Goal: Task Accomplishment & Management: Use online tool/utility

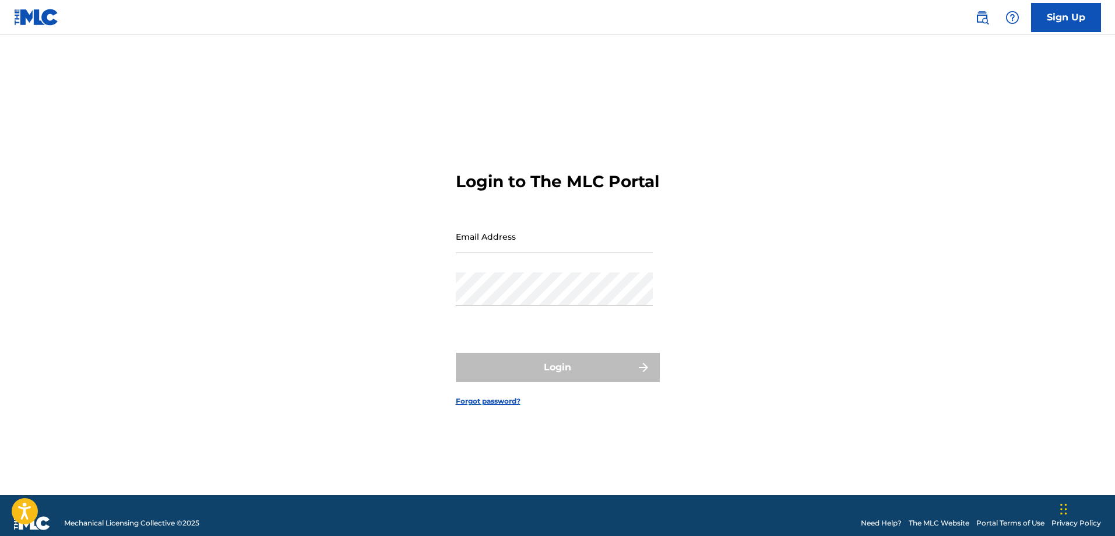
click at [509, 249] on input "Email Address" at bounding box center [554, 236] width 197 height 33
type input "[EMAIL_ADDRESS][DOMAIN_NAME]"
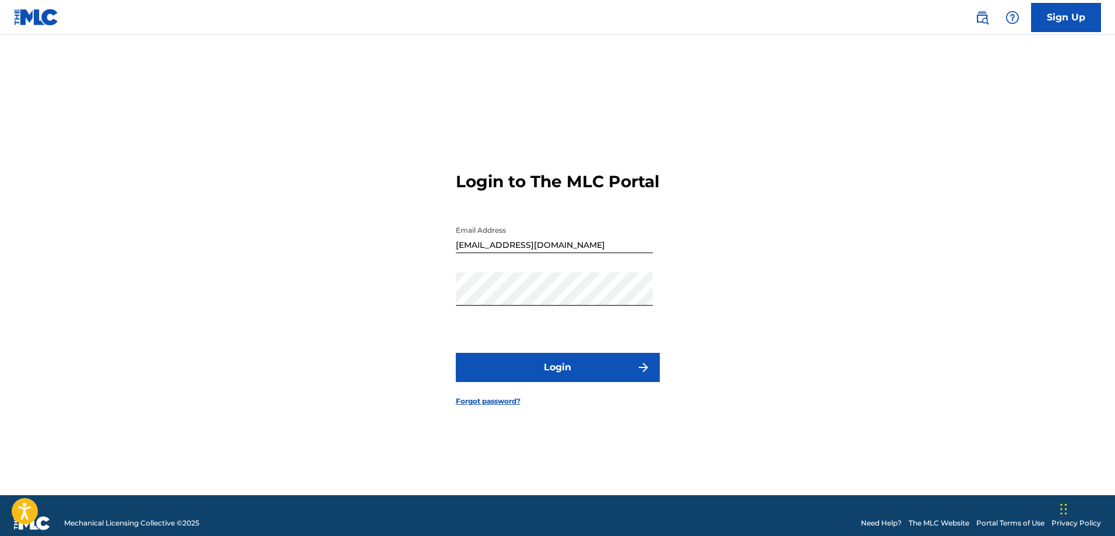
click at [513, 376] on button "Login" at bounding box center [558, 367] width 204 height 29
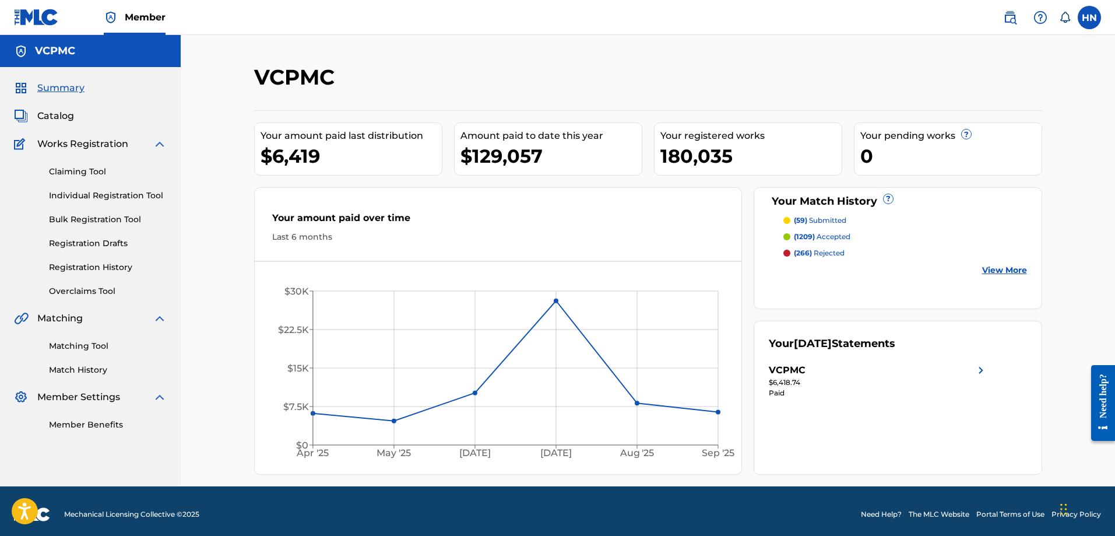
drag, startPoint x: 64, startPoint y: 337, endPoint x: 51, endPoint y: 346, distance: 15.9
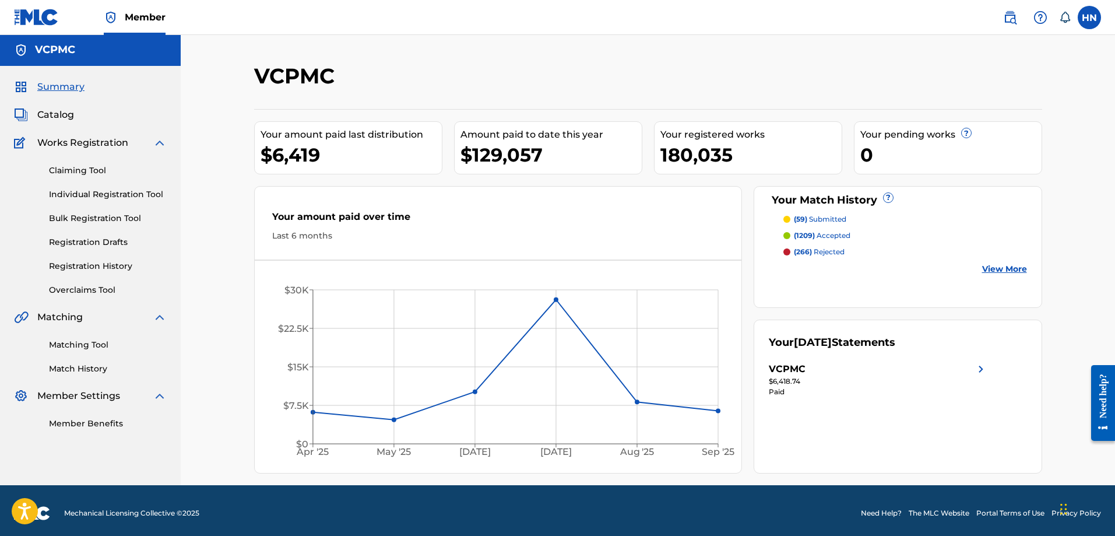
scroll to position [2, 0]
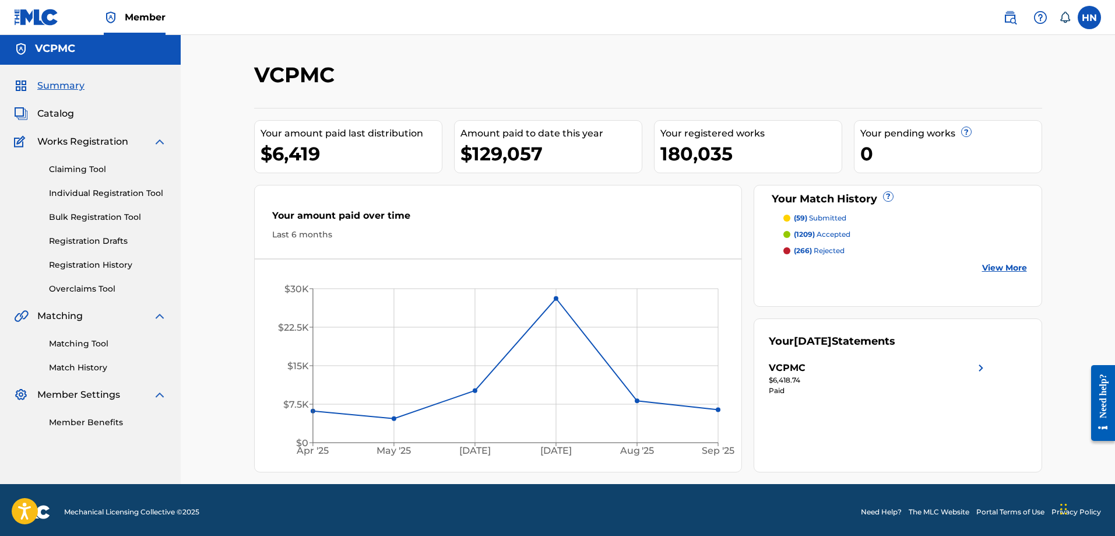
click at [65, 108] on span "Catalog" at bounding box center [55, 114] width 37 height 14
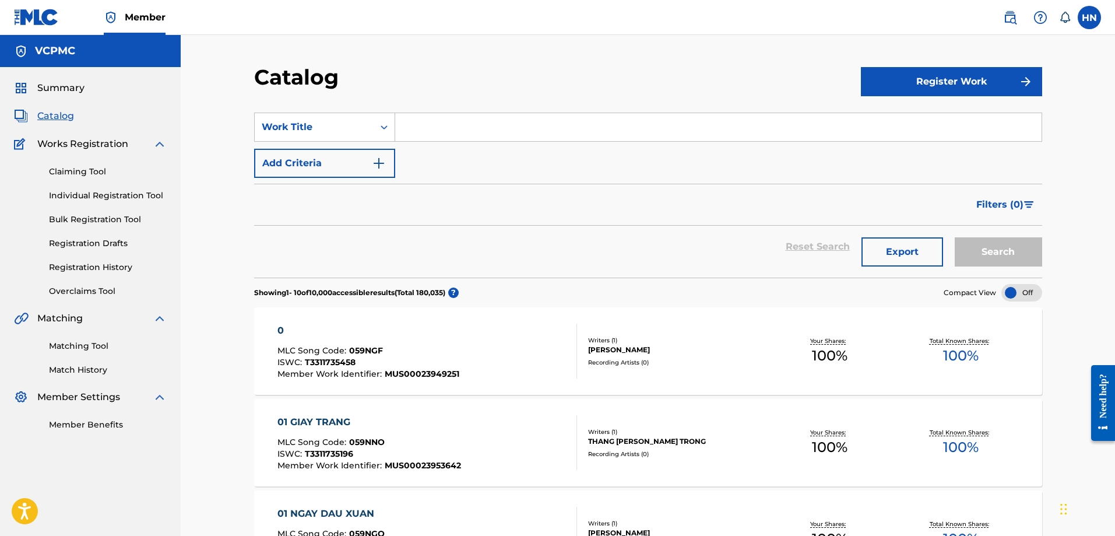
click at [418, 118] on input "Search Form" at bounding box center [718, 127] width 646 height 28
paste input "NGƯỜI NÀO ĐÓ"
click at [955, 237] on button "Search" at bounding box center [998, 251] width 87 height 29
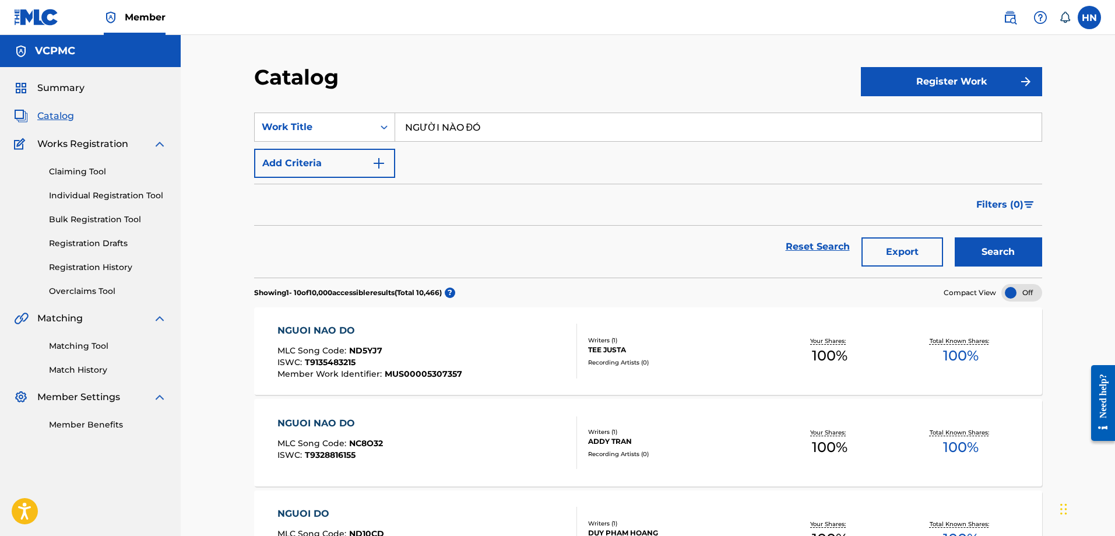
paste input "Search Form"
click at [955, 237] on button "Search" at bounding box center [998, 251] width 87 height 29
paste input "CHA MẸ YÊU CON"
click at [955, 237] on button "Search" at bounding box center [998, 251] width 87 height 29
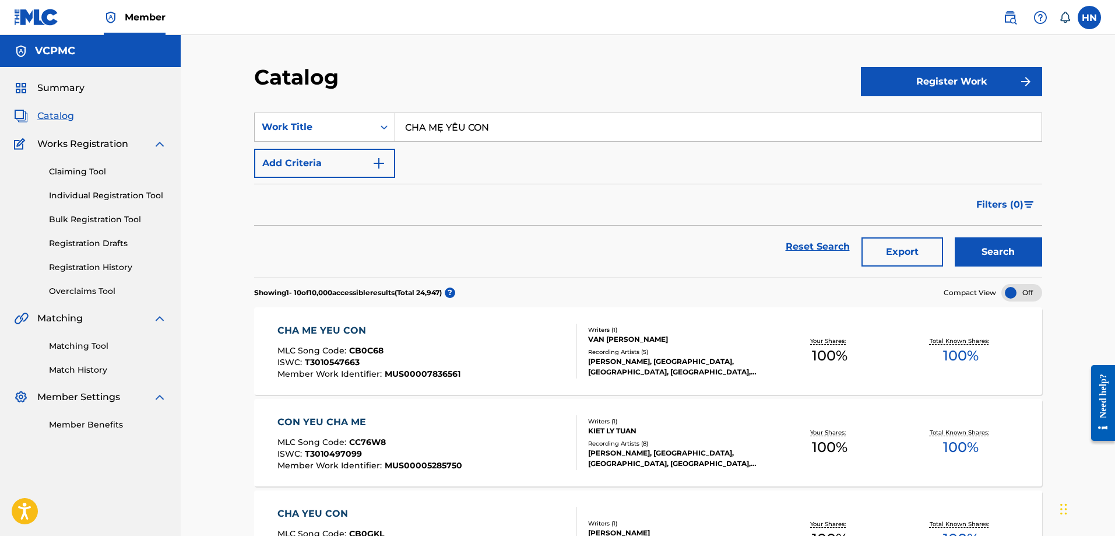
paste input "XẺ ĐÔI TRÁI TIM"
click at [955, 237] on button "Search" at bounding box center [998, 251] width 87 height 29
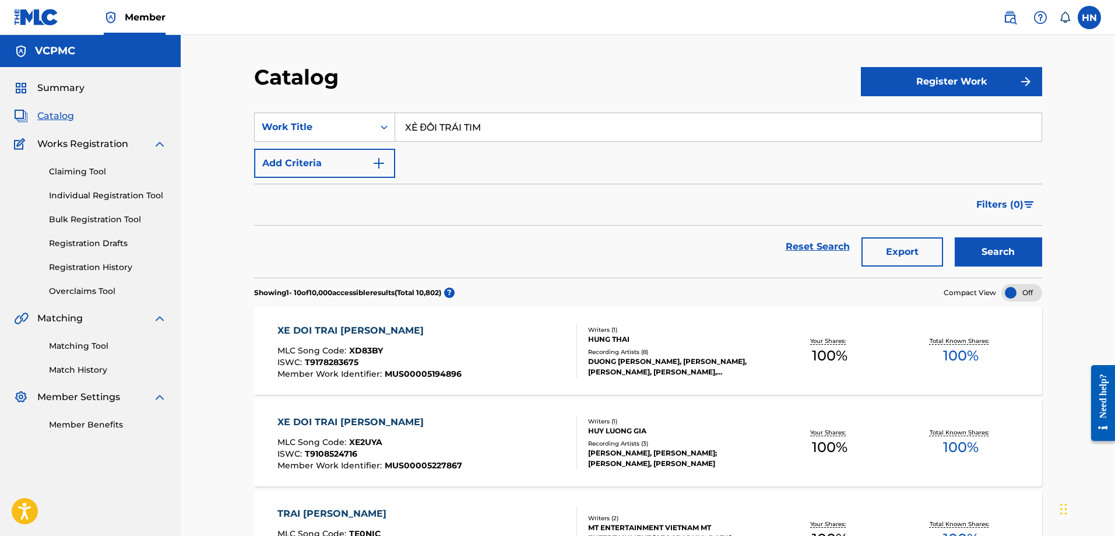
click at [519, 143] on div "SearchWithCriteria097f759b-c728-44ed-a0c7-f3375b7faca7 Work Title XẺ ĐÔI TRÁI T…" at bounding box center [648, 144] width 788 height 65
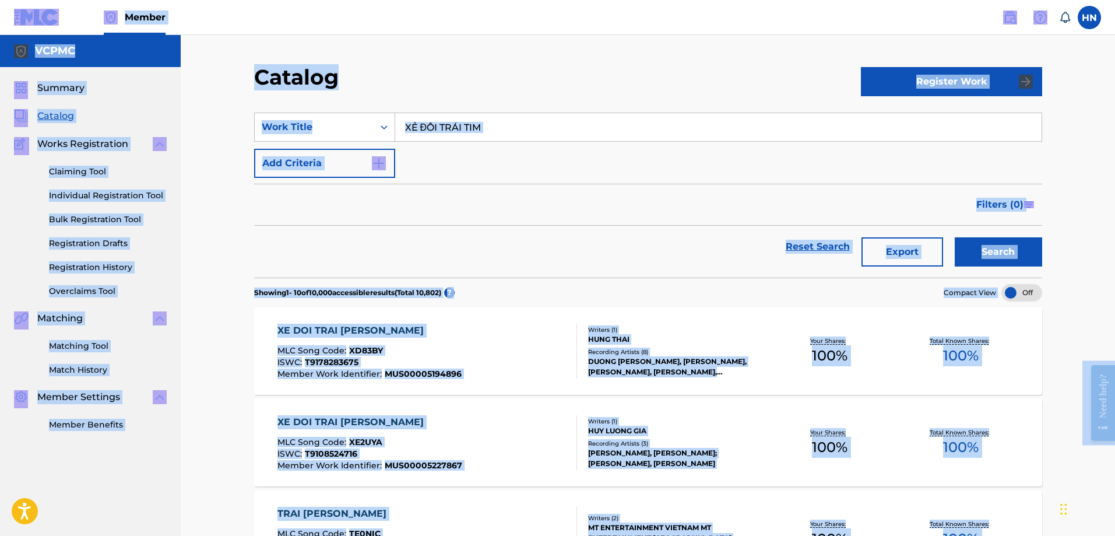
click at [527, 131] on input "XẺ ĐÔI TRÁI TIM" at bounding box center [718, 127] width 646 height 28
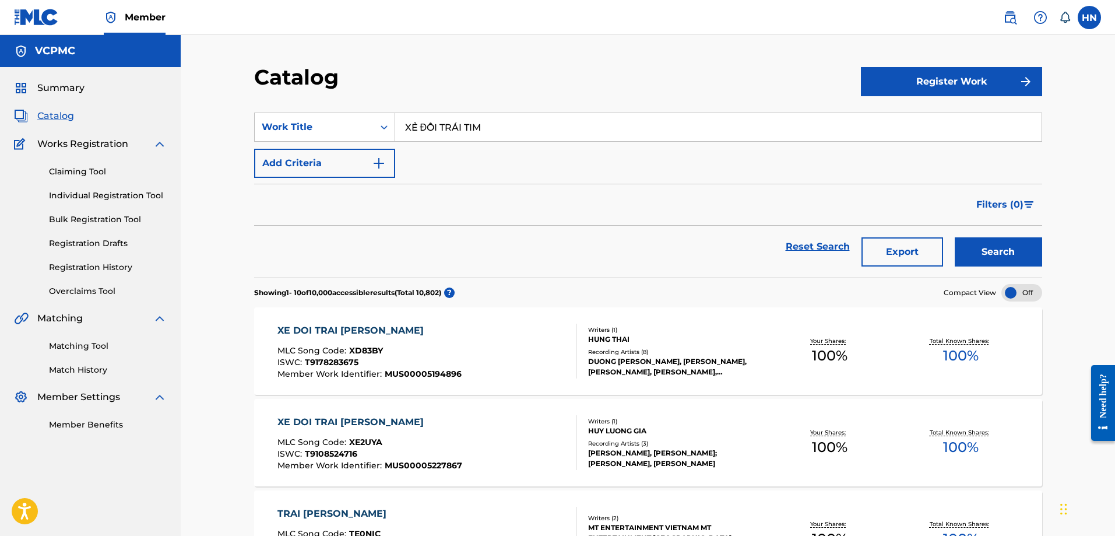
paste input "SAO ÚT NỠ VỘI LẤY CHỒNG"
type input "SAO ÚT NỠ VỘI LẤY CHỒNG"
click at [1030, 266] on div "Search" at bounding box center [995, 247] width 93 height 42
click at [1030, 266] on button "Search" at bounding box center [998, 251] width 87 height 29
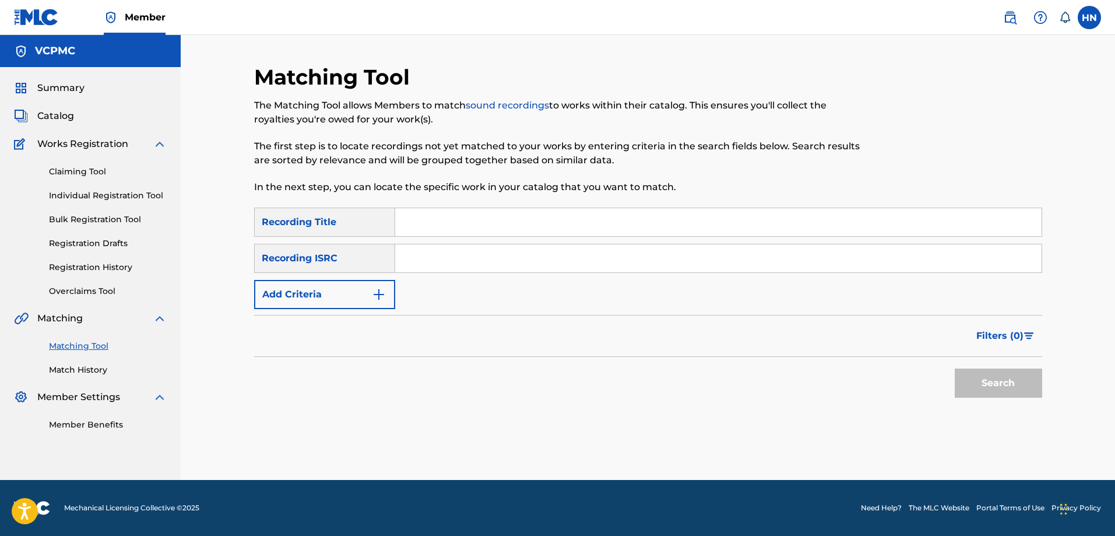
click at [471, 227] on input "Search Form" at bounding box center [718, 222] width 646 height 28
paste input "NGƯỜI NÀO ĐÓ"
click at [955, 368] on button "Search" at bounding box center [998, 382] width 87 height 29
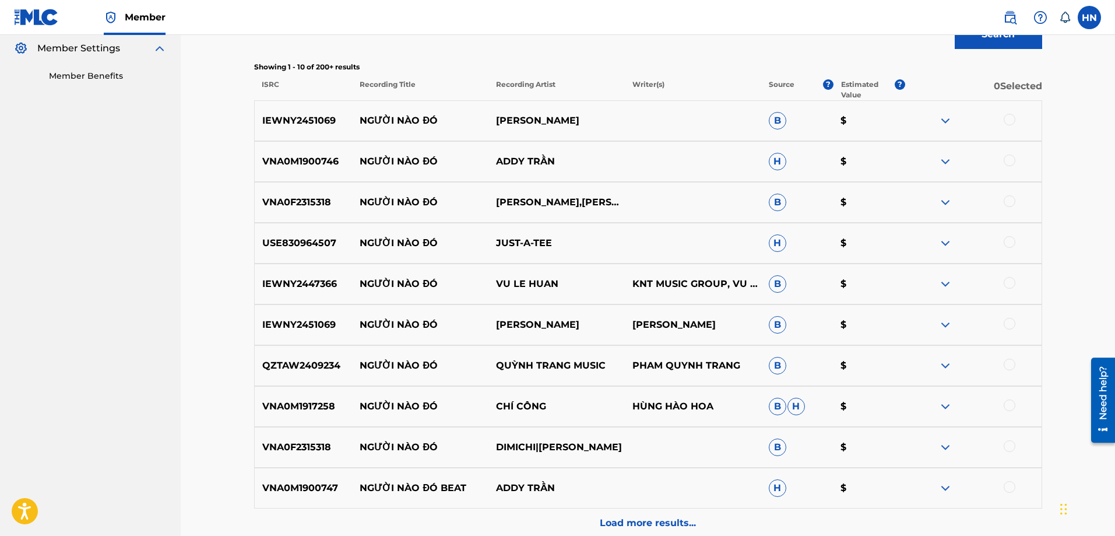
scroll to position [350, 0]
click at [615, 515] on p "Load more results..." at bounding box center [648, 522] width 96 height 14
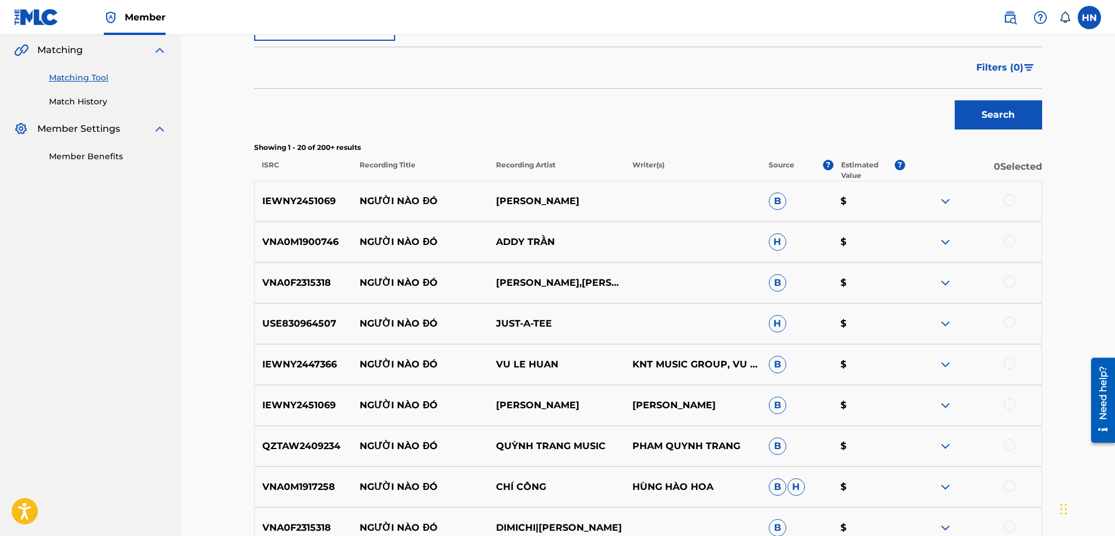
scroll to position [233, 0]
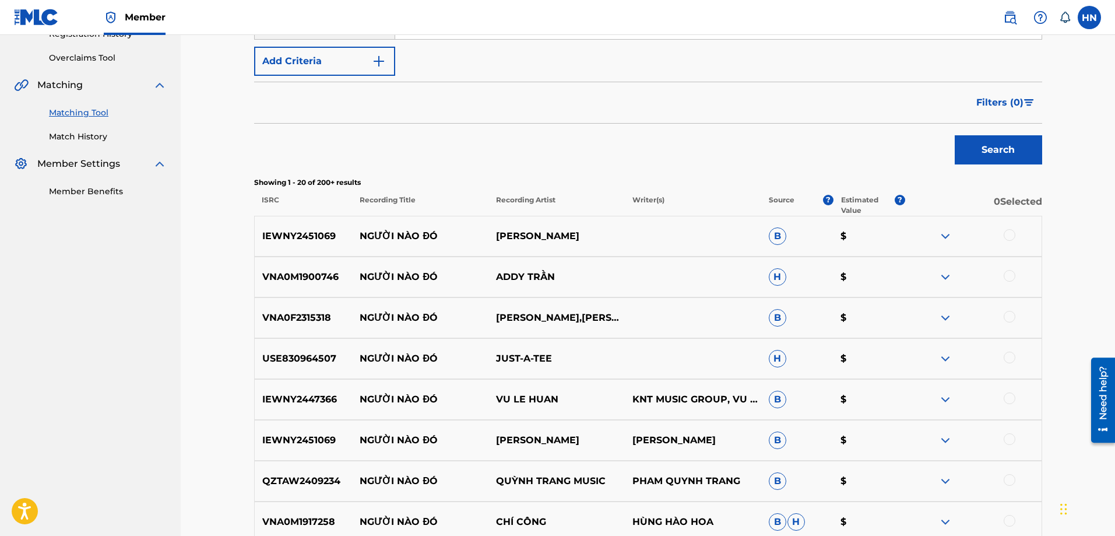
click at [270, 372] on div "USE830964507 NGƯỜI NÀO ĐÓ JUST-A-TEE H $" at bounding box center [648, 358] width 788 height 41
copy p "USE830964507"
click at [1014, 359] on div at bounding box center [1010, 357] width 12 height 12
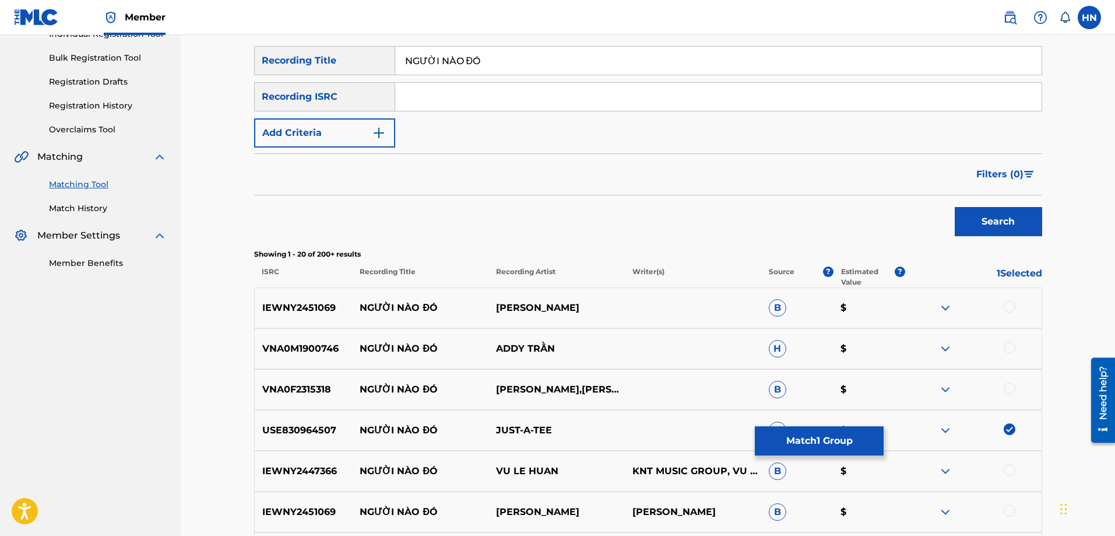
scroll to position [58, 0]
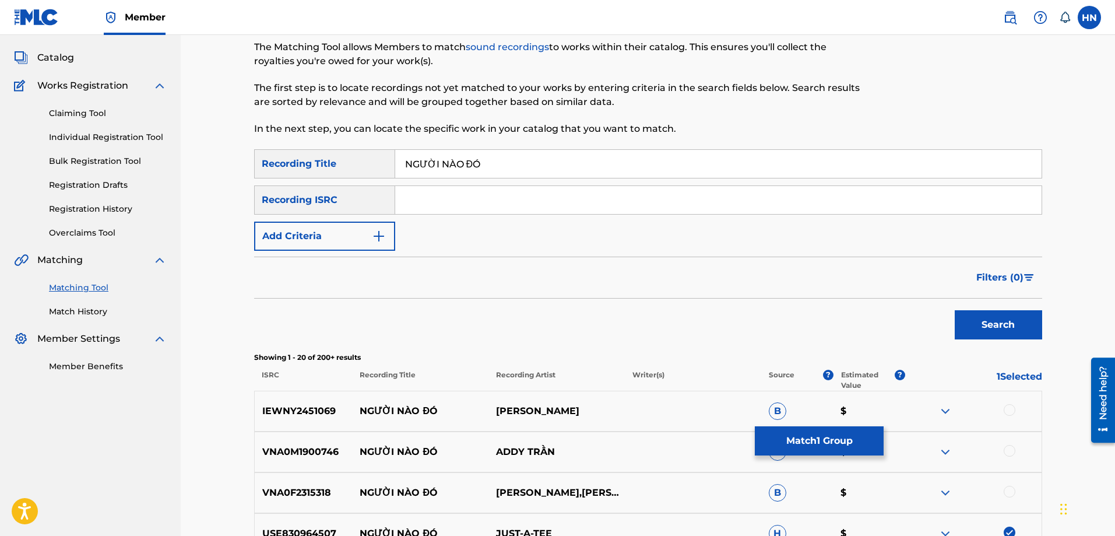
click at [627, 161] on input "NGƯỜI NÀO ĐÓ" at bounding box center [718, 164] width 646 height 28
paste input "UOI NAO DO"
click at [994, 317] on button "Search" at bounding box center [998, 324] width 87 height 29
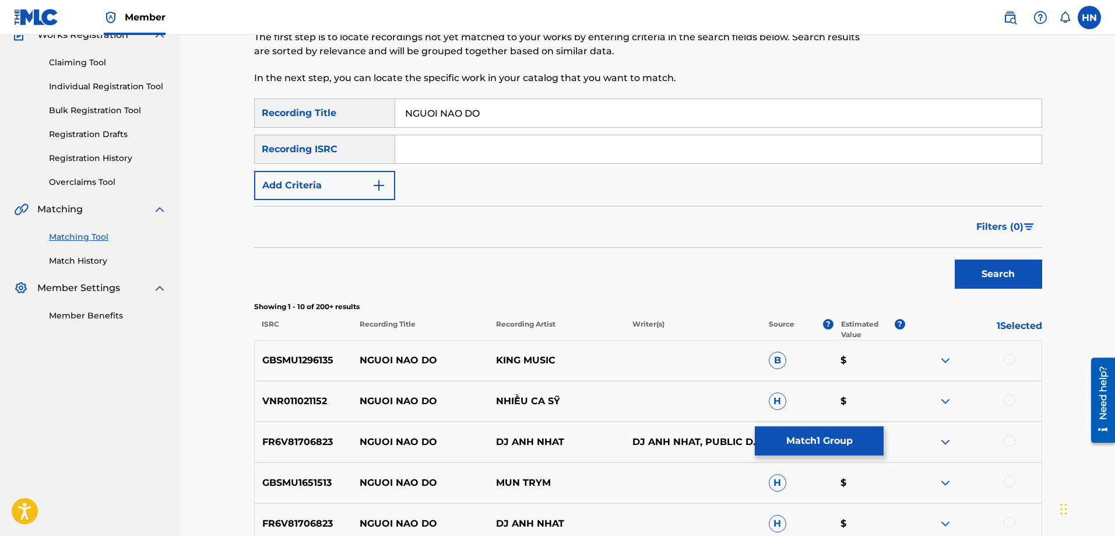
scroll to position [233, 0]
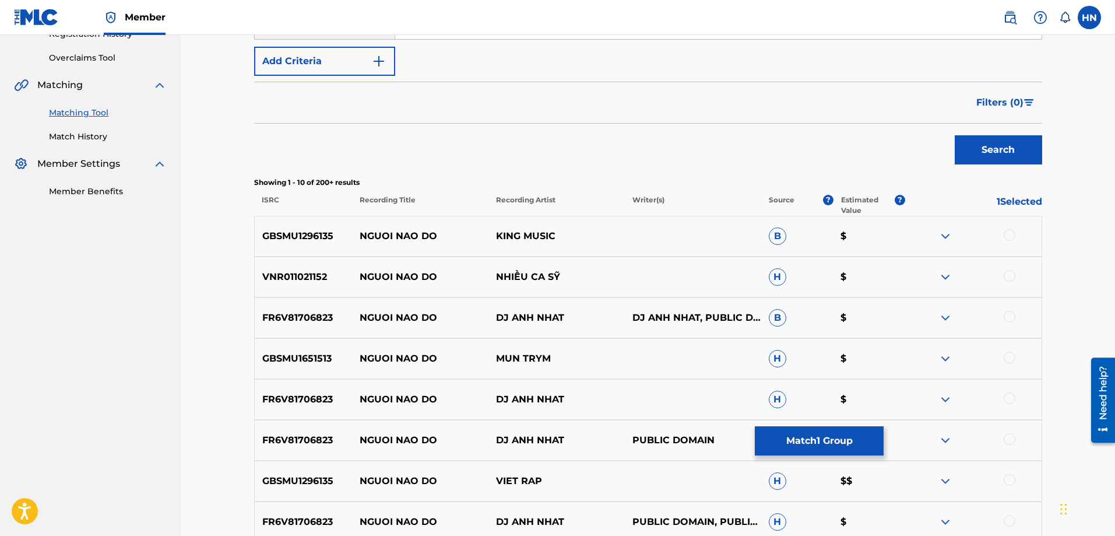
click at [293, 365] on div "GBSMU1651513 NGUOI NAO DO MUN TRYM H $" at bounding box center [648, 358] width 788 height 41
copy p "GBSMU1651513"
click at [1007, 362] on div at bounding box center [1010, 357] width 12 height 12
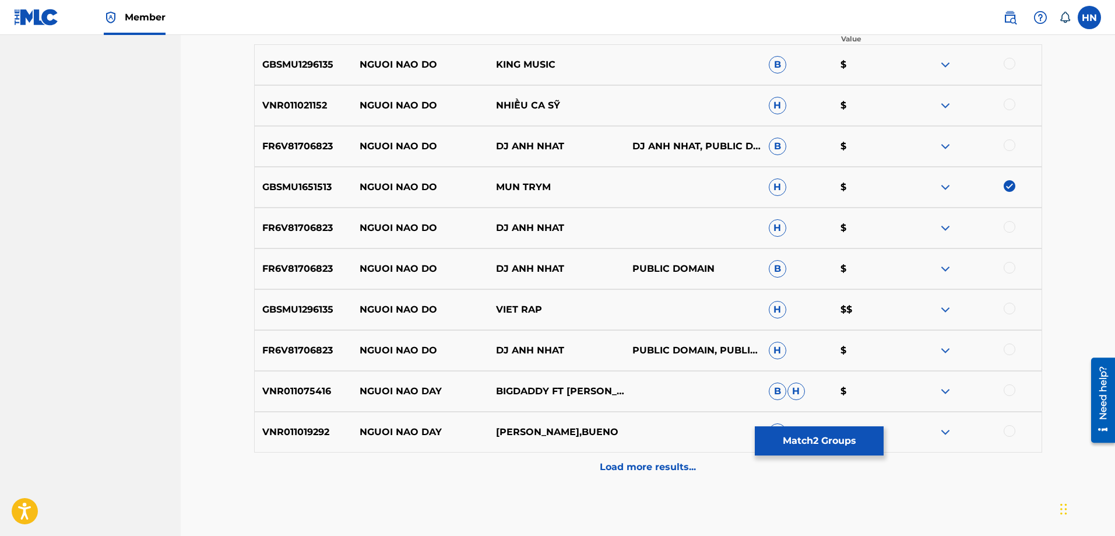
scroll to position [465, 0]
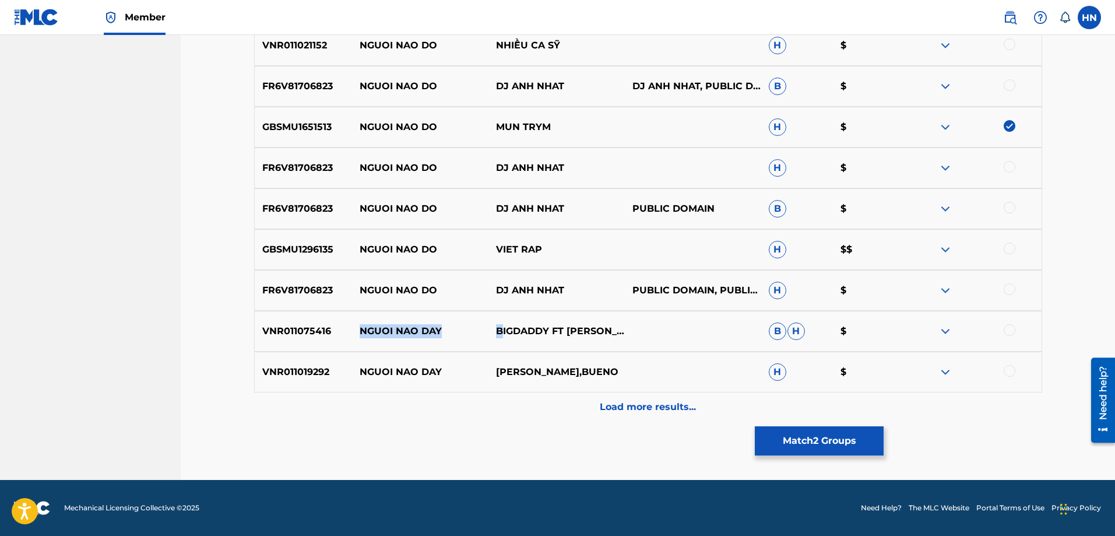
drag, startPoint x: 360, startPoint y: 328, endPoint x: 500, endPoint y: 324, distance: 140.5
click at [500, 324] on div "VNR011075416 NGUOI NAO DAY BIGDADDY FT [PERSON_NAME],BUENO B H $" at bounding box center [648, 331] width 788 height 41
drag, startPoint x: 547, startPoint y: 258, endPoint x: 379, endPoint y: 272, distance: 167.8
click at [379, 272] on div "GBSMU1296135 NGUOI NAO DO KING MUSIC B $ VNR011021152 NGUOI NAO DO NHIỀU CA SỸ …" at bounding box center [648, 202] width 788 height 437
click at [950, 255] on img at bounding box center [945, 249] width 14 height 14
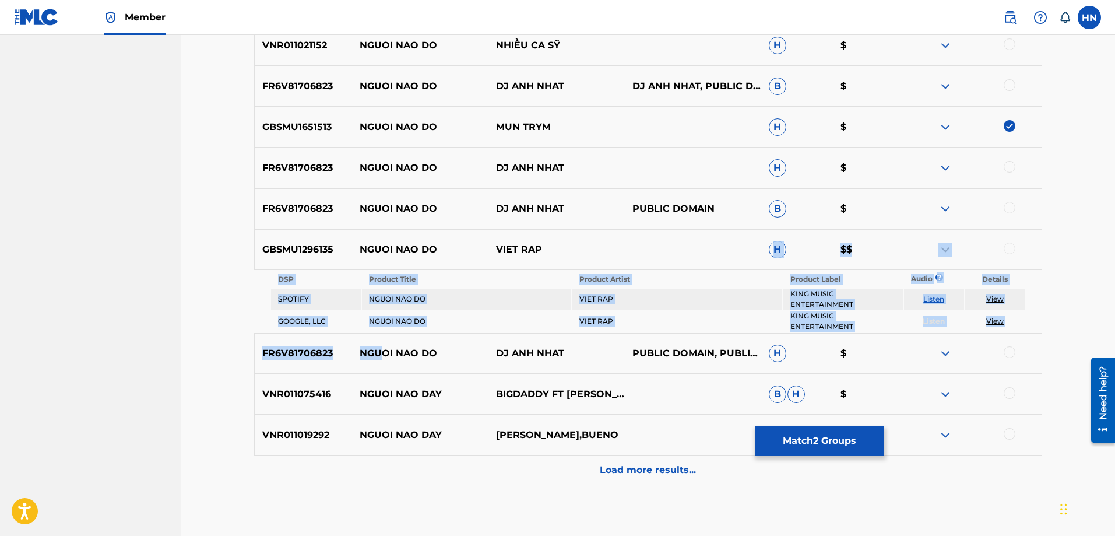
click at [933, 295] on link "Listen" at bounding box center [933, 298] width 21 height 9
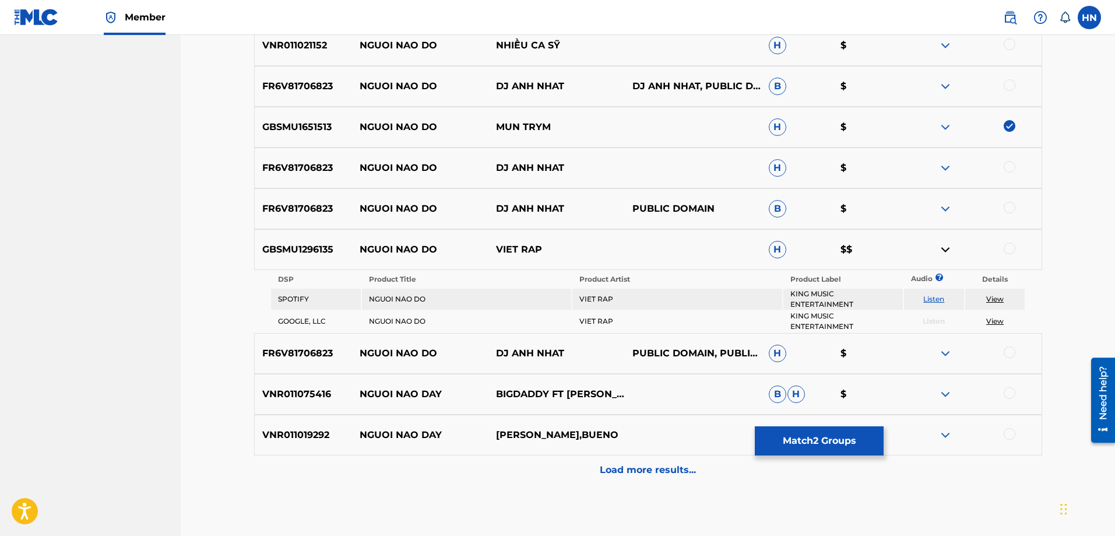
click at [323, 242] on div "GBSMU1296135 NGUOI NAO DO VIET RAP H $$" at bounding box center [648, 249] width 788 height 41
copy p "GBSMU1296135"
click at [1007, 248] on div at bounding box center [1010, 248] width 12 height 12
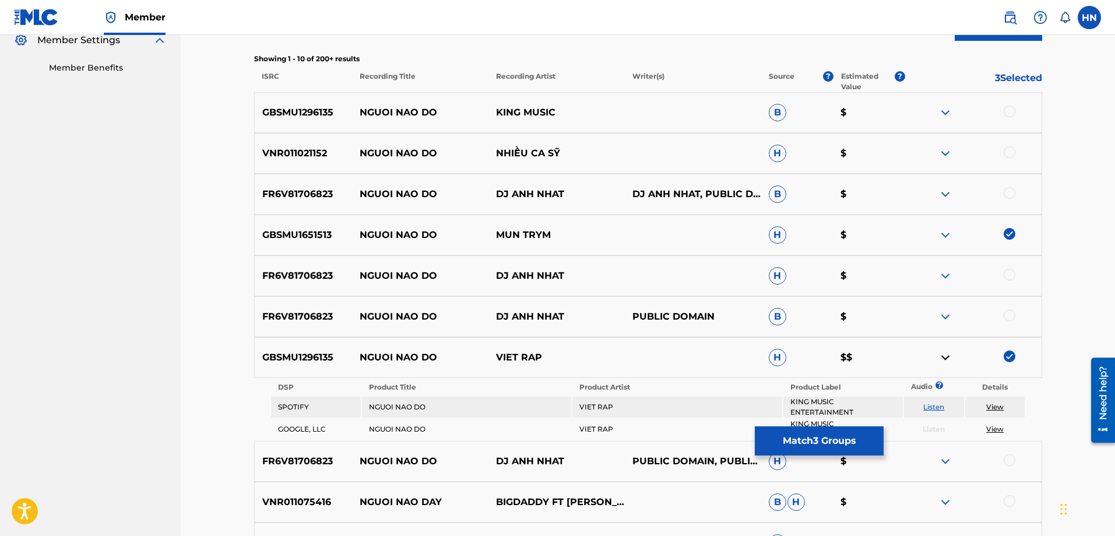
scroll to position [290, 0]
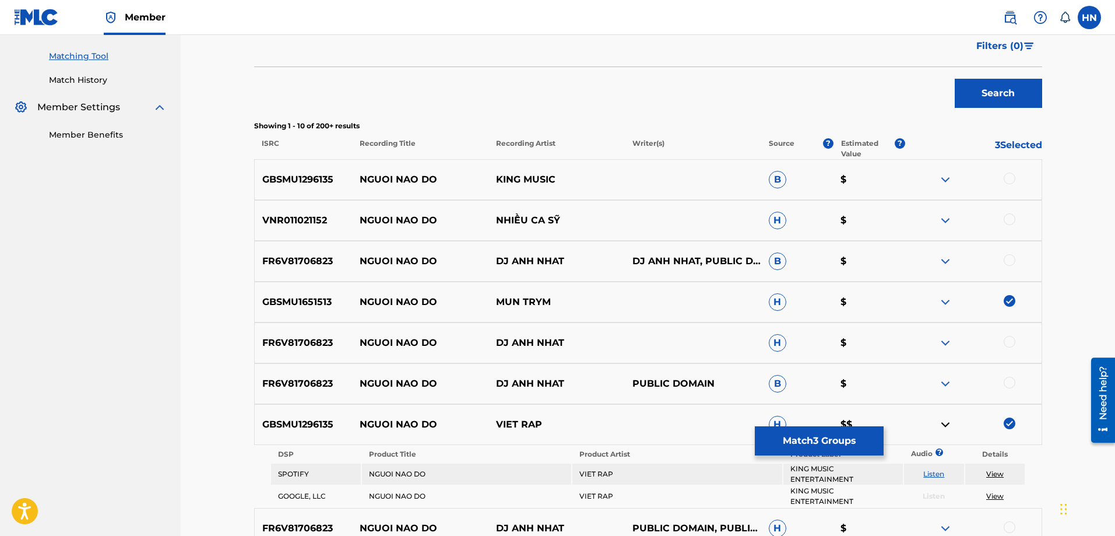
click at [949, 183] on img at bounding box center [945, 180] width 14 height 14
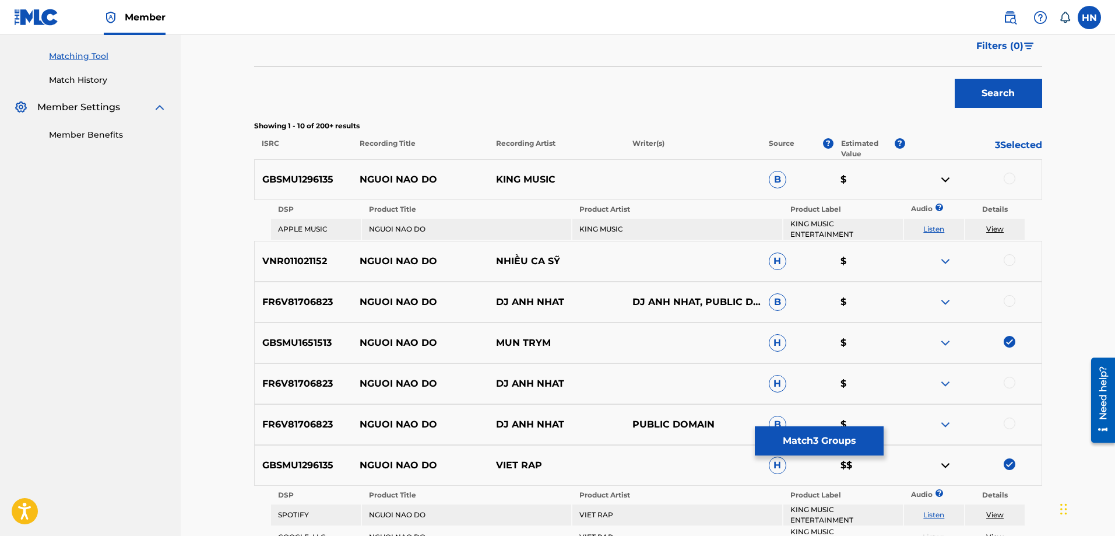
click at [934, 227] on link "Listen" at bounding box center [933, 228] width 21 height 9
click at [939, 263] on img at bounding box center [945, 261] width 14 height 14
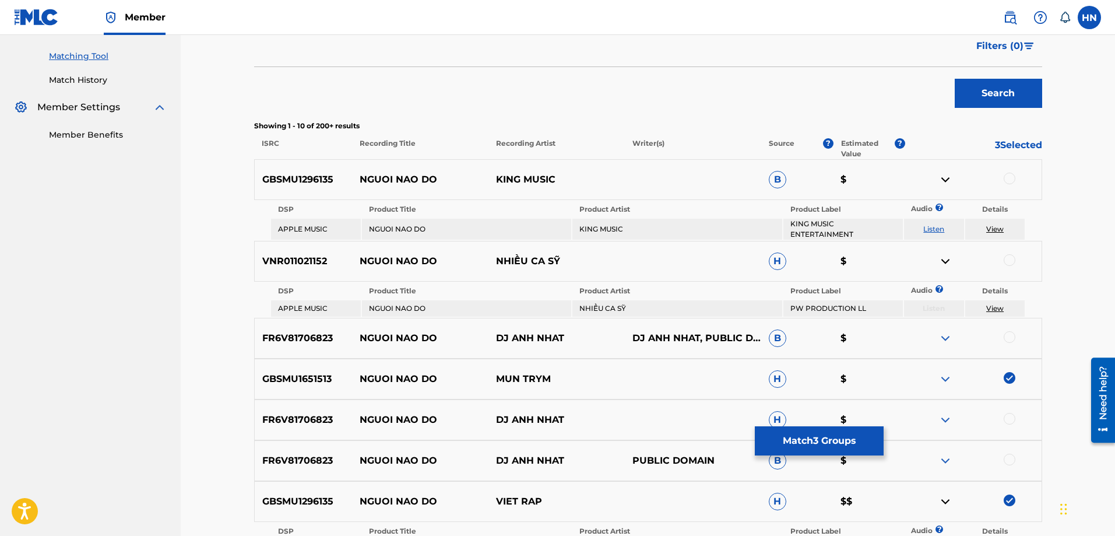
click at [946, 339] on img at bounding box center [945, 338] width 14 height 14
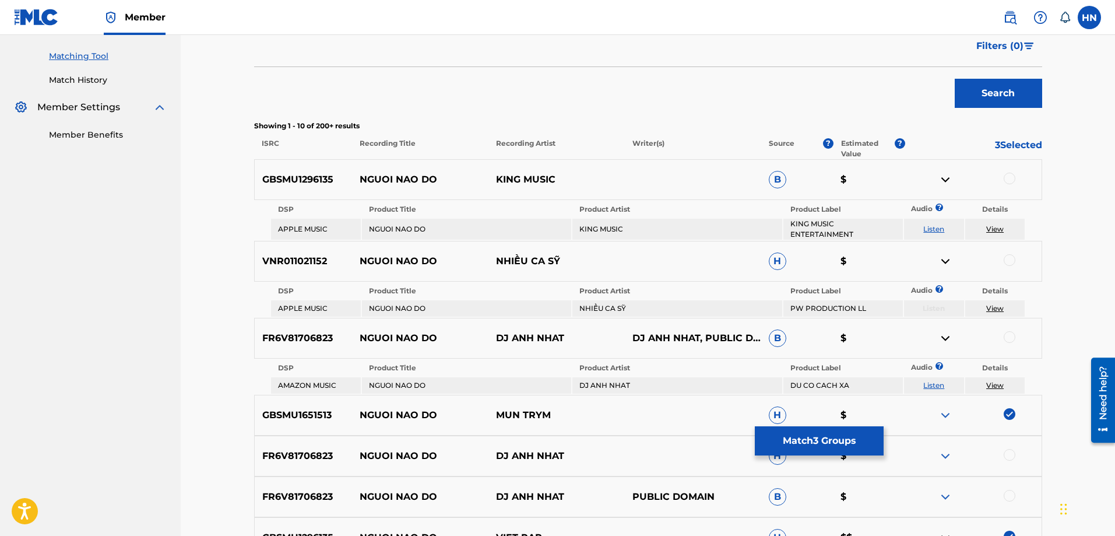
click at [940, 384] on link "Listen" at bounding box center [933, 385] width 21 height 9
drag, startPoint x: 357, startPoint y: 340, endPoint x: 567, endPoint y: 337, distance: 209.8
click at [567, 337] on div "FR6V81706823 NGUOI NAO DO DJ ANH NHAT DJ ANH NHAT, PUBLIC DOMAIN B $" at bounding box center [648, 338] width 788 height 41
copy div "NGUOI NAO DO DJ ANH NHAT"
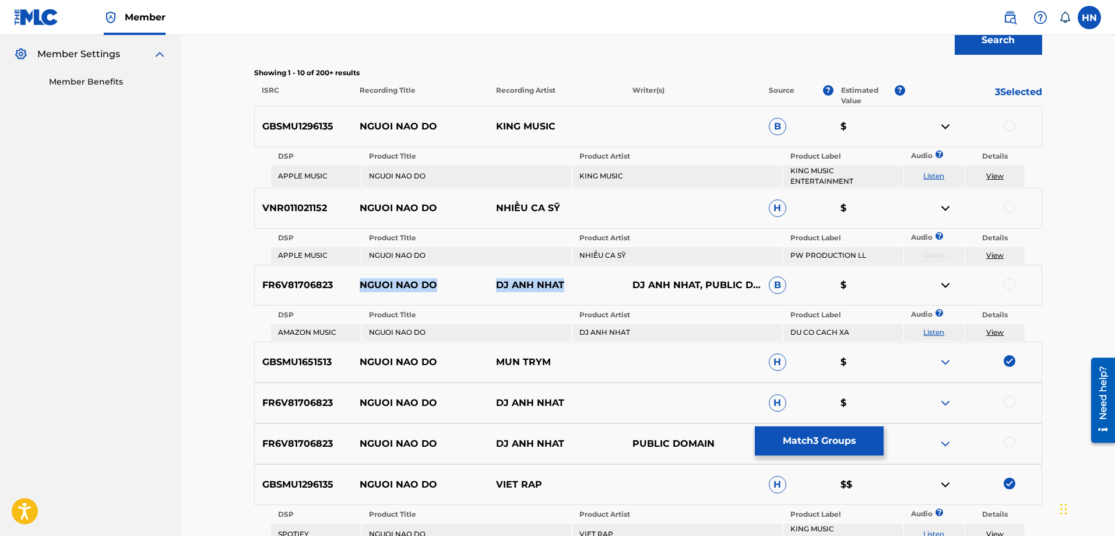
scroll to position [406, 0]
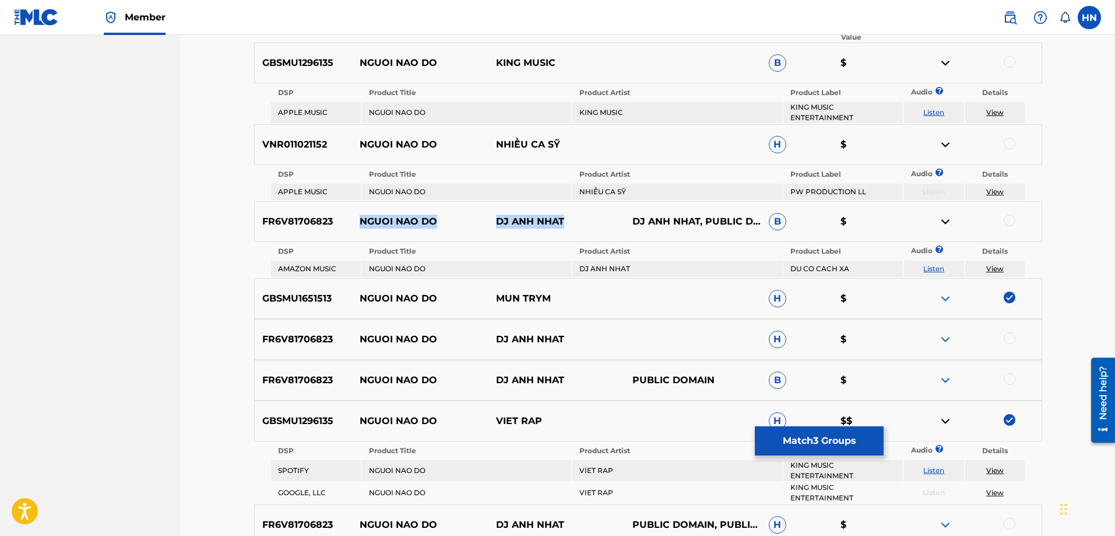
click at [950, 339] on img at bounding box center [945, 339] width 14 height 14
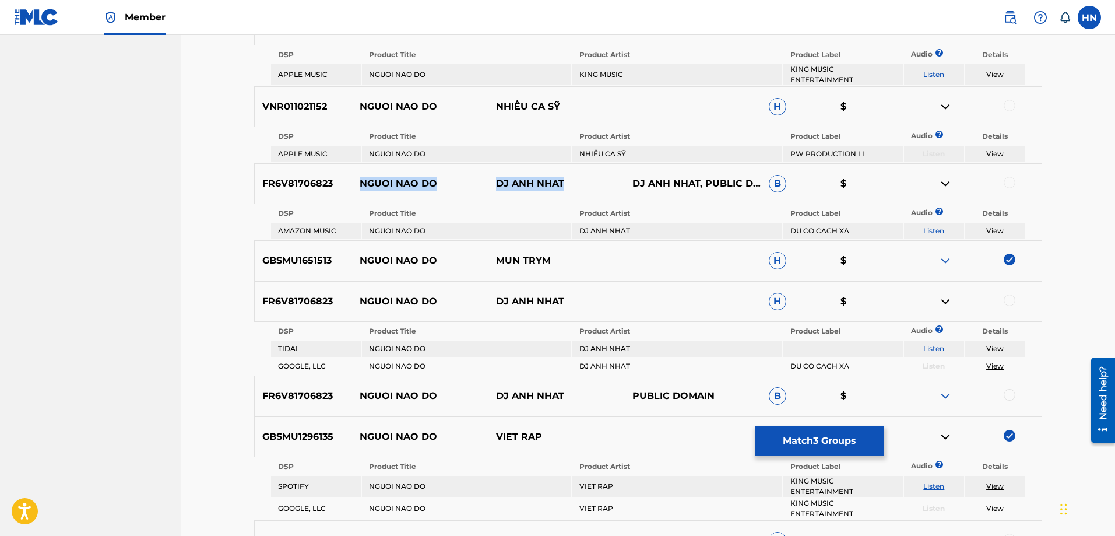
scroll to position [465, 0]
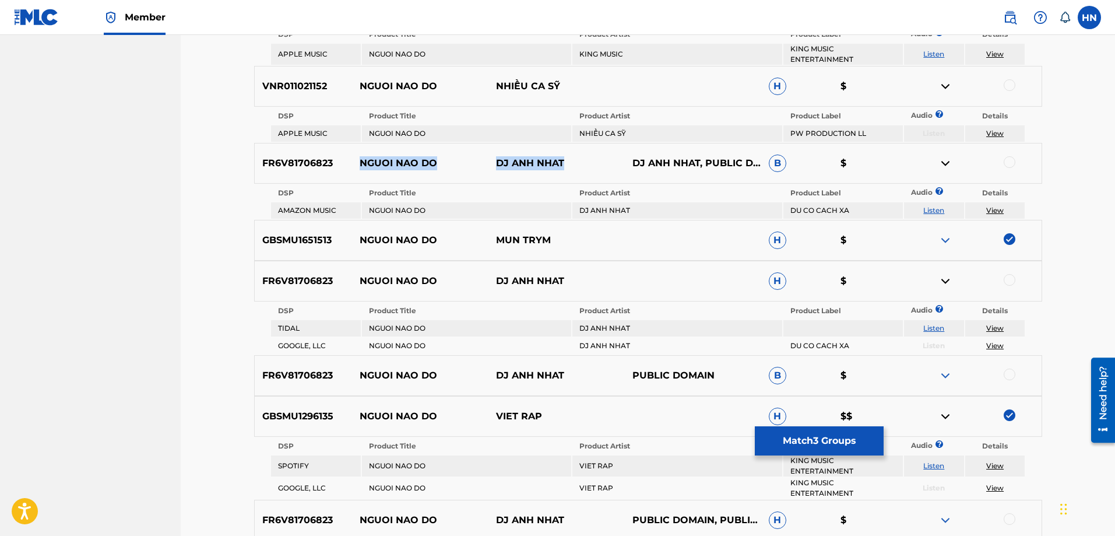
click at [944, 376] on img at bounding box center [945, 375] width 14 height 14
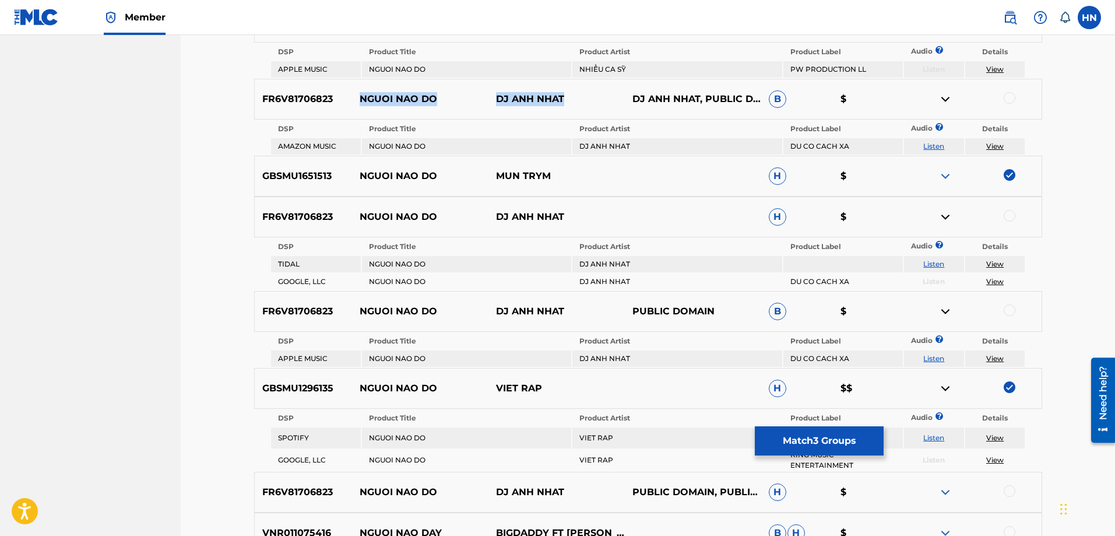
scroll to position [639, 0]
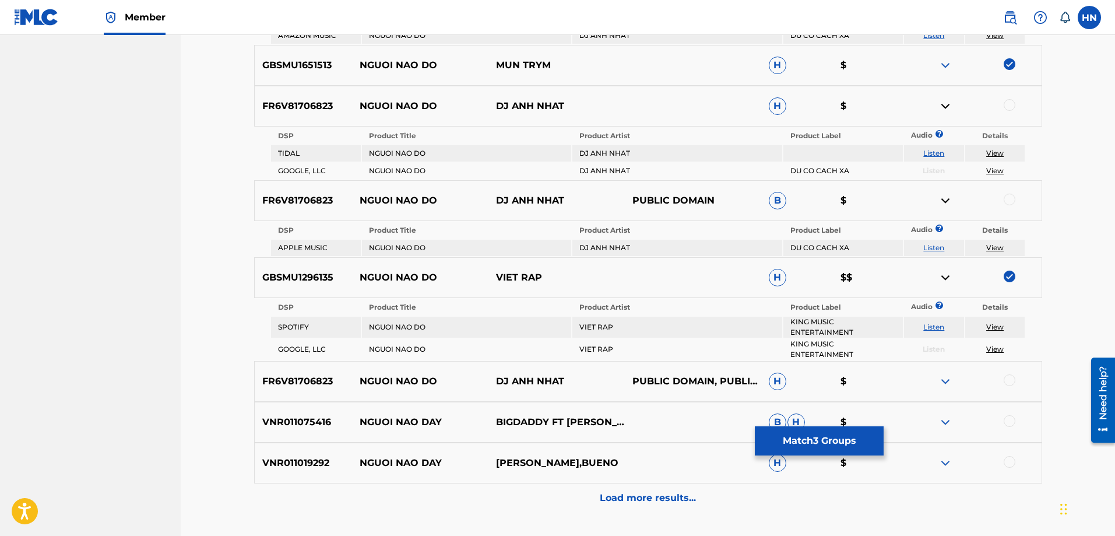
click at [938, 248] on link "Listen" at bounding box center [933, 247] width 21 height 9
click at [941, 374] on div "FR6V81706823 NGUOI NAO DO DJ ANH NHAT PUBLIC DOMAIN, PUBLIC DOMAIN H $" at bounding box center [648, 381] width 788 height 41
click at [945, 376] on img at bounding box center [945, 381] width 14 height 14
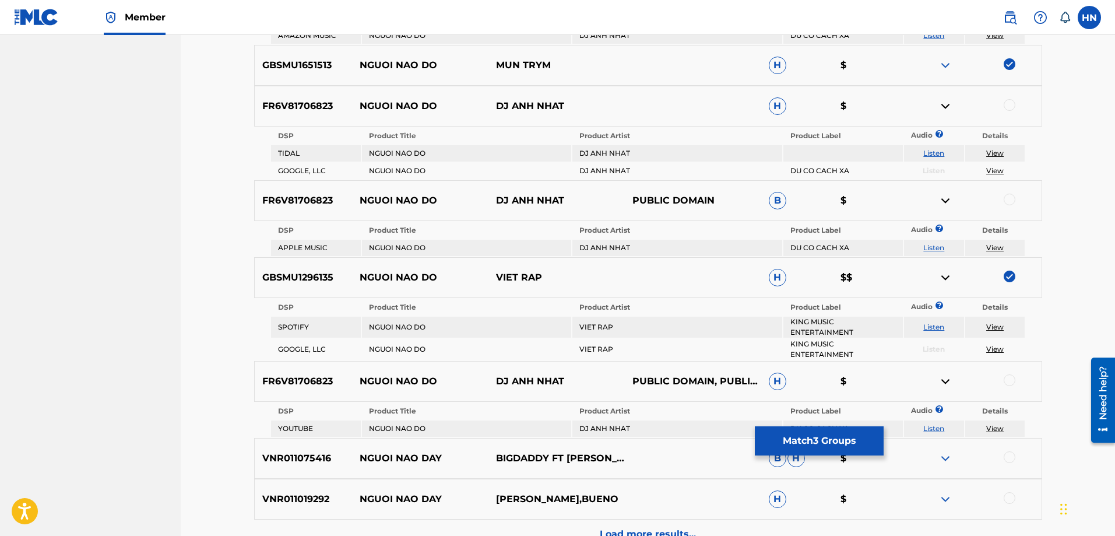
click at [938, 424] on link "Listen" at bounding box center [933, 428] width 21 height 9
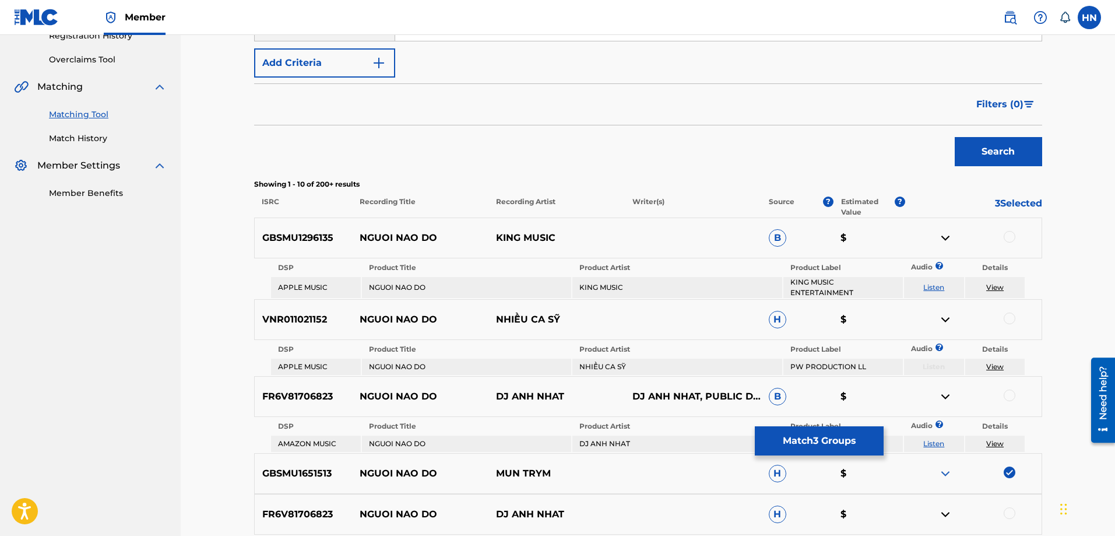
scroll to position [0, 0]
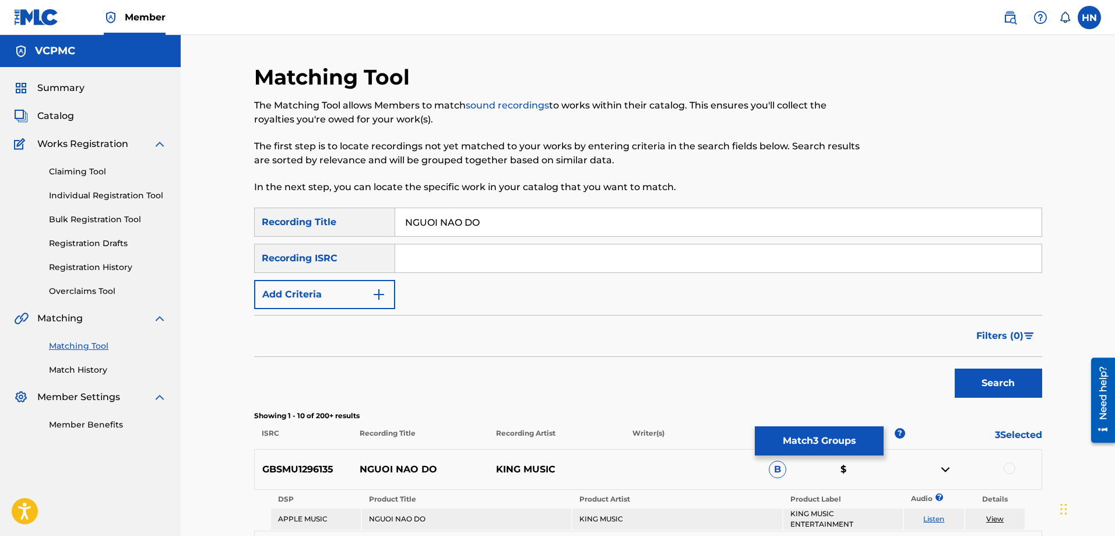
drag, startPoint x: 521, startPoint y: 220, endPoint x: 308, endPoint y: 214, distance: 212.8
click at [309, 214] on div "SearchWithCriteria2752369e-7a97-4d8f-ad0c-43031a8c4e98 Recording Title NGUOI NA…" at bounding box center [648, 221] width 788 height 29
paste input "NGƯỜI NÀO ĐÓ"
type input "NGƯỜI NÀO ĐÓ"
click at [998, 375] on button "Search" at bounding box center [998, 382] width 87 height 29
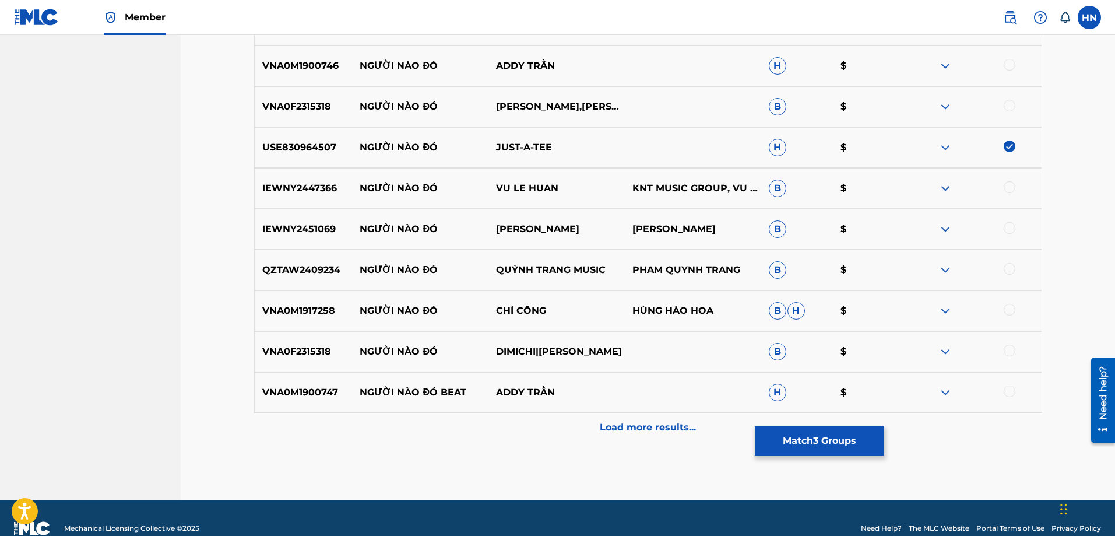
scroll to position [465, 0]
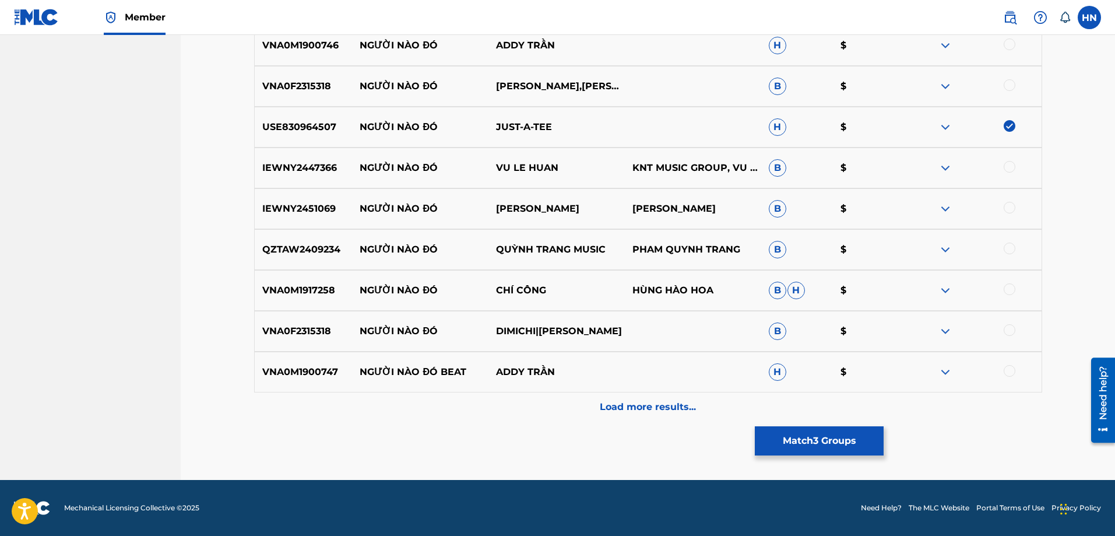
click at [817, 449] on button "Match 3 Groups" at bounding box center [819, 440] width 129 height 29
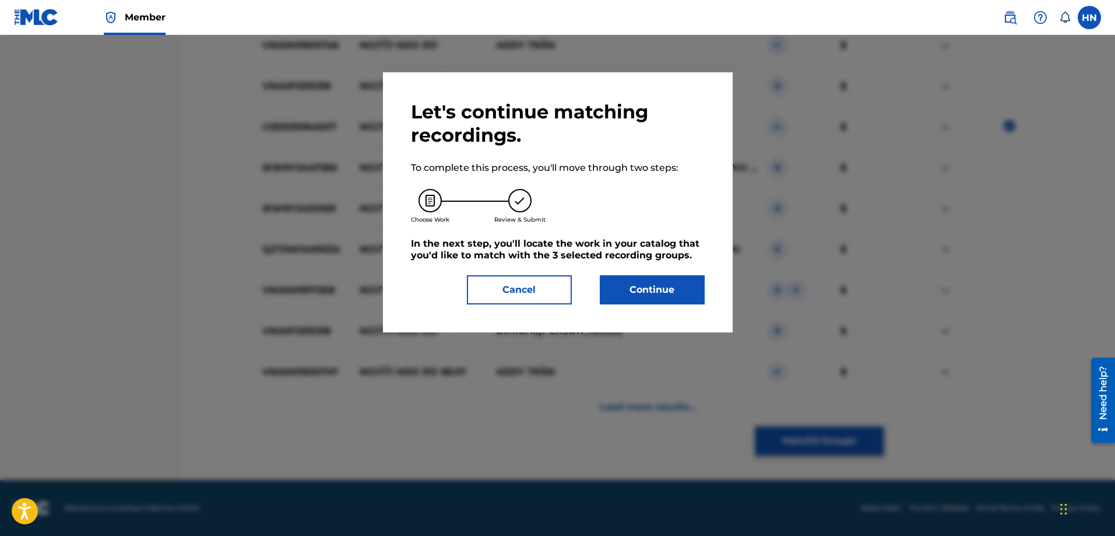
click at [629, 303] on button "Continue" at bounding box center [652, 289] width 105 height 29
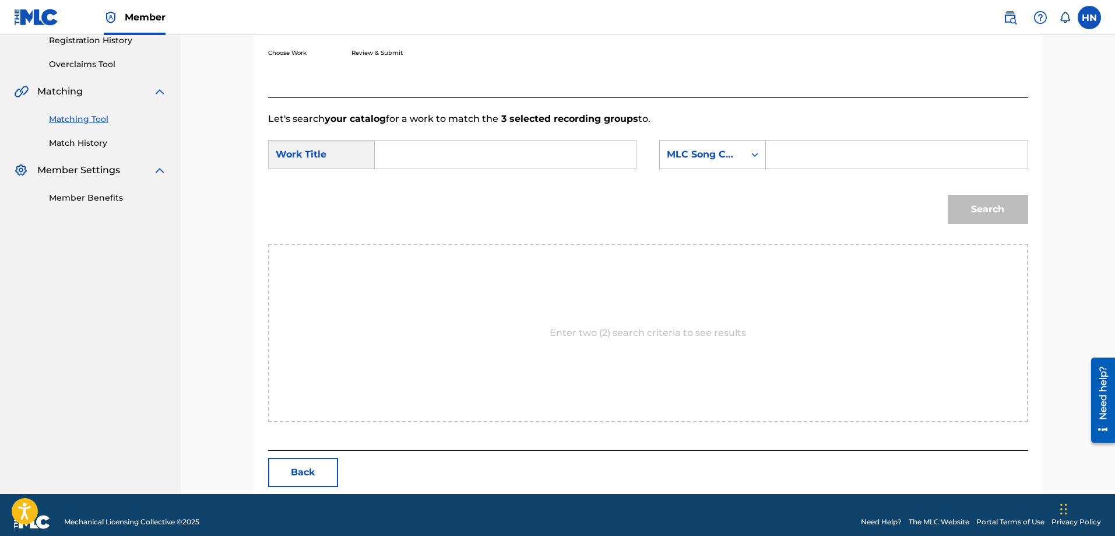
scroll to position [241, 0]
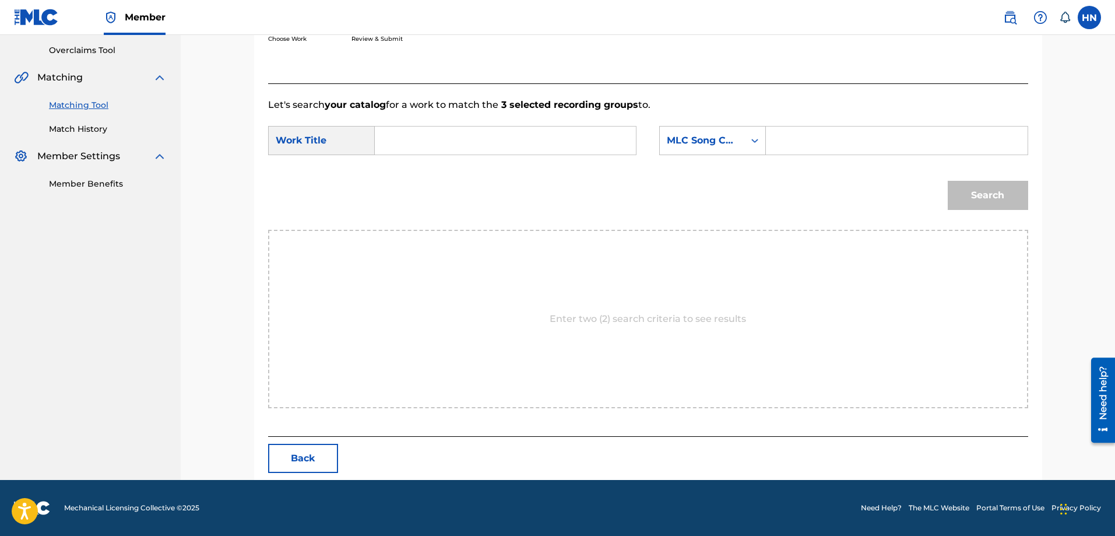
click at [587, 146] on input "Search Form" at bounding box center [505, 140] width 241 height 28
paste input "NGƯỜI NÀO ĐÓ"
type input "NGƯỜI NÀO ĐÓ"
click at [674, 135] on div "MLC Song Code" at bounding box center [702, 140] width 71 height 14
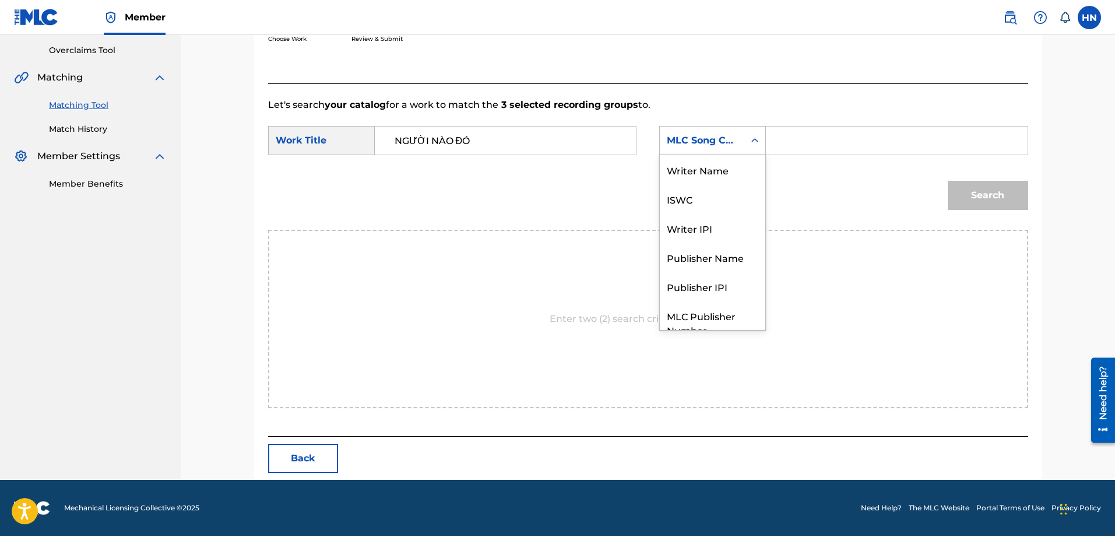
scroll to position [43, 0]
click at [683, 158] on div "ISWC" at bounding box center [712, 155] width 105 height 29
click at [783, 141] on input "Search Form" at bounding box center [896, 140] width 241 height 28
paste input "T9135483215"
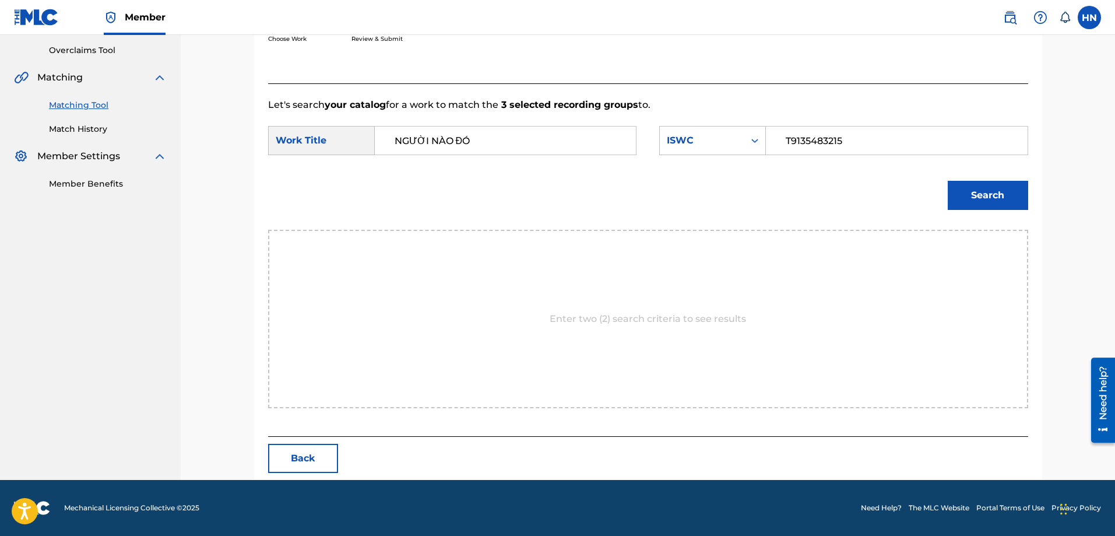
type input "T9135483215"
click at [955, 194] on button "Search" at bounding box center [988, 195] width 80 height 29
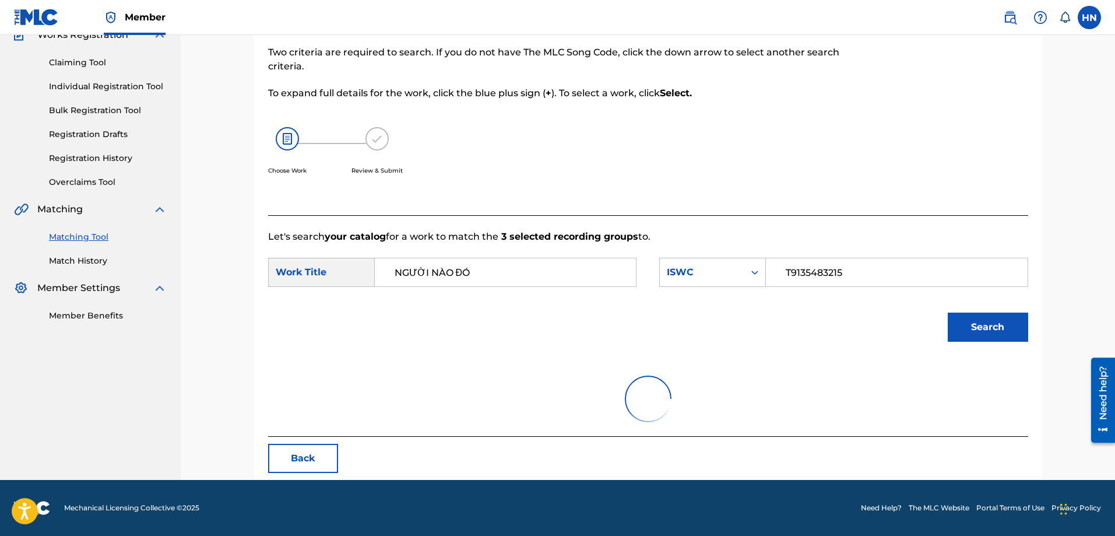
scroll to position [206, 0]
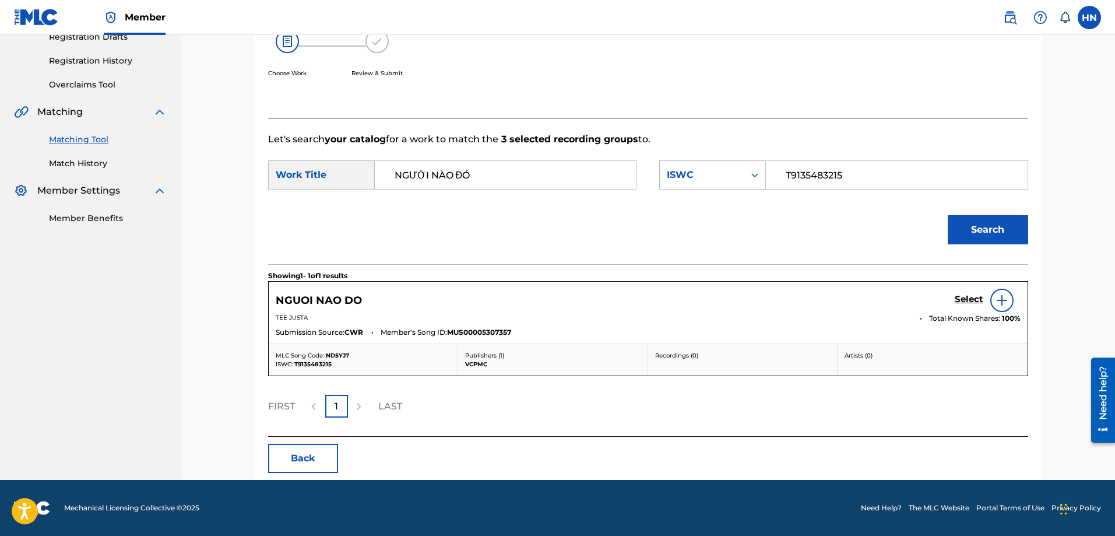
click at [960, 294] on h5 "Select" at bounding box center [969, 299] width 29 height 11
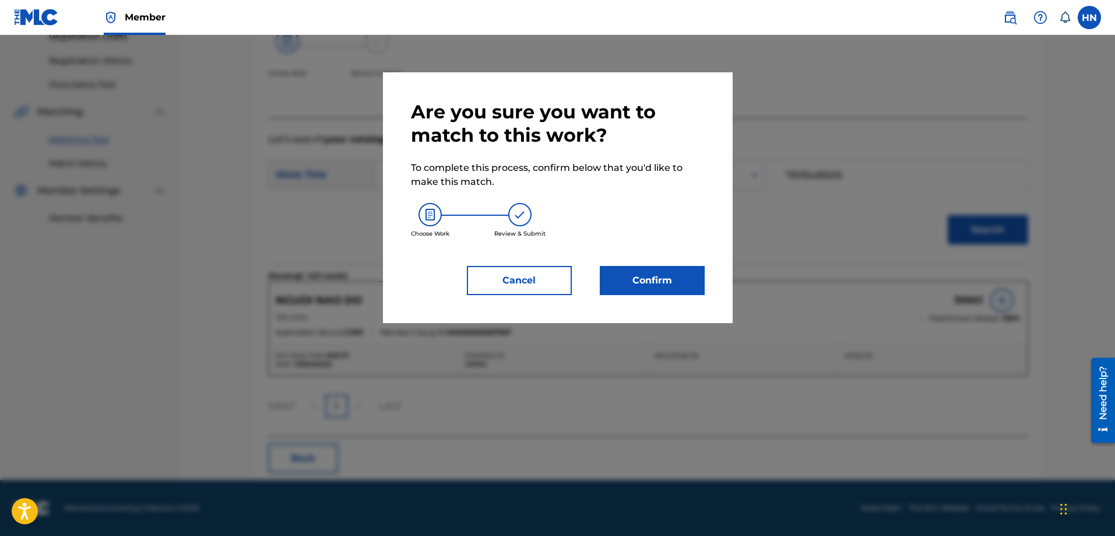
click at [695, 281] on button "Confirm" at bounding box center [652, 280] width 105 height 29
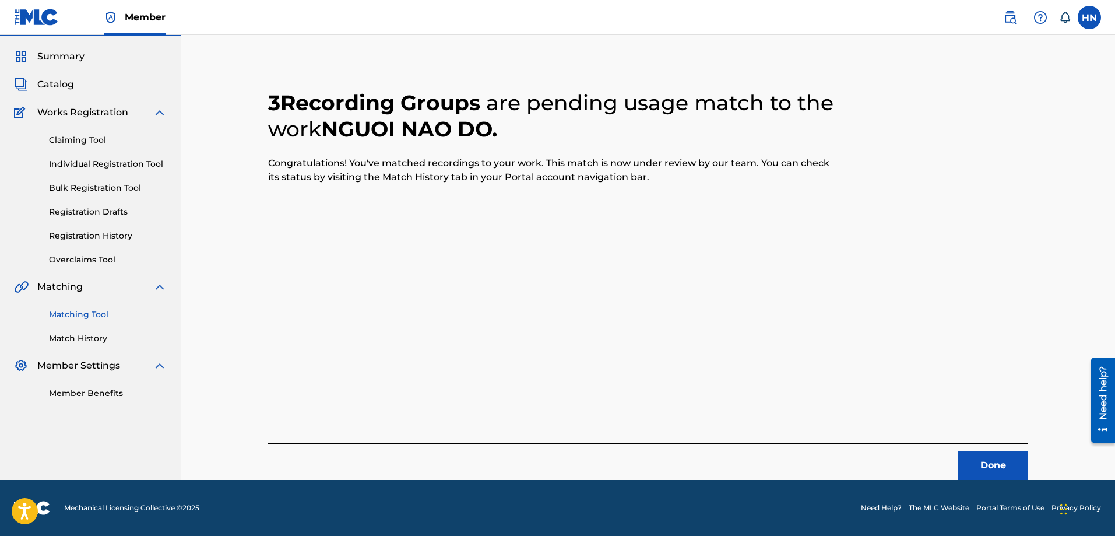
scroll to position [31, 0]
click at [985, 455] on button "Done" at bounding box center [993, 465] width 70 height 29
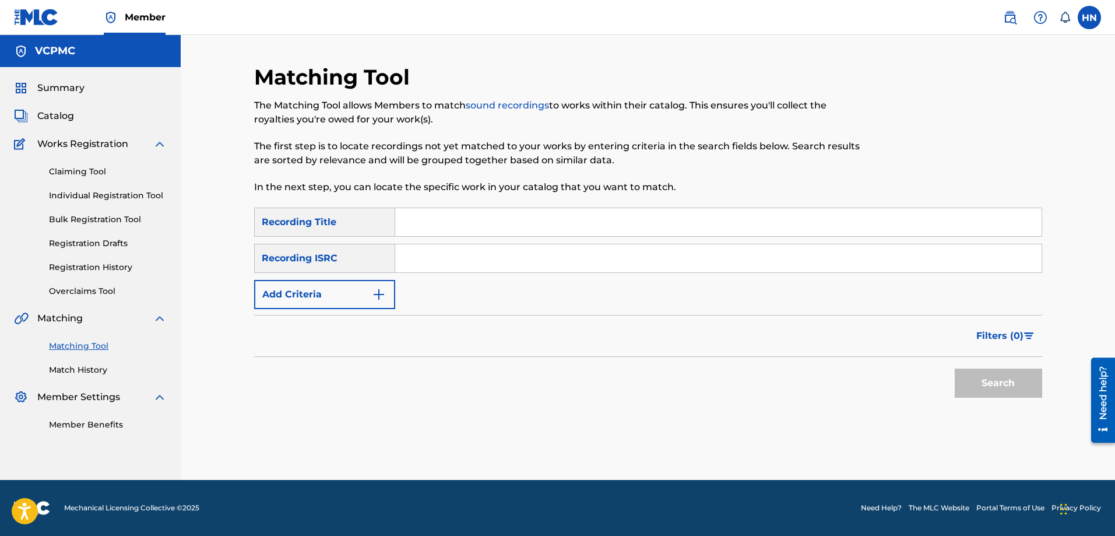
click at [462, 224] on input "Search Form" at bounding box center [718, 222] width 646 height 28
paste input "CHA MẸ YÊU CON"
click at [955, 368] on button "Search" at bounding box center [998, 382] width 87 height 29
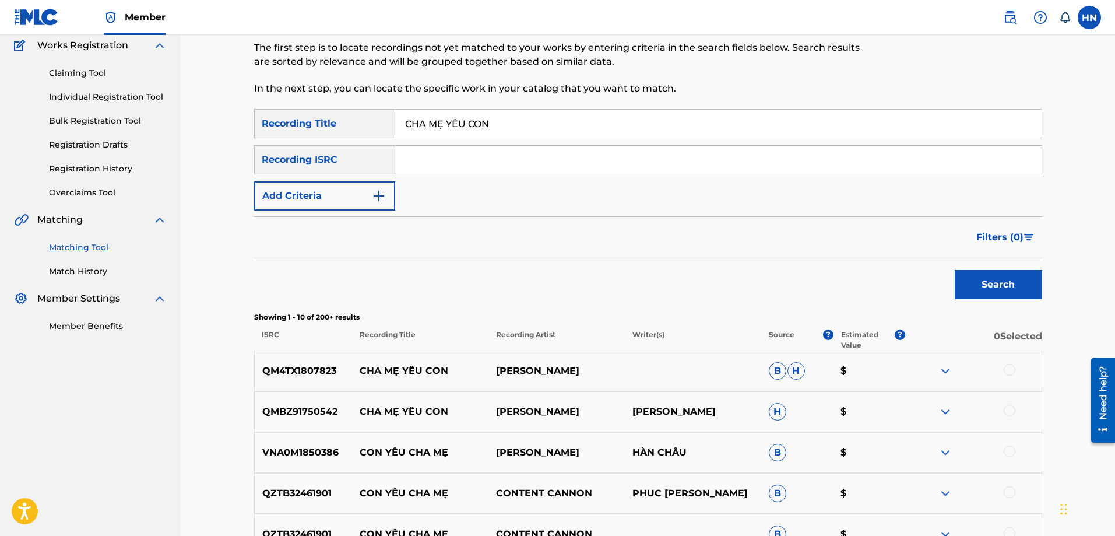
scroll to position [233, 0]
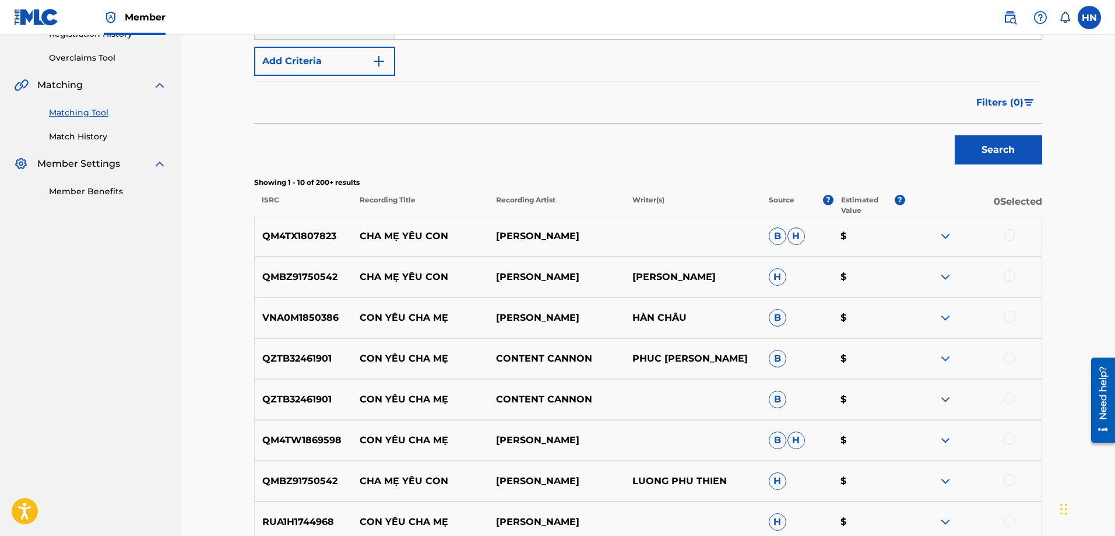
click at [315, 240] on p "QM4TX1807823" at bounding box center [304, 236] width 98 height 14
copy p "QM4TX1807823"
click at [1015, 232] on div at bounding box center [973, 236] width 136 height 14
click at [1014, 233] on div at bounding box center [1010, 235] width 12 height 12
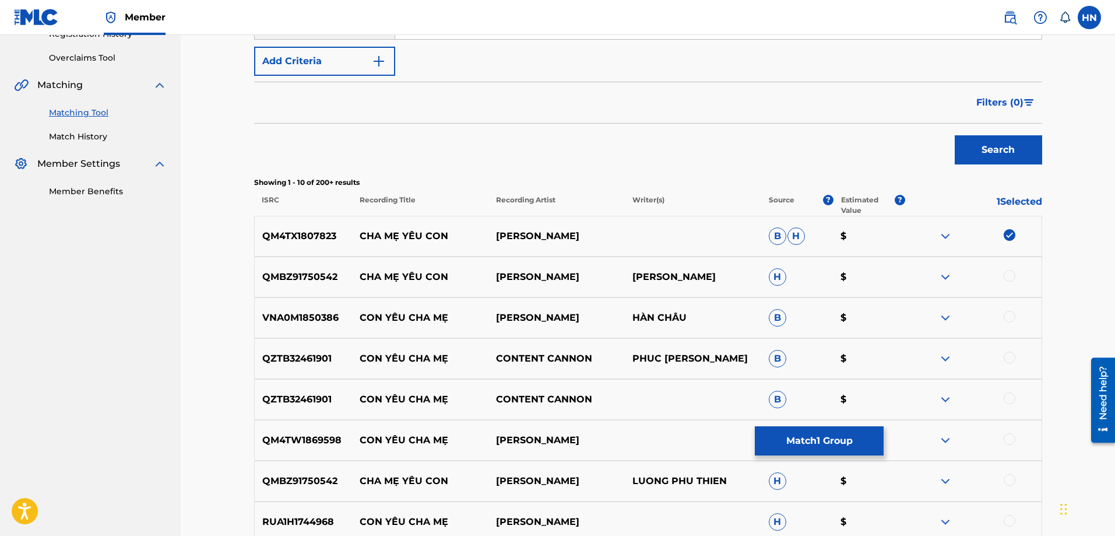
click at [276, 286] on div "QMBZ91750542 CHA MẸ YÊU CON [PERSON_NAME]" at bounding box center [648, 276] width 788 height 41
copy p "QMBZ91750542"
click at [1006, 279] on div at bounding box center [1010, 276] width 12 height 12
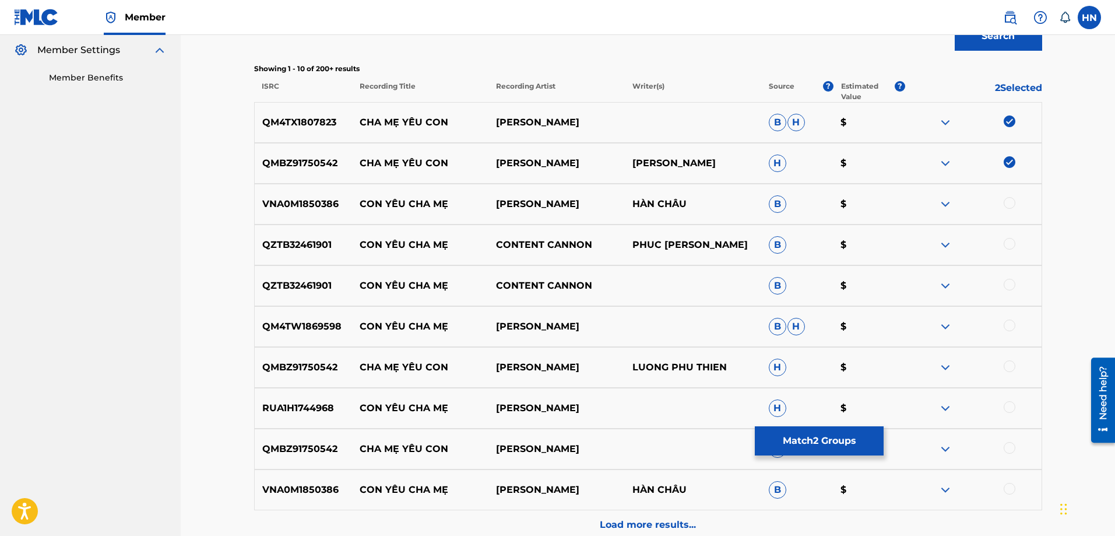
scroll to position [350, 0]
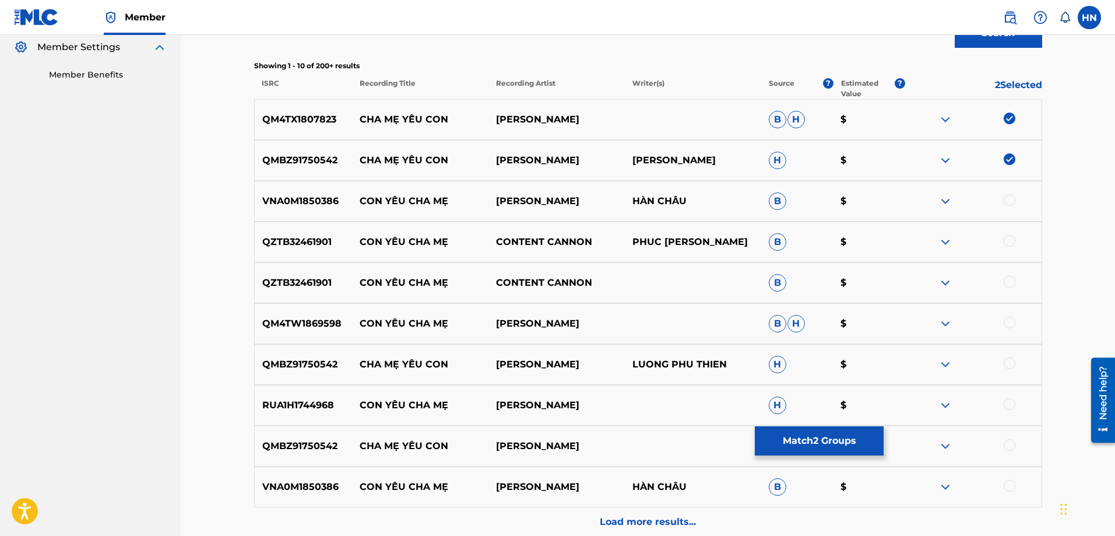
click at [283, 356] on div "QMBZ91750542 CHA MẸ YÊU CON [PERSON_NAME] PHU [PERSON_NAME]" at bounding box center [648, 364] width 788 height 41
click at [1012, 359] on div at bounding box center [1010, 363] width 12 height 12
click at [1010, 443] on div at bounding box center [1010, 445] width 12 height 12
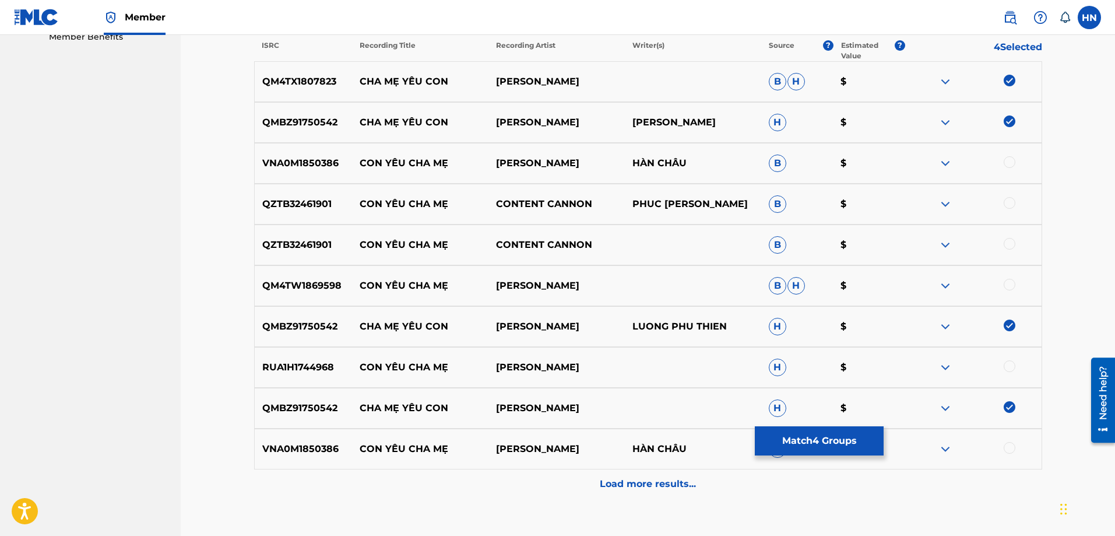
scroll to position [408, 0]
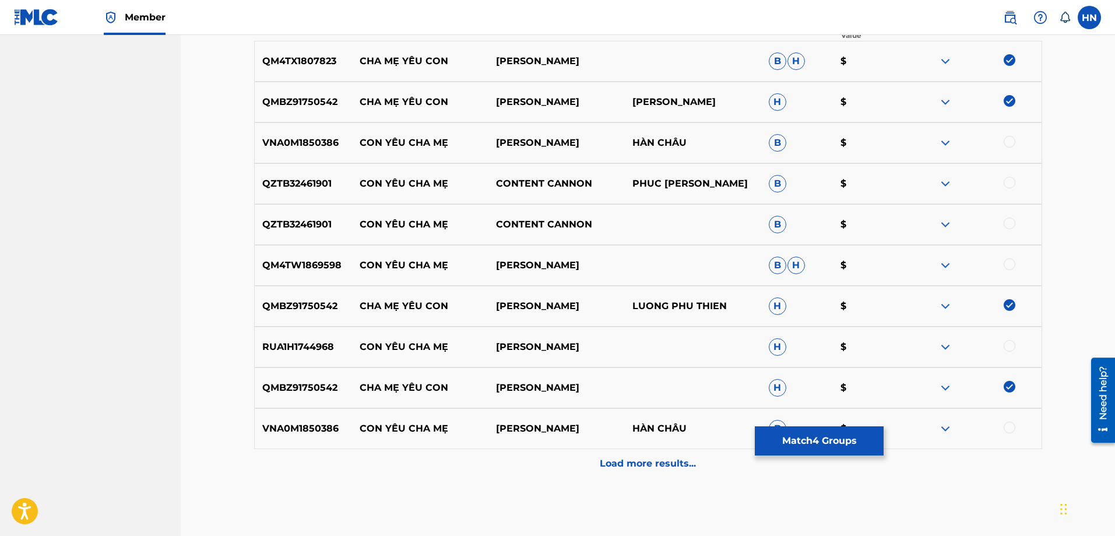
click at [636, 458] on p "Load more results..." at bounding box center [648, 463] width 96 height 14
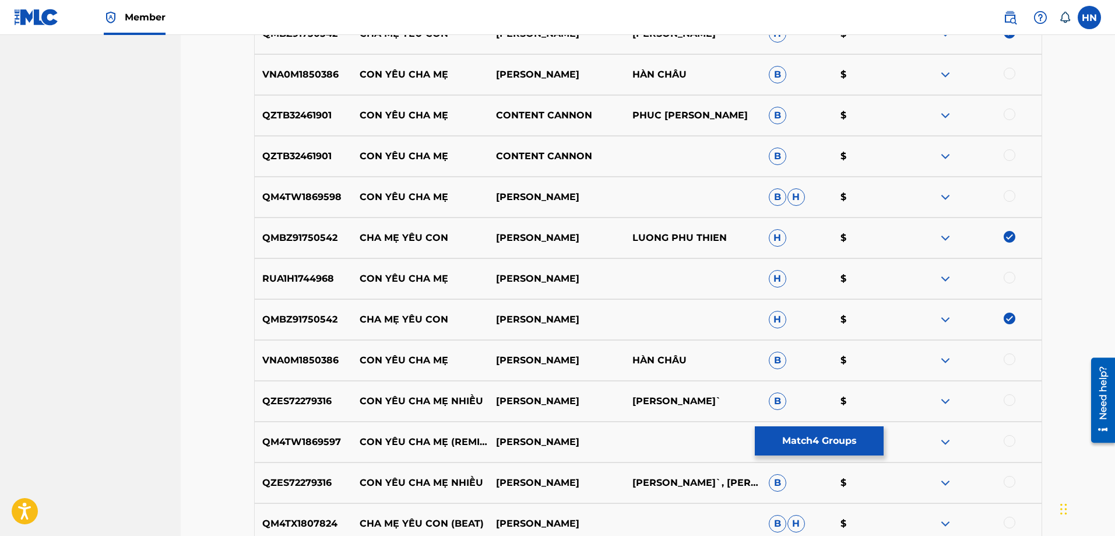
scroll to position [583, 0]
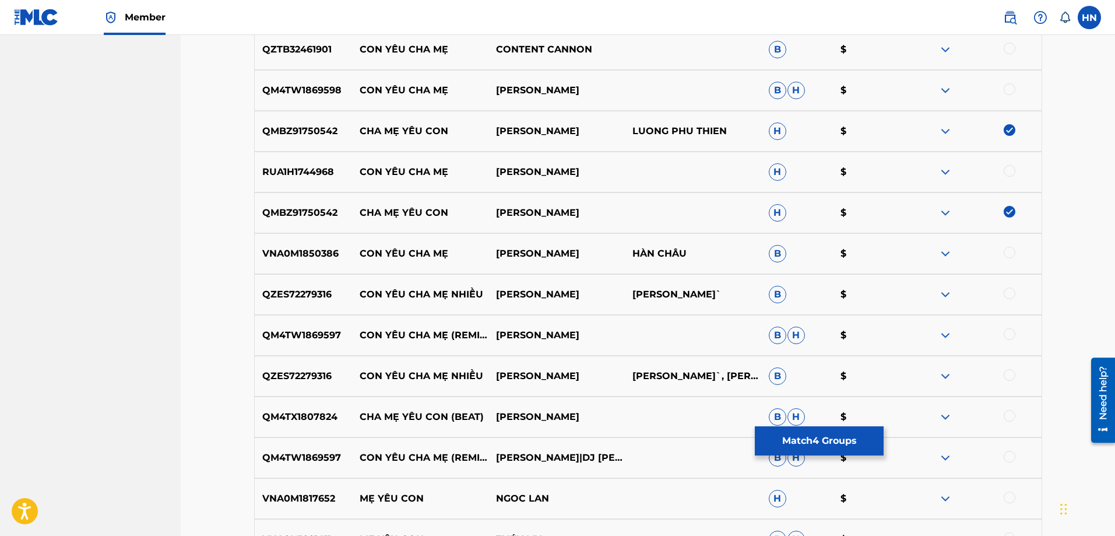
click at [285, 414] on p "QM4TX1807824" at bounding box center [304, 417] width 98 height 14
copy p "QM4TX1807824"
click at [1010, 411] on div at bounding box center [1010, 416] width 12 height 12
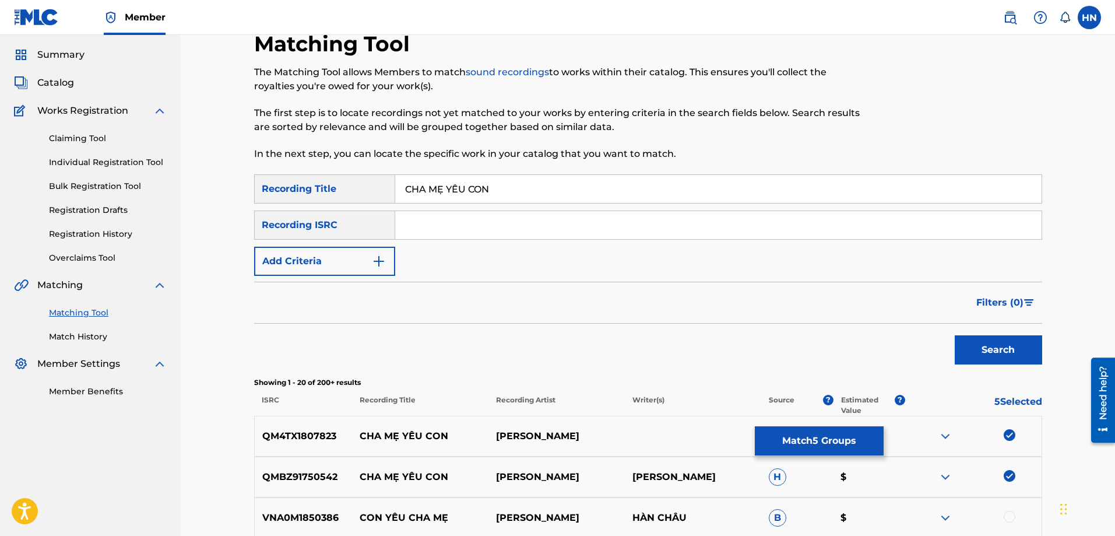
scroll to position [0, 0]
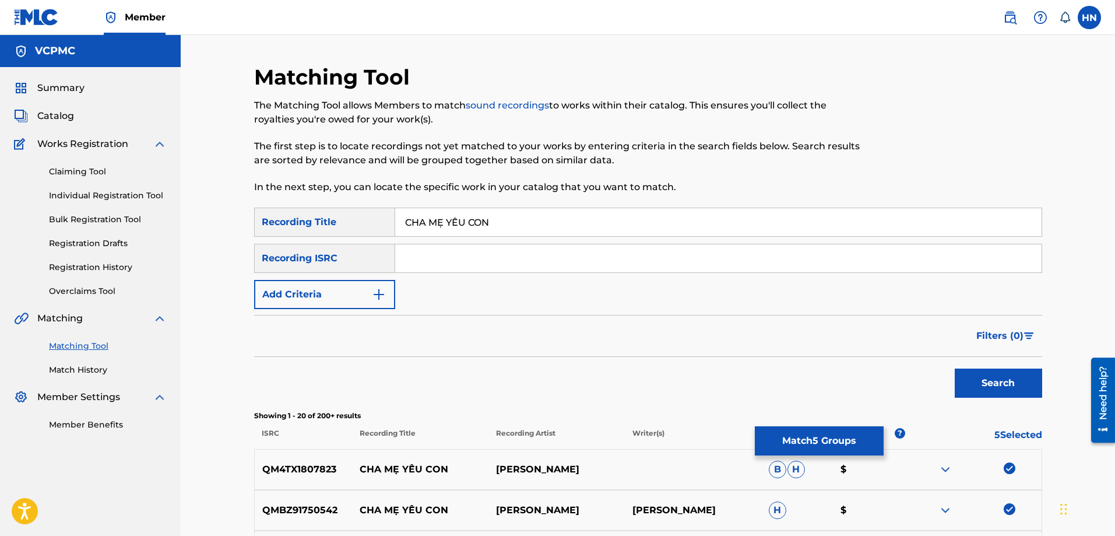
click at [485, 214] on input "CHA MẸ YÊU CON" at bounding box center [718, 222] width 646 height 28
paste input "E YE"
type input "CHA ME YEU CON"
click at [955, 368] on button "Search" at bounding box center [998, 382] width 87 height 29
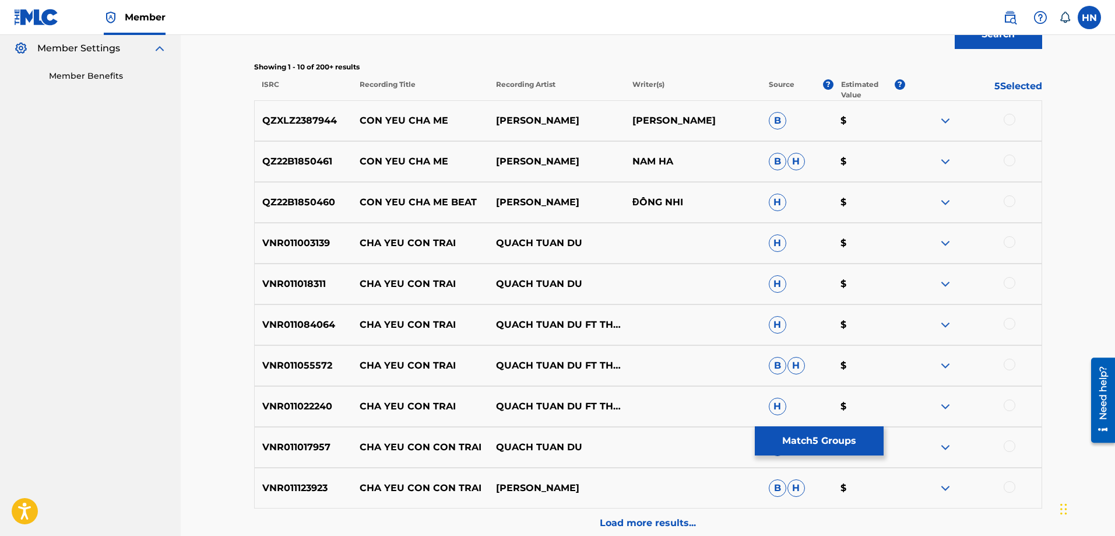
scroll to position [350, 0]
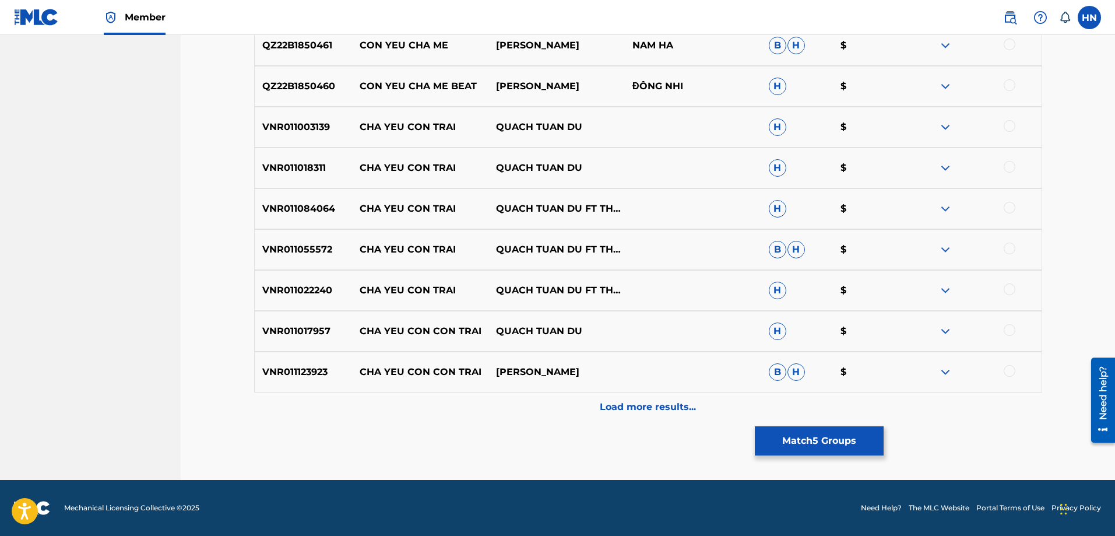
click at [490, 411] on div "Load more results..." at bounding box center [648, 406] width 788 height 29
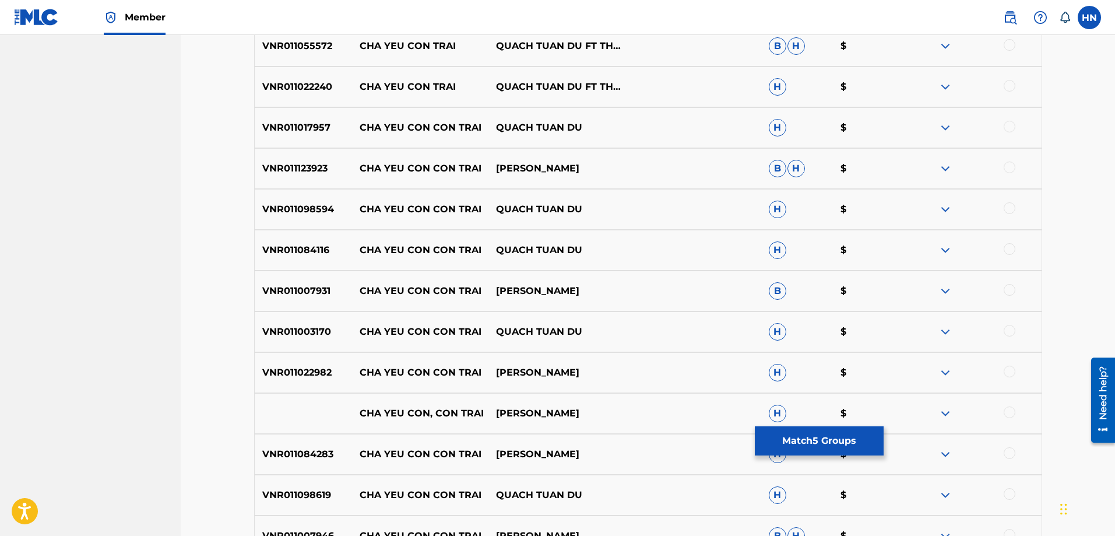
scroll to position [756, 0]
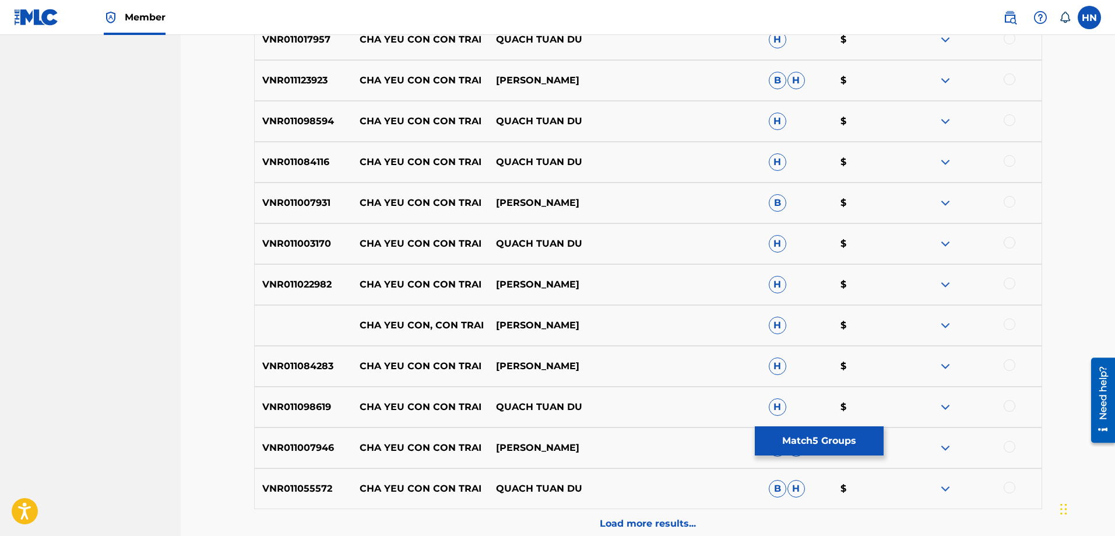
click at [772, 416] on div "VNR011098619 CHA YEU CON CON TRAI QUACH TUAN DU H $" at bounding box center [648, 406] width 788 height 41
click at [769, 431] on button "Match 5 Groups" at bounding box center [819, 440] width 129 height 29
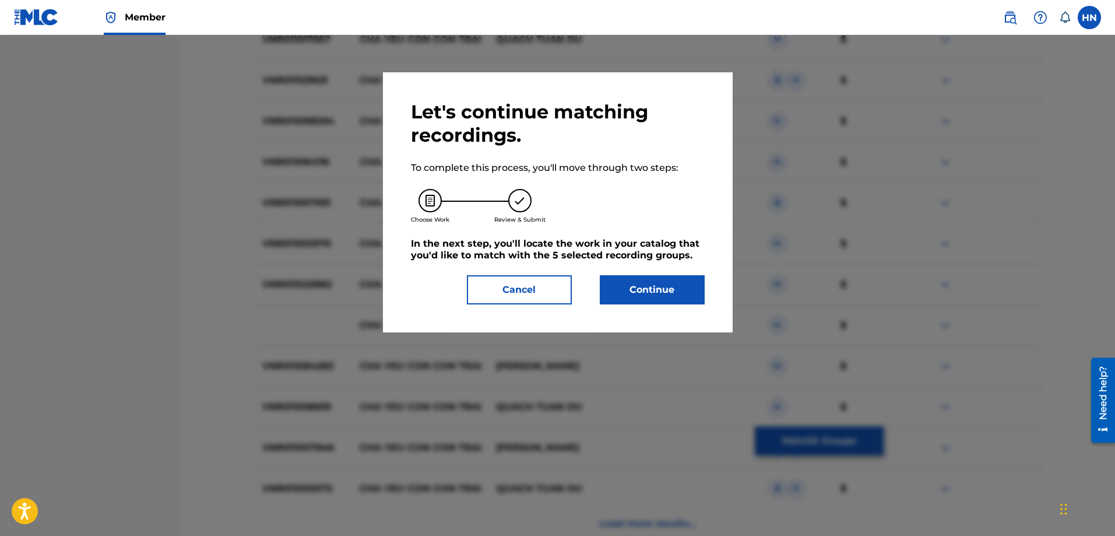
click at [652, 297] on button "Continue" at bounding box center [652, 289] width 105 height 29
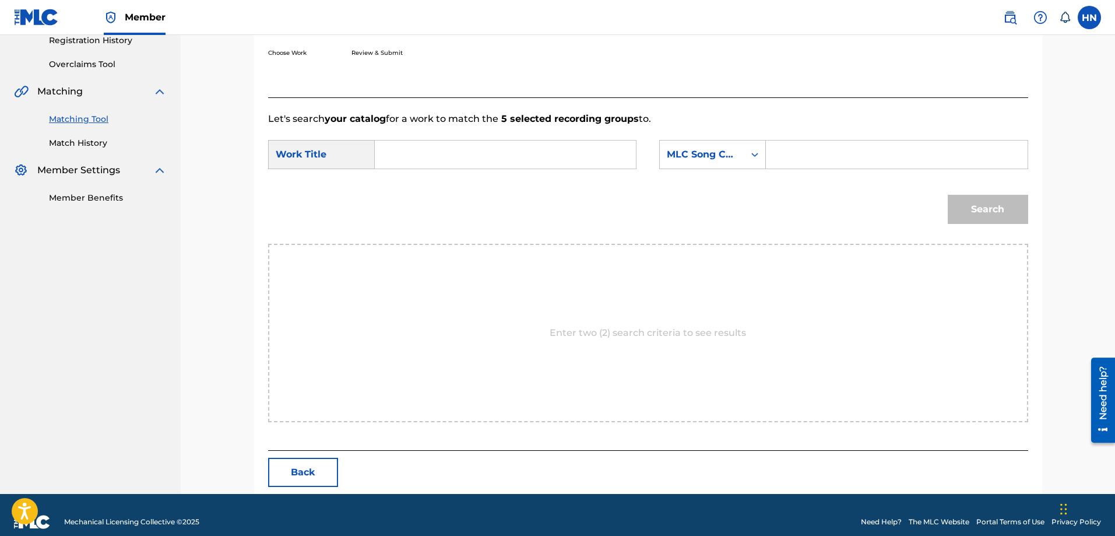
scroll to position [241, 0]
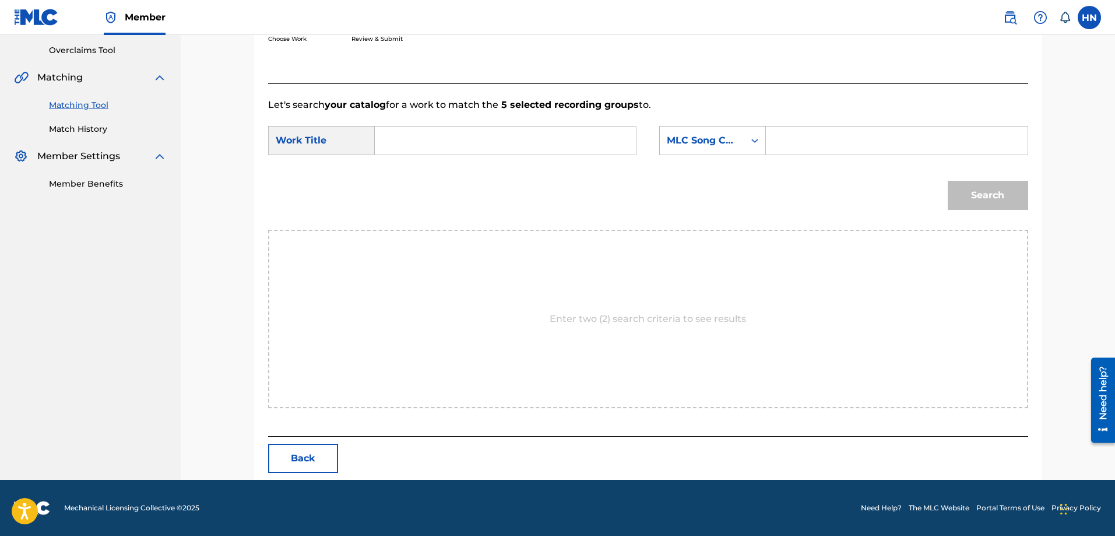
click at [447, 132] on input "Search Form" at bounding box center [505, 140] width 241 height 28
paste input "CHA ME YEU CON"
type input "CHA ME YEU CON"
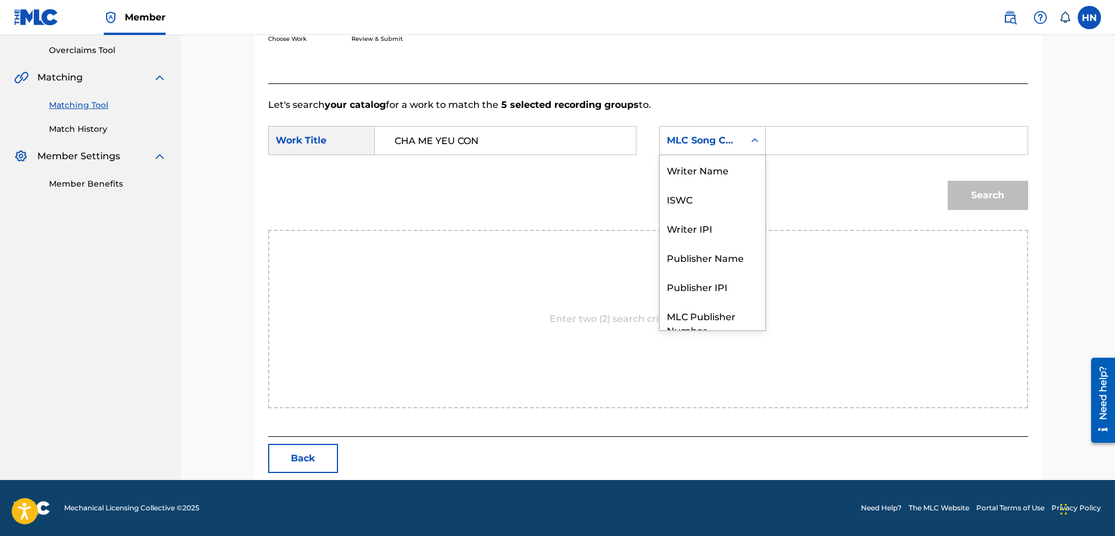
click at [722, 141] on div "MLC Song Code" at bounding box center [702, 140] width 71 height 14
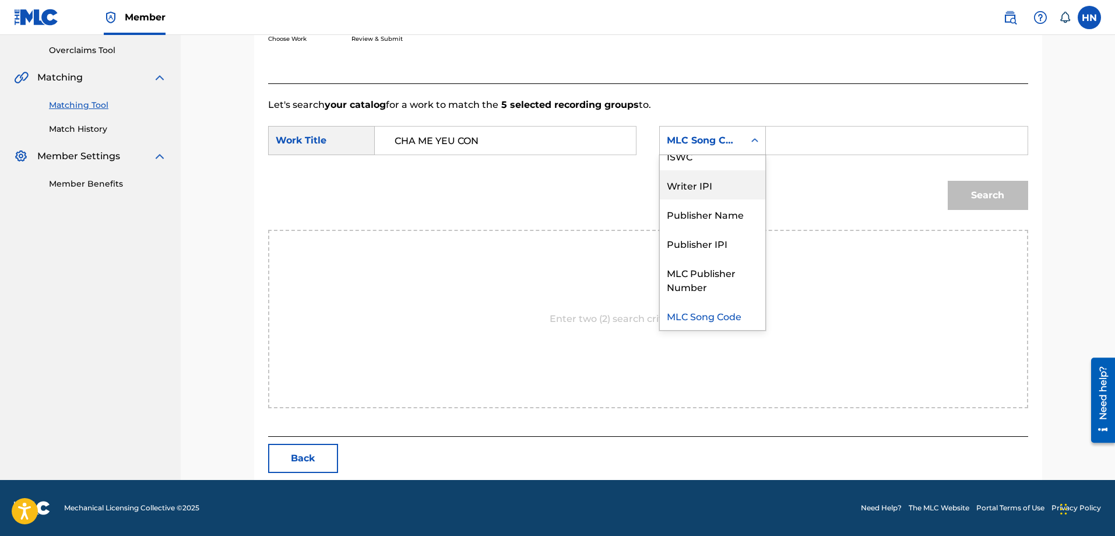
click at [713, 163] on div "ISWC" at bounding box center [712, 155] width 105 height 29
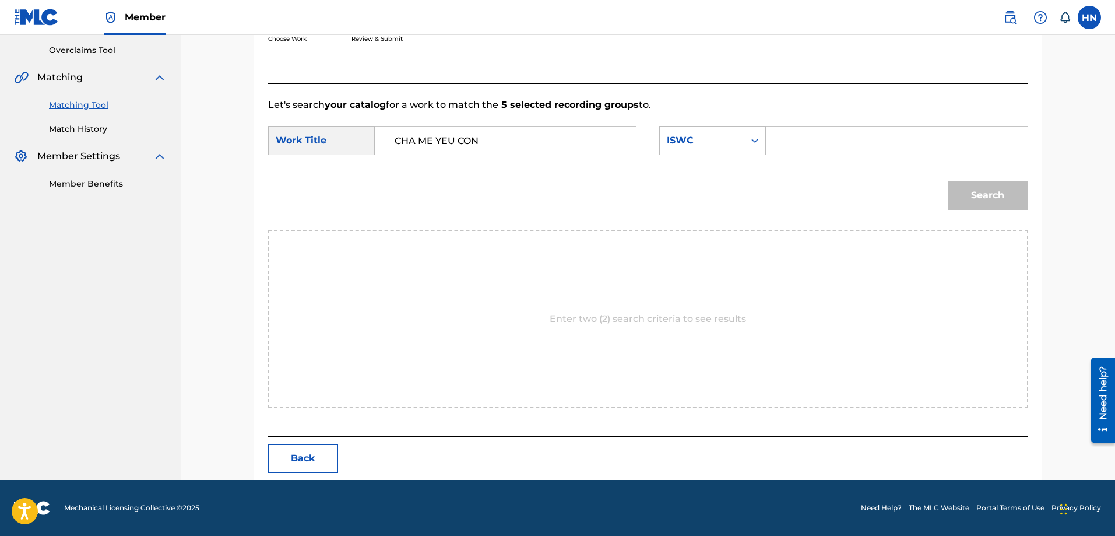
click at [790, 143] on input "Search Form" at bounding box center [896, 140] width 241 height 28
paste input "T3010547663"
type input "T3010547663"
click at [986, 195] on button "Search" at bounding box center [988, 195] width 80 height 29
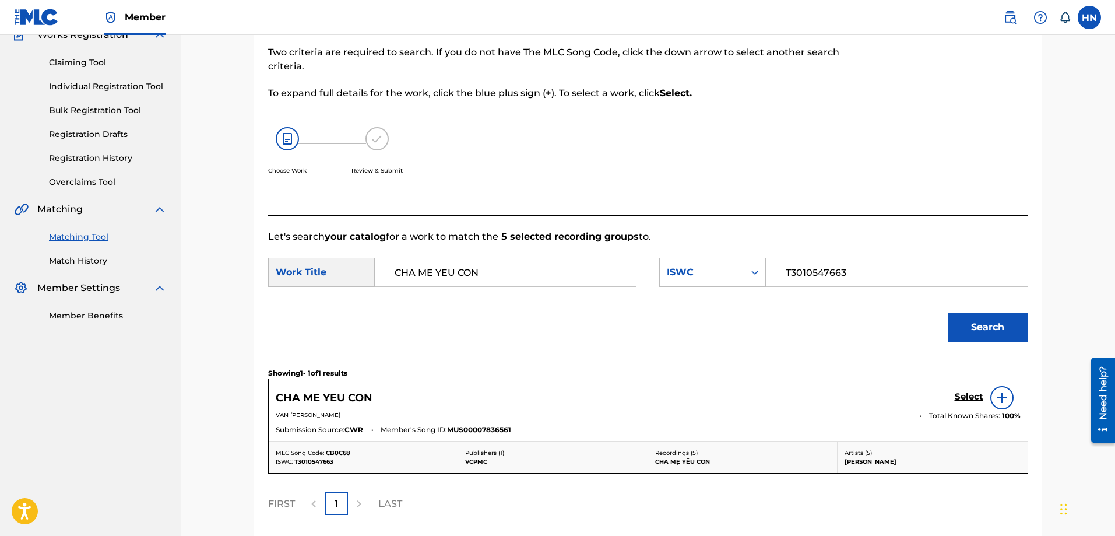
scroll to position [206, 0]
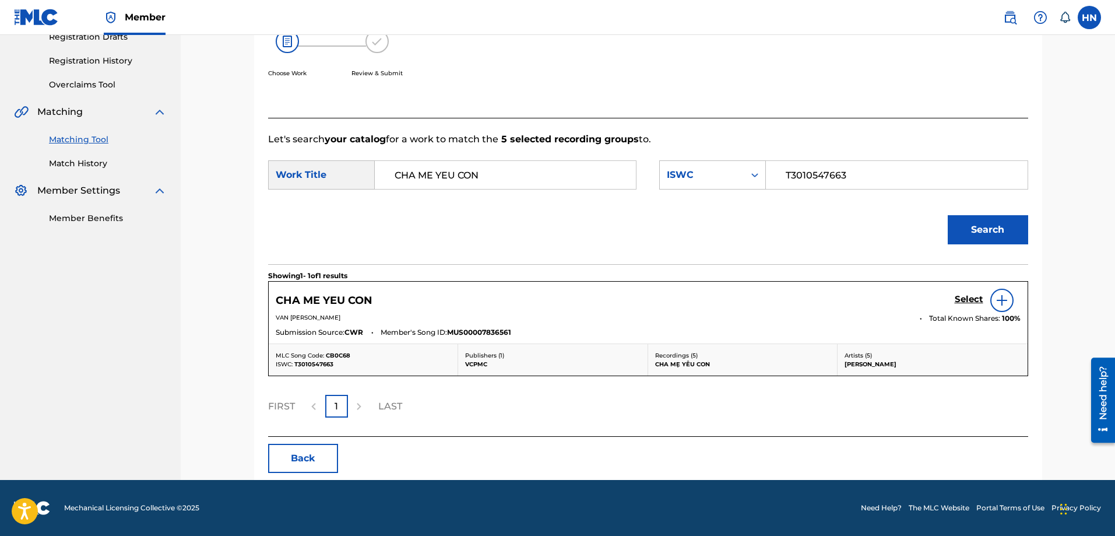
click at [955, 296] on h5 "Select" at bounding box center [969, 299] width 29 height 11
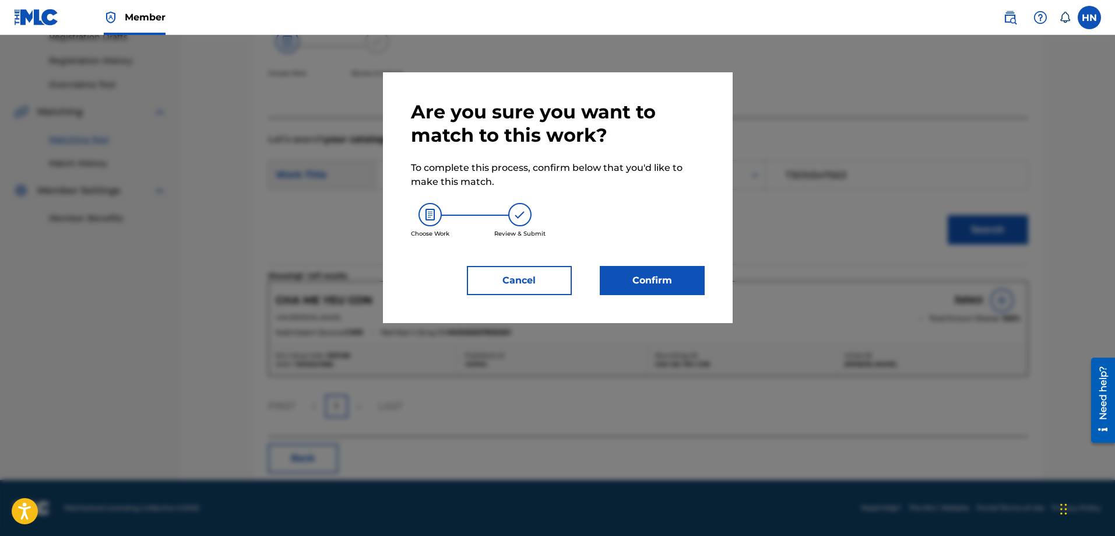
click at [681, 280] on button "Confirm" at bounding box center [652, 280] width 105 height 29
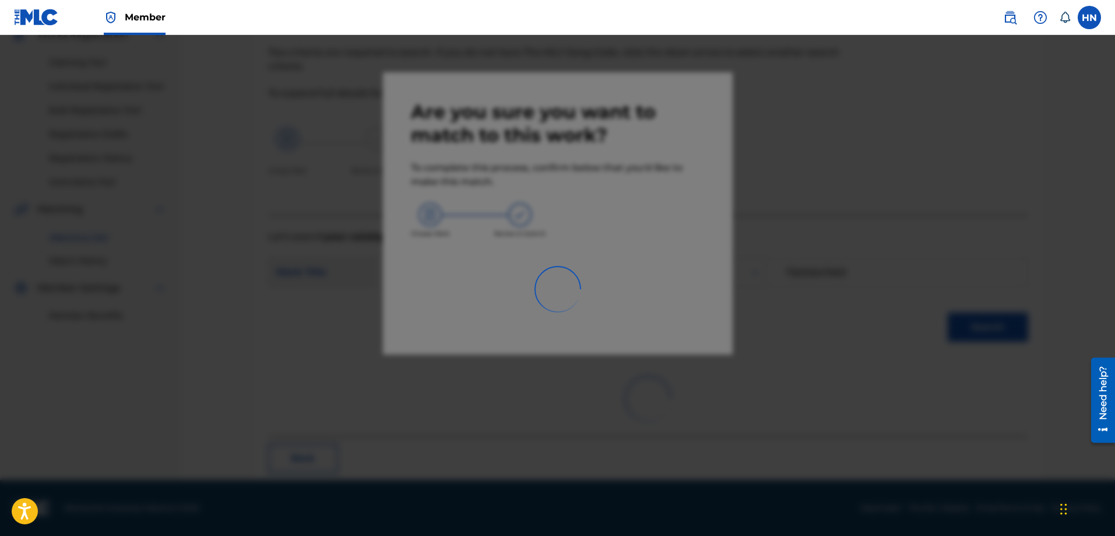
scroll to position [31, 0]
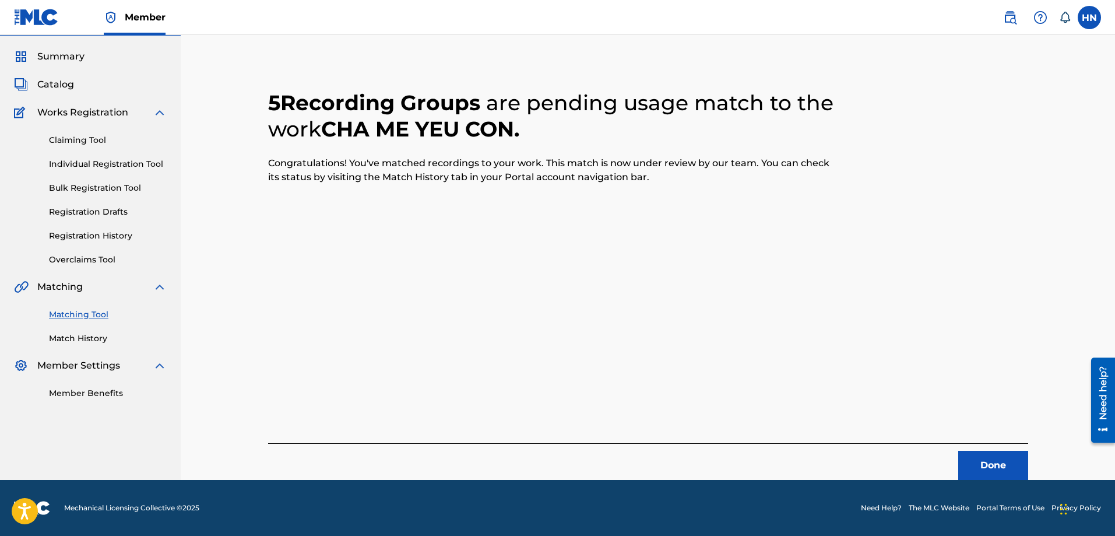
click at [988, 459] on button "Done" at bounding box center [993, 465] width 70 height 29
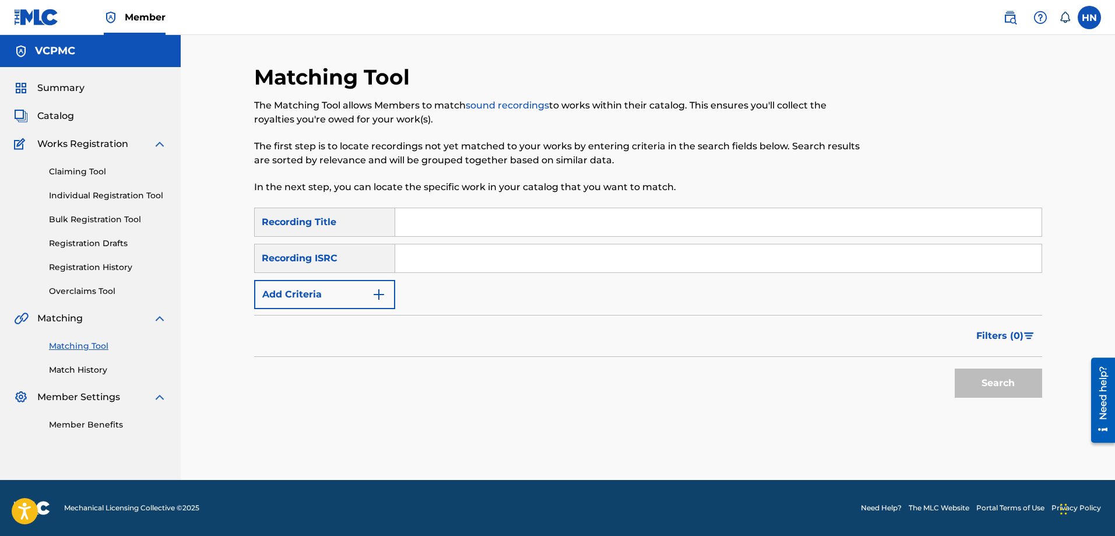
click at [614, 215] on input "Search Form" at bounding box center [718, 222] width 646 height 28
paste input "XẺ ĐÔI TRÁI TIM"
click at [955, 368] on button "Search" at bounding box center [998, 382] width 87 height 29
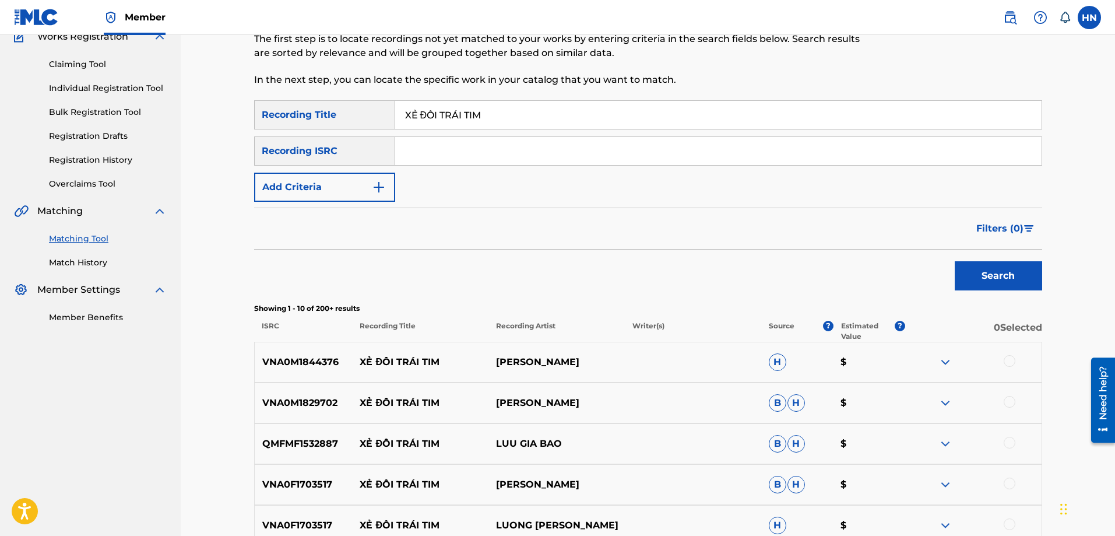
scroll to position [117, 0]
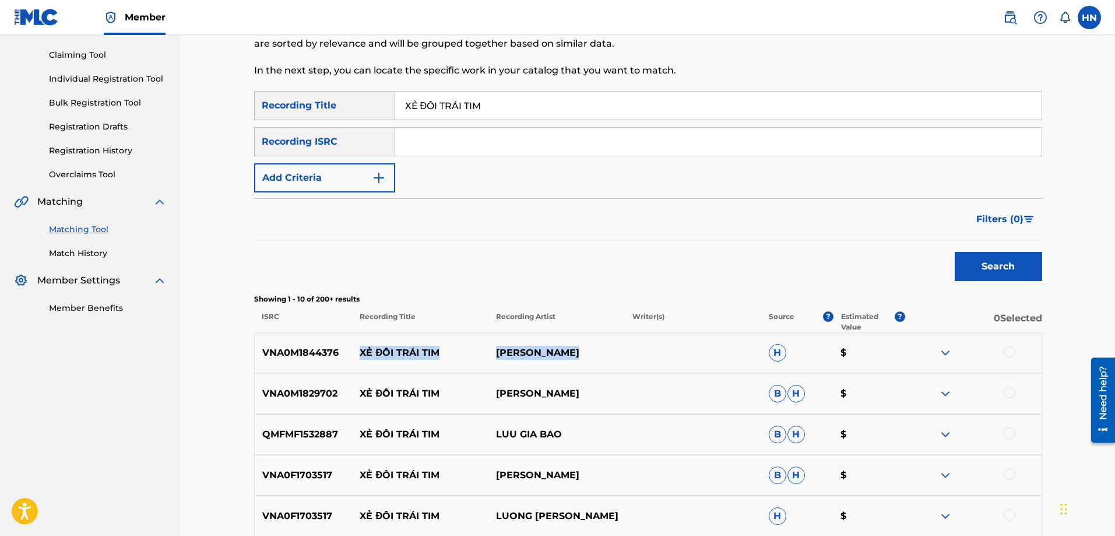
drag, startPoint x: 594, startPoint y: 350, endPoint x: 361, endPoint y: 356, distance: 233.2
click at [361, 356] on div "VNA0M1844376 XẺ ĐÔI TRÁI TIM LƯƠNG GIA HUY H $" at bounding box center [648, 352] width 788 height 41
copy div "XẺ ĐÔI TRÁI [PERSON_NAME]"
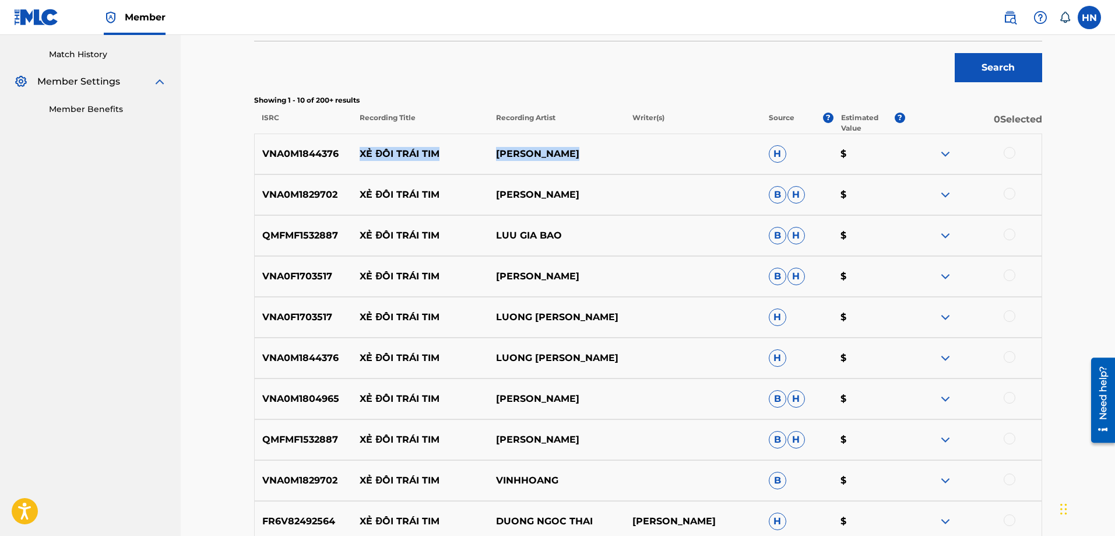
scroll to position [350, 0]
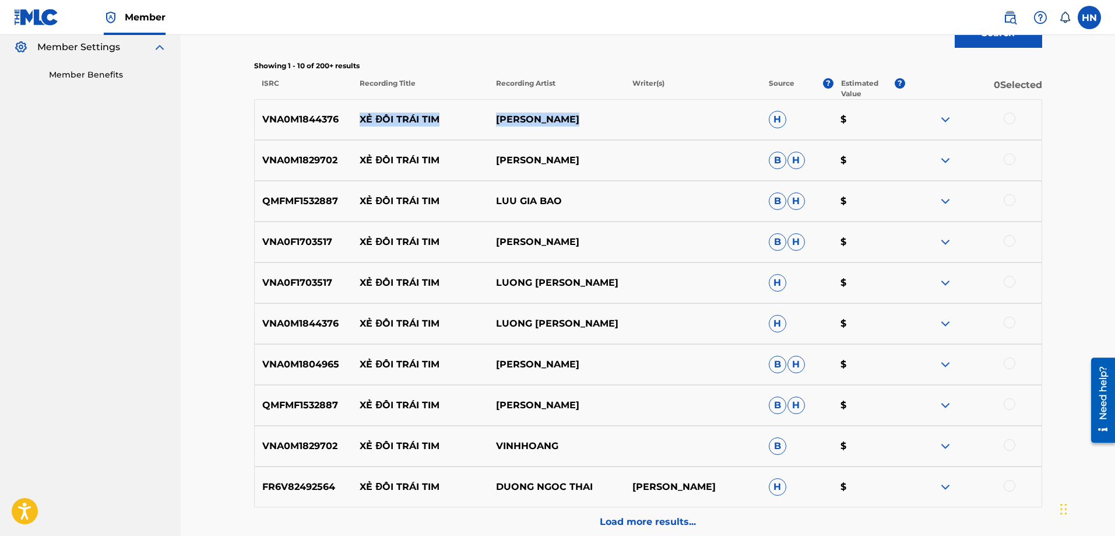
copy div "XẺ ĐÔI TRÁI [PERSON_NAME]"
click at [302, 118] on p "VNA0M1844376" at bounding box center [304, 119] width 98 height 14
copy p "VNA0M1844376"
click at [1009, 112] on div "VNA0M1844376 XẺ ĐÔI TRÁI TIM LƯƠNG GIA HUY H $" at bounding box center [648, 119] width 788 height 41
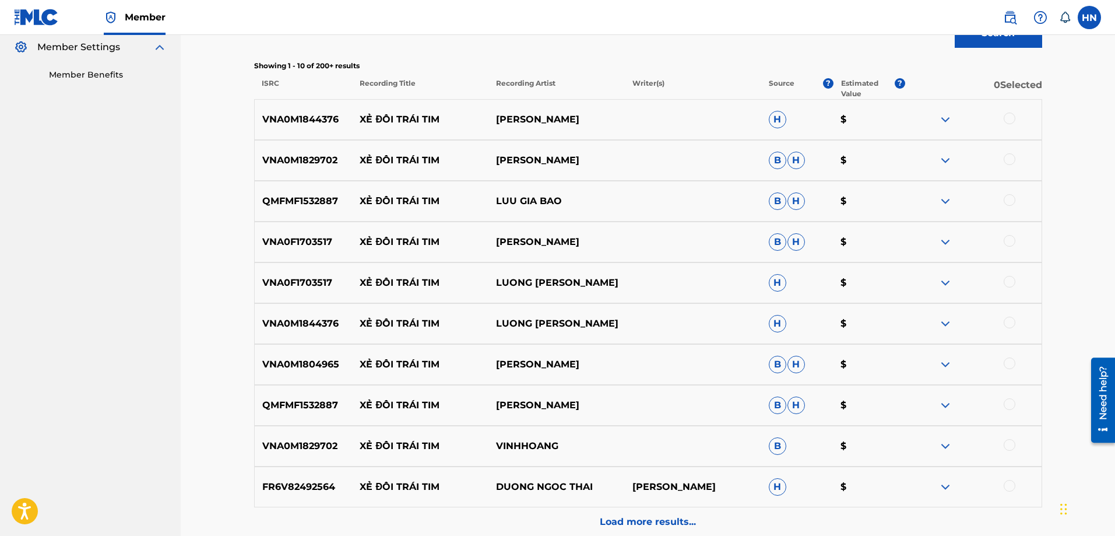
click at [1005, 123] on div at bounding box center [1010, 118] width 12 height 12
click at [312, 234] on div "VNA0F1703517 XẺ ĐÔI TRÁI TIM LƯƠNG GIA [PERSON_NAME]" at bounding box center [648, 241] width 788 height 41
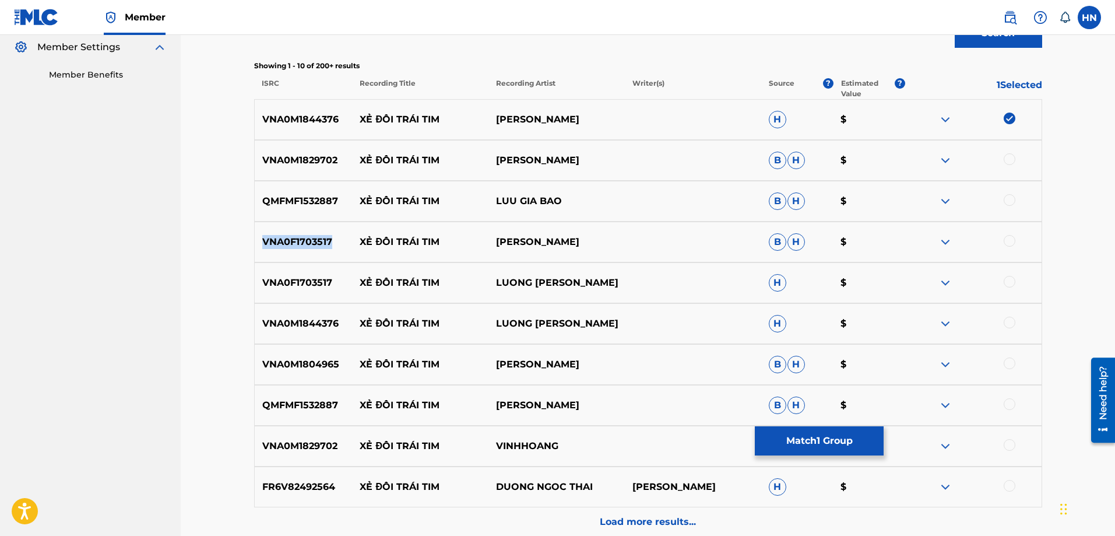
click at [312, 234] on div "VNA0F1703517 XẺ ĐÔI TRÁI TIM LƯƠNG GIA [PERSON_NAME]" at bounding box center [648, 241] width 788 height 41
click at [1009, 241] on div at bounding box center [1010, 241] width 12 height 12
click at [1008, 279] on div at bounding box center [1010, 282] width 12 height 12
click at [278, 321] on p "VNA0M1844376" at bounding box center [304, 323] width 98 height 14
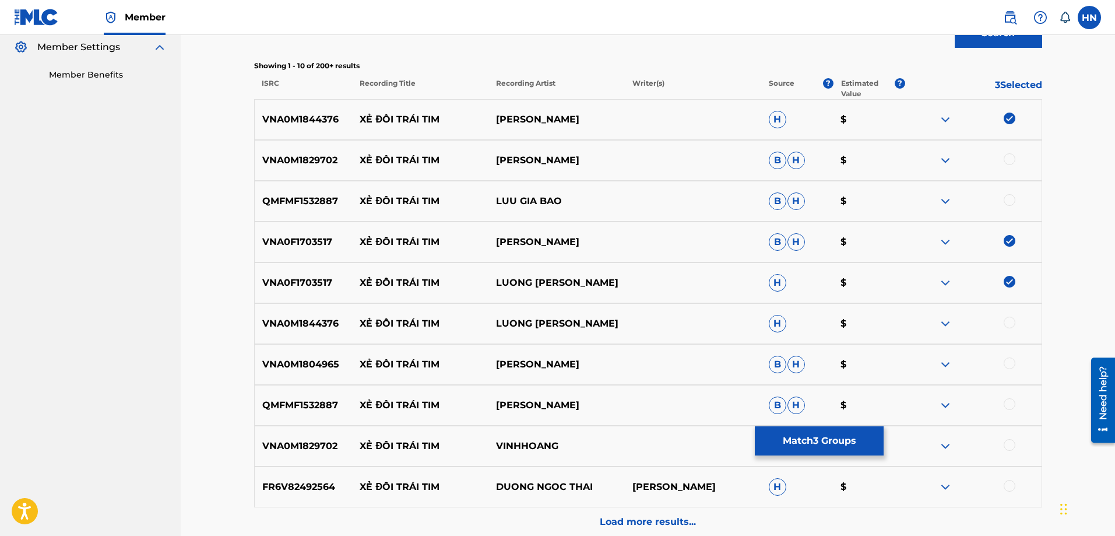
click at [1004, 325] on div at bounding box center [1010, 322] width 12 height 12
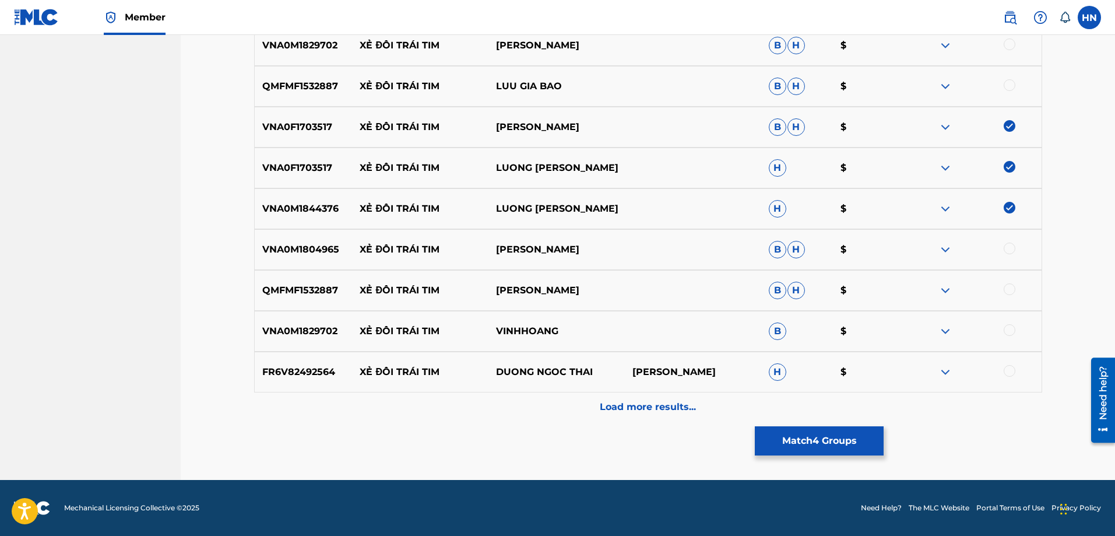
click at [527, 406] on div "Load more results..." at bounding box center [648, 406] width 788 height 29
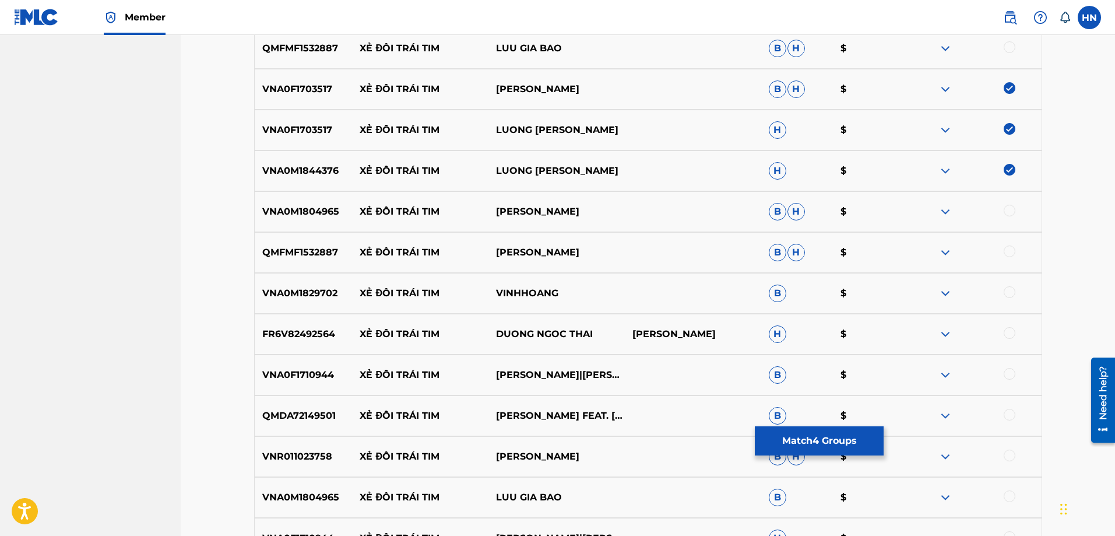
scroll to position [523, 0]
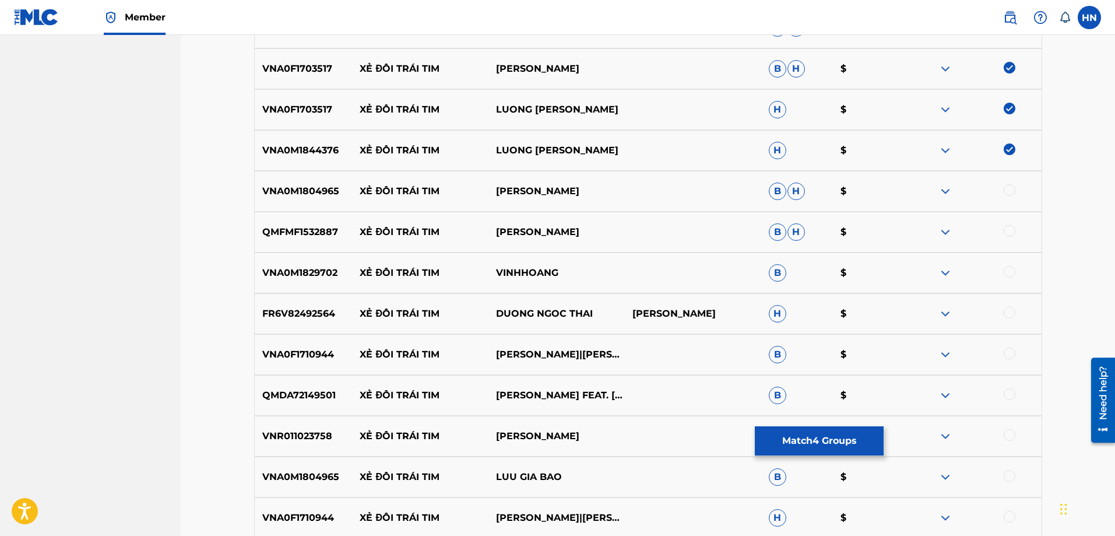
click at [313, 428] on div "VNR011023758 XẺ ĐÔI TRÁI TIM LƯƠNG GIA HUY B H $" at bounding box center [648, 436] width 788 height 41
click at [1012, 432] on div at bounding box center [1010, 435] width 12 height 12
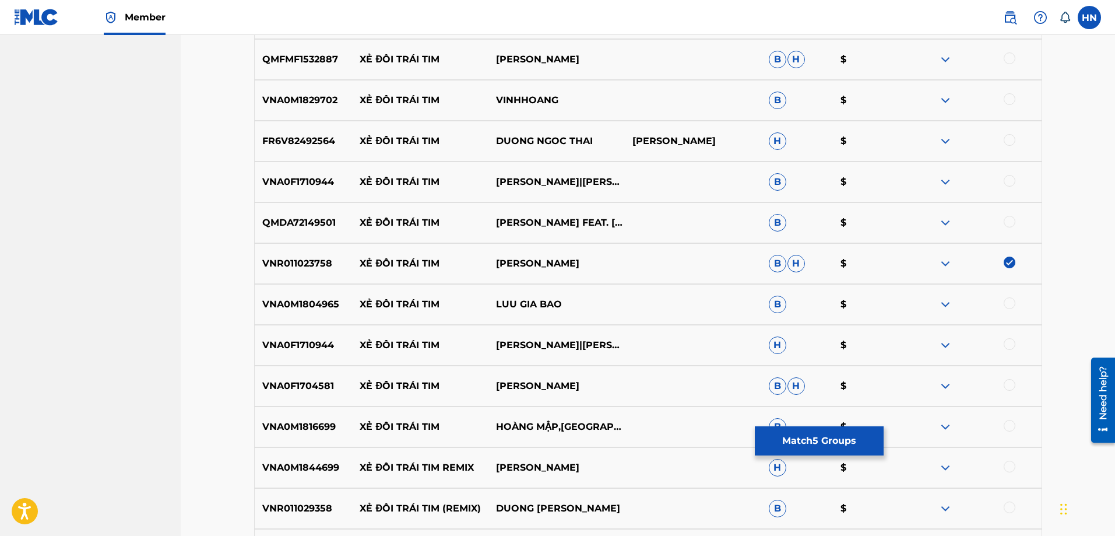
scroll to position [756, 0]
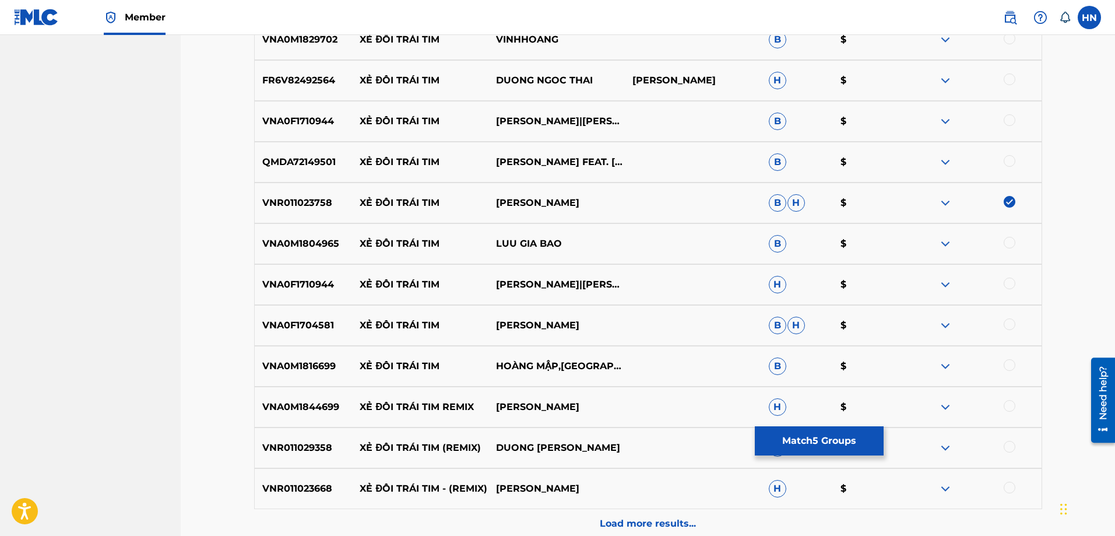
click at [318, 330] on p "VNA0F1704581" at bounding box center [304, 325] width 98 height 14
click at [1007, 324] on div at bounding box center [1010, 324] width 12 height 12
click at [325, 407] on p "VNA0M1844699" at bounding box center [304, 407] width 98 height 14
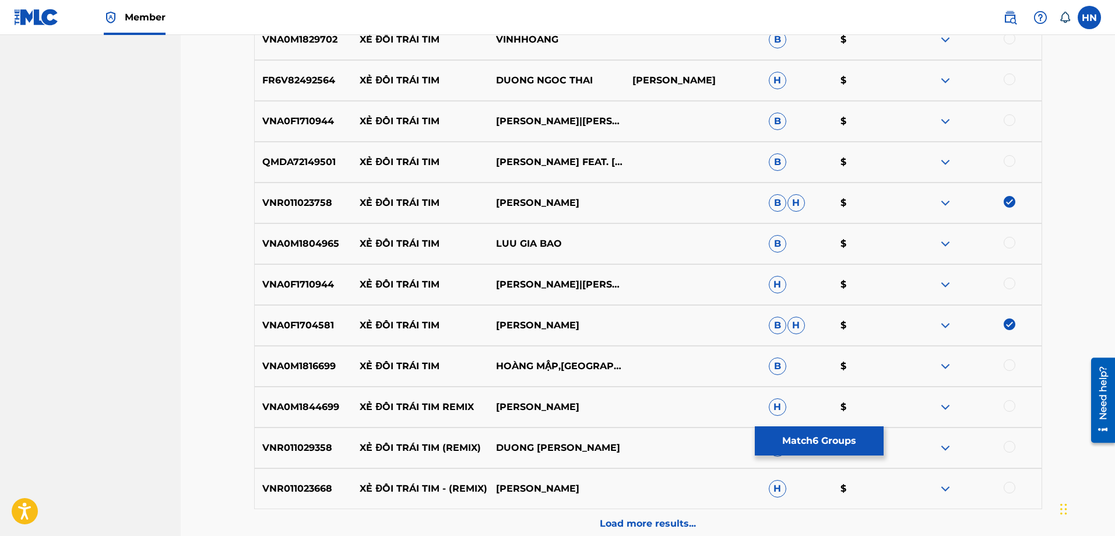
click at [1007, 402] on div at bounding box center [1010, 406] width 12 height 12
click at [308, 488] on p "VNR011023668" at bounding box center [304, 488] width 98 height 14
click at [1015, 491] on div at bounding box center [973, 488] width 136 height 14
click at [1008, 485] on div at bounding box center [1010, 487] width 12 height 12
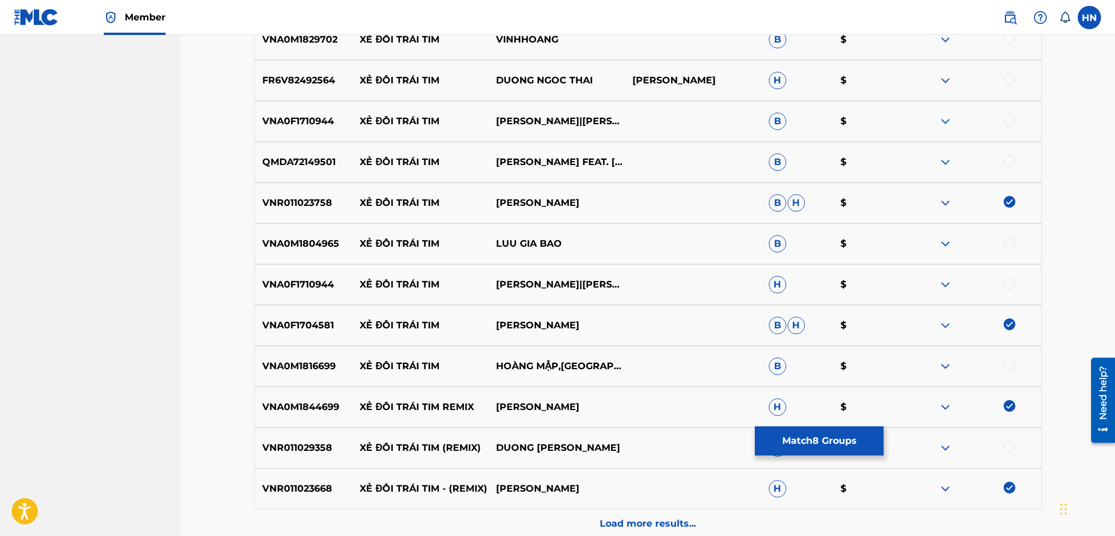
click at [658, 519] on p "Load more results..." at bounding box center [648, 523] width 96 height 14
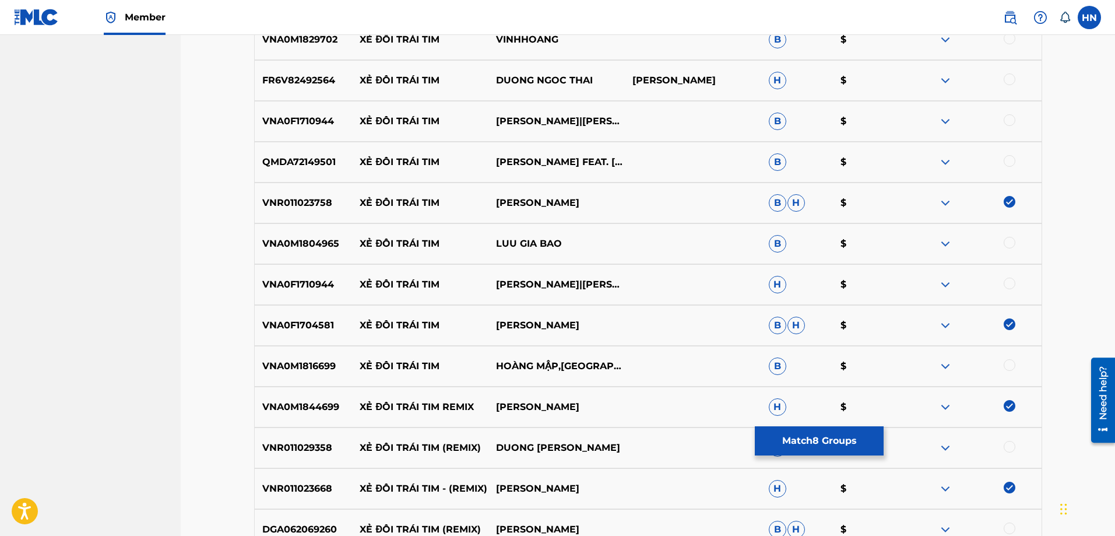
scroll to position [931, 0]
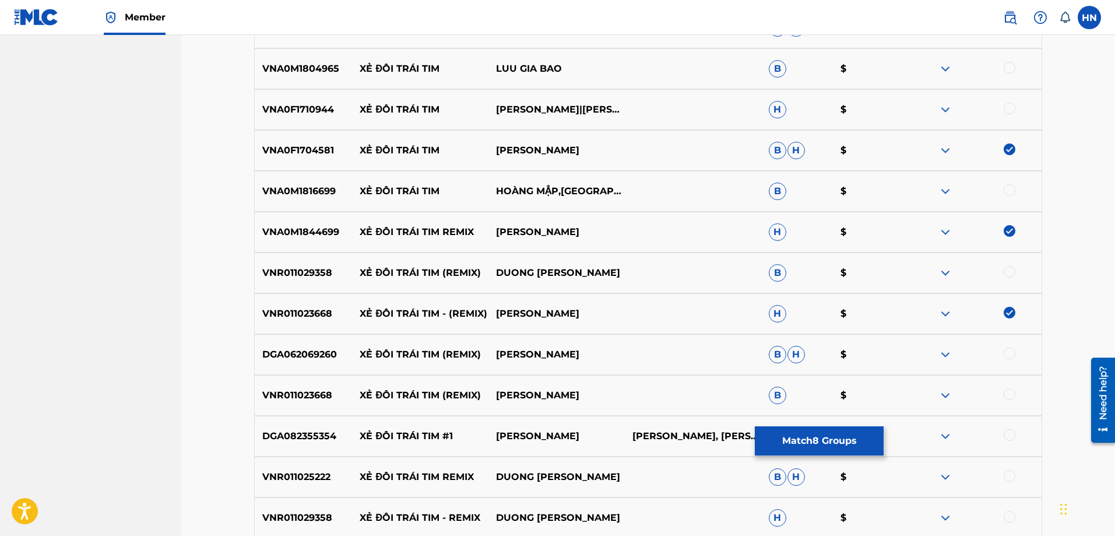
click at [315, 347] on div "DGA062069260 XẺ ĐÔI TRÁI TIM (REMIX) [PERSON_NAME]" at bounding box center [648, 354] width 788 height 41
click at [1011, 350] on div at bounding box center [1010, 353] width 12 height 12
click at [263, 393] on p "VNR011023668" at bounding box center [304, 395] width 98 height 14
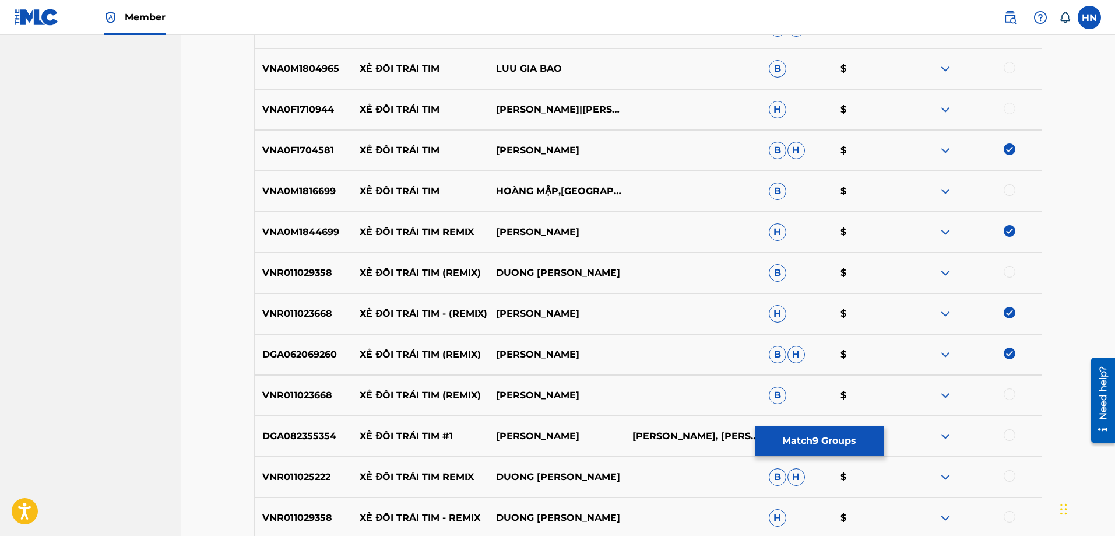
click at [1005, 392] on div at bounding box center [1010, 394] width 12 height 12
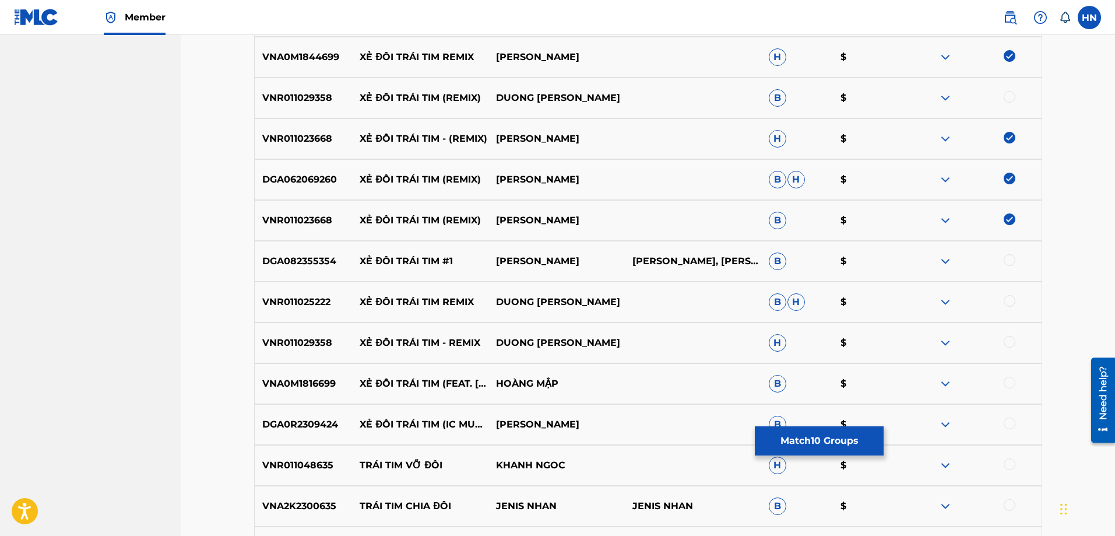
click at [339, 434] on div "DGA0R2309424 XẺ ĐÔI TRÁI TIM (IC MUSIC) (SHORT VERSION) [PERSON_NAME] $" at bounding box center [648, 424] width 788 height 41
click at [327, 425] on p "DGA0R2309424" at bounding box center [304, 424] width 98 height 14
click at [1014, 421] on div at bounding box center [1010, 423] width 12 height 12
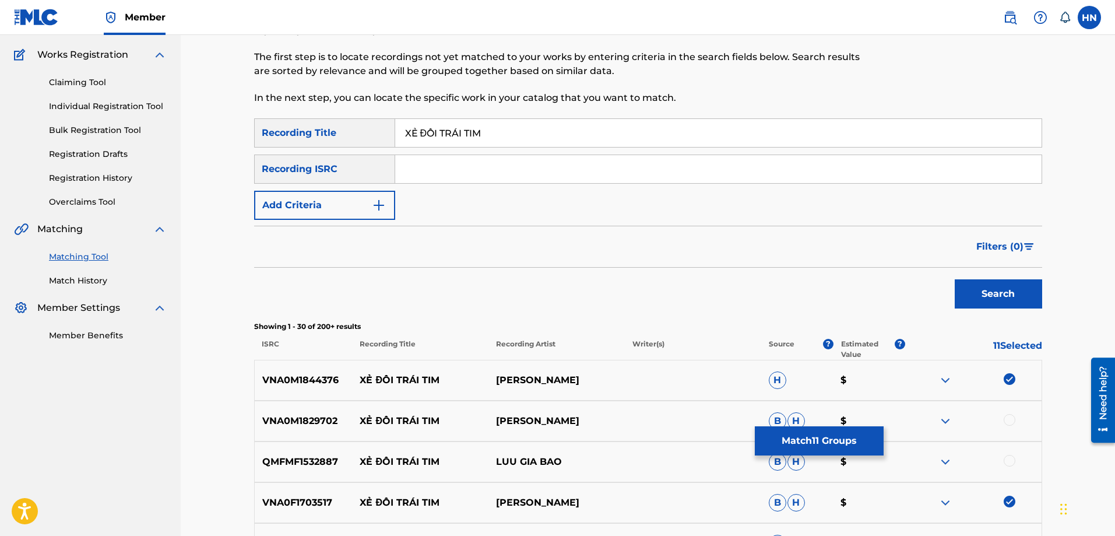
scroll to position [0, 0]
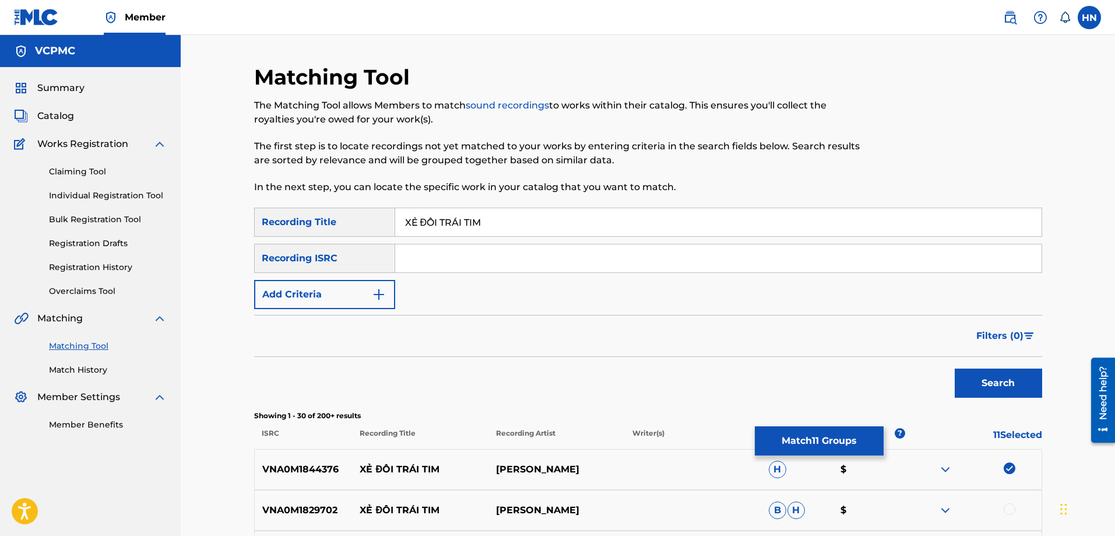
click at [533, 212] on input "XẺ ĐÔI TRÁI TIM" at bounding box center [718, 222] width 646 height 28
paste input "E DOI TRA"
type input "XE DOI TRAI [PERSON_NAME]"
click at [955, 368] on button "Search" at bounding box center [998, 382] width 87 height 29
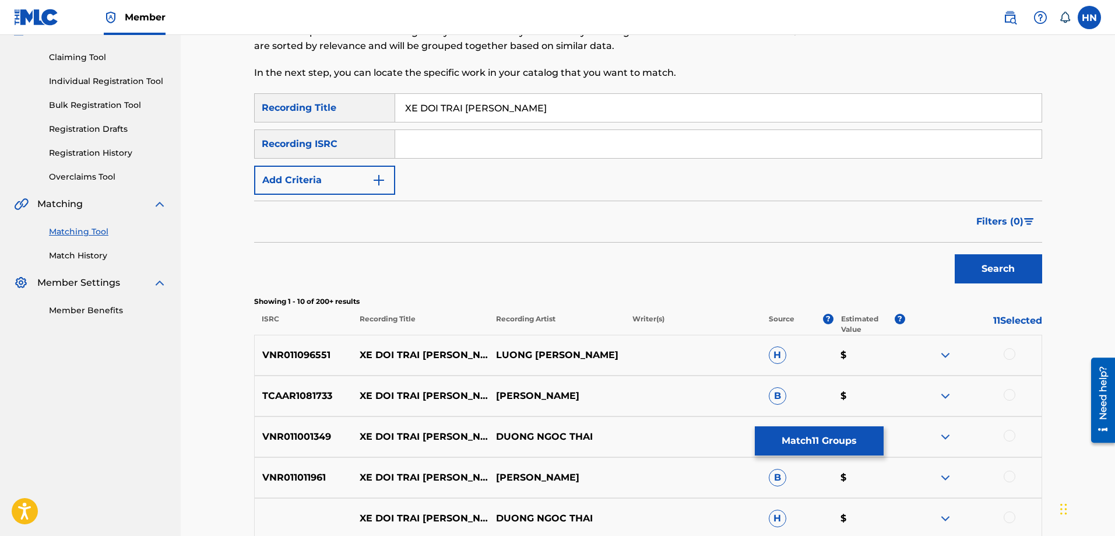
scroll to position [233, 0]
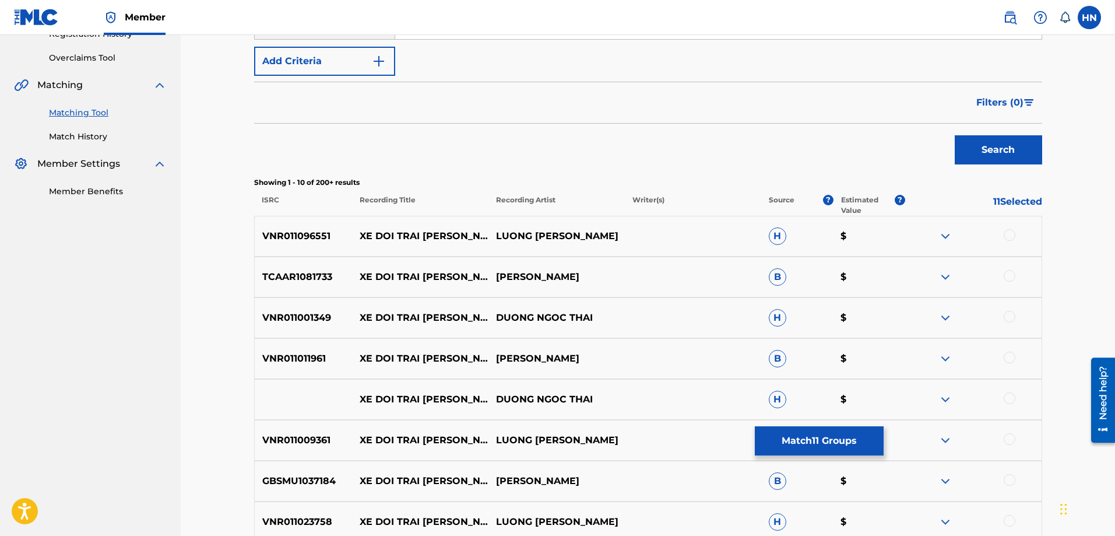
click at [312, 242] on p "VNR011096551" at bounding box center [304, 236] width 98 height 14
click at [1009, 232] on div at bounding box center [1010, 235] width 12 height 12
click at [307, 434] on p "VNR011009361" at bounding box center [304, 440] width 98 height 14
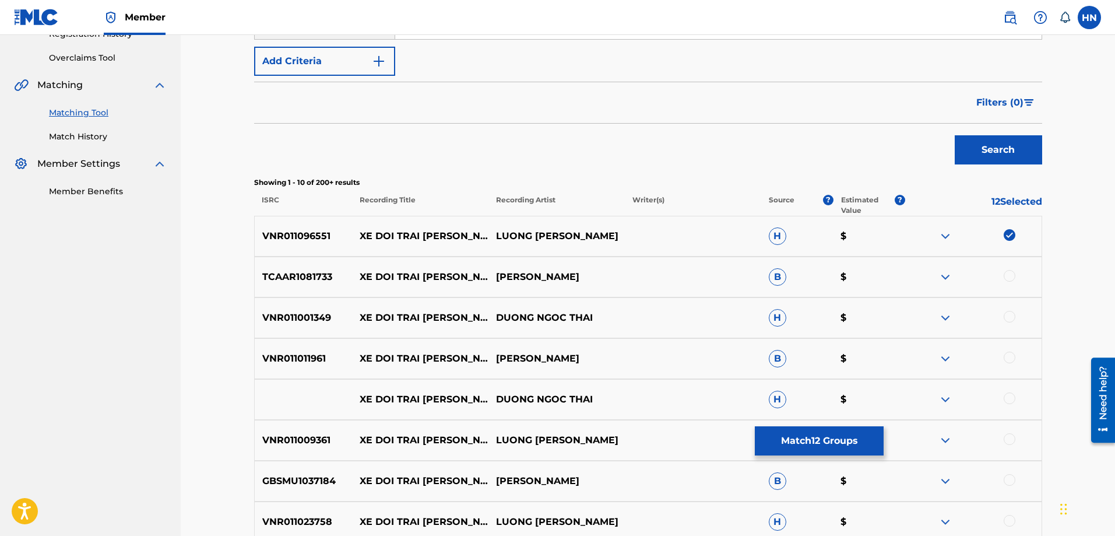
click at [1016, 440] on div at bounding box center [973, 440] width 136 height 14
click at [1012, 441] on div at bounding box center [1010, 439] width 12 height 12
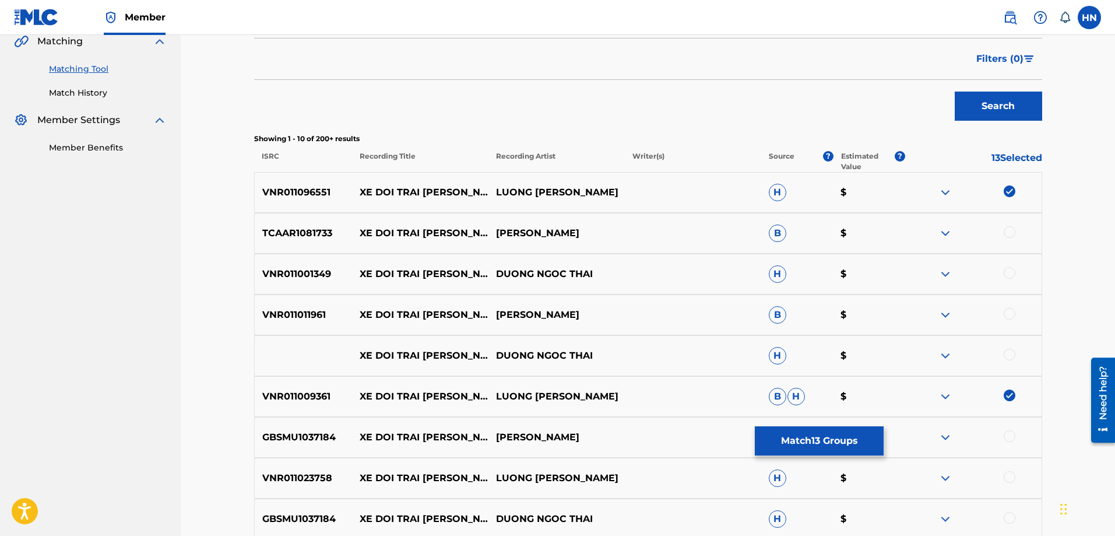
scroll to position [350, 0]
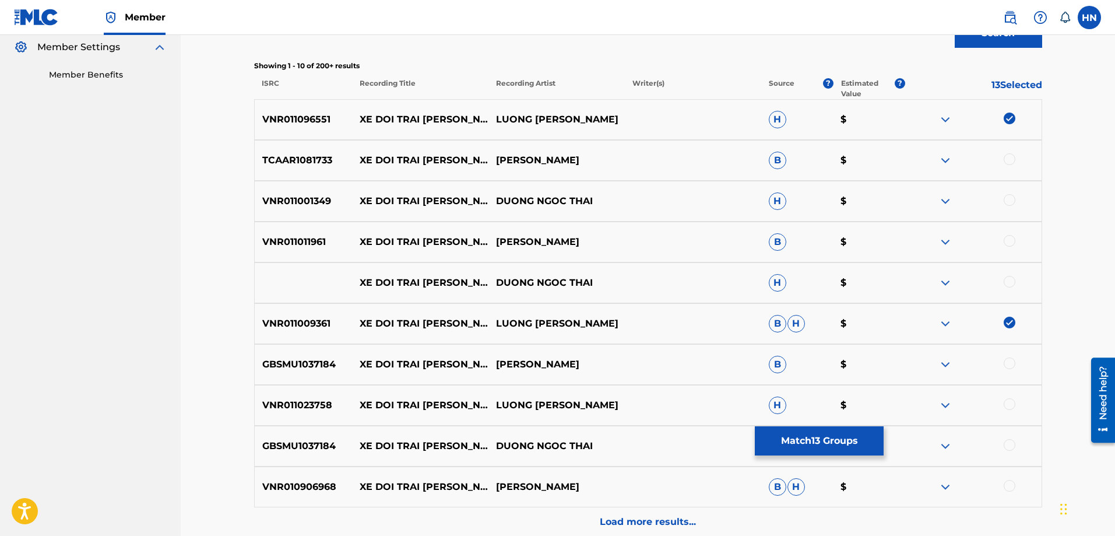
click at [295, 403] on p "VNR011023758" at bounding box center [304, 405] width 98 height 14
click at [1006, 400] on div at bounding box center [1010, 404] width 12 height 12
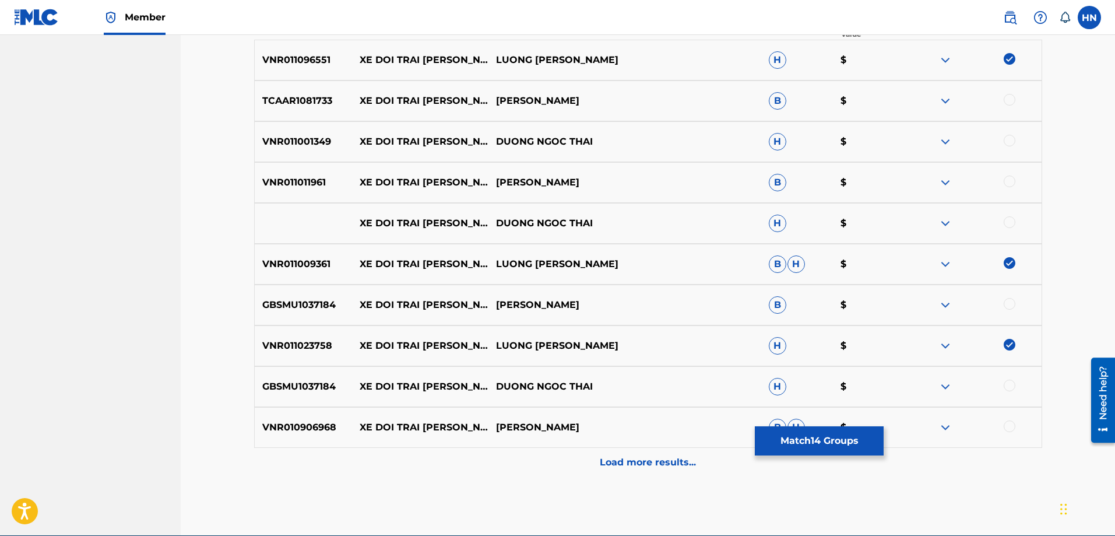
scroll to position [465, 0]
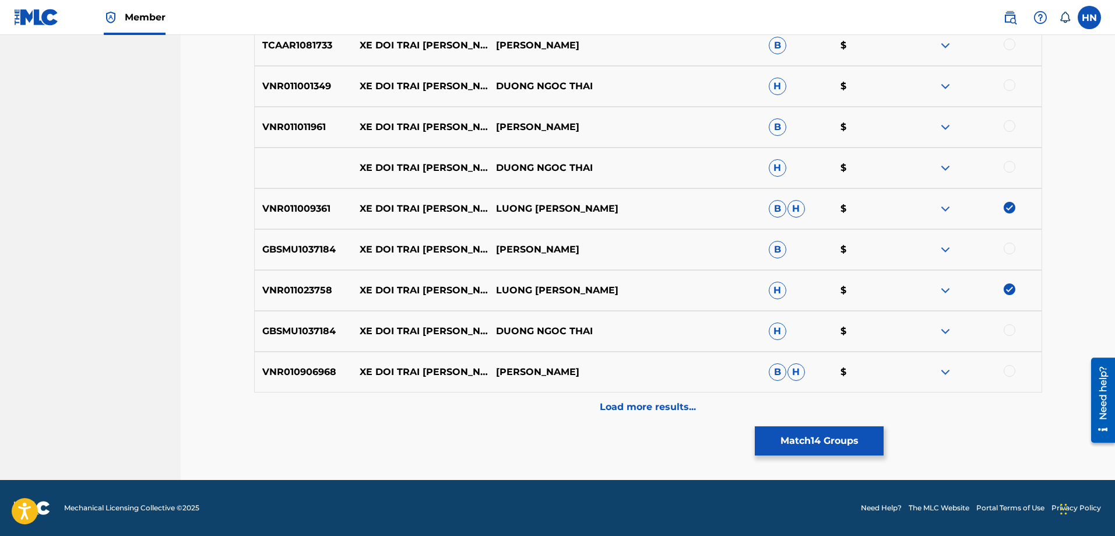
click at [575, 416] on div "Load more results..." at bounding box center [648, 406] width 788 height 29
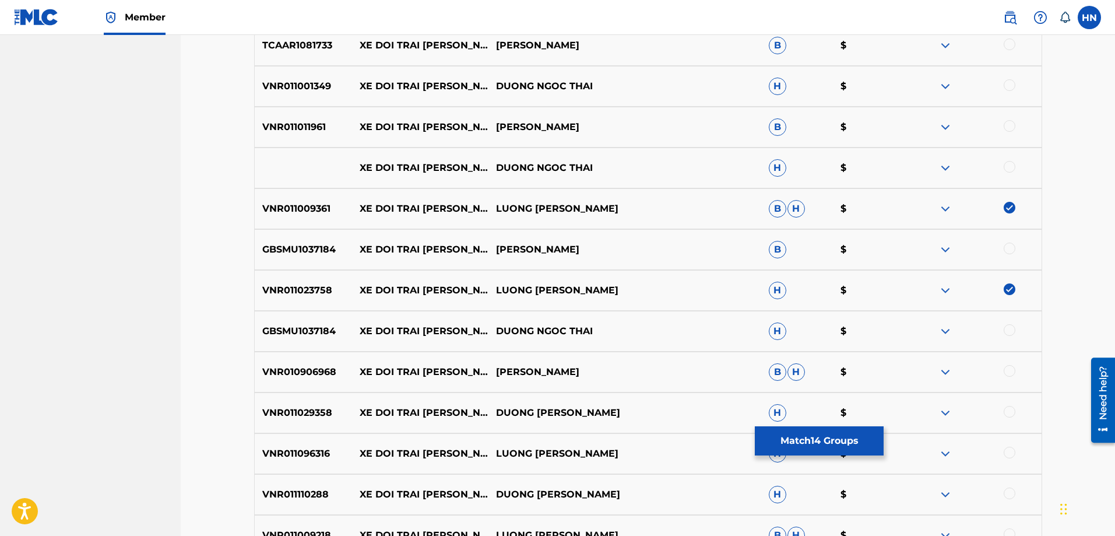
click at [311, 456] on p "VNR011096316" at bounding box center [304, 453] width 98 height 14
click at [1014, 454] on div at bounding box center [1010, 452] width 12 height 12
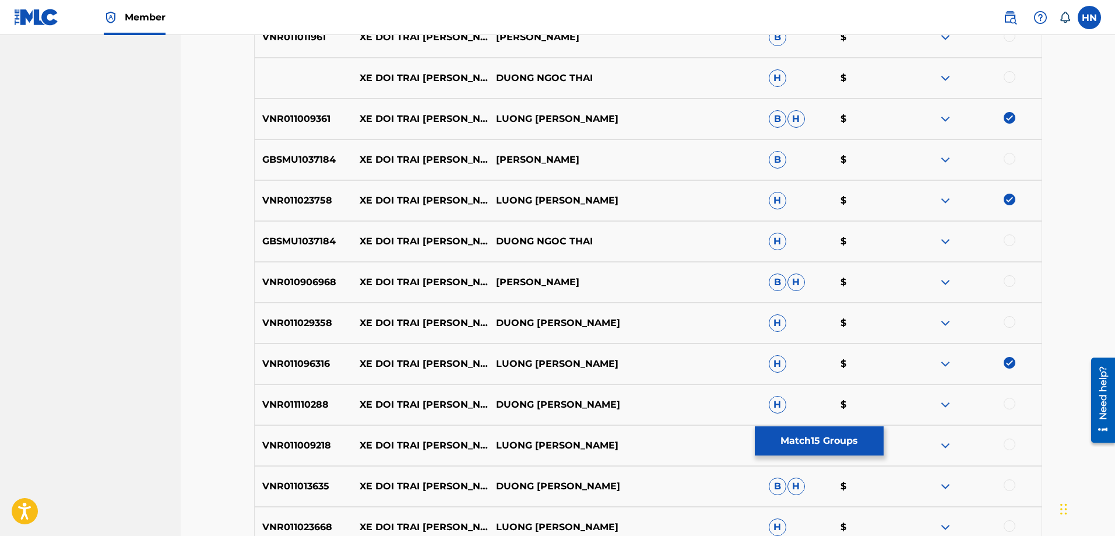
scroll to position [639, 0]
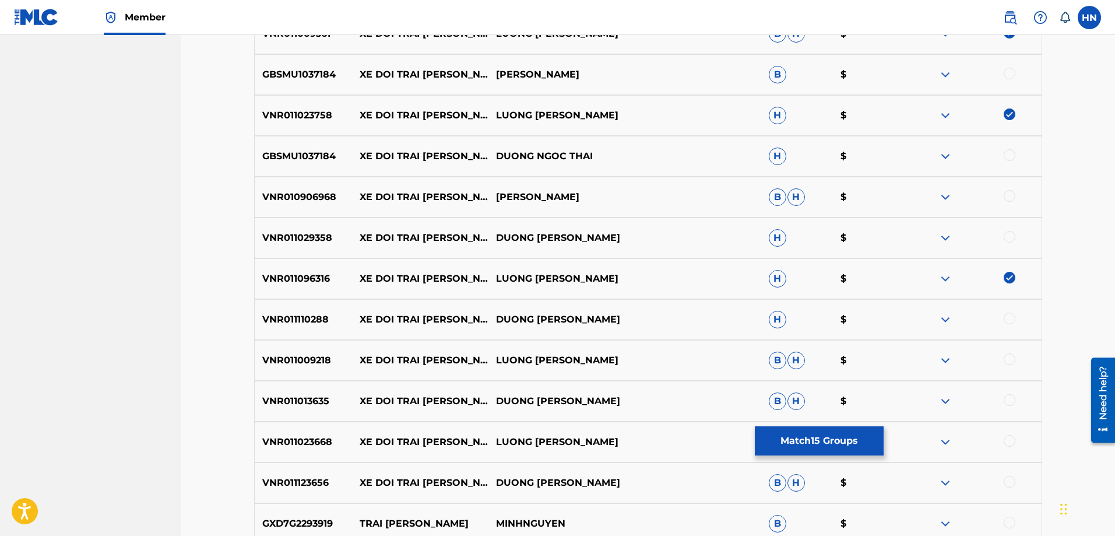
click at [311, 365] on p "VNR011009218" at bounding box center [304, 360] width 98 height 14
click at [1013, 358] on div at bounding box center [1010, 359] width 12 height 12
click at [325, 440] on p "VNR011023668" at bounding box center [304, 442] width 98 height 14
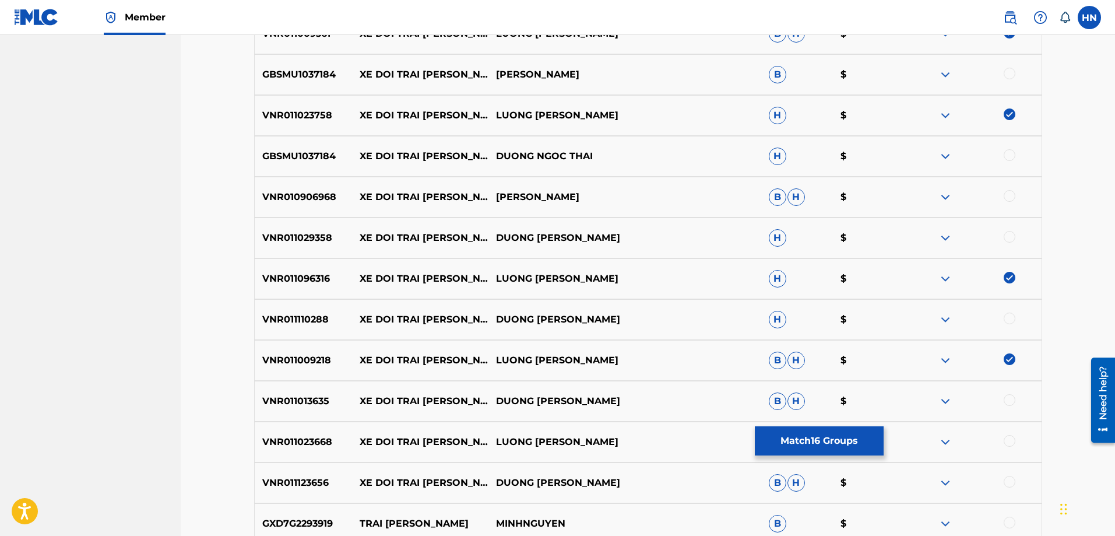
click at [1001, 446] on div at bounding box center [973, 442] width 136 height 14
click at [1006, 442] on div at bounding box center [1010, 441] width 12 height 12
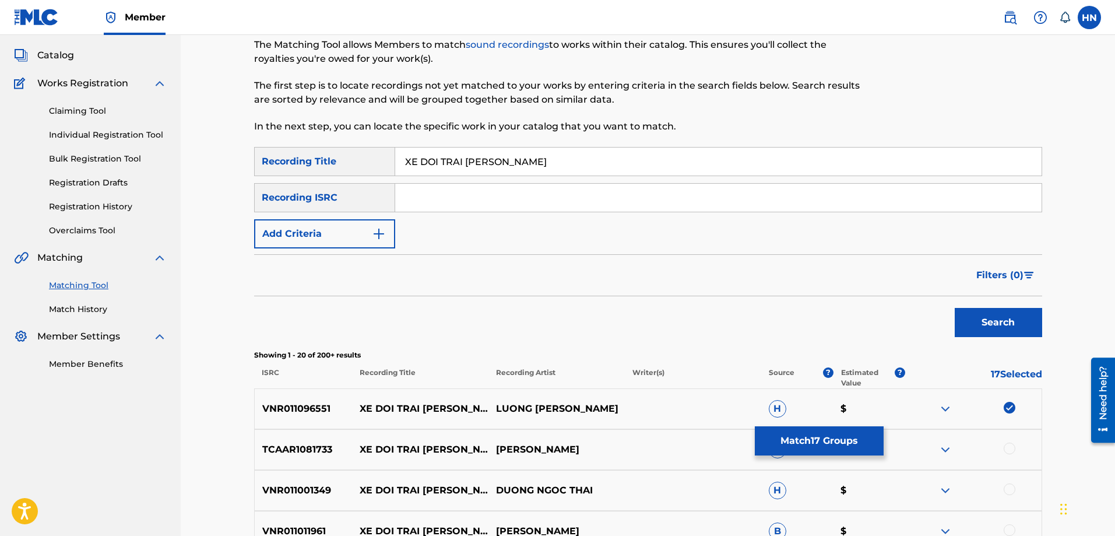
scroll to position [57, 0]
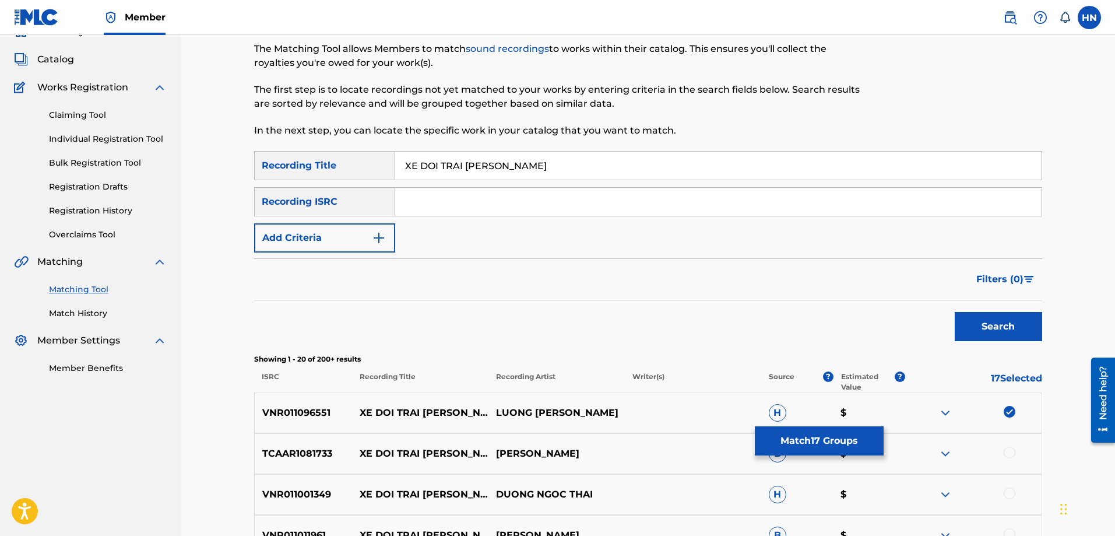
click at [765, 444] on button "Match 17 Groups" at bounding box center [819, 440] width 129 height 29
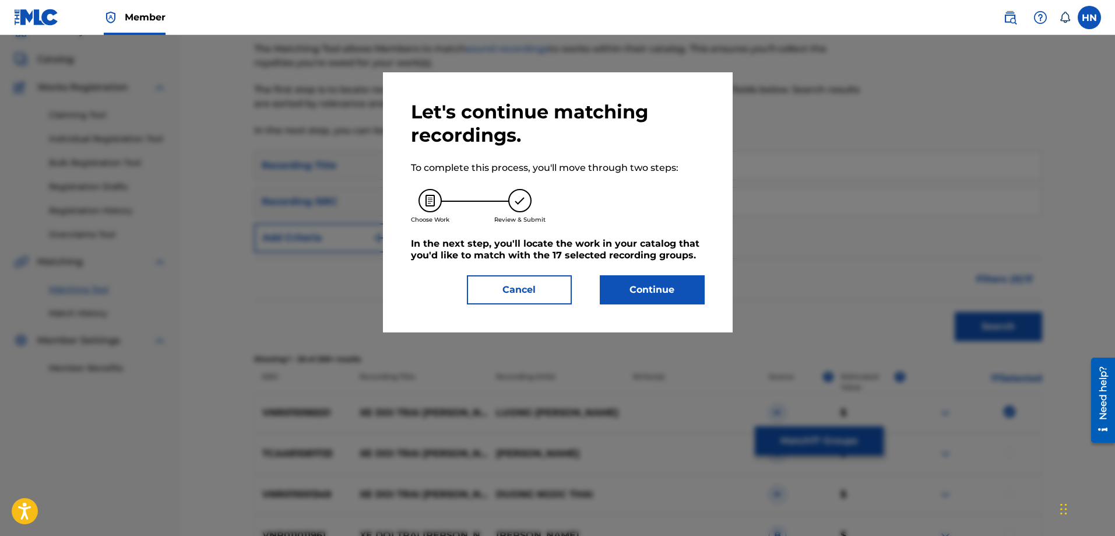
click at [620, 295] on button "Continue" at bounding box center [652, 289] width 105 height 29
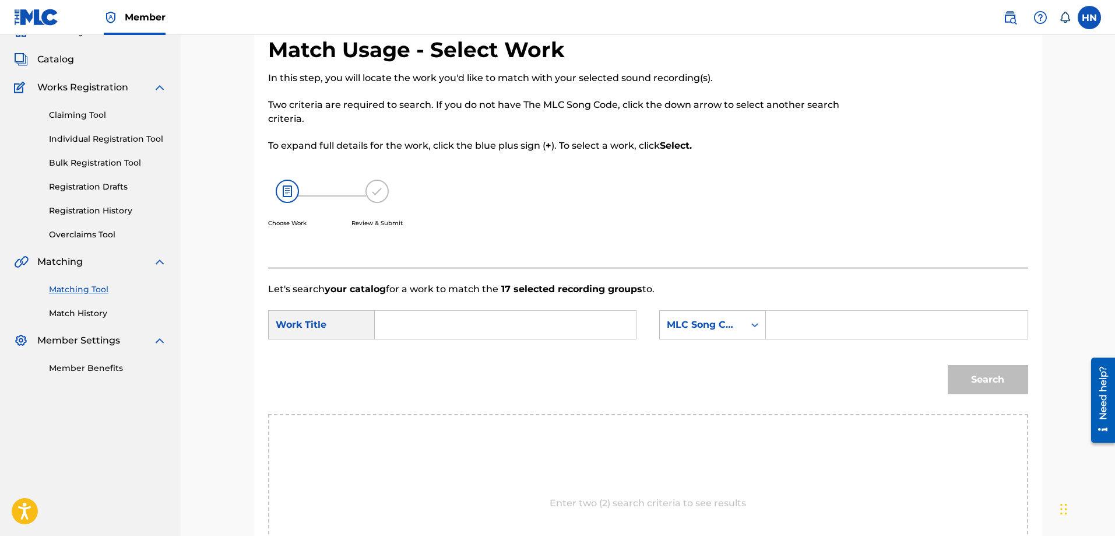
click at [477, 314] on input "Search Form" at bounding box center [505, 325] width 241 height 28
paste input "XE DOI TRAI [PERSON_NAME]"
type input "XE DOI TRAI [PERSON_NAME]"
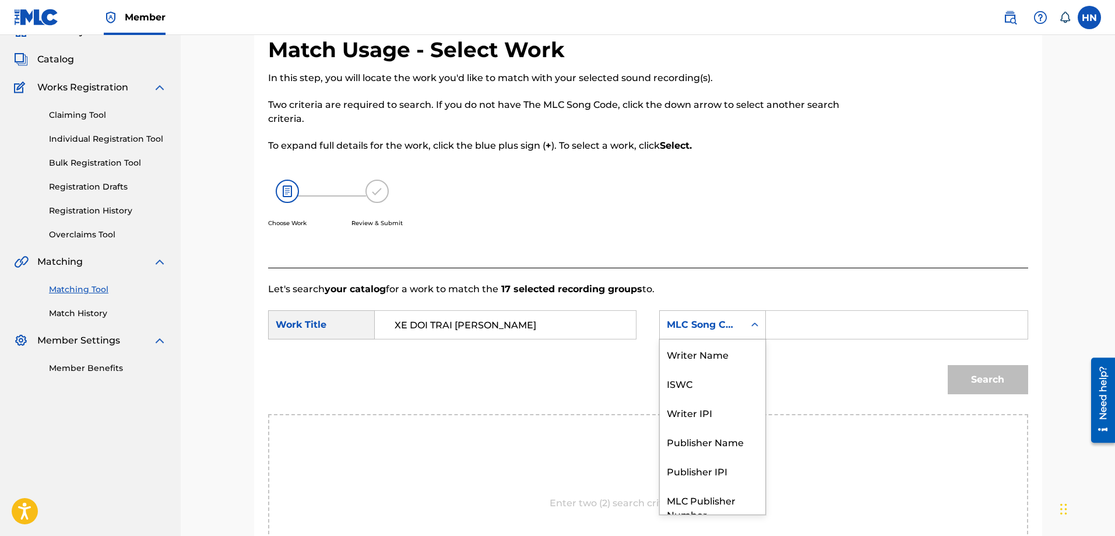
click at [695, 316] on div "MLC Song Code" at bounding box center [702, 325] width 85 height 22
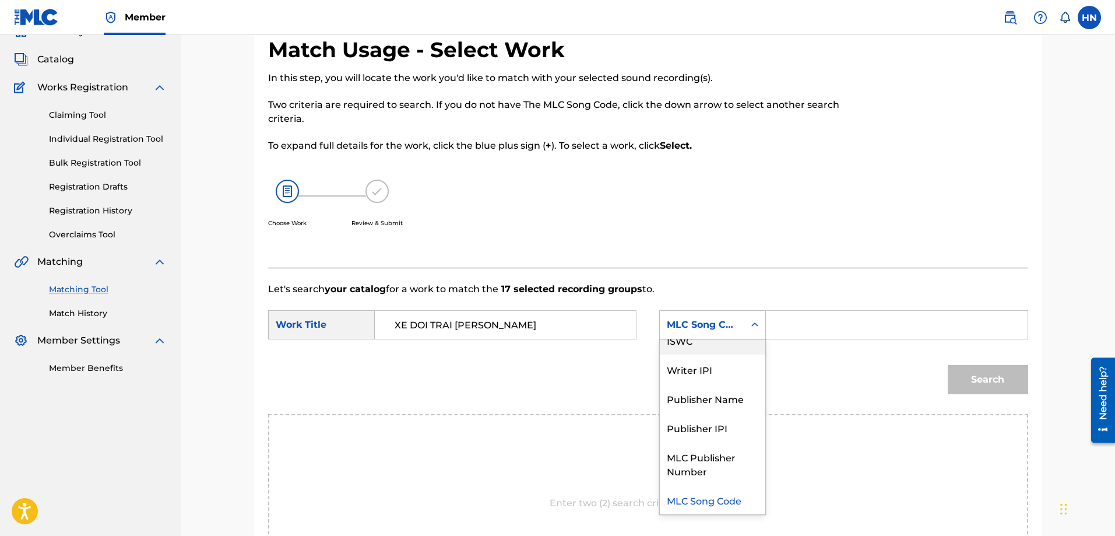
click at [705, 347] on div "ISWC" at bounding box center [712, 339] width 105 height 29
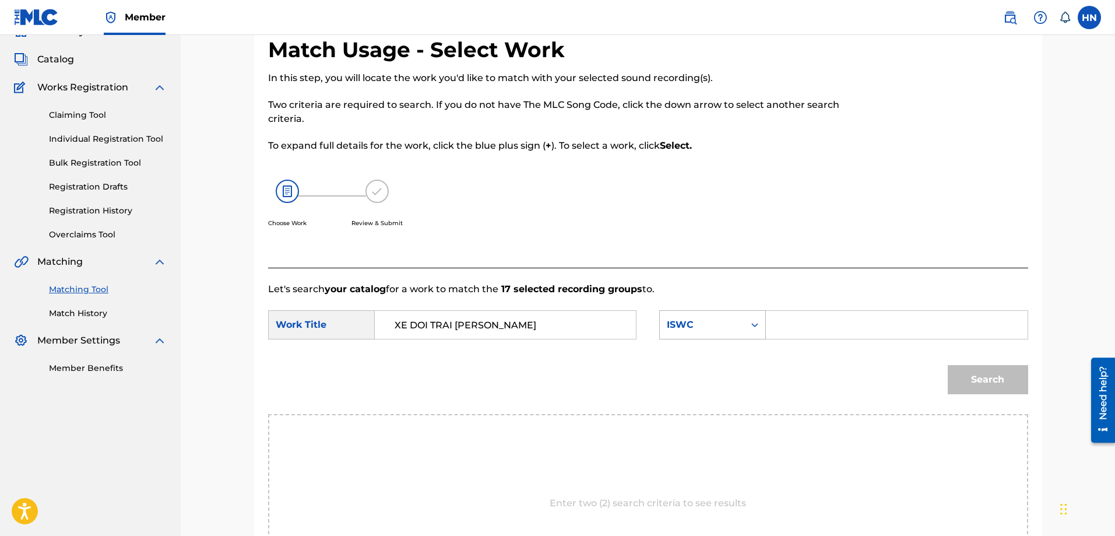
click at [738, 319] on div "ISWC" at bounding box center [702, 325] width 85 height 22
click at [847, 337] on input "Search Form" at bounding box center [896, 325] width 241 height 28
paste input "T9108524716"
type input "T9108524716"
click at [951, 361] on div "Search" at bounding box center [985, 376] width 86 height 47
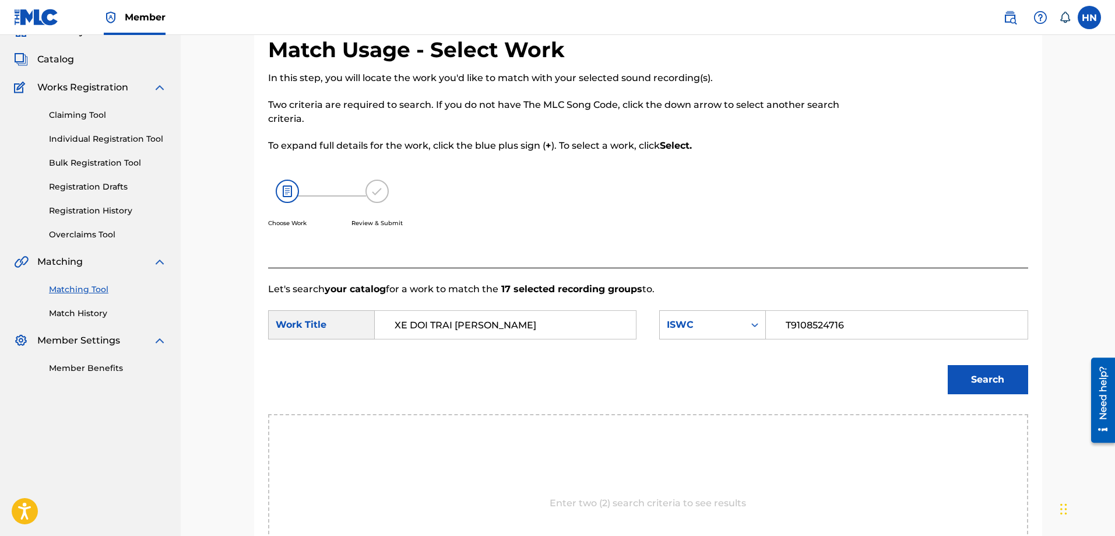
click at [965, 385] on button "Search" at bounding box center [988, 379] width 80 height 29
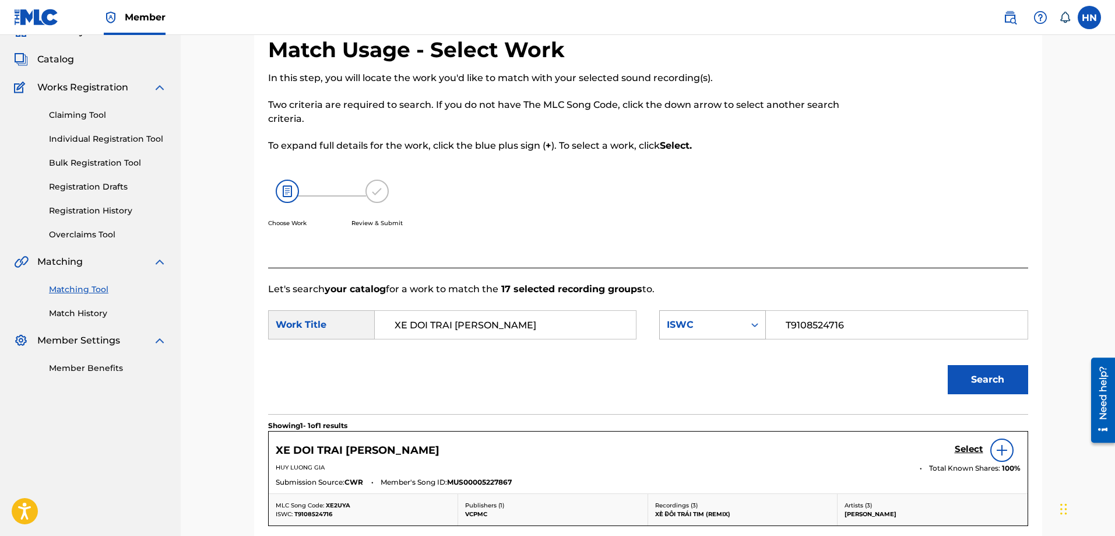
scroll to position [206, 0]
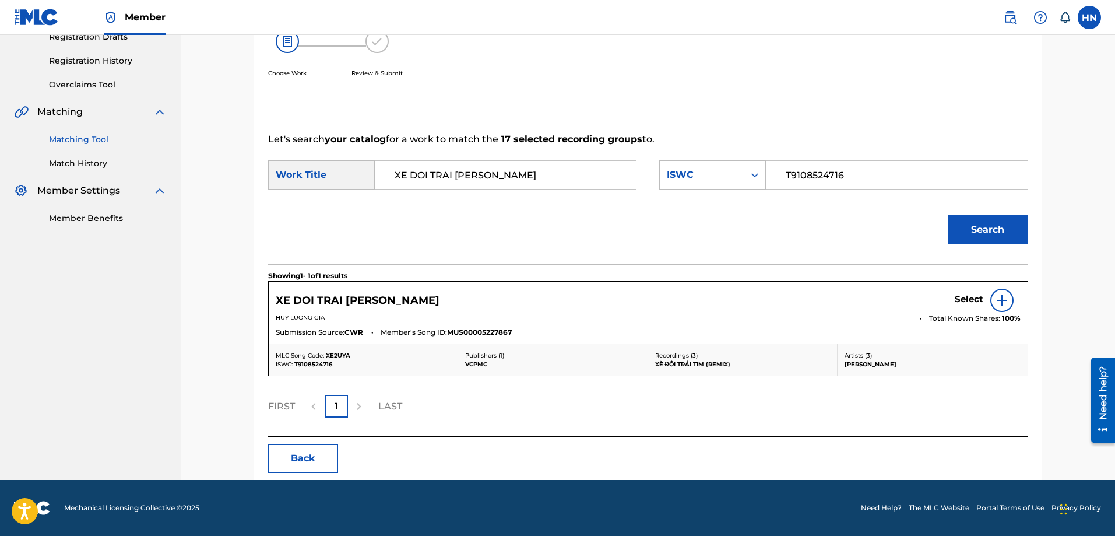
click at [961, 300] on h5 "Select" at bounding box center [969, 299] width 29 height 11
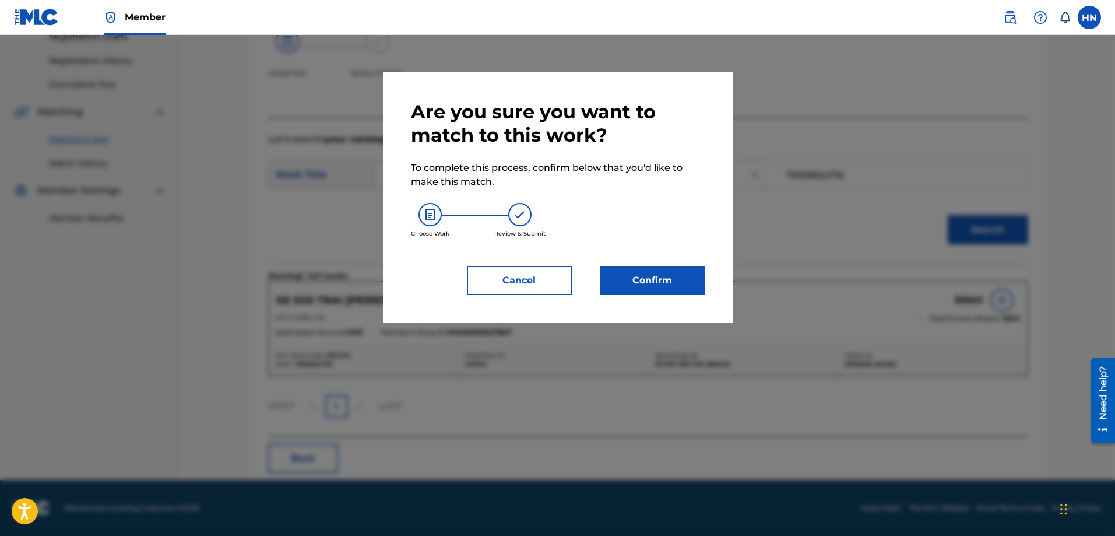
click at [620, 275] on button "Confirm" at bounding box center [652, 280] width 105 height 29
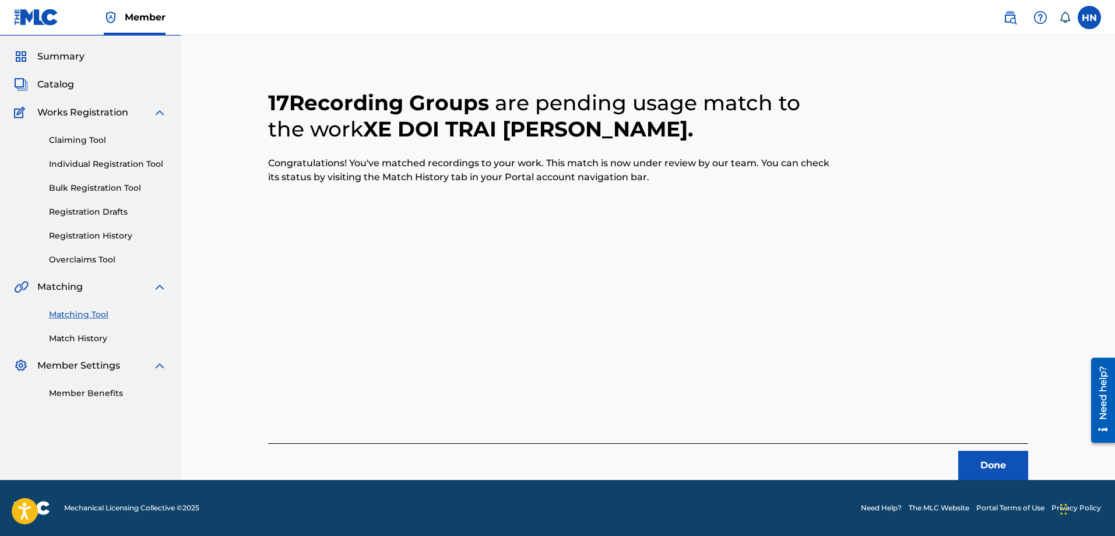
scroll to position [31, 0]
click at [972, 465] on button "Done" at bounding box center [993, 465] width 70 height 29
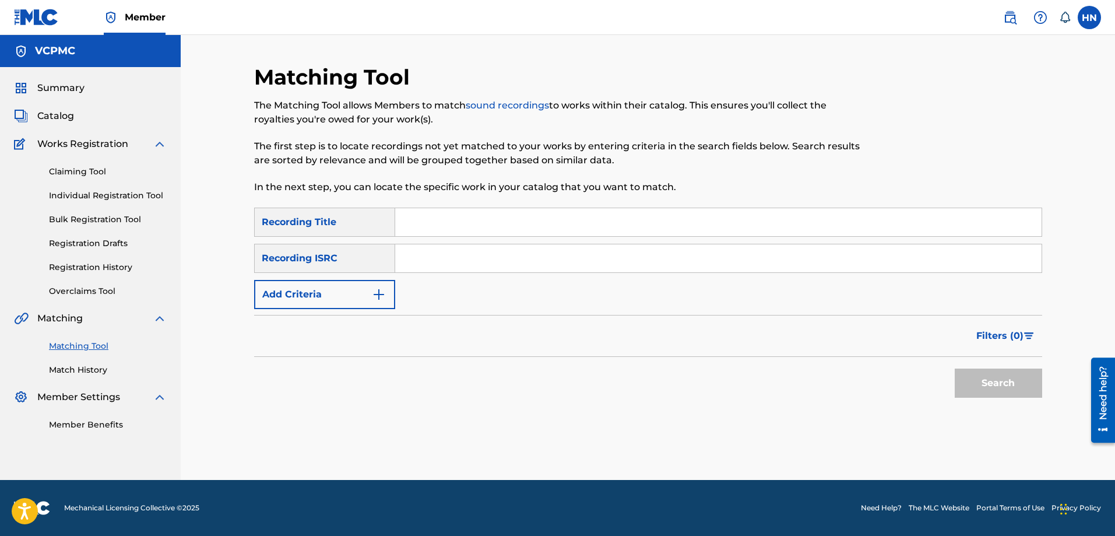
click at [569, 224] on input "Search Form" at bounding box center [718, 222] width 646 height 28
paste input "SAO ÚT NỠ VỘI LẤY CHỒNG"
click at [979, 380] on button "Search" at bounding box center [998, 382] width 87 height 29
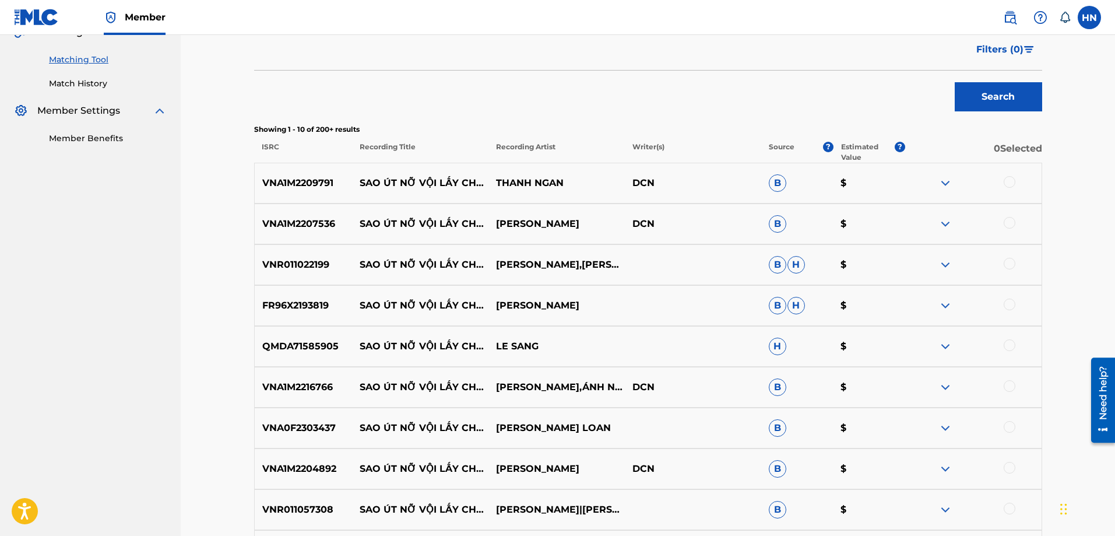
scroll to position [291, 0]
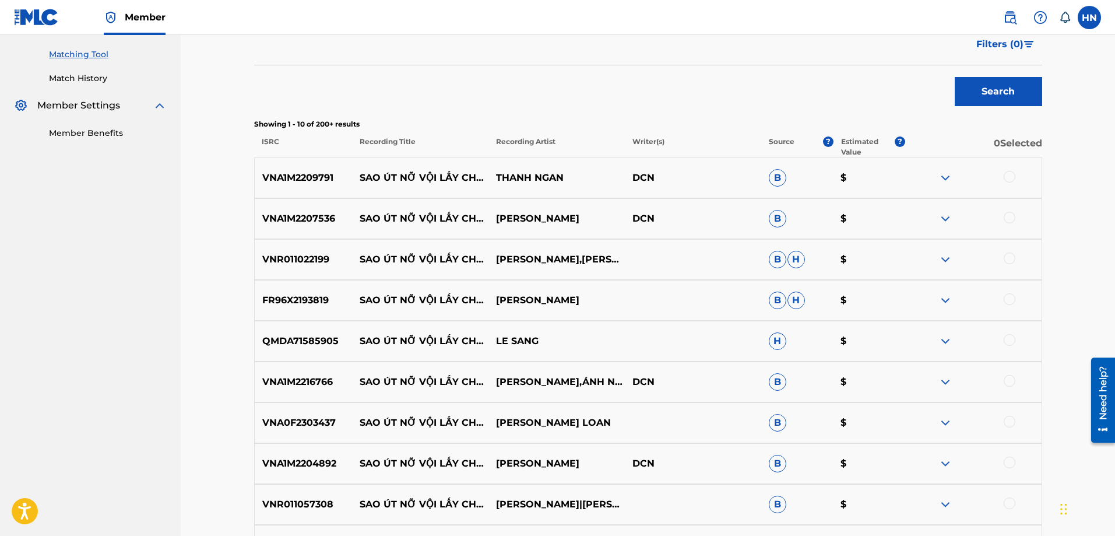
click at [312, 180] on p "VNA1M2209791" at bounding box center [304, 178] width 98 height 14
click at [1011, 176] on div at bounding box center [1010, 177] width 12 height 12
click at [325, 225] on p "VNA1M2207536" at bounding box center [304, 219] width 98 height 14
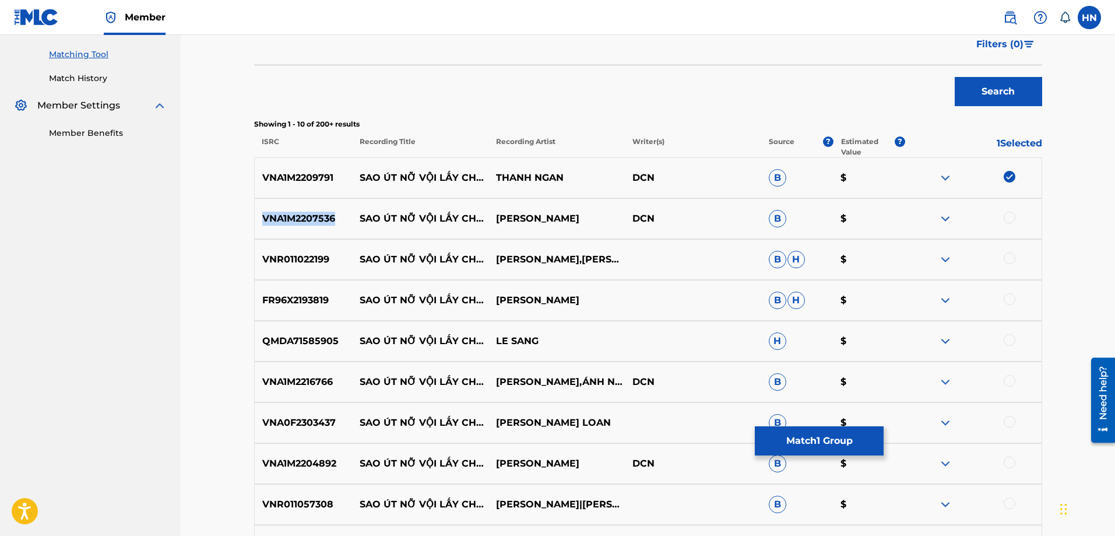
click at [325, 225] on p "VNA1M2207536" at bounding box center [304, 219] width 98 height 14
click at [1009, 217] on div at bounding box center [1010, 218] width 12 height 12
click at [306, 262] on p "VNR011022199" at bounding box center [304, 259] width 98 height 14
click at [1014, 260] on div at bounding box center [1010, 258] width 12 height 12
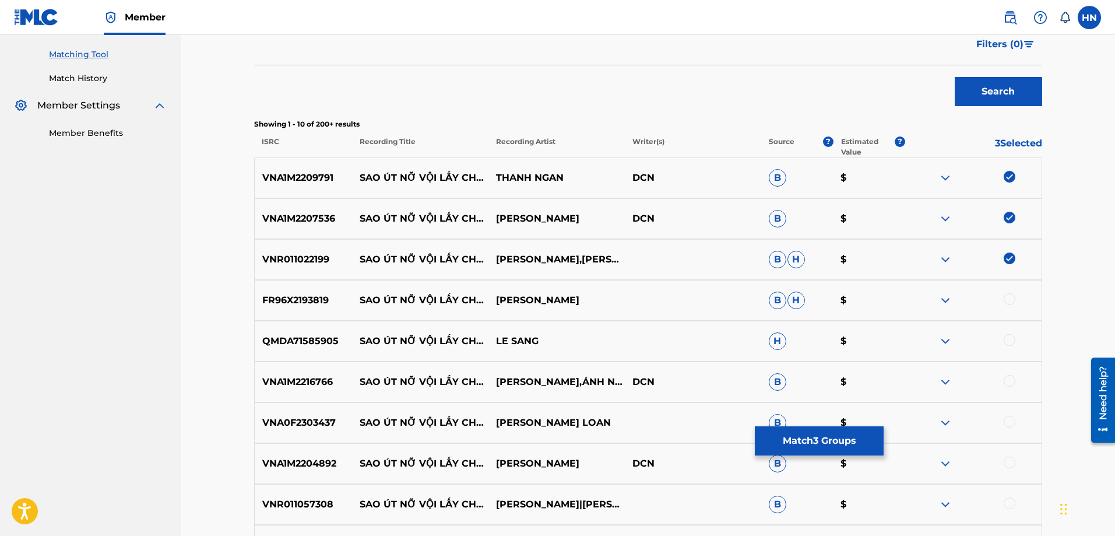
click at [315, 298] on p "FR96X2193819" at bounding box center [304, 300] width 98 height 14
click at [1008, 302] on div at bounding box center [1010, 299] width 12 height 12
click at [295, 335] on p "QMDA71585905" at bounding box center [304, 341] width 98 height 14
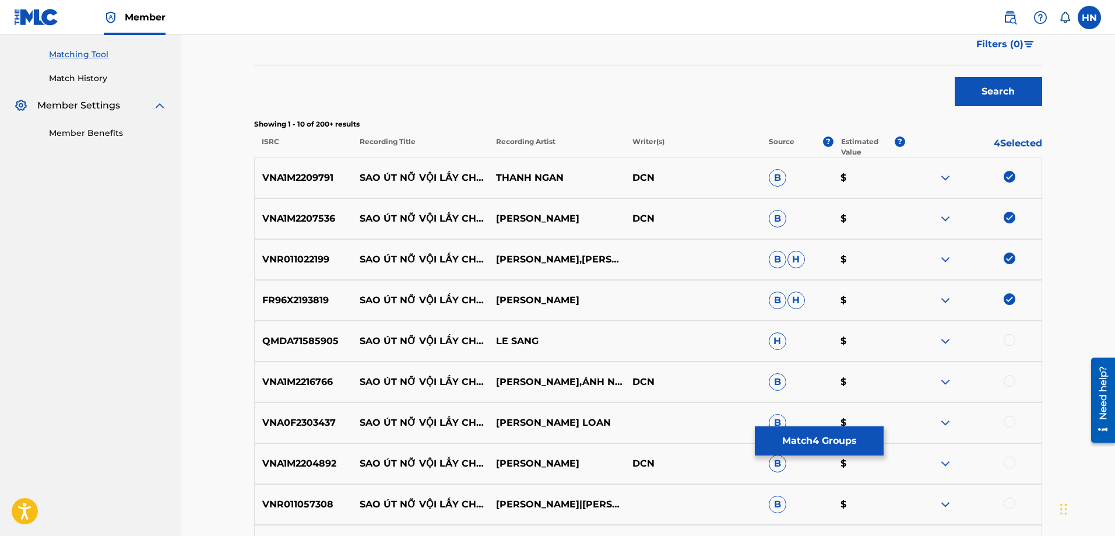
click at [1008, 334] on div at bounding box center [1010, 340] width 12 height 12
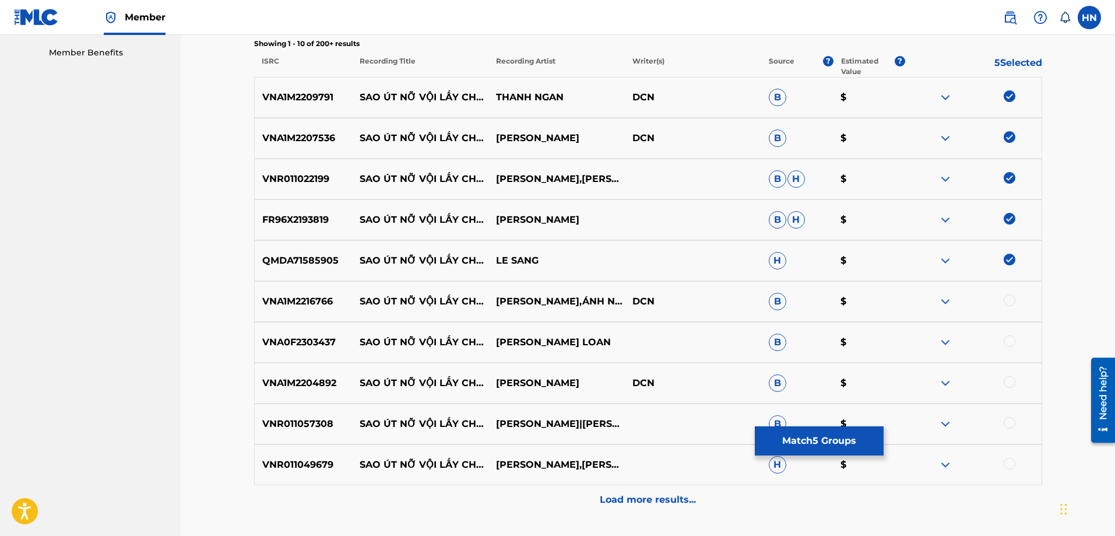
scroll to position [465, 0]
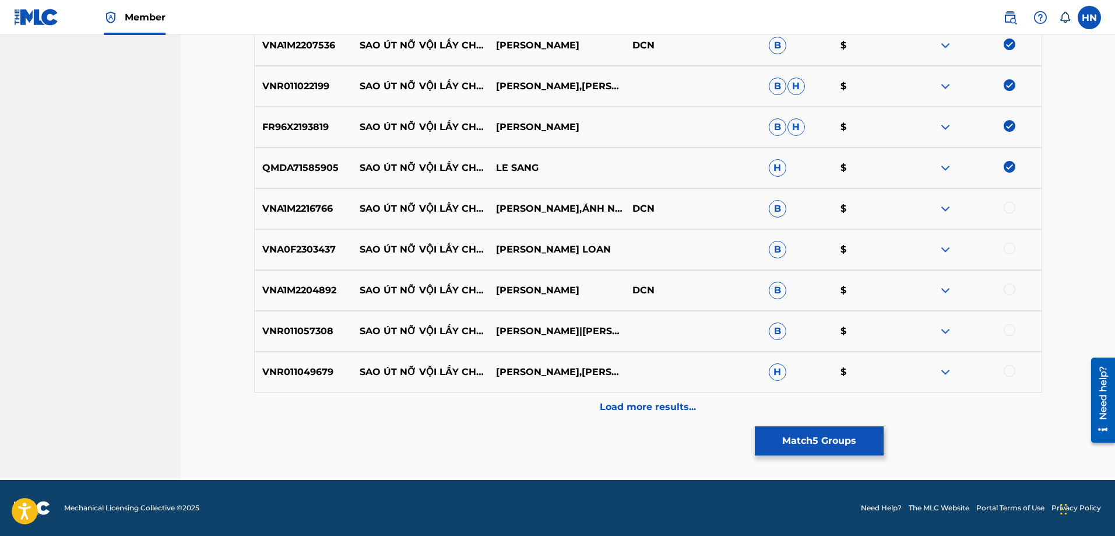
click at [284, 201] on div "VNA1M2216766 SAO ÚT NỠ VỘI LẤY CHỒNG [PERSON_NAME],ÁNH NGUYÊN DCN B $" at bounding box center [648, 208] width 788 height 41
click at [1009, 205] on div at bounding box center [1010, 208] width 12 height 12
click at [310, 255] on p "VNA0F2303437" at bounding box center [304, 249] width 98 height 14
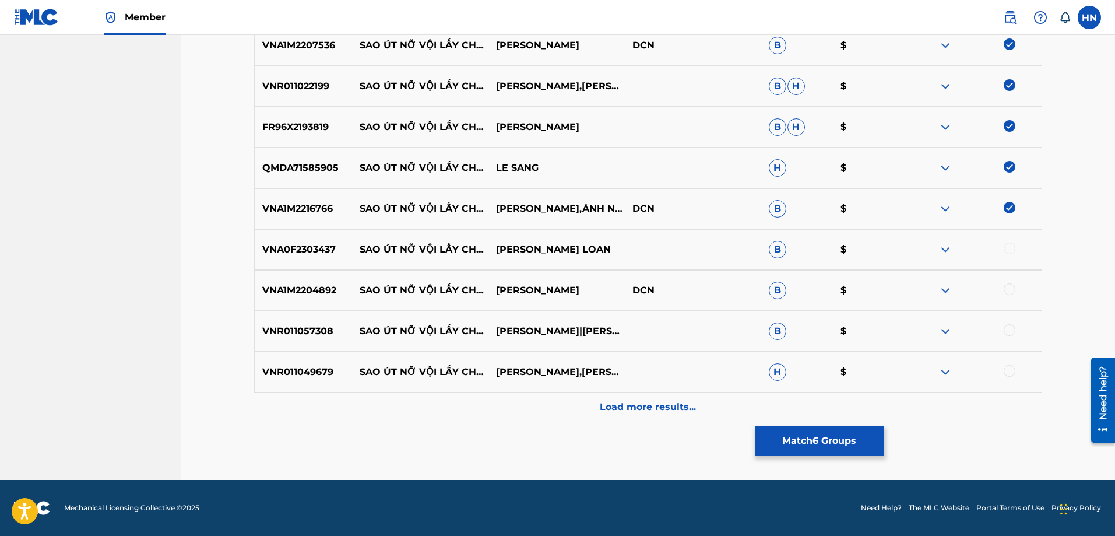
click at [1009, 249] on div at bounding box center [1010, 248] width 12 height 12
click at [320, 277] on div "VNA1M2204892 SAO ÚT NỠ VỘI LẤY CHỒNG THANH NGÂN DCN B $" at bounding box center [648, 290] width 788 height 41
click at [1005, 288] on div at bounding box center [1010, 289] width 12 height 12
click at [297, 339] on div "VNR011057308 SAO ÚT NỠ VỘI LẤY CHỒNG [PERSON_NAME]|[PERSON_NAME] NHUNG B $" at bounding box center [648, 331] width 788 height 41
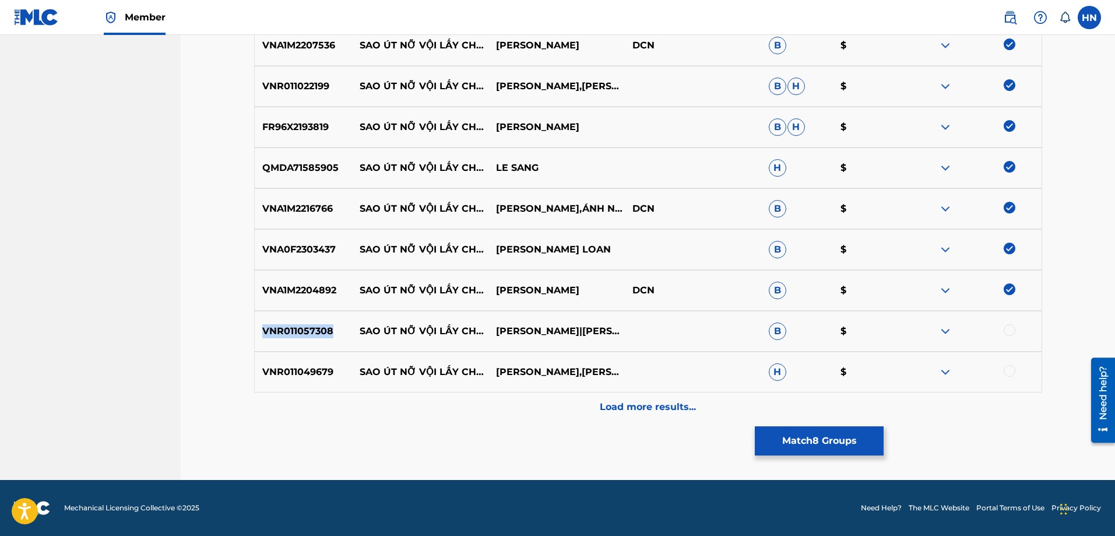
click at [297, 339] on div "VNR011057308 SAO ÚT NỠ VỘI LẤY CHỒNG [PERSON_NAME]|[PERSON_NAME] NHUNG B $" at bounding box center [648, 331] width 788 height 41
click at [1015, 328] on div at bounding box center [973, 331] width 136 height 14
click at [1015, 328] on div at bounding box center [1010, 330] width 12 height 12
click at [337, 372] on p "VNR011049679" at bounding box center [304, 372] width 98 height 14
click at [329, 366] on p "VNR011049679" at bounding box center [304, 372] width 98 height 14
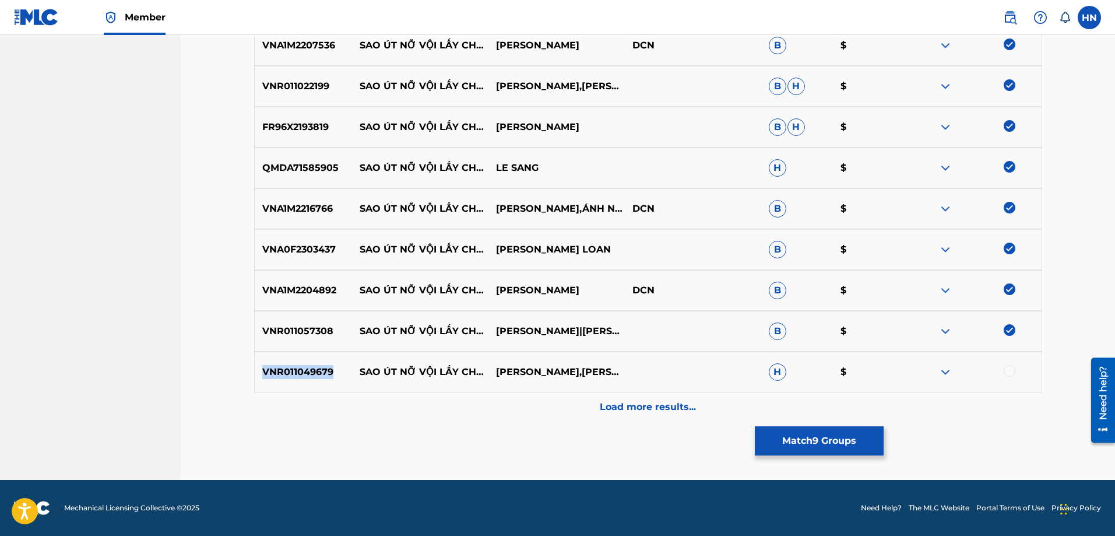
click at [329, 366] on p "VNR011049679" at bounding box center [304, 372] width 98 height 14
click at [1007, 370] on div at bounding box center [1010, 371] width 12 height 12
click at [658, 392] on div "Load more results..." at bounding box center [648, 406] width 788 height 29
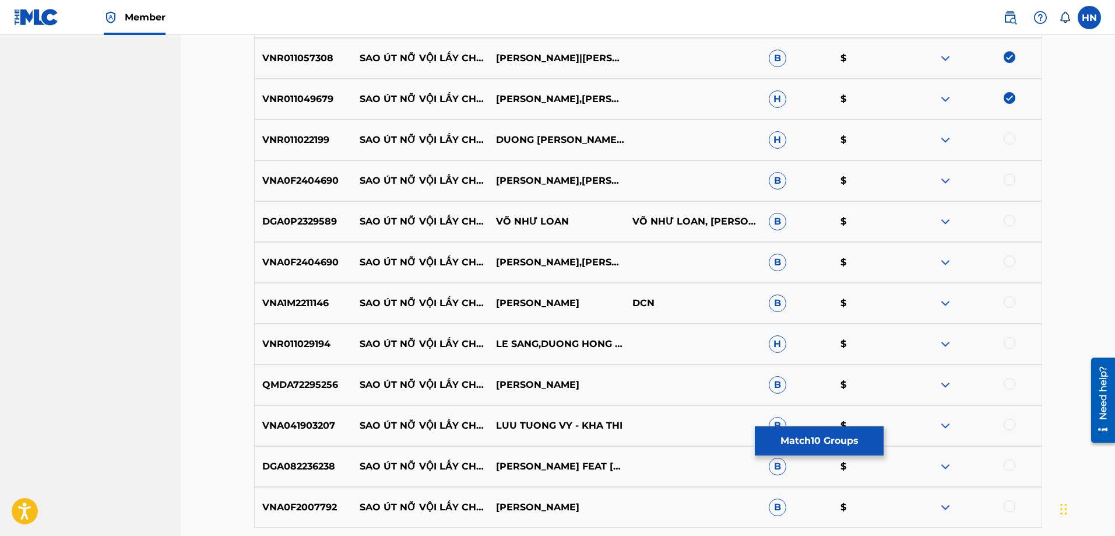
scroll to position [756, 0]
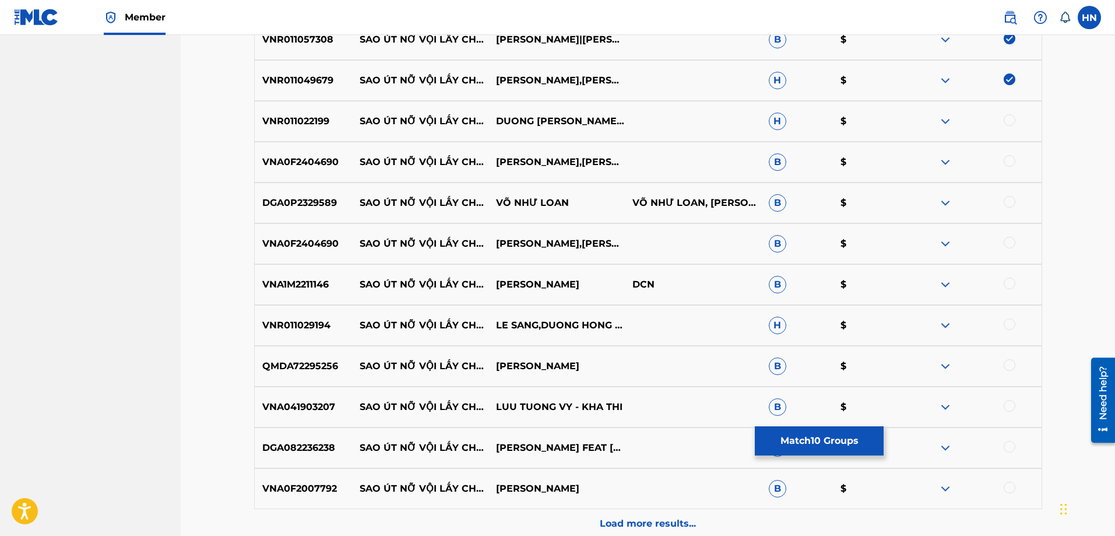
click at [302, 125] on p "VNR011022199" at bounding box center [304, 121] width 98 height 14
click at [1007, 121] on div at bounding box center [1010, 120] width 12 height 12
click at [306, 163] on p "VNA0F2404690" at bounding box center [304, 162] width 98 height 14
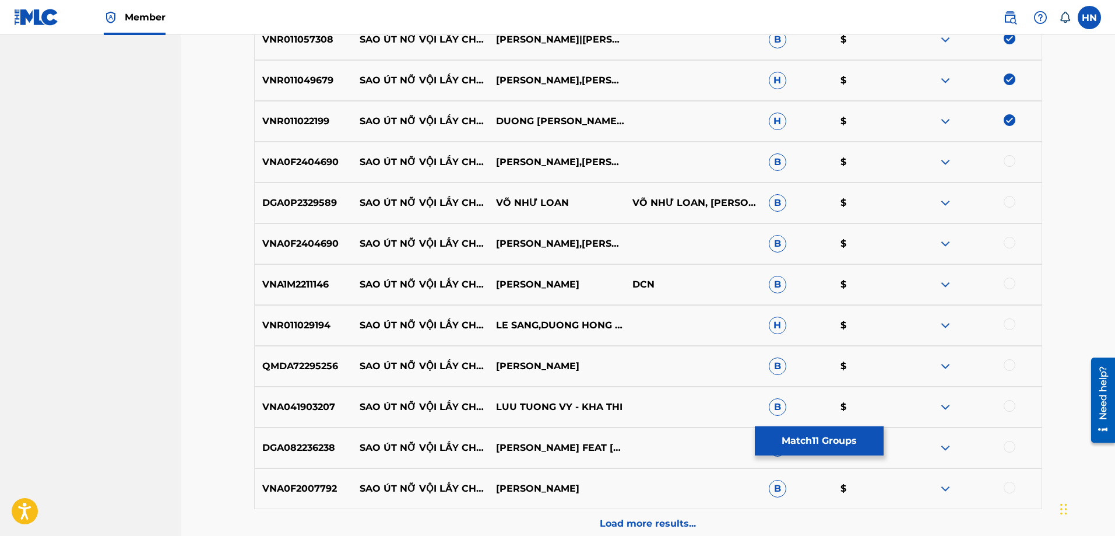
click at [1005, 163] on div at bounding box center [1010, 161] width 12 height 12
drag, startPoint x: 360, startPoint y: 197, endPoint x: 589, endPoint y: 192, distance: 228.5
click at [589, 192] on div "DGA0P2329589 SAO ÚT NỠ VỘI LẤY CHỒNG VÕ NHƯ LOAN VÕ NHƯ LOAN, VÕ NHƯ LOAN B $" at bounding box center [648, 202] width 788 height 41
click at [319, 187] on div "DGA0P2329589 SAO ÚT NỠ VỘI LẤY CHỒNG VÕ NHƯ LOAN VÕ NHƯ LOAN, VÕ NHƯ LOAN B $" at bounding box center [648, 202] width 788 height 41
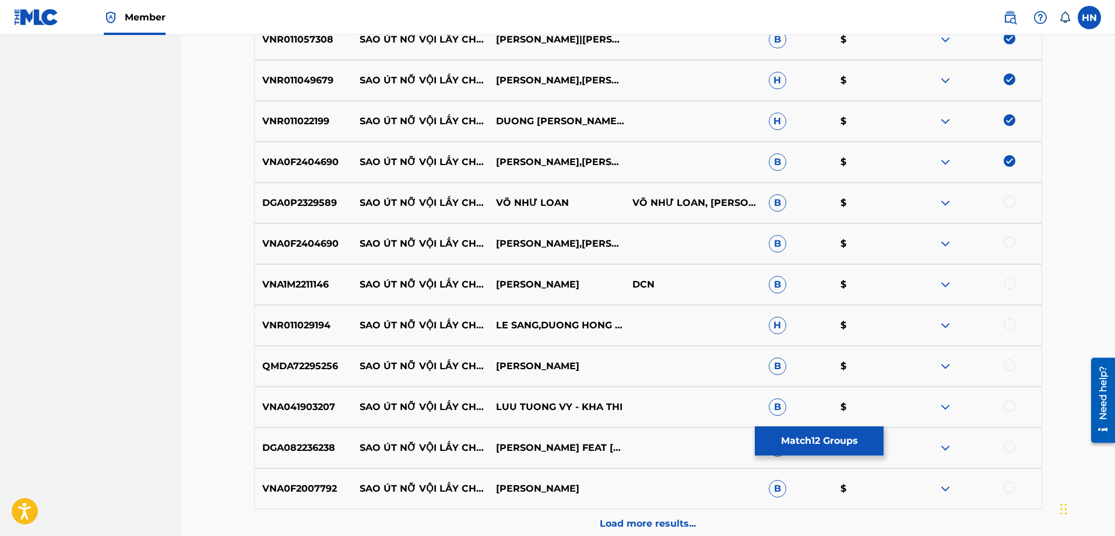
click at [1008, 198] on div at bounding box center [1010, 202] width 12 height 12
click at [315, 241] on p "VNA0F2404690" at bounding box center [304, 244] width 98 height 14
click at [1009, 242] on div at bounding box center [1010, 243] width 12 height 12
click at [305, 279] on p "VNA1M2211146" at bounding box center [304, 284] width 98 height 14
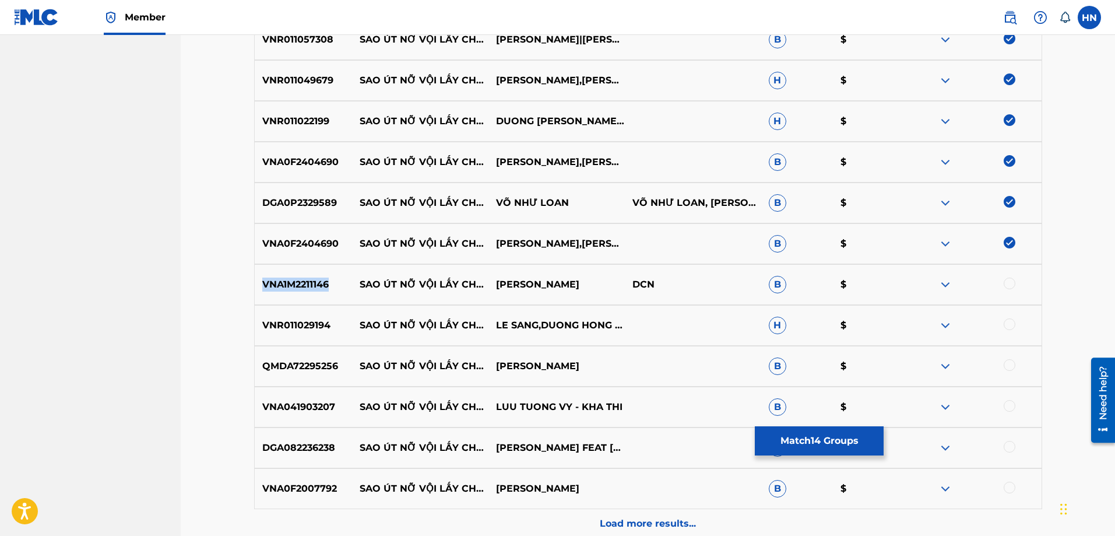
click at [305, 279] on p "VNA1M2211146" at bounding box center [304, 284] width 98 height 14
click at [1005, 283] on div at bounding box center [1010, 283] width 12 height 12
click at [312, 326] on p "VNR011029194" at bounding box center [304, 325] width 98 height 14
click at [1004, 322] on div at bounding box center [1010, 324] width 12 height 12
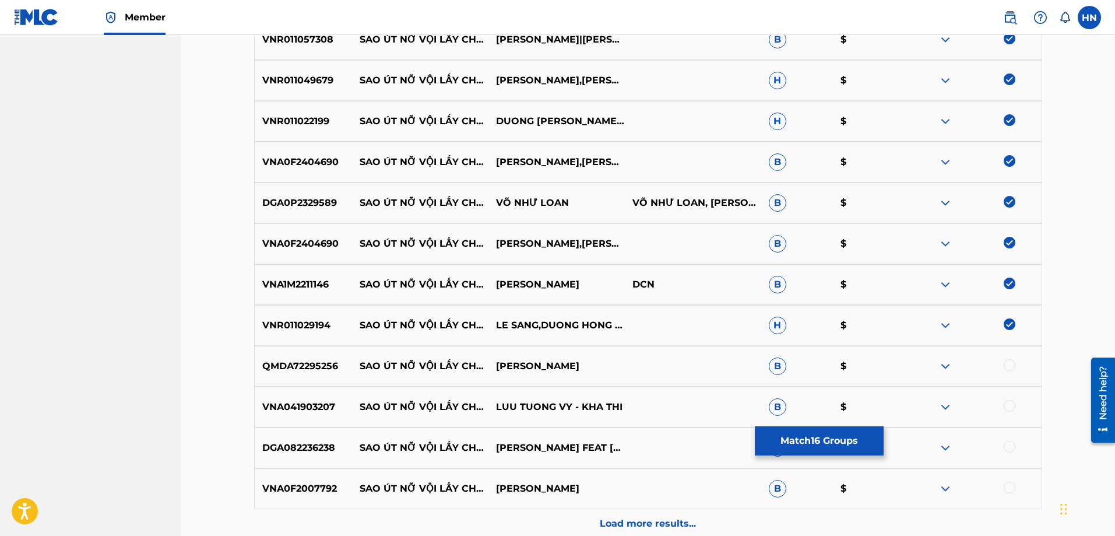
click at [318, 361] on p "QMDA72295256" at bounding box center [304, 366] width 98 height 14
click at [1007, 363] on div at bounding box center [1010, 365] width 12 height 12
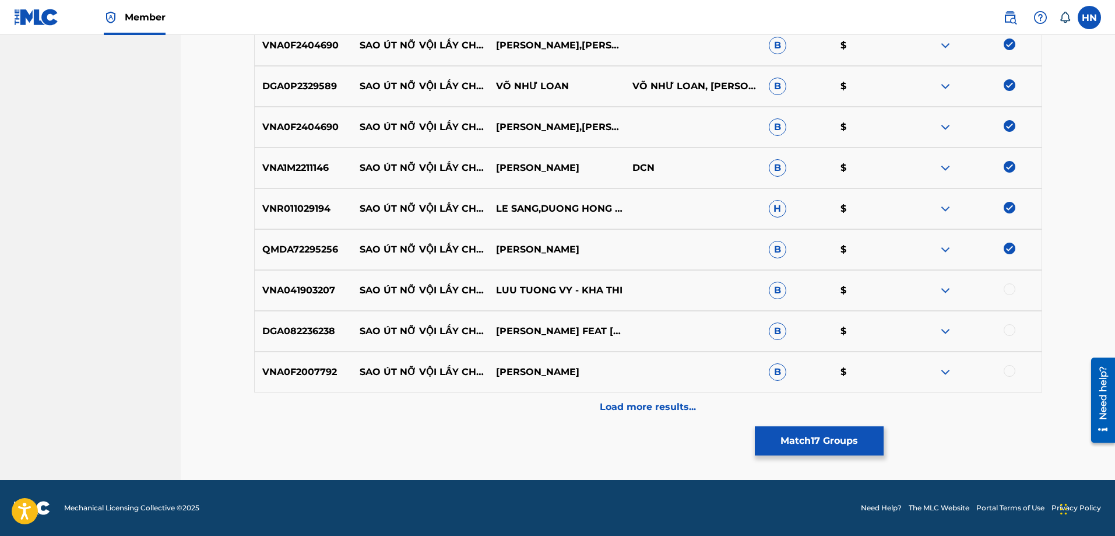
click at [318, 283] on p "VNA041903207" at bounding box center [304, 290] width 98 height 14
click at [1001, 289] on div at bounding box center [973, 290] width 136 height 14
click at [1004, 289] on div at bounding box center [1010, 289] width 12 height 12
click at [301, 336] on p "DGA082236238" at bounding box center [304, 331] width 98 height 14
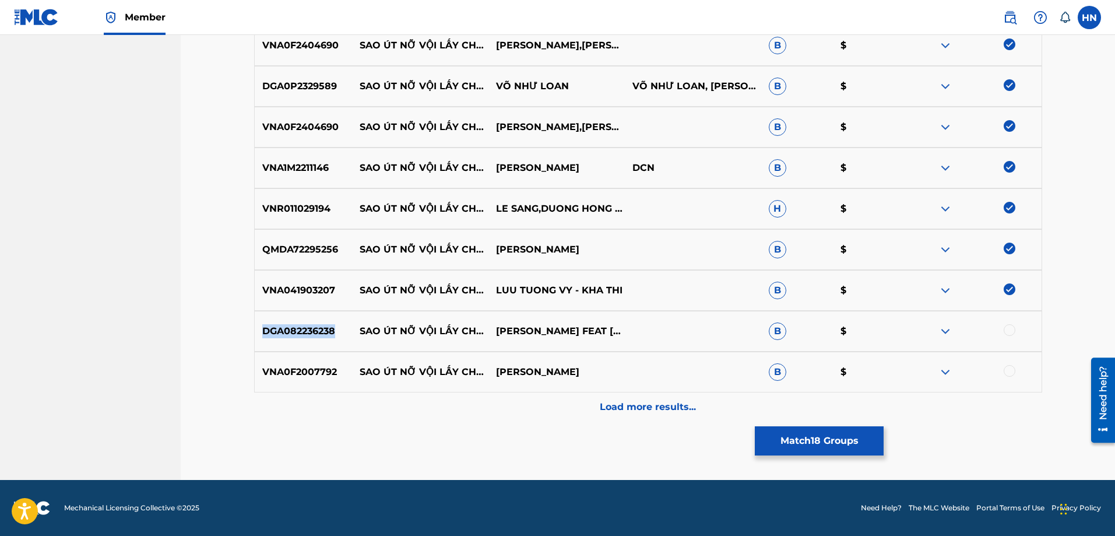
click at [301, 336] on p "DGA082236238" at bounding box center [304, 331] width 98 height 14
click at [1015, 332] on div at bounding box center [1010, 330] width 12 height 12
click at [298, 374] on p "VNA0F2007792" at bounding box center [304, 372] width 98 height 14
click at [1008, 370] on div at bounding box center [1010, 371] width 12 height 12
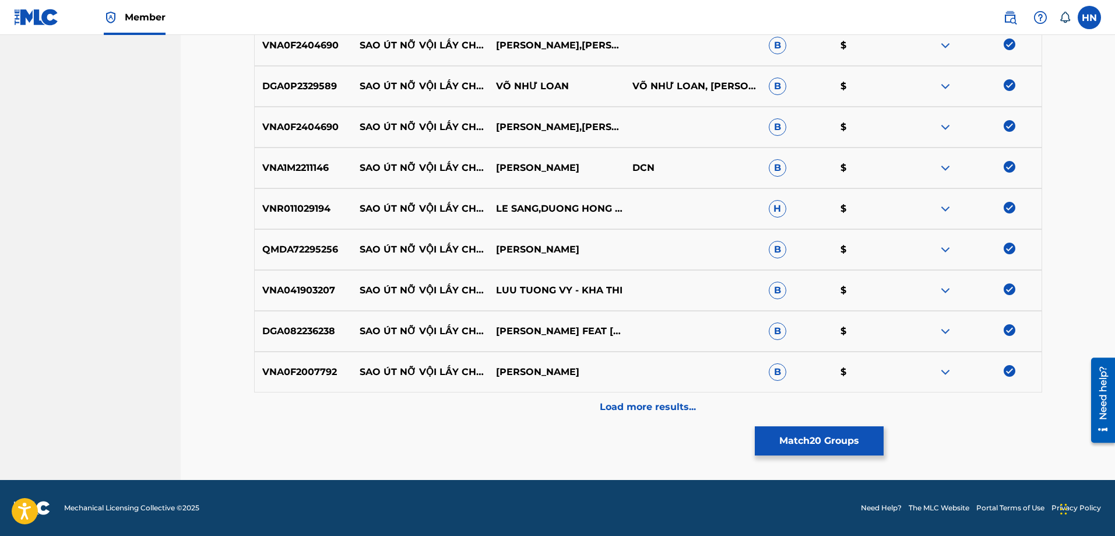
click at [656, 406] on p "Load more results..." at bounding box center [648, 407] width 96 height 14
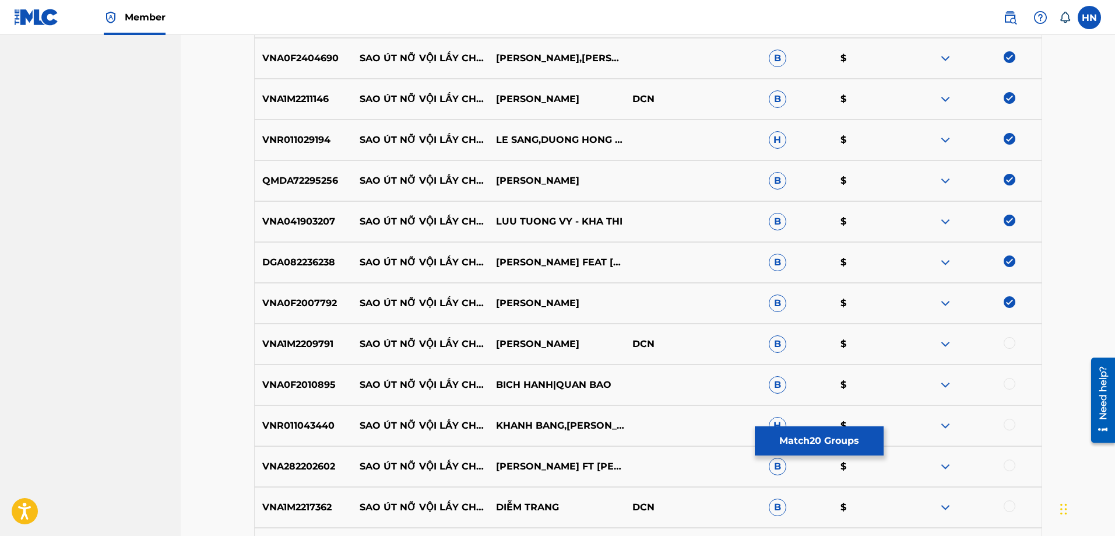
scroll to position [1047, 0]
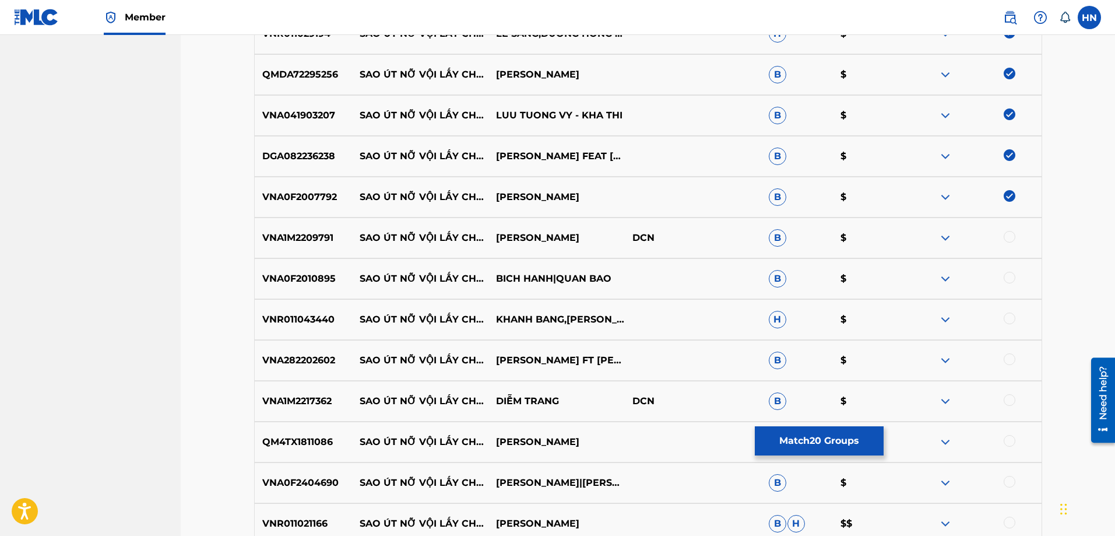
click at [294, 227] on div "VNA1M2209791 SAO ÚT NỠ VỘI LẤY CHỒNG THANH NGÂN DCN B $" at bounding box center [648, 237] width 788 height 41
click at [1007, 241] on div at bounding box center [1010, 237] width 12 height 12
click at [304, 285] on p "VNA0F2010895" at bounding box center [304, 279] width 98 height 14
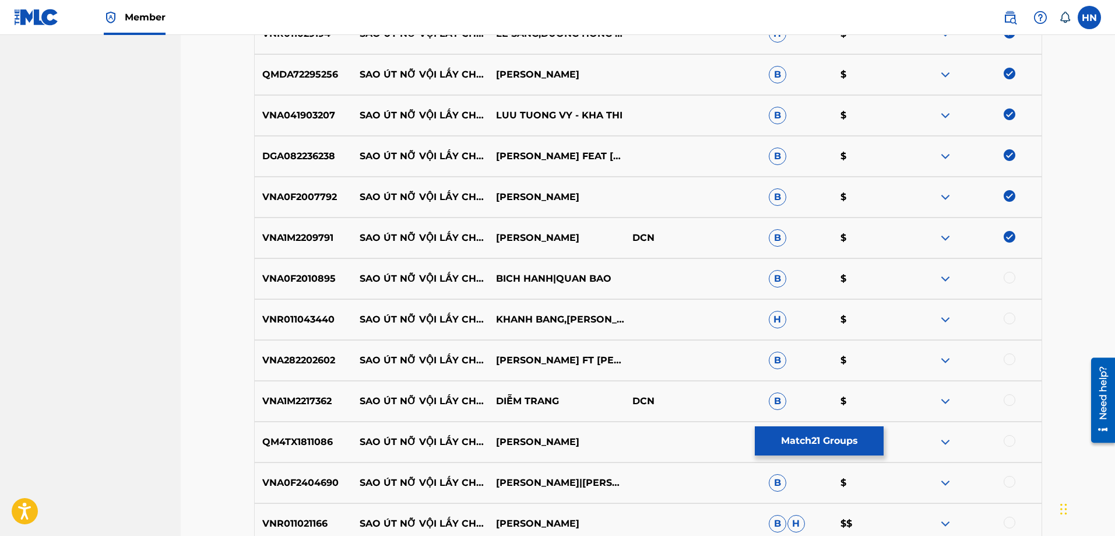
click at [1008, 280] on div at bounding box center [1010, 278] width 12 height 12
click at [276, 302] on div "VNR011043440 SAO ÚT NỠ VỘI LẤY CHỒNG [PERSON_NAME],[PERSON_NAME] H $" at bounding box center [648, 319] width 788 height 41
click at [1013, 322] on div at bounding box center [1010, 318] width 12 height 12
click at [300, 351] on div "VNA282202602 SAO ÚT NỠ VỘI LẤY CHỒNG THANH NGÂN FT MAI TIẾN ĐẠT B $" at bounding box center [648, 360] width 788 height 41
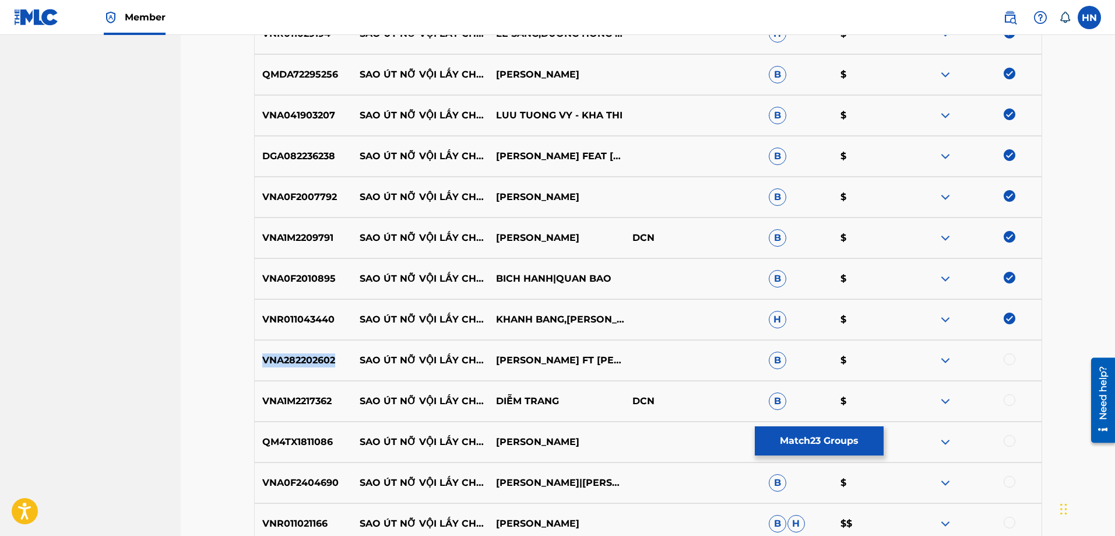
click at [300, 351] on div "VNA282202602 SAO ÚT NỠ VỘI LẤY CHỒNG THANH NGÂN FT MAI TIẾN ĐẠT B $" at bounding box center [648, 360] width 788 height 41
click at [1005, 356] on div at bounding box center [1010, 359] width 12 height 12
click at [298, 400] on p "VNA1M2217362" at bounding box center [304, 401] width 98 height 14
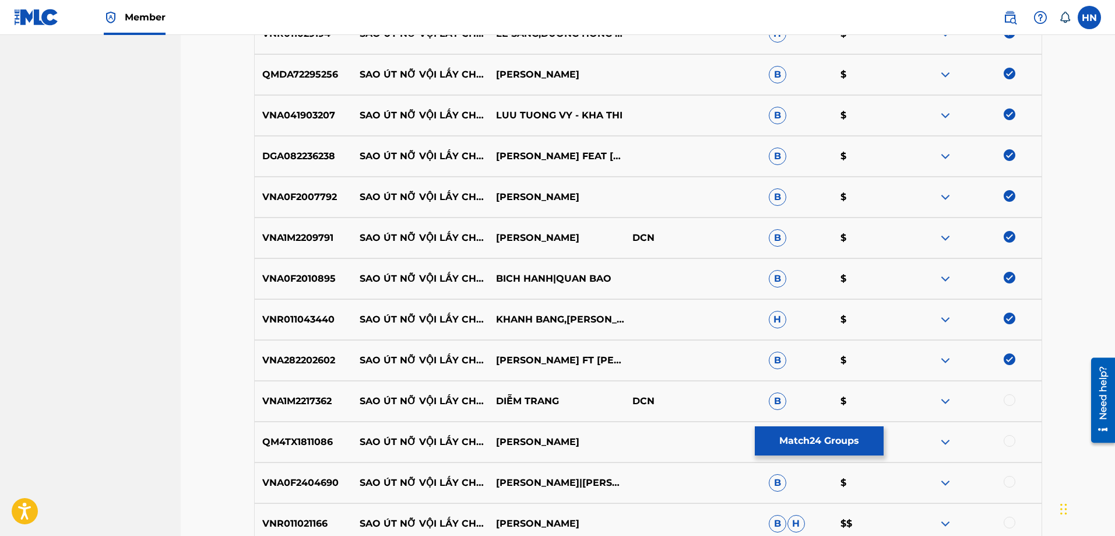
click at [1006, 400] on div at bounding box center [1010, 400] width 12 height 12
click at [316, 440] on p "QM4TX1811086" at bounding box center [304, 442] width 98 height 14
click at [1007, 443] on div at bounding box center [1010, 441] width 12 height 12
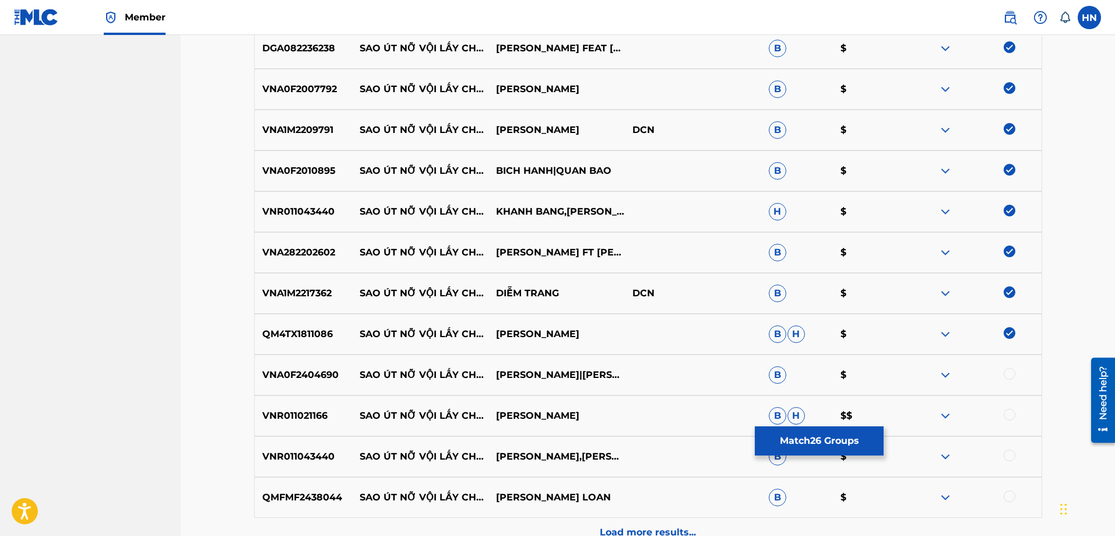
scroll to position [1280, 0]
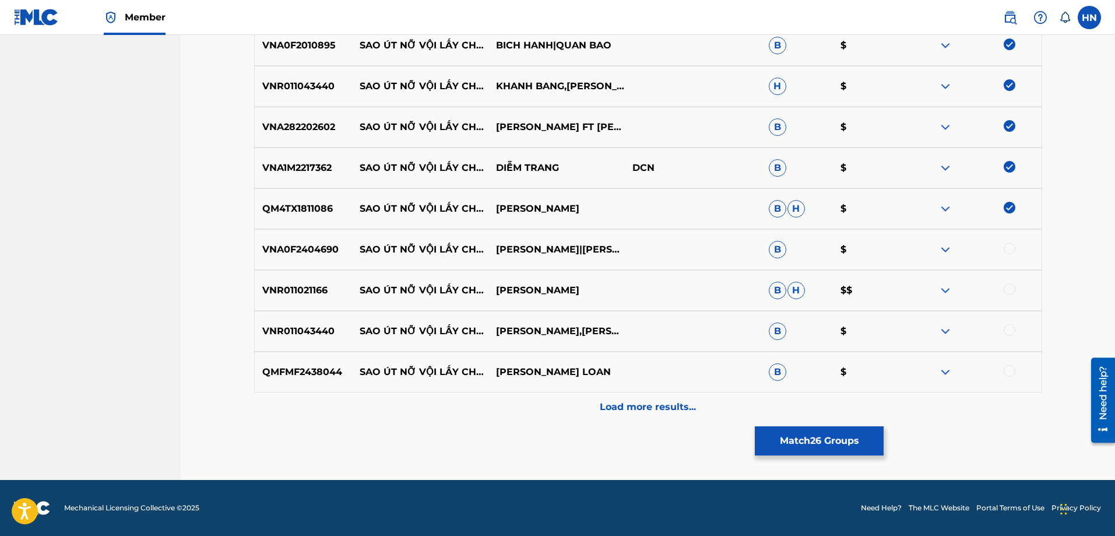
click at [293, 241] on div "VNA0F2404690 SAO ÚT NỠ VỘI LẤY CHỒNG DUY TRƯỜNG|HỒNG QUYÊN B $" at bounding box center [648, 249] width 788 height 41
click at [293, 240] on div "VNA0F2404690 SAO ÚT NỠ VỘI LẤY CHỒNG DUY TRƯỜNG|HỒNG QUYÊN B $" at bounding box center [648, 249] width 788 height 41
click at [1012, 245] on div at bounding box center [1010, 248] width 12 height 12
click at [272, 294] on p "VNR011021166" at bounding box center [304, 290] width 98 height 14
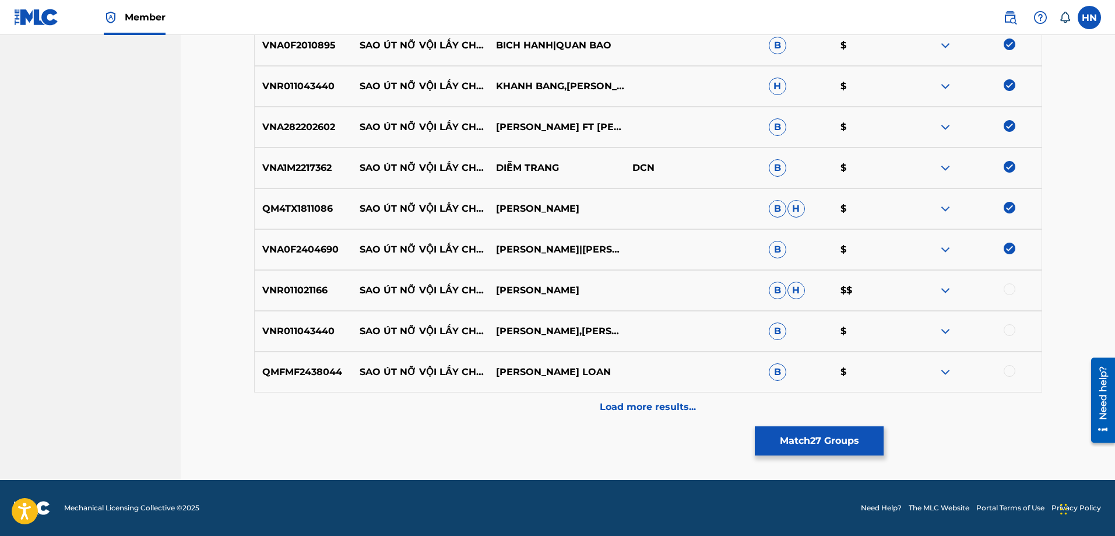
click at [1005, 288] on div at bounding box center [1010, 289] width 12 height 12
click at [288, 328] on p "VNR011043440" at bounding box center [304, 331] width 98 height 14
click at [1009, 335] on div at bounding box center [1010, 330] width 12 height 12
click at [301, 378] on p "QMFMF2438044" at bounding box center [304, 372] width 98 height 14
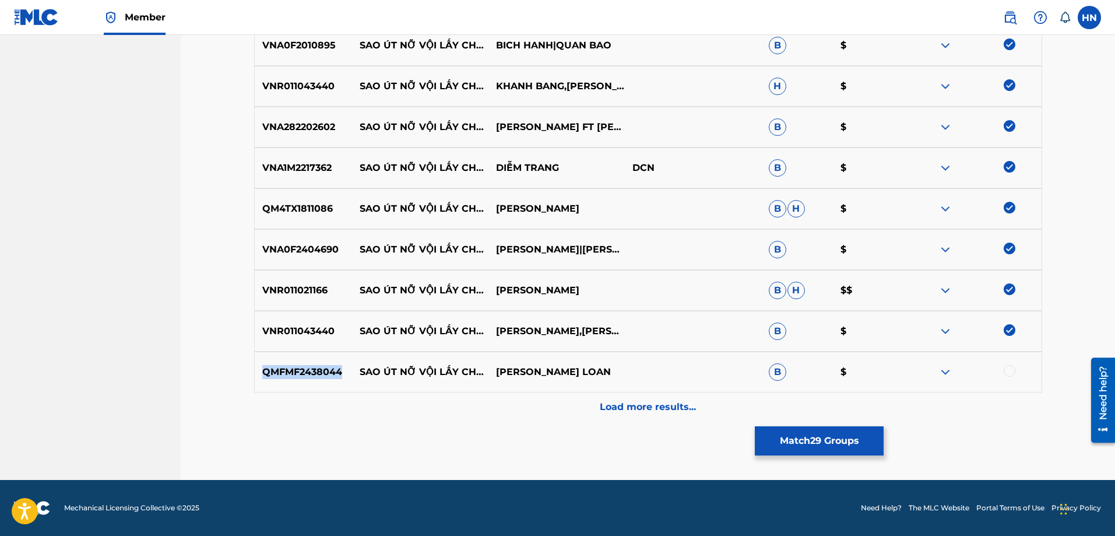
click at [301, 378] on p "QMFMF2438044" at bounding box center [304, 372] width 98 height 14
click at [1009, 367] on div at bounding box center [1010, 371] width 12 height 12
click at [642, 407] on p "Load more results..." at bounding box center [648, 407] width 96 height 14
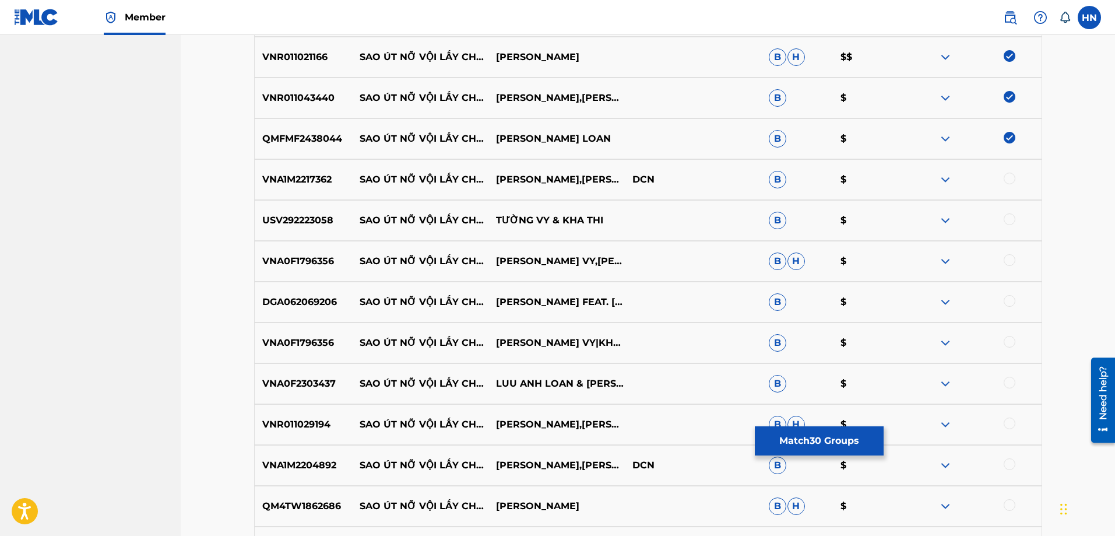
scroll to position [1572, 0]
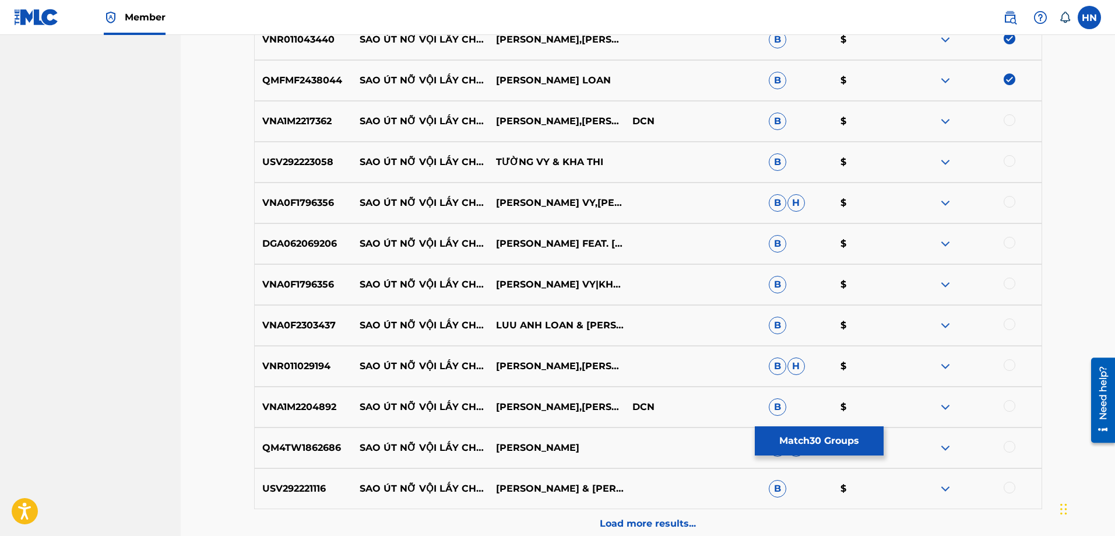
click at [265, 114] on p "VNA1M2217362" at bounding box center [304, 121] width 98 height 14
click at [1007, 122] on div at bounding box center [1010, 120] width 12 height 12
click at [293, 149] on div "USV292223058 SAO ÚT NỠ VỘI LẤY CHỒNG [PERSON_NAME] VY & KHA THI B $" at bounding box center [648, 162] width 788 height 41
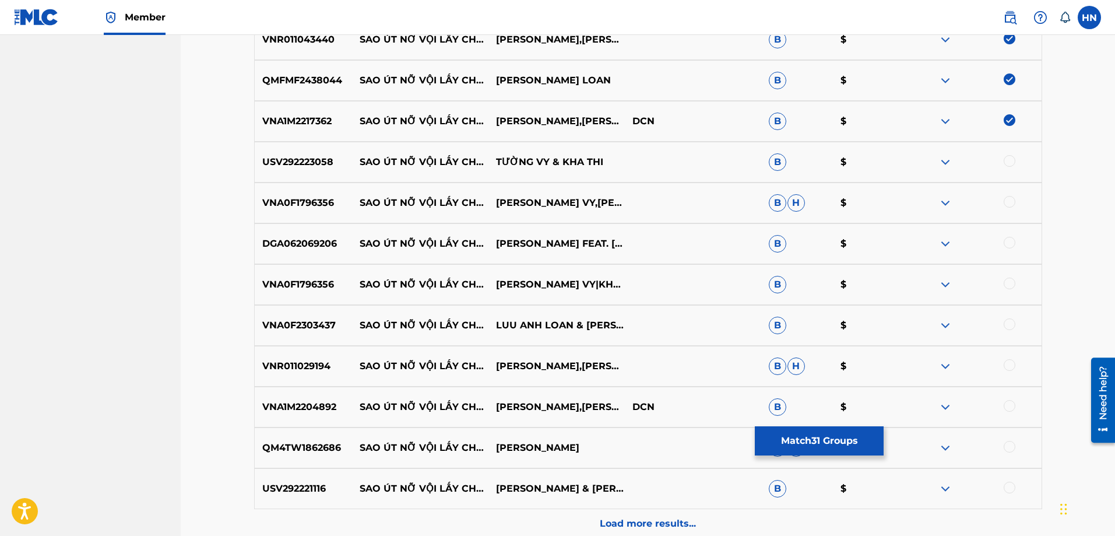
click at [1011, 159] on div at bounding box center [1010, 161] width 12 height 12
click at [318, 210] on div "VNA0F1796356 SAO ÚT NỠ VỘI LẤY CHỒNG [PERSON_NAME] VY,KHA THI B H $" at bounding box center [648, 202] width 788 height 41
click at [1011, 205] on div at bounding box center [1010, 202] width 12 height 12
click at [317, 248] on p "DGA062069206" at bounding box center [304, 244] width 98 height 14
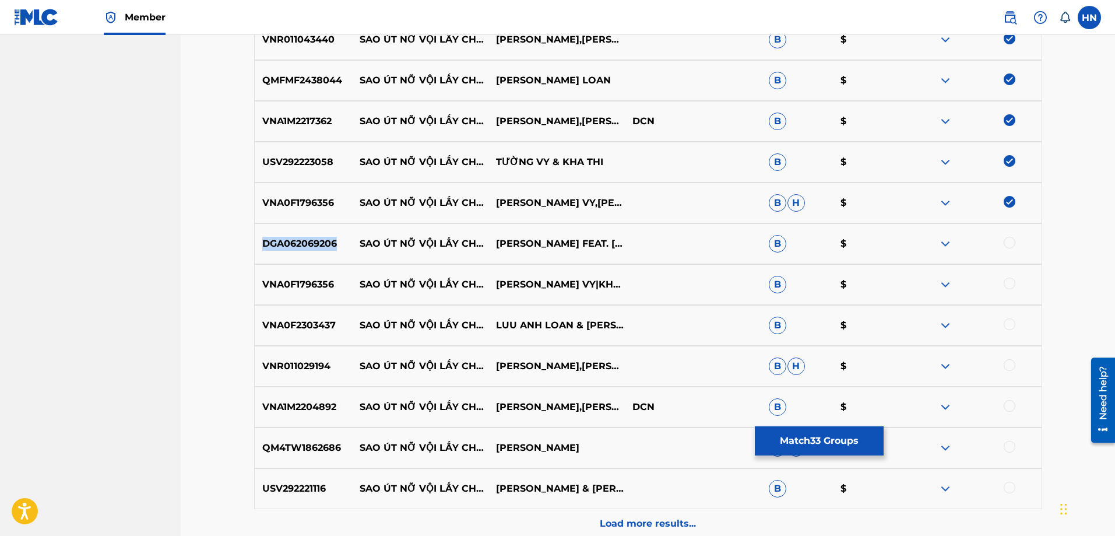
click at [317, 248] on p "DGA062069206" at bounding box center [304, 244] width 98 height 14
click at [1008, 242] on div at bounding box center [1010, 243] width 12 height 12
click at [300, 282] on p "VNA0F1796356" at bounding box center [304, 284] width 98 height 14
click at [1014, 284] on div at bounding box center [1010, 283] width 12 height 12
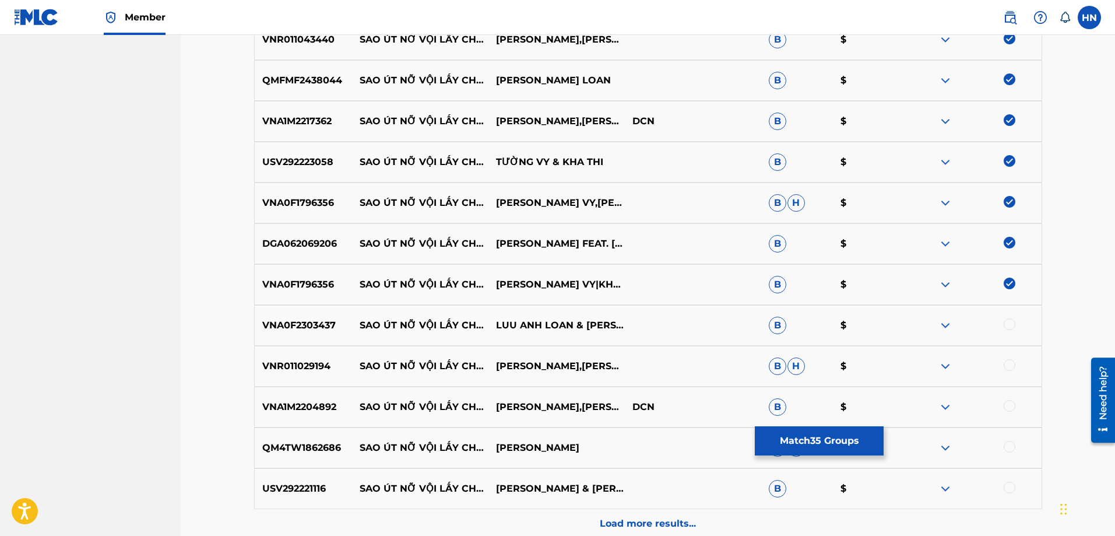
click at [272, 335] on div "VNA0F2303437 SAO ÚT NỠ VỘI LẤY CHỒNG LUU ANH LOAN & [PERSON_NAME] $" at bounding box center [648, 325] width 788 height 41
click at [1011, 326] on div at bounding box center [1010, 324] width 12 height 12
click at [287, 366] on p "VNR011029194" at bounding box center [304, 366] width 98 height 14
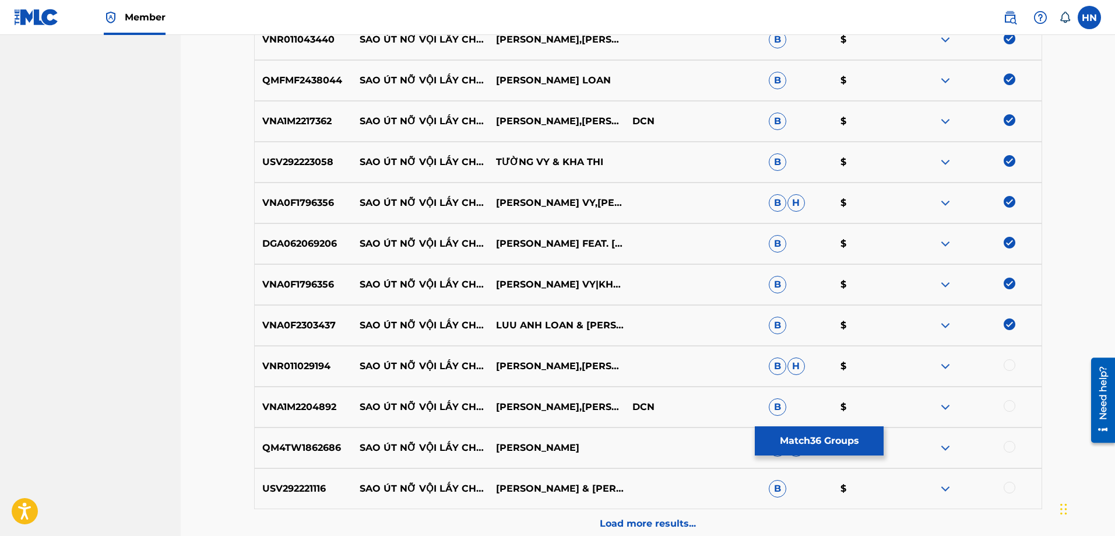
click at [1006, 360] on div at bounding box center [1010, 365] width 12 height 12
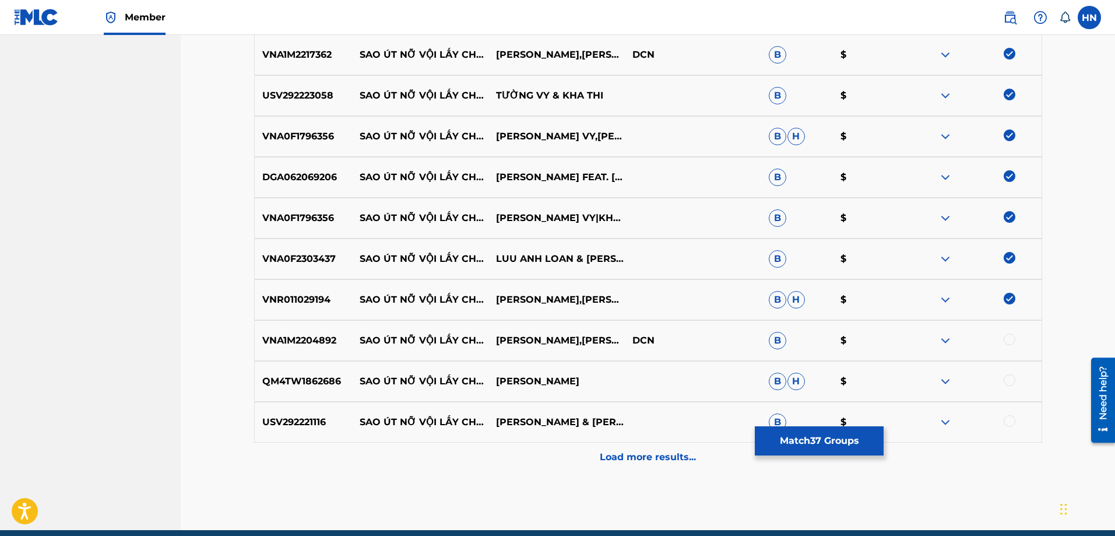
scroll to position [1688, 0]
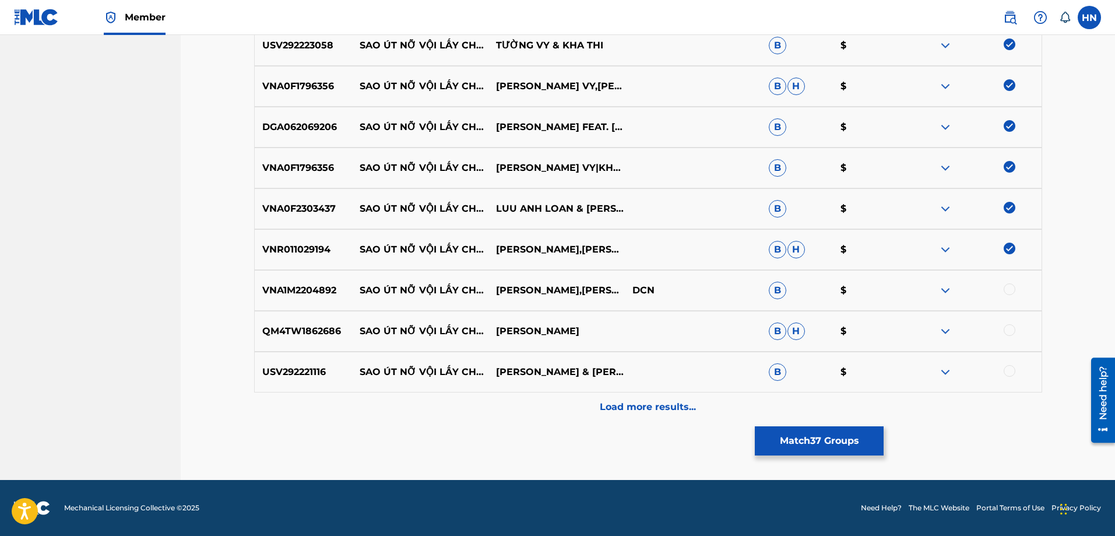
click at [318, 294] on p "VNA1M2204892" at bounding box center [304, 290] width 98 height 14
click at [1014, 291] on div at bounding box center [1010, 289] width 12 height 12
click at [286, 338] on div "QM4TW1862686 SAO ÚT NỠ VỘI LẤY CHỒNG VY [PERSON_NAME]" at bounding box center [648, 331] width 788 height 41
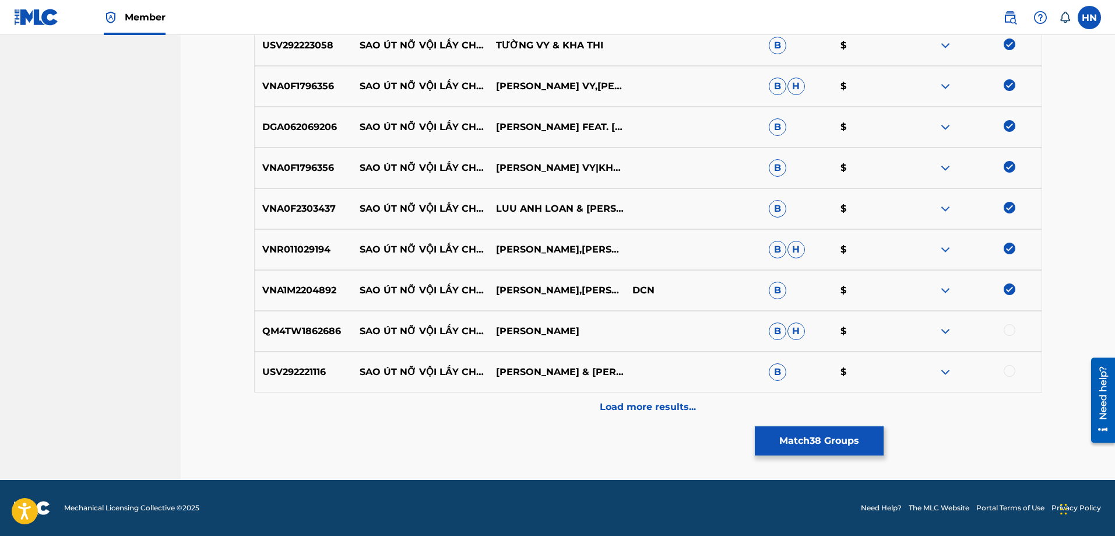
click at [1014, 329] on div at bounding box center [1010, 330] width 12 height 12
click at [291, 376] on p "USV292221116" at bounding box center [304, 372] width 98 height 14
click at [1012, 370] on div at bounding box center [1010, 371] width 12 height 12
click at [661, 416] on div "Load more results..." at bounding box center [648, 406] width 788 height 29
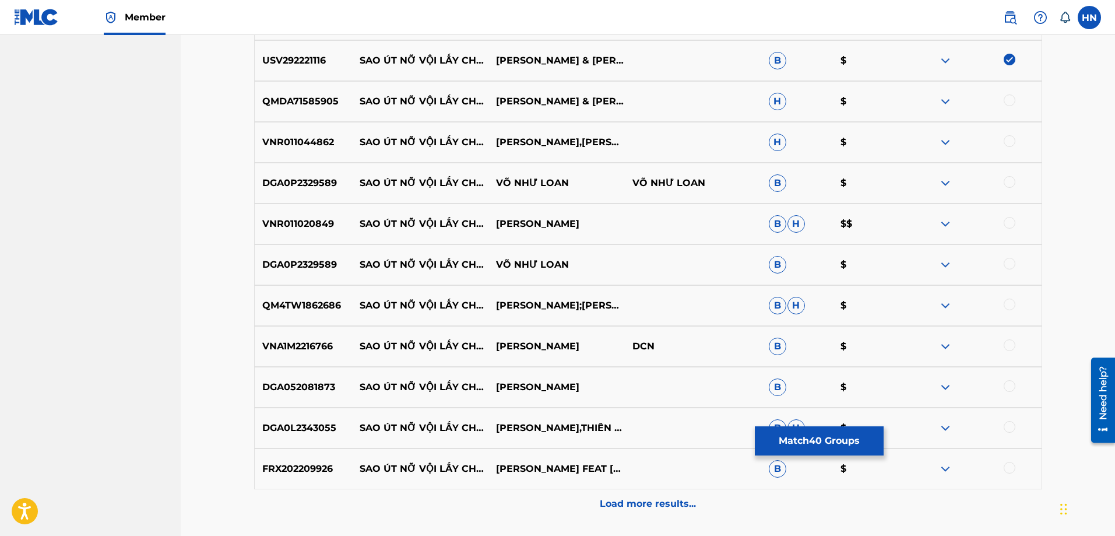
scroll to position [1980, 0]
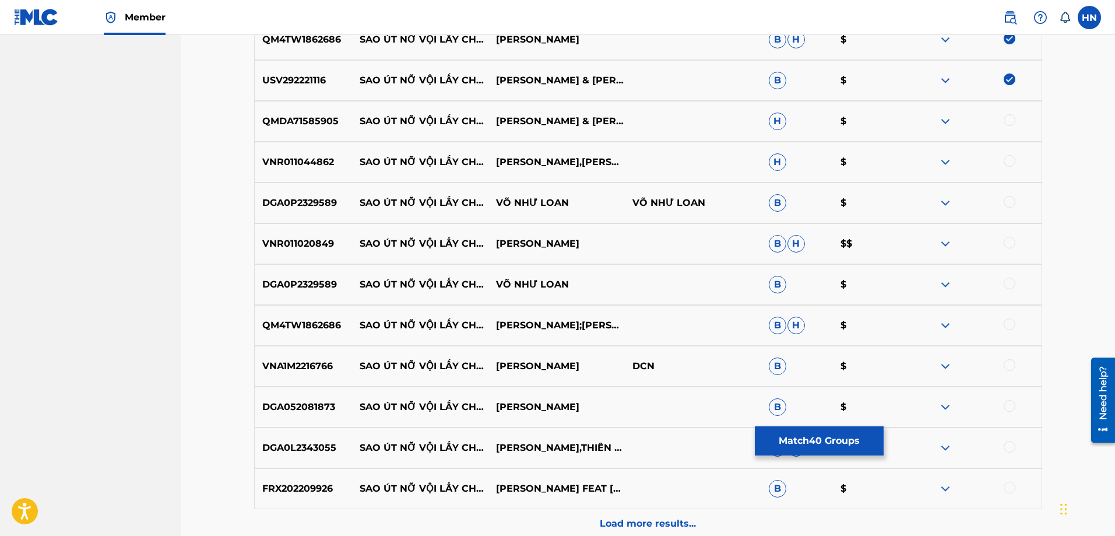
click at [306, 121] on p "QMDA71585905" at bounding box center [304, 121] width 98 height 14
click at [1007, 125] on div at bounding box center [973, 121] width 136 height 14
click at [1007, 124] on div at bounding box center [1010, 120] width 12 height 12
click at [315, 160] on p "VNR011044862" at bounding box center [304, 162] width 98 height 14
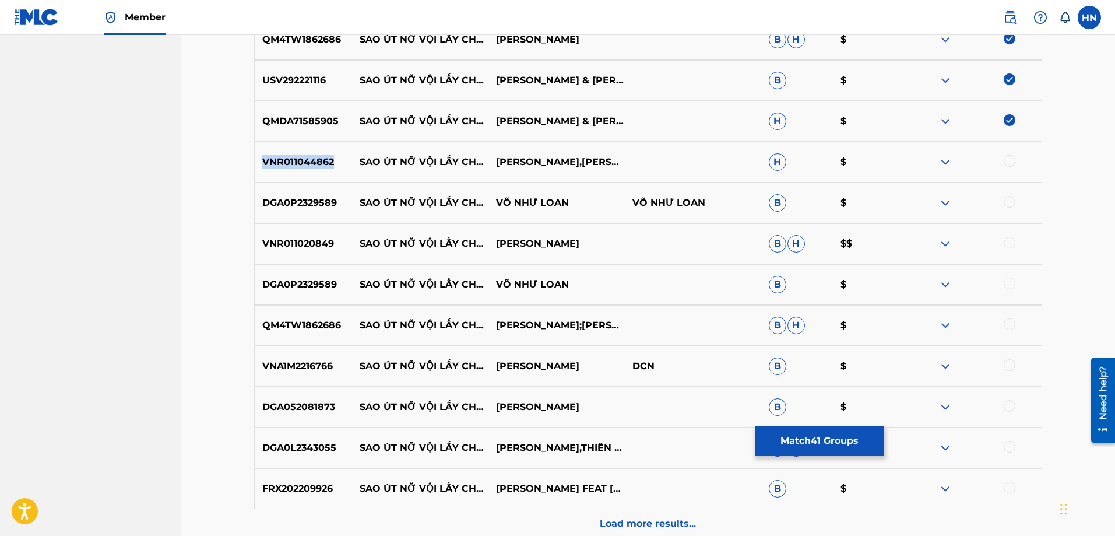
click at [315, 160] on p "VNR011044862" at bounding box center [304, 162] width 98 height 14
click at [1012, 163] on div at bounding box center [1010, 161] width 12 height 12
click at [309, 187] on div "DGA0P2329589 SAO ÚT NỠ VỘI LẤY CHỒNG VÕ NHƯ LOAN VÕ NHƯ LOAN B $" at bounding box center [648, 202] width 788 height 41
click at [1011, 201] on div at bounding box center [1010, 202] width 12 height 12
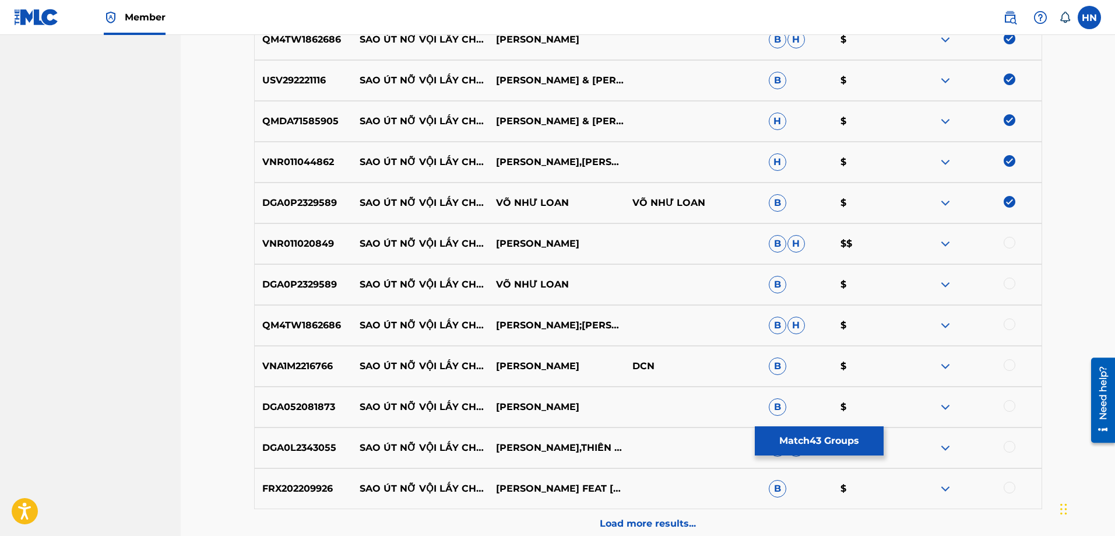
click at [300, 251] on div "VNR011020849 SAO ÚT NỠ VỘI LẤY CHỒNG [PERSON_NAME]" at bounding box center [648, 243] width 788 height 41
click at [1005, 245] on div at bounding box center [1010, 243] width 12 height 12
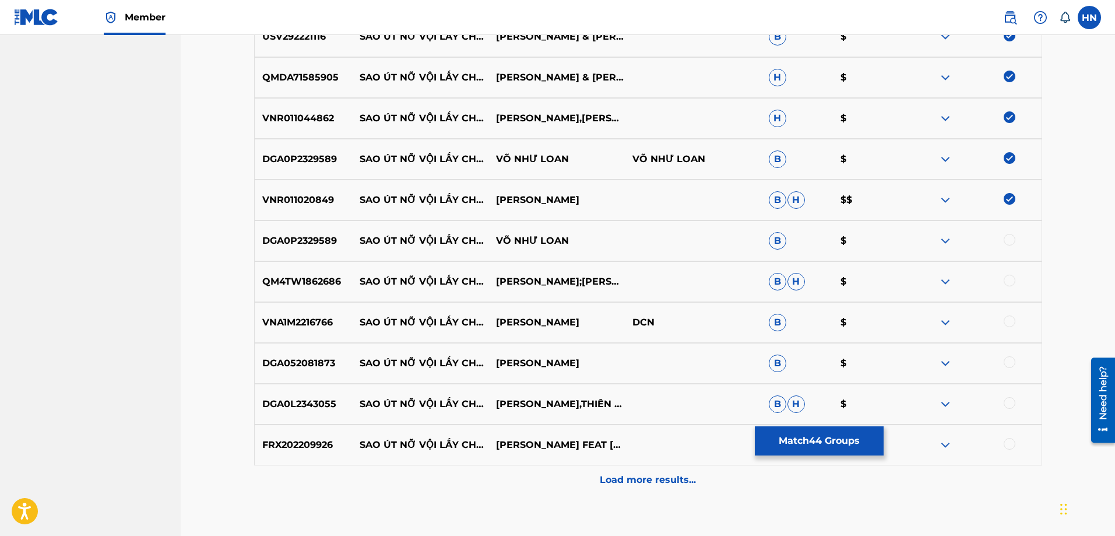
scroll to position [2096, 0]
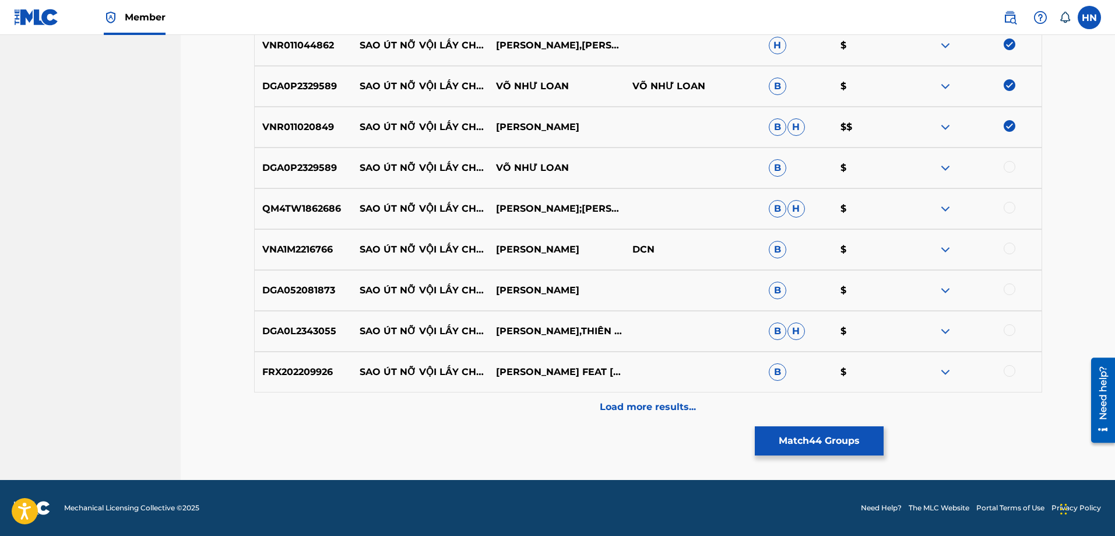
click at [306, 199] on div "QM4TW1862686 SAO ÚT NỠ VỘI LẤY CHỒNG [PERSON_NAME];[PERSON_NAME]" at bounding box center [648, 208] width 788 height 41
click at [1008, 208] on div at bounding box center [1010, 208] width 12 height 12
click at [269, 170] on p "DGA0P2329589" at bounding box center [304, 168] width 98 height 14
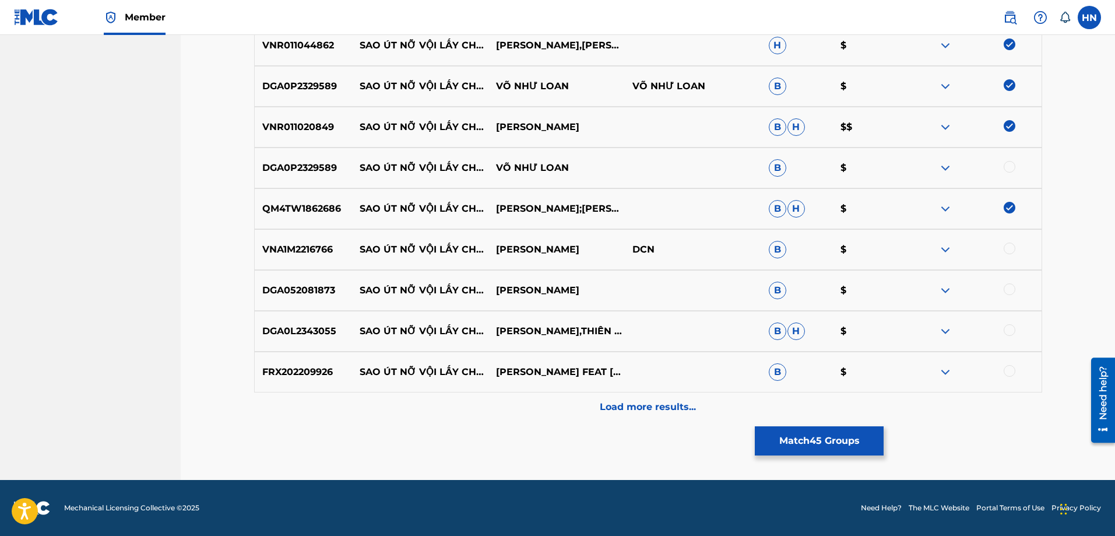
click at [1006, 167] on div at bounding box center [1010, 167] width 12 height 12
click at [303, 249] on p "VNA1M2216766" at bounding box center [304, 249] width 98 height 14
click at [1009, 247] on div at bounding box center [1010, 248] width 12 height 12
click at [290, 306] on div "DGA052081873 SAO ÚT NỠ VỘI LẤY CHỒNG [PERSON_NAME] B $" at bounding box center [648, 290] width 788 height 41
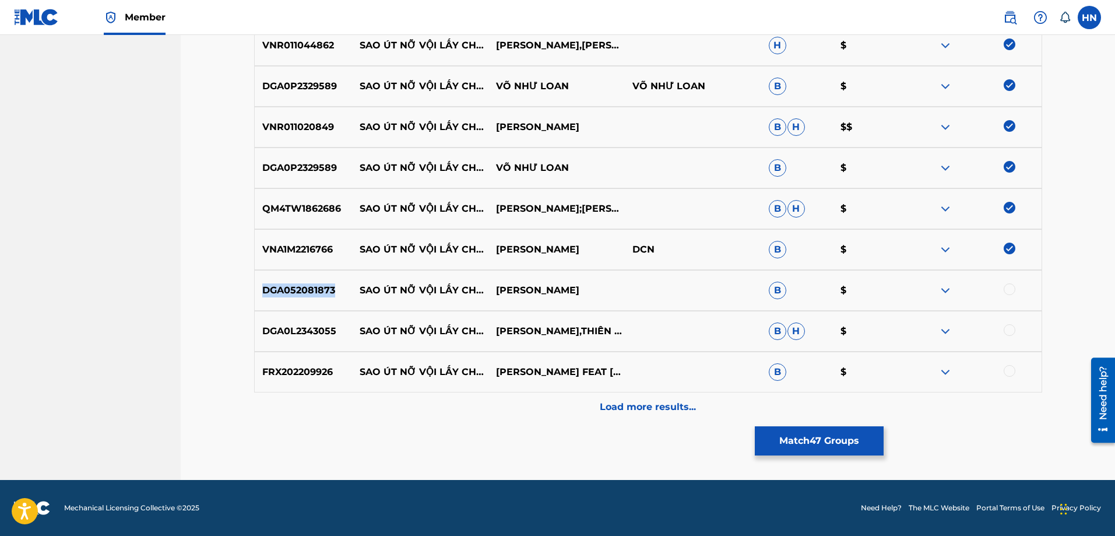
click at [290, 306] on div "DGA052081873 SAO ÚT NỠ VỘI LẤY CHỒNG [PERSON_NAME] B $" at bounding box center [648, 290] width 788 height 41
click at [1004, 287] on div at bounding box center [1010, 289] width 12 height 12
click at [1010, 332] on div at bounding box center [1010, 330] width 12 height 12
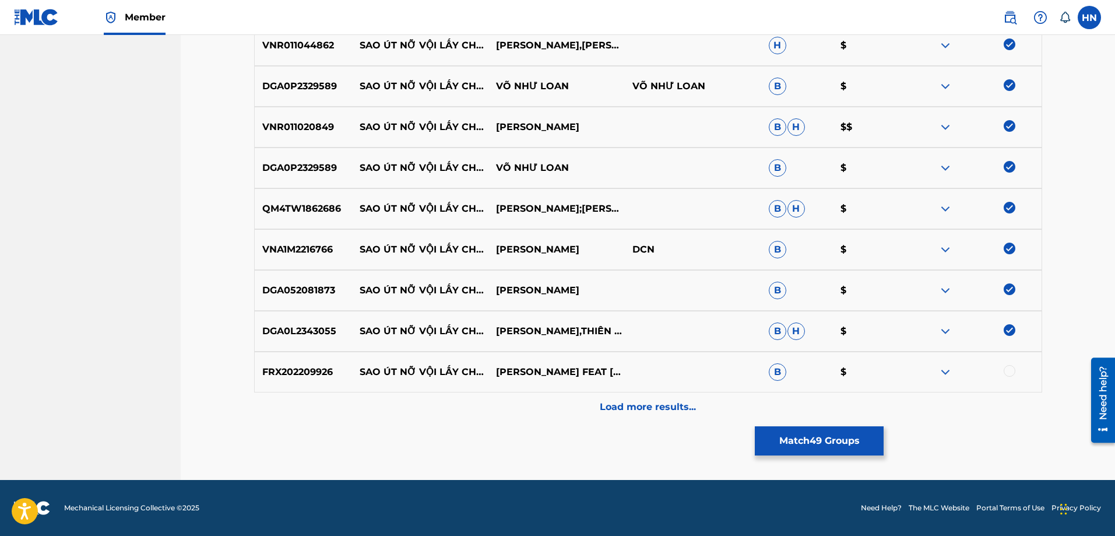
click at [325, 370] on p "FRX202209926" at bounding box center [304, 372] width 98 height 14
click at [1010, 368] on div at bounding box center [1010, 371] width 12 height 12
click at [631, 397] on div "Load more results..." at bounding box center [648, 406] width 788 height 29
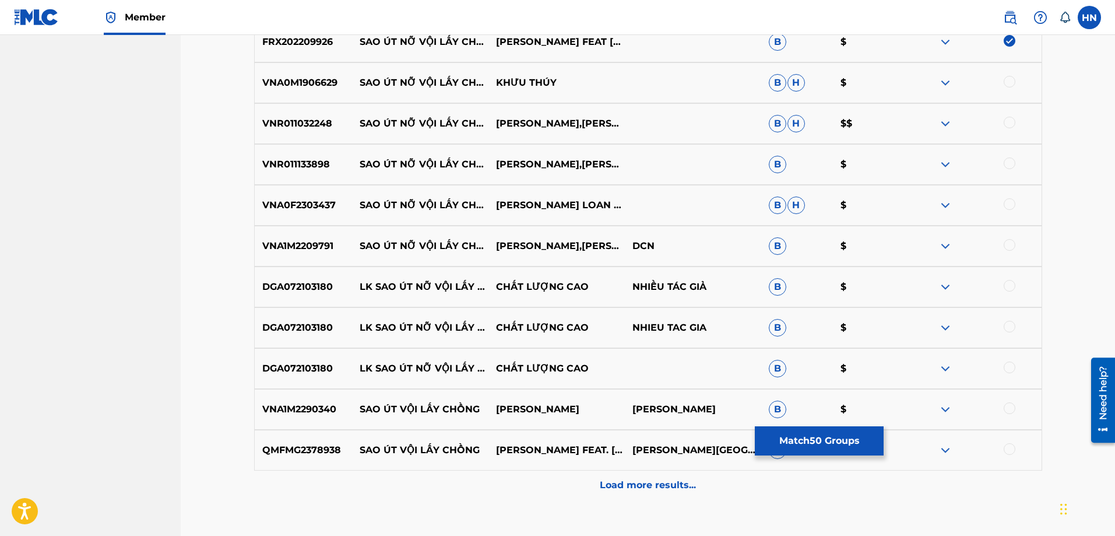
scroll to position [2446, 0]
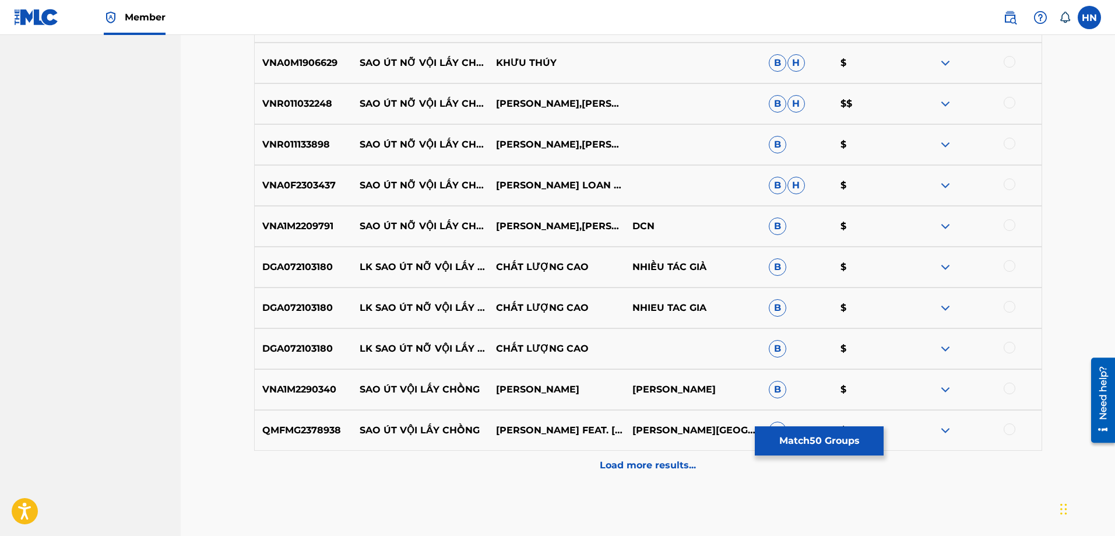
click at [297, 425] on p "QMFMG2378938" at bounding box center [304, 430] width 98 height 14
click at [1016, 430] on div at bounding box center [973, 430] width 136 height 14
click at [1004, 431] on div at bounding box center [1010, 429] width 12 height 12
click at [282, 379] on div "VNA1M2290340 SAO ÚT VỘI LẤY CHỒNG [PERSON_NAME] $" at bounding box center [648, 389] width 788 height 41
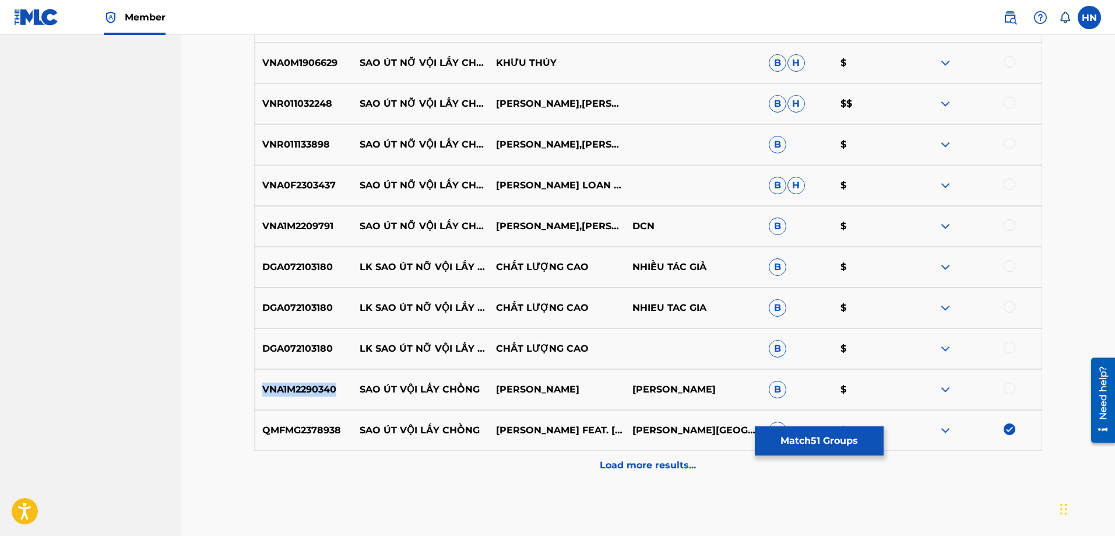
click at [282, 379] on div "VNA1M2290340 SAO ÚT VỘI LẤY CHỒNG [PERSON_NAME] $" at bounding box center [648, 389] width 788 height 41
click at [1005, 386] on div at bounding box center [1010, 388] width 12 height 12
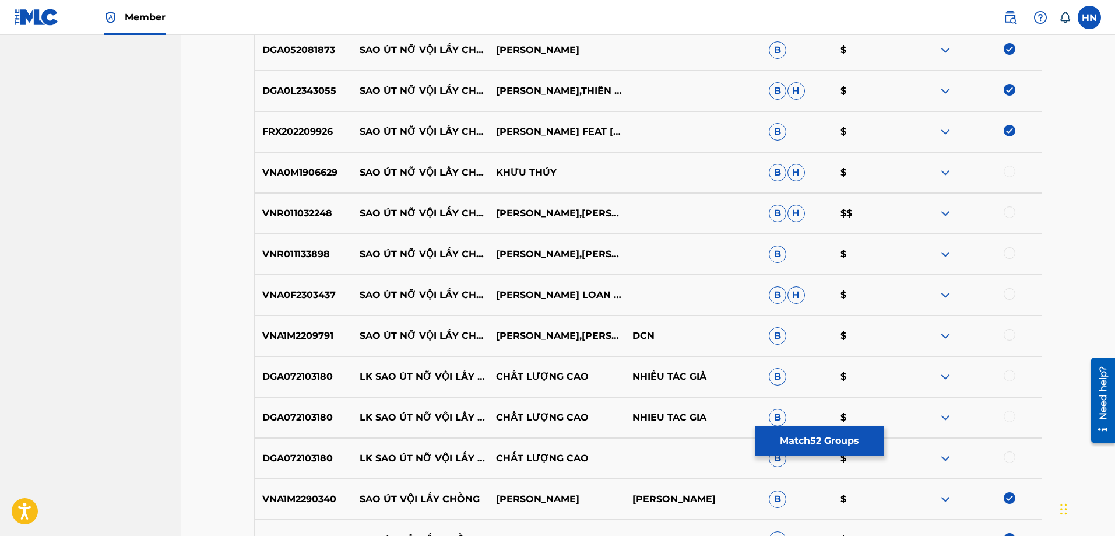
scroll to position [2330, 0]
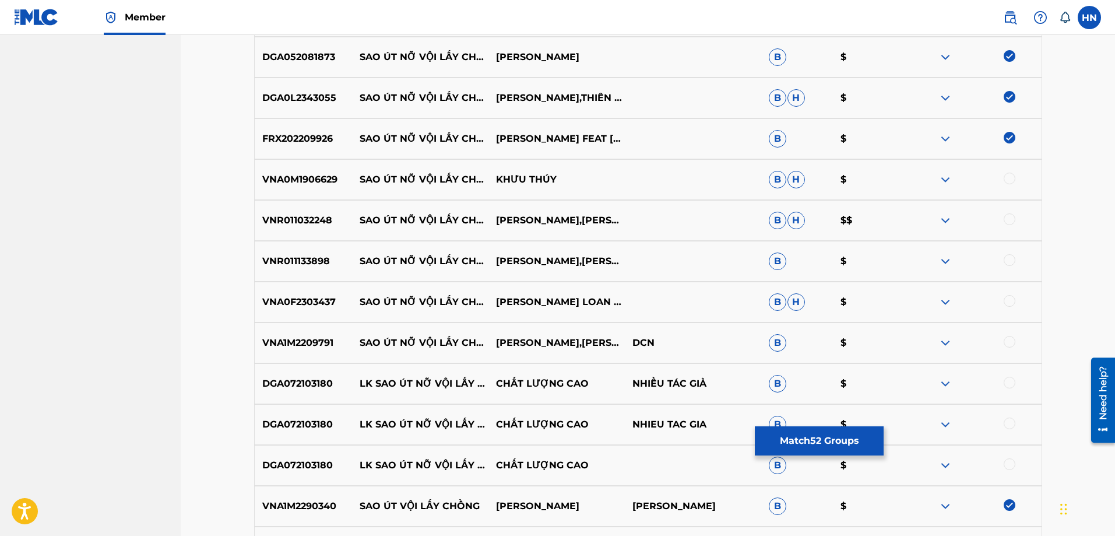
click at [269, 192] on div "VNA0M1906629 SAO ÚT NỠ VỘI LẤY CHỒNG KHƯU [PERSON_NAME]" at bounding box center [648, 179] width 788 height 41
click at [1007, 181] on div at bounding box center [1010, 179] width 12 height 12
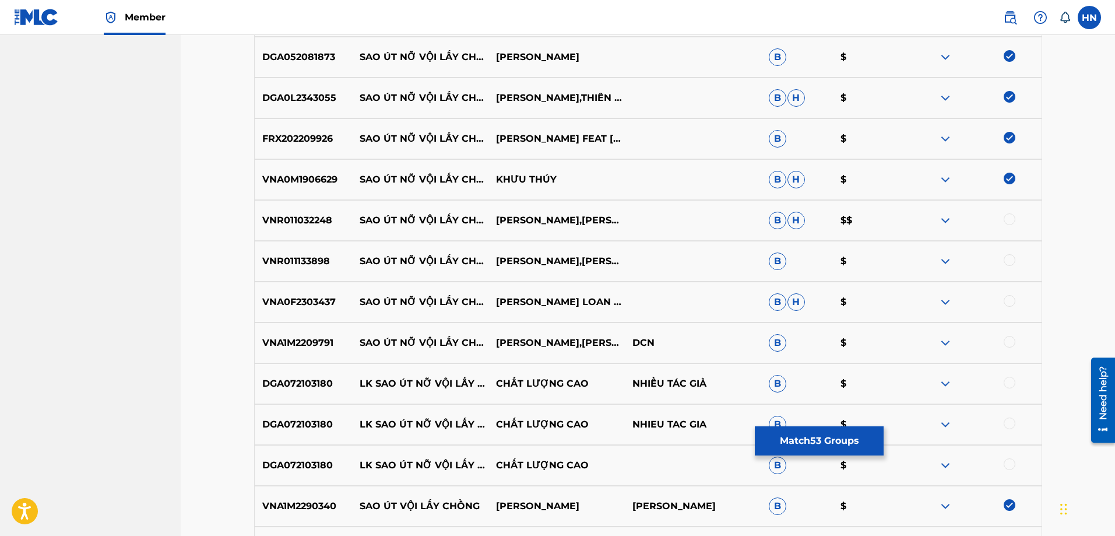
click at [1014, 219] on div at bounding box center [1010, 219] width 12 height 12
click at [323, 262] on p "VNR011133898" at bounding box center [304, 261] width 98 height 14
click at [1005, 258] on div at bounding box center [1010, 260] width 12 height 12
click at [325, 295] on p "VNA0F2303437" at bounding box center [304, 302] width 98 height 14
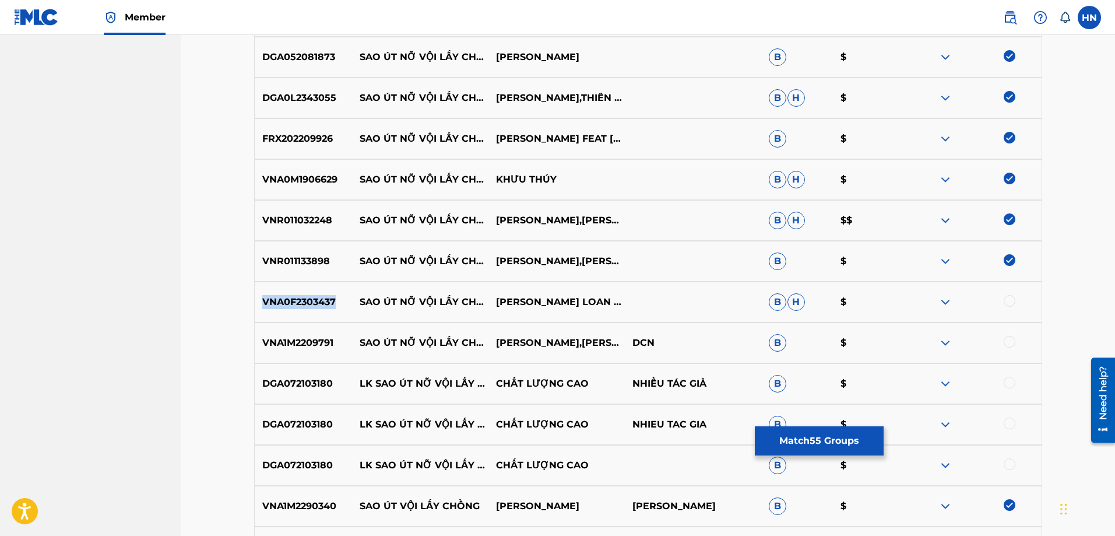
click at [325, 295] on p "VNA0F2303437" at bounding box center [304, 302] width 98 height 14
click at [1013, 300] on div at bounding box center [1010, 301] width 12 height 12
click at [258, 338] on p "VNA1M2209791" at bounding box center [304, 343] width 98 height 14
click at [1013, 346] on div at bounding box center [1010, 342] width 12 height 12
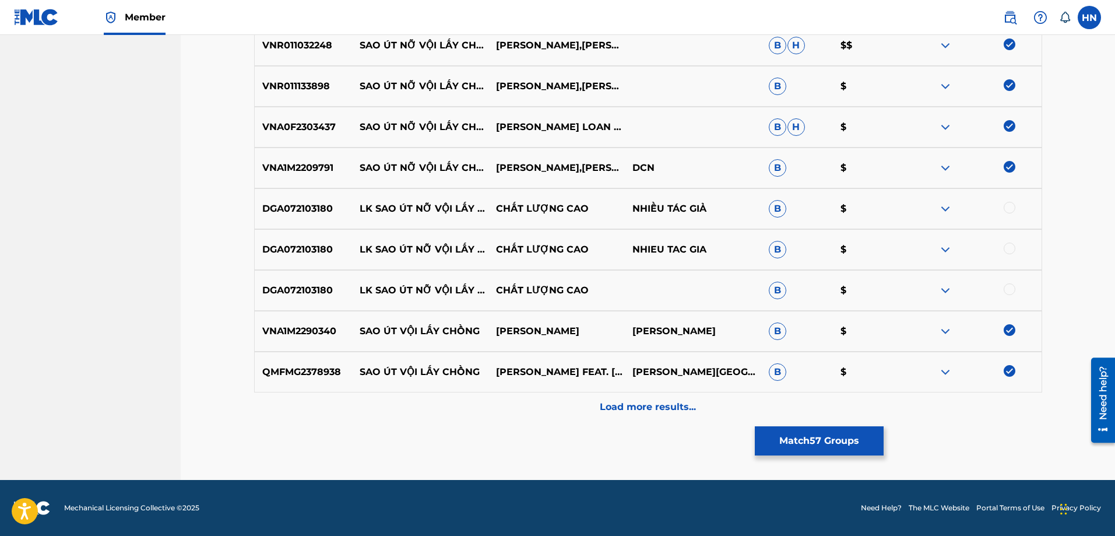
click at [643, 413] on p "Load more results..." at bounding box center [648, 407] width 96 height 14
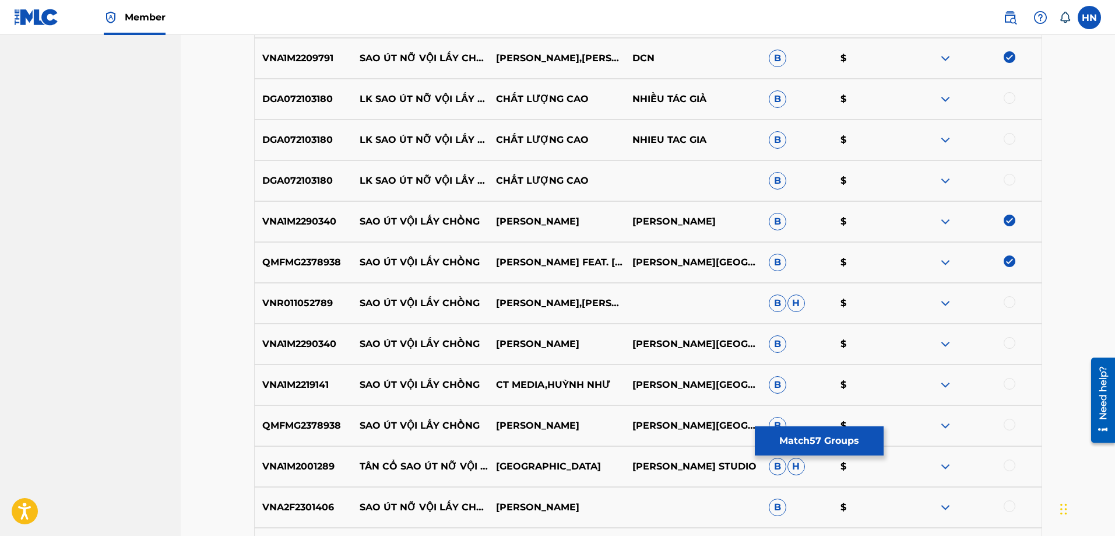
scroll to position [2796, 0]
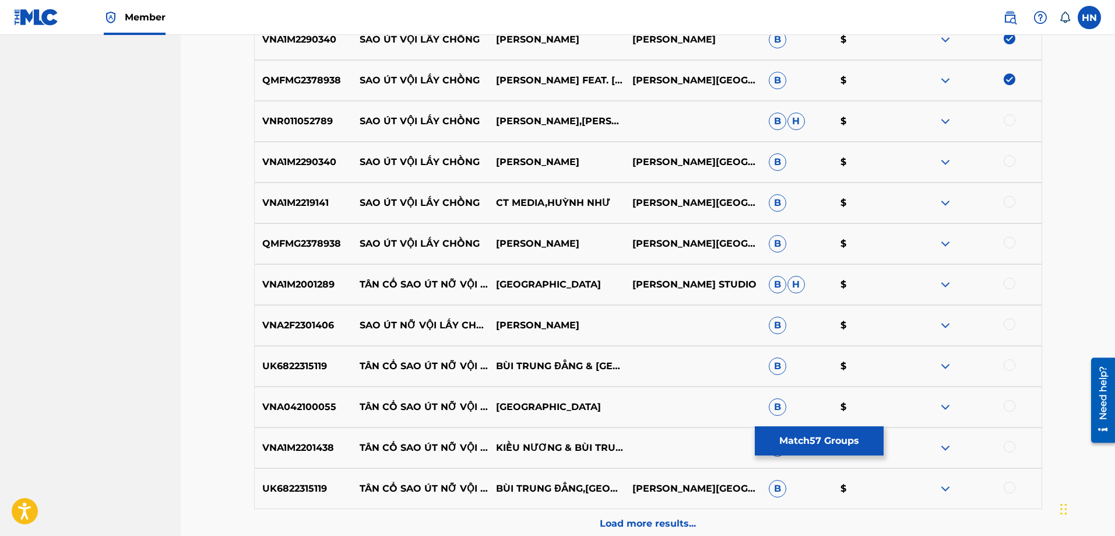
click at [314, 125] on p "VNR011052789" at bounding box center [304, 121] width 98 height 14
click at [1007, 122] on div at bounding box center [1010, 120] width 12 height 12
click at [328, 152] on div "VNA1M2290340 SAO ÚT VỘI LẤY CHỒNG HỒNG QUYÊN [PERSON_NAME] $" at bounding box center [648, 162] width 788 height 41
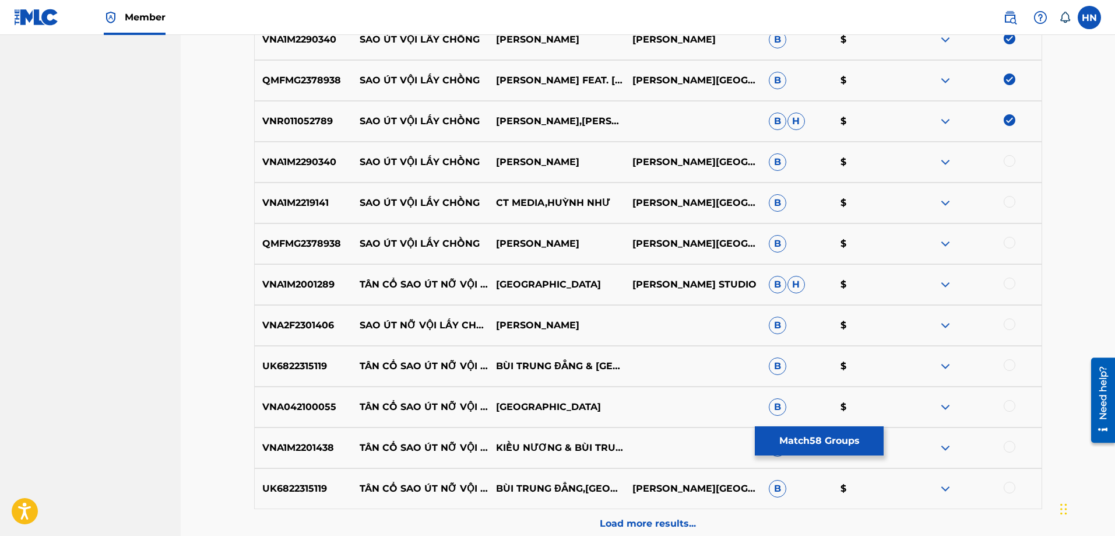
click at [1011, 159] on div at bounding box center [1010, 161] width 12 height 12
click at [315, 193] on div "VNA1M2219141 SAO ÚT VỘI LẤY CHỒNG CT MEDIA,HUỲNH NHƯ [PERSON_NAME] $" at bounding box center [648, 202] width 788 height 41
click at [1005, 201] on div at bounding box center [1010, 202] width 12 height 12
click at [269, 227] on div "QMFMG2378938 SAO ÚT VỘI LẤY CHỒNG [PERSON_NAME] THƯƠNG [PERSON_NAME] $" at bounding box center [648, 243] width 788 height 41
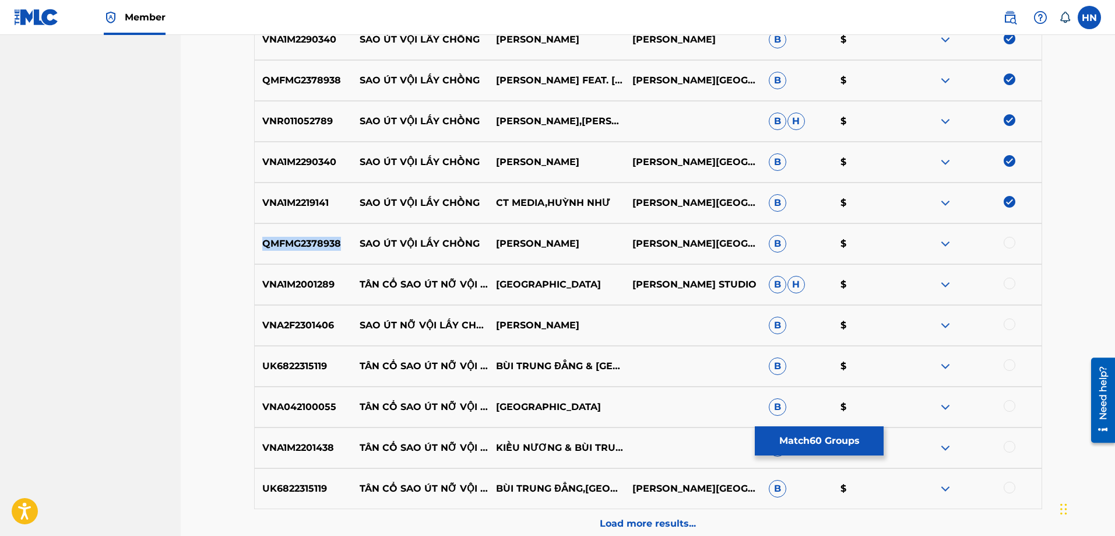
click at [269, 227] on div "QMFMG2378938 SAO ÚT VỘI LẤY CHỒNG [PERSON_NAME] THƯƠNG [PERSON_NAME] $" at bounding box center [648, 243] width 788 height 41
click at [1014, 246] on div at bounding box center [1010, 243] width 12 height 12
click at [284, 319] on p "VNA2F2301406" at bounding box center [304, 325] width 98 height 14
click at [1010, 321] on div at bounding box center [1010, 324] width 12 height 12
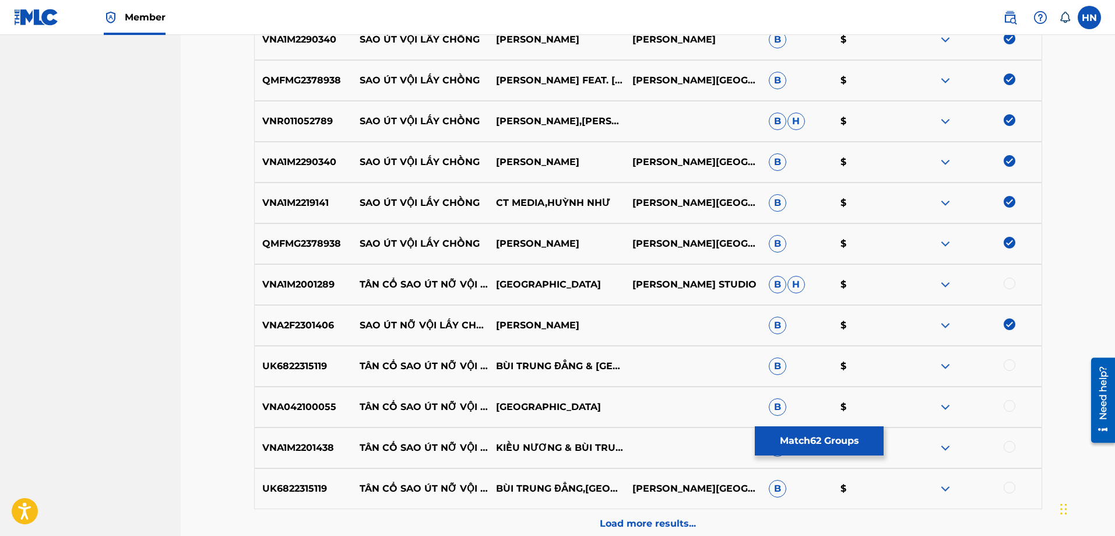
click at [602, 513] on div "Load more results..." at bounding box center [648, 523] width 788 height 29
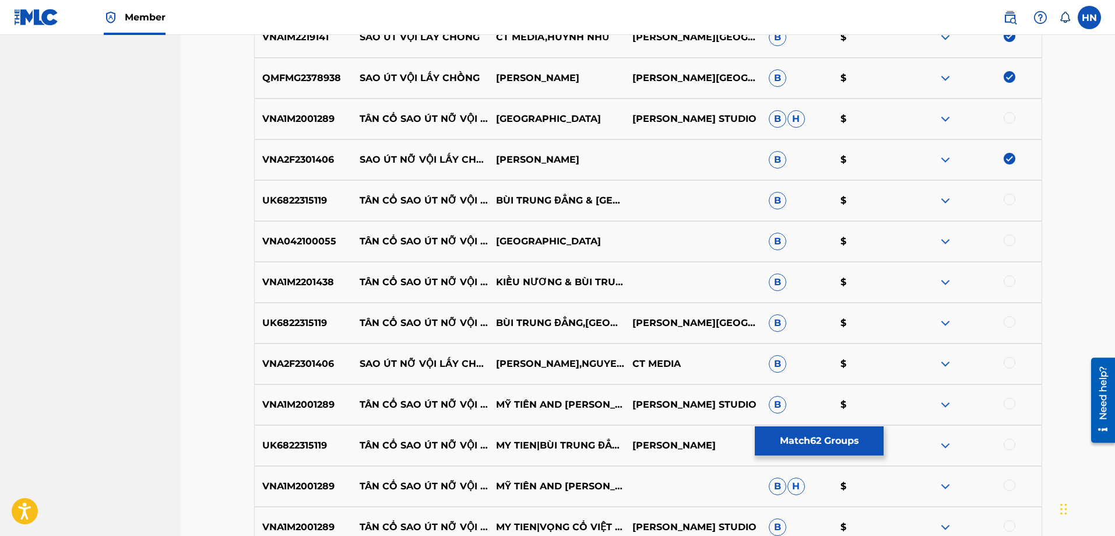
scroll to position [2971, 0]
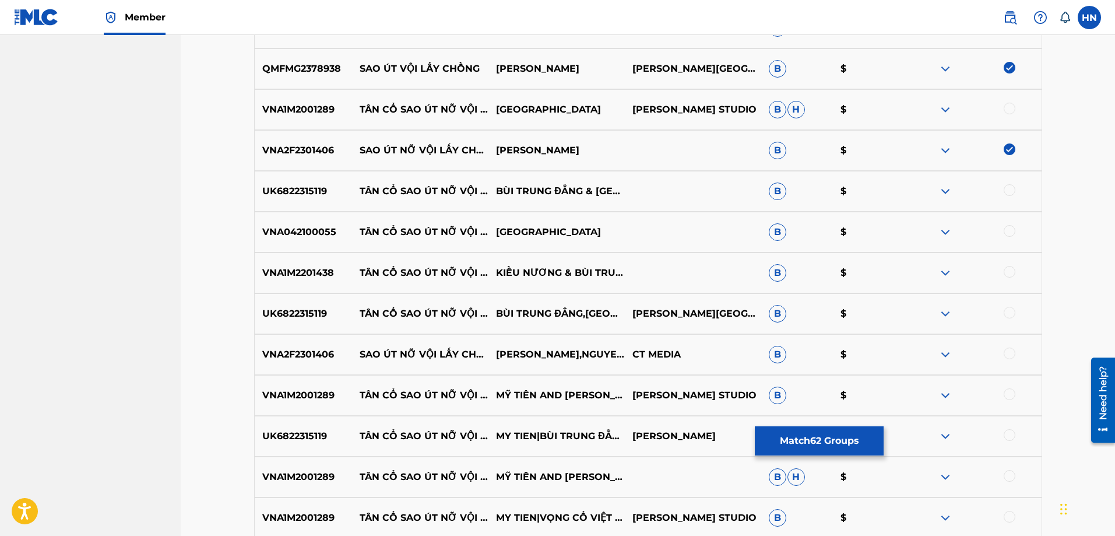
click at [325, 346] on div "VNA2F2301406 SAO ÚT NỠ VỘI LẤY CHỒNG ([PERSON_NAME].) [PERSON_NAME],NGUYEEN CT …" at bounding box center [648, 354] width 788 height 41
click at [1010, 353] on div at bounding box center [1010, 353] width 12 height 12
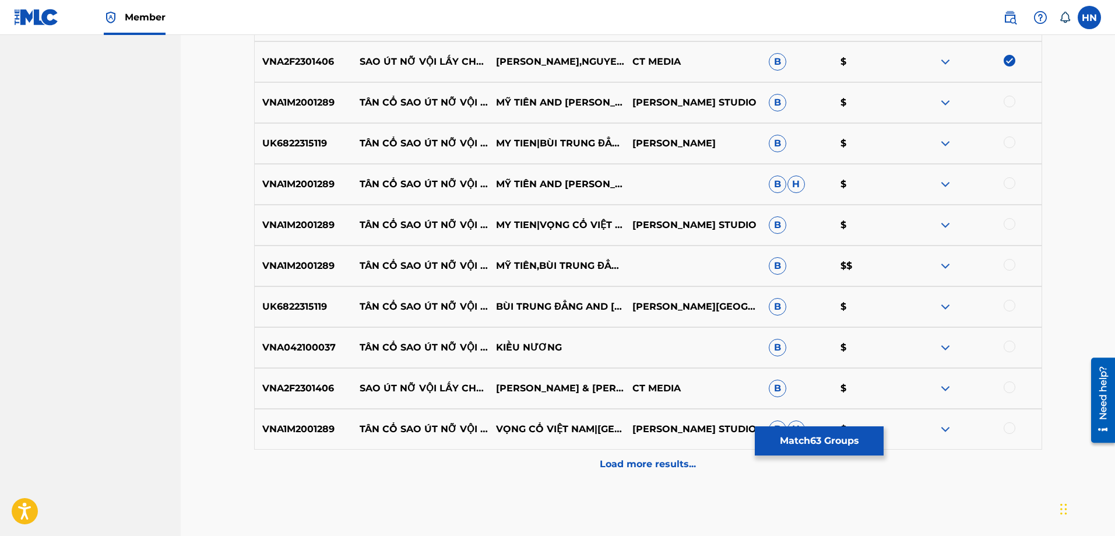
scroll to position [3320, 0]
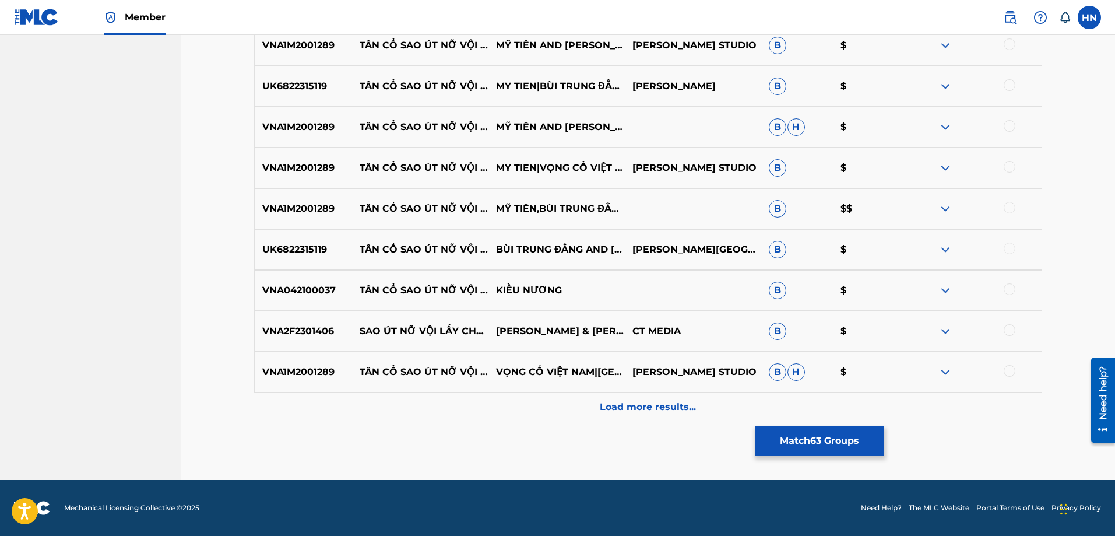
click at [319, 335] on p "VNA2F2301406" at bounding box center [304, 331] width 98 height 14
click at [1009, 336] on div at bounding box center [973, 331] width 136 height 14
click at [1009, 333] on div at bounding box center [1010, 330] width 12 height 12
click at [655, 413] on p "Load more results..." at bounding box center [648, 407] width 96 height 14
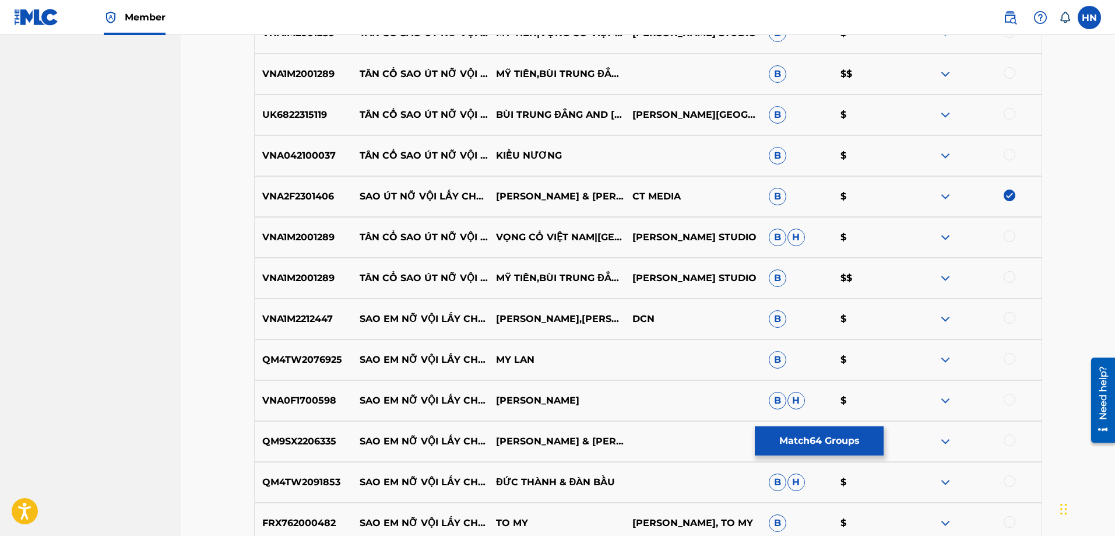
scroll to position [3495, 0]
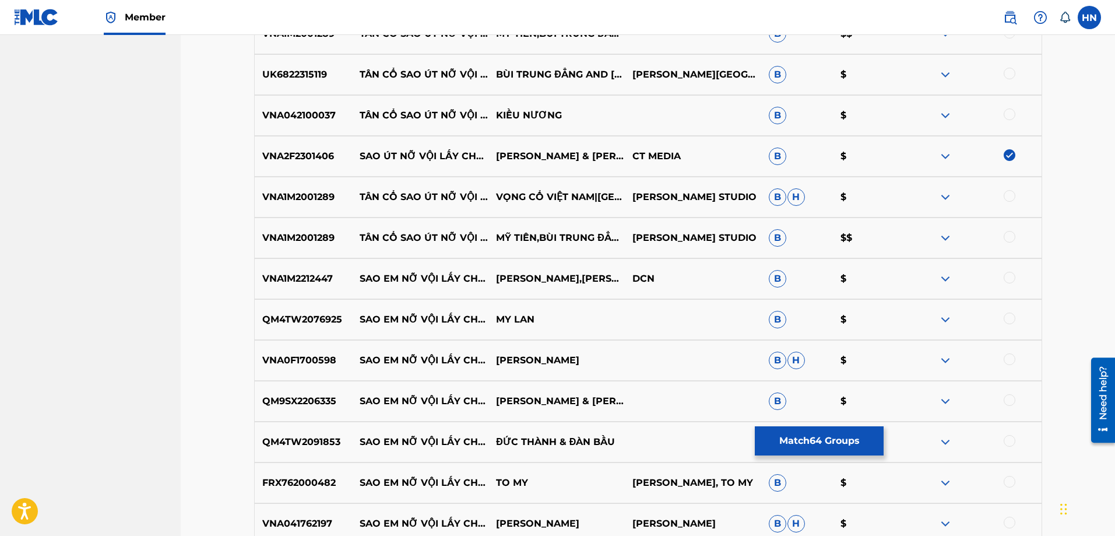
click at [292, 276] on p "VNA1M2212447" at bounding box center [304, 279] width 98 height 14
click at [1010, 274] on div at bounding box center [1010, 278] width 12 height 12
click at [1005, 277] on img at bounding box center [1010, 278] width 12 height 12
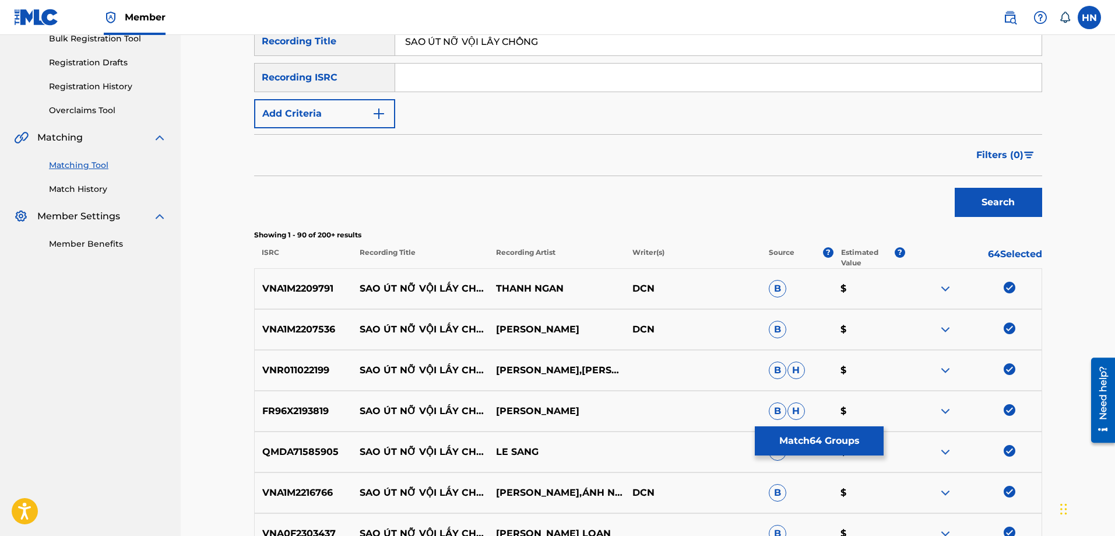
scroll to position [0, 0]
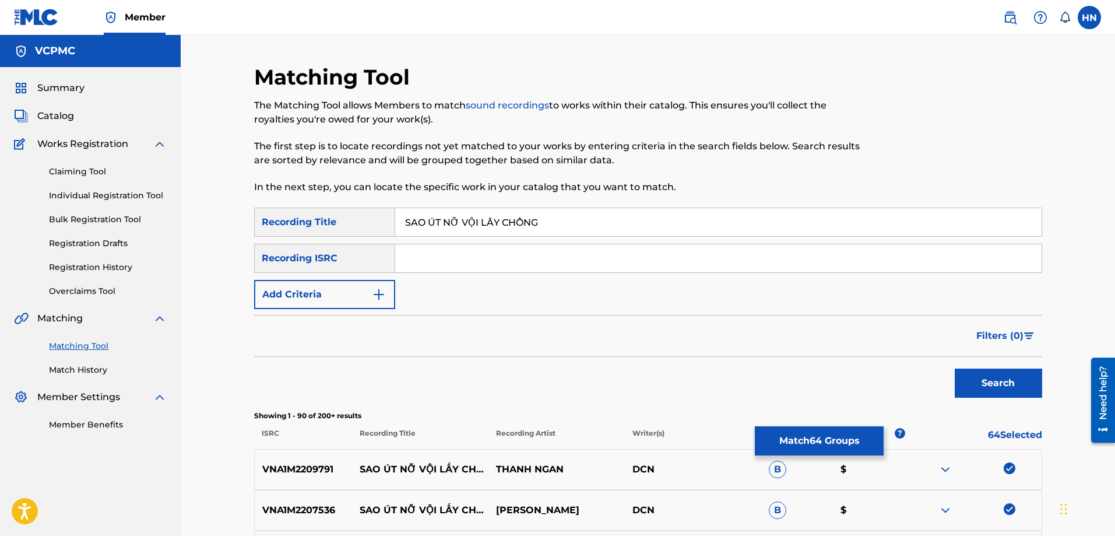
click at [547, 214] on input "SAO ÚT NỠ VỘI LẤY CHỒNG" at bounding box center [718, 222] width 646 height 28
paste input "UT NO VOI LAY CHO"
type input "SAO UT NO VOI LAY CHONG"
click at [955, 368] on button "Search" at bounding box center [998, 382] width 87 height 29
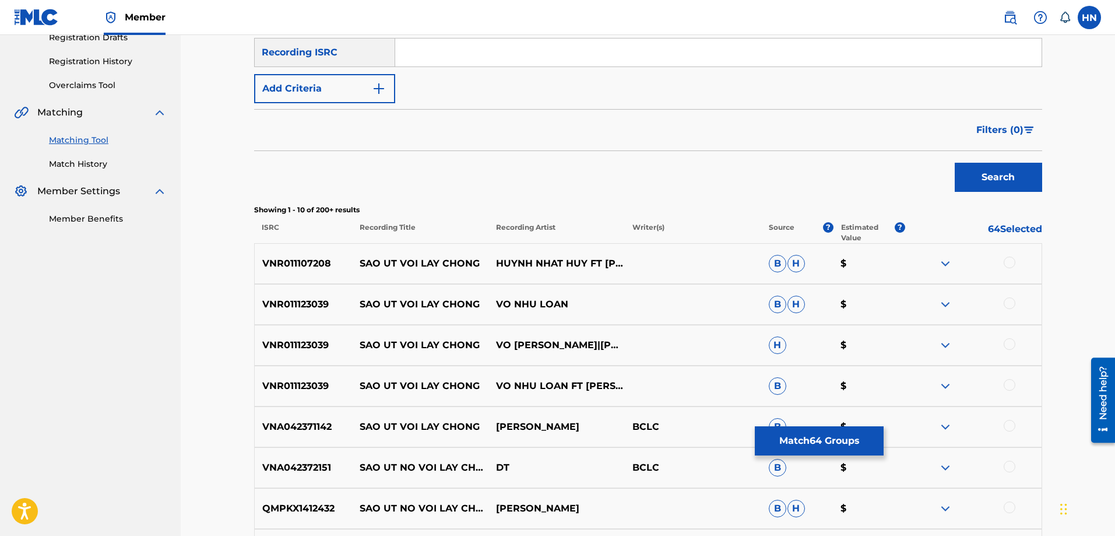
scroll to position [233, 0]
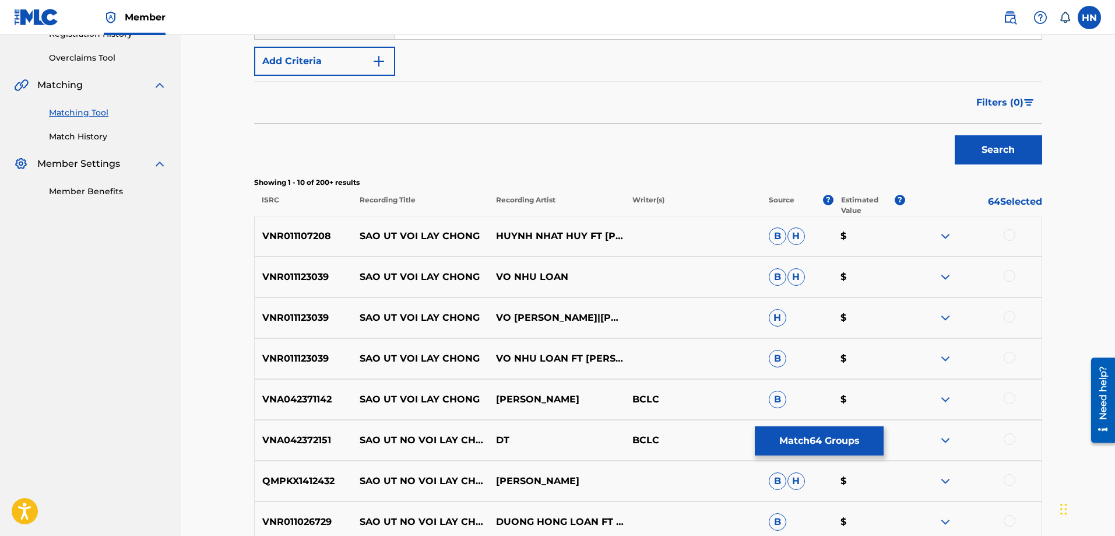
click at [318, 238] on p "VNR011107208" at bounding box center [304, 236] width 98 height 14
click at [1011, 234] on div at bounding box center [1010, 235] width 12 height 12
click at [284, 263] on div "VNR011123039 SAO UT VOI LAY CHONG VO NHU LOAN B H $" at bounding box center [648, 276] width 788 height 41
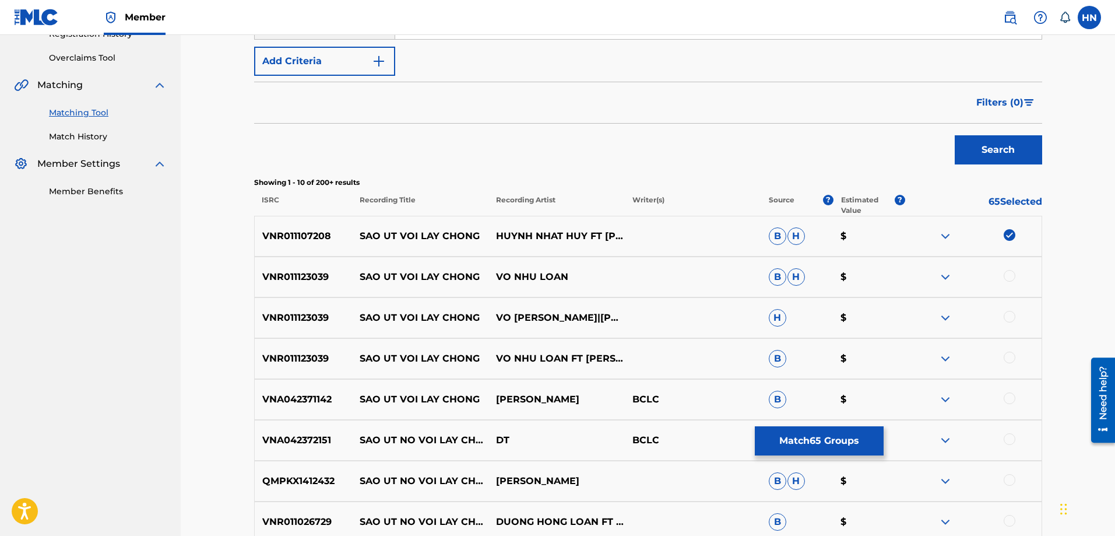
click at [1007, 277] on div at bounding box center [1010, 276] width 12 height 12
click at [1010, 314] on div at bounding box center [1010, 317] width 12 height 12
click at [1006, 356] on div at bounding box center [1010, 357] width 12 height 12
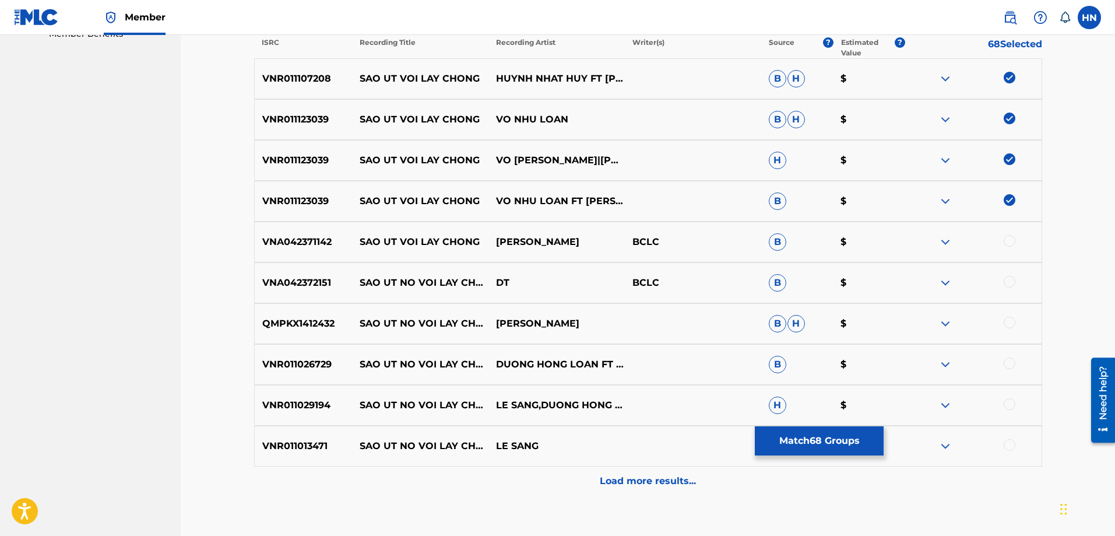
scroll to position [408, 0]
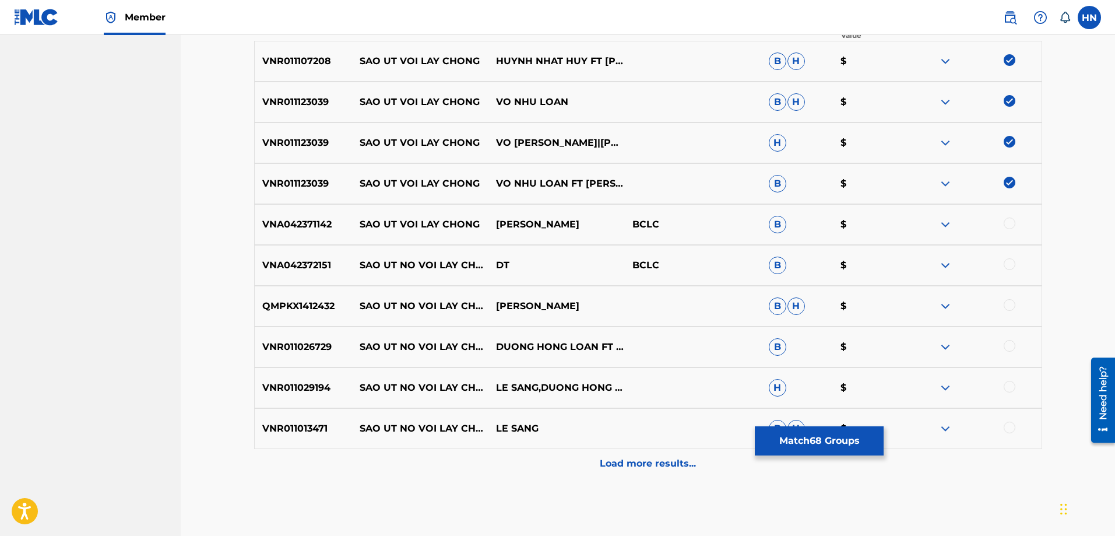
click at [278, 229] on p "VNA042371142" at bounding box center [304, 224] width 98 height 14
click at [1004, 223] on div at bounding box center [1010, 223] width 12 height 12
click at [295, 280] on div "VNA042372151 SAO UT NO VOI LAY CHONG DT BCLC B $" at bounding box center [648, 265] width 788 height 41
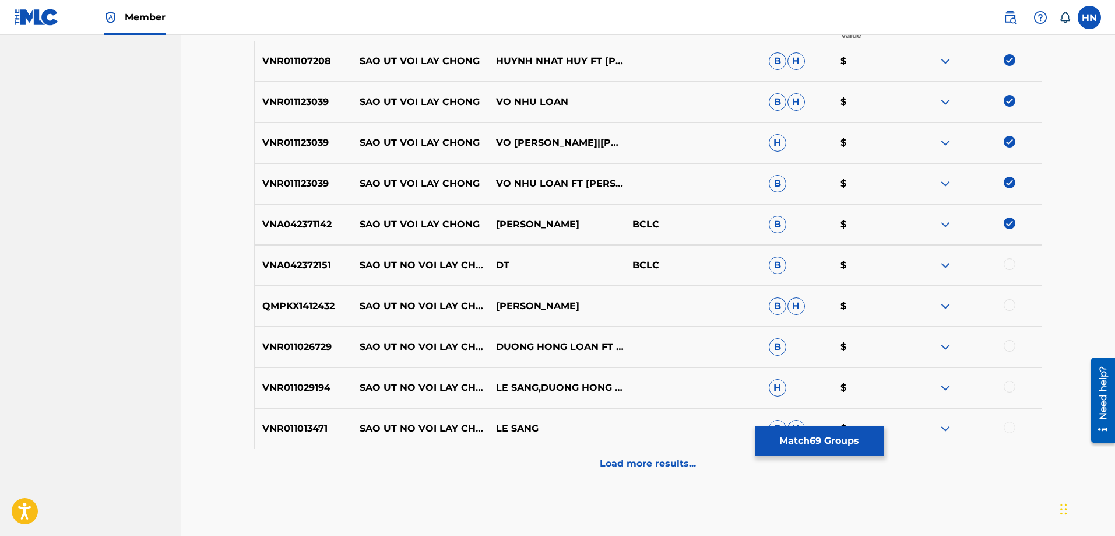
click at [281, 298] on div "QMPKX1412432 SAO UT NO VOI LAY CHONG DƯƠNG HỒNG LOAN B H $" at bounding box center [648, 306] width 788 height 41
click at [1014, 309] on div at bounding box center [973, 306] width 136 height 14
click at [1011, 306] on div at bounding box center [1010, 305] width 12 height 12
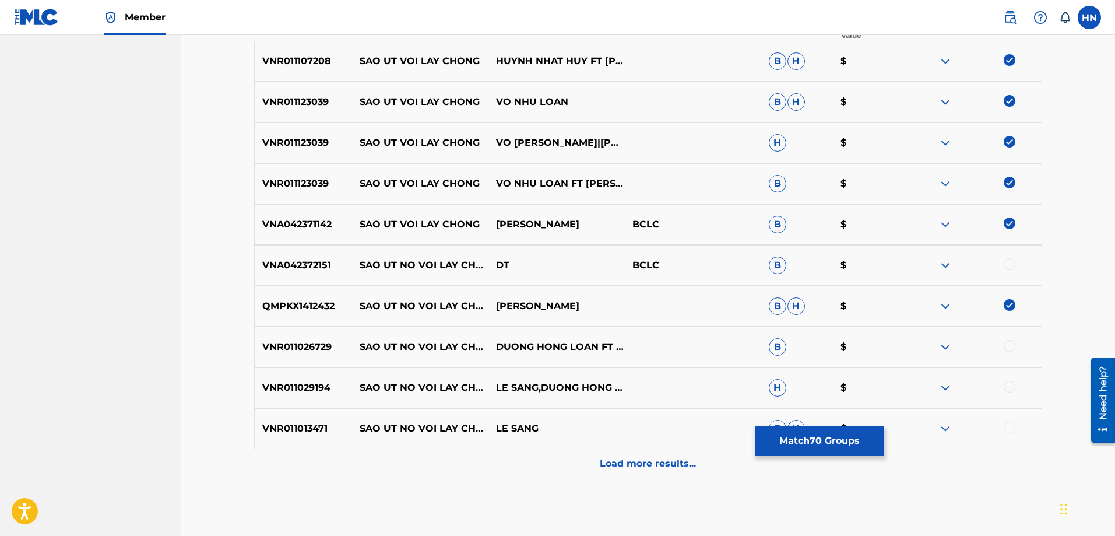
click at [309, 339] on div "VNR011026729 SAO UT NO VOI LAY CHONG DUONG HONG LOAN FT LE SANG B $" at bounding box center [648, 346] width 788 height 41
click at [1004, 347] on div at bounding box center [1010, 346] width 12 height 12
click at [301, 372] on div "VNR011029194 SAO UT NO VOI LAY CHONG LE SANG,DUONG HONG LOAN H $" at bounding box center [648, 387] width 788 height 41
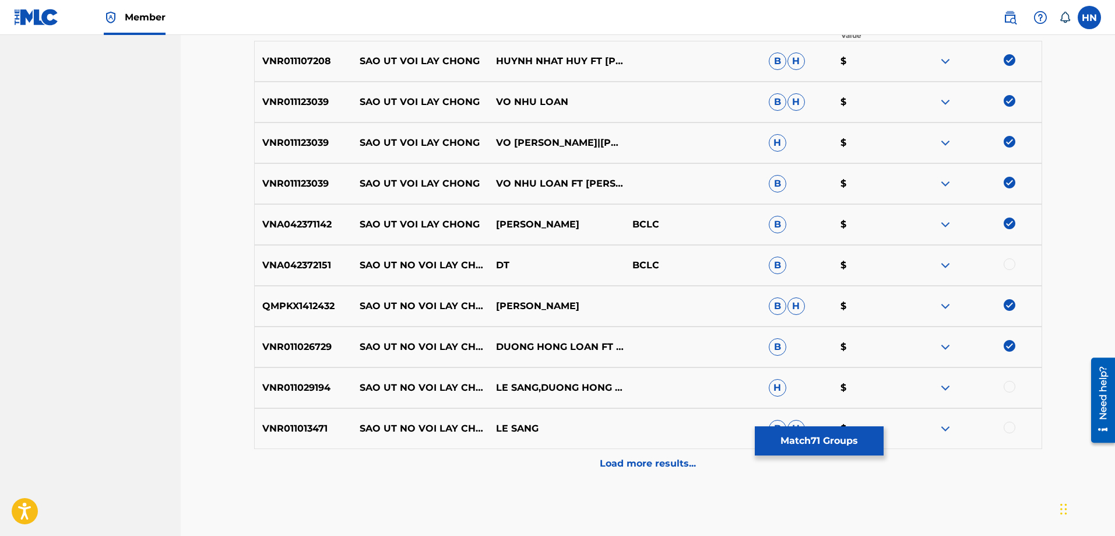
click at [1010, 385] on div at bounding box center [1010, 387] width 12 height 12
click at [291, 428] on p "VNR011013471" at bounding box center [304, 428] width 98 height 14
click at [1005, 431] on div at bounding box center [1010, 427] width 12 height 12
click at [691, 451] on div "Load more results..." at bounding box center [648, 463] width 788 height 29
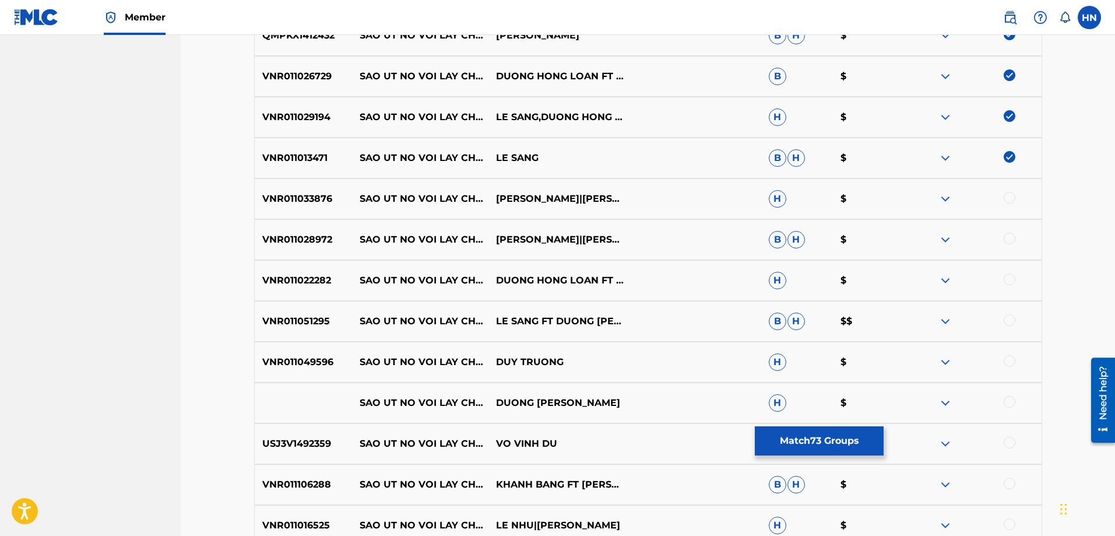
scroll to position [699, 0]
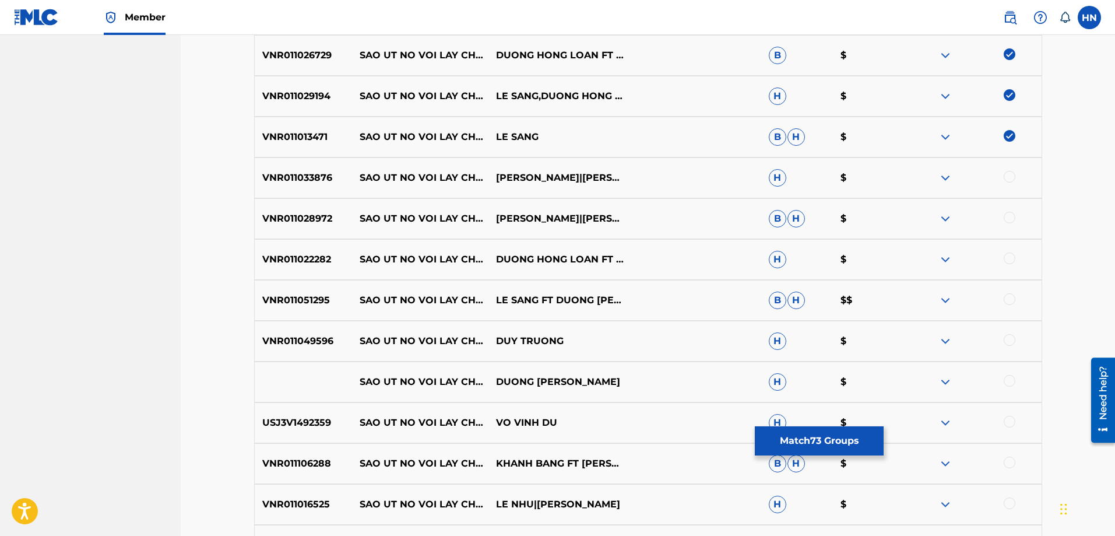
click at [312, 168] on div "VNR011033876 SAO UT NO VOI LAY [PERSON_NAME]|HONG QUYEN H $" at bounding box center [648, 177] width 788 height 41
click at [1006, 174] on div at bounding box center [1010, 177] width 12 height 12
click at [294, 234] on div "VNR011028972 SAO UT NO VOI LAY [PERSON_NAME]|[PERSON_NAME]" at bounding box center [648, 218] width 788 height 41
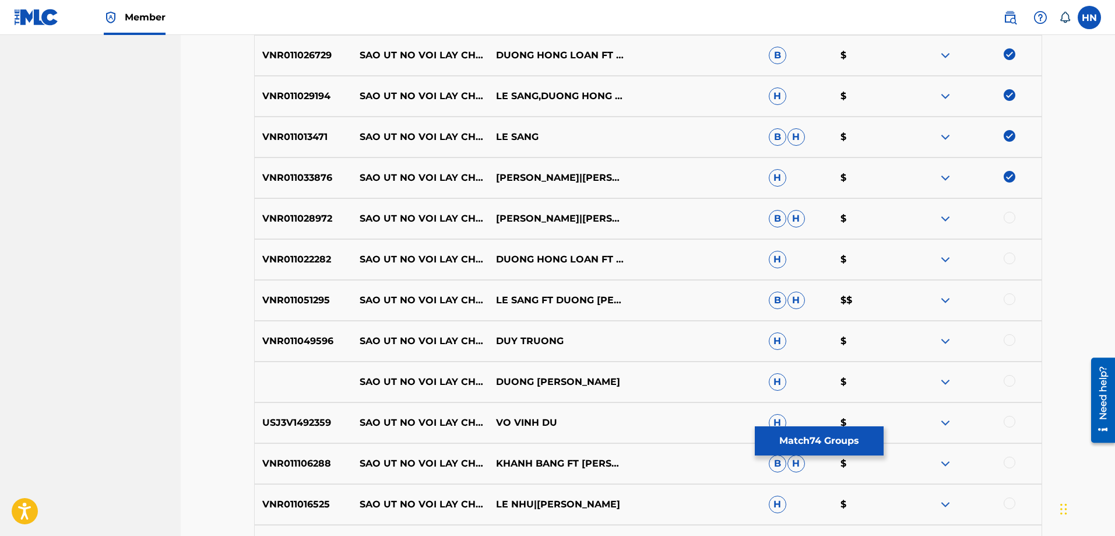
click at [1004, 221] on div at bounding box center [973, 219] width 136 height 14
click at [1008, 221] on div at bounding box center [1010, 218] width 12 height 12
click at [297, 266] on p "VNR011022282" at bounding box center [304, 259] width 98 height 14
click at [1009, 255] on div at bounding box center [1010, 258] width 12 height 12
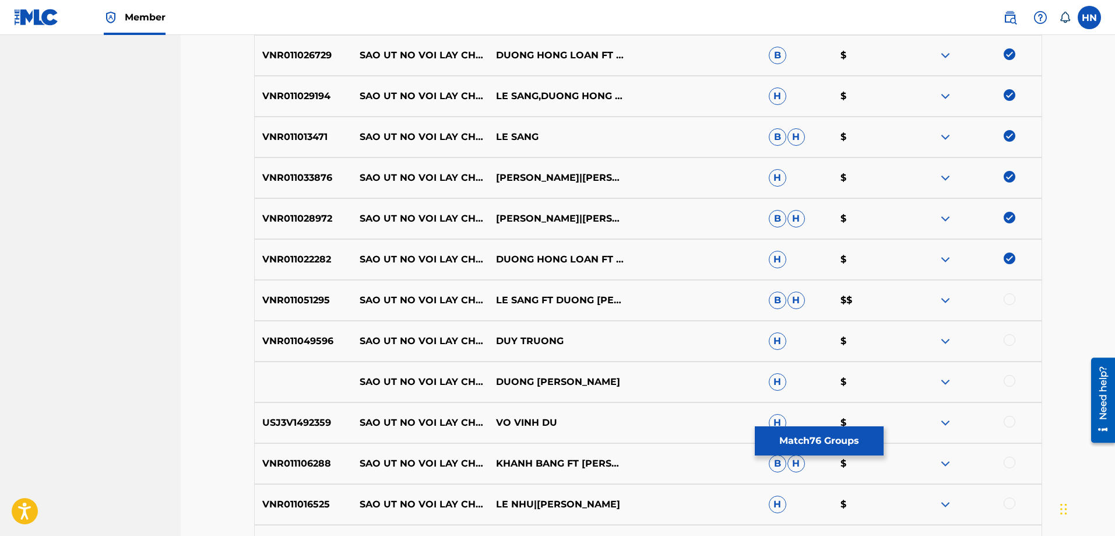
click at [317, 298] on p "VNR011051295" at bounding box center [304, 300] width 98 height 14
click at [1009, 298] on div at bounding box center [1010, 299] width 12 height 12
click at [254, 337] on div "VNR011049596 SAO UT NO VOI LAY CHONG DUY TRUONG H $" at bounding box center [648, 341] width 788 height 41
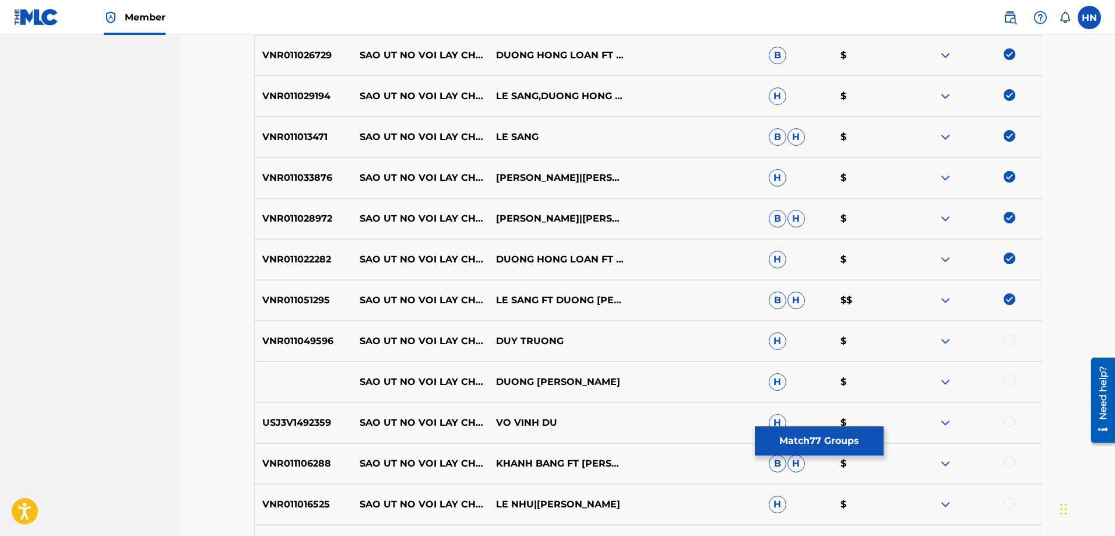
click at [1013, 342] on div at bounding box center [1010, 340] width 12 height 12
drag, startPoint x: 633, startPoint y: 384, endPoint x: 342, endPoint y: 369, distance: 291.8
click at [342, 369] on div "SAO UT NO VOI LAY CHONG DUONG HONG LOAN H $" at bounding box center [648, 381] width 788 height 41
click at [1016, 377] on div at bounding box center [973, 382] width 136 height 14
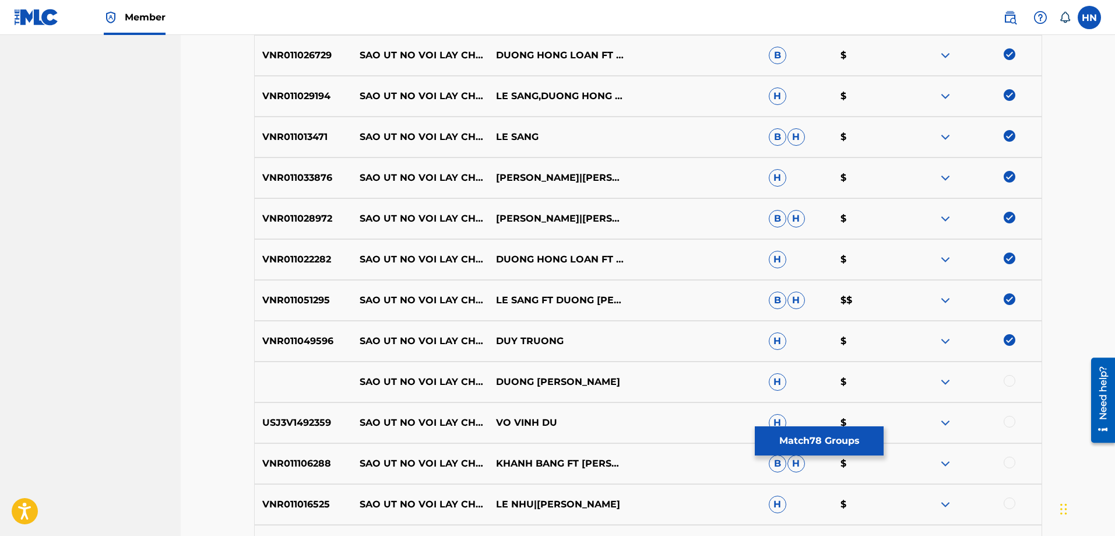
click at [1007, 382] on div at bounding box center [1010, 381] width 12 height 12
click at [944, 385] on img at bounding box center [945, 382] width 14 height 14
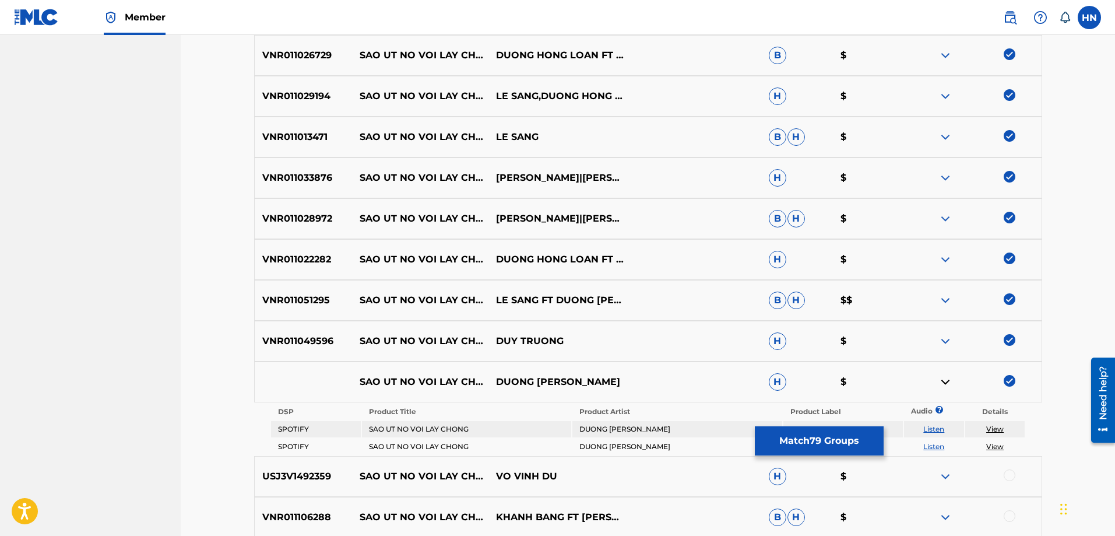
click at [939, 427] on link "Listen" at bounding box center [933, 428] width 21 height 9
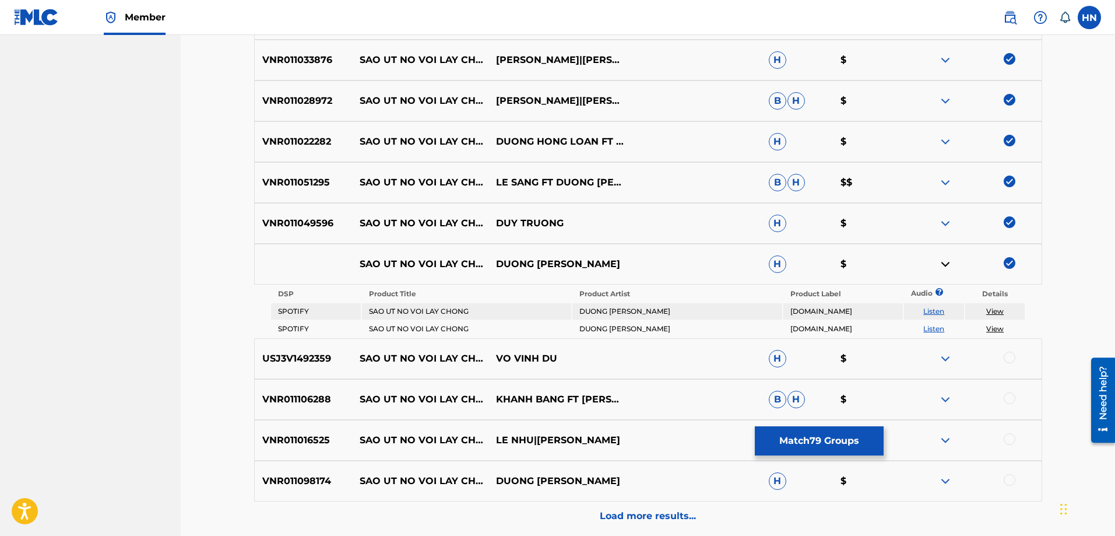
scroll to position [926, 0]
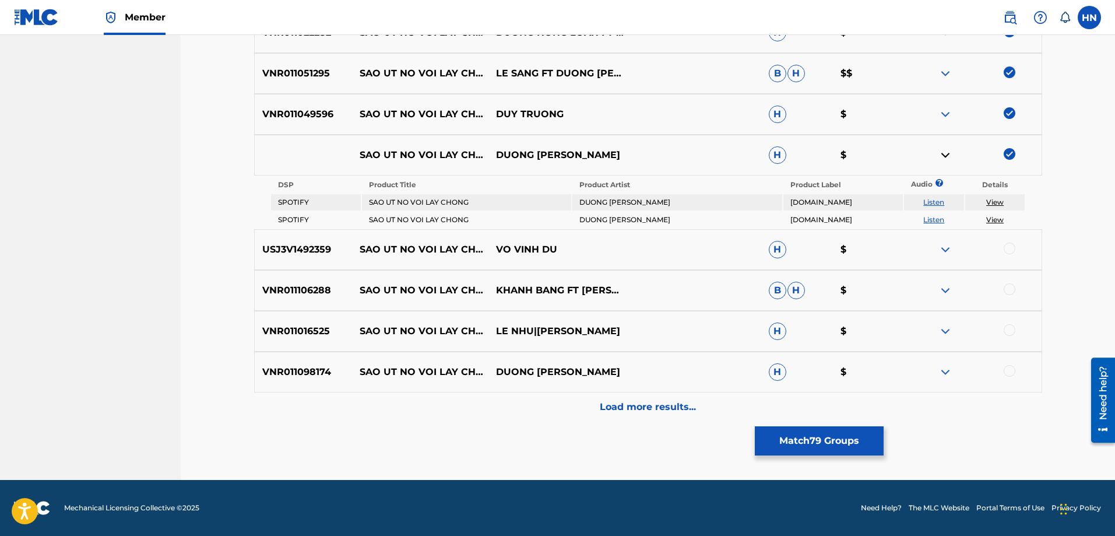
click at [320, 245] on p "USJ3V1492359" at bounding box center [304, 249] width 98 height 14
click at [1005, 247] on div at bounding box center [1010, 248] width 12 height 12
click at [272, 282] on div "VNR011106288 SAO UT NO VOI LAY [PERSON_NAME] BANG FT QUANG TRUONG B H $" at bounding box center [648, 290] width 788 height 41
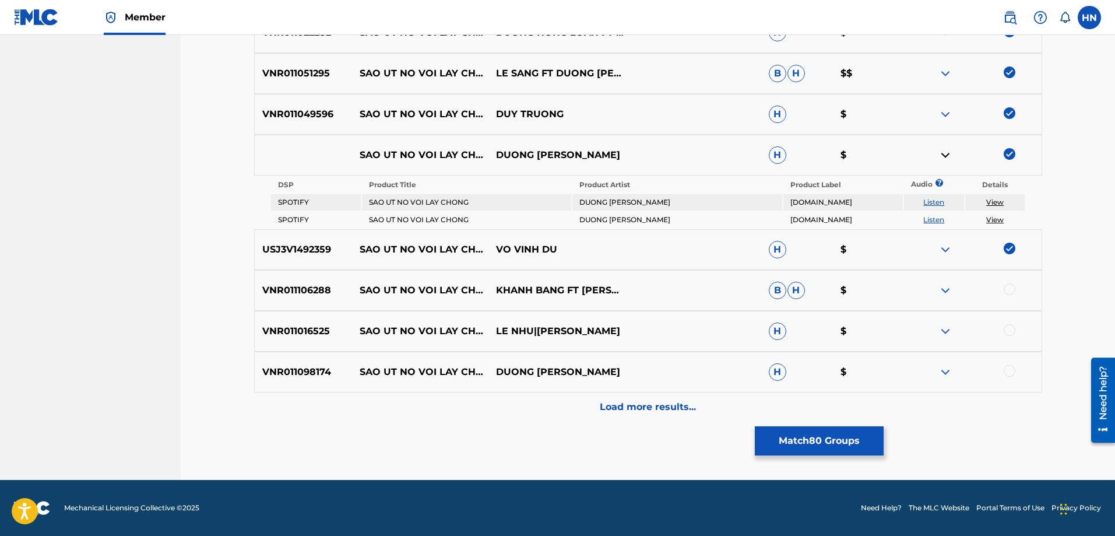
click at [1022, 288] on div at bounding box center [973, 290] width 136 height 14
click at [1018, 288] on div at bounding box center [973, 290] width 136 height 14
click at [1006, 287] on div at bounding box center [1010, 289] width 12 height 12
click at [315, 331] on p "VNR011016525" at bounding box center [304, 331] width 98 height 14
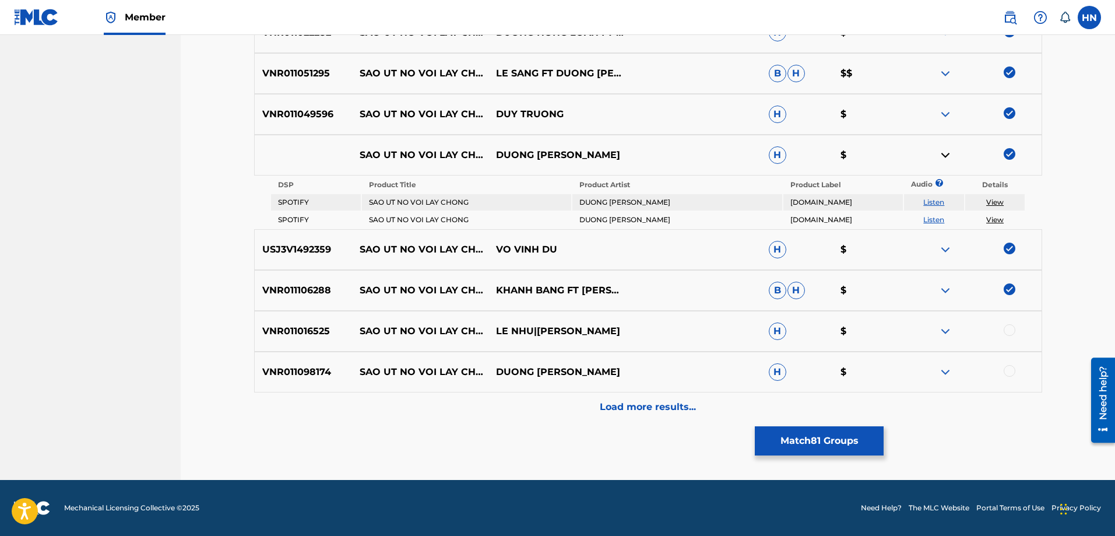
click at [1012, 332] on div at bounding box center [1010, 330] width 12 height 12
click at [278, 375] on p "VNR011098174" at bounding box center [304, 372] width 98 height 14
click at [1015, 366] on div at bounding box center [973, 372] width 136 height 14
click at [1014, 367] on div at bounding box center [1010, 371] width 12 height 12
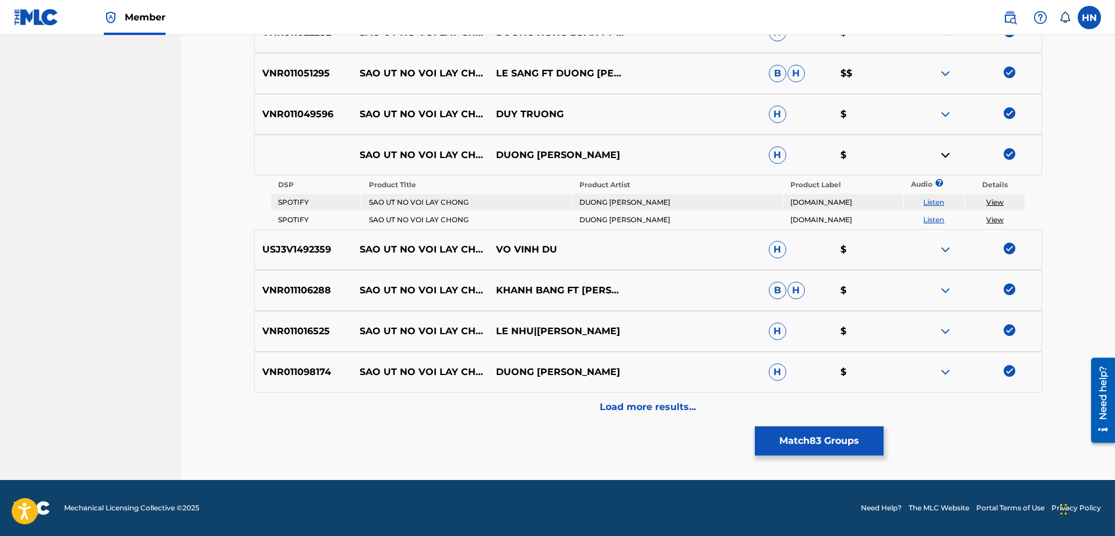
click at [623, 395] on div "Load more results..." at bounding box center [648, 406] width 788 height 29
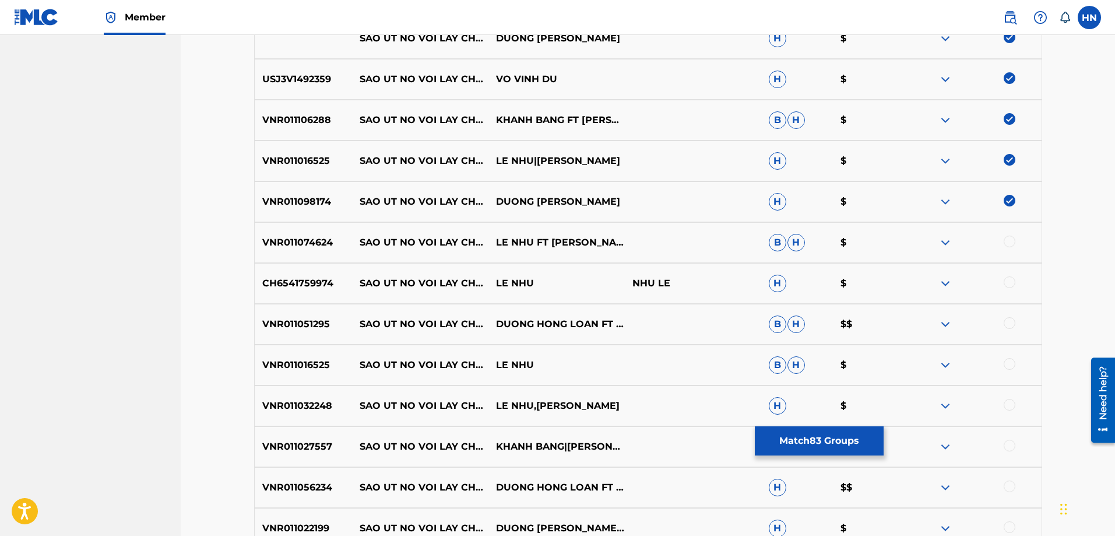
scroll to position [1101, 0]
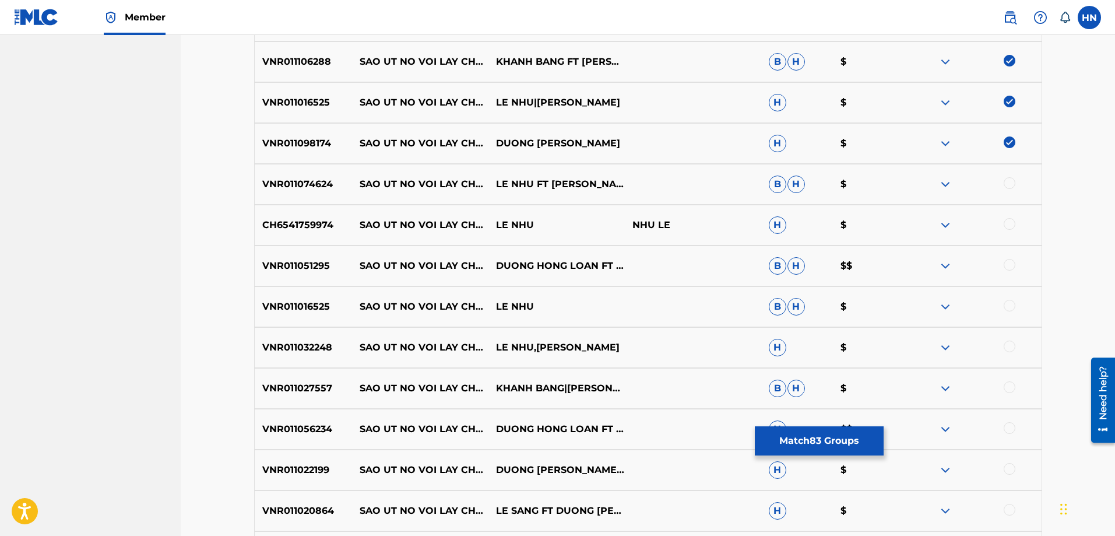
click at [288, 189] on p "VNR011074624" at bounding box center [304, 184] width 98 height 14
click at [1007, 187] on div at bounding box center [1010, 183] width 12 height 12
click at [285, 210] on div "CH6541759974 SAO UT NO VOI LAY [PERSON_NAME] LE NHU NHU LE H $" at bounding box center [648, 225] width 788 height 41
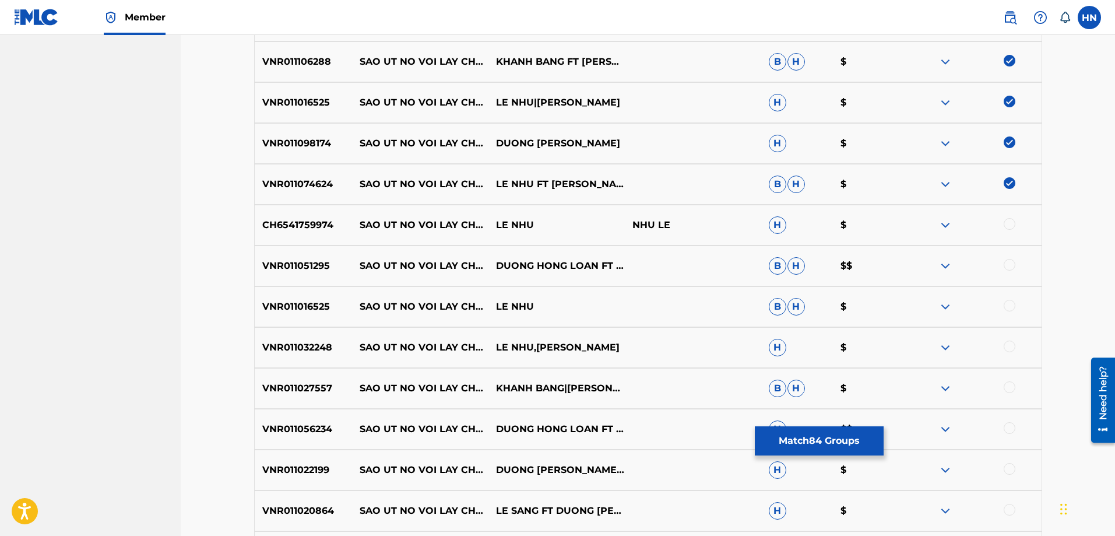
click at [1004, 226] on div at bounding box center [1010, 224] width 12 height 12
click at [282, 267] on p "VNR011051295" at bounding box center [304, 266] width 98 height 14
click at [1008, 267] on div at bounding box center [1010, 265] width 12 height 12
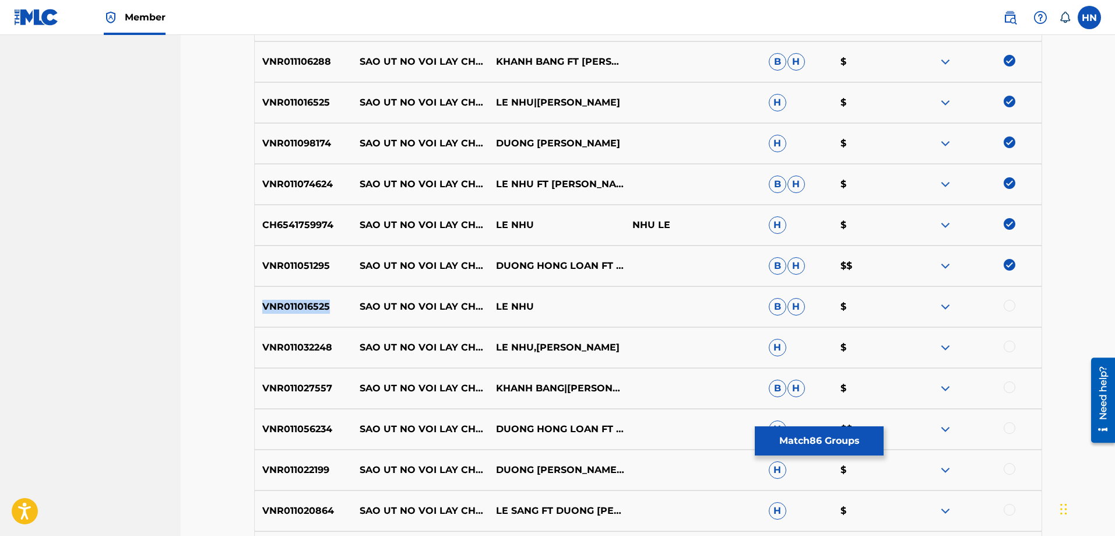
click at [1005, 306] on div at bounding box center [1010, 306] width 12 height 12
click at [265, 346] on p "VNR011032248" at bounding box center [304, 347] width 98 height 14
click at [279, 341] on p "VNR011032248" at bounding box center [304, 347] width 98 height 14
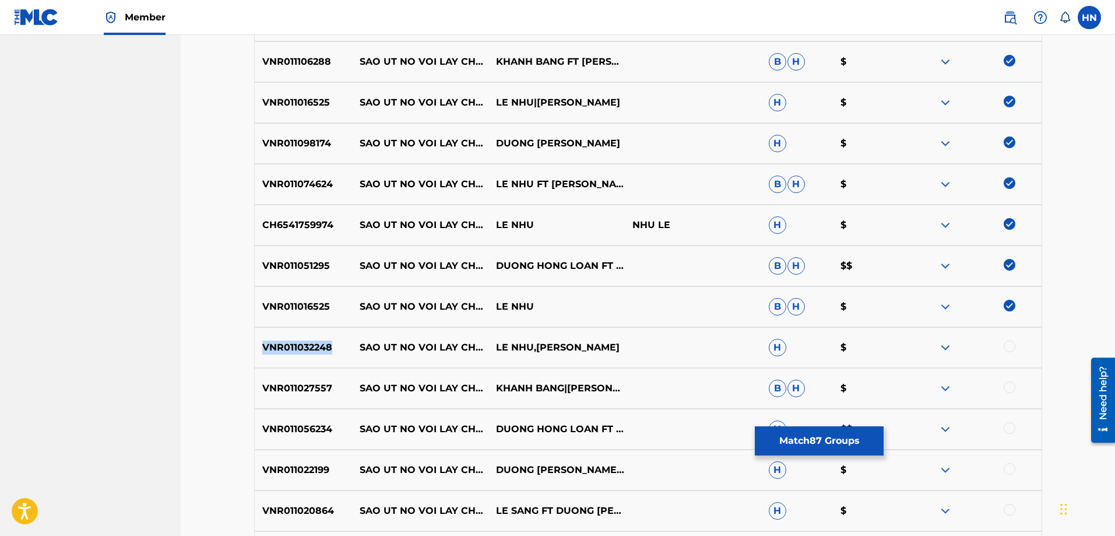
click at [279, 341] on p "VNR011032248" at bounding box center [304, 347] width 98 height 14
drag, startPoint x: 1008, startPoint y: 344, endPoint x: 718, endPoint y: 139, distance: 355.3
click at [1007, 345] on div at bounding box center [1010, 346] width 12 height 12
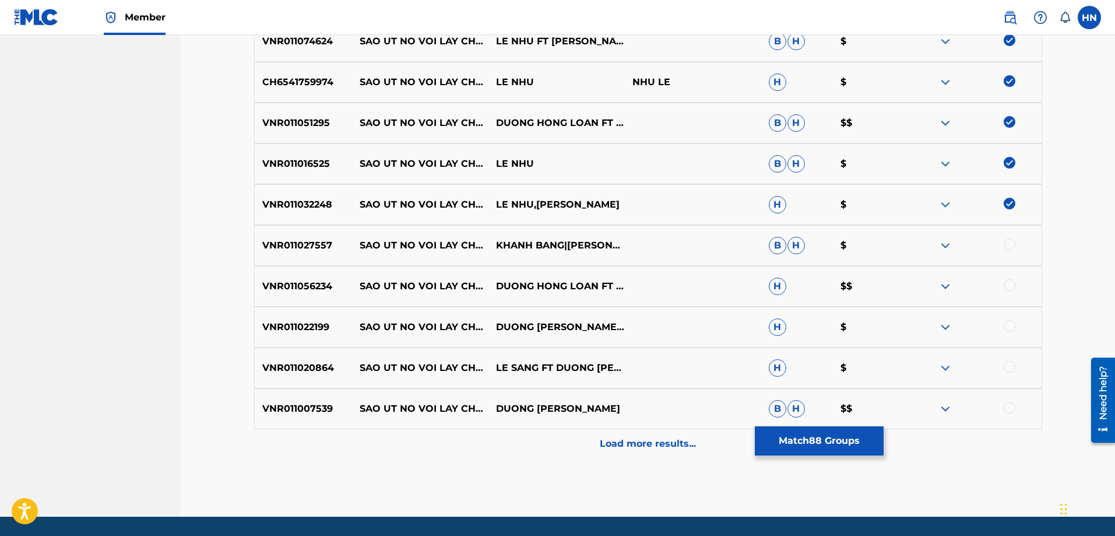
scroll to position [1280, 0]
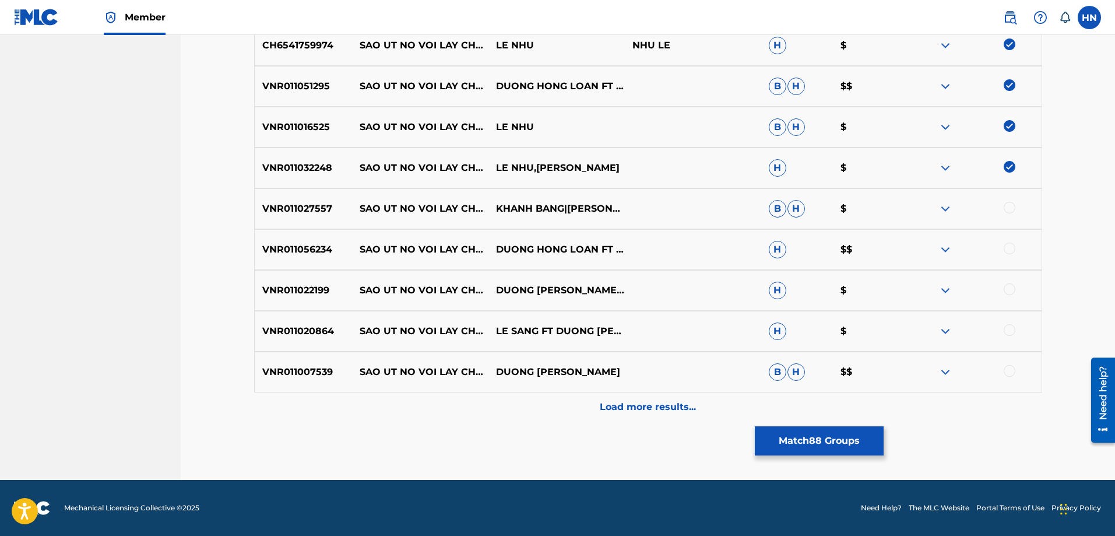
click at [271, 202] on p "VNR011027557" at bounding box center [304, 209] width 98 height 14
click at [1005, 210] on div at bounding box center [1010, 208] width 12 height 12
click at [309, 243] on p "VNR011056234" at bounding box center [304, 249] width 98 height 14
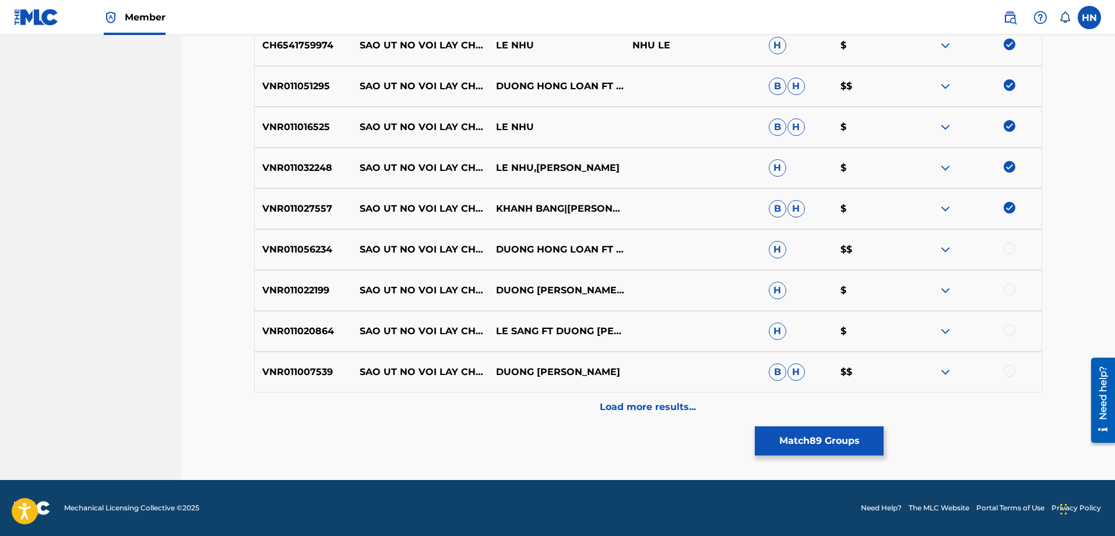
click at [1005, 245] on div at bounding box center [1010, 248] width 12 height 12
click at [298, 294] on p "VNR011022199" at bounding box center [304, 290] width 98 height 14
click at [1001, 291] on div at bounding box center [973, 290] width 136 height 14
click at [998, 287] on div at bounding box center [973, 290] width 136 height 14
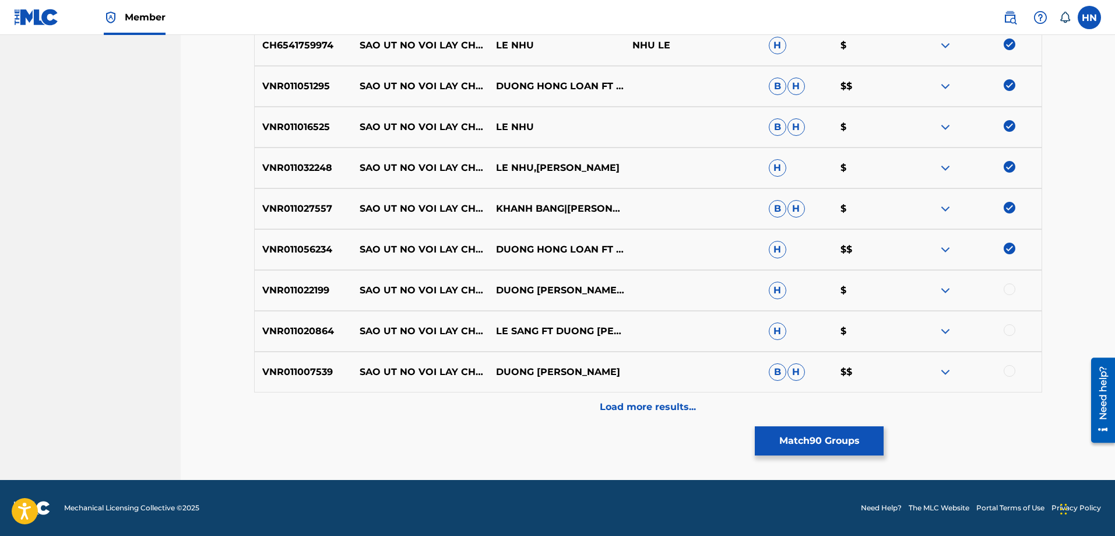
click at [298, 290] on p "VNR011022199" at bounding box center [304, 290] width 98 height 14
click at [1011, 292] on div at bounding box center [1010, 289] width 12 height 12
click at [286, 319] on div "VNR011020864 SAO UT NO VOI LAY CHONG LE SANG FT DUONG HONG LOAN H $" at bounding box center [648, 331] width 788 height 41
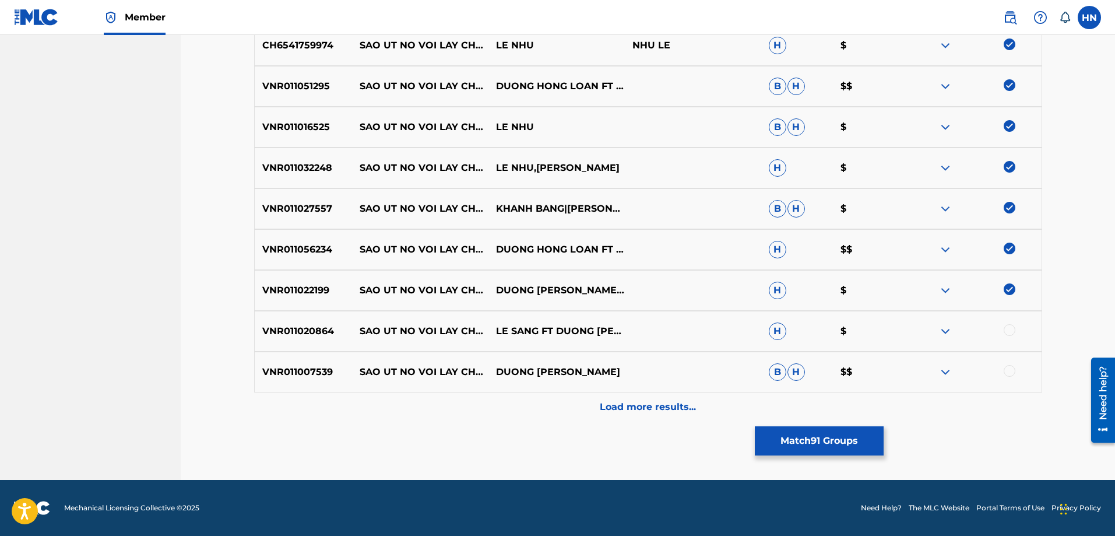
click at [1009, 327] on div at bounding box center [1010, 330] width 12 height 12
click at [301, 367] on p "VNR011007539" at bounding box center [304, 372] width 98 height 14
click at [1014, 370] on div at bounding box center [1010, 371] width 12 height 12
click at [643, 393] on div "Load more results..." at bounding box center [648, 406] width 788 height 29
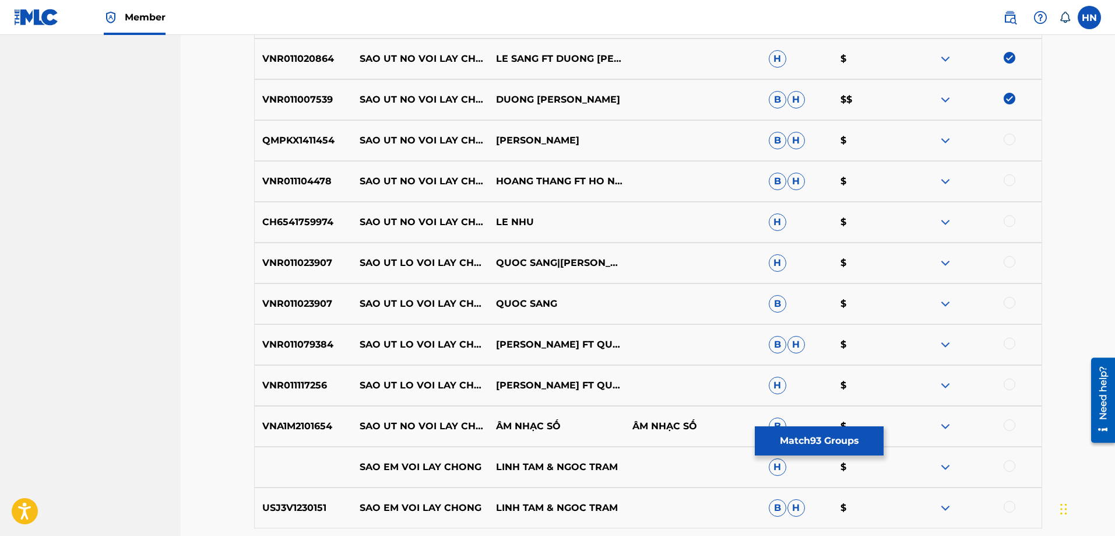
scroll to position [1572, 0]
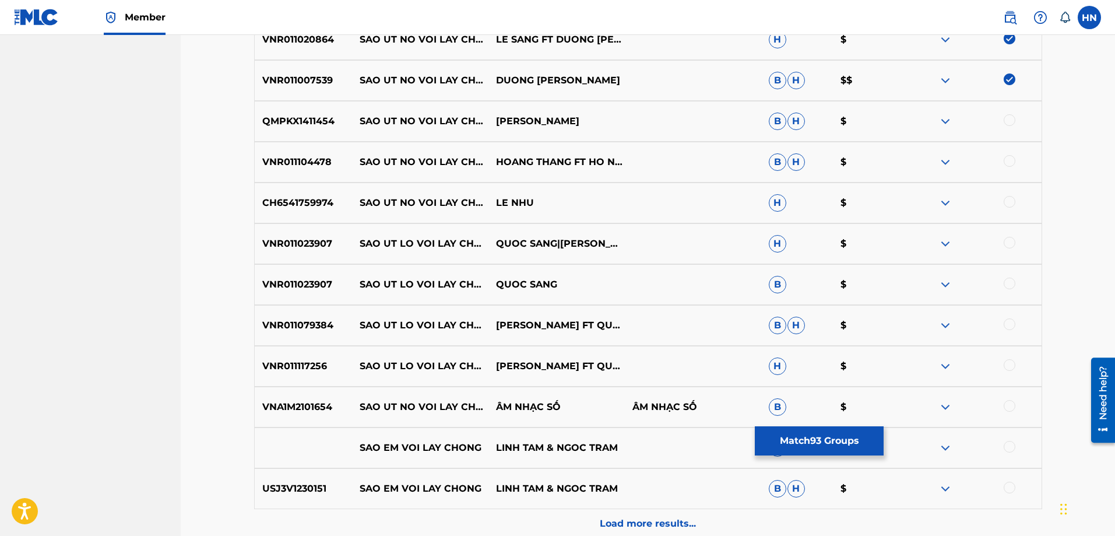
click at [308, 121] on p "QMPKX1411454" at bounding box center [304, 121] width 98 height 14
click at [1008, 119] on div at bounding box center [1010, 120] width 12 height 12
click at [285, 163] on p "VNR011104478" at bounding box center [304, 162] width 98 height 14
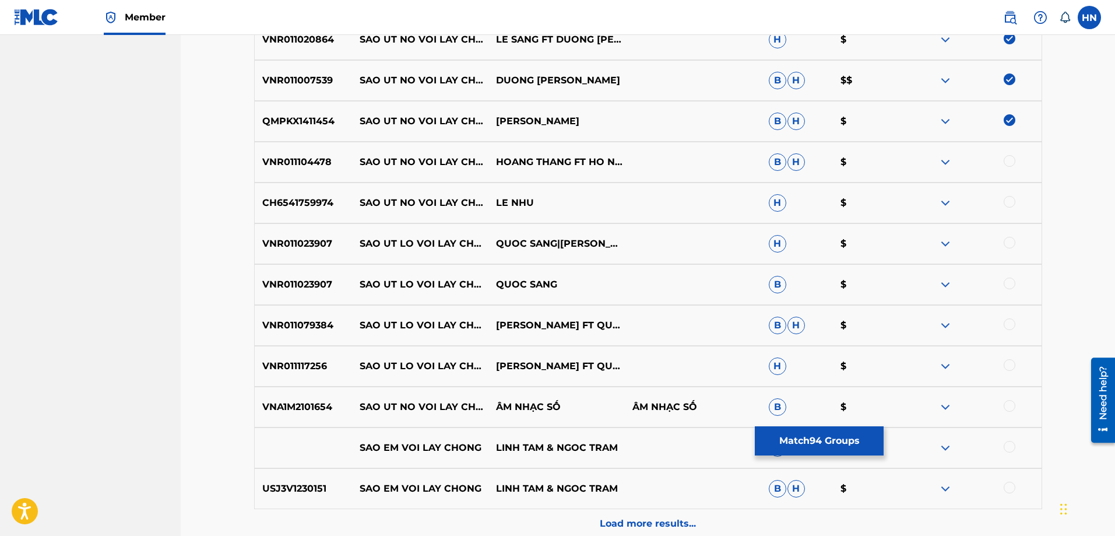
drag, startPoint x: 1005, startPoint y: 160, endPoint x: 969, endPoint y: 149, distance: 37.4
click at [1005, 160] on div at bounding box center [1010, 161] width 12 height 12
click at [290, 202] on p "CH6541759974" at bounding box center [304, 203] width 98 height 14
click at [1008, 202] on div at bounding box center [1010, 202] width 12 height 12
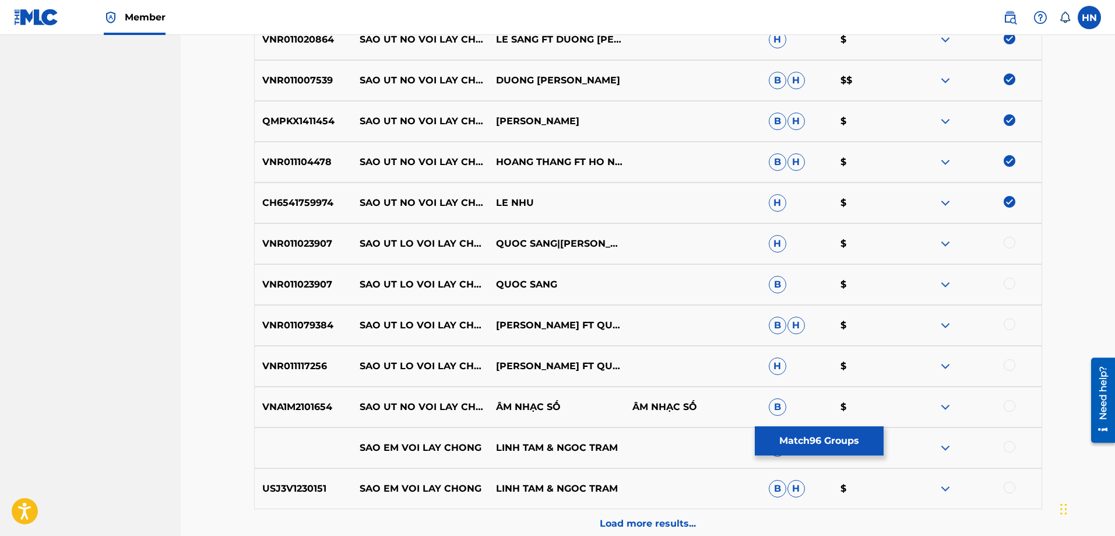
click at [308, 267] on div "VNR011023907 SAO UT LO VOI LAY CHONG QUOC SANG B $" at bounding box center [648, 284] width 788 height 41
click at [1004, 246] on div at bounding box center [1010, 243] width 12 height 12
click at [1007, 281] on div at bounding box center [1010, 283] width 12 height 12
click at [290, 316] on div "VNR011079384 SAO UT LO VOI LAY [PERSON_NAME] FT QUOC SANG B H $" at bounding box center [648, 325] width 788 height 41
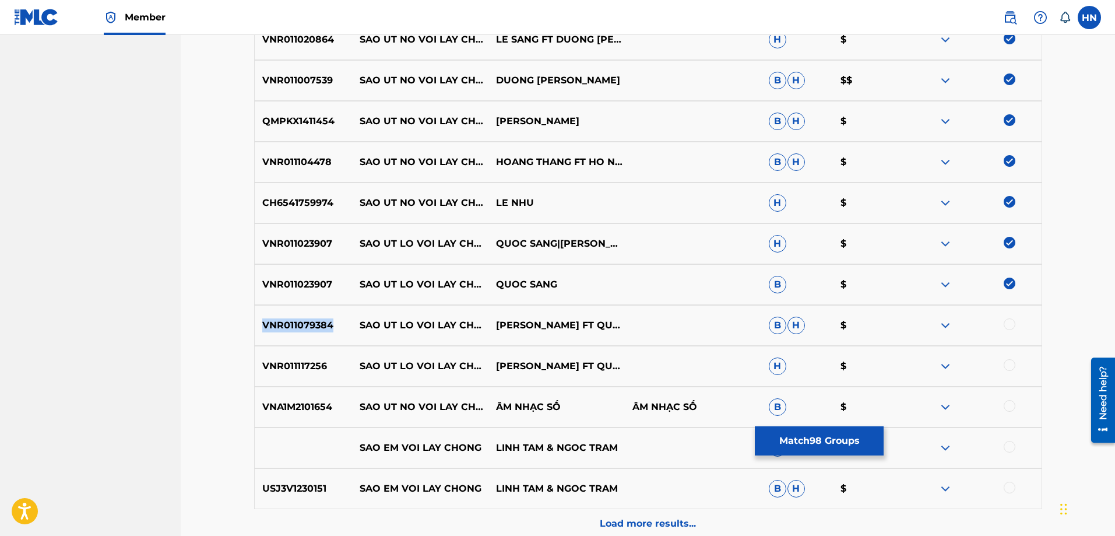
click at [290, 316] on div "VNR011079384 SAO UT LO VOI LAY [PERSON_NAME] FT QUOC SANG B H $" at bounding box center [648, 325] width 788 height 41
click at [1009, 326] on div at bounding box center [1010, 324] width 12 height 12
click at [289, 366] on p "VNR011117256" at bounding box center [304, 366] width 98 height 14
click at [1005, 361] on div at bounding box center [1010, 365] width 12 height 12
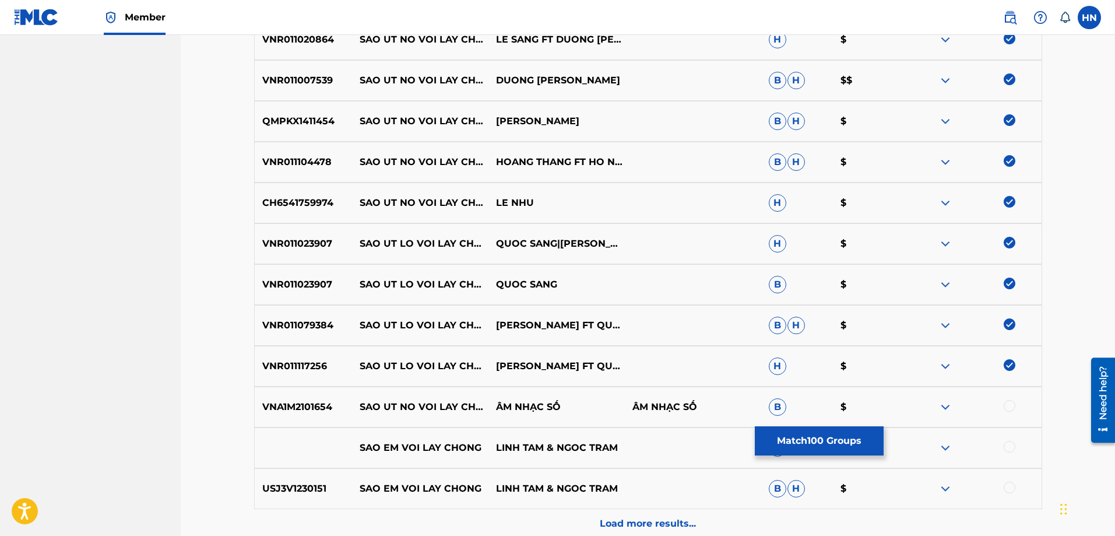
click at [292, 406] on p "VNA1M2101654" at bounding box center [304, 407] width 98 height 14
click at [1003, 403] on div at bounding box center [973, 407] width 136 height 14
click at [1006, 403] on div at bounding box center [1010, 406] width 12 height 12
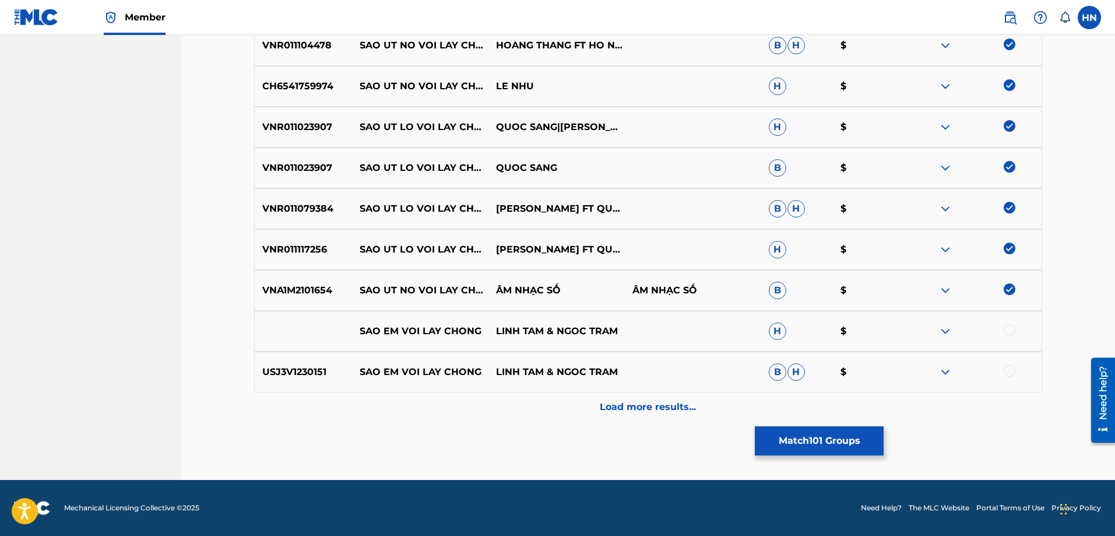
click at [564, 399] on div "Load more results..." at bounding box center [648, 406] width 788 height 29
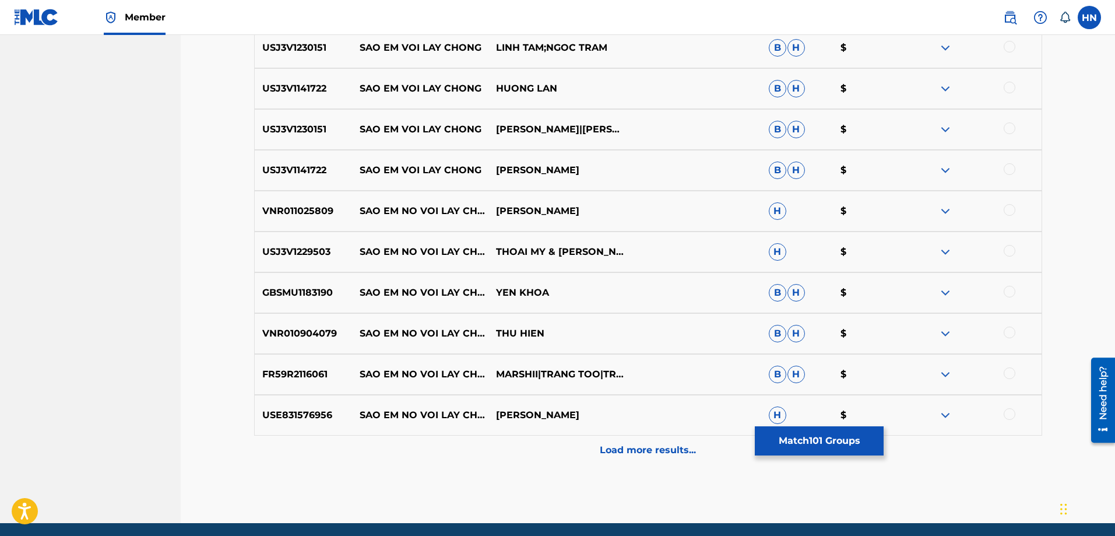
scroll to position [2096, 0]
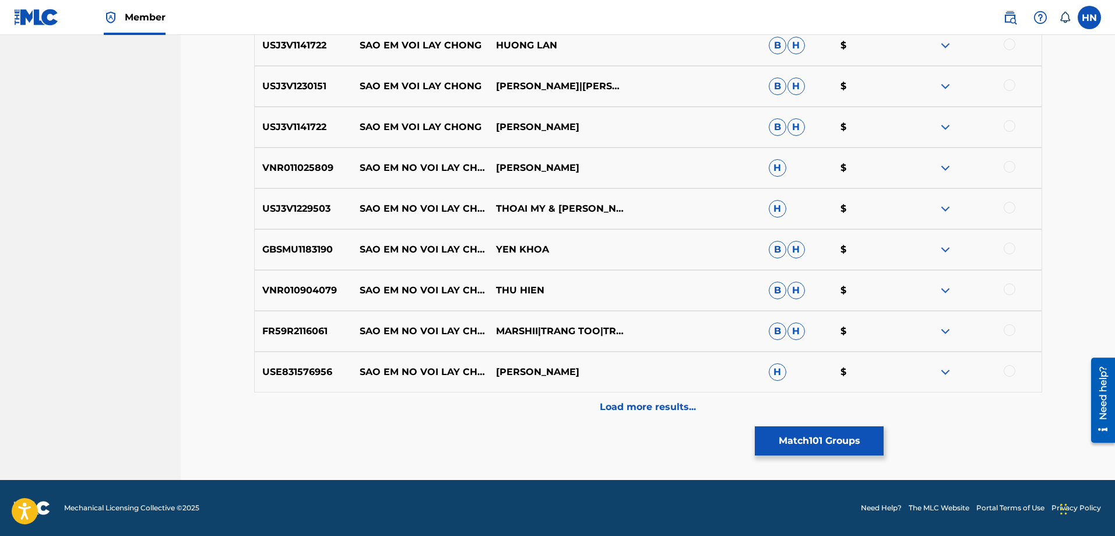
click at [768, 435] on button "Match 101 Groups" at bounding box center [819, 440] width 129 height 29
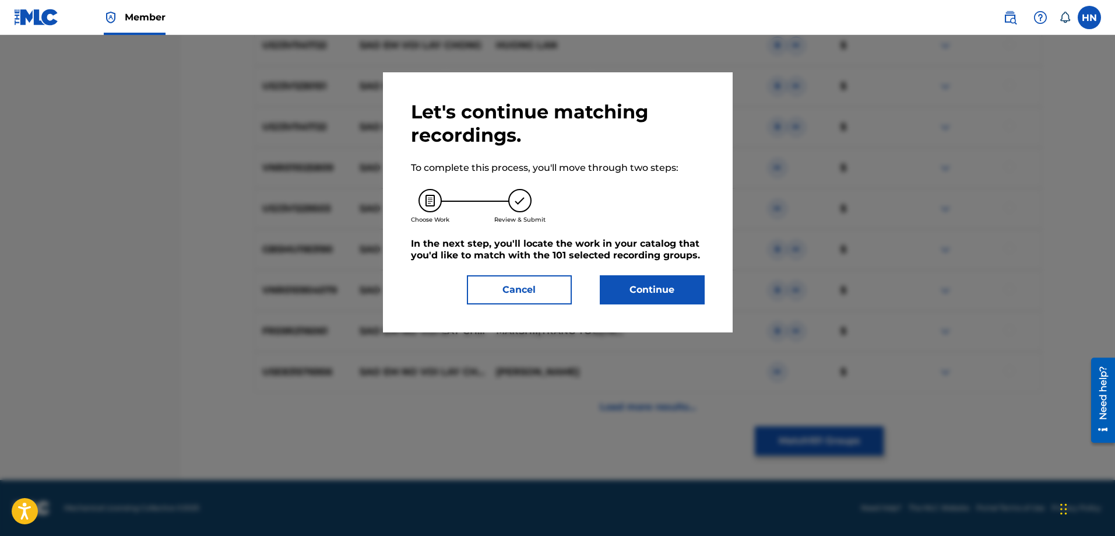
click at [652, 299] on button "Continue" at bounding box center [652, 289] width 105 height 29
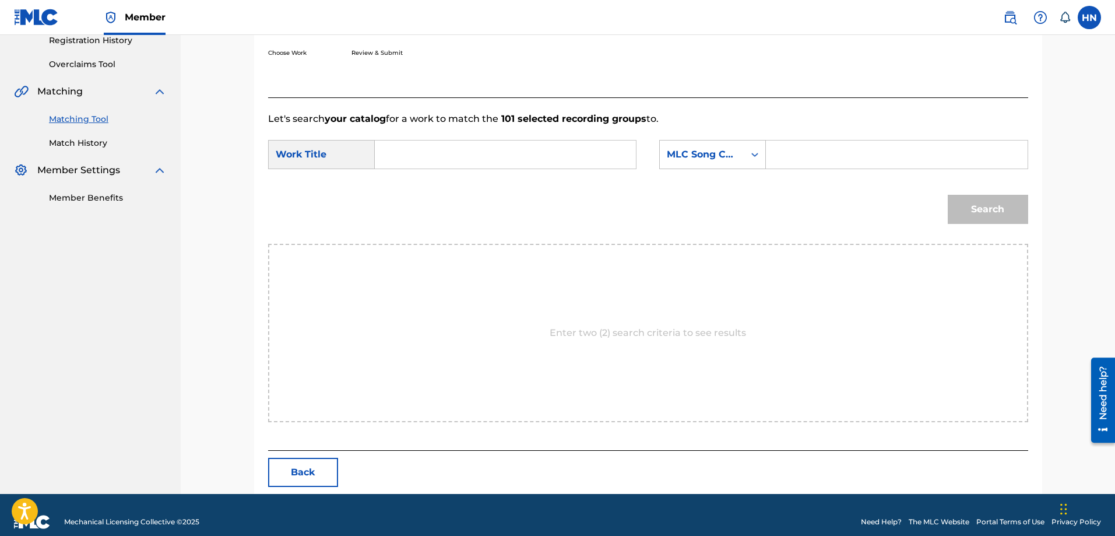
scroll to position [241, 0]
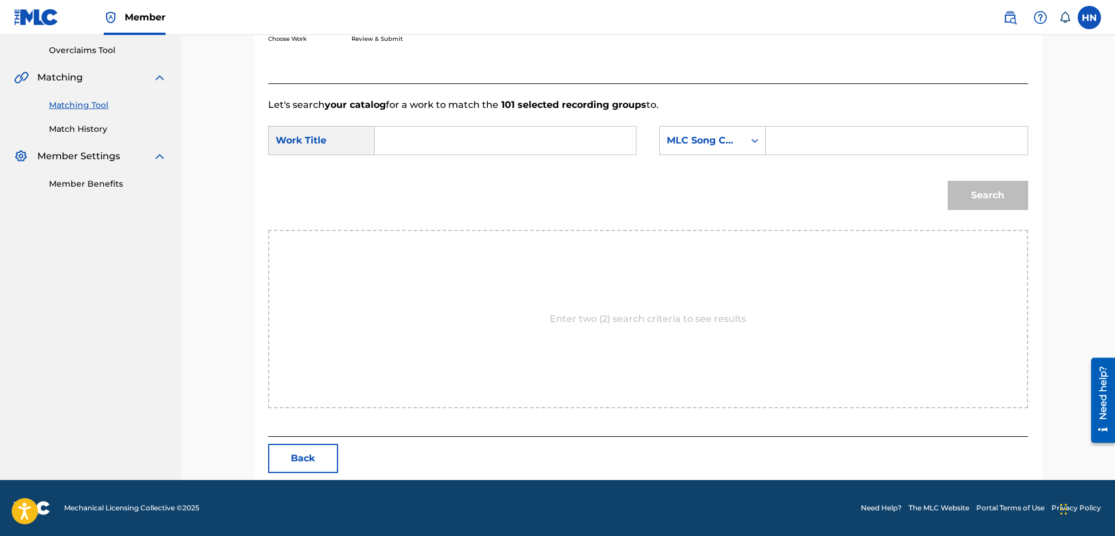
click at [597, 155] on div "SearchWithCriteria164ed11a-1c8e-4860-96ef-929680952e87 Work Title SearchWithCri…" at bounding box center [648, 144] width 760 height 36
click at [599, 150] on input "Search Form" at bounding box center [505, 140] width 241 height 28
paste input "SAO UT NO VOI LAY CHONG"
type input "SAO UT NO VOI LAY CHONG"
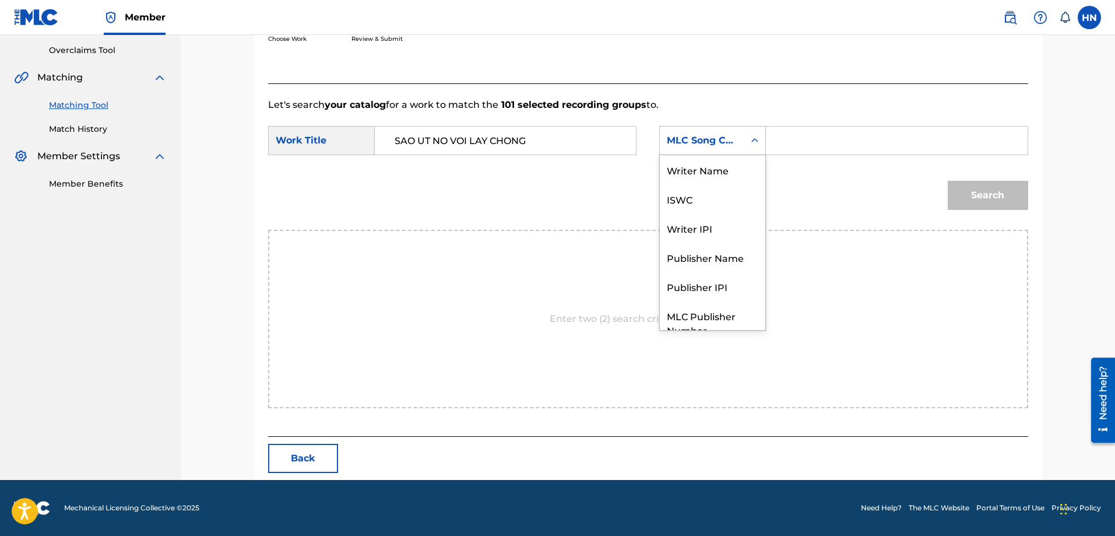
click at [732, 142] on div "MLC Song Code" at bounding box center [702, 140] width 71 height 14
click at [721, 163] on div "ISWC" at bounding box center [712, 155] width 105 height 29
drag, startPoint x: 839, startPoint y: 115, endPoint x: 856, endPoint y: 174, distance: 60.8
click at [856, 173] on form "SearchWithCriteria164ed11a-1c8e-4860-96ef-929680952e87 Work Title SAO UT NO VOI…" at bounding box center [648, 171] width 760 height 118
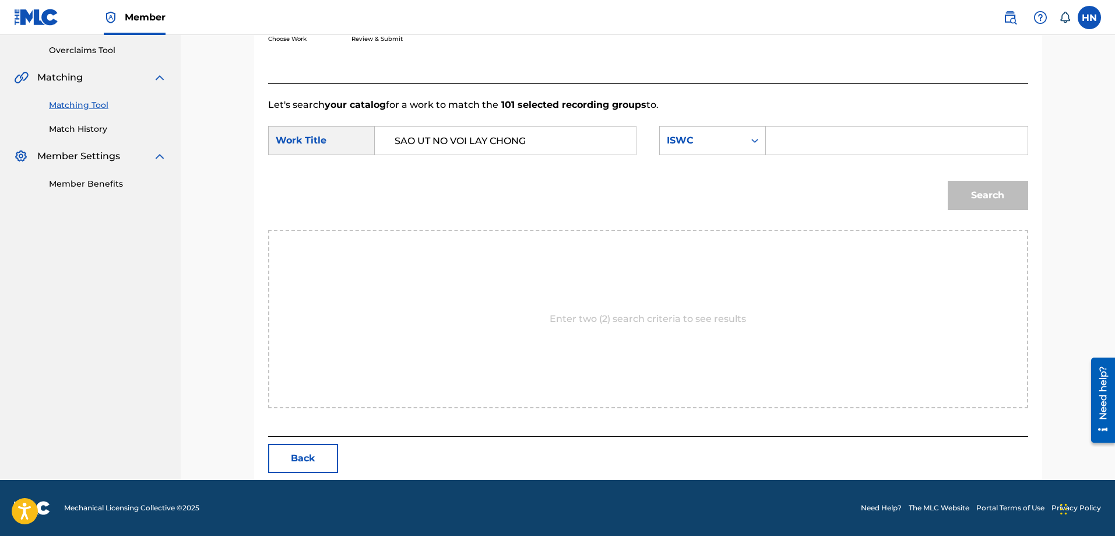
click at [872, 138] on input "Search Form" at bounding box center [896, 140] width 241 height 28
paste input "T9141985662"
type input "T9141985662"
click at [958, 199] on button "Search" at bounding box center [988, 195] width 80 height 29
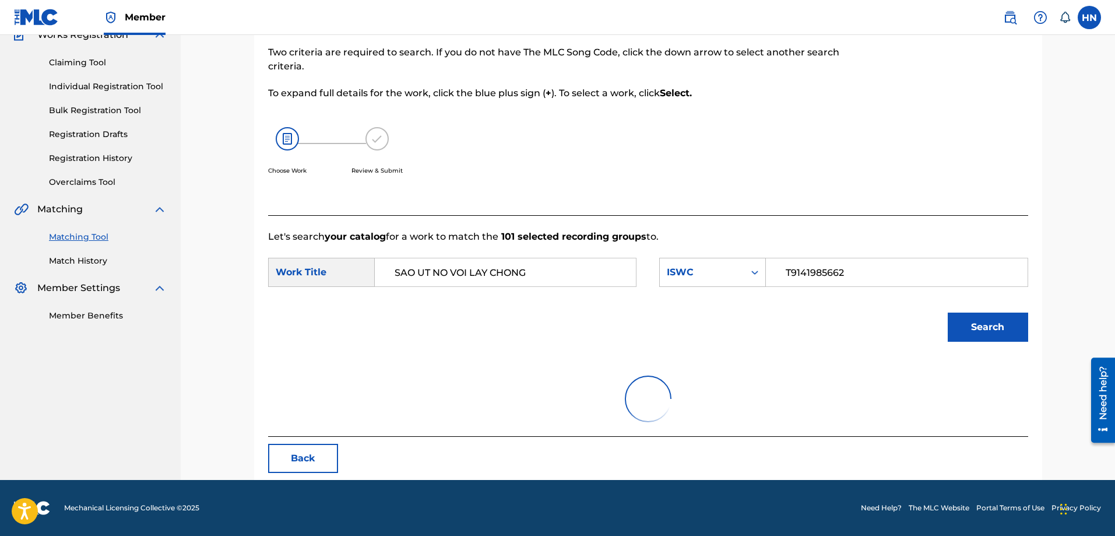
scroll to position [206, 0]
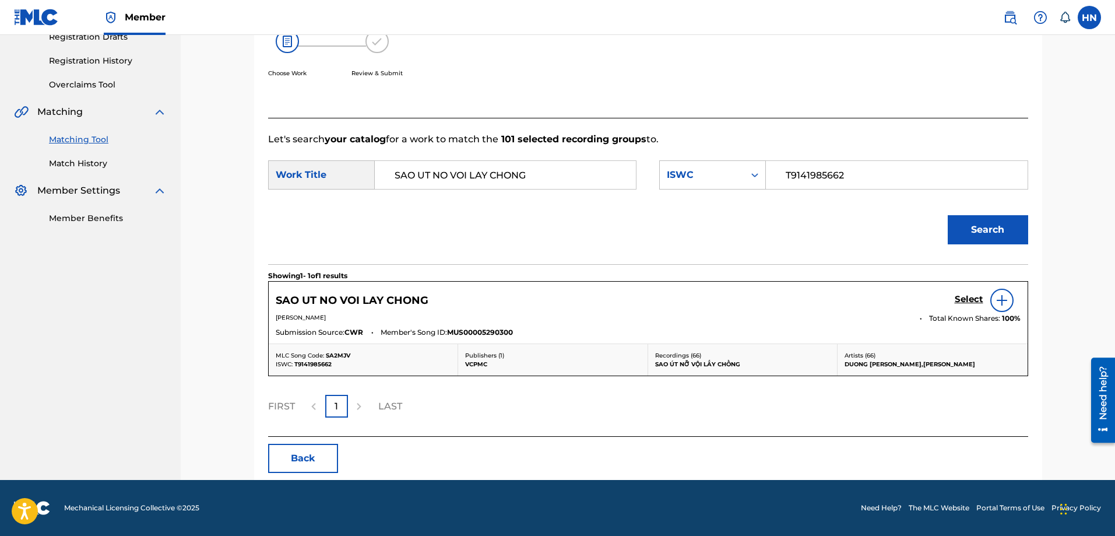
click at [959, 298] on h5 "Select" at bounding box center [969, 299] width 29 height 11
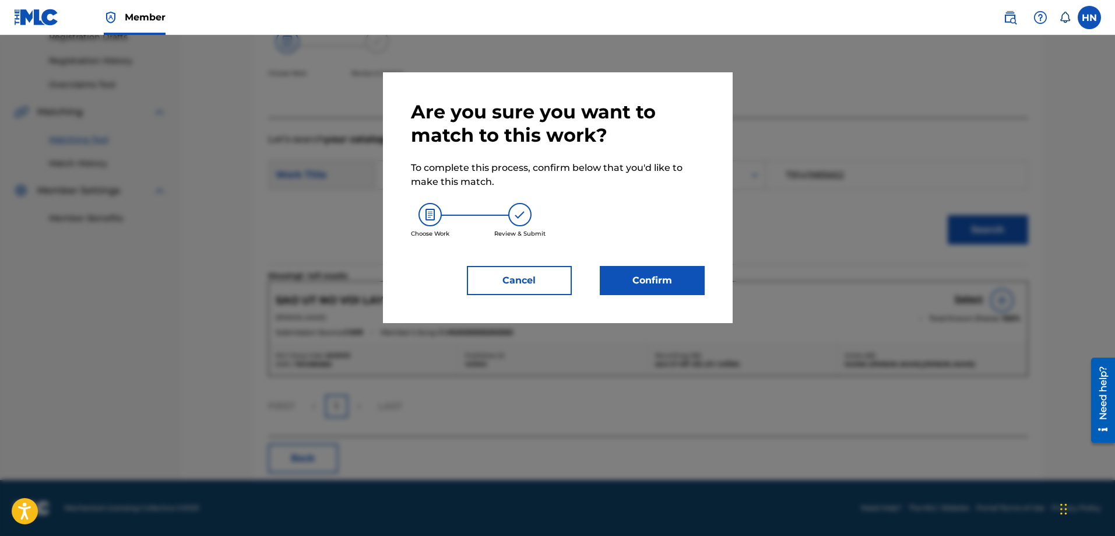
click at [637, 288] on button "Confirm" at bounding box center [652, 280] width 105 height 29
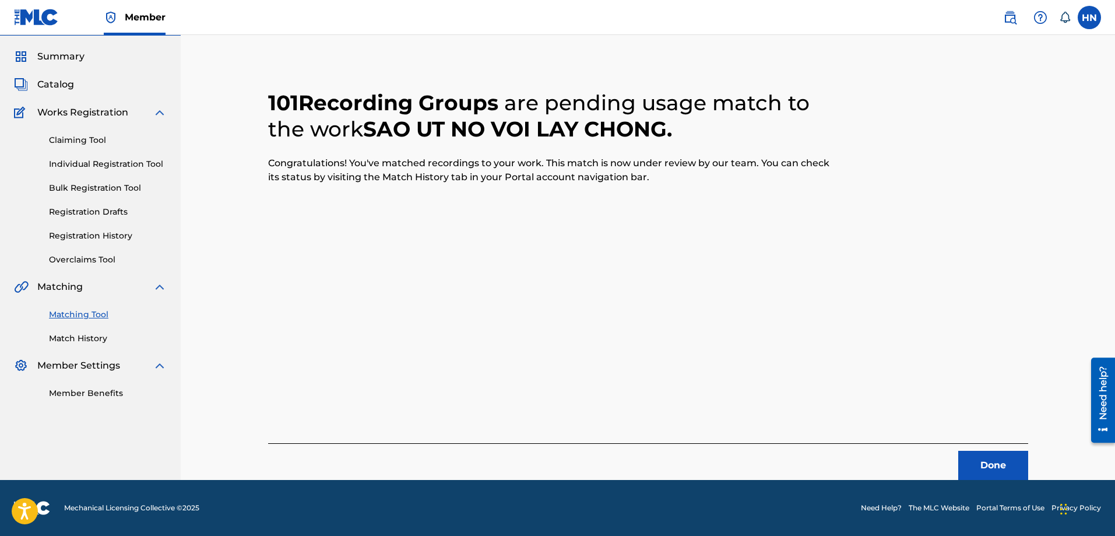
scroll to position [31, 0]
drag, startPoint x: 991, startPoint y: 445, endPoint x: 996, endPoint y: 466, distance: 21.1
click at [991, 446] on div "Done" at bounding box center [648, 461] width 760 height 37
click at [995, 467] on button "Done" at bounding box center [993, 465] width 70 height 29
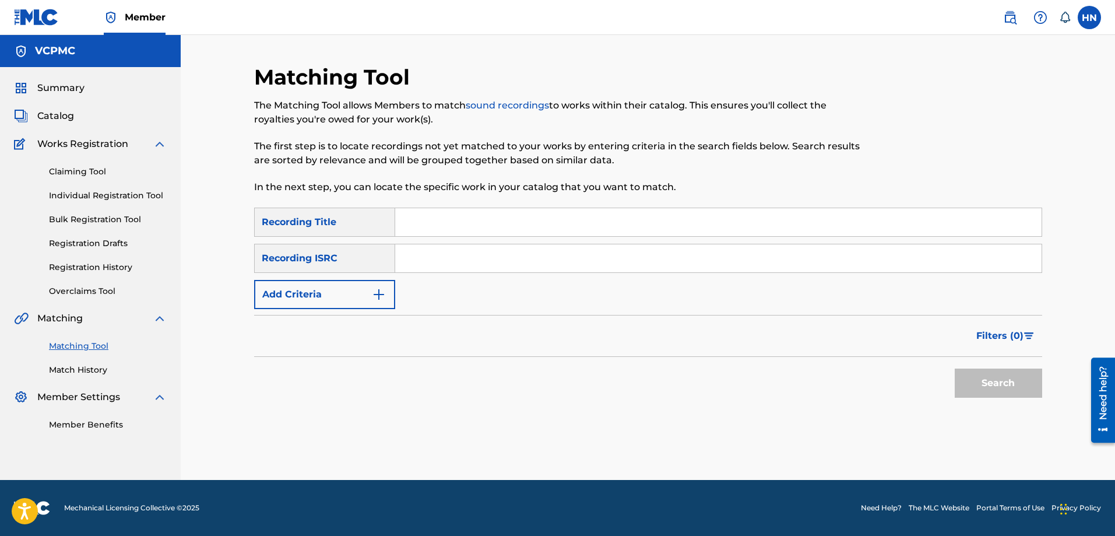
scroll to position [0, 0]
click at [558, 210] on input "Search Form" at bounding box center [718, 222] width 646 height 28
paste input "NHẠT NẮNG"
type input "NHẠT NẮNG"
click at [955, 368] on button "Search" at bounding box center [998, 382] width 87 height 29
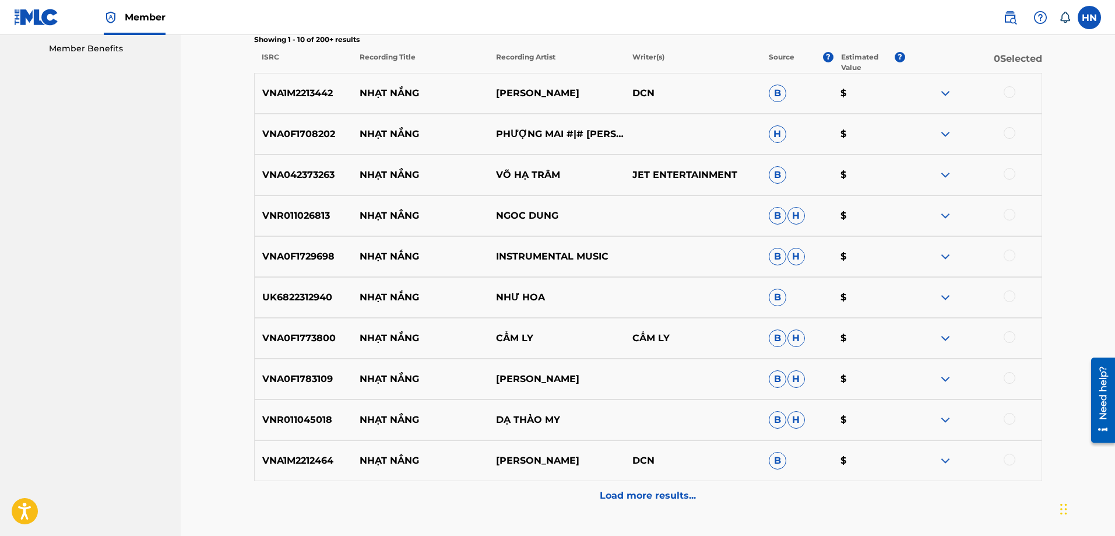
scroll to position [350, 0]
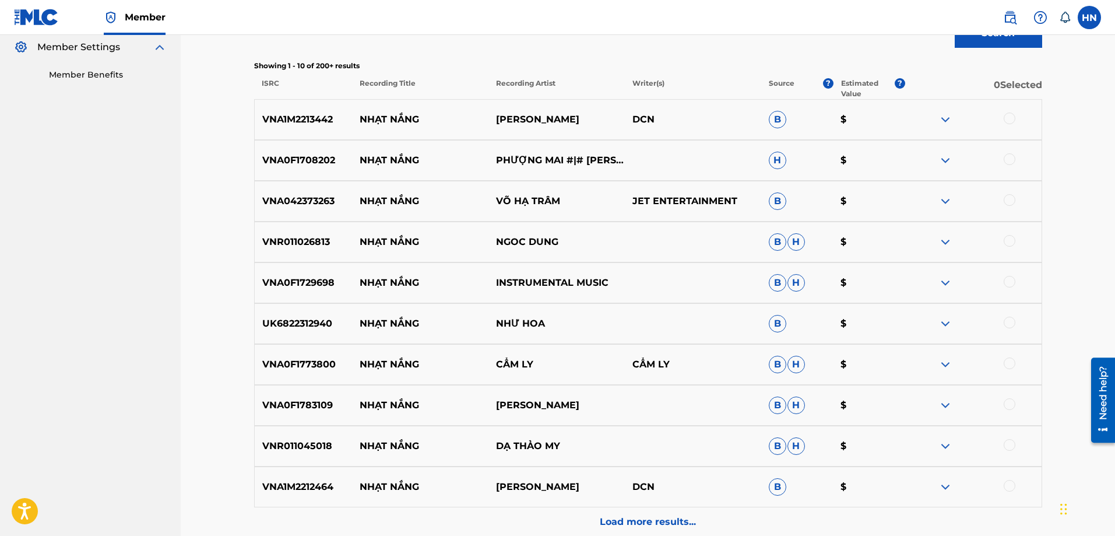
click at [314, 136] on div "VNA1M2213442 NHẠT NẮNG THANH NGÂN DCN B $" at bounding box center [648, 119] width 788 height 41
click at [1009, 120] on div at bounding box center [1010, 118] width 12 height 12
click at [284, 117] on p "VNA1M2213442" at bounding box center [304, 119] width 98 height 14
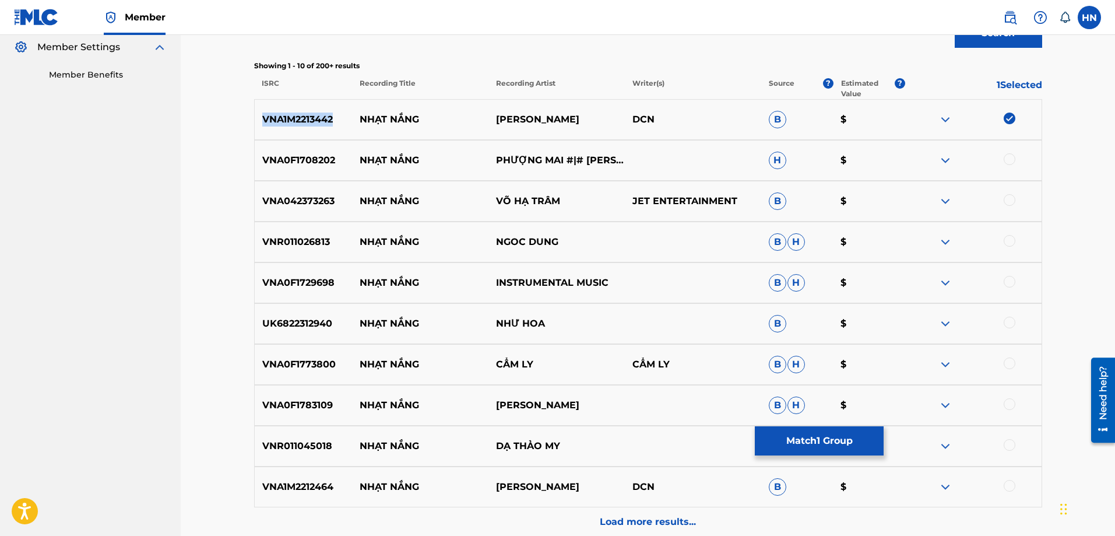
click at [284, 117] on p "VNA1M2213442" at bounding box center [304, 119] width 98 height 14
click at [266, 148] on div "VNA0F1708202 NHẠT NẮNG PHƯỢNG MAI #|# [PERSON_NAME] $" at bounding box center [648, 160] width 788 height 41
click at [1007, 164] on div at bounding box center [1010, 159] width 12 height 12
click at [308, 209] on div "VNA042373263 NHẠT NẮNG VÕ HẠ TRÂM JET ENTERTAINMENT B $" at bounding box center [648, 201] width 788 height 41
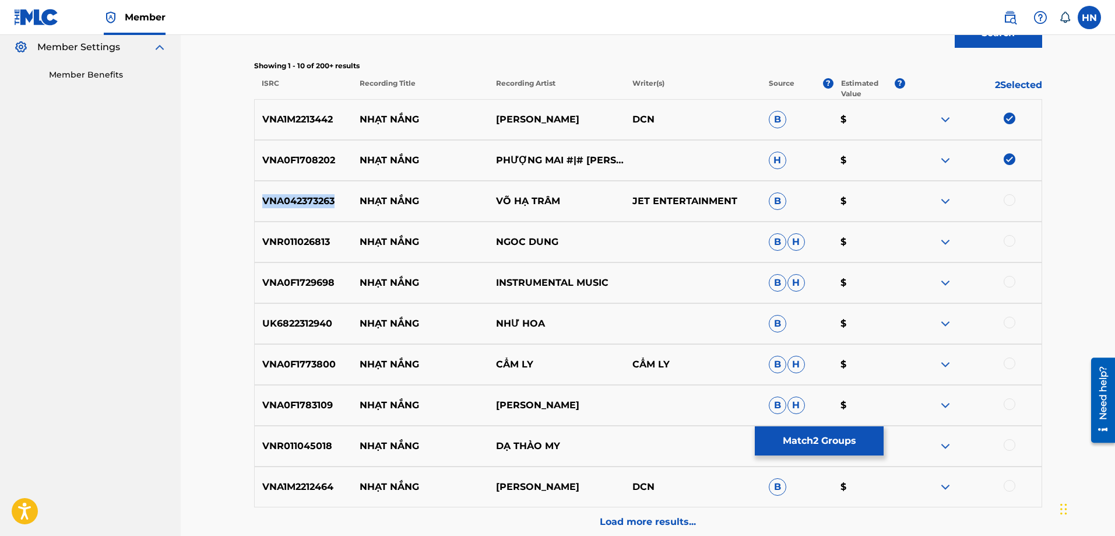
click at [308, 209] on div "VNA042373263 NHẠT NẮNG VÕ HẠ TRÂM JET ENTERTAINMENT B $" at bounding box center [648, 201] width 788 height 41
click at [1005, 201] on div at bounding box center [1010, 200] width 12 height 12
click at [298, 241] on p "VNR011026813" at bounding box center [304, 242] width 98 height 14
click at [1005, 241] on div at bounding box center [1010, 241] width 12 height 12
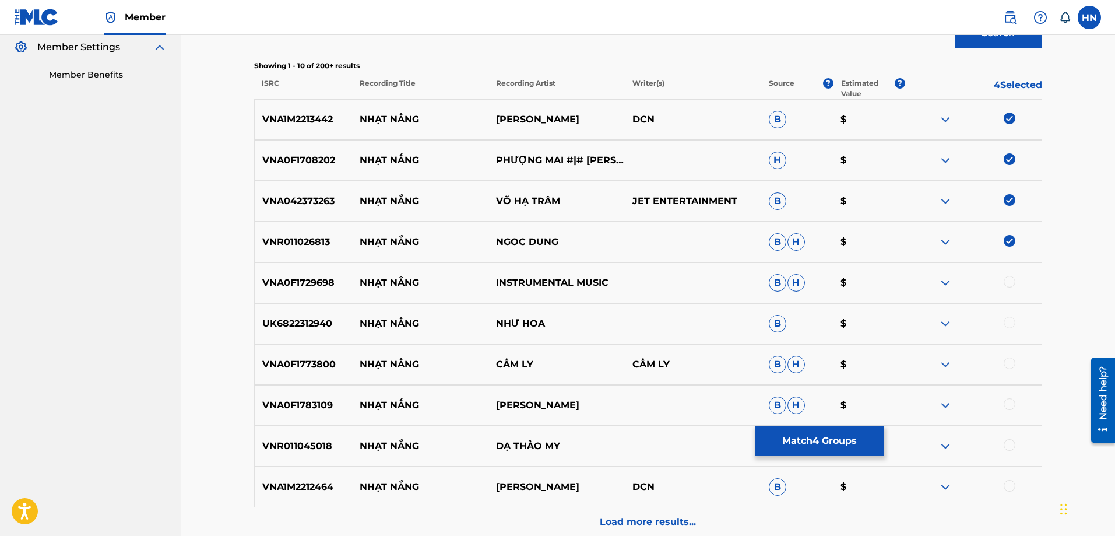
click at [322, 288] on p "VNA0F1729698" at bounding box center [304, 283] width 98 height 14
click at [1007, 283] on div at bounding box center [1010, 282] width 12 height 12
click at [312, 318] on p "UK6822312940" at bounding box center [304, 323] width 98 height 14
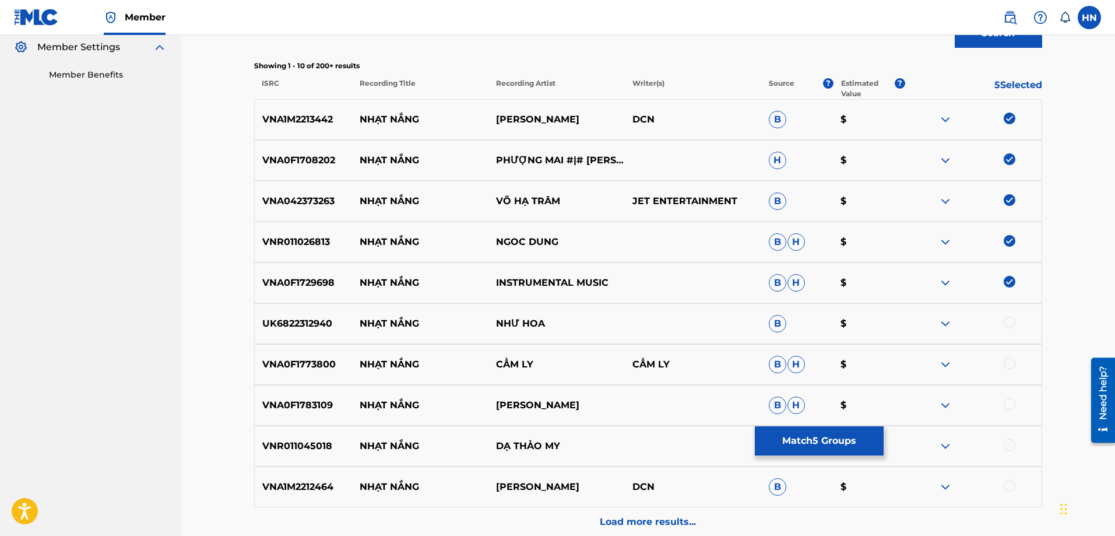
click at [1010, 322] on div at bounding box center [1010, 322] width 12 height 12
click at [331, 368] on p "VNA0F1773800" at bounding box center [304, 364] width 98 height 14
click at [1008, 365] on div at bounding box center [1010, 363] width 12 height 12
click at [294, 404] on p "VNA0F1783109" at bounding box center [304, 405] width 98 height 14
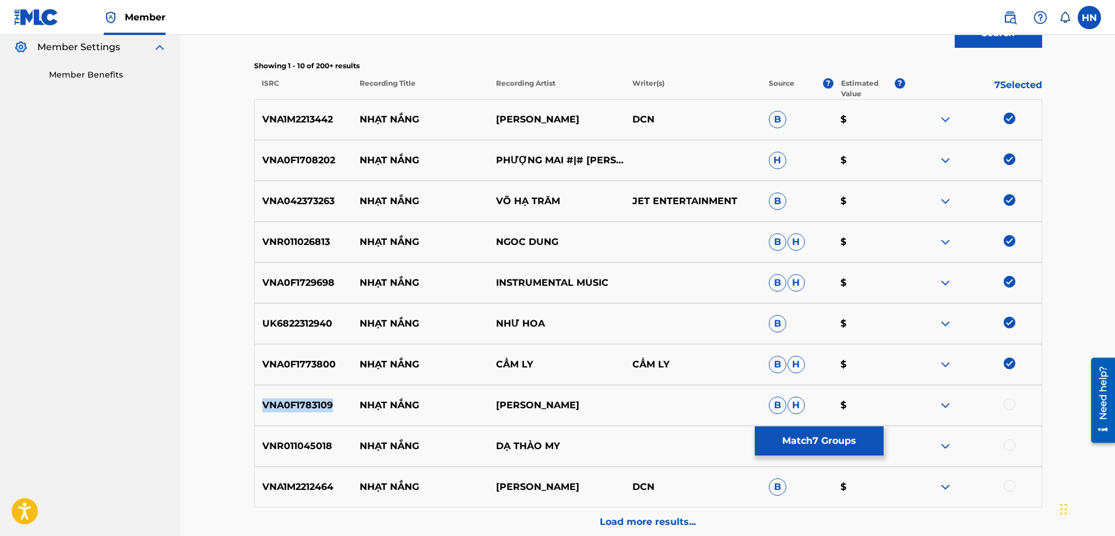
click at [294, 404] on p "VNA0F1783109" at bounding box center [304, 405] width 98 height 14
click at [1011, 409] on div at bounding box center [1010, 404] width 12 height 12
click at [261, 435] on div "VNR011045018 NHẠT NẮNG DẠ THẢO MY B H $" at bounding box center [648, 445] width 788 height 41
click at [1006, 438] on div "VNR011045018 NHẠT NẮNG DẠ THẢO MY B H $" at bounding box center [648, 445] width 788 height 41
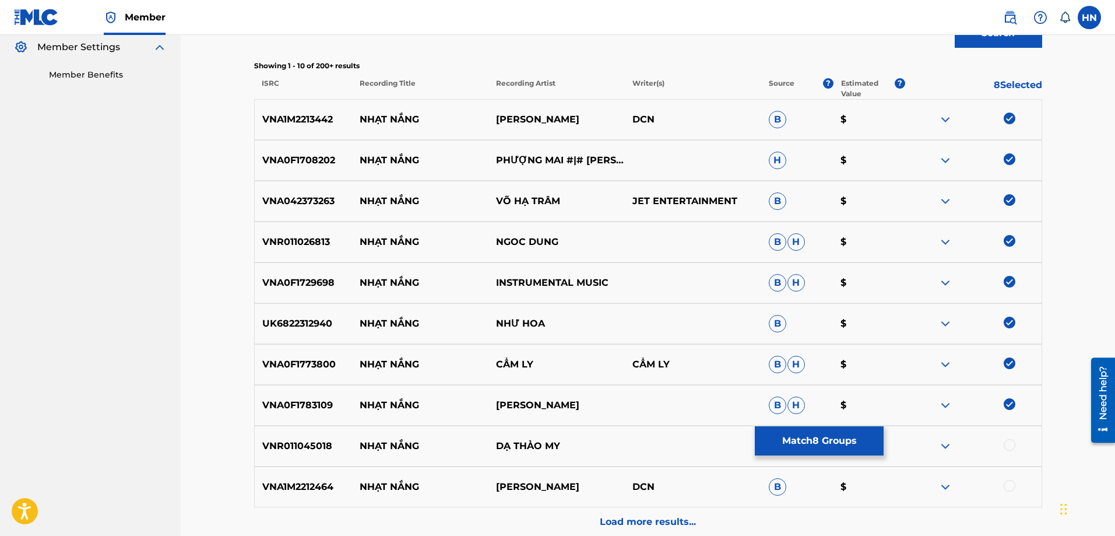
click at [1007, 440] on div at bounding box center [1010, 445] width 12 height 12
click at [304, 470] on div "VNA1M2212464 NHẠT NẮNG HOÀNG DŨNG DCN B $" at bounding box center [648, 486] width 788 height 41
click at [1005, 482] on div at bounding box center [1010, 486] width 12 height 12
click at [566, 516] on div "Load more results..." at bounding box center [648, 521] width 788 height 29
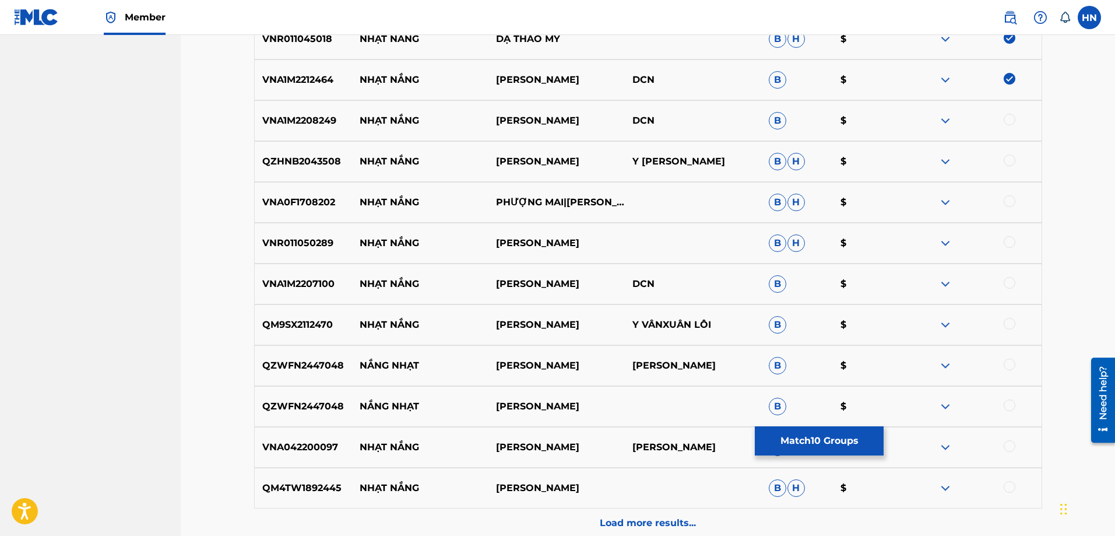
scroll to position [758, 0]
click at [309, 123] on p "VNA1M2208249" at bounding box center [304, 119] width 98 height 14
click at [1009, 118] on div at bounding box center [1010, 118] width 12 height 12
click at [332, 160] on p "QZHNB2043508" at bounding box center [304, 160] width 98 height 14
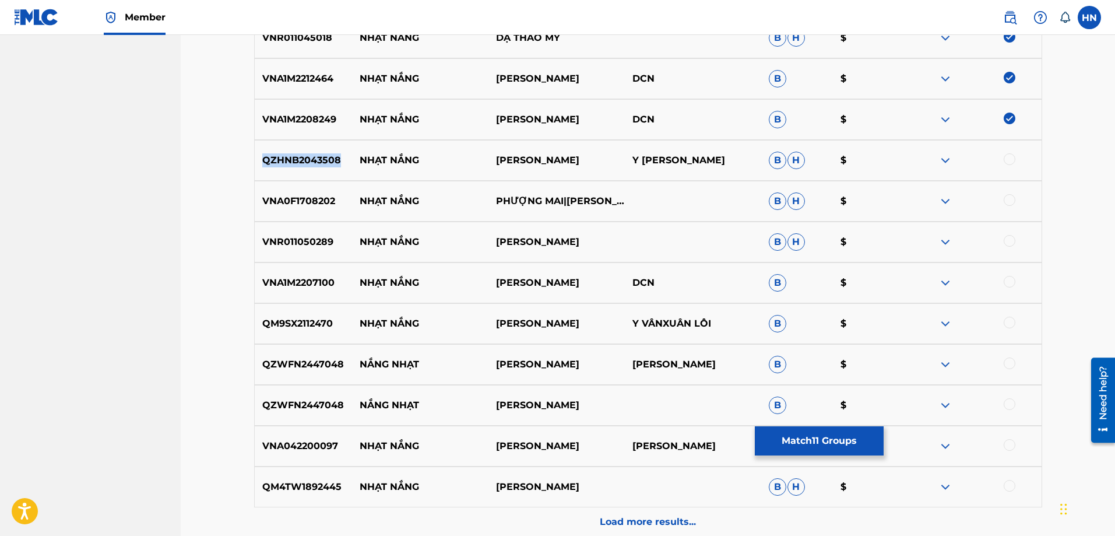
click at [332, 160] on p "QZHNB2043508" at bounding box center [304, 160] width 98 height 14
click at [1005, 157] on div at bounding box center [1010, 159] width 12 height 12
click at [288, 201] on p "VNA0F1708202" at bounding box center [304, 201] width 98 height 14
click at [1014, 201] on div at bounding box center [1010, 200] width 12 height 12
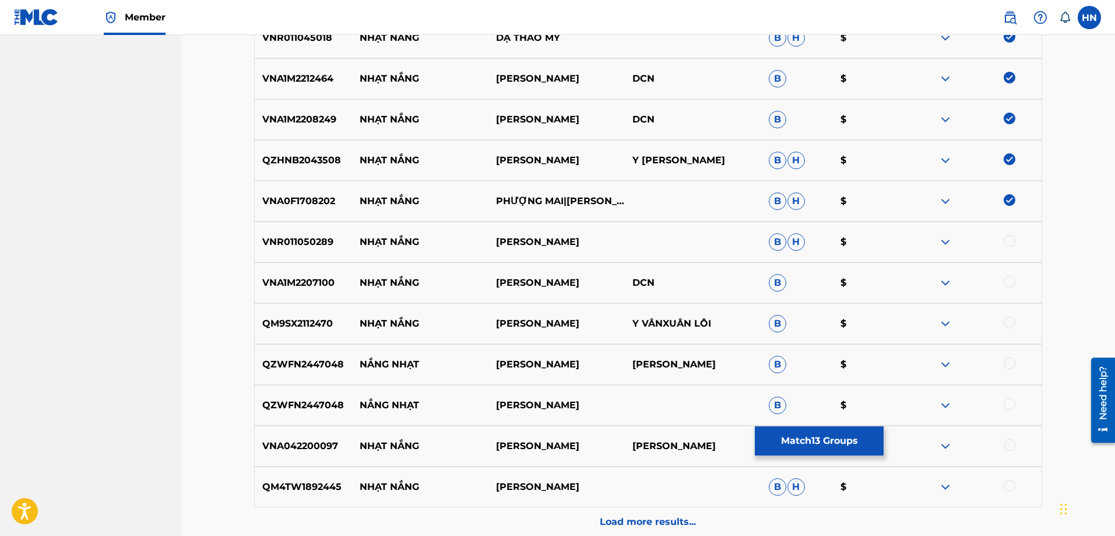
click at [266, 241] on p "VNR011050289" at bounding box center [304, 242] width 98 height 14
click at [1005, 241] on div at bounding box center [1010, 241] width 12 height 12
click at [287, 272] on div "VNA1M2207100 NHẠT NẮNG TRUONG NGUYEN DCN B $" at bounding box center [648, 282] width 788 height 41
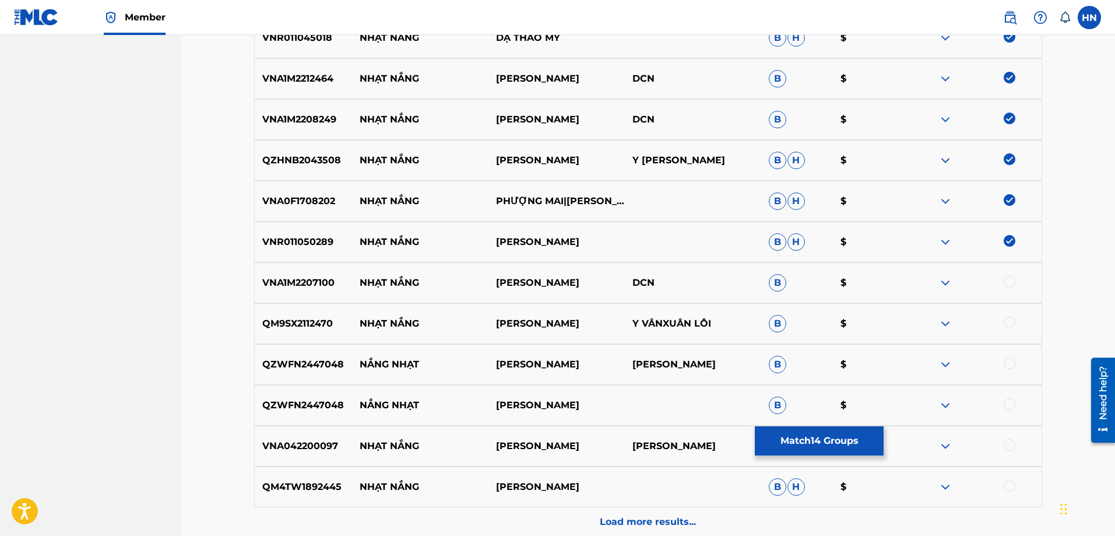
click at [1009, 282] on div at bounding box center [1010, 282] width 12 height 12
click at [322, 325] on p "QM9SX2112470" at bounding box center [304, 323] width 98 height 14
click at [1008, 328] on div at bounding box center [1010, 322] width 12 height 12
click at [315, 362] on p "QZWFN2447048" at bounding box center [304, 364] width 98 height 14
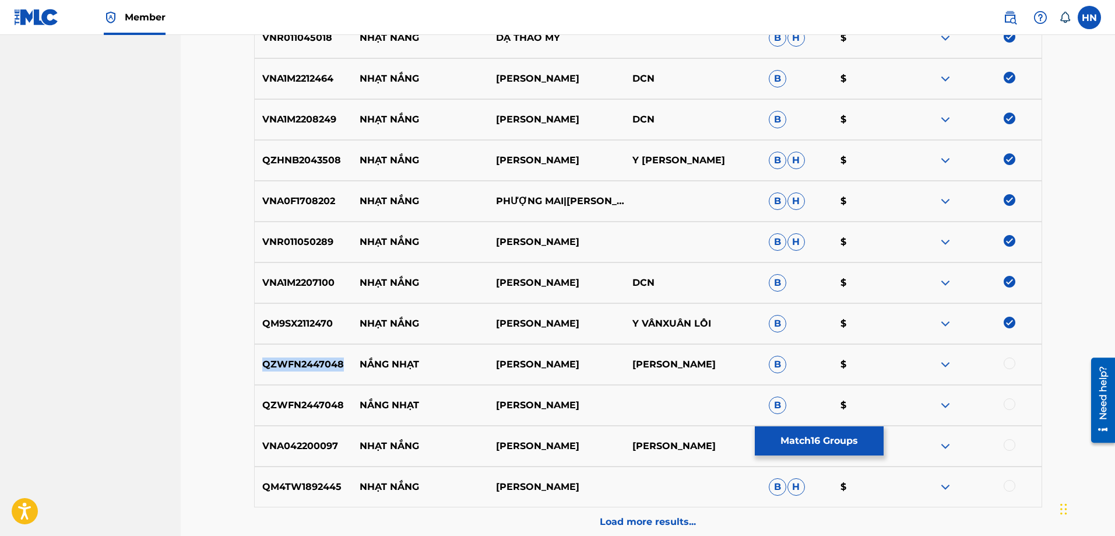
click at [315, 362] on p "QZWFN2447048" at bounding box center [304, 364] width 98 height 14
click at [1008, 363] on div at bounding box center [1010, 363] width 12 height 12
click at [1005, 402] on div at bounding box center [1010, 404] width 12 height 12
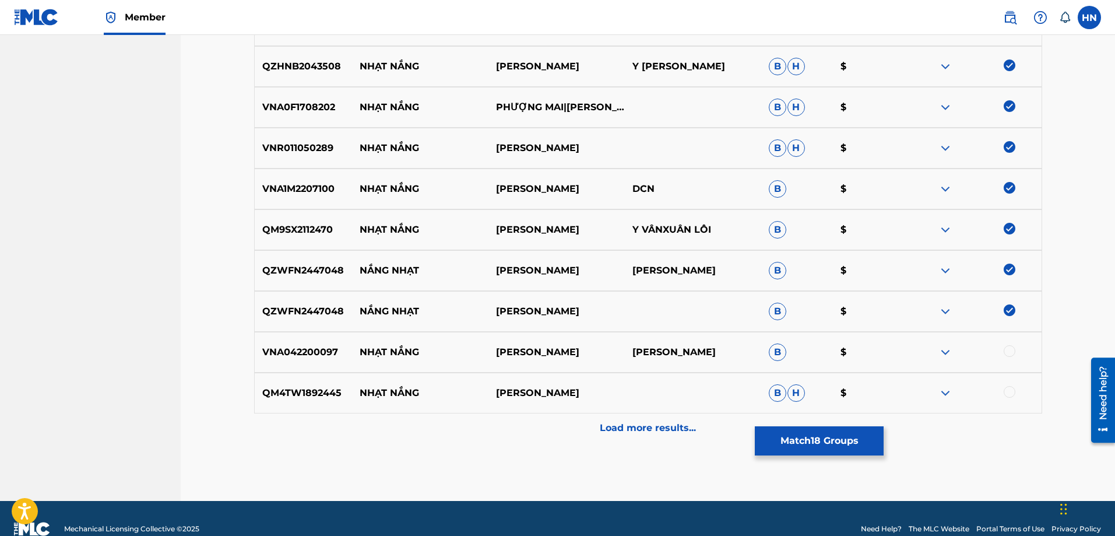
scroll to position [872, 0]
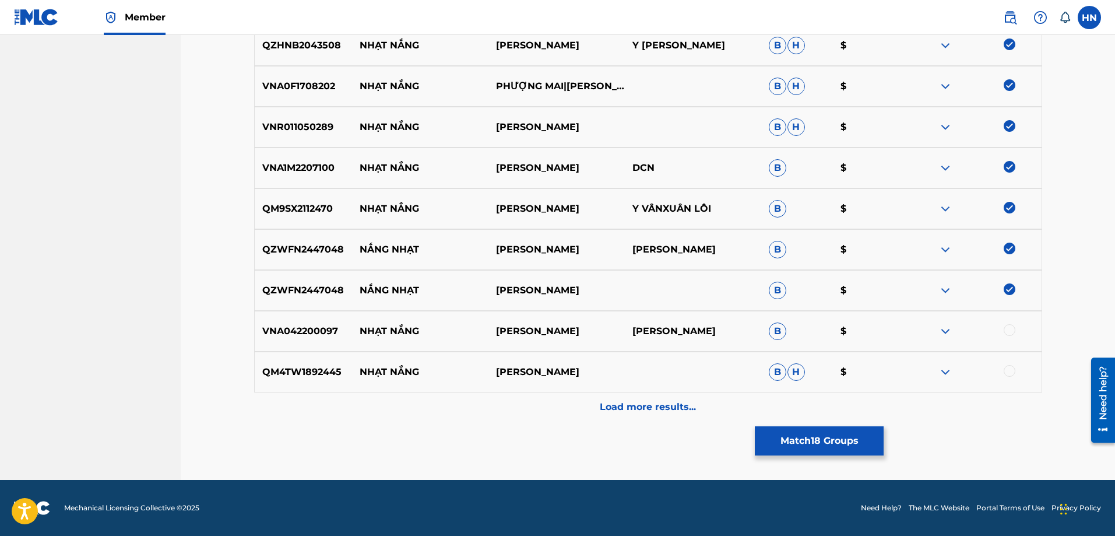
click at [314, 317] on div "VNA042200097 NHẠT NẮNG KIM SONG LOAN KIM SONG LOAN B $" at bounding box center [648, 331] width 788 height 41
click at [1012, 328] on div at bounding box center [1010, 330] width 12 height 12
click at [321, 374] on p "QM4TW1892445" at bounding box center [304, 372] width 98 height 14
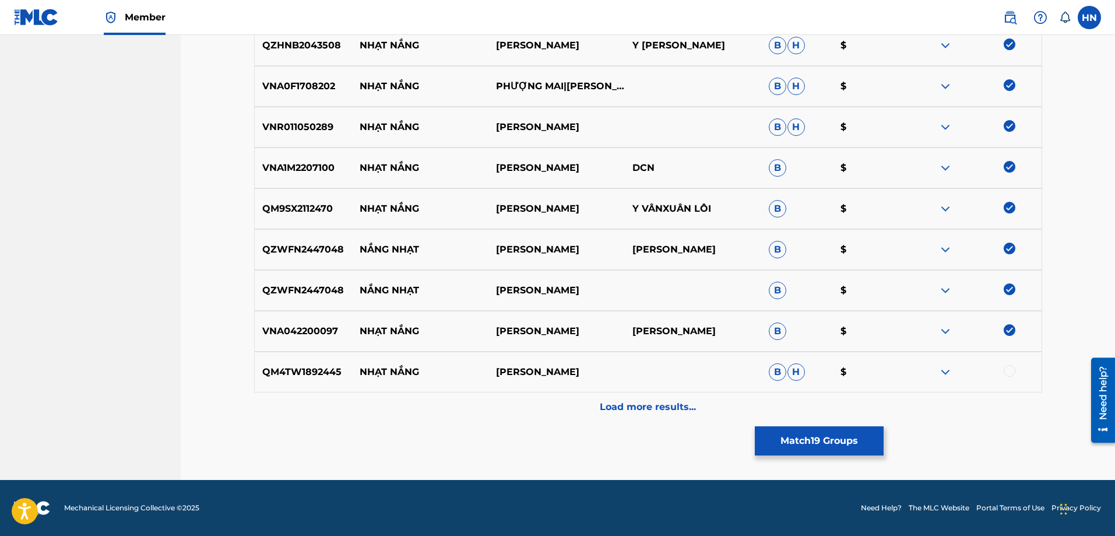
click at [1008, 364] on div "QM4TW1892445 NHẠT NẮNG NGỌC SƠN B H $" at bounding box center [648, 371] width 788 height 41
click at [1009, 368] on div at bounding box center [1010, 371] width 12 height 12
click at [720, 399] on div "Load more results..." at bounding box center [648, 406] width 788 height 29
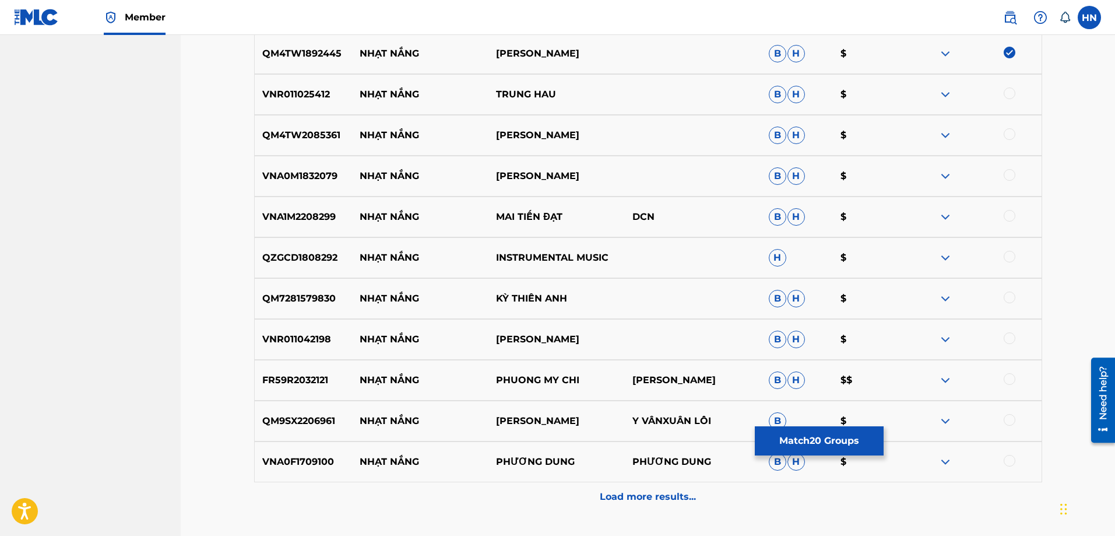
scroll to position [1164, 0]
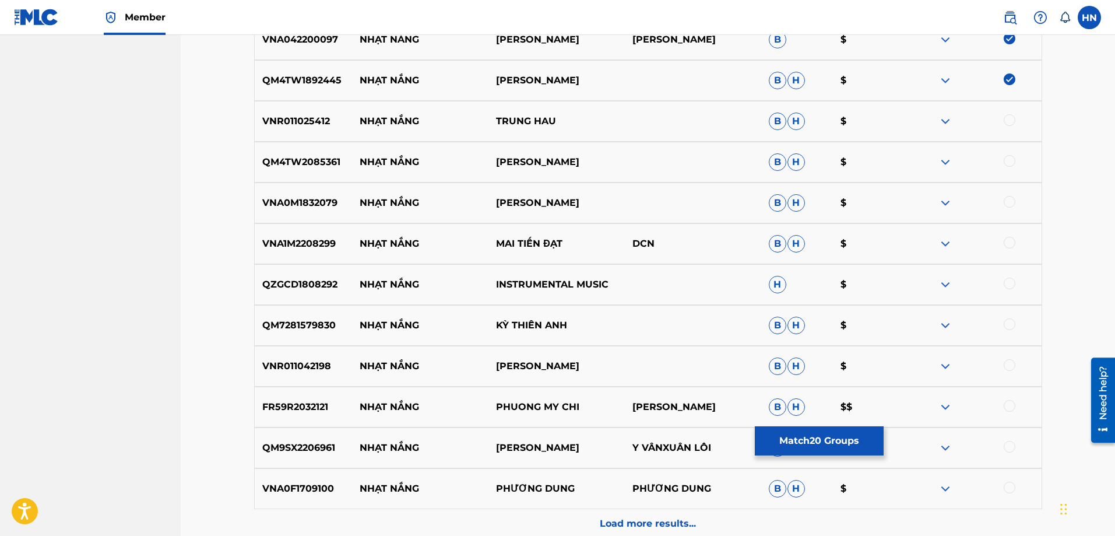
click at [294, 124] on p "VNR011025412" at bounding box center [304, 121] width 98 height 14
click at [1008, 121] on div at bounding box center [1010, 120] width 12 height 12
click at [291, 161] on p "QM4TW2085361" at bounding box center [304, 162] width 98 height 14
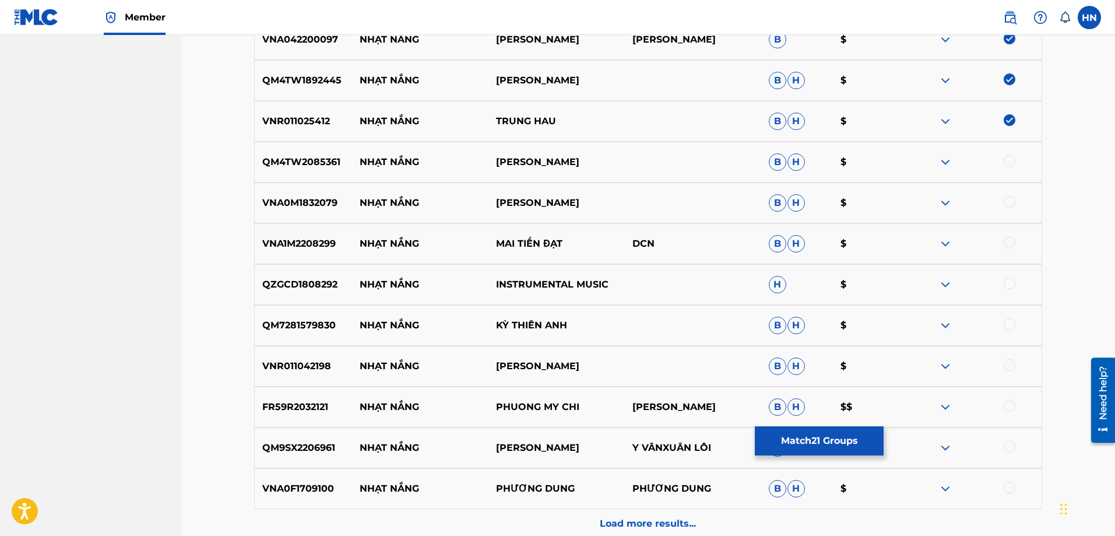
click at [1005, 165] on div at bounding box center [1010, 161] width 12 height 12
click at [335, 203] on p "VNA0M1832079" at bounding box center [304, 203] width 98 height 14
click at [329, 203] on p "VNA0M1832079" at bounding box center [304, 203] width 98 height 14
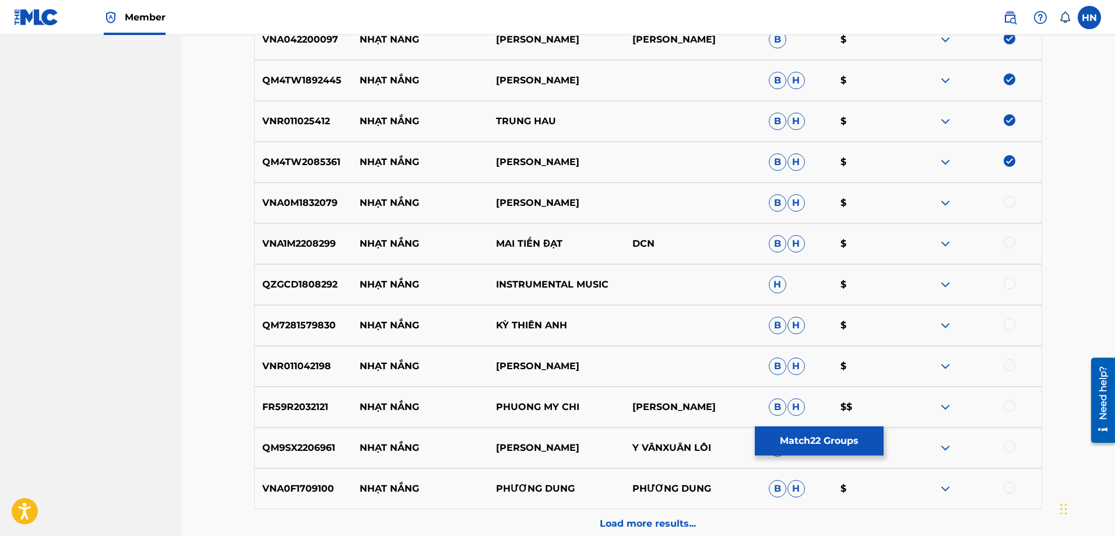
click at [1015, 201] on div at bounding box center [1010, 202] width 12 height 12
click at [330, 237] on p "VNA1M2208299" at bounding box center [304, 244] width 98 height 14
click at [1008, 242] on div at bounding box center [1010, 243] width 12 height 12
click at [295, 276] on div "QZGCD1808292 NHẠT NẮNG INSTRUMENTAL MUSIC H $" at bounding box center [648, 284] width 788 height 41
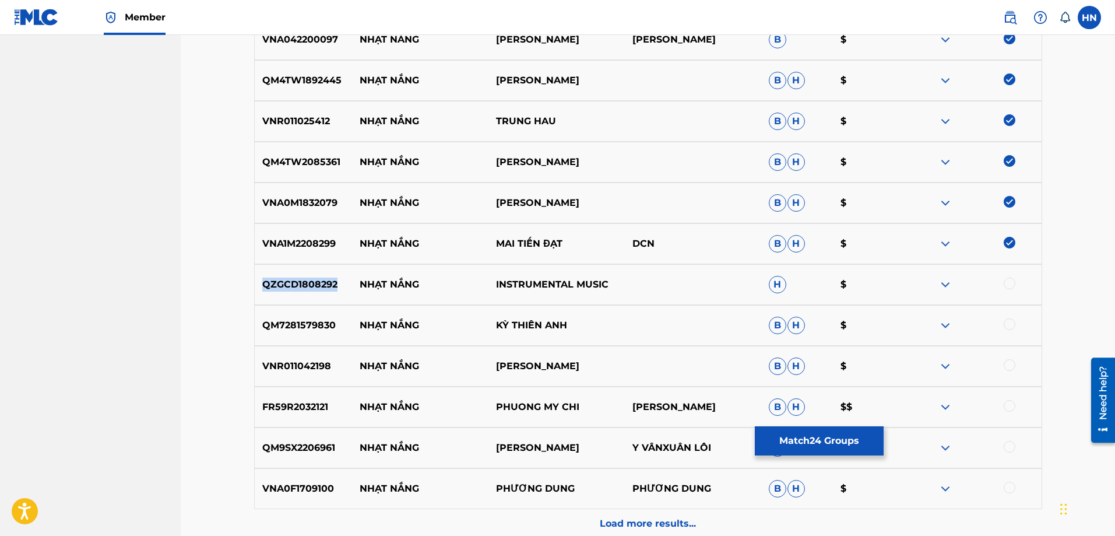
click at [295, 276] on div "QZGCD1808292 NHẠT NẮNG INSTRUMENTAL MUSIC H $" at bounding box center [648, 284] width 788 height 41
click at [1011, 284] on div at bounding box center [1010, 283] width 12 height 12
click at [330, 325] on p "QM7281579830" at bounding box center [304, 325] width 98 height 14
click at [1011, 326] on div at bounding box center [1010, 324] width 12 height 12
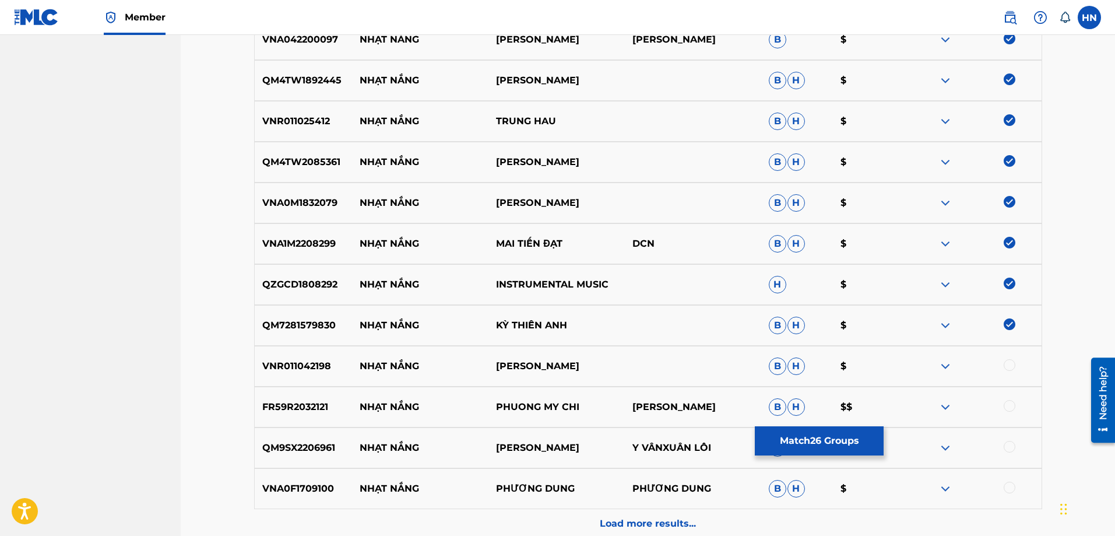
click at [272, 362] on p "VNR011042198" at bounding box center [304, 366] width 98 height 14
click at [1008, 361] on div at bounding box center [1010, 365] width 12 height 12
click at [308, 403] on p "FR59R2032121" at bounding box center [304, 407] width 98 height 14
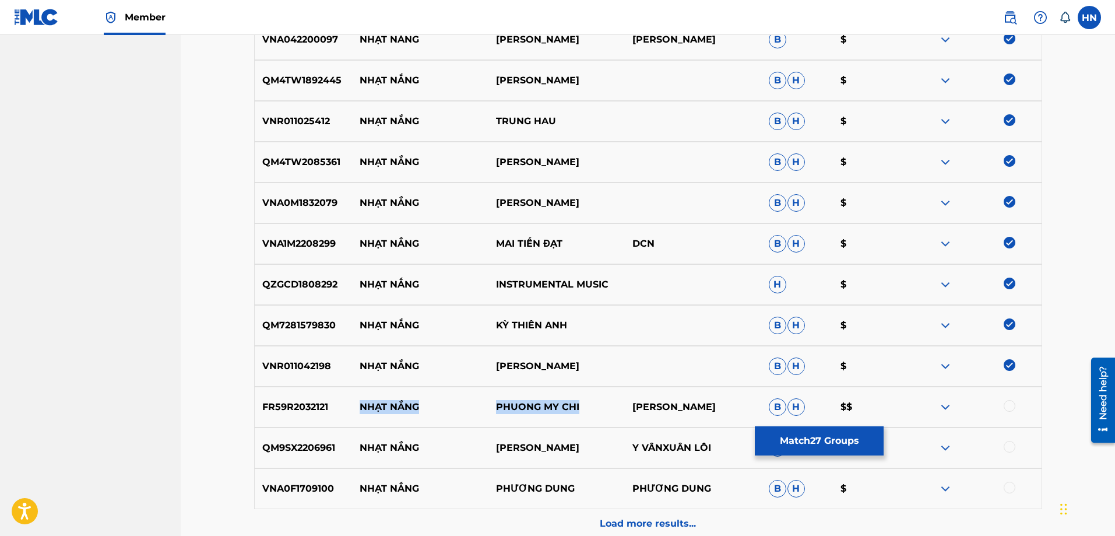
drag, startPoint x: 582, startPoint y: 403, endPoint x: 349, endPoint y: 403, distance: 232.5
click at [349, 403] on div "FR59R2032121 NHẠT NẮNG PHUONG MY CHI [PERSON_NAME]" at bounding box center [648, 406] width 788 height 41
click at [325, 394] on div "FR59R2032121 NHẠT NẮNG PHUONG MY CHI [PERSON_NAME]" at bounding box center [648, 406] width 788 height 41
click at [1009, 409] on div at bounding box center [1010, 406] width 12 height 12
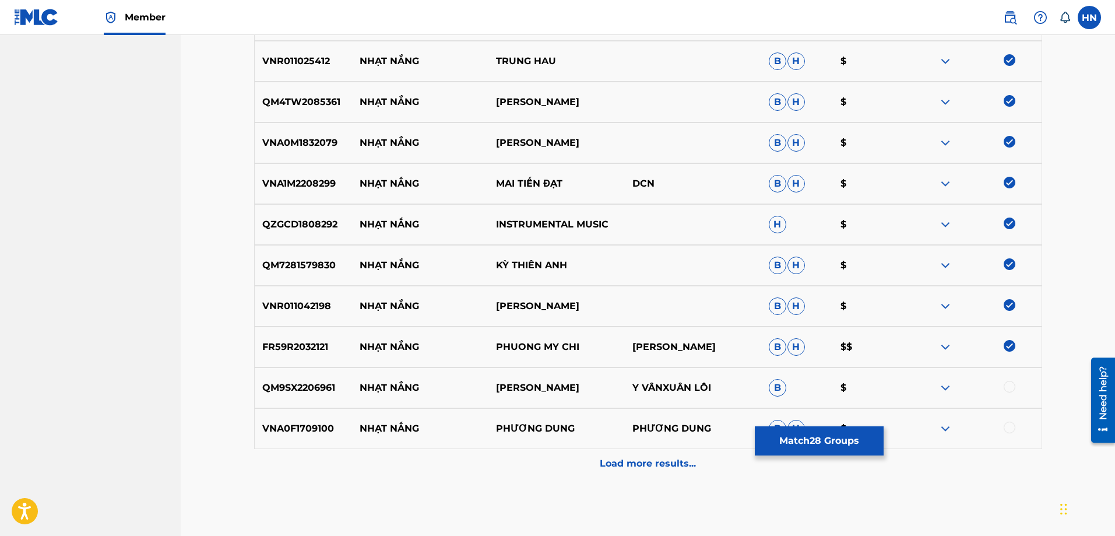
scroll to position [1280, 0]
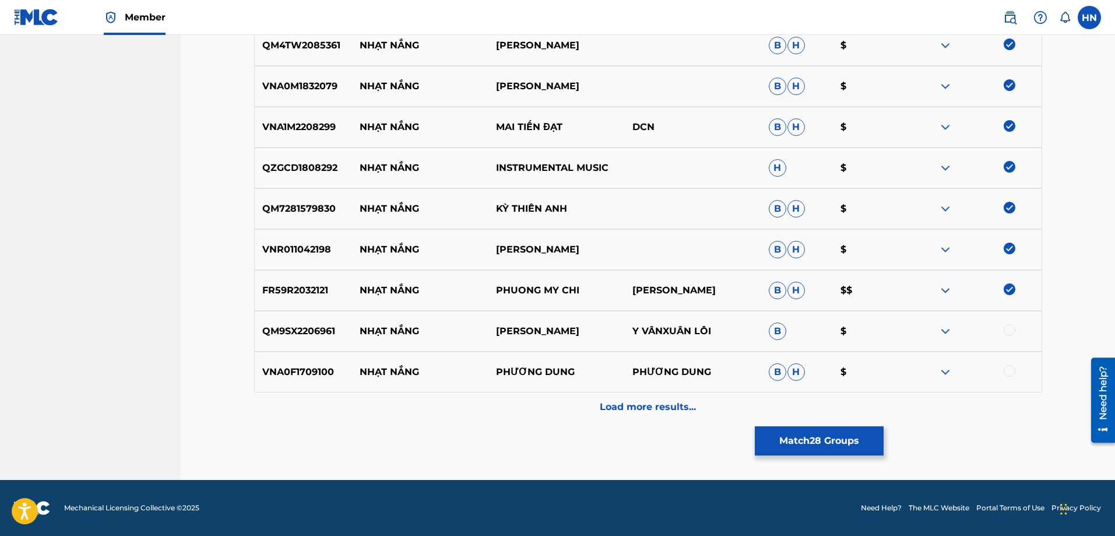
click at [283, 328] on p "QM9SX2206961" at bounding box center [304, 331] width 98 height 14
click at [1008, 326] on div at bounding box center [1010, 330] width 12 height 12
click at [322, 373] on p "VNA0F1709100" at bounding box center [304, 372] width 98 height 14
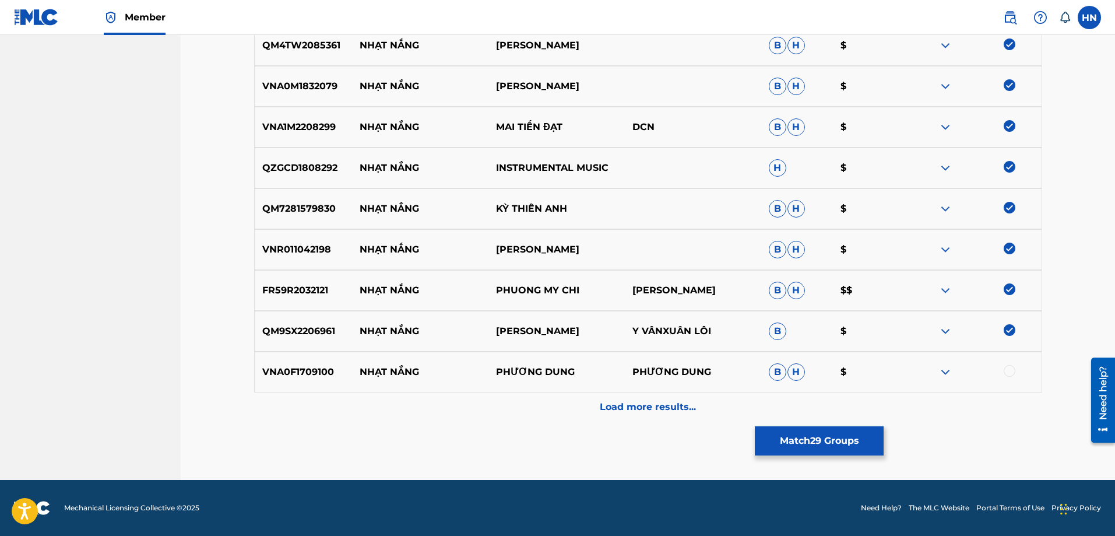
click at [1011, 368] on div at bounding box center [1010, 371] width 12 height 12
click at [732, 410] on div "Load more results..." at bounding box center [648, 406] width 788 height 29
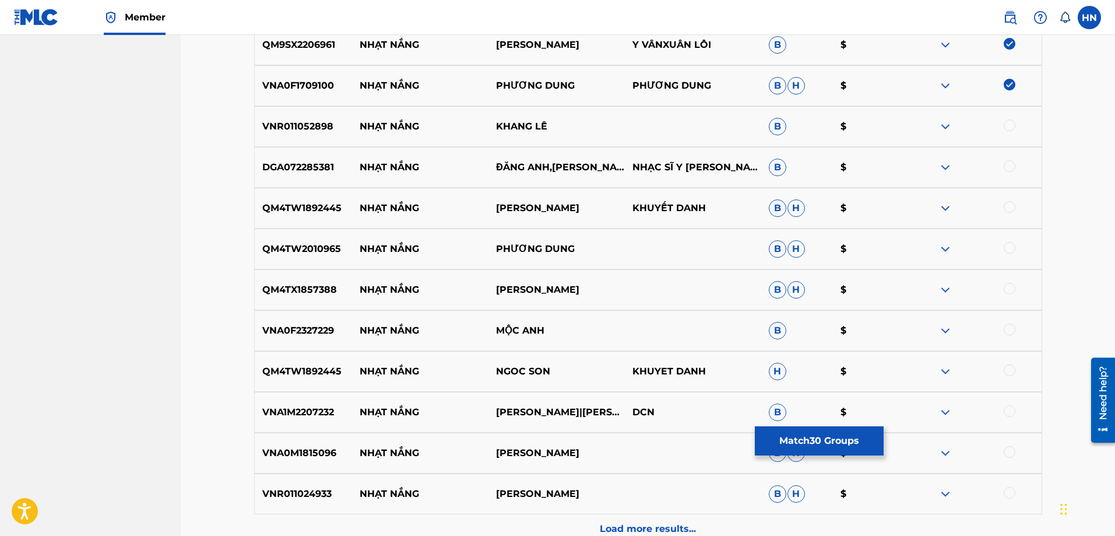
scroll to position [1572, 0]
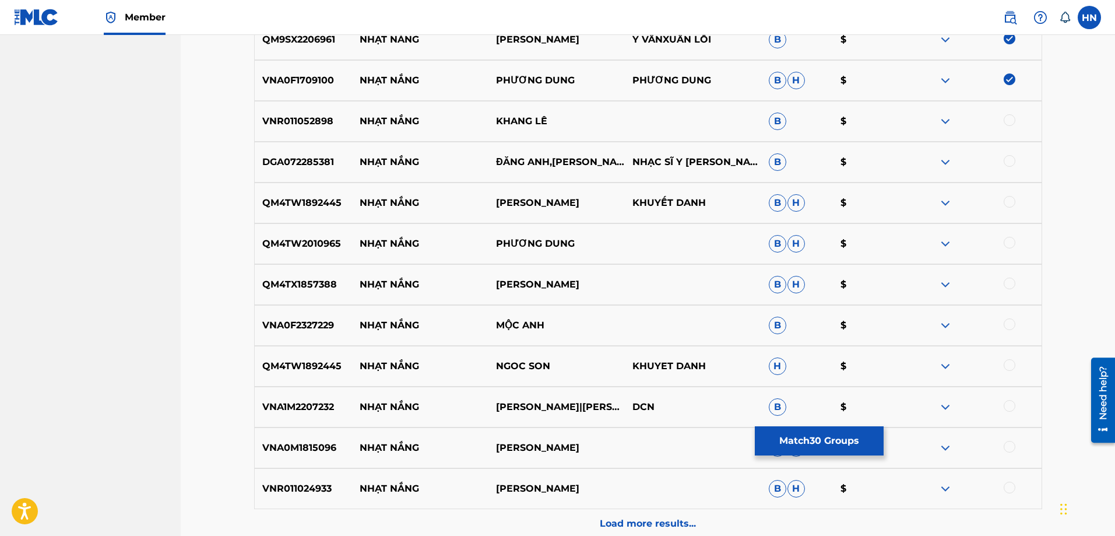
click at [301, 138] on div "VNR011052898 NHẠT NẮNG KHANG [PERSON_NAME] $" at bounding box center [648, 121] width 788 height 41
click at [1007, 115] on div at bounding box center [1010, 120] width 12 height 12
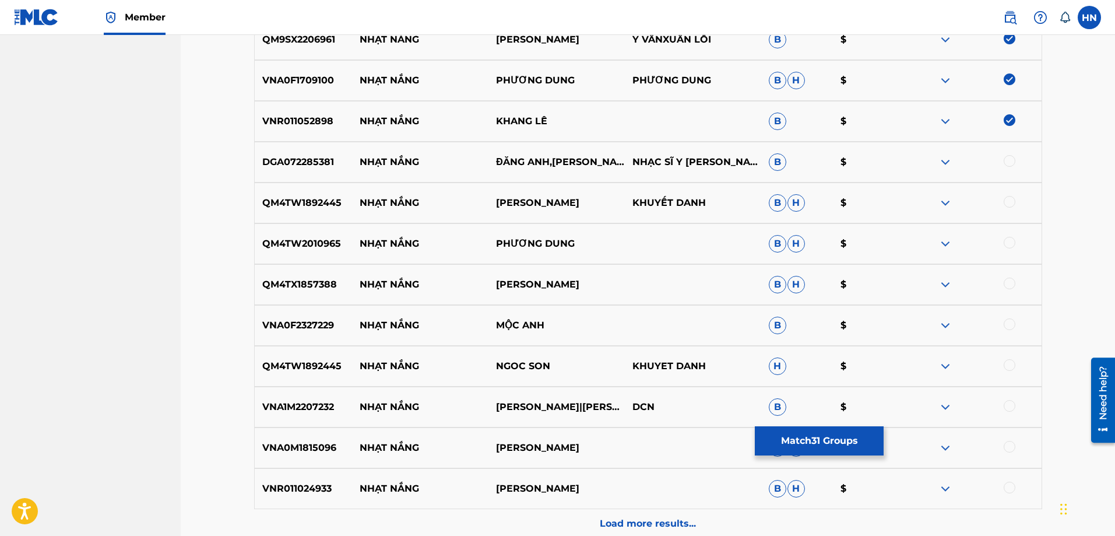
click at [1009, 157] on div at bounding box center [1010, 161] width 12 height 12
click at [262, 202] on p "QM4TW1892445" at bounding box center [304, 203] width 98 height 14
click at [1004, 199] on div at bounding box center [1010, 202] width 12 height 12
click at [287, 237] on p "QM4TW2010965" at bounding box center [304, 244] width 98 height 14
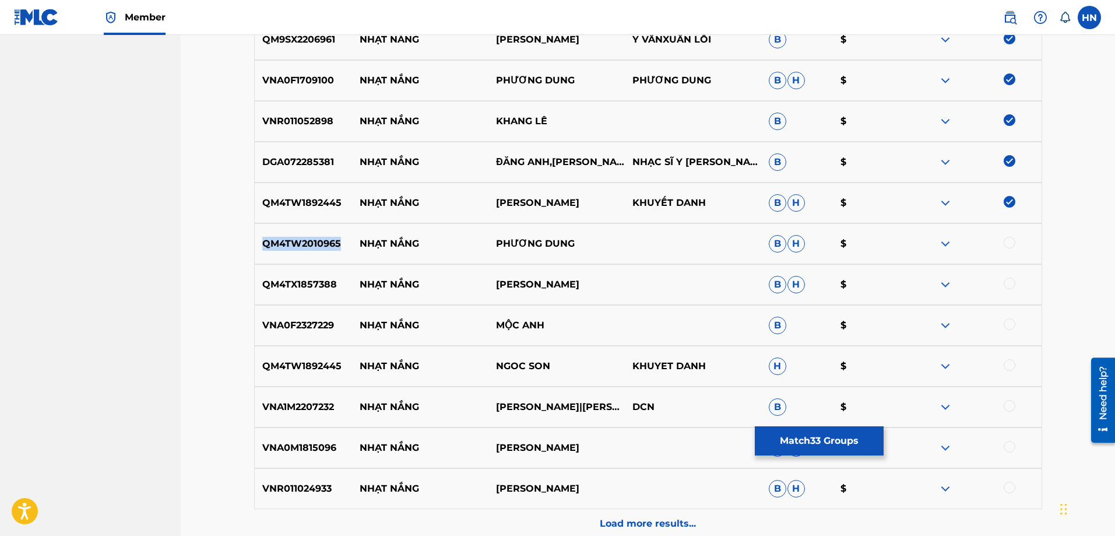
click at [287, 237] on p "QM4TW2010965" at bounding box center [304, 244] width 98 height 14
click at [1005, 242] on div at bounding box center [1010, 243] width 12 height 12
click at [276, 304] on div "QM4TX1857388 NHẠT NẮNG [PERSON_NAME]" at bounding box center [648, 284] width 788 height 41
click at [318, 424] on div "VNA1M2207232 NHẠT NẮNG GIA TIẾN|THANH NGÂN DCN B $" at bounding box center [648, 406] width 788 height 41
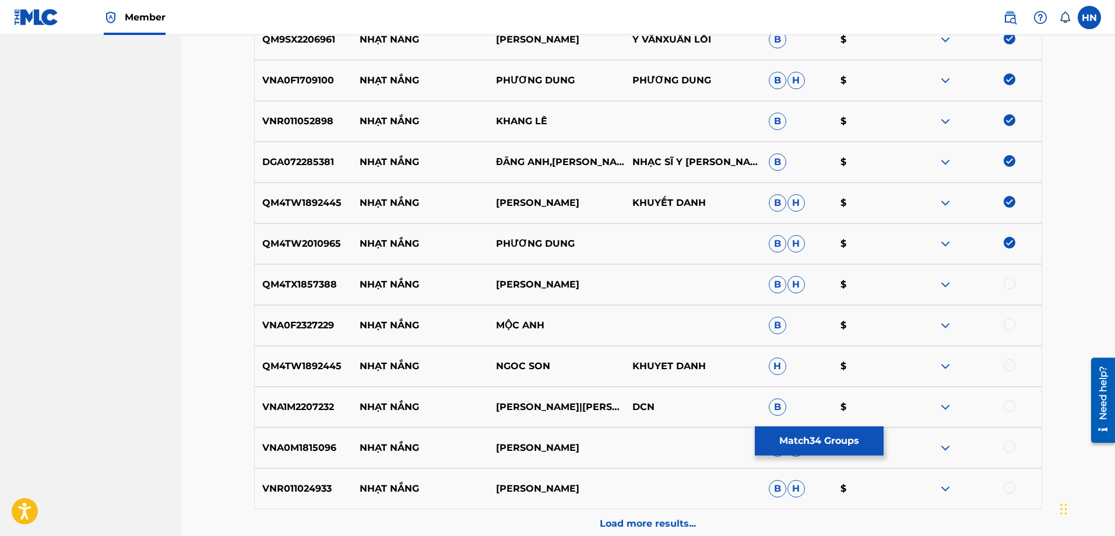
click at [318, 424] on div "VNA1M2207232 NHẠT NẮNG GIA TIẾN|THANH NGÂN DCN B $" at bounding box center [648, 406] width 788 height 41
click at [316, 423] on div "VNA1M2207232 NHẠT NẮNG GIA TIẾN|THANH NGÂN DCN B $" at bounding box center [648, 406] width 788 height 41
click at [1008, 406] on div at bounding box center [1010, 406] width 12 height 12
click at [318, 276] on div "QM4TX1857388 NHẠT NẮNG [PERSON_NAME]" at bounding box center [648, 284] width 788 height 41
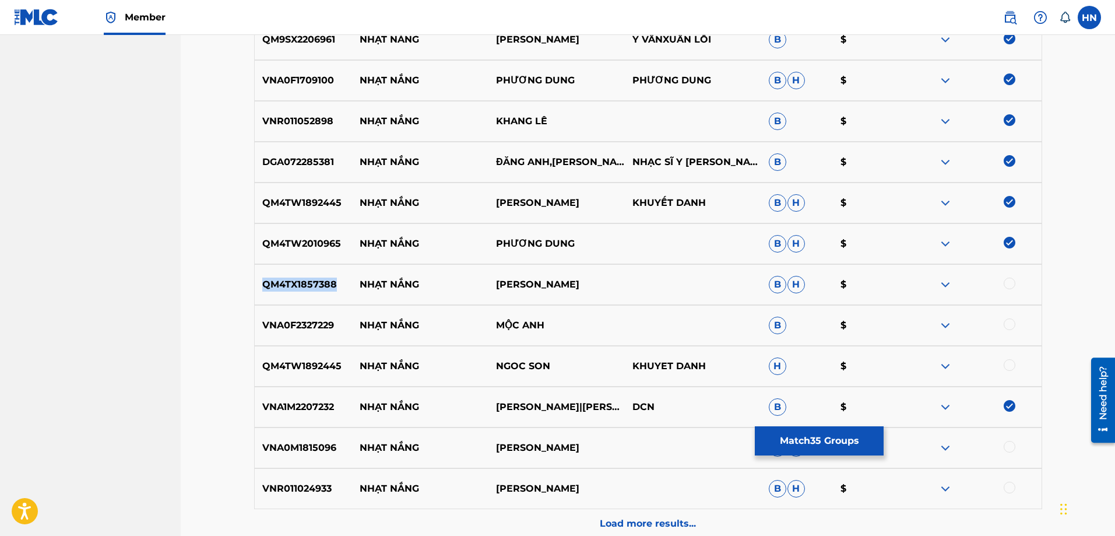
click at [318, 276] on div "QM4TX1857388 NHẠT NẮNG [PERSON_NAME]" at bounding box center [648, 284] width 788 height 41
click at [1008, 280] on div at bounding box center [1010, 283] width 12 height 12
click at [268, 330] on p "VNA0F2327229" at bounding box center [304, 325] width 98 height 14
click at [270, 351] on div "QM4TW1892445 NHẠT NẮNG NGOC SON KHUYET DANH H $" at bounding box center [648, 366] width 788 height 41
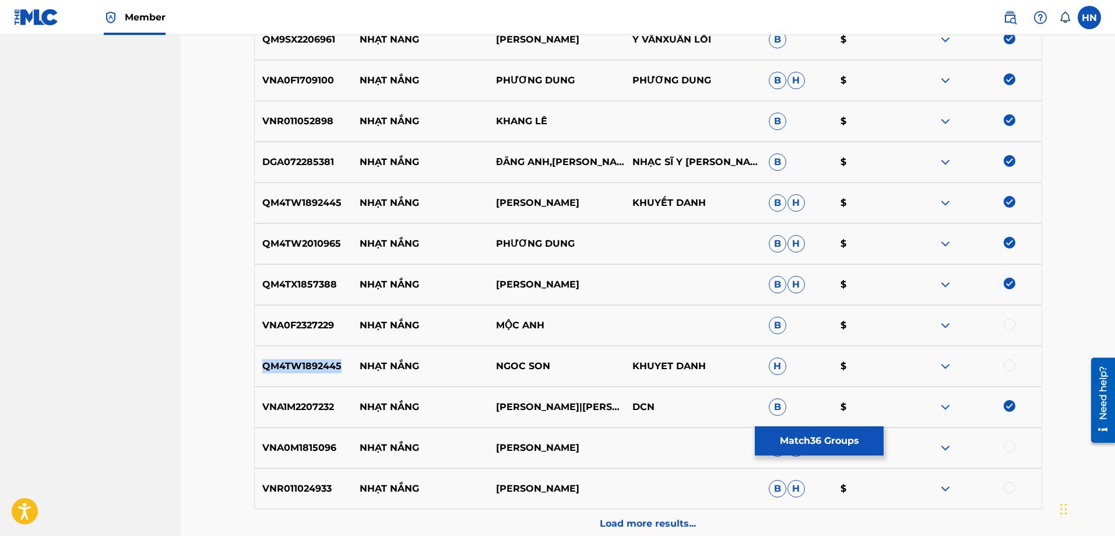
click at [270, 351] on div "QM4TW1892445 NHẠT NẮNG NGOC SON KHUYET DANH H $" at bounding box center [648, 366] width 788 height 41
click at [1014, 364] on div at bounding box center [1010, 365] width 12 height 12
click at [283, 479] on div "VNR011024933 NHẠT NẮNG [PERSON_NAME]" at bounding box center [648, 488] width 788 height 41
click at [283, 478] on div "VNR011024933 NHẠT NẮNG [PERSON_NAME]" at bounding box center [648, 488] width 788 height 41
click at [1010, 488] on div at bounding box center [1010, 487] width 12 height 12
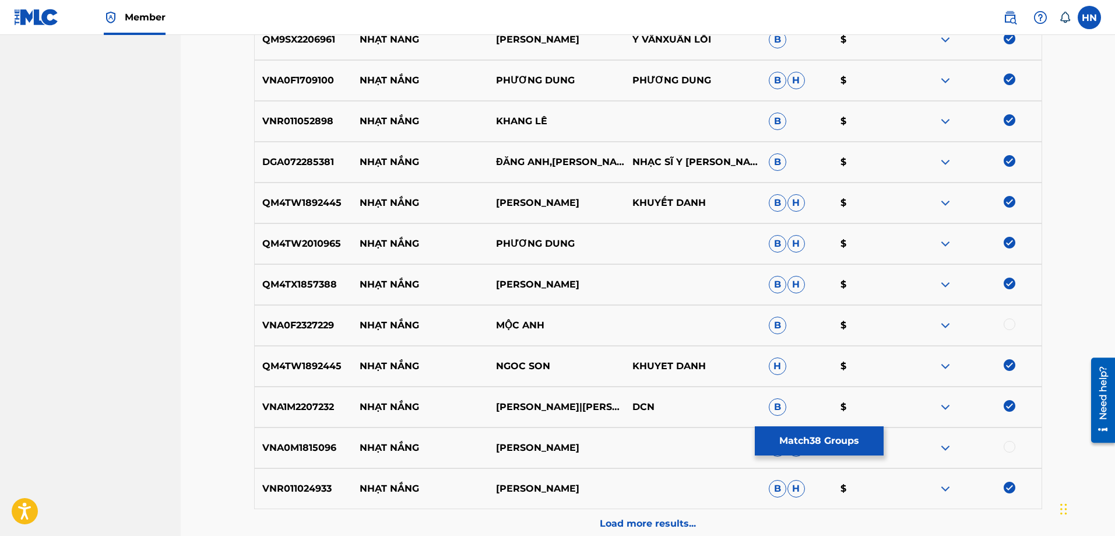
click at [280, 456] on div "VNA0M1815096 NHẠT NẮNG LÊ QUỐC BẢO B H $" at bounding box center [648, 447] width 788 height 41
click at [1009, 444] on div at bounding box center [1010, 447] width 12 height 12
click at [295, 307] on div "VNA0F2327229 NHẠT NẮNG MỘC ANH B $" at bounding box center [648, 325] width 788 height 41
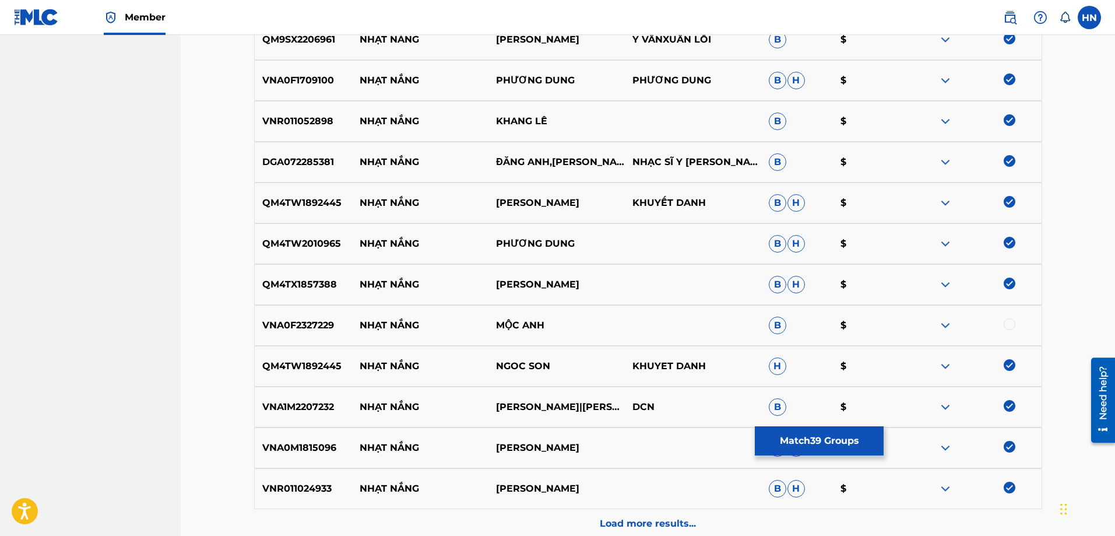
click at [1009, 319] on div at bounding box center [1010, 324] width 12 height 12
click at [643, 517] on p "Load more results..." at bounding box center [648, 523] width 96 height 14
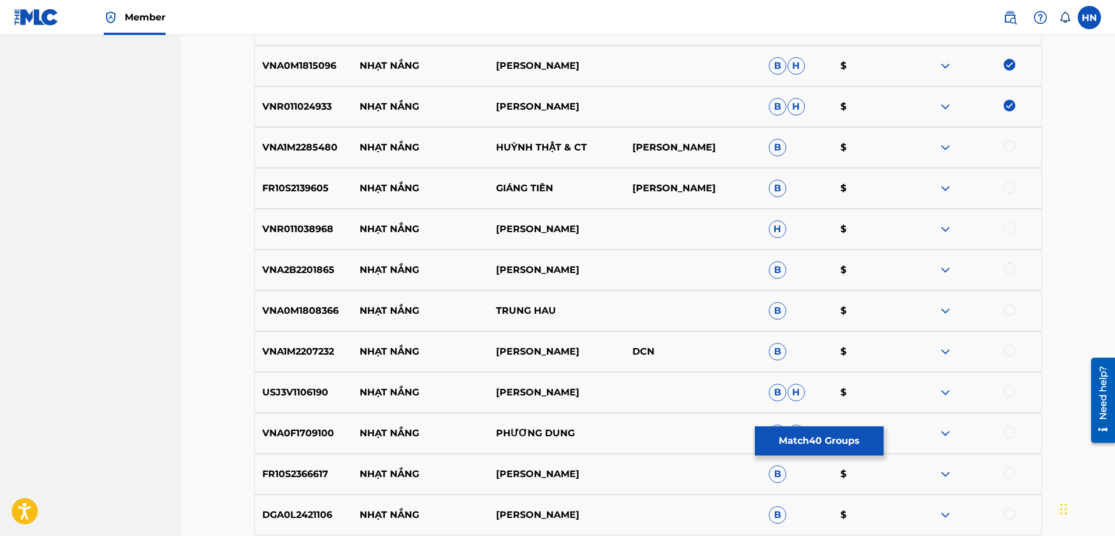
scroll to position [1980, 0]
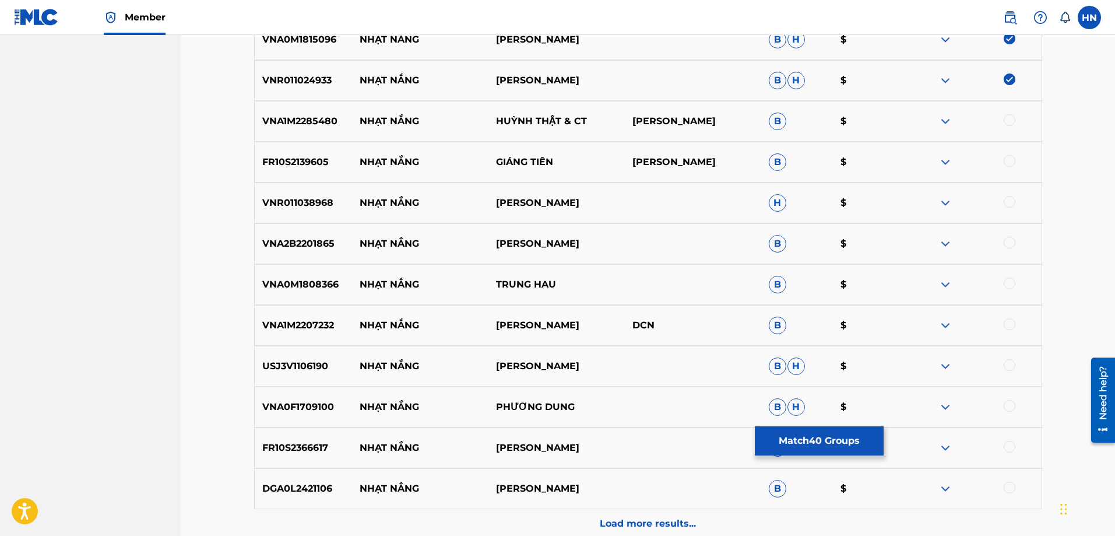
click at [318, 132] on div "VNA1M2285480 NHẠT NẮNG HUỲNH THẬT & CT XUÂN [PERSON_NAME] B $" at bounding box center [648, 121] width 788 height 41
click at [1008, 117] on div at bounding box center [1010, 120] width 12 height 12
click at [319, 162] on p "FR10S2139605" at bounding box center [304, 162] width 98 height 14
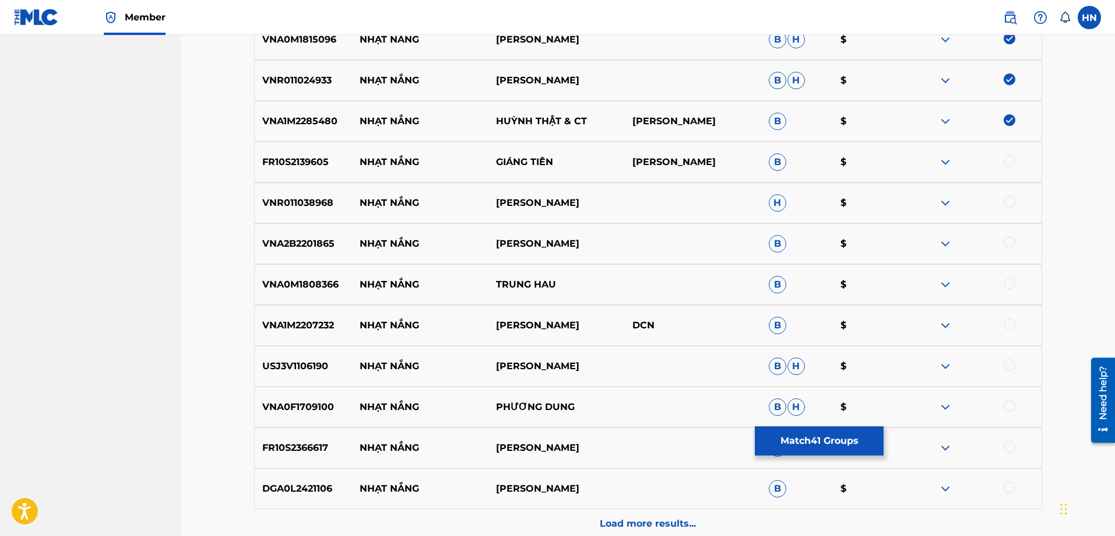
click at [1007, 161] on div at bounding box center [1010, 161] width 12 height 12
click at [325, 203] on p "VNR011038968" at bounding box center [304, 203] width 98 height 14
click at [1011, 206] on div at bounding box center [1010, 202] width 12 height 12
click at [299, 233] on div "VNA2B2201865 NHẠT NẮNG KHÁNH LINH B $" at bounding box center [648, 243] width 788 height 41
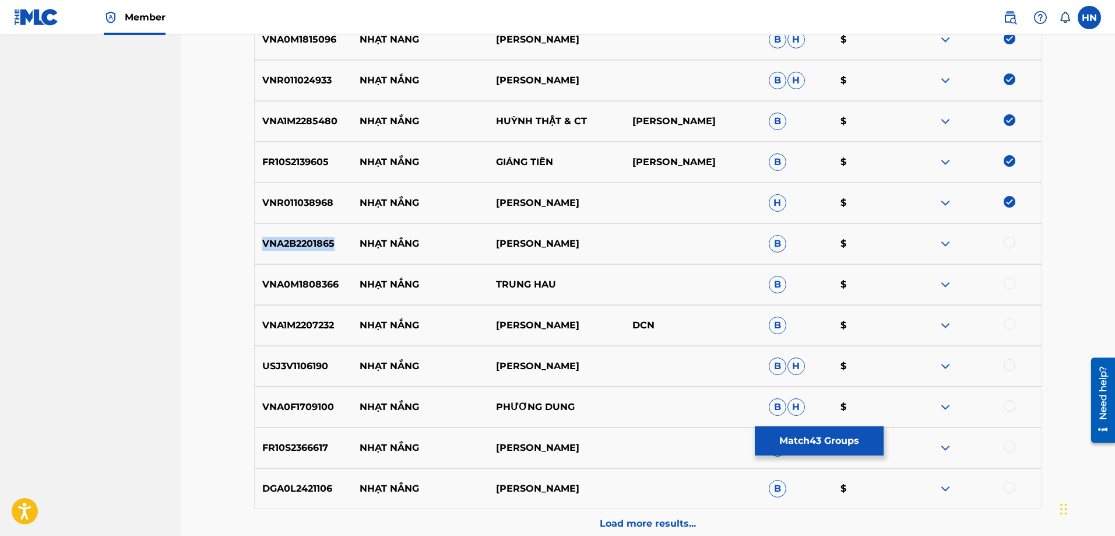
click at [299, 233] on div "VNA2B2201865 NHẠT NẮNG KHÁNH LINH B $" at bounding box center [648, 243] width 788 height 41
click at [1009, 245] on div at bounding box center [1010, 243] width 12 height 12
click at [1001, 287] on div at bounding box center [973, 284] width 136 height 14
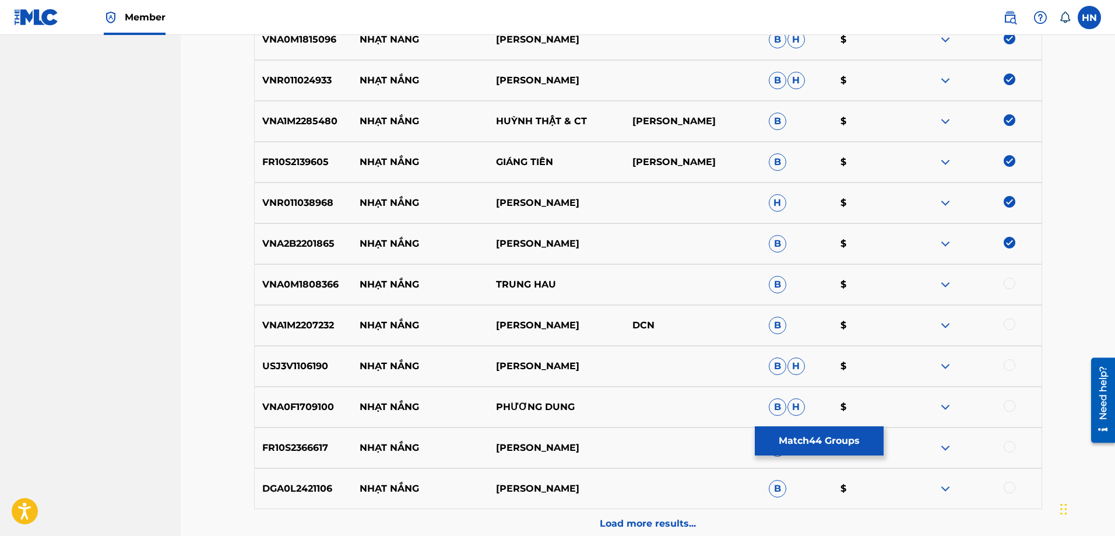
click at [1005, 286] on div at bounding box center [1010, 283] width 12 height 12
click at [258, 314] on div "VNA1M2207232 NHẠT NẮNG THANH NGÂN DCN B $" at bounding box center [648, 325] width 788 height 41
click at [1005, 320] on div at bounding box center [1010, 324] width 12 height 12
click at [301, 344] on div "VNA1M2207232 NHẠT NẮNG THANH NGÂN DCN B $" at bounding box center [648, 325] width 788 height 41
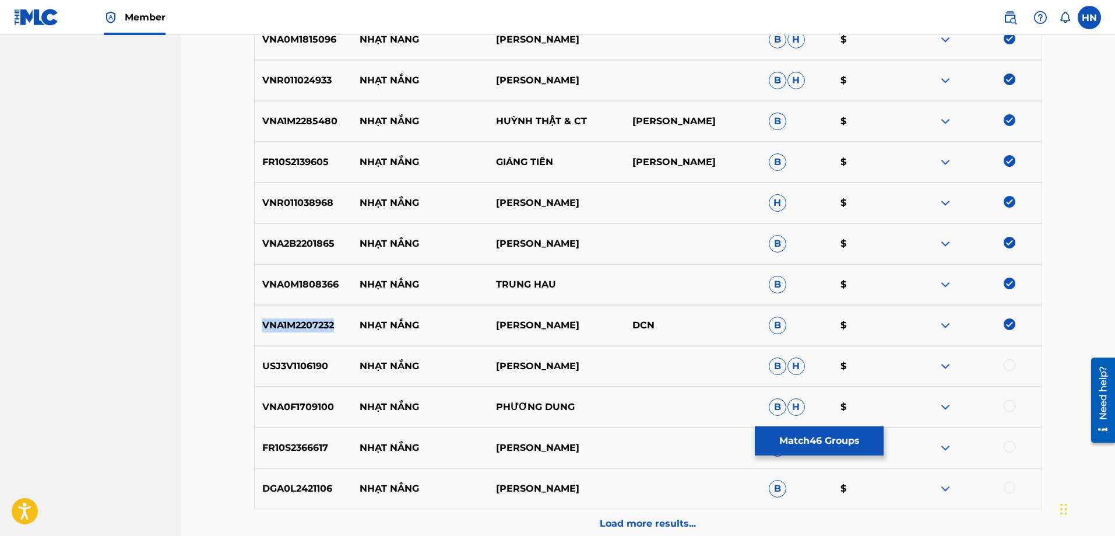
click at [301, 344] on div "VNA1M2207232 NHẠT NẮNG THANH NGÂN DCN B $" at bounding box center [648, 325] width 788 height 41
click at [297, 364] on p "USJ3V1106190" at bounding box center [304, 366] width 98 height 14
click at [1008, 364] on div at bounding box center [1010, 365] width 12 height 12
click at [265, 388] on div "VNA0F1709100 NHẠT NẮNG PHƯƠNG DUNG B H $" at bounding box center [648, 406] width 788 height 41
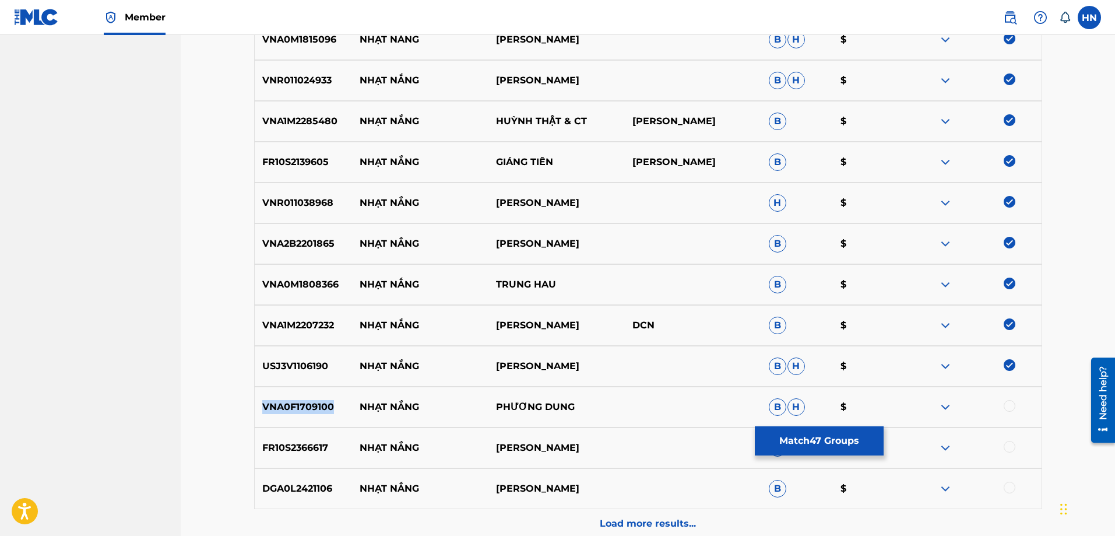
click at [265, 388] on div "VNA0F1709100 NHẠT NẮNG PHƯƠNG DUNG B H $" at bounding box center [648, 406] width 788 height 41
click at [1006, 407] on div at bounding box center [1010, 406] width 12 height 12
click at [323, 485] on p "DGA0L2421106" at bounding box center [304, 488] width 98 height 14
click at [325, 445] on p "FR10S2366617" at bounding box center [304, 448] width 98 height 14
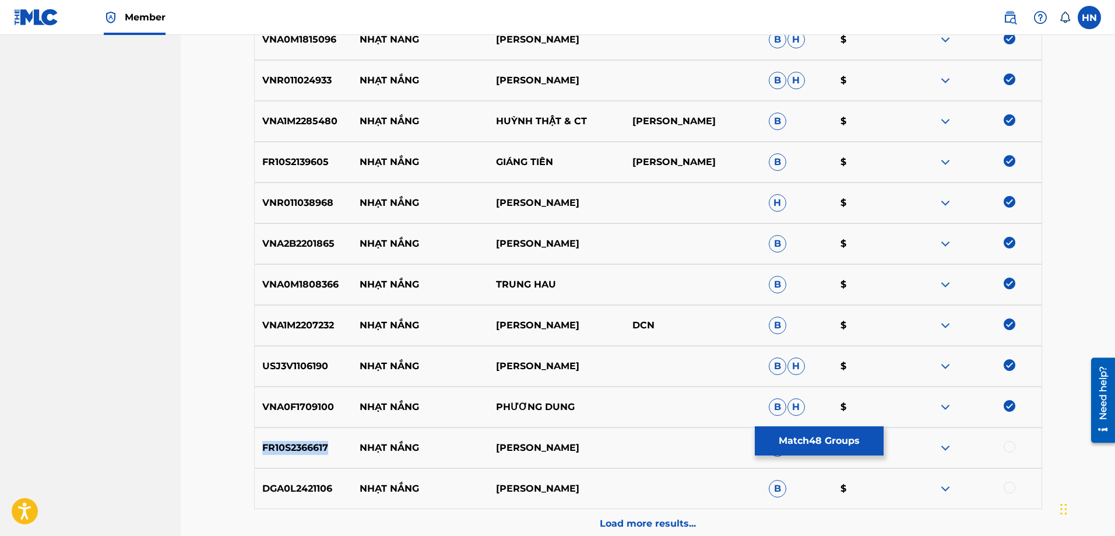
click at [325, 445] on p "FR10S2366617" at bounding box center [304, 448] width 98 height 14
click at [1007, 443] on div at bounding box center [1010, 447] width 12 height 12
click at [276, 479] on div "DGA0L2421106 NHẠT NẮNG [PERSON_NAME] B $" at bounding box center [648, 488] width 788 height 41
click at [277, 483] on div "DGA0L2421106 NHẠT NẮNG [PERSON_NAME] B $" at bounding box center [648, 488] width 788 height 41
click at [1006, 483] on div at bounding box center [1010, 487] width 12 height 12
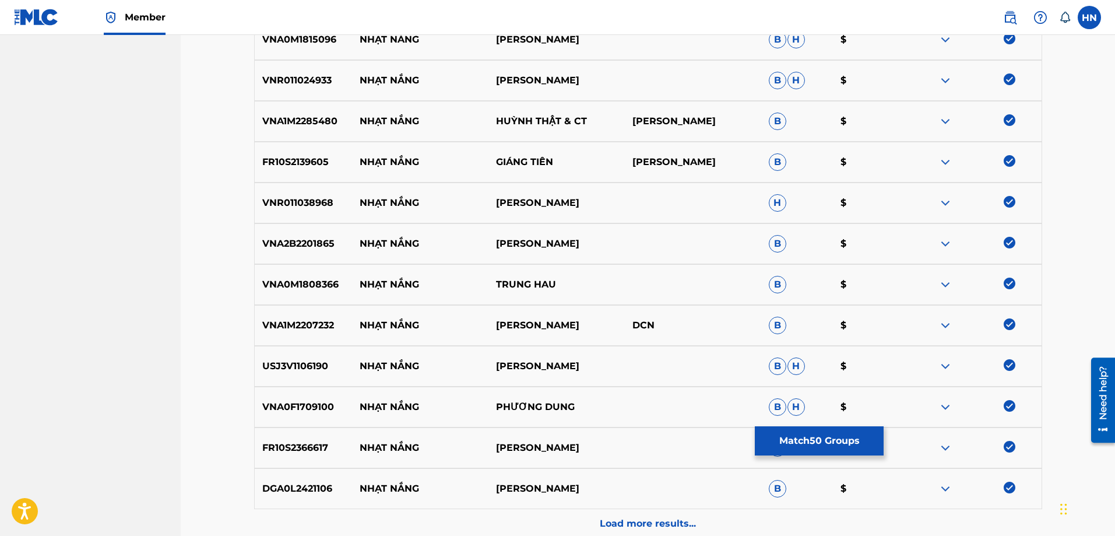
click at [599, 529] on div "Load more results..." at bounding box center [648, 523] width 788 height 29
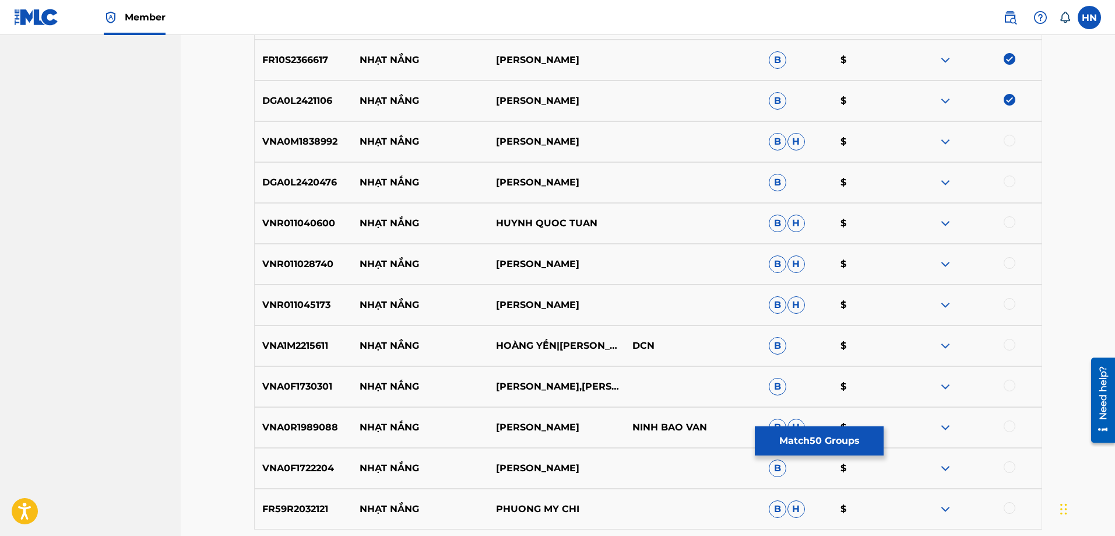
scroll to position [2388, 0]
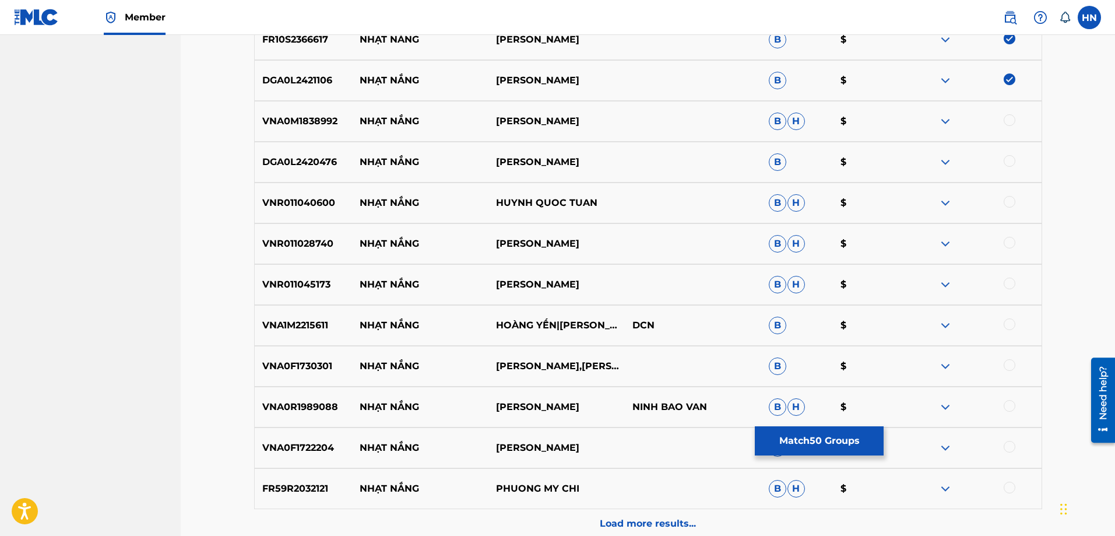
click at [266, 107] on div "VNA0M1838992 NHẠT NẮNG TRỌNG PHÚC B H $" at bounding box center [648, 121] width 788 height 41
click at [1010, 115] on div at bounding box center [1010, 120] width 12 height 12
click at [336, 167] on p "DGA0L2420476" at bounding box center [304, 162] width 98 height 14
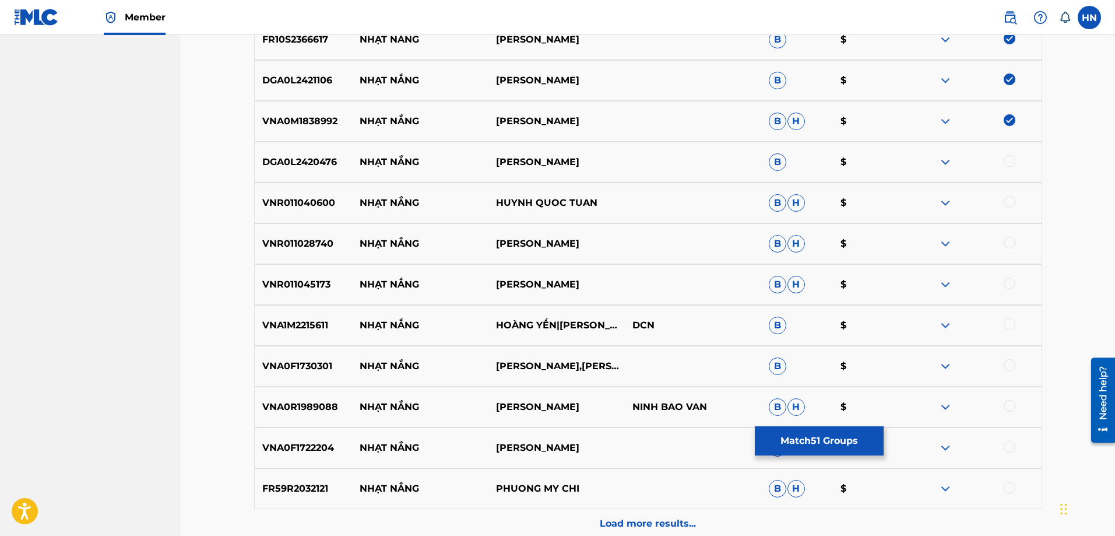
click at [320, 170] on div "DGA0L2420476 NHẠT NẮNG VŨ TUẤN B $" at bounding box center [648, 162] width 788 height 41
click at [1004, 160] on div at bounding box center [1010, 161] width 12 height 12
click at [326, 199] on p "VNR011040600" at bounding box center [304, 203] width 98 height 14
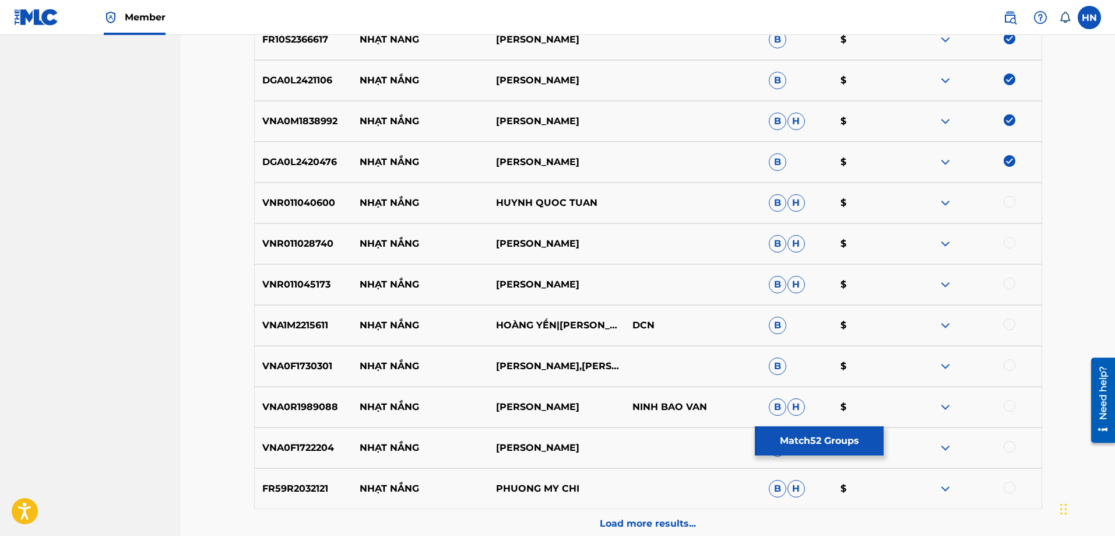
click at [1009, 204] on div at bounding box center [1010, 202] width 12 height 12
click at [314, 228] on div "VNR011028740 NHẠT NẮNG [PERSON_NAME]" at bounding box center [648, 243] width 788 height 41
click at [1008, 244] on div at bounding box center [1010, 243] width 12 height 12
click at [315, 284] on p "VNR011045173" at bounding box center [304, 284] width 98 height 14
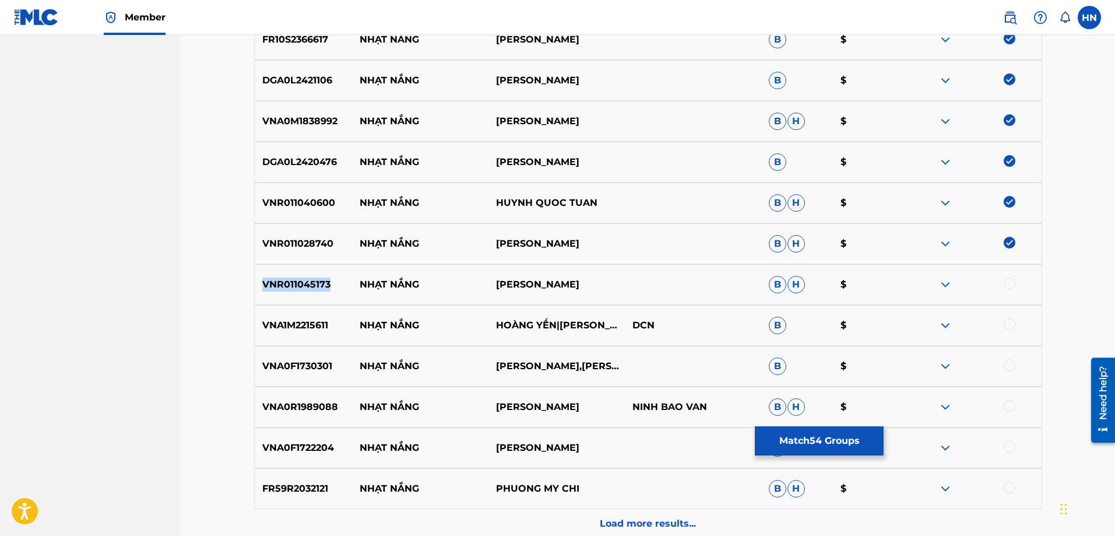
click at [315, 284] on p "VNR011045173" at bounding box center [304, 284] width 98 height 14
click at [1007, 287] on div at bounding box center [1010, 283] width 12 height 12
click at [308, 337] on div "VNA1M2215611 NHẠT NẮNG HOÀNG YẾN|KIM TUYẾN DCN B $" at bounding box center [648, 325] width 788 height 41
click at [1005, 325] on div at bounding box center [1010, 324] width 12 height 12
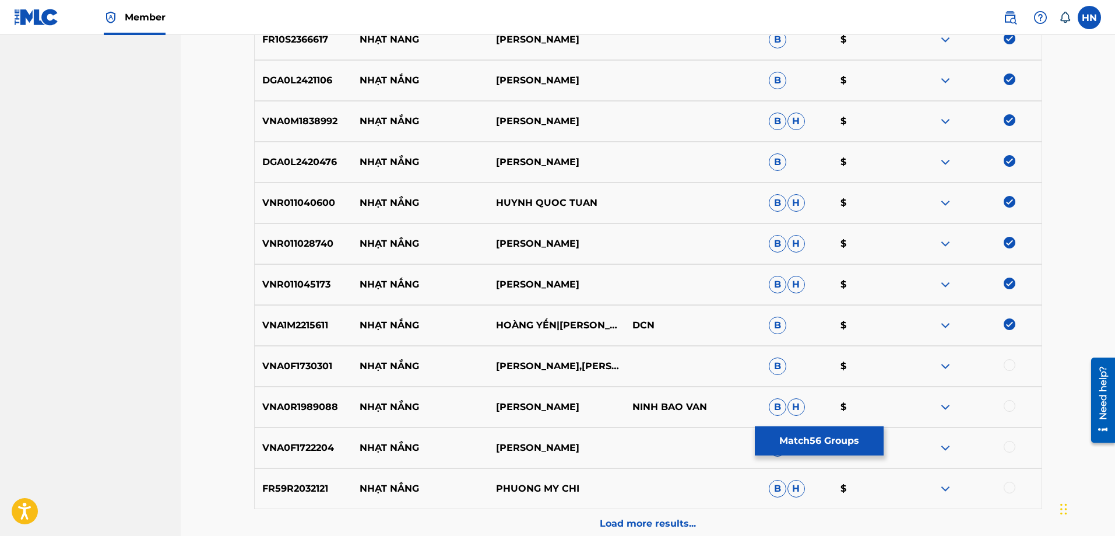
click at [293, 365] on p "VNA0F1730301" at bounding box center [304, 366] width 98 height 14
click at [1012, 361] on div at bounding box center [1010, 365] width 12 height 12
click at [326, 398] on div "VNA0R1989088 NHẠT NẮNG [PERSON_NAME]" at bounding box center [648, 406] width 788 height 41
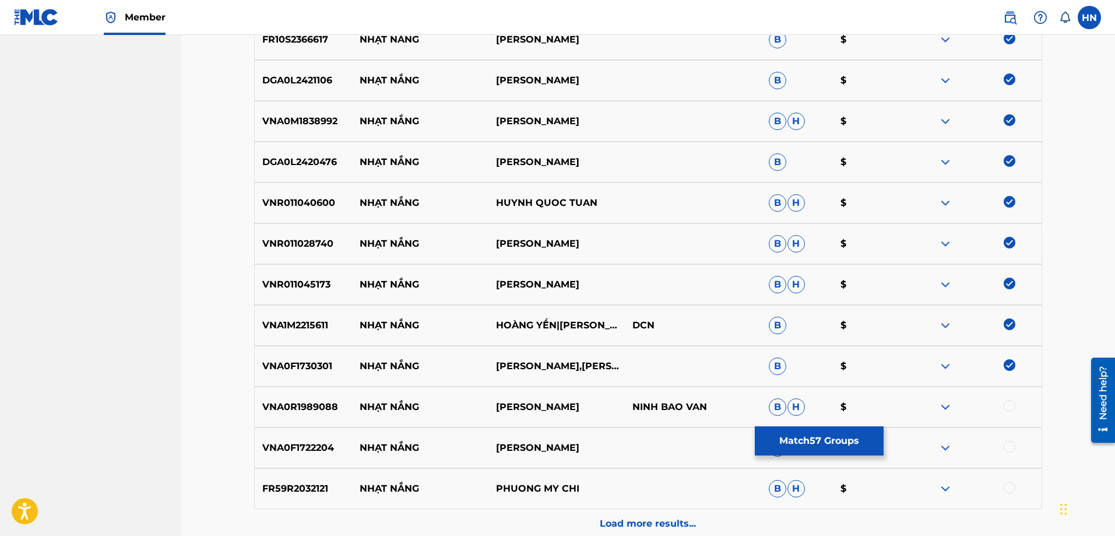
click at [1010, 405] on div at bounding box center [1010, 406] width 12 height 12
click at [308, 458] on div "VNA0F1722204 NHẠT NẮNG [PERSON_NAME] B $" at bounding box center [648, 447] width 788 height 41
click at [1007, 444] on div at bounding box center [1010, 447] width 12 height 12
click at [279, 483] on p "FR59R2032121" at bounding box center [304, 488] width 98 height 14
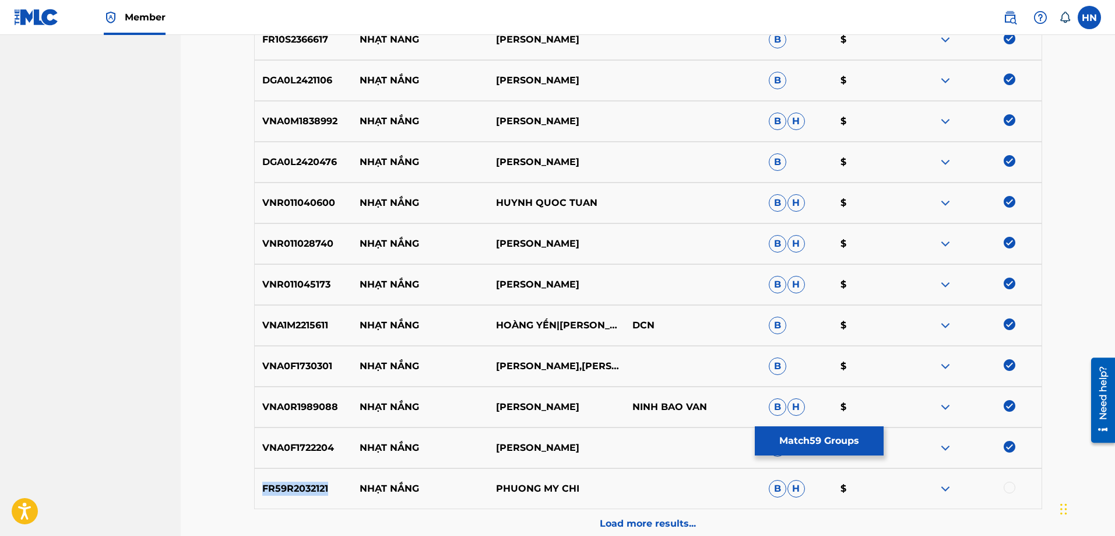
click at [279, 483] on p "FR59R2032121" at bounding box center [304, 488] width 98 height 14
click at [1009, 490] on div at bounding box center [1010, 487] width 12 height 12
click at [680, 513] on div "Load more results..." at bounding box center [648, 523] width 788 height 29
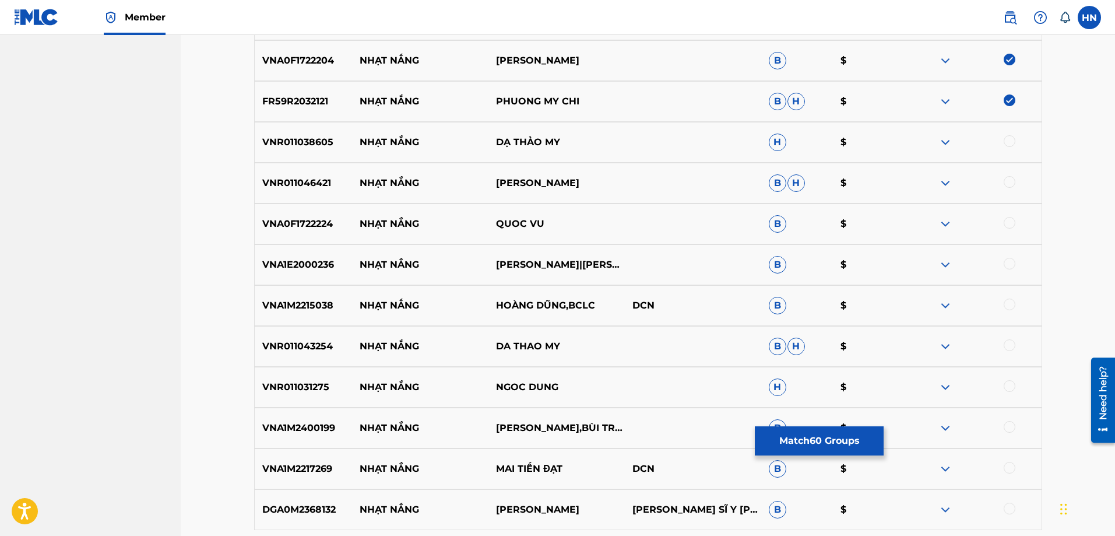
scroll to position [2796, 0]
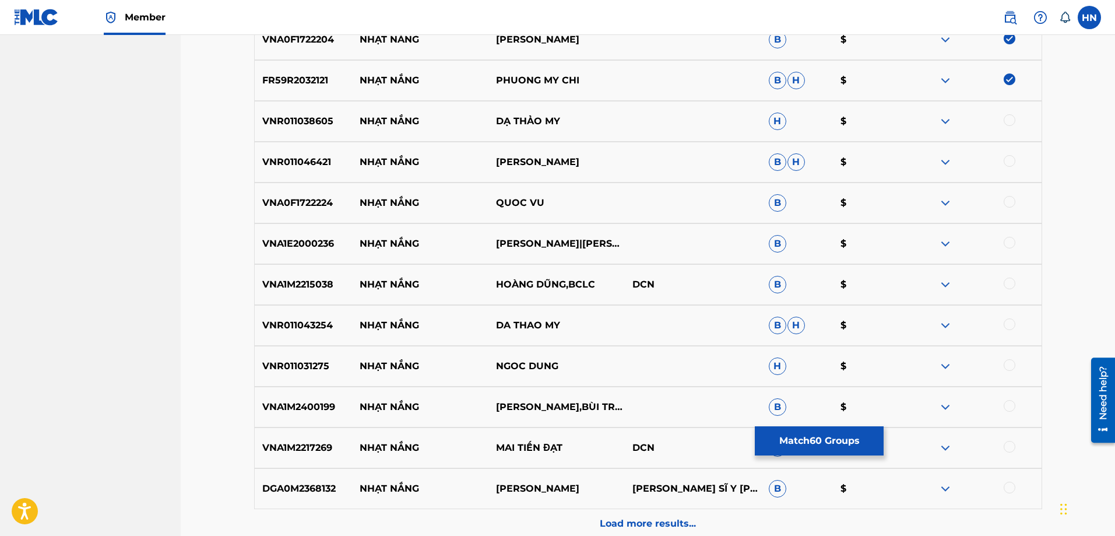
click at [282, 116] on p "VNR011038605" at bounding box center [304, 121] width 98 height 14
drag, startPoint x: 1005, startPoint y: 124, endPoint x: 994, endPoint y: 132, distance: 14.6
click at [1000, 128] on div "VNR011038605 NHẠT NẮNG DẠ THẢO MY H $" at bounding box center [648, 121] width 788 height 41
click at [301, 168] on p "VNR011046421" at bounding box center [304, 162] width 98 height 14
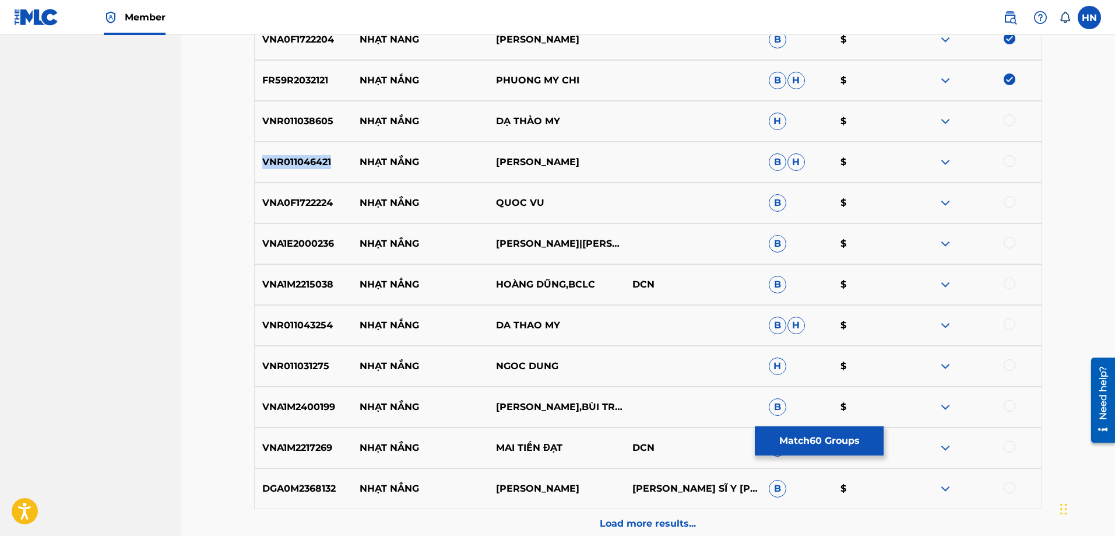
click at [301, 168] on p "VNR011046421" at bounding box center [304, 162] width 98 height 14
click at [1008, 161] on div at bounding box center [1010, 161] width 12 height 12
click at [1014, 111] on div "VNR011038605 NHẠT NẮNG DẠ THẢO MY H $" at bounding box center [648, 121] width 788 height 41
click at [1005, 119] on div at bounding box center [1010, 120] width 12 height 12
click at [300, 212] on div "VNA0F1722224 NHẠT NẮNG QUOC VU B $" at bounding box center [648, 202] width 788 height 41
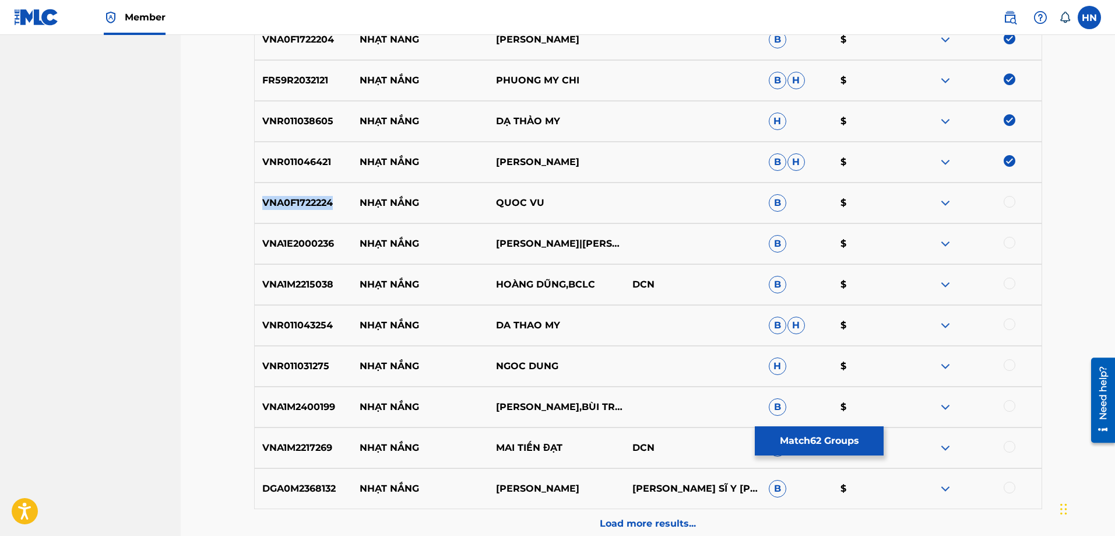
click at [300, 212] on div "VNA0F1722224 NHẠT NẮNG QUOC VU B $" at bounding box center [648, 202] width 788 height 41
click at [1011, 202] on div at bounding box center [1010, 202] width 12 height 12
click at [309, 250] on p "VNA1E2000236" at bounding box center [304, 244] width 98 height 14
click at [1015, 240] on div at bounding box center [973, 244] width 136 height 14
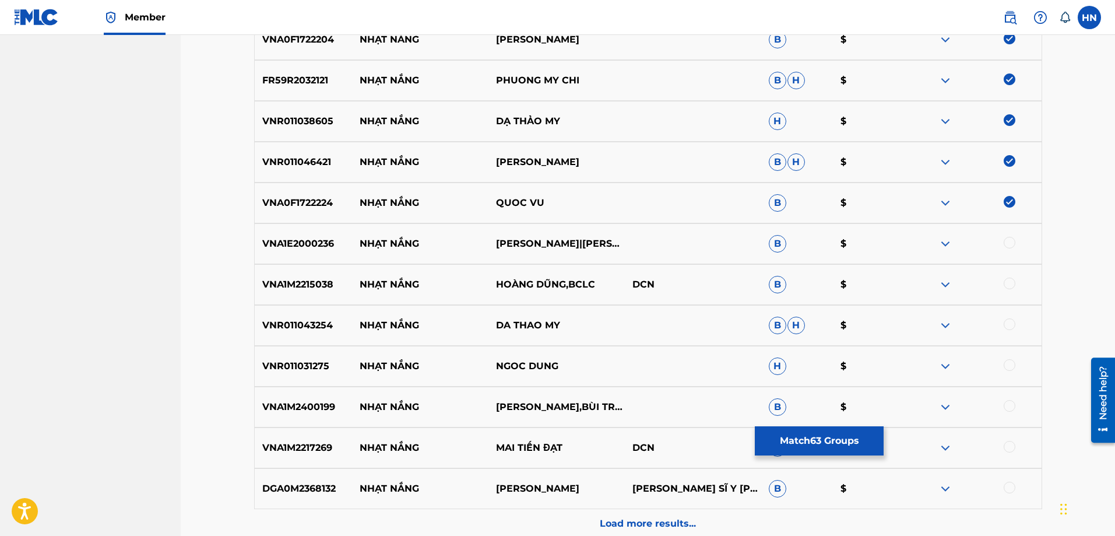
click at [1009, 244] on div at bounding box center [1010, 243] width 12 height 12
click at [300, 280] on p "VNA1M2215038" at bounding box center [304, 284] width 98 height 14
click at [1009, 283] on div at bounding box center [1010, 283] width 12 height 12
click at [273, 323] on p "VNR011043254" at bounding box center [304, 325] width 98 height 14
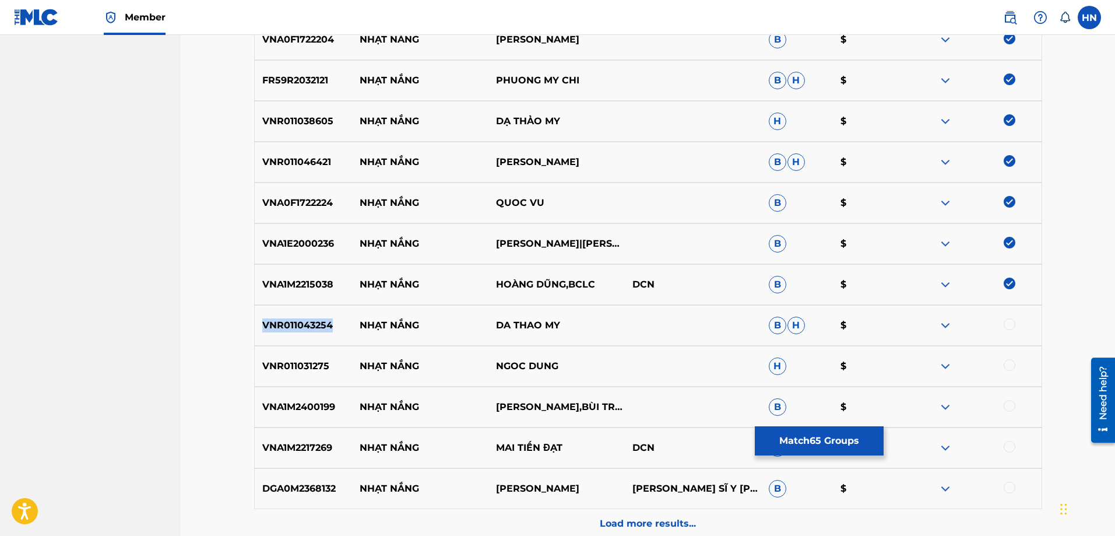
click at [273, 323] on p "VNR011043254" at bounding box center [304, 325] width 98 height 14
click at [1009, 325] on div at bounding box center [1010, 324] width 12 height 12
click at [300, 356] on div "VNR011031275 NHẠT NẮNG NGOC DUNG H $" at bounding box center [648, 366] width 788 height 41
click at [1007, 361] on div at bounding box center [1010, 365] width 12 height 12
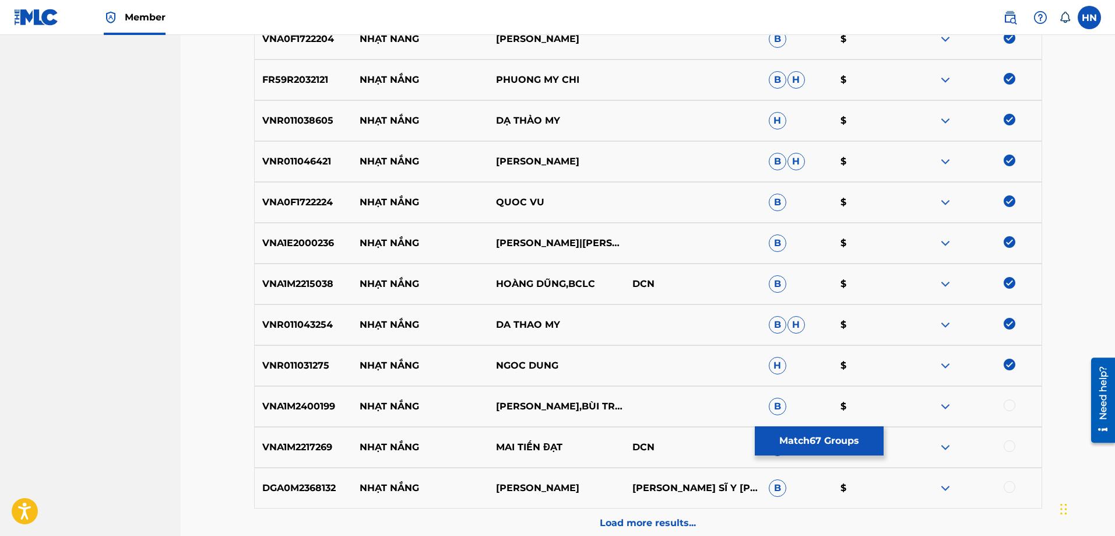
scroll to position [2912, 0]
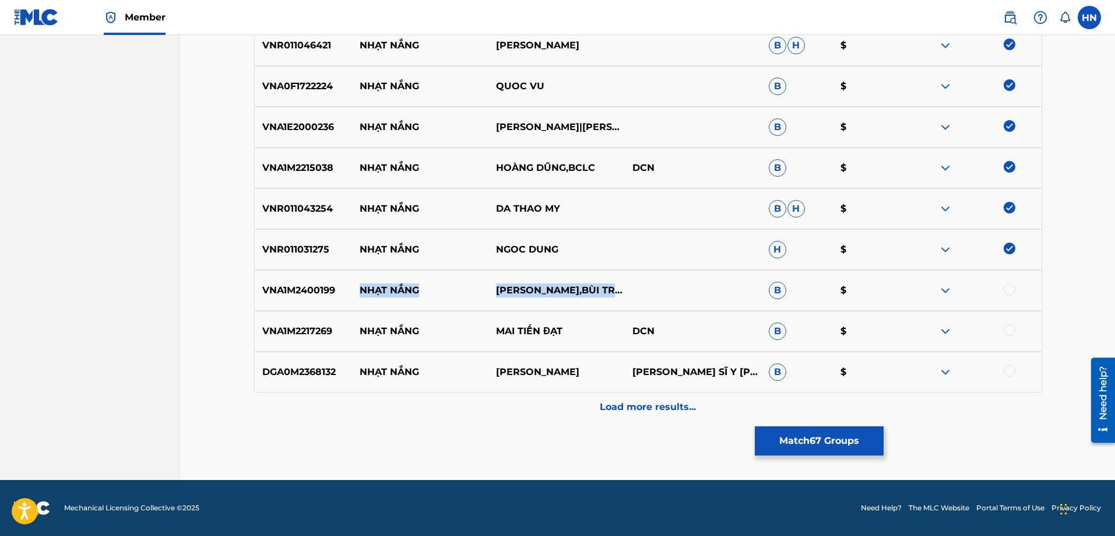
drag, startPoint x: 357, startPoint y: 283, endPoint x: 581, endPoint y: 294, distance: 224.7
click at [581, 294] on div "VNA1M2400199 NHẠT NẮNG PHƯƠNG THUÝ,BÙI TRUNG ĐẲNG B $" at bounding box center [648, 290] width 788 height 41
click at [326, 343] on div "VNA1M2217269 NHẠT NẮNG MAI TIẾN ĐẠT DCN B $" at bounding box center [648, 331] width 788 height 41
click at [1010, 327] on div at bounding box center [1010, 330] width 12 height 12
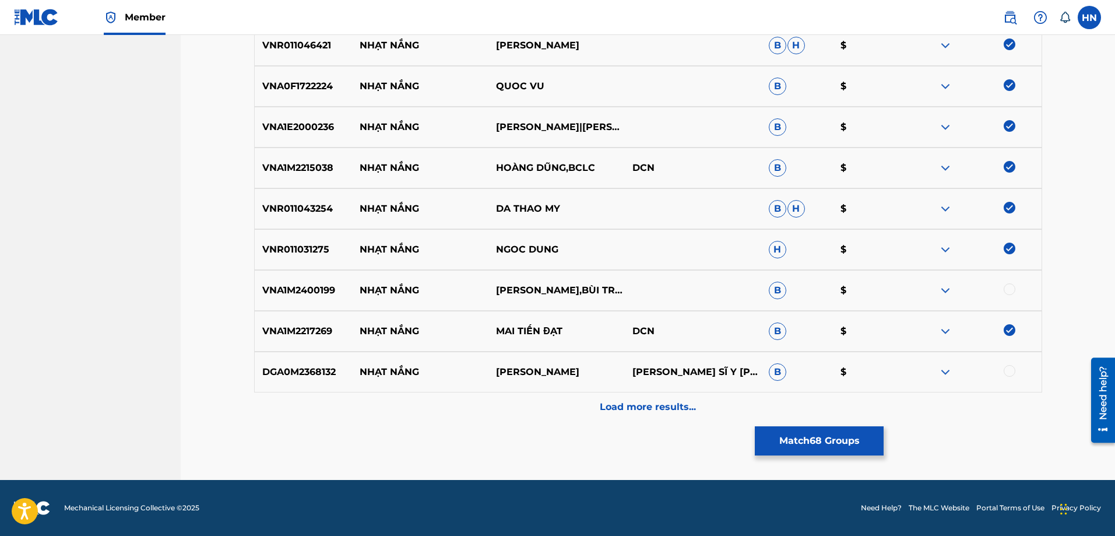
click at [302, 368] on p "DGA0M2368132" at bounding box center [304, 372] width 98 height 14
click at [1013, 375] on div at bounding box center [1010, 371] width 12 height 12
click at [597, 415] on div "Load more results..." at bounding box center [648, 406] width 788 height 29
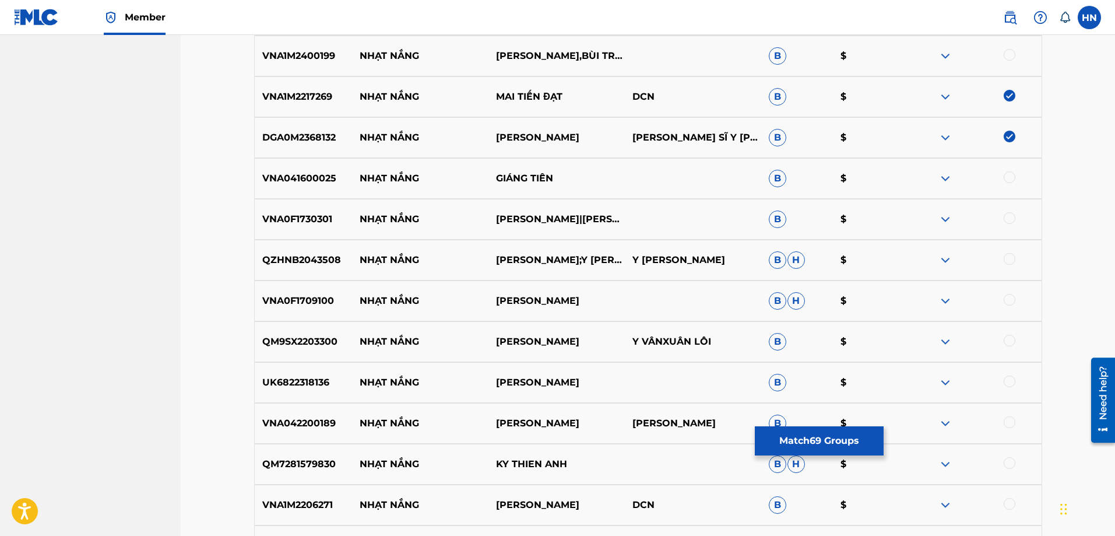
scroll to position [3204, 0]
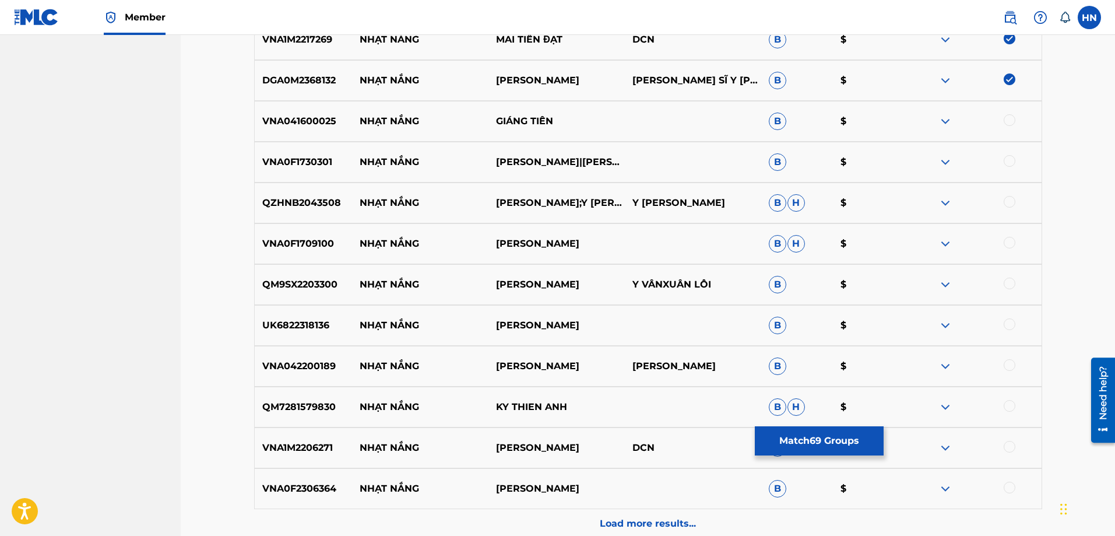
click at [283, 105] on div "VNA041600025 NHẠT NẮNG GIÁNG TIÊN B $" at bounding box center [648, 121] width 788 height 41
click at [1003, 124] on div at bounding box center [973, 121] width 136 height 14
click at [1006, 120] on div at bounding box center [1010, 120] width 12 height 12
click at [300, 159] on p "VNA0F1730301" at bounding box center [304, 162] width 98 height 14
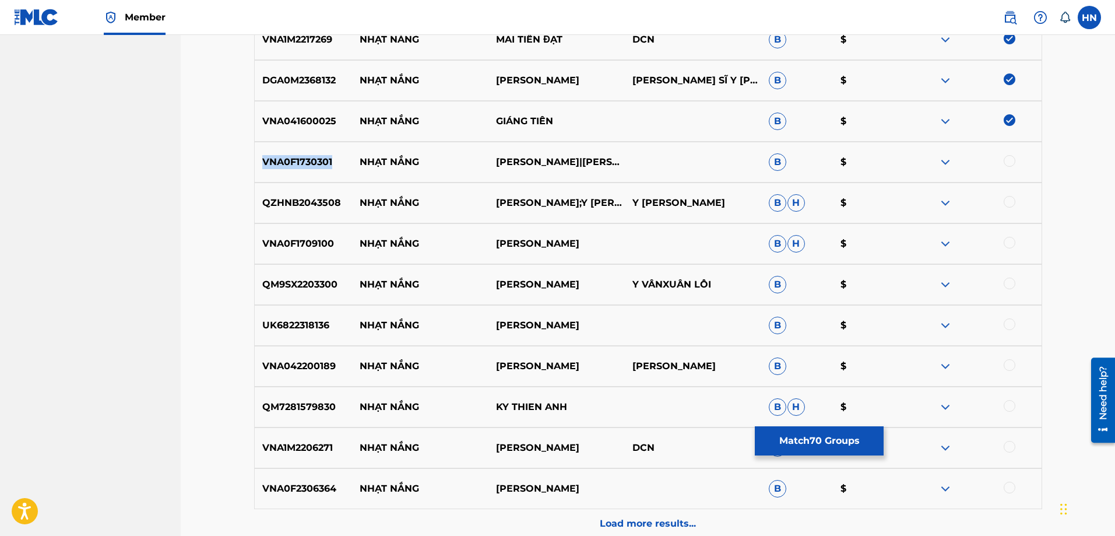
click at [300, 159] on p "VNA0F1730301" at bounding box center [304, 162] width 98 height 14
click at [1008, 162] on div at bounding box center [1010, 161] width 12 height 12
click at [312, 199] on p "QZHNB2043508" at bounding box center [304, 203] width 98 height 14
click at [1011, 197] on div at bounding box center [1010, 202] width 12 height 12
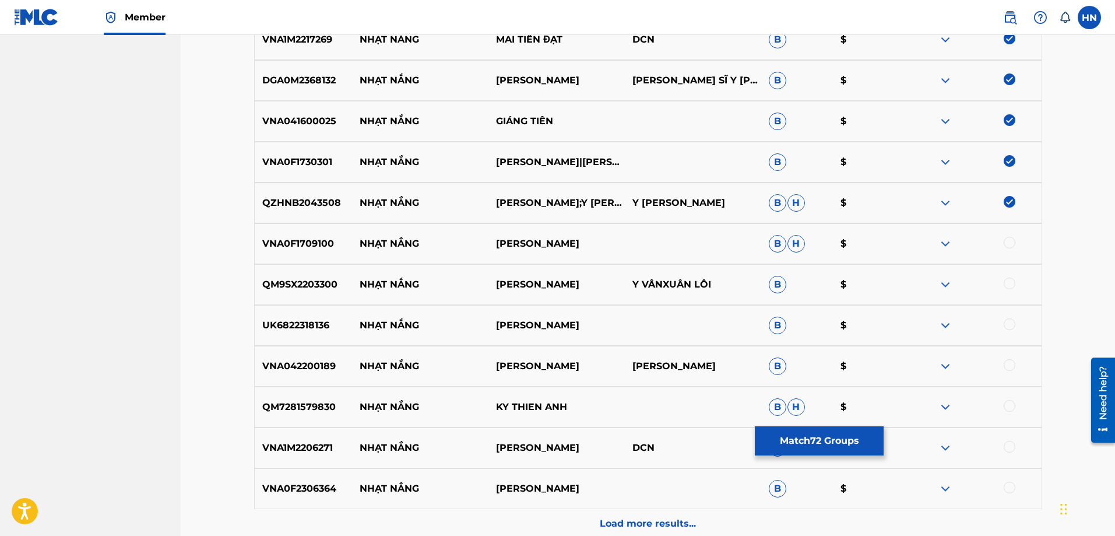
click at [295, 234] on div "VNA0F1709100 NHẠT NẮNG XUÂN LÔI B H $" at bounding box center [648, 243] width 788 height 41
click at [1003, 241] on div at bounding box center [973, 244] width 136 height 14
click at [1005, 240] on div at bounding box center [1010, 243] width 12 height 12
click at [324, 282] on p "QM9SX2203300" at bounding box center [304, 284] width 98 height 14
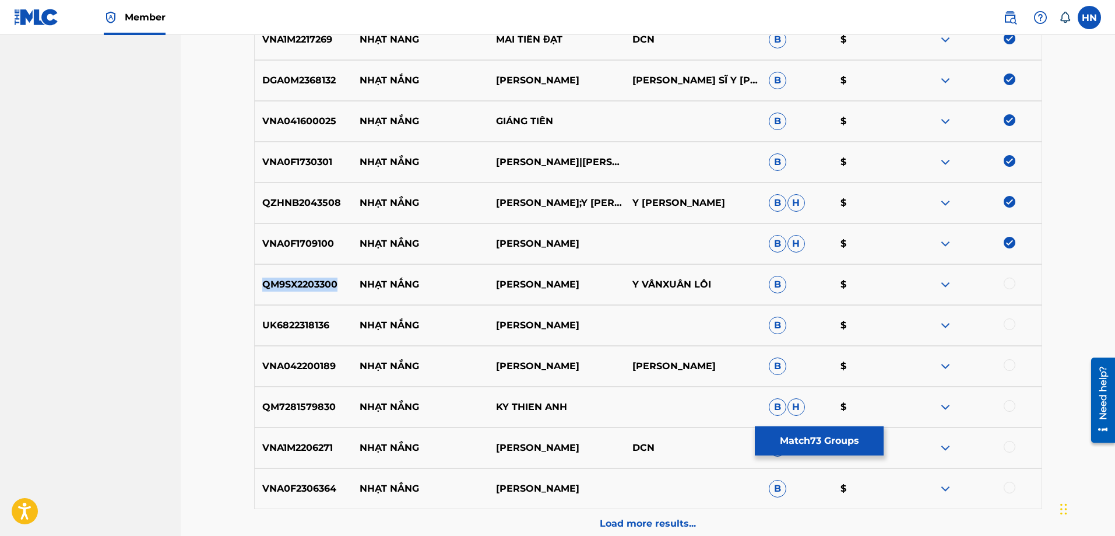
click at [324, 282] on p "QM9SX2203300" at bounding box center [304, 284] width 98 height 14
click at [1013, 280] on div at bounding box center [1010, 283] width 12 height 12
click at [287, 329] on p "UK6822318136" at bounding box center [304, 325] width 98 height 14
click at [1015, 325] on div at bounding box center [1010, 324] width 12 height 12
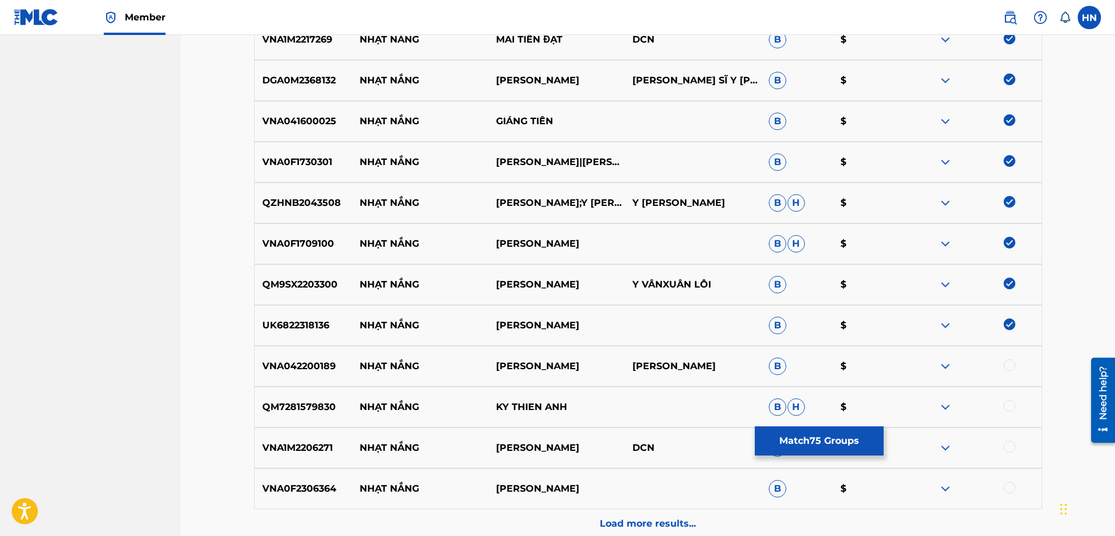
click at [305, 376] on div "VNA042200189 NHẠT NẮNG [PERSON_NAME] $" at bounding box center [648, 366] width 788 height 41
click at [323, 360] on p "VNA042200189" at bounding box center [304, 366] width 98 height 14
drag, startPoint x: 358, startPoint y: 369, endPoint x: 592, endPoint y: 321, distance: 238.7
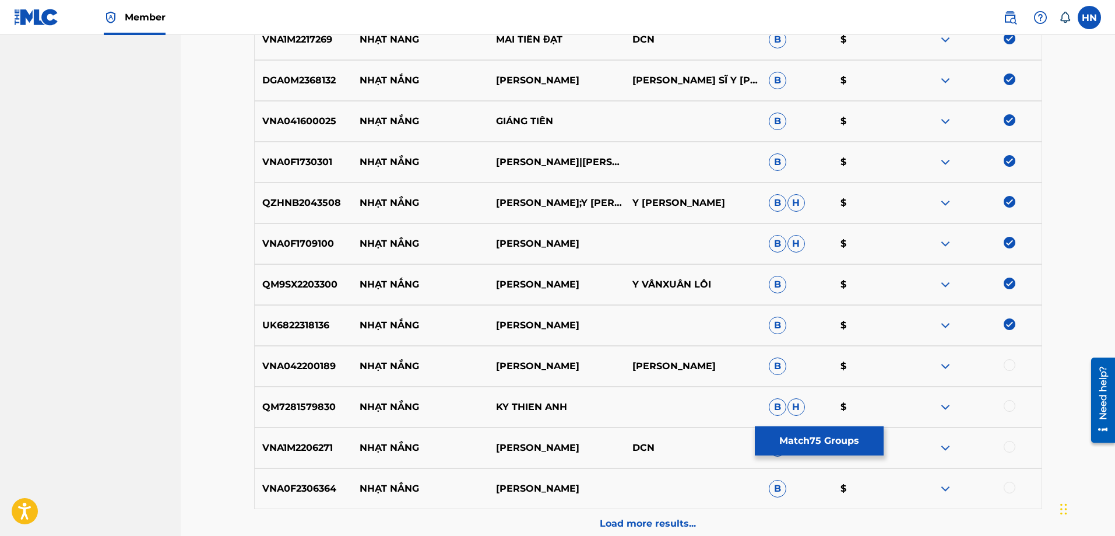
click at [605, 354] on div "VNA042200189 NHẠT NẮNG [PERSON_NAME] $" at bounding box center [648, 366] width 788 height 41
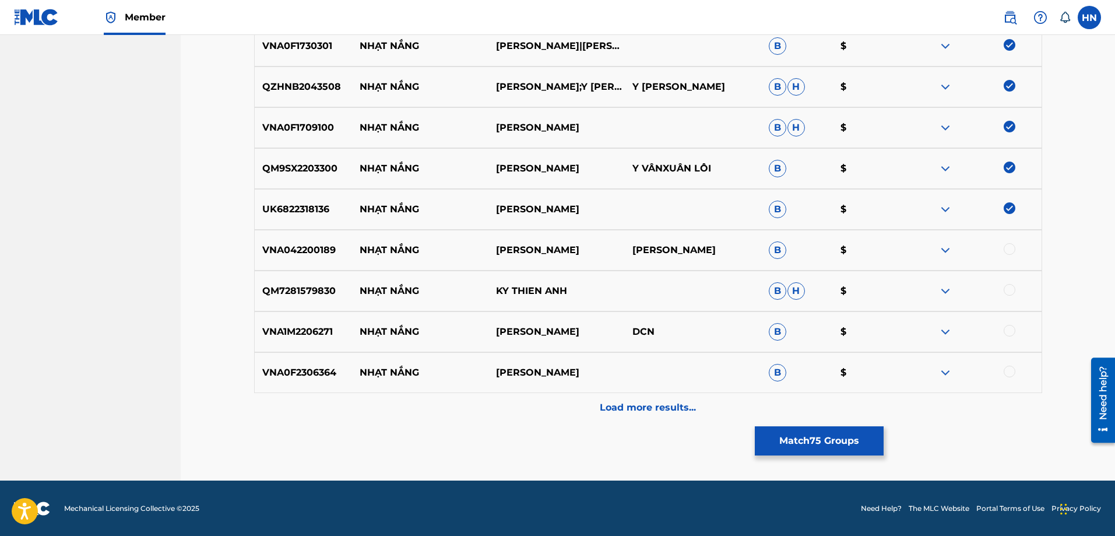
scroll to position [3320, 0]
click at [953, 259] on div "VNA042200189 NHẠT NẮNG [PERSON_NAME] $" at bounding box center [648, 249] width 788 height 41
click at [943, 243] on img at bounding box center [945, 249] width 14 height 14
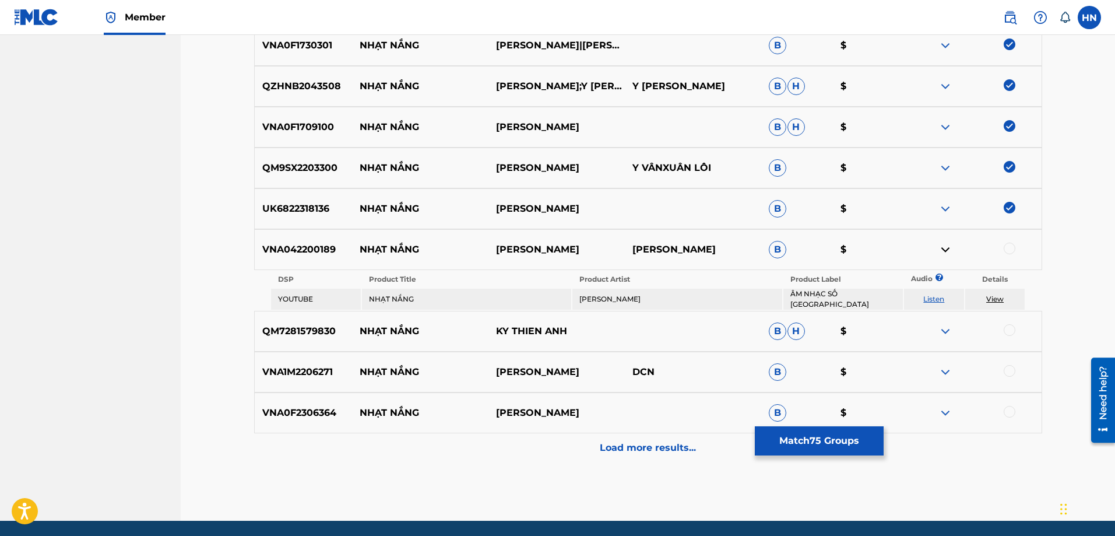
click at [930, 294] on link "Listen" at bounding box center [933, 298] width 21 height 9
click at [254, 249] on div "VNA042200189 NHẠT NẮNG [PERSON_NAME] $" at bounding box center [648, 249] width 788 height 41
click at [1014, 247] on div at bounding box center [1010, 248] width 12 height 12
click at [259, 341] on div "QM7281579830 NHẠT NẮNG KY THIEN ANH B H $" at bounding box center [648, 331] width 788 height 41
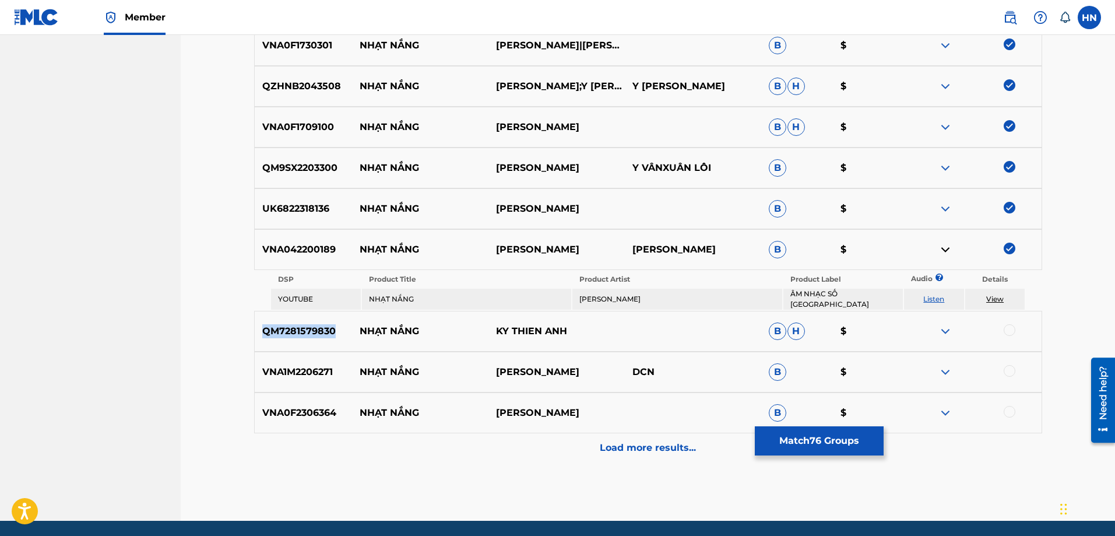
click at [259, 341] on div "QM7281579830 NHẠT NẮNG KY THIEN ANH B H $" at bounding box center [648, 331] width 788 height 41
click at [1011, 319] on div "QM7281579830 NHẠT NẮNG KY THIEN ANH B H $" at bounding box center [648, 331] width 788 height 41
click at [1012, 325] on div at bounding box center [1010, 330] width 12 height 12
click at [257, 371] on p "VNA1M2206271" at bounding box center [304, 372] width 98 height 14
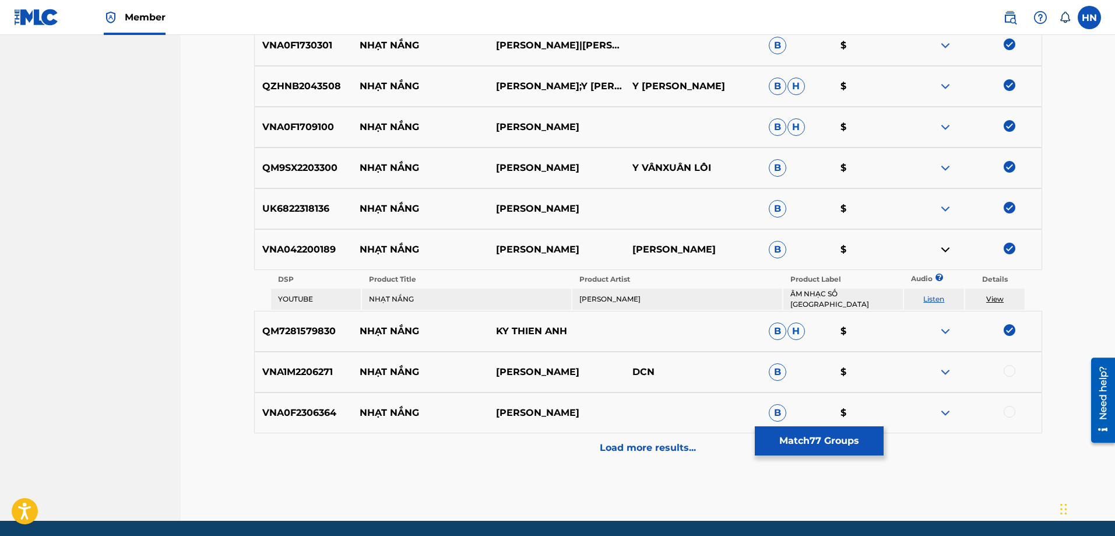
click at [1008, 367] on div at bounding box center [1010, 371] width 12 height 12
click at [271, 406] on p "VNA0F2306364" at bounding box center [304, 413] width 98 height 14
click at [1011, 410] on div at bounding box center [1010, 412] width 12 height 12
click at [649, 441] on p "Load more results..." at bounding box center [648, 448] width 96 height 14
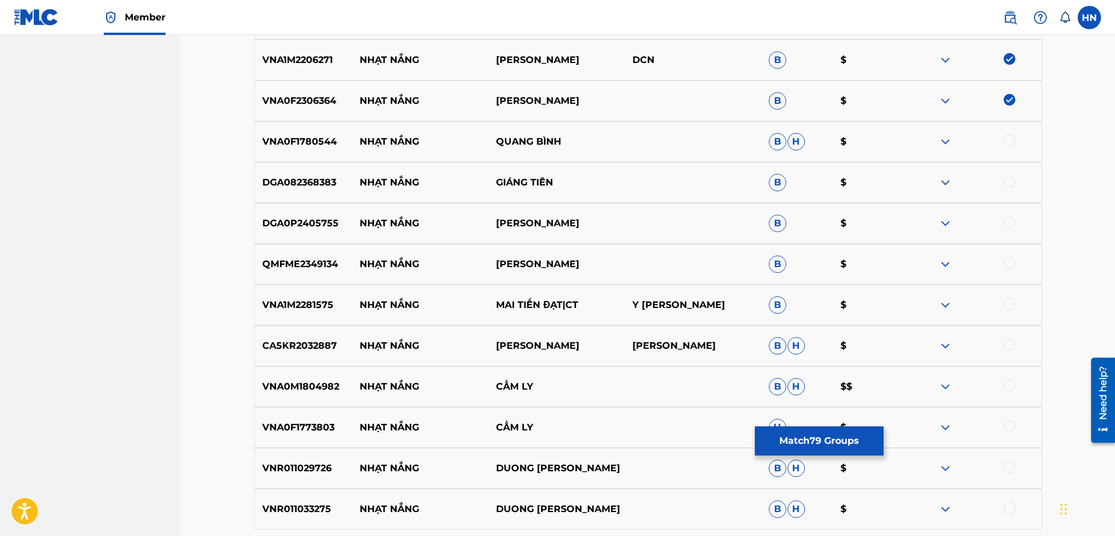
scroll to position [3612, 0]
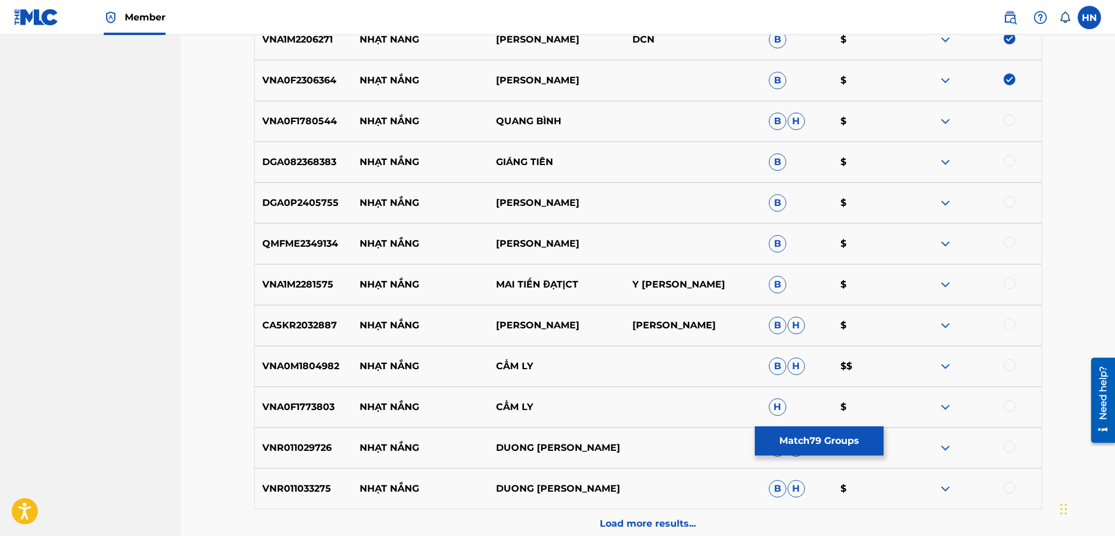
click at [322, 117] on p "VNA0F1780544" at bounding box center [304, 121] width 98 height 14
click at [1009, 124] on div at bounding box center [1010, 120] width 12 height 12
click at [290, 160] on p "DGA082368383" at bounding box center [304, 162] width 98 height 14
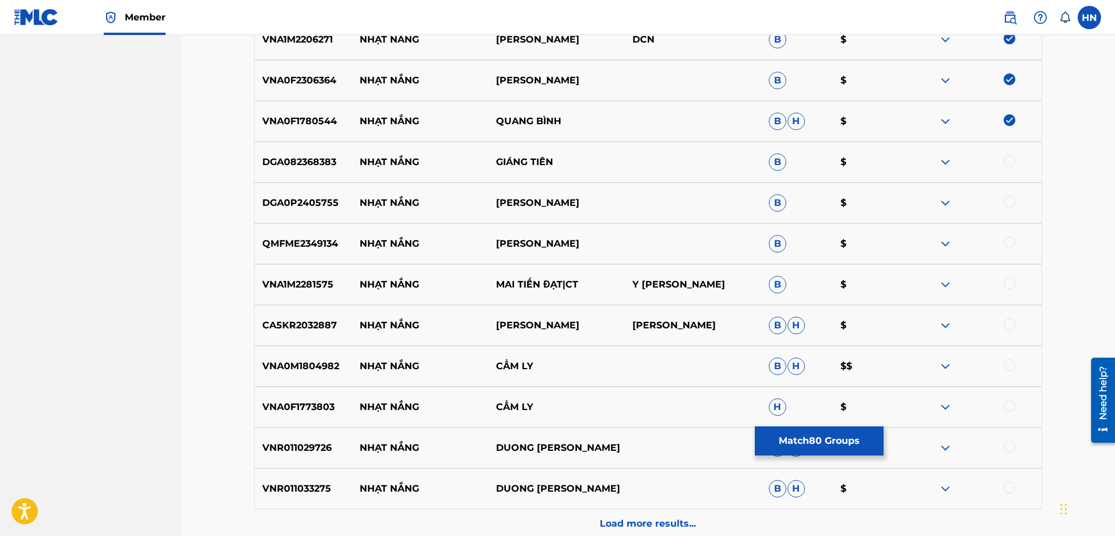
click at [1014, 160] on div at bounding box center [1010, 161] width 12 height 12
click at [329, 195] on div "DGA0P2405755 NHẠT NẮNG THÙY HƯƠNG B $" at bounding box center [648, 202] width 788 height 41
click at [1007, 201] on div at bounding box center [1010, 202] width 12 height 12
click at [266, 252] on div "QMFME2349134 NHẠT NẮNG THUY HUONG B $" at bounding box center [648, 243] width 788 height 41
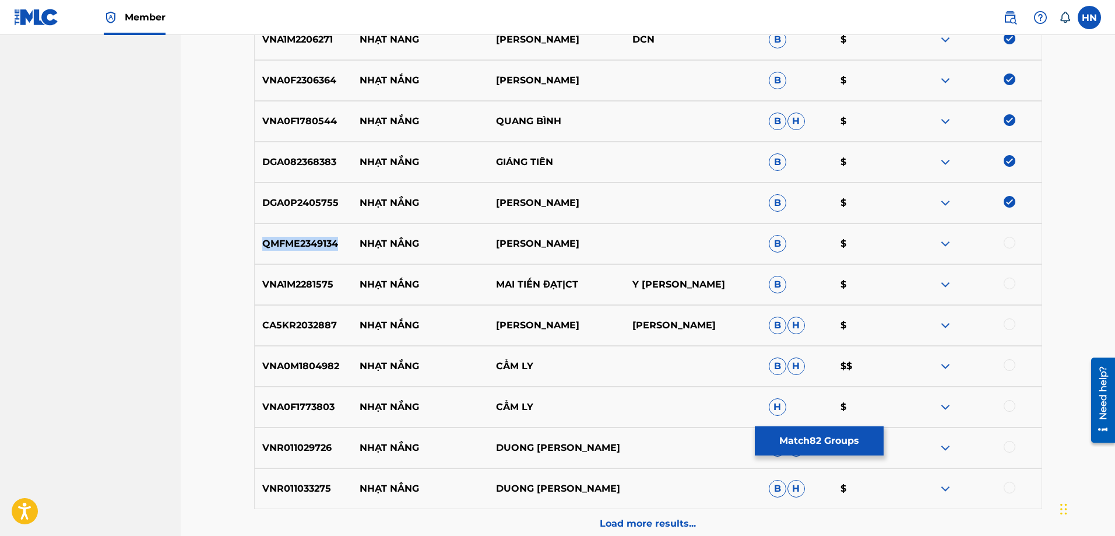
click at [266, 252] on div "QMFME2349134 NHẠT NẮNG THUY HUONG B $" at bounding box center [648, 243] width 788 height 41
click at [1007, 247] on div at bounding box center [1010, 243] width 12 height 12
click at [276, 260] on div "QMFME2349134 NHẠT NẮNG THUY HUONG B $" at bounding box center [648, 243] width 788 height 41
click at [275, 277] on div "VNA1M2281575 NHẠT NẮNG MAI TIẾN ĐẠT|CT Y VÂN XUÂN LÔI B $" at bounding box center [648, 284] width 788 height 41
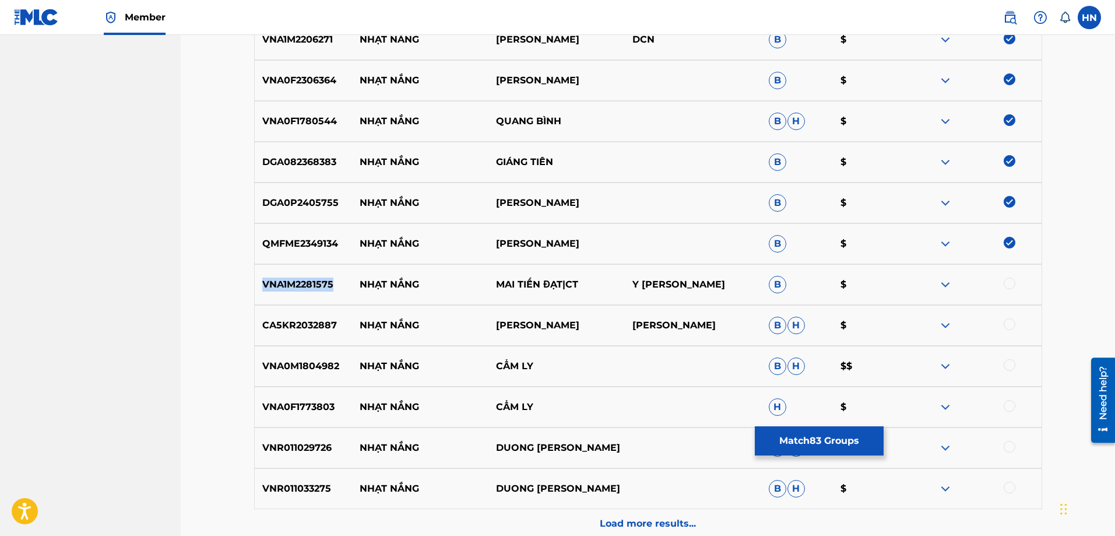
click at [275, 277] on div "VNA1M2281575 NHẠT NẮNG MAI TIẾN ĐẠT|CT Y VÂN XUÂN LÔI B $" at bounding box center [648, 284] width 788 height 41
click at [1012, 286] on div at bounding box center [1010, 283] width 12 height 12
click at [283, 318] on p "CA5KR2032887" at bounding box center [304, 325] width 98 height 14
click at [1011, 319] on div at bounding box center [1010, 324] width 12 height 12
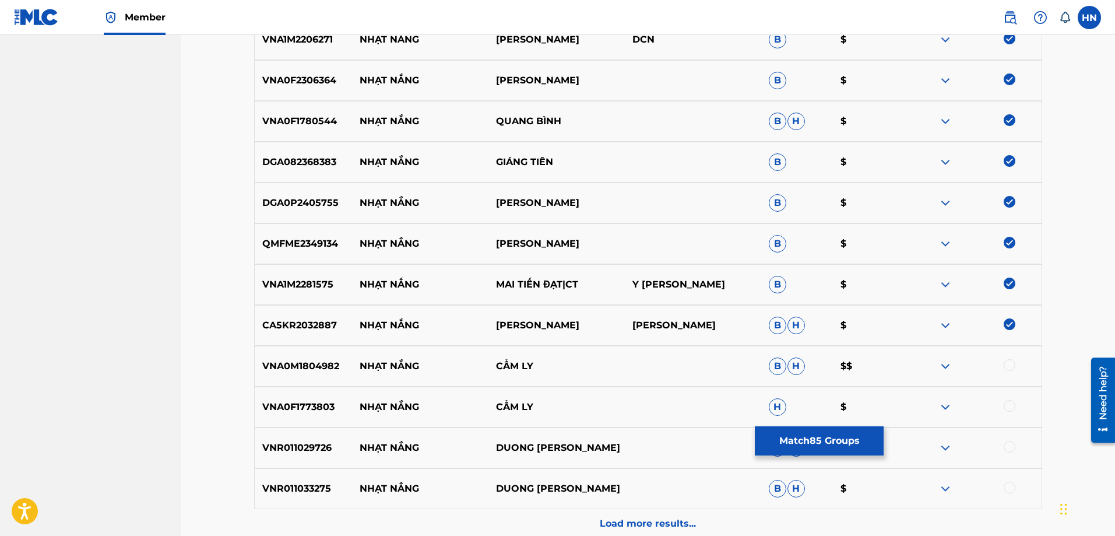
click at [303, 349] on div "VNA0M1804982 NHẠT NẮNG CẨM LY B H $$" at bounding box center [648, 366] width 788 height 41
click at [1013, 361] on div at bounding box center [1010, 365] width 12 height 12
click at [311, 363] on p "VNA0M1804982" at bounding box center [304, 366] width 98 height 14
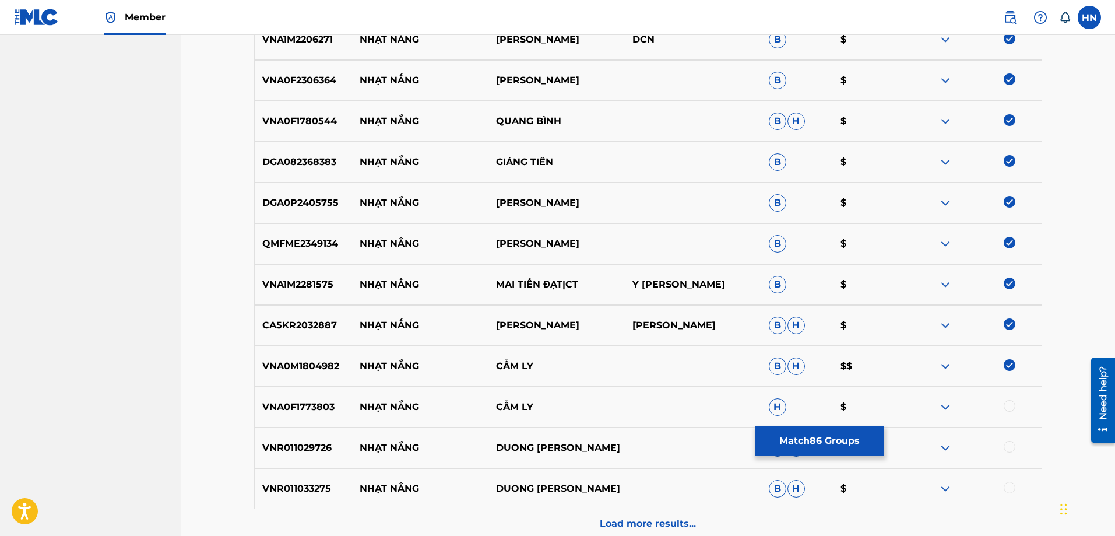
click at [1012, 404] on div at bounding box center [1010, 406] width 12 height 12
click at [307, 407] on p "VNA0F1773803" at bounding box center [304, 407] width 98 height 14
click at [293, 451] on p "VNR011029726" at bounding box center [304, 448] width 98 height 14
click at [300, 411] on p "VNA0F1773803" at bounding box center [304, 407] width 98 height 14
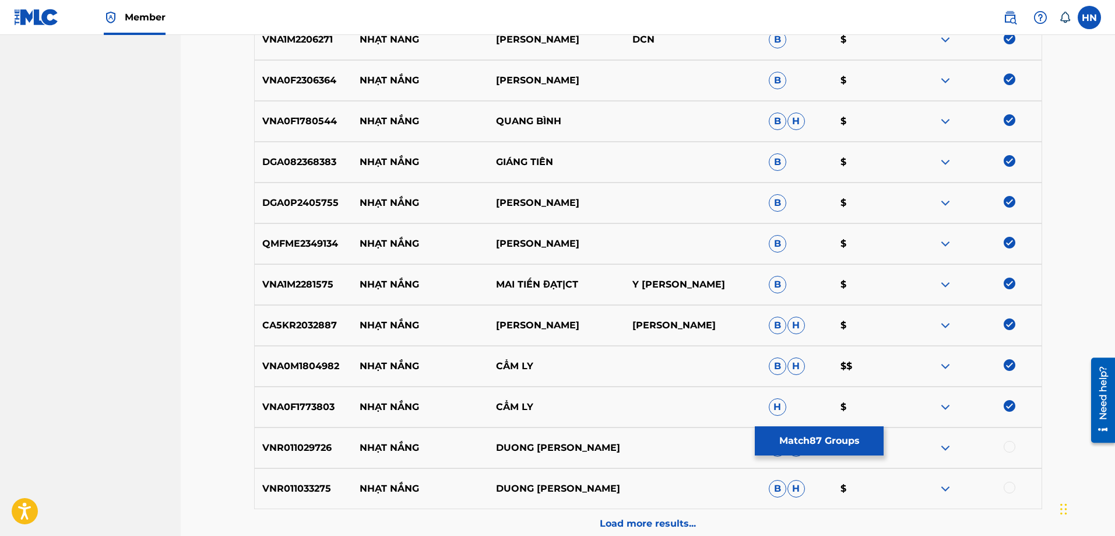
click at [293, 434] on div "VNR011029726 NHẠT NẮNG DUONG [PERSON_NAME]" at bounding box center [648, 447] width 788 height 41
click at [1005, 447] on div at bounding box center [1010, 447] width 12 height 12
click at [268, 490] on p "VNR011033275" at bounding box center [304, 488] width 98 height 14
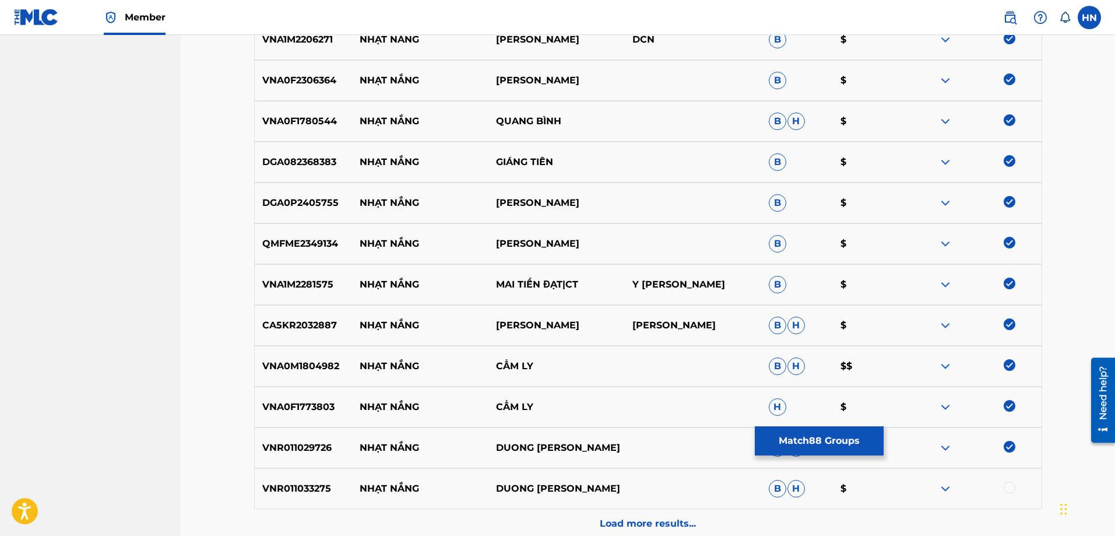
click at [1008, 482] on div at bounding box center [1010, 487] width 12 height 12
click at [678, 513] on div "Load more results..." at bounding box center [648, 523] width 788 height 29
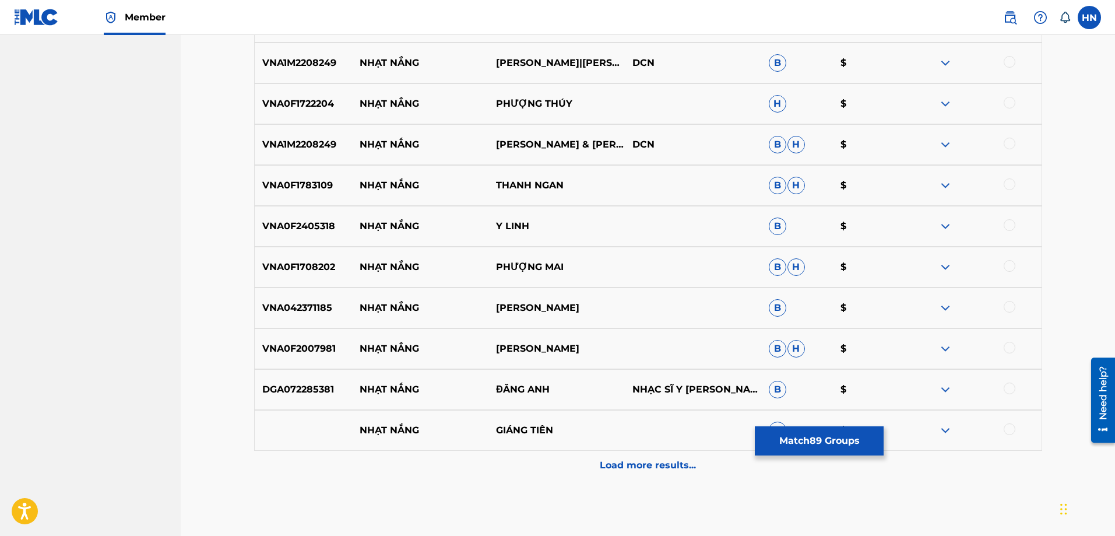
scroll to position [4020, 0]
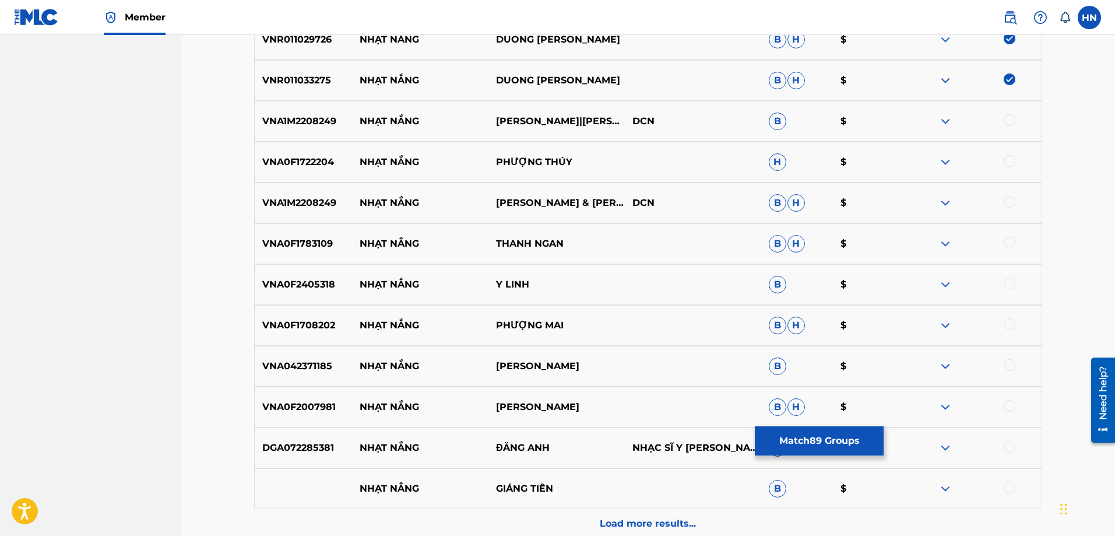
click at [314, 129] on div "VNA1M2208249 NHẠT NẮNG MAI TIẾN ĐẠT|THANH NGÂN DCN B $" at bounding box center [648, 121] width 788 height 41
click at [1011, 125] on div at bounding box center [1010, 120] width 12 height 12
click at [325, 164] on p "VNA0F1722204" at bounding box center [304, 162] width 98 height 14
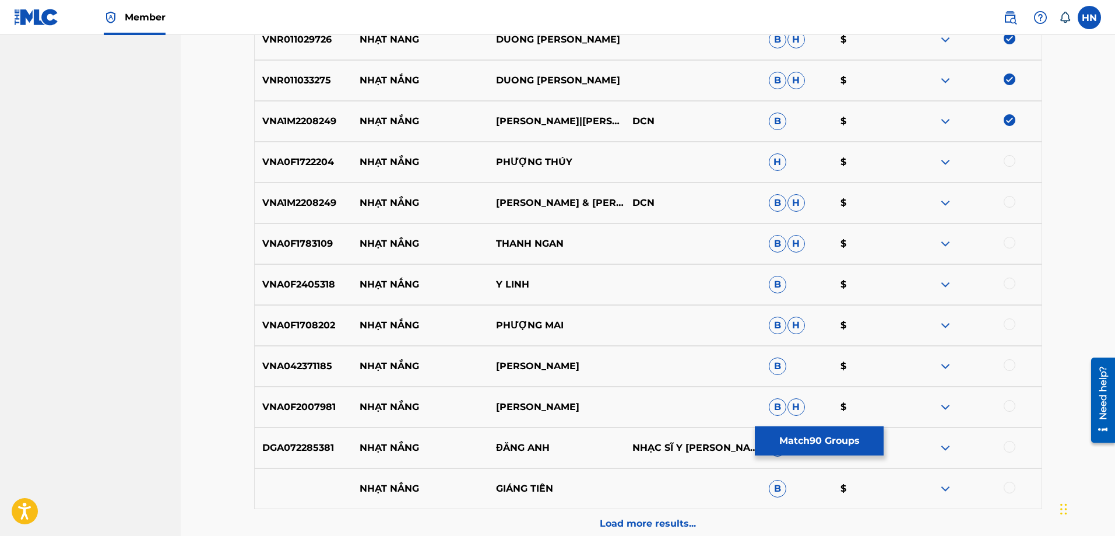
click at [1009, 164] on div at bounding box center [1010, 161] width 12 height 12
click at [297, 210] on div "VNA1M2208249 NHẠT NẮNG THANH NGÂN & MAI TIẾN ĐẠT DCN B H $" at bounding box center [648, 202] width 788 height 41
click at [1008, 207] on div at bounding box center [1010, 202] width 12 height 12
click at [276, 241] on p "VNA0F1783109" at bounding box center [304, 244] width 98 height 14
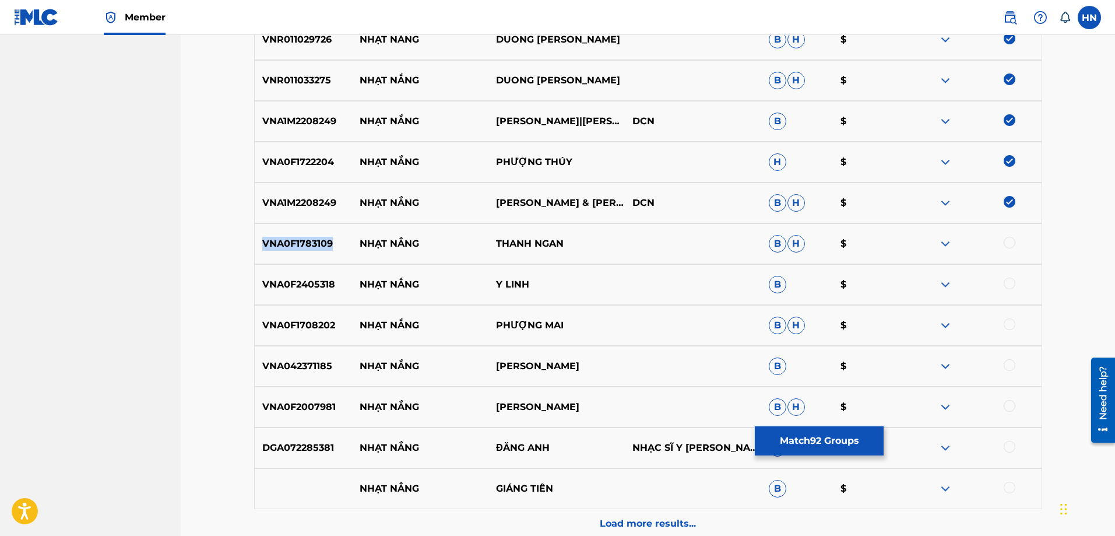
click at [275, 241] on p "VNA0F1783109" at bounding box center [304, 244] width 98 height 14
click at [1010, 240] on div at bounding box center [1010, 243] width 12 height 12
click at [304, 273] on div "VNA0F2405318 NHẠT NẮNG Y LINH B $" at bounding box center [648, 284] width 788 height 41
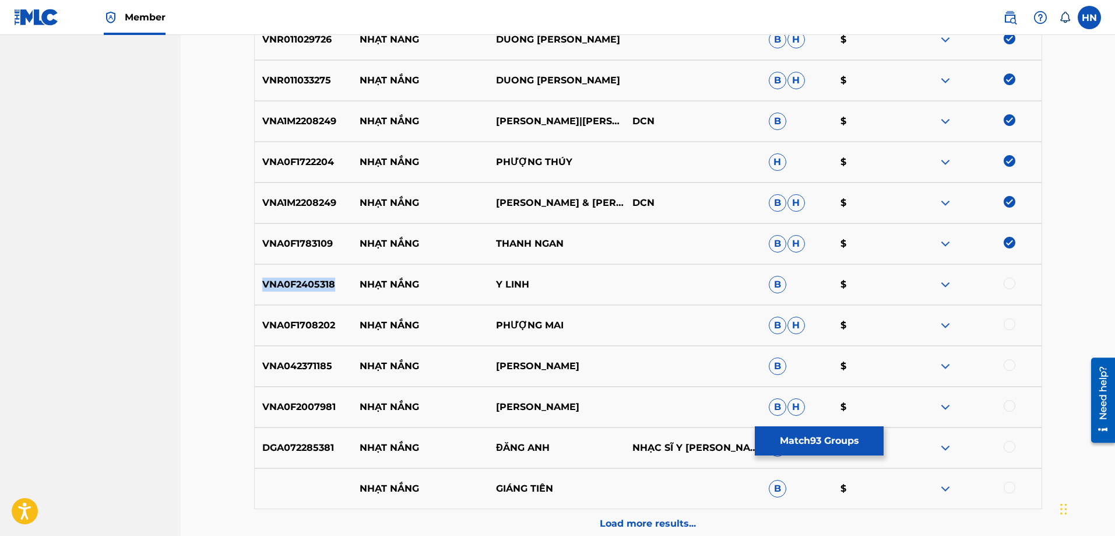
click at [304, 273] on div "VNA0F2405318 NHẠT NẮNG Y LINH B $" at bounding box center [648, 284] width 788 height 41
click at [1017, 284] on div at bounding box center [973, 284] width 136 height 14
click at [274, 263] on div "VNA0F1783109 NHẠT NẮNG THANH NGAN B H $" at bounding box center [648, 243] width 788 height 41
click at [254, 270] on div "VNA0F2405318 NHẠT NẮNG Y LINH B $" at bounding box center [648, 284] width 788 height 41
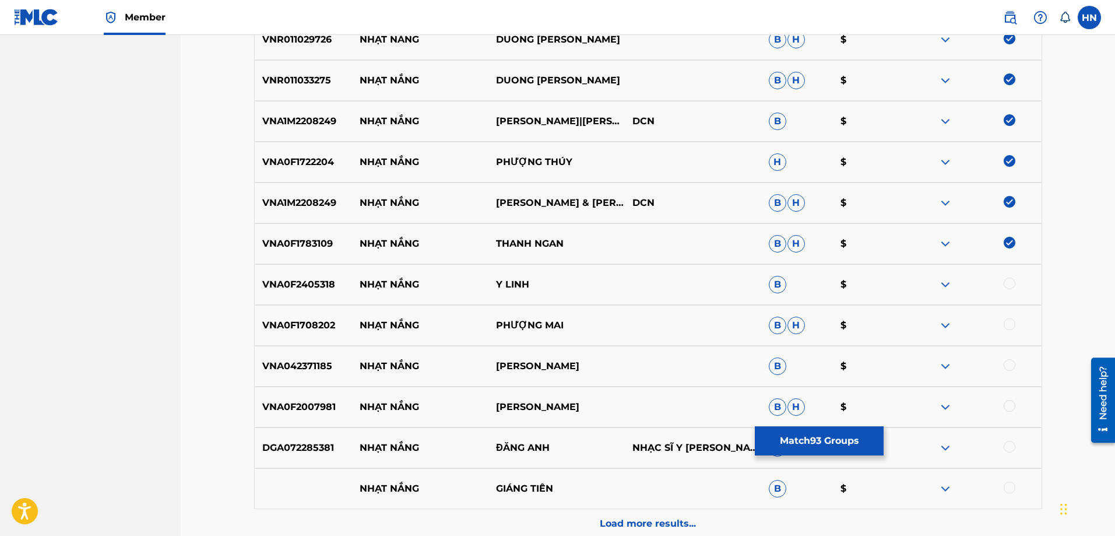
click at [1011, 284] on div at bounding box center [1010, 283] width 12 height 12
click at [286, 309] on div "VNA0F1708202 NHẠT NẮNG PHƯỢNG MAI B H $" at bounding box center [648, 325] width 788 height 41
click at [1007, 326] on div at bounding box center [1010, 324] width 12 height 12
click at [297, 361] on p "VNA042371185" at bounding box center [304, 366] width 98 height 14
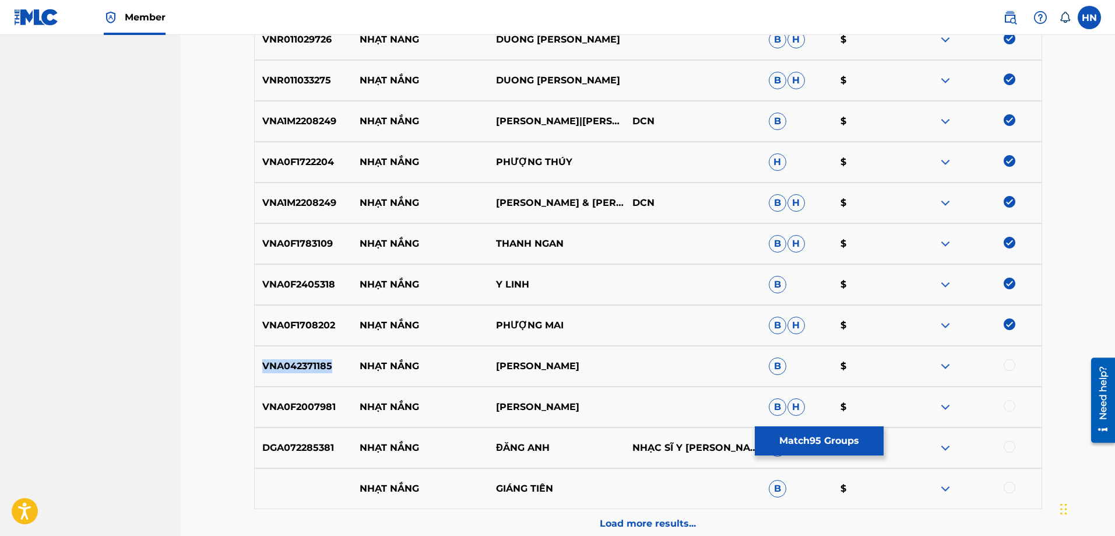
click at [297, 361] on p "VNA042371185" at bounding box center [304, 366] width 98 height 14
click at [1004, 361] on div at bounding box center [1010, 365] width 12 height 12
click at [325, 404] on p "VNA0F2007981" at bounding box center [304, 407] width 98 height 14
click at [1011, 404] on div at bounding box center [1010, 406] width 12 height 12
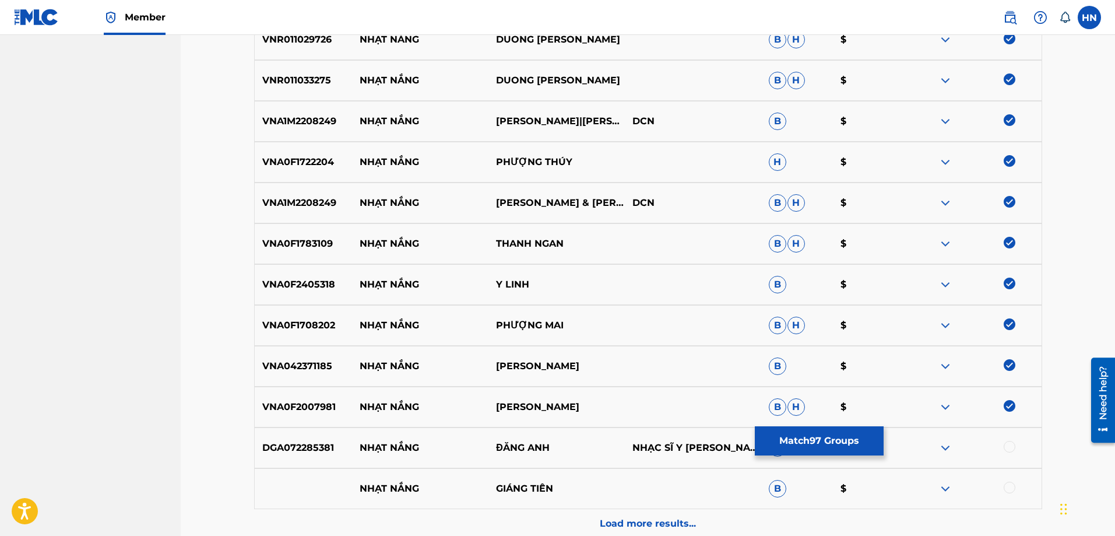
click at [281, 437] on div "DGA072285381 NHẠT NẮNG ĐĂNG ANH NHẠC SĨ Y [PERSON_NAME] $" at bounding box center [648, 447] width 788 height 41
click at [1012, 445] on div at bounding box center [1010, 447] width 12 height 12
drag, startPoint x: 640, startPoint y: 477, endPoint x: 360, endPoint y: 487, distance: 279.9
click at [360, 487] on div "NHẠT NẮNG GIÁNG TIÊN B $" at bounding box center [648, 488] width 788 height 41
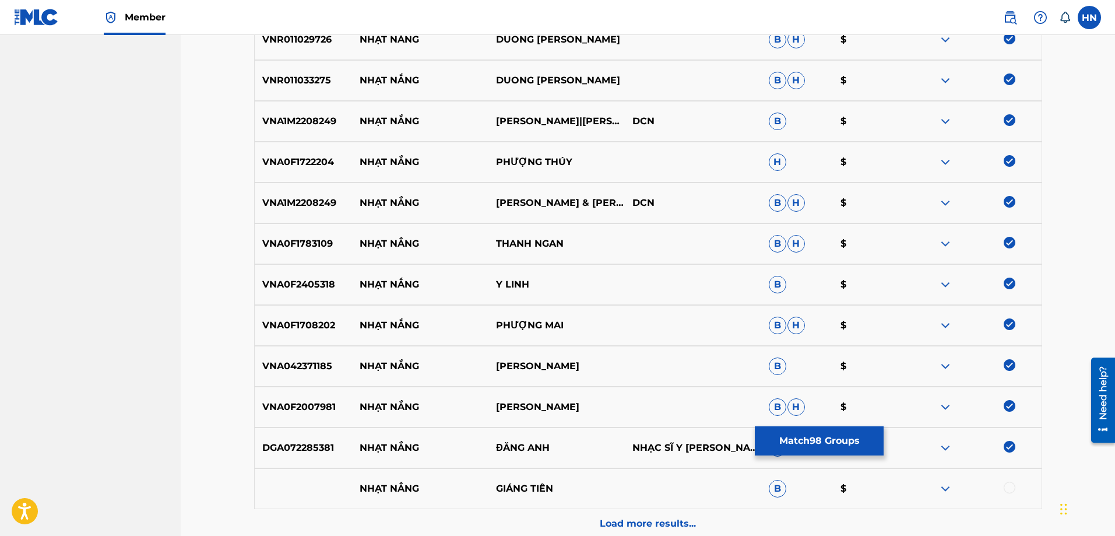
click at [1010, 485] on div at bounding box center [1010, 487] width 12 height 12
click at [945, 491] on img at bounding box center [945, 488] width 14 height 14
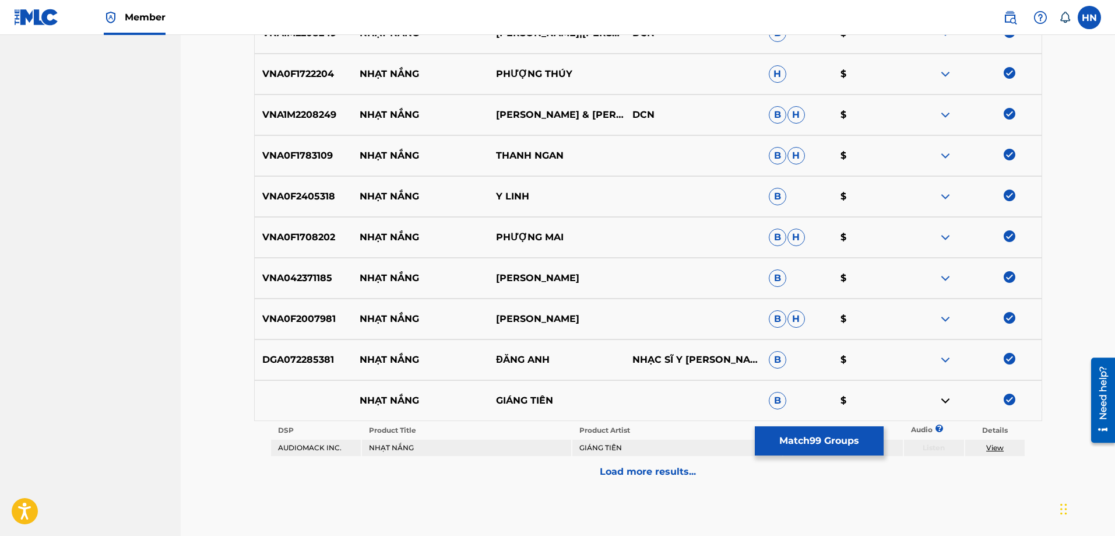
scroll to position [4172, 0]
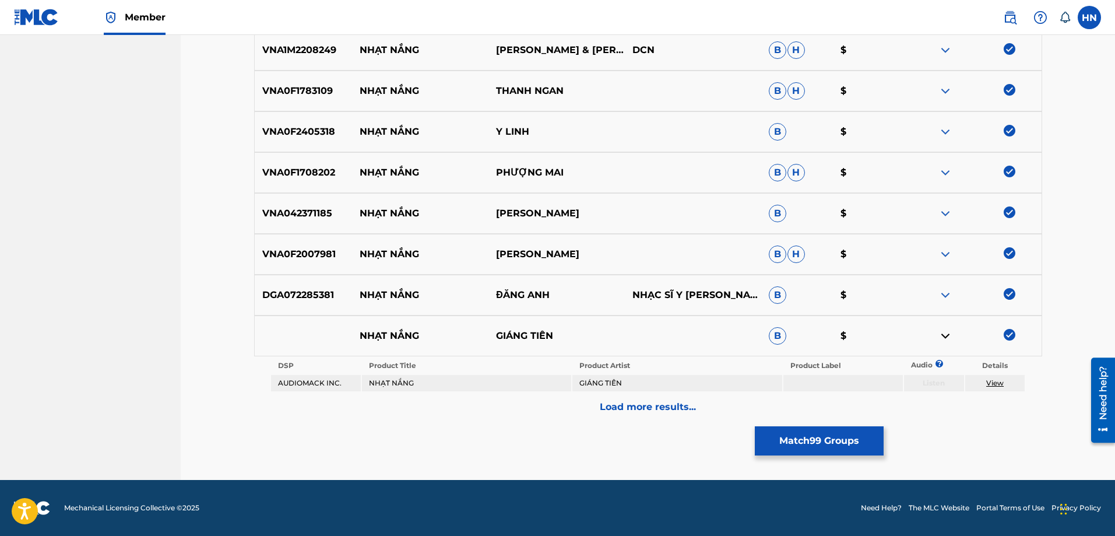
click at [685, 410] on p "Load more results..." at bounding box center [648, 407] width 96 height 14
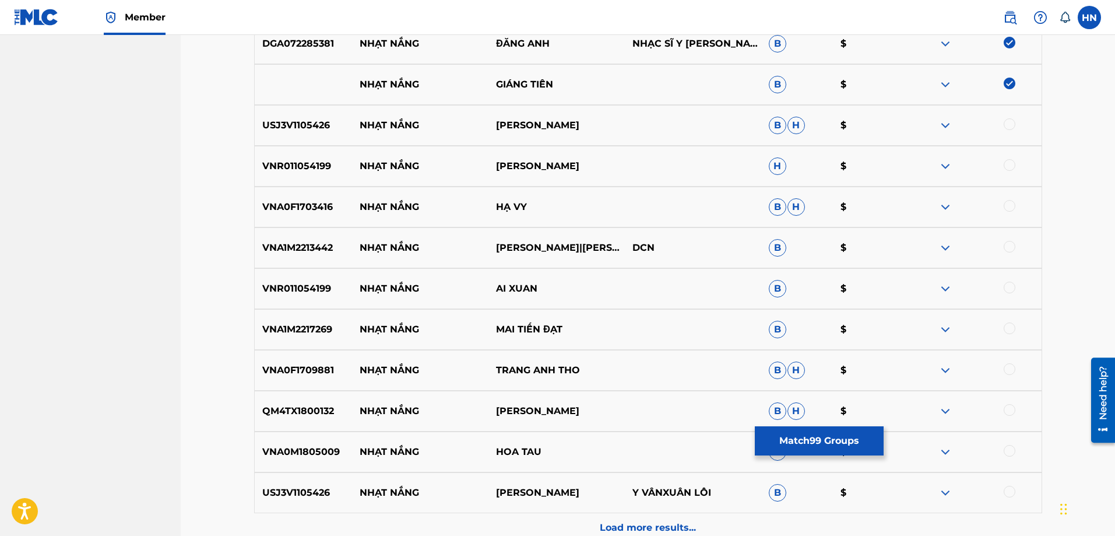
scroll to position [4406, 0]
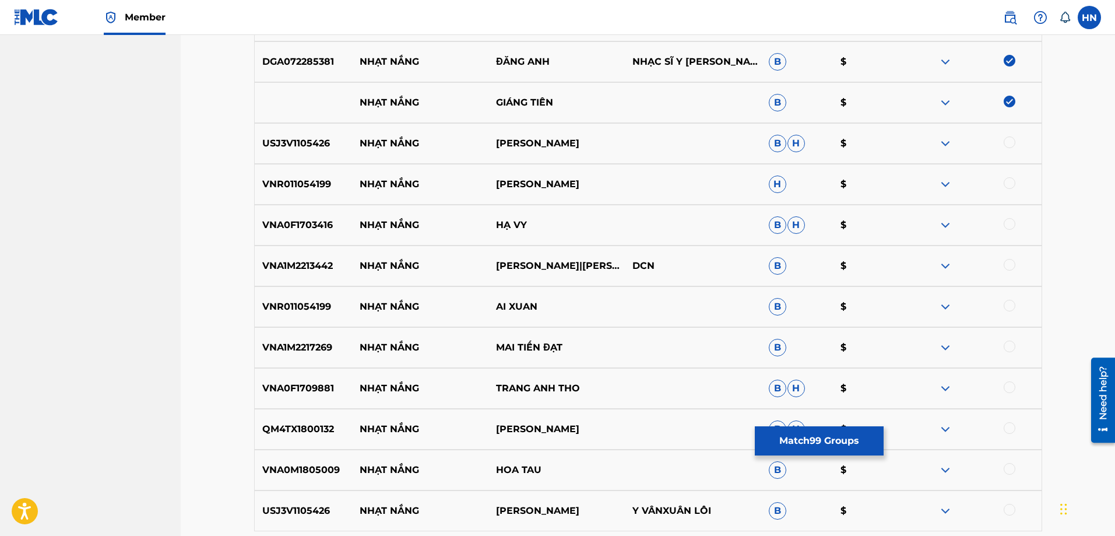
click at [283, 148] on p "USJ3V1105426" at bounding box center [304, 143] width 98 height 14
click at [299, 130] on div "USJ3V1105426 NHẠT NẮNG [PERSON_NAME]" at bounding box center [648, 143] width 788 height 41
click at [1013, 145] on div at bounding box center [1010, 142] width 12 height 12
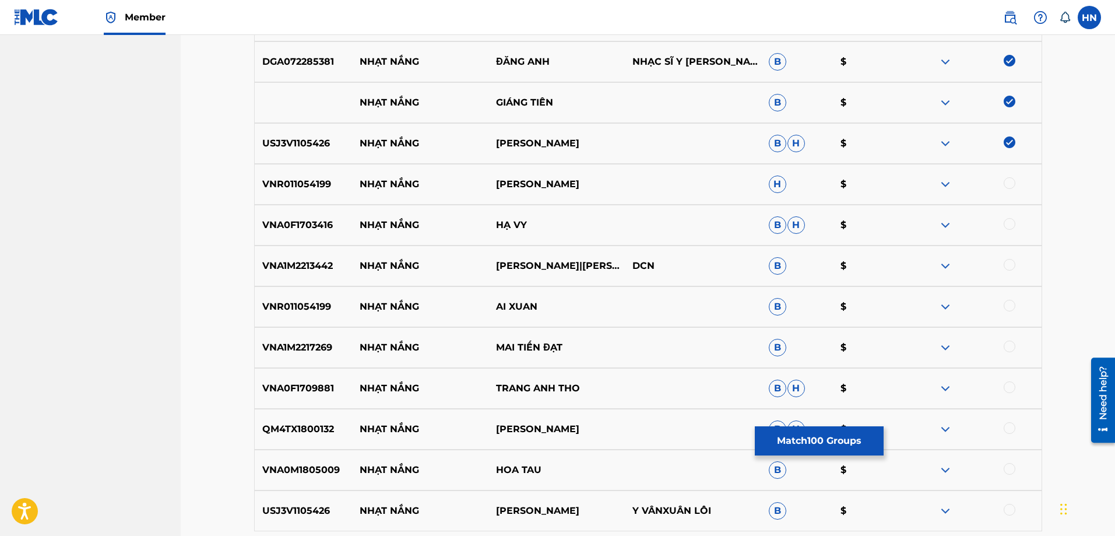
click at [307, 181] on p "VNR011054199" at bounding box center [304, 184] width 98 height 14
click at [1012, 187] on div at bounding box center [1010, 183] width 12 height 12
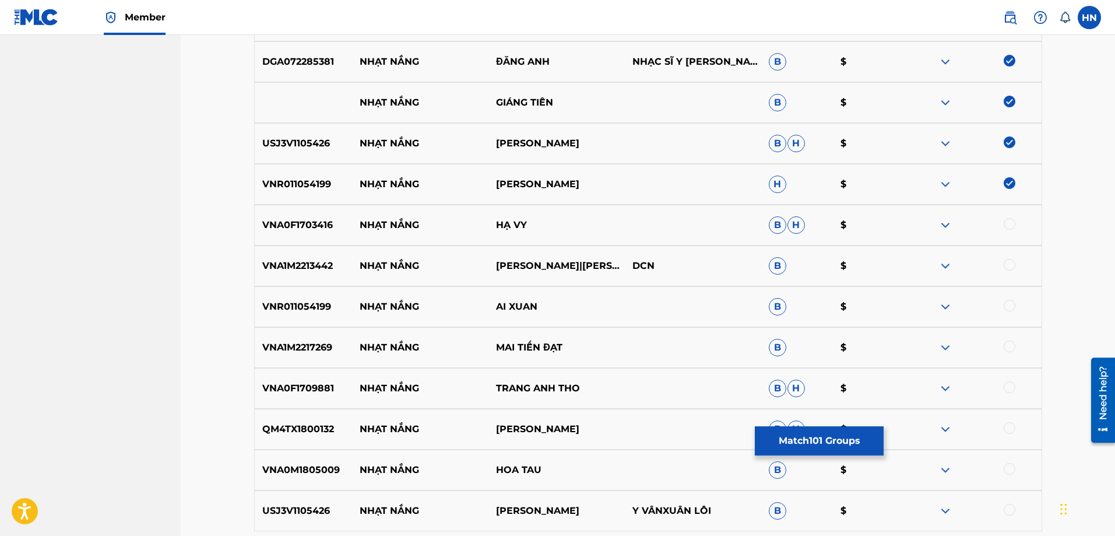
click at [1014, 221] on div at bounding box center [1010, 224] width 12 height 12
click at [336, 269] on p "VNA1M2213442" at bounding box center [304, 266] width 98 height 14
click at [329, 270] on p "VNA1M2213442" at bounding box center [304, 266] width 98 height 14
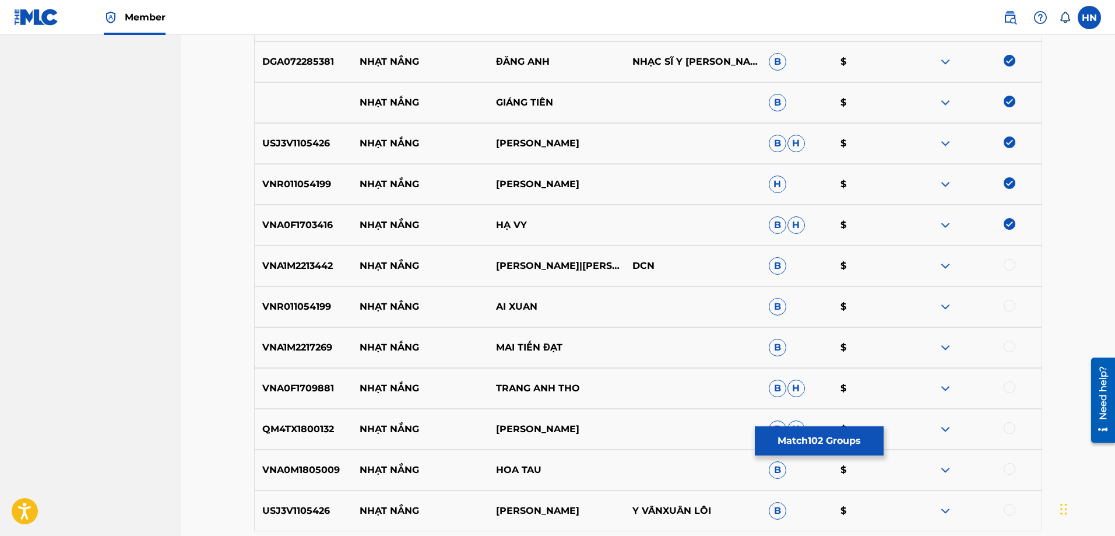
click at [1014, 268] on div at bounding box center [1010, 265] width 12 height 12
click at [319, 295] on div "VNR011054199 NHẠT NẮNG AI XUAN B $" at bounding box center [648, 306] width 788 height 41
click at [1015, 302] on div at bounding box center [1010, 306] width 12 height 12
click at [311, 335] on div "VNA1M2217269 NHẠT NẮNG MAI TIẾN ĐẠT B $" at bounding box center [648, 347] width 788 height 41
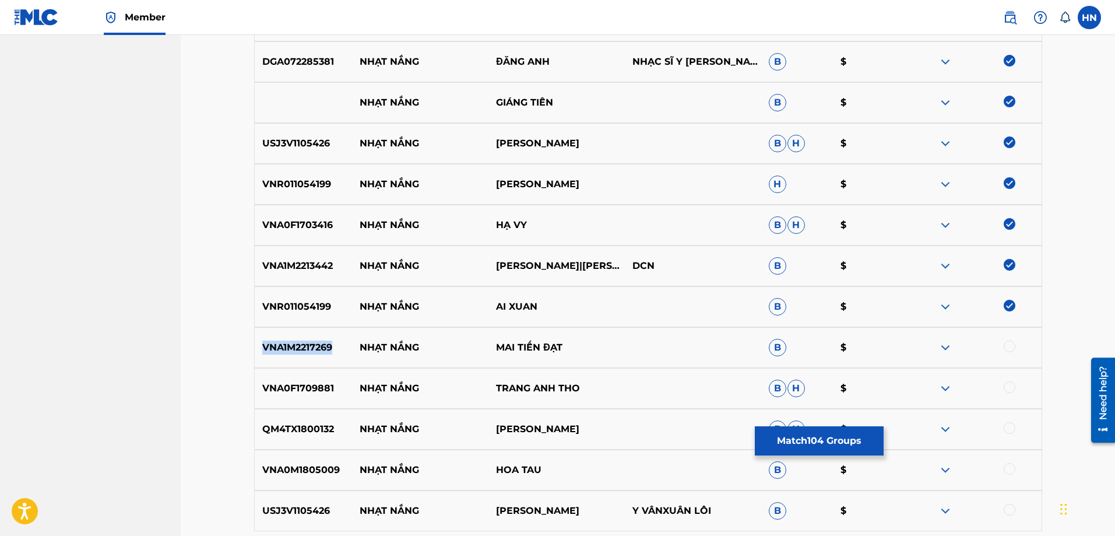
click at [311, 335] on div "VNA1M2217269 NHẠT NẮNG MAI TIẾN ĐẠT B $" at bounding box center [648, 347] width 788 height 41
click at [1004, 346] on div at bounding box center [1010, 346] width 12 height 12
click at [305, 381] on p "VNA0F1709881" at bounding box center [304, 388] width 98 height 14
click at [1015, 384] on div at bounding box center [973, 388] width 136 height 14
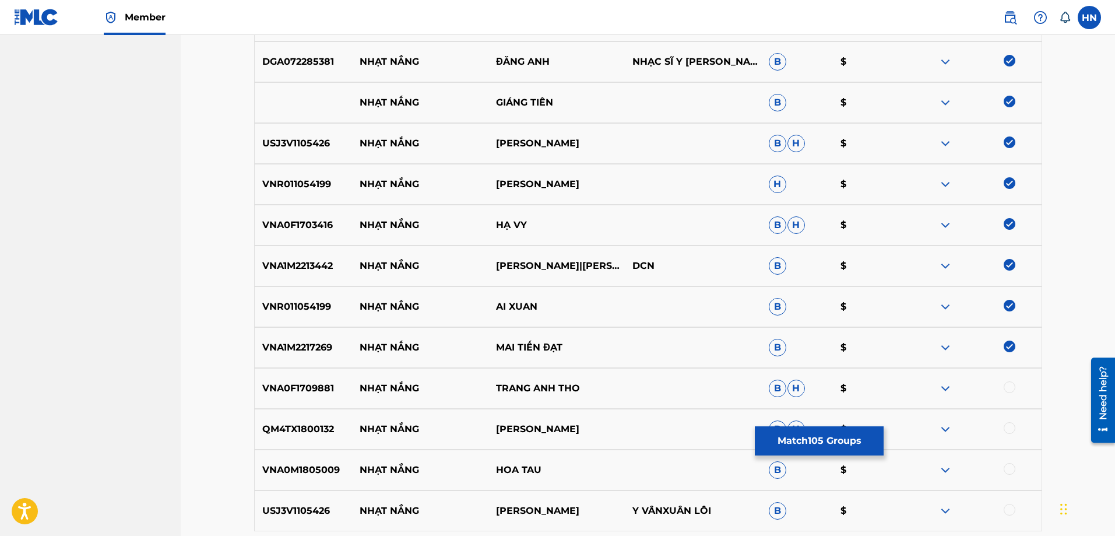
click at [1015, 385] on div at bounding box center [1010, 387] width 12 height 12
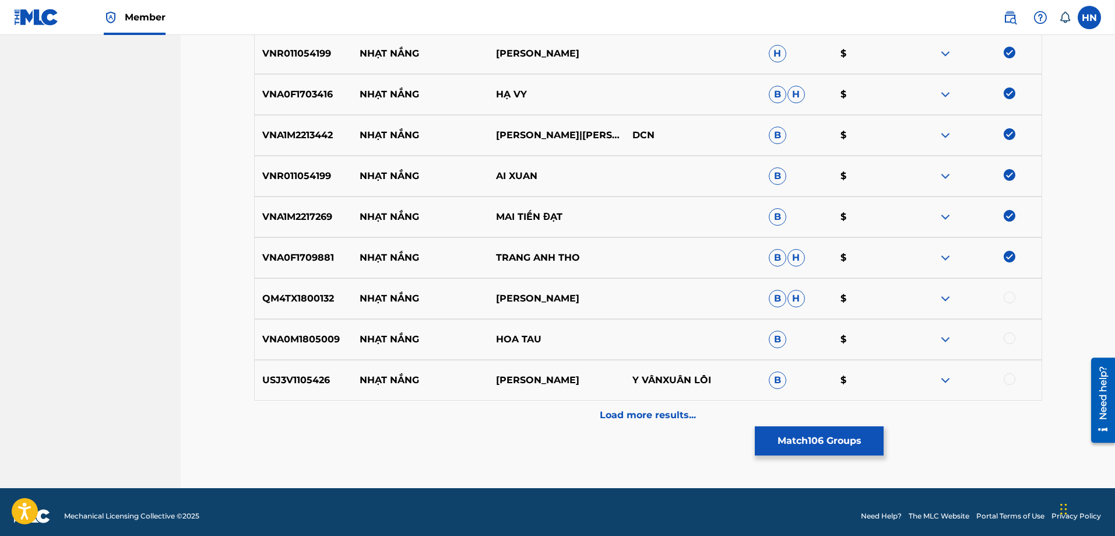
scroll to position [4544, 0]
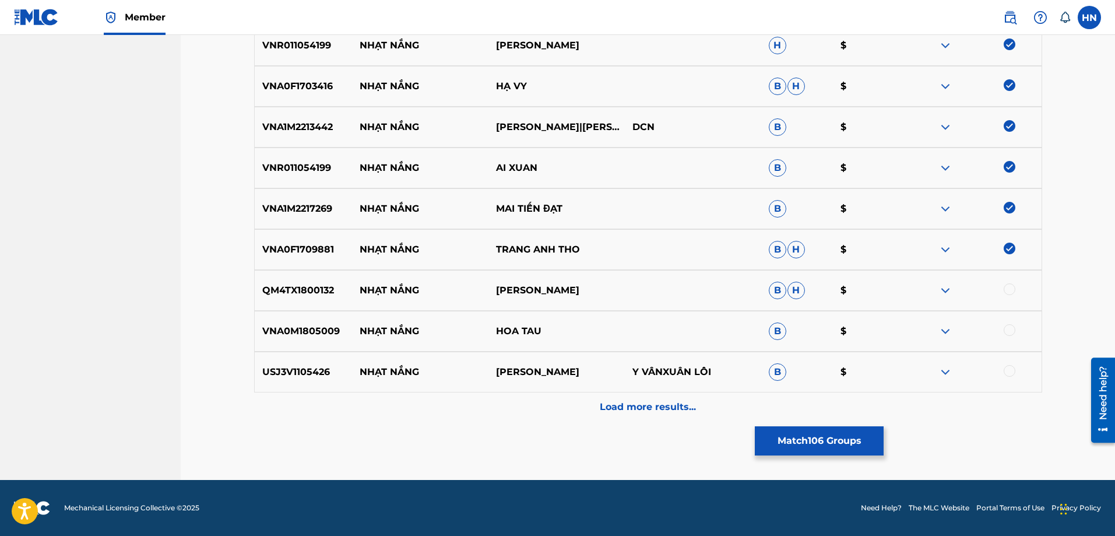
click at [306, 284] on p "QM4TX1800132" at bounding box center [304, 290] width 98 height 14
click at [1014, 287] on div at bounding box center [1010, 289] width 12 height 12
click at [331, 327] on p "VNA0M1805009" at bounding box center [304, 331] width 98 height 14
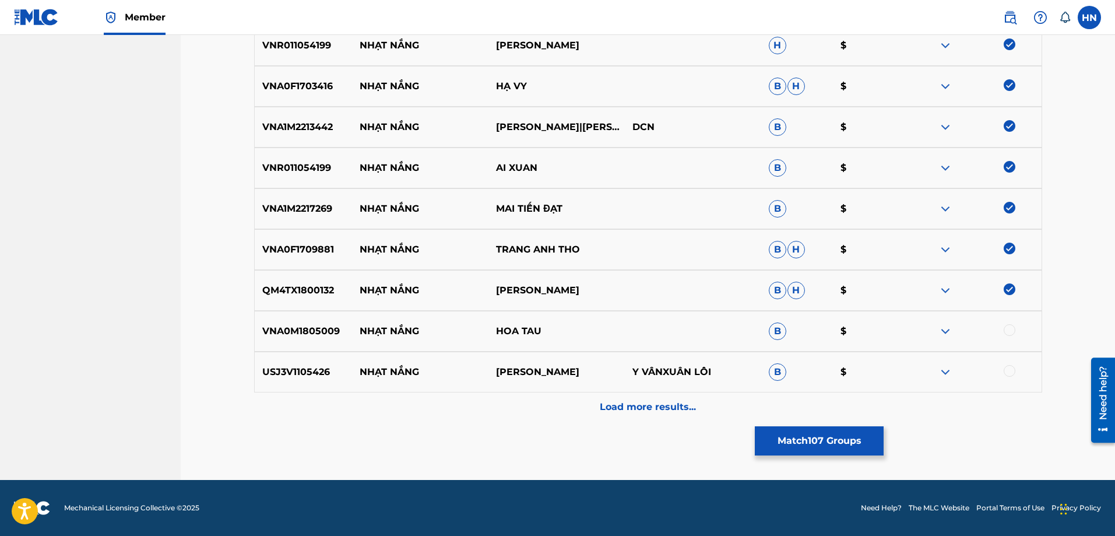
click at [1007, 328] on div at bounding box center [1010, 330] width 12 height 12
click at [1014, 374] on div at bounding box center [1010, 371] width 12 height 12
click at [663, 399] on div "Load more results..." at bounding box center [648, 406] width 788 height 29
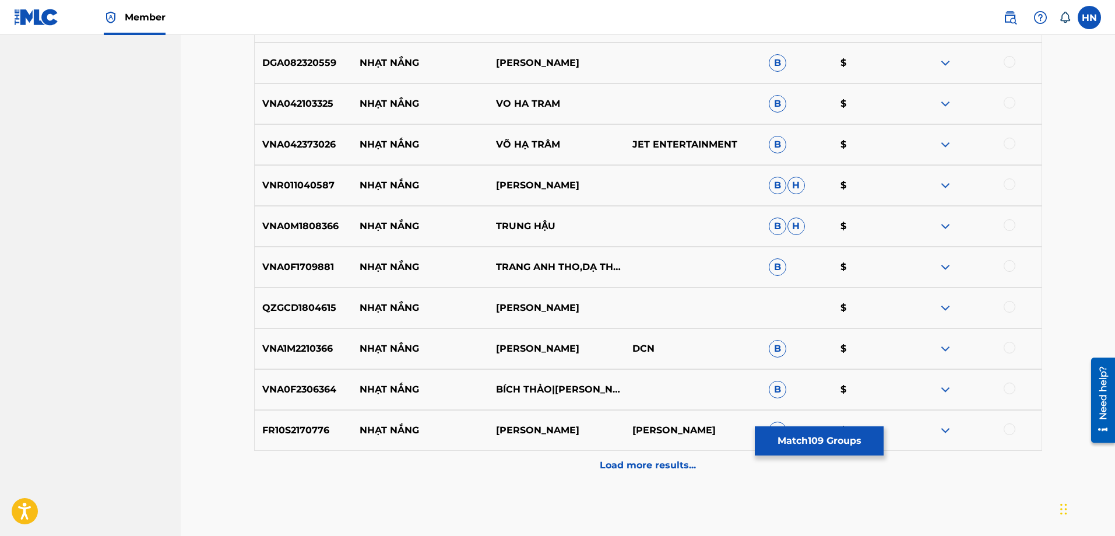
scroll to position [4836, 0]
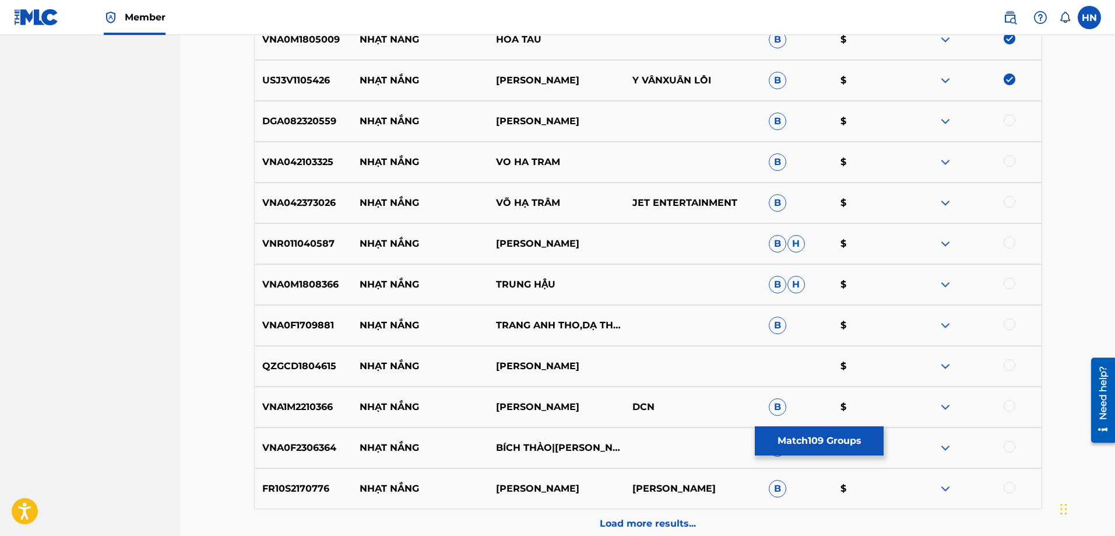
click at [265, 142] on div "VNA042103325 NHẠT NẮNG VO HA TRAM B $" at bounding box center [648, 162] width 788 height 41
click at [1007, 164] on div at bounding box center [1010, 161] width 12 height 12
click at [319, 192] on div "VNA042373026 NHẠT NẮNG VÕ HẠ TRÂM JET ENTERTAINMENT B $" at bounding box center [648, 202] width 788 height 41
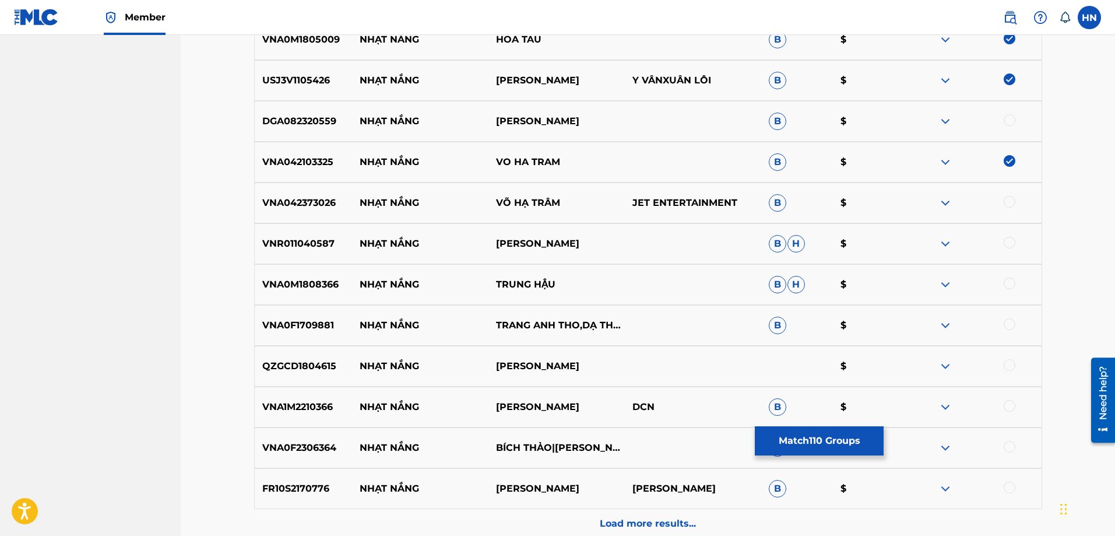
click at [313, 124] on p "DGA082320559" at bounding box center [304, 121] width 98 height 14
click at [1007, 122] on div at bounding box center [1010, 120] width 12 height 12
click at [268, 205] on p "VNA042373026" at bounding box center [304, 203] width 98 height 14
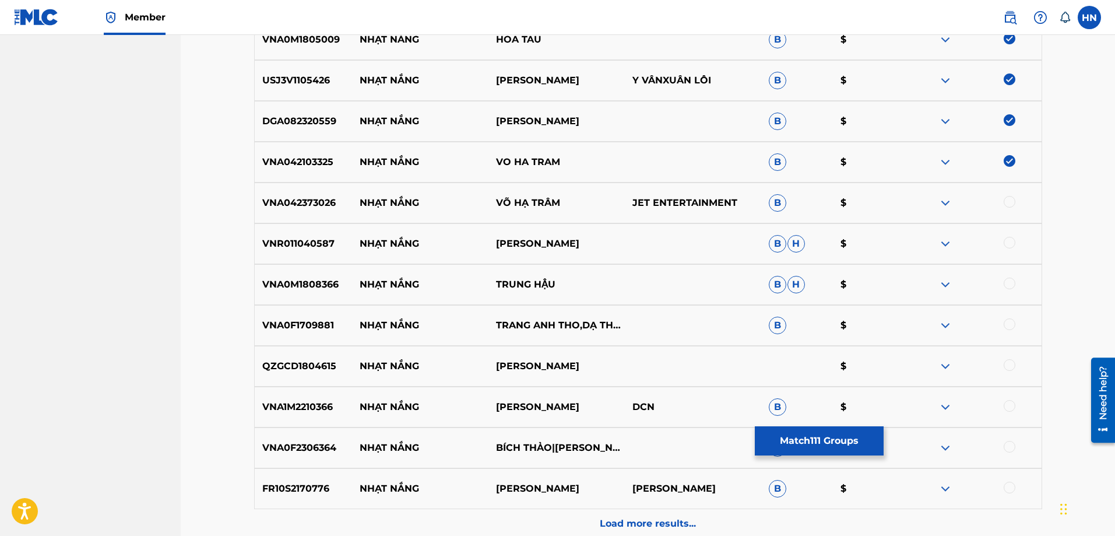
click at [1013, 203] on div at bounding box center [1010, 202] width 12 height 12
click at [298, 238] on p "VNR011040587" at bounding box center [304, 244] width 98 height 14
click at [1005, 238] on div at bounding box center [973, 244] width 136 height 14
click at [1013, 244] on div at bounding box center [1010, 243] width 12 height 12
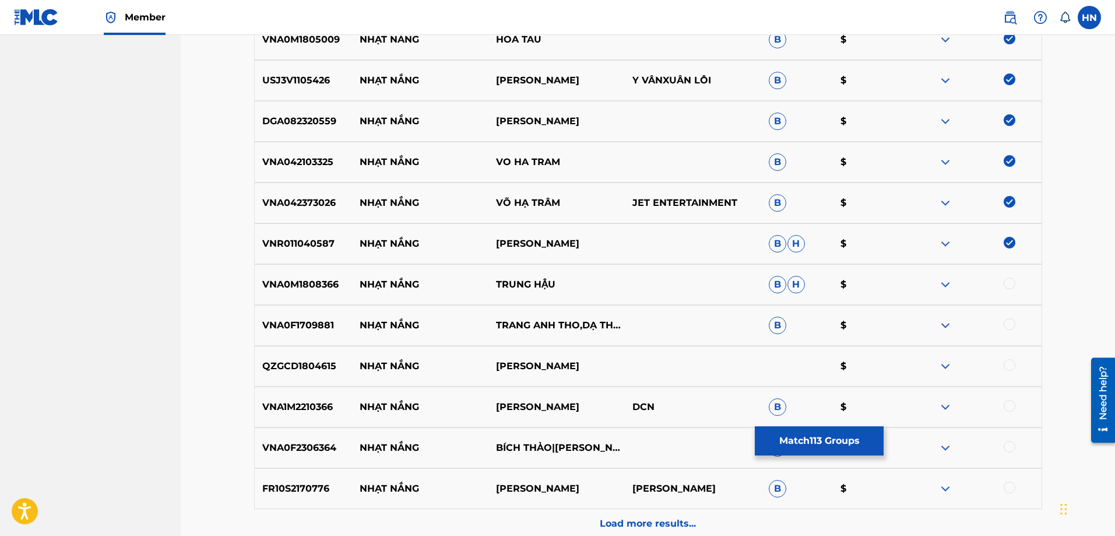
click at [320, 282] on p "VNA0M1808366" at bounding box center [304, 284] width 98 height 14
click at [1007, 284] on div at bounding box center [1010, 283] width 12 height 12
click at [317, 312] on div "VNA0F1709881 NHẠT NẮNG TRANG ANH THO,DẠ THẢO MY B $" at bounding box center [648, 325] width 788 height 41
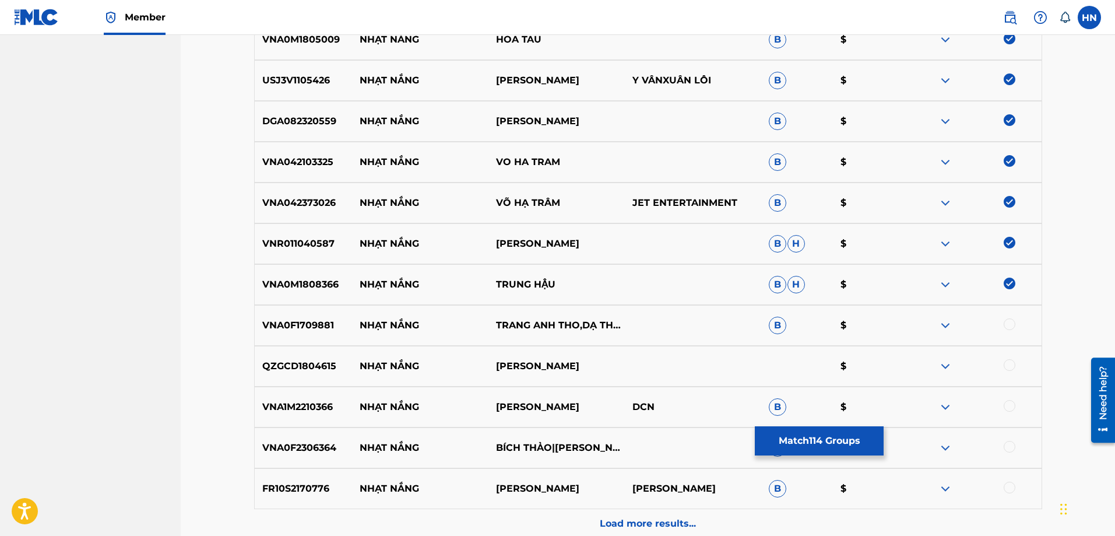
click at [1007, 325] on div at bounding box center [1010, 324] width 12 height 12
click at [290, 375] on div "QZGCD1804615 NHẠT NẮNG [PERSON_NAME] $" at bounding box center [648, 366] width 788 height 41
click at [1008, 365] on div at bounding box center [1010, 365] width 12 height 12
click at [312, 412] on p "VNA1M2210366" at bounding box center [304, 407] width 98 height 14
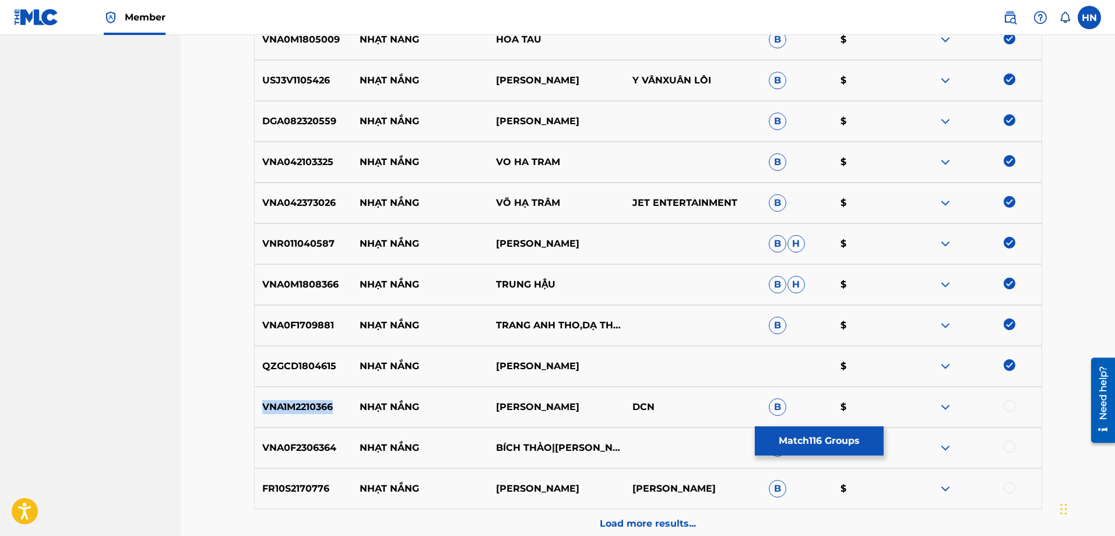
click at [312, 412] on p "VNA1M2210366" at bounding box center [304, 407] width 98 height 14
click at [1005, 406] on div at bounding box center [1010, 406] width 12 height 12
click at [1015, 452] on div at bounding box center [973, 448] width 136 height 14
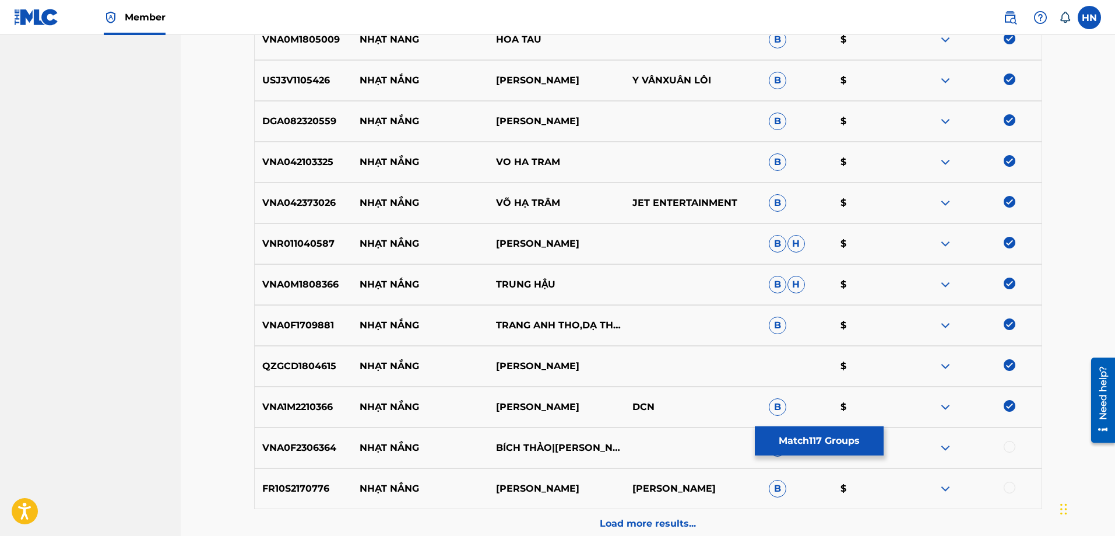
click at [1008, 448] on div at bounding box center [1010, 447] width 12 height 12
click at [316, 494] on p "FR10S2170776" at bounding box center [304, 488] width 98 height 14
click at [1011, 483] on div at bounding box center [1010, 487] width 12 height 12
click at [729, 526] on div "Load more results..." at bounding box center [648, 523] width 788 height 29
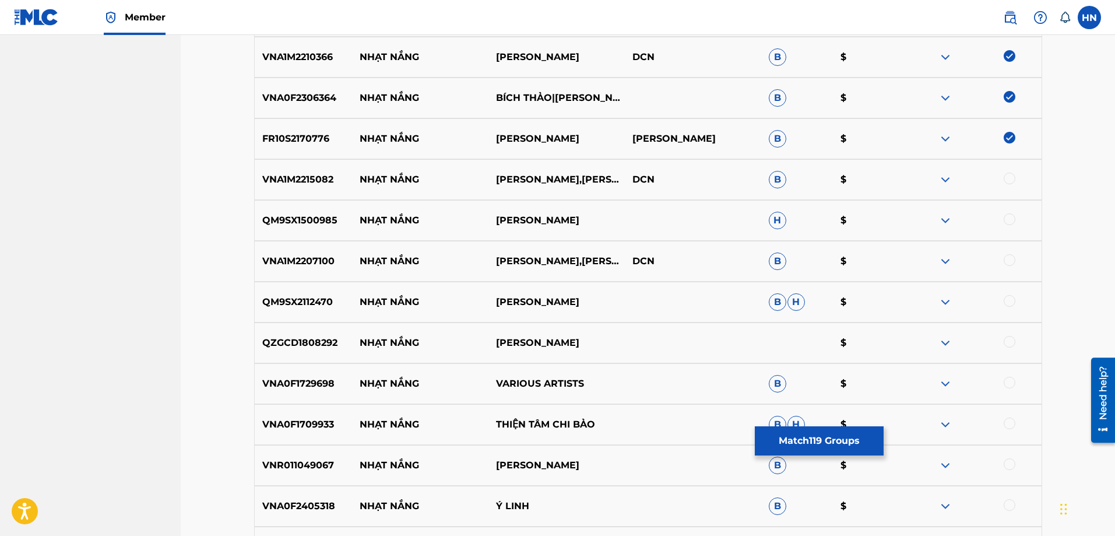
scroll to position [5244, 0]
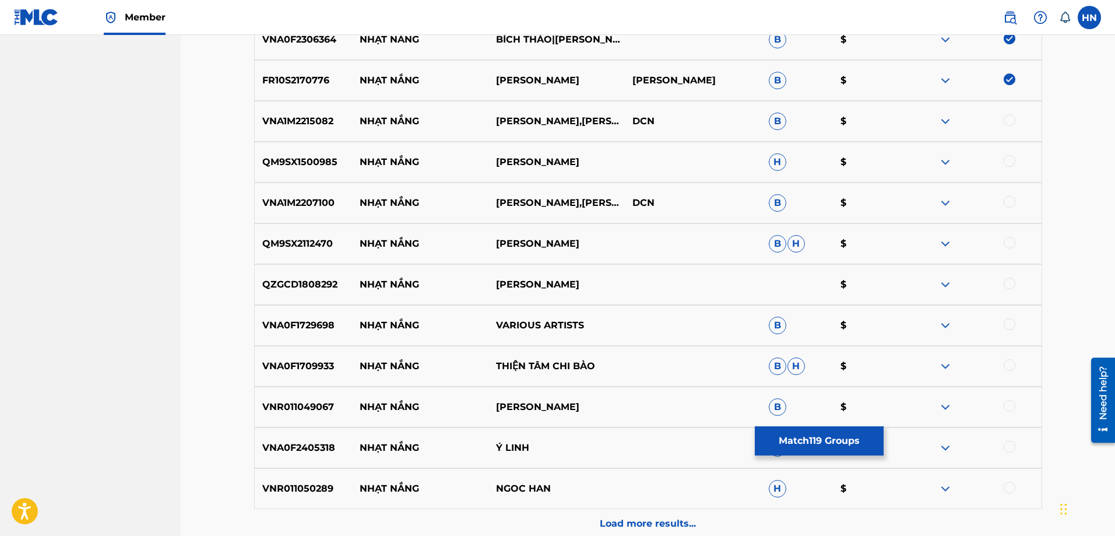
click at [270, 122] on p "VNA1M2215082" at bounding box center [304, 121] width 98 height 14
click at [1006, 124] on div at bounding box center [1010, 120] width 12 height 12
click at [301, 155] on p "QM9SX1500985" at bounding box center [304, 162] width 98 height 14
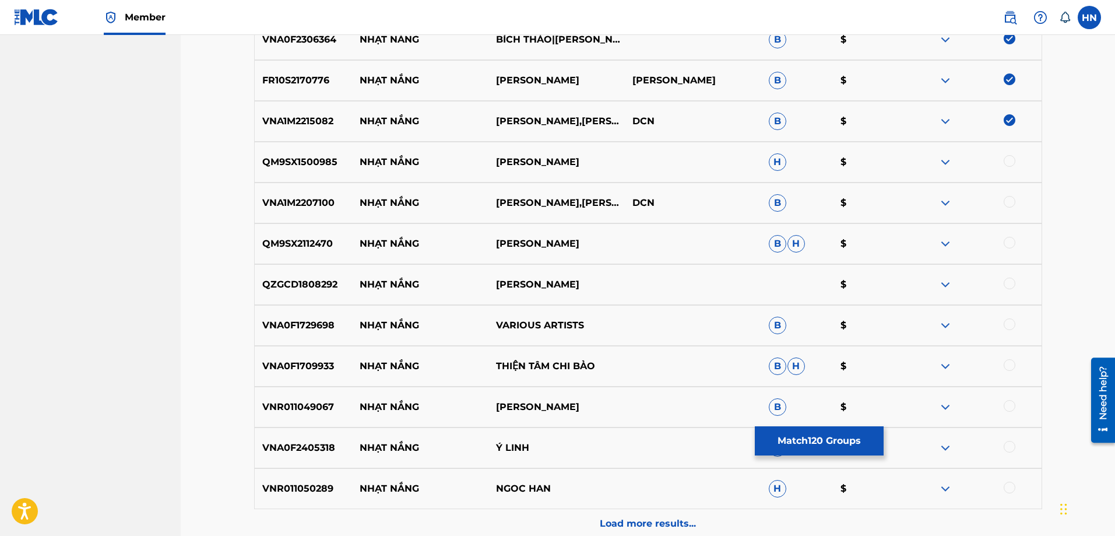
click at [1009, 167] on div at bounding box center [973, 162] width 136 height 14
click at [1016, 161] on div at bounding box center [973, 162] width 136 height 14
click at [1009, 160] on div at bounding box center [1010, 161] width 12 height 12
click at [301, 188] on div "VNA1M2207100 NHẠT NẮNG TRUONG NGUYEN,MỸ HẠNH DCN B $" at bounding box center [648, 202] width 788 height 41
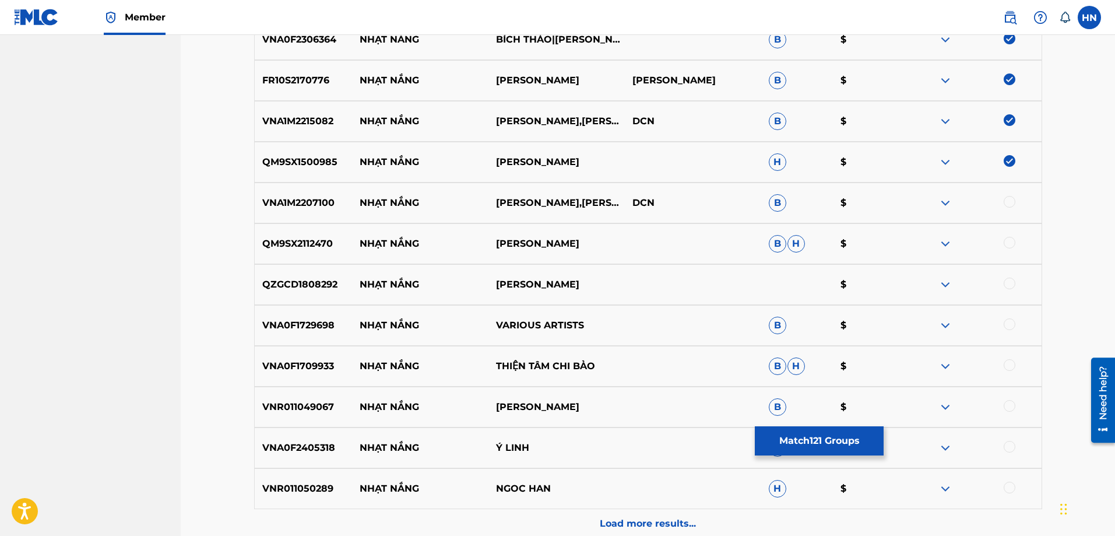
click at [1012, 203] on div at bounding box center [1010, 202] width 12 height 12
click at [298, 235] on div "QM9SX2112470 NHẠT NẮNG THANH THÚY B H $" at bounding box center [648, 243] width 788 height 41
click at [1016, 244] on div at bounding box center [973, 244] width 136 height 14
click at [1012, 241] on div at bounding box center [1010, 243] width 12 height 12
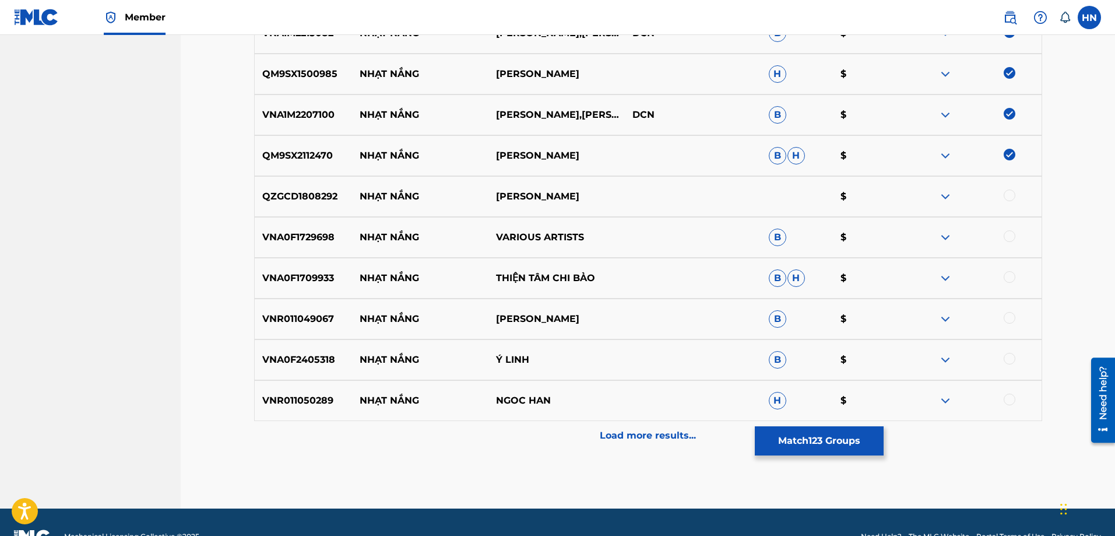
scroll to position [5360, 0]
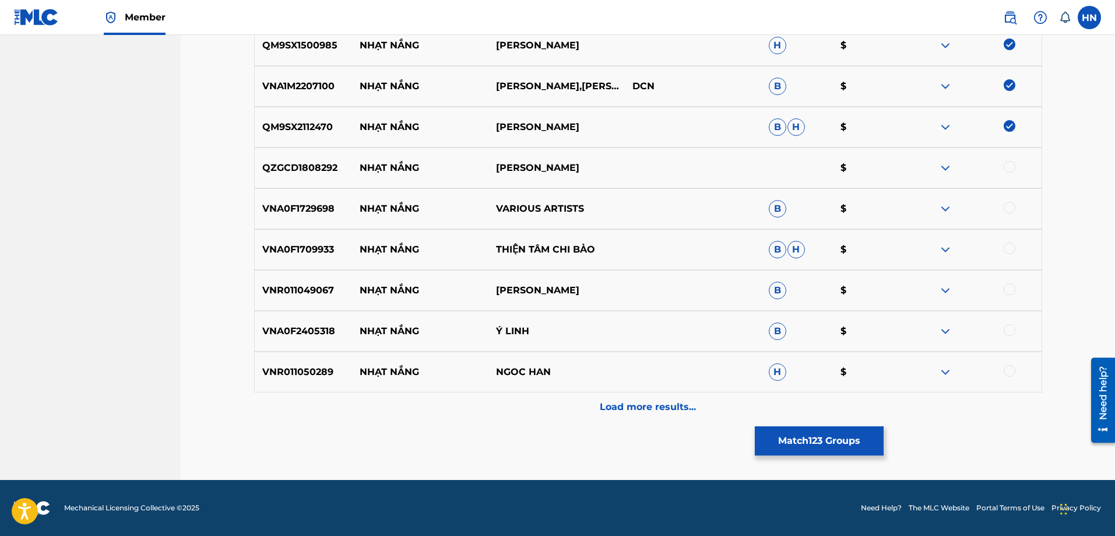
click at [336, 170] on p "QZGCD1808292" at bounding box center [304, 168] width 98 height 14
click at [319, 168] on p "QZGCD1808292" at bounding box center [304, 168] width 98 height 14
click at [1014, 165] on div at bounding box center [1010, 167] width 12 height 12
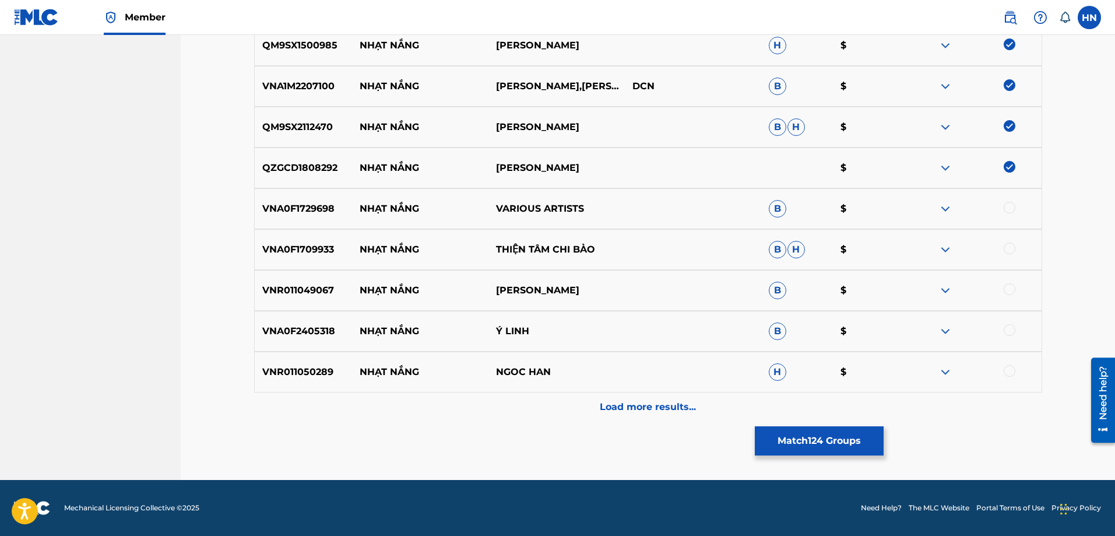
click at [314, 199] on div "VNA0F1729698 NHẠT NẮNG VARIOUS ARTISTS B $" at bounding box center [648, 208] width 788 height 41
click at [1008, 209] on div at bounding box center [1010, 208] width 12 height 12
click at [277, 240] on div "VNA0F1709933 NHẠT NẮNG THIỆN TÂM CHI BẢO B H $" at bounding box center [648, 249] width 788 height 41
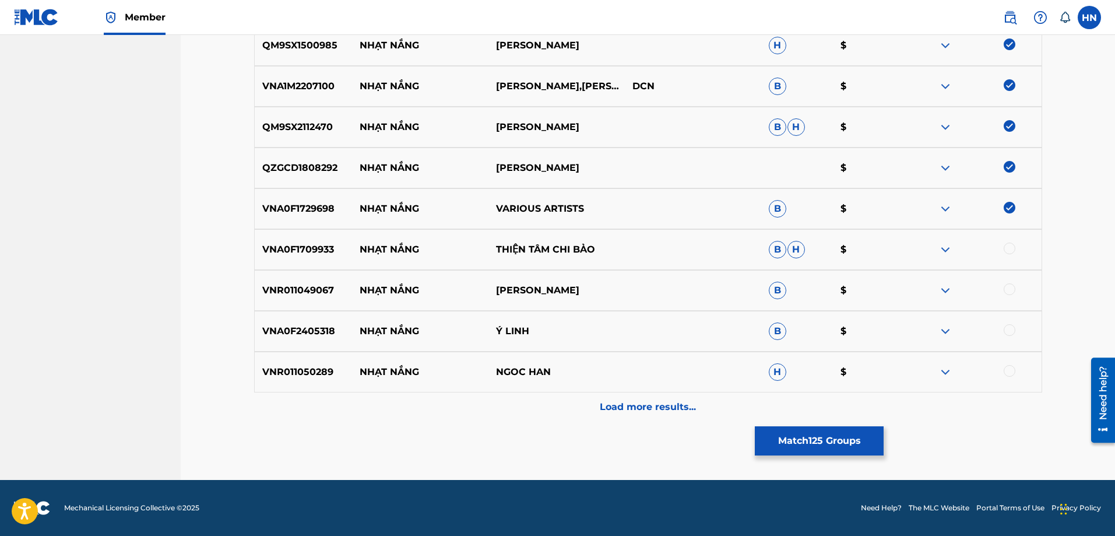
click at [1005, 248] on div at bounding box center [1010, 248] width 12 height 12
click at [289, 312] on div "VNA0F2405318 NHẠT NẮNG Ý LINH B $" at bounding box center [648, 331] width 788 height 41
click at [1008, 329] on div at bounding box center [1010, 330] width 12 height 12
click at [324, 288] on p "VNR011049067" at bounding box center [304, 290] width 98 height 14
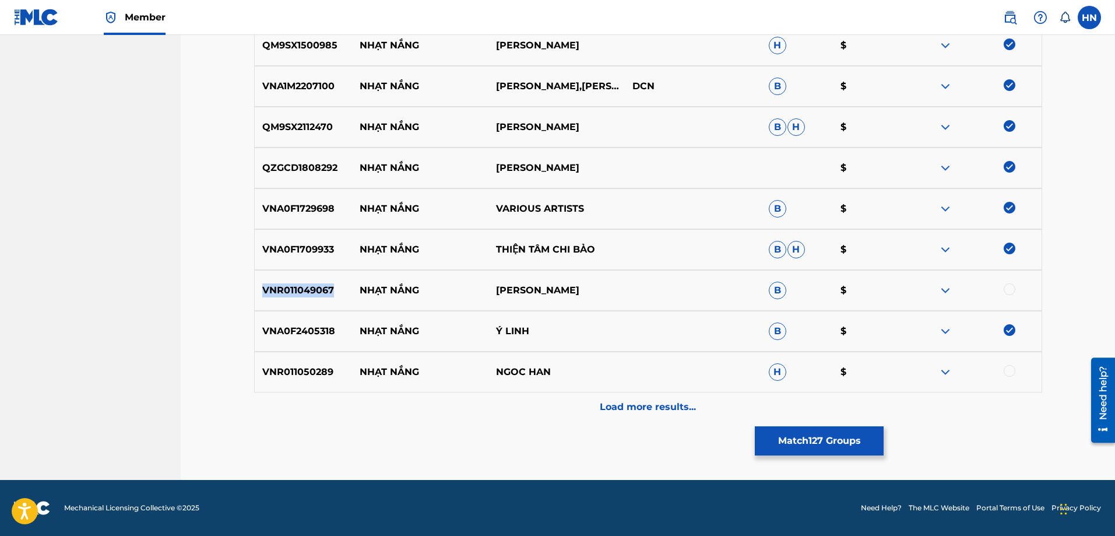
click at [324, 288] on p "VNR011049067" at bounding box center [304, 290] width 98 height 14
click at [1004, 287] on div at bounding box center [1010, 289] width 12 height 12
click at [284, 360] on div "VNR011050289 NHẠT NẮNG NGOC HAN H $" at bounding box center [648, 371] width 788 height 41
click at [1012, 377] on div at bounding box center [973, 372] width 136 height 14
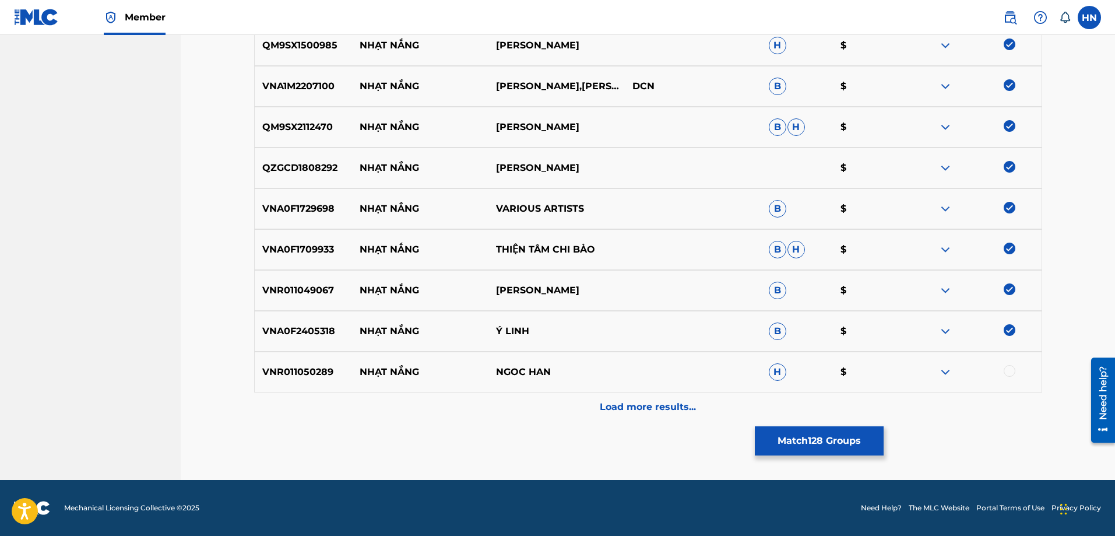
click at [1011, 372] on div at bounding box center [1010, 371] width 12 height 12
click at [625, 395] on div "Load more results..." at bounding box center [648, 406] width 788 height 29
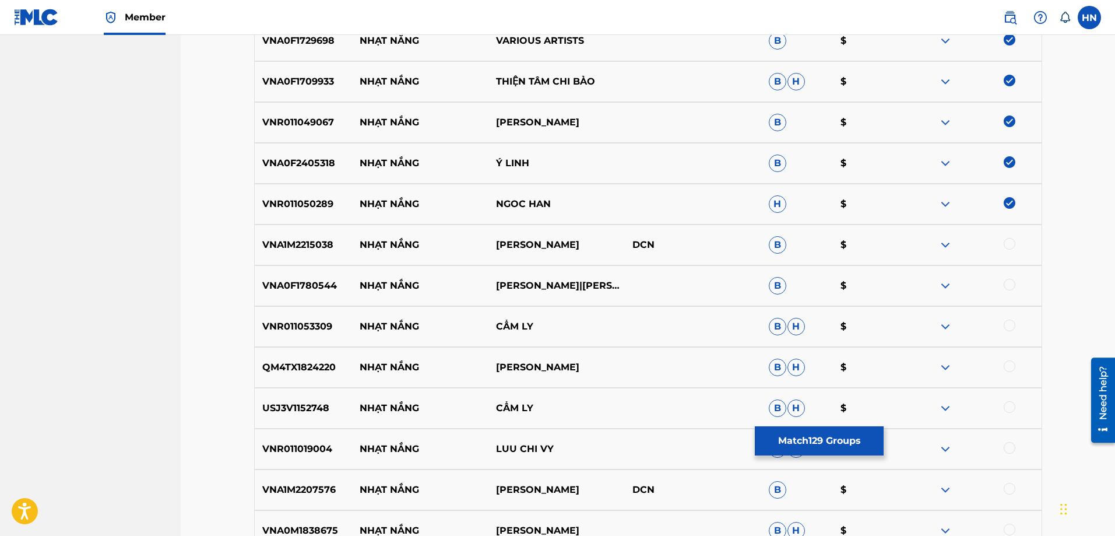
scroll to position [5535, 0]
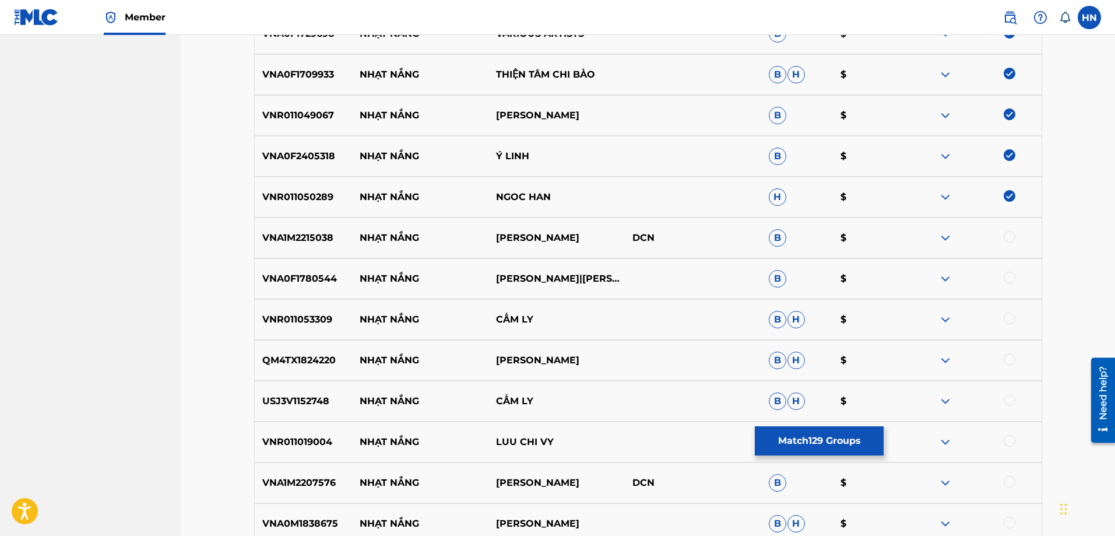
drag, startPoint x: 446, startPoint y: 389, endPoint x: 430, endPoint y: 411, distance: 27.2
click at [430, 411] on div "USJ3V1152748 NHẠT NẮNG CẨM LY B H $" at bounding box center [648, 401] width 788 height 41
drag, startPoint x: 430, startPoint y: 409, endPoint x: 416, endPoint y: 427, distance: 22.8
click at [292, 230] on div "VNA1M2215038 NHẠT NẮNG HOÀNG DŨNG DCN B $" at bounding box center [648, 237] width 788 height 41
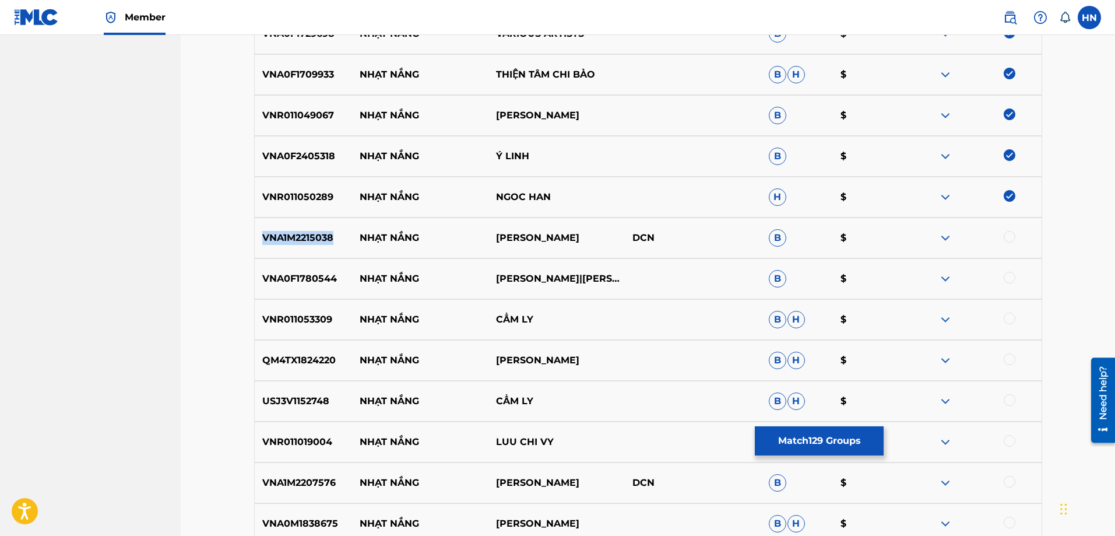
click at [292, 230] on div "VNA1M2215038 NHẠT NẮNG HOÀNG DŨNG DCN B $" at bounding box center [648, 237] width 788 height 41
click at [1008, 238] on div at bounding box center [1010, 237] width 12 height 12
click at [297, 287] on div "VNA0F1780544 NHẠT NẮNG TRANG THANH LAN|QUANG BINH B $" at bounding box center [648, 278] width 788 height 41
click at [1010, 275] on div at bounding box center [1010, 278] width 12 height 12
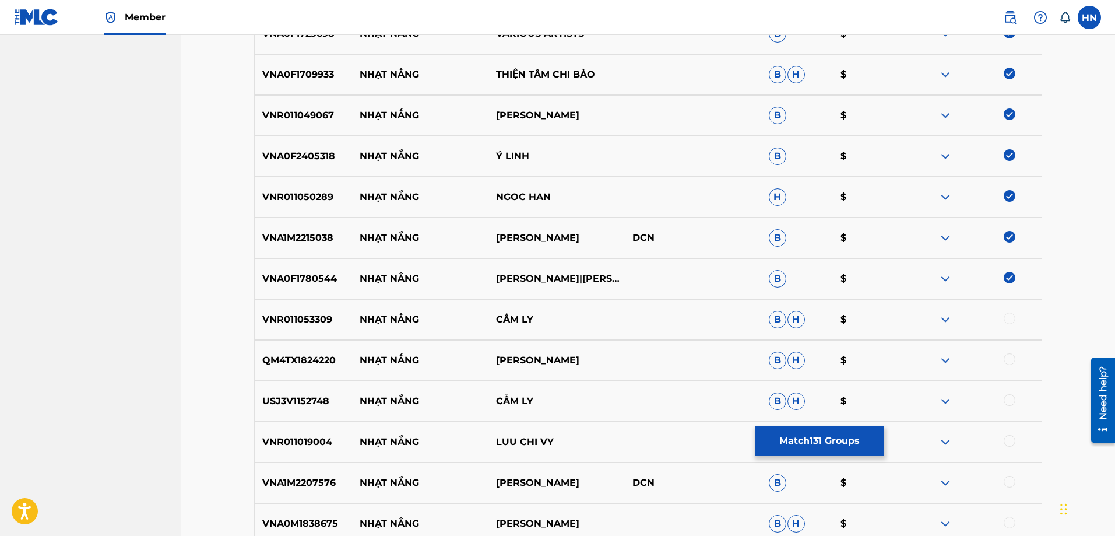
click at [313, 309] on div "VNR011053309 NHẠT NẮNG CẨM LY B H $" at bounding box center [648, 319] width 788 height 41
click at [1014, 318] on div at bounding box center [1010, 318] width 12 height 12
click at [324, 350] on div "QM4TX1824220 NHẠT NẮNG LƯU CHÍ VỸ B H $" at bounding box center [648, 360] width 788 height 41
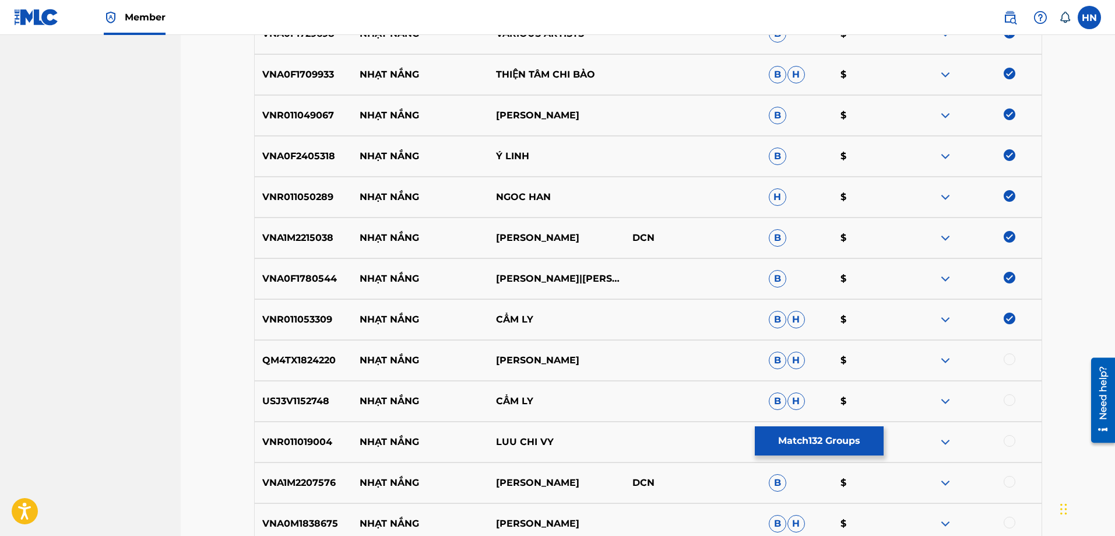
click at [1004, 357] on div at bounding box center [1010, 359] width 12 height 12
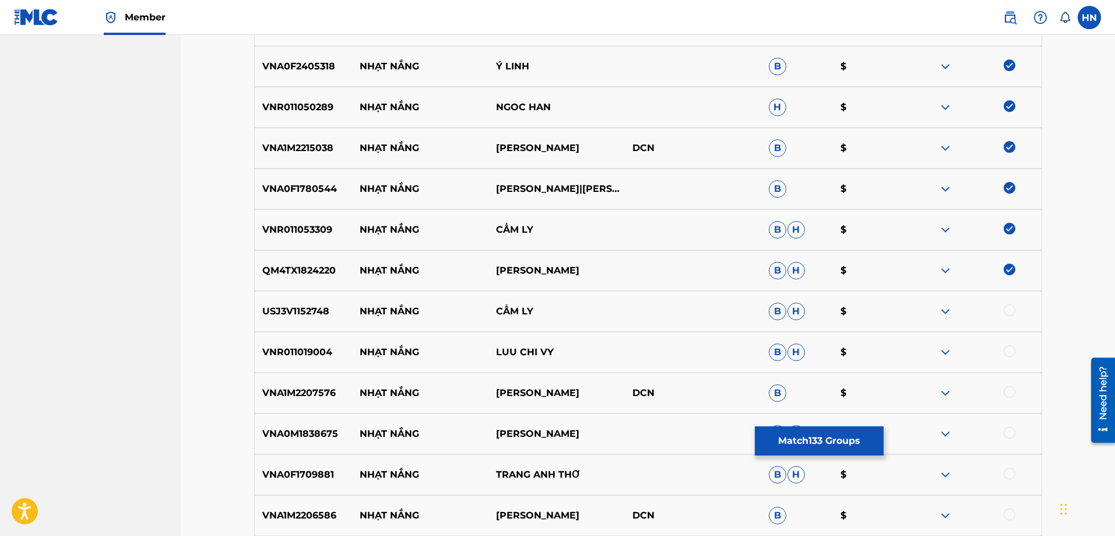
scroll to position [5710, 0]
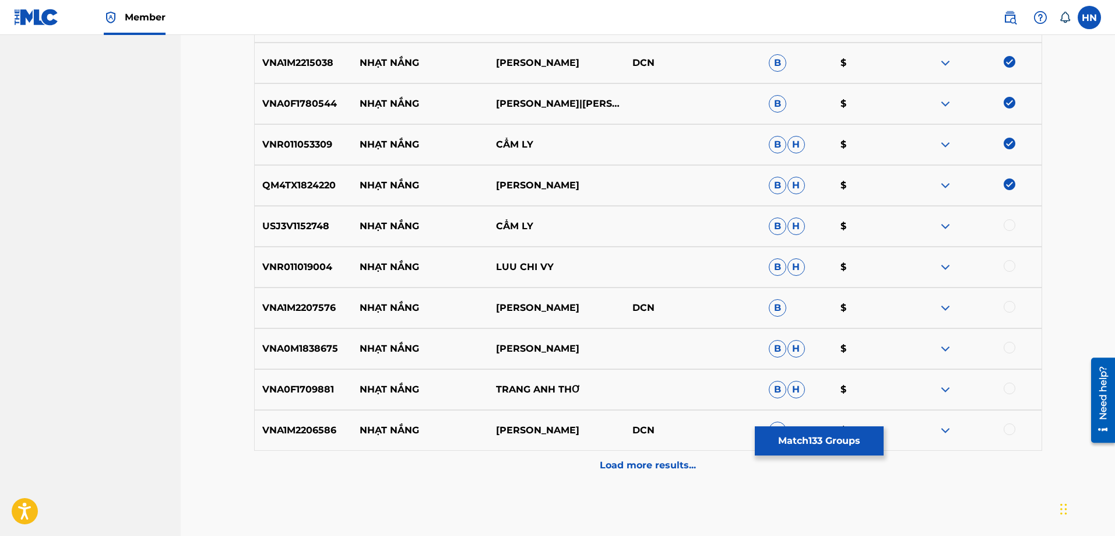
click at [306, 236] on div "USJ3V1152748 NHẠT NẮNG CẨM LY B H $" at bounding box center [648, 226] width 788 height 41
click at [1012, 222] on div at bounding box center [1010, 225] width 12 height 12
click at [329, 259] on div "VNR011019004 NHẠT NẮNG LUU CHI VY B H $" at bounding box center [648, 267] width 788 height 41
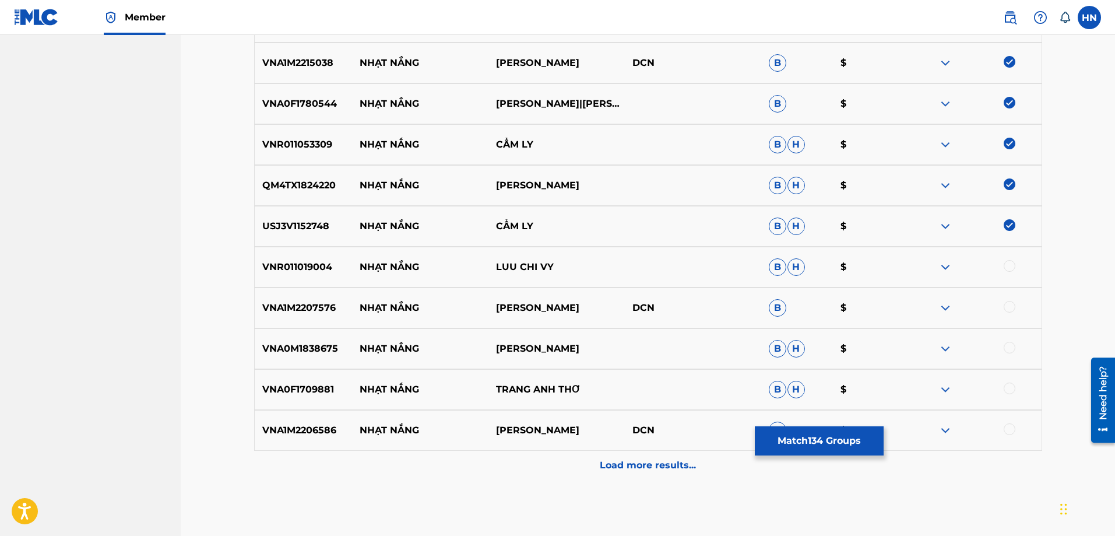
click at [1005, 267] on div at bounding box center [1010, 266] width 12 height 12
click at [325, 295] on div "VNA1M2207576 NHẠT NẮNG HOÀNG DŨNG DCN B $" at bounding box center [648, 307] width 788 height 41
click at [1008, 309] on div at bounding box center [1010, 307] width 12 height 12
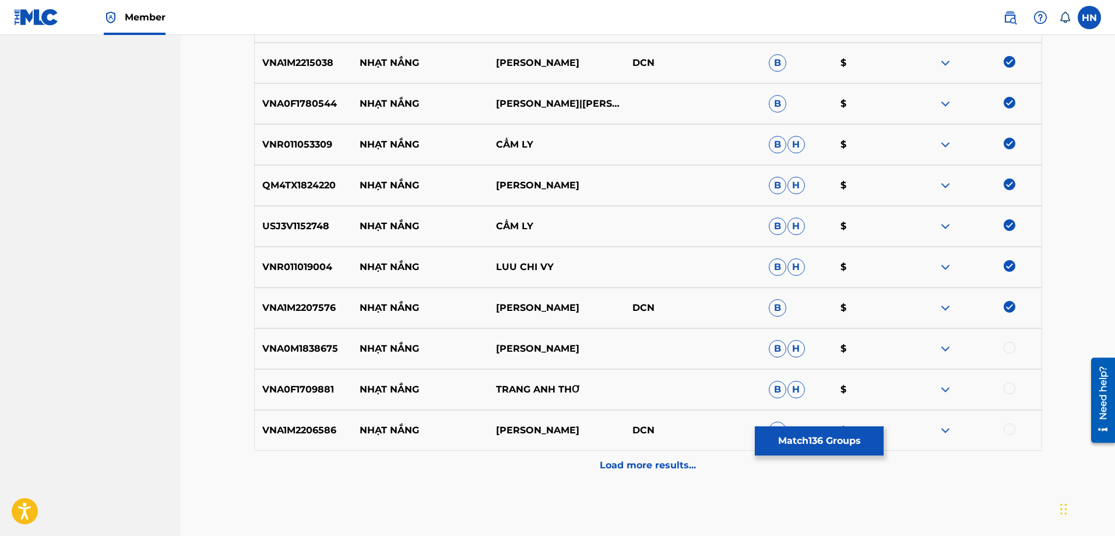
click at [292, 342] on p "VNA0M1838675" at bounding box center [304, 349] width 98 height 14
click at [1009, 350] on div at bounding box center [1010, 348] width 12 height 12
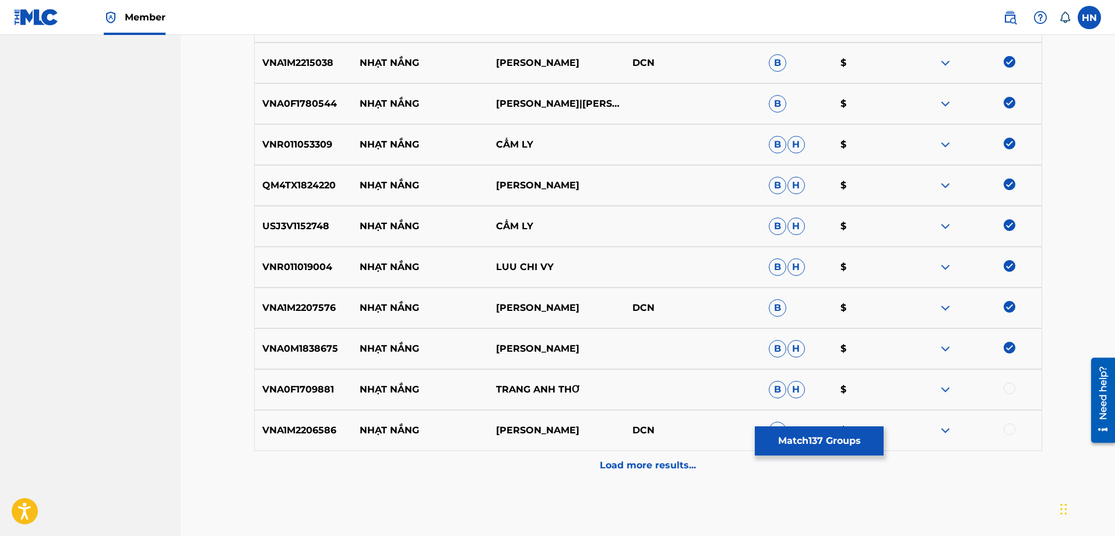
click at [1005, 386] on div at bounding box center [1010, 388] width 12 height 12
click at [290, 424] on p "VNA1M2206586" at bounding box center [304, 430] width 98 height 14
click at [1007, 430] on div at bounding box center [1010, 429] width 12 height 12
click at [645, 452] on div "Load more results..." at bounding box center [648, 465] width 788 height 29
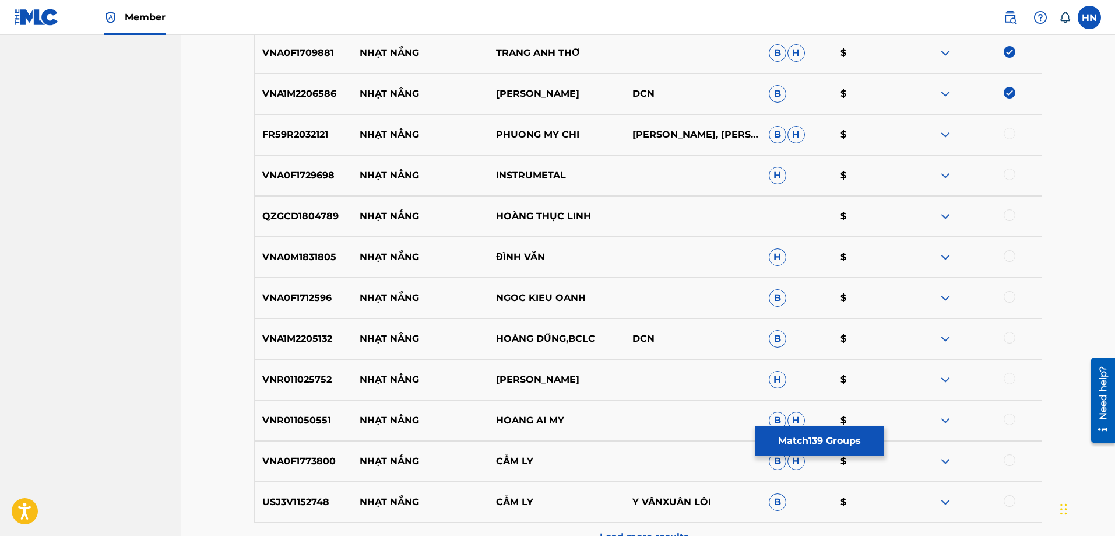
scroll to position [6060, 0]
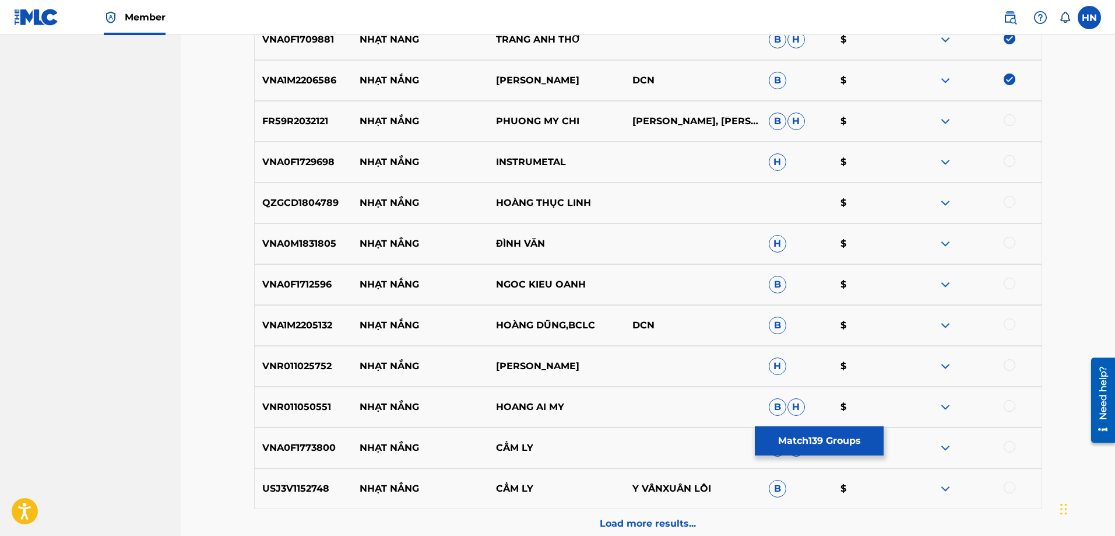
click at [277, 126] on p "FR59R2032121" at bounding box center [304, 121] width 98 height 14
click at [1006, 122] on div at bounding box center [1010, 120] width 12 height 12
click at [294, 157] on p "VNA0F1729698" at bounding box center [304, 162] width 98 height 14
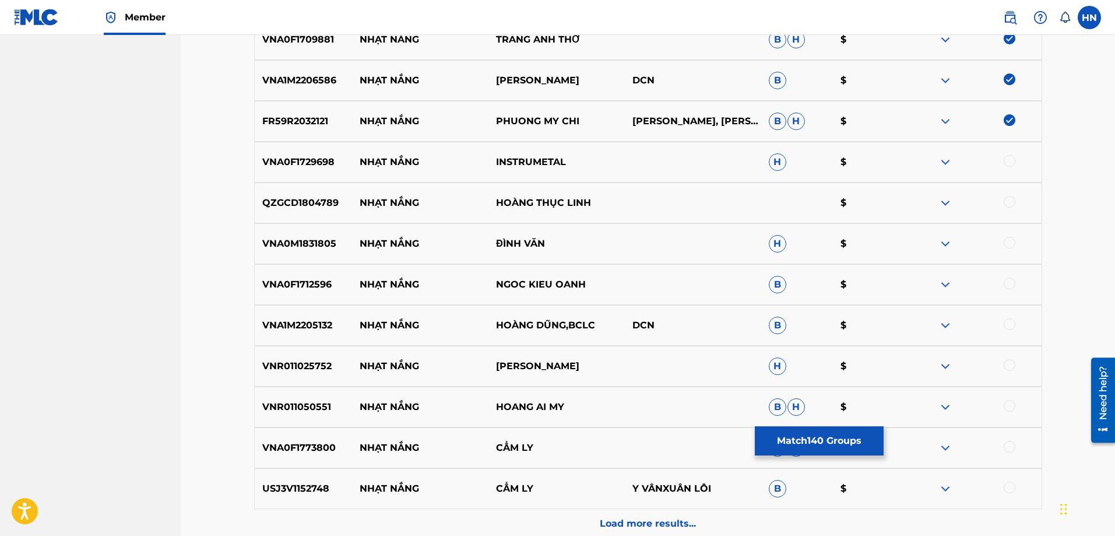
click at [1009, 159] on div at bounding box center [1010, 161] width 12 height 12
click at [311, 119] on p "FR59R2032121" at bounding box center [304, 121] width 98 height 14
click at [297, 207] on p "QZGCD1804789" at bounding box center [304, 203] width 98 height 14
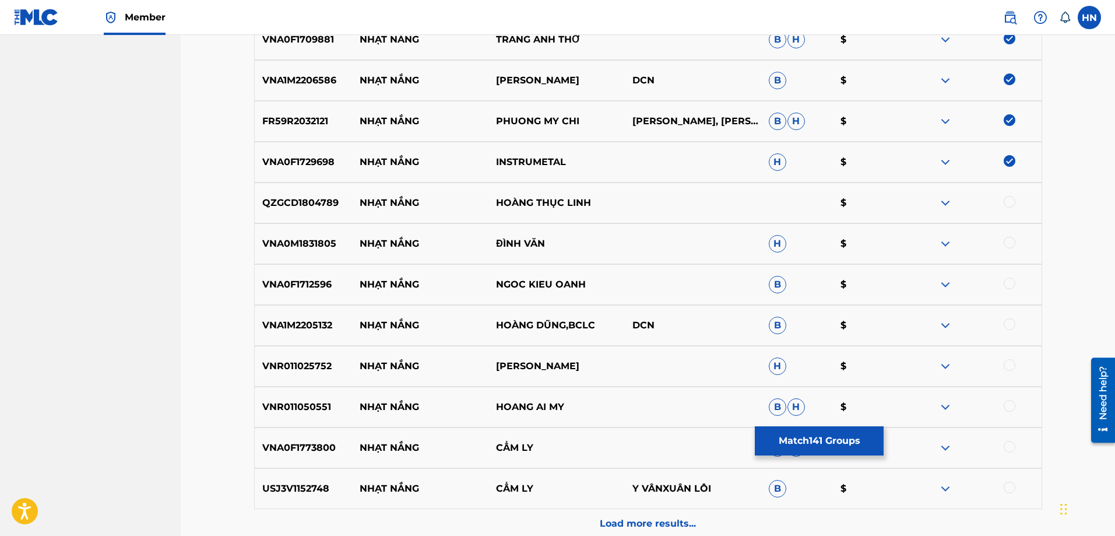
click at [1008, 203] on div at bounding box center [1010, 202] width 12 height 12
click at [309, 243] on p "VNA0M1831805" at bounding box center [304, 244] width 98 height 14
click at [1006, 243] on div at bounding box center [1010, 243] width 12 height 12
click at [332, 279] on p "VNA0F1712596" at bounding box center [304, 284] width 98 height 14
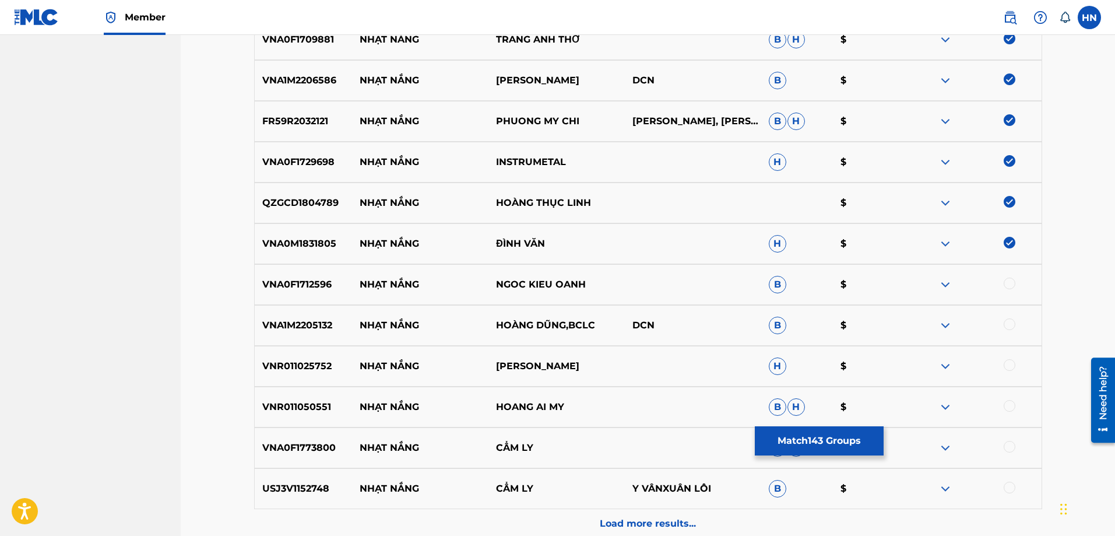
click at [332, 279] on p "VNA0F1712596" at bounding box center [304, 284] width 98 height 14
click at [322, 282] on p "VNA0F1712596" at bounding box center [304, 284] width 98 height 14
click at [1007, 283] on div at bounding box center [1010, 283] width 12 height 12
click at [285, 305] on div "VNA1M2205132 NHẠT NẮNG HOÀNG DŨNG,BCLC DCN B $" at bounding box center [648, 325] width 788 height 41
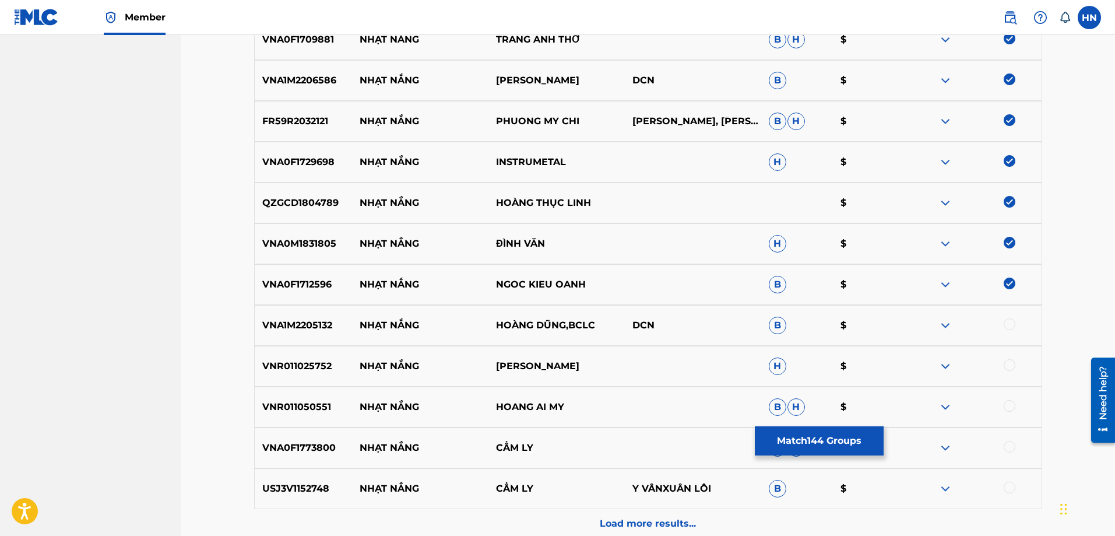
click at [285, 305] on div "VNA1M2205132 NHẠT NẮNG HOÀNG DŨNG,BCLC DCN B $" at bounding box center [648, 325] width 788 height 41
click at [1009, 322] on div at bounding box center [1010, 324] width 12 height 12
click at [295, 371] on p "VNR011025752" at bounding box center [304, 366] width 98 height 14
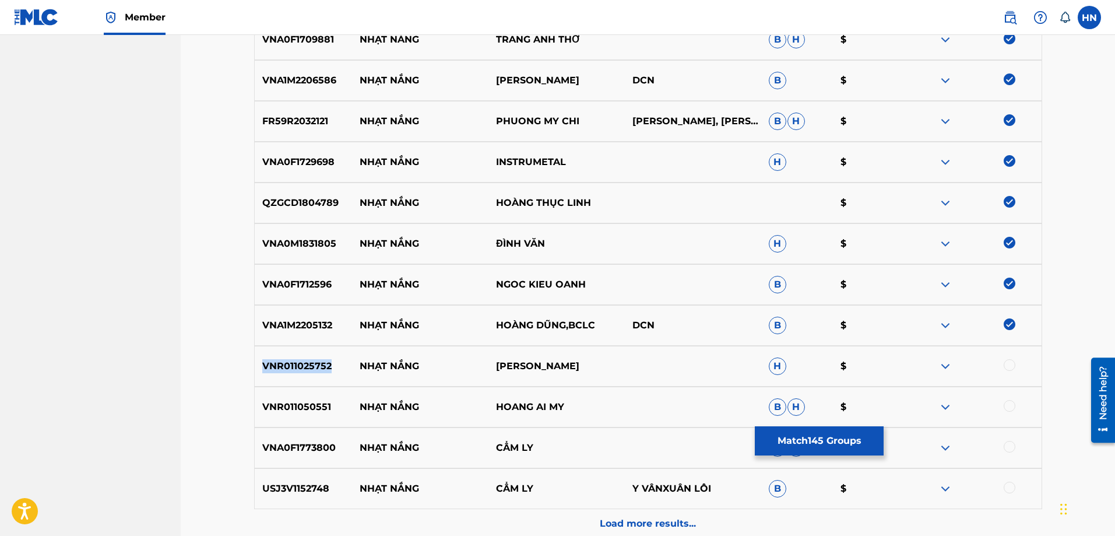
click at [295, 371] on p "VNR011025752" at bounding box center [304, 366] width 98 height 14
click at [1007, 367] on div at bounding box center [1010, 365] width 12 height 12
click at [296, 396] on div "VNR011050551 NHẠT NẮNG HOANG AI MY B H $" at bounding box center [648, 406] width 788 height 41
click at [1015, 409] on div at bounding box center [973, 407] width 136 height 14
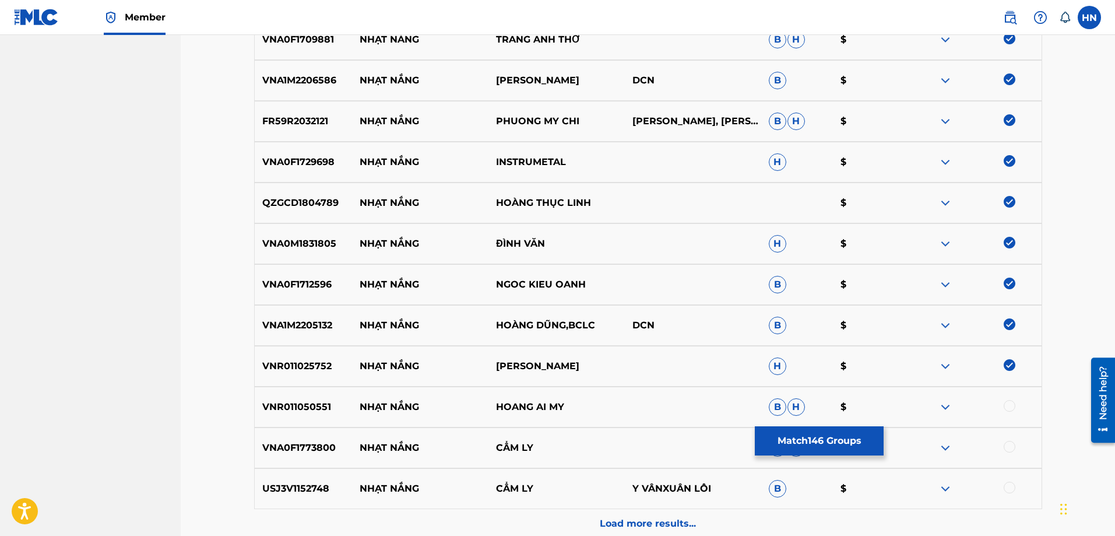
click at [1005, 407] on div at bounding box center [1010, 406] width 12 height 12
click at [300, 446] on p "VNA0F1773800" at bounding box center [304, 448] width 98 height 14
click at [1012, 444] on div at bounding box center [1010, 447] width 12 height 12
click at [288, 478] on div "USJ3V1152748 NHẠT NẮNG CẨM LY Y VÂNXUÂN LÔI B $" at bounding box center [648, 488] width 788 height 41
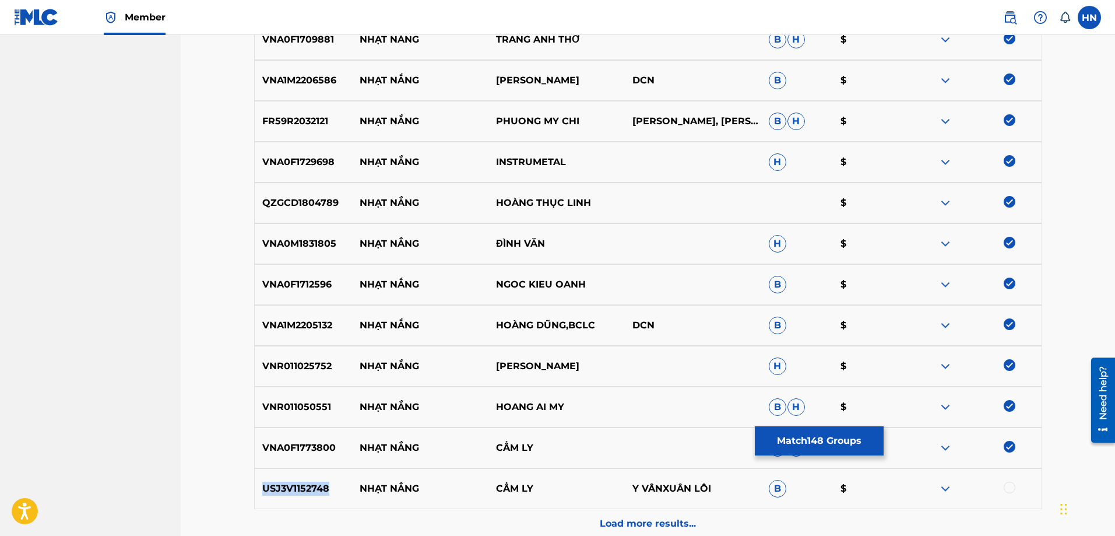
click at [288, 478] on div "USJ3V1152748 NHẠT NẮNG CẨM LY Y VÂNXUÂN LÔI B $" at bounding box center [648, 488] width 788 height 41
click at [1017, 484] on div at bounding box center [973, 488] width 136 height 14
click at [1015, 485] on div at bounding box center [973, 488] width 136 height 14
click at [1011, 484] on div at bounding box center [1010, 487] width 12 height 12
click at [682, 512] on div "Load more results..." at bounding box center [648, 523] width 788 height 29
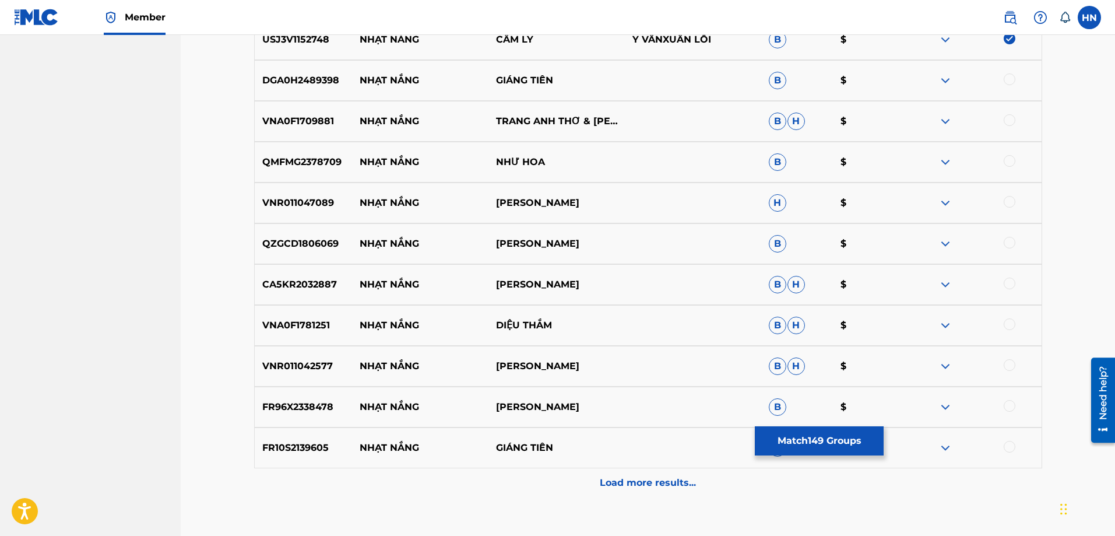
scroll to position [6526, 0]
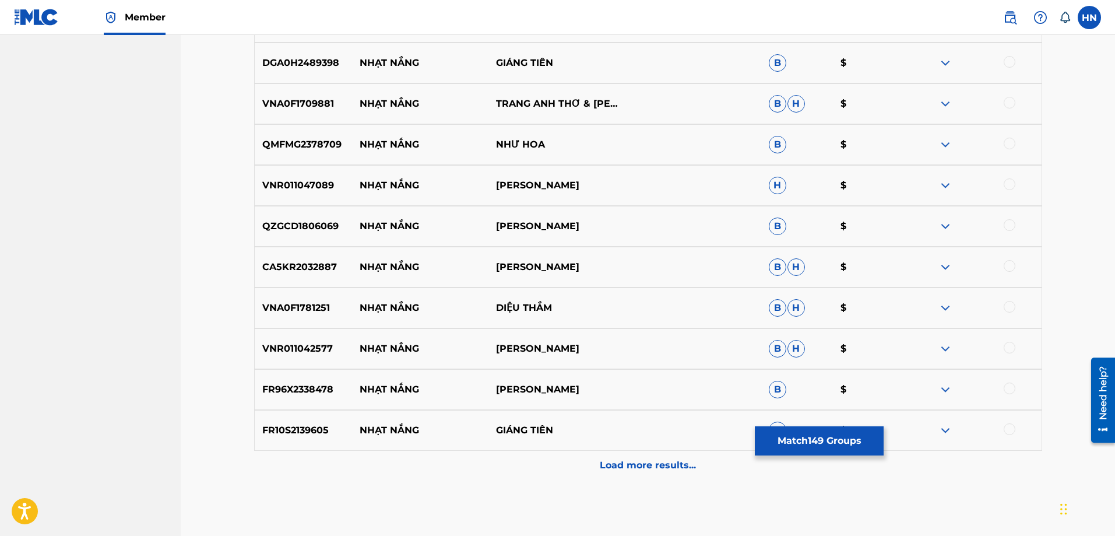
click at [303, 83] on div "DGA0H2489398 NHẠT NẮNG GIÁNG TIÊN B $" at bounding box center [648, 63] width 788 height 41
click at [1015, 64] on div at bounding box center [1010, 62] width 12 height 12
click at [270, 105] on p "VNA0F1709881" at bounding box center [304, 104] width 98 height 14
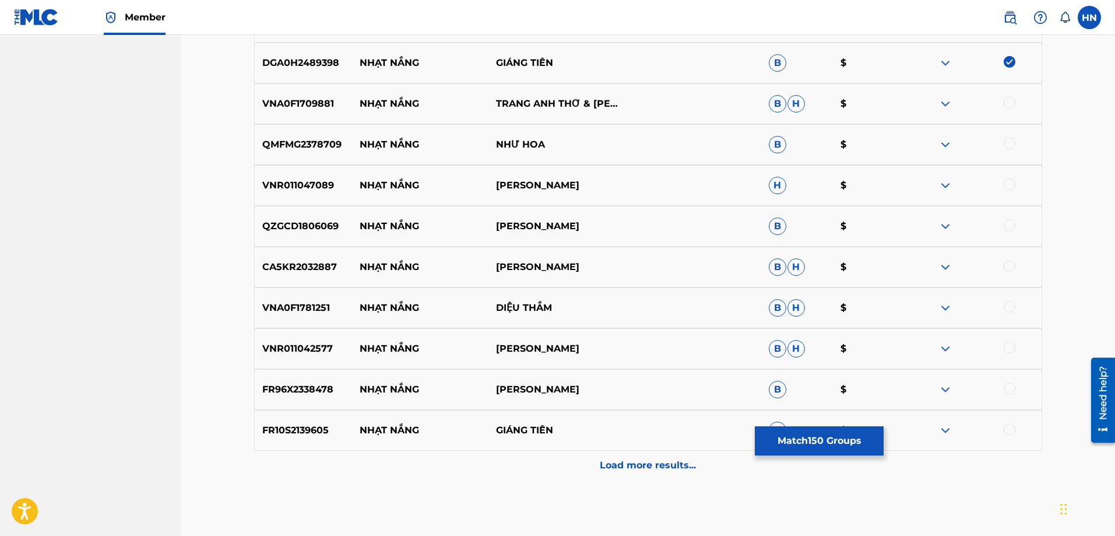
click at [1010, 104] on div at bounding box center [1010, 103] width 12 height 12
click at [314, 140] on p "QMFMG2378709" at bounding box center [304, 145] width 98 height 14
click at [1011, 143] on div at bounding box center [1010, 144] width 12 height 12
click at [299, 189] on p "VNR011047089" at bounding box center [304, 185] width 98 height 14
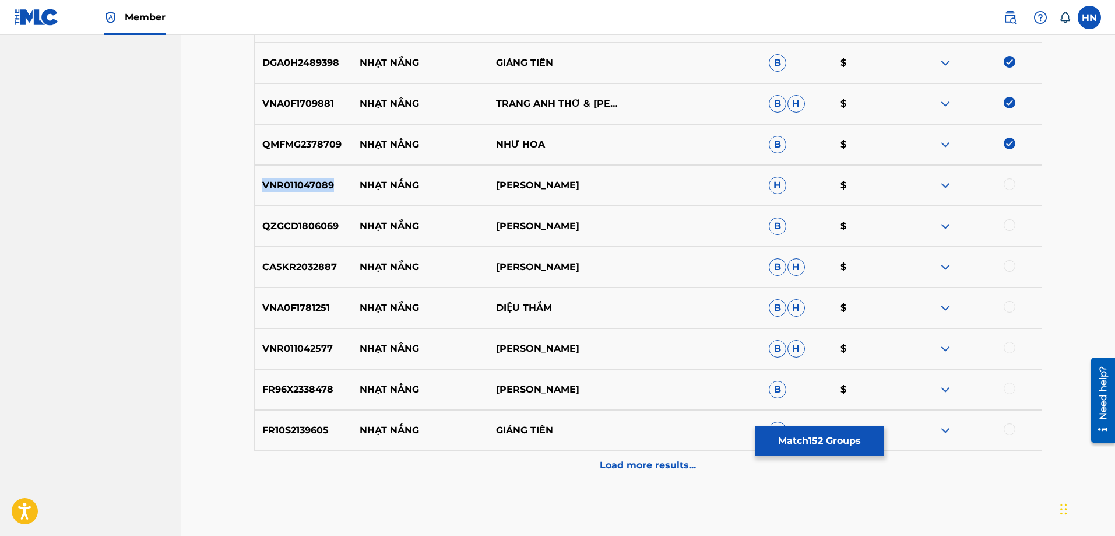
click at [299, 189] on p "VNR011047089" at bounding box center [304, 185] width 98 height 14
click at [1007, 185] on div at bounding box center [1010, 184] width 12 height 12
click at [289, 228] on p "QZGCD1806069" at bounding box center [304, 226] width 98 height 14
click at [1005, 224] on div at bounding box center [1010, 225] width 12 height 12
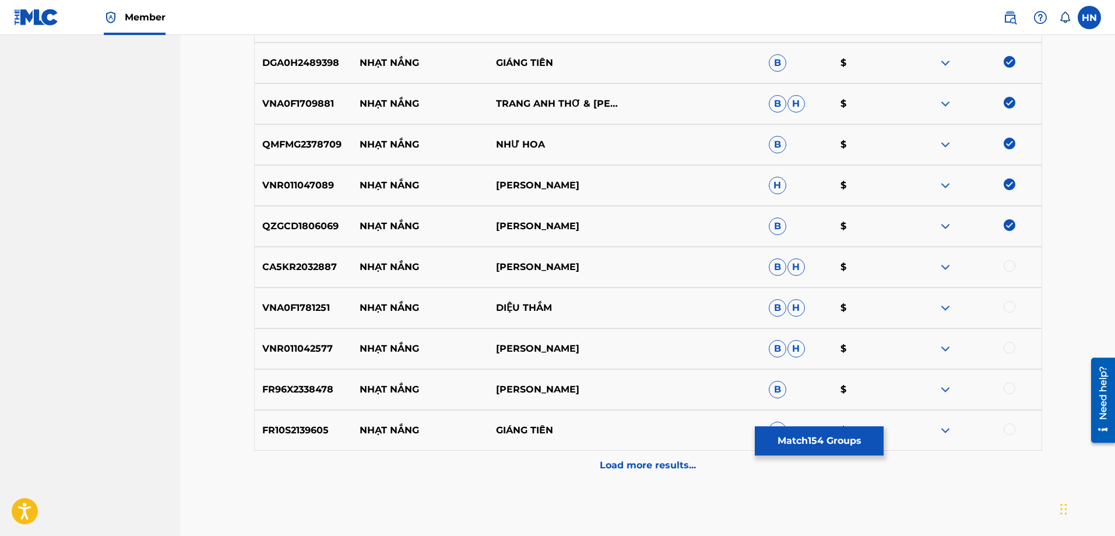
click at [288, 261] on p "CA5KR2032887" at bounding box center [304, 267] width 98 height 14
click at [1011, 268] on div at bounding box center [1010, 266] width 12 height 12
click at [308, 310] on p "VNA0F1781251" at bounding box center [304, 308] width 98 height 14
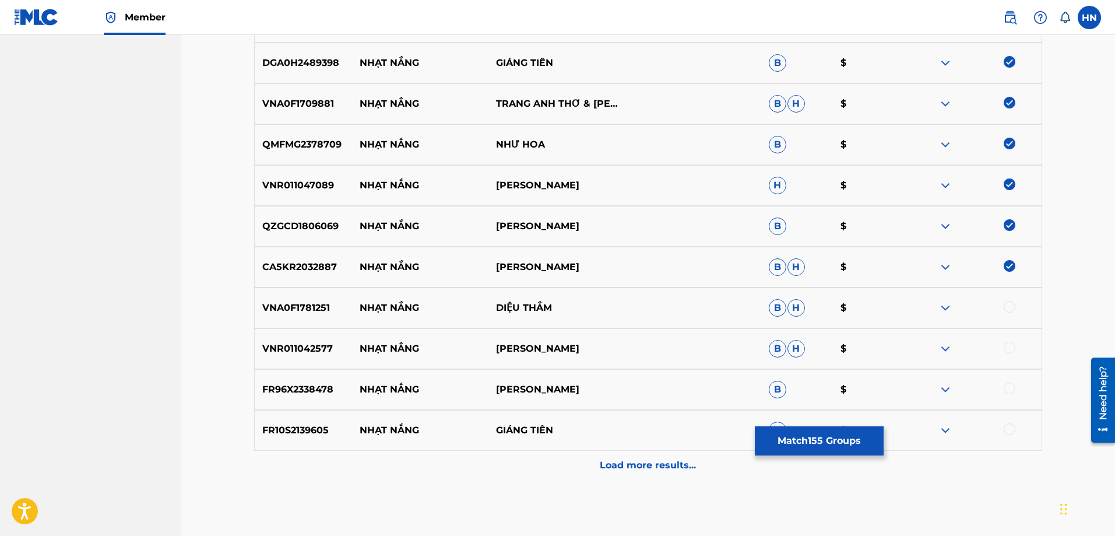
click at [1002, 305] on div at bounding box center [973, 308] width 136 height 14
click at [1011, 309] on div at bounding box center [1010, 307] width 12 height 12
click at [300, 332] on div "VNR011042577 NHẠT NẮNG TRANG HUONG B H $" at bounding box center [648, 348] width 788 height 41
click at [1011, 345] on div at bounding box center [1010, 348] width 12 height 12
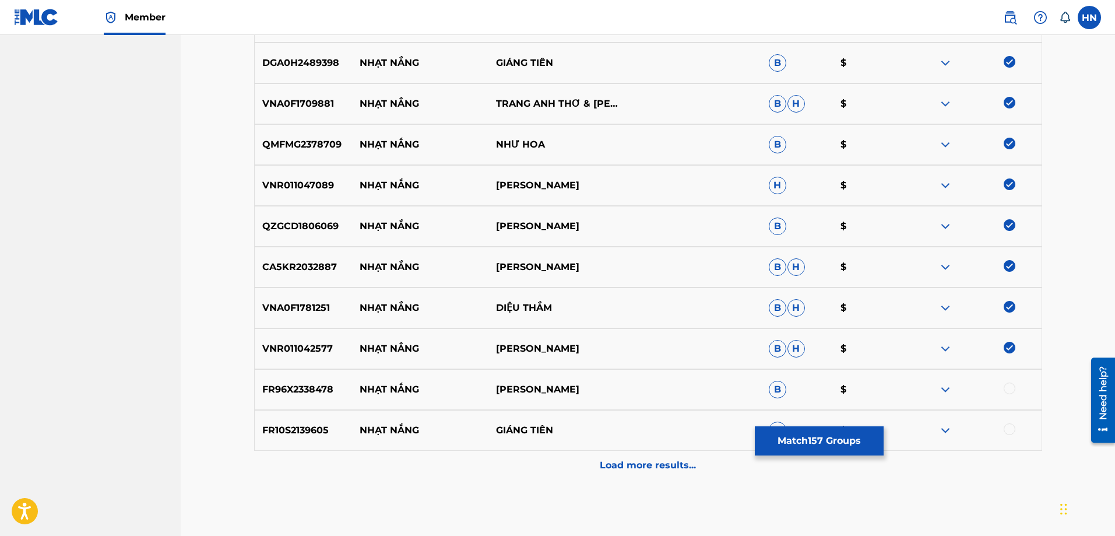
click at [292, 381] on div "FR96X2338478 NHẠT NẮNG [PERSON_NAME] B $" at bounding box center [648, 389] width 788 height 41
click at [1005, 389] on div at bounding box center [1010, 388] width 12 height 12
click at [318, 427] on p "FR10S2139605" at bounding box center [304, 430] width 98 height 14
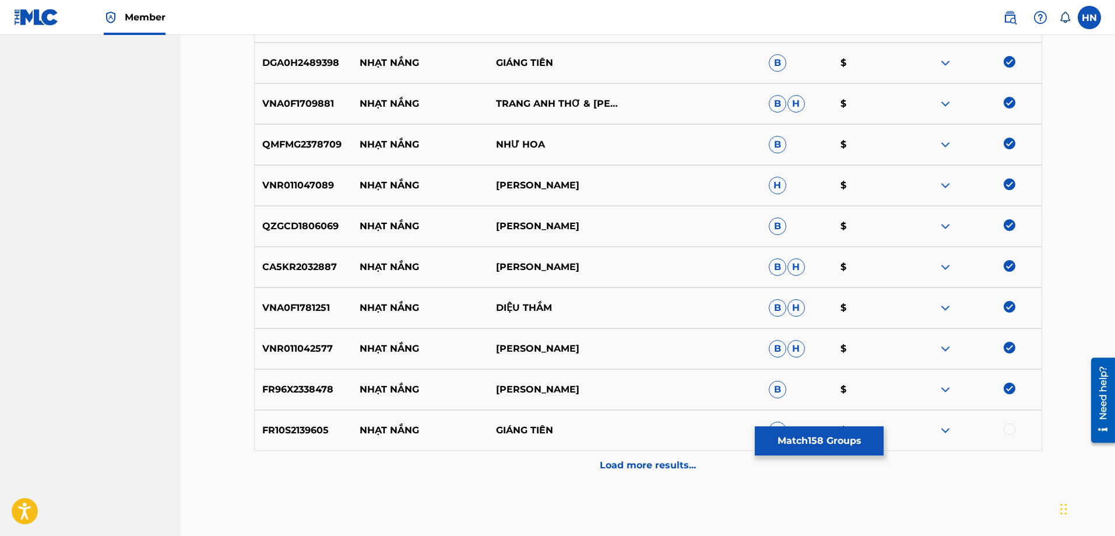
click at [1014, 426] on div at bounding box center [1010, 429] width 12 height 12
click at [627, 456] on div "Load more results..." at bounding box center [648, 465] width 788 height 29
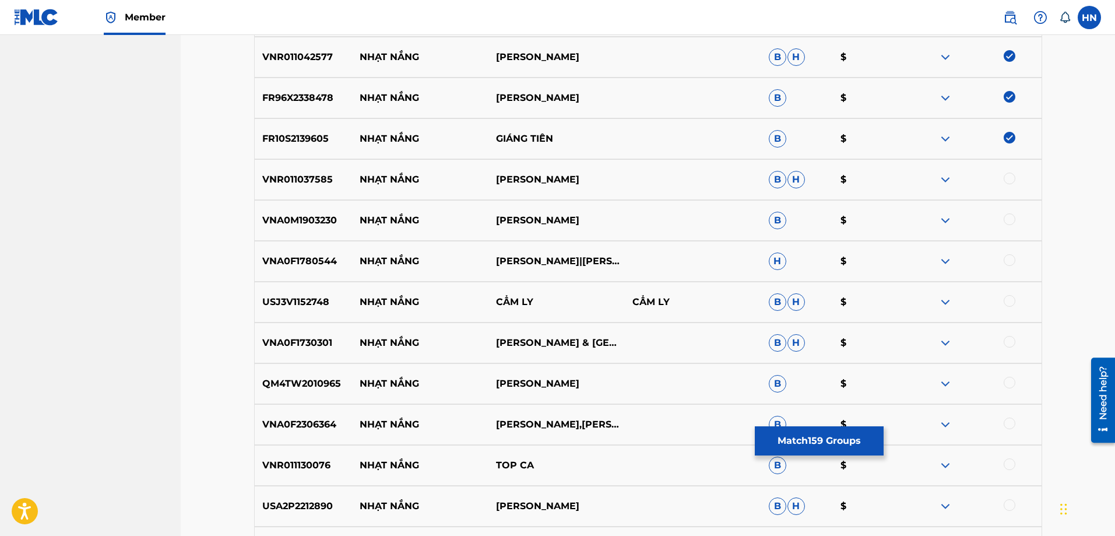
scroll to position [6876, 0]
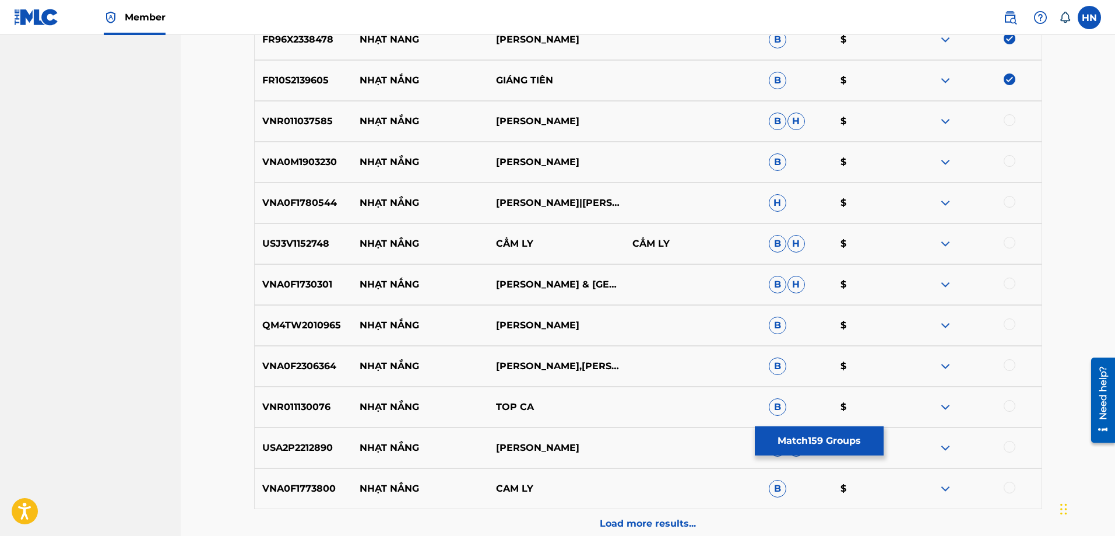
click at [287, 112] on div "VNR011037585 NHẠT NẮNG TRANG HUONG B H $" at bounding box center [648, 121] width 788 height 41
click at [1009, 121] on div at bounding box center [1010, 120] width 12 height 12
click at [332, 161] on p "VNA0M1903230" at bounding box center [304, 162] width 98 height 14
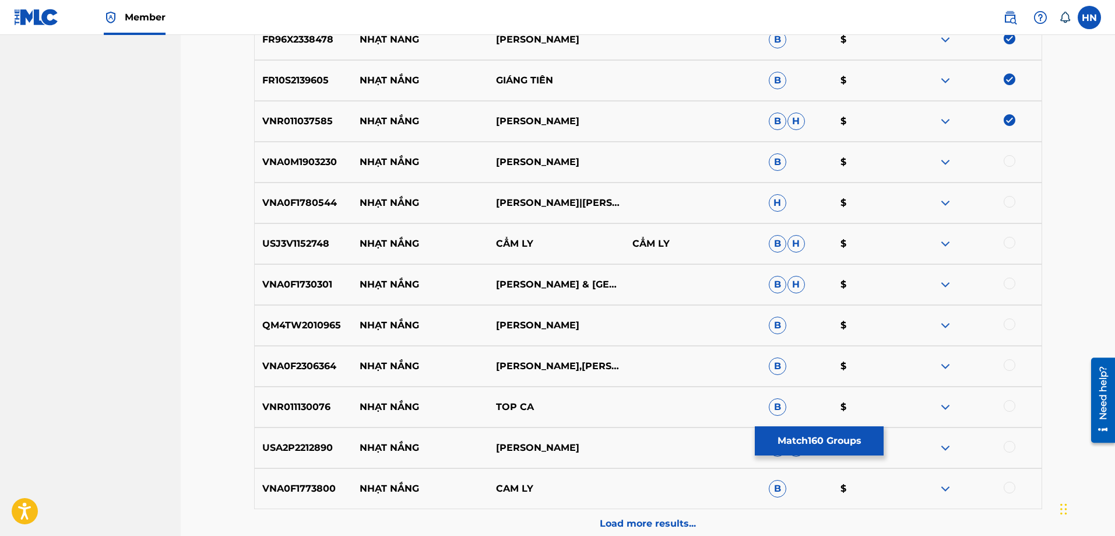
click at [1007, 156] on div at bounding box center [1010, 161] width 12 height 12
click at [320, 204] on p "VNA0F1780544" at bounding box center [304, 203] width 98 height 14
click at [1009, 200] on div at bounding box center [1010, 202] width 12 height 12
click at [288, 237] on p "USJ3V1152748" at bounding box center [304, 244] width 98 height 14
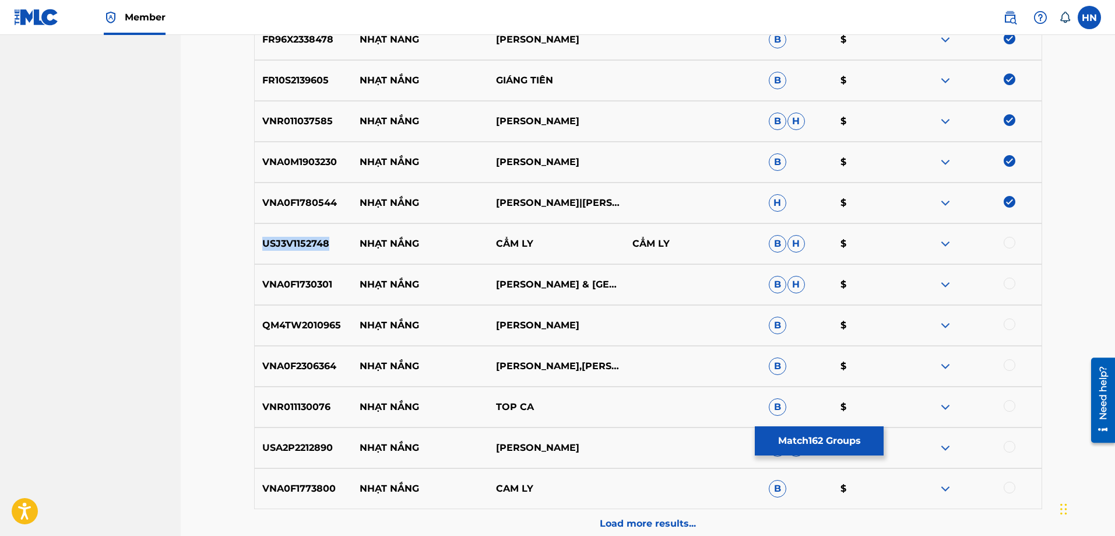
click at [288, 237] on p "USJ3V1152748" at bounding box center [304, 244] width 98 height 14
click at [1009, 244] on div at bounding box center [1010, 243] width 12 height 12
click at [285, 280] on p "VNA0F1730301" at bounding box center [304, 284] width 98 height 14
click at [1012, 283] on div at bounding box center [1010, 283] width 12 height 12
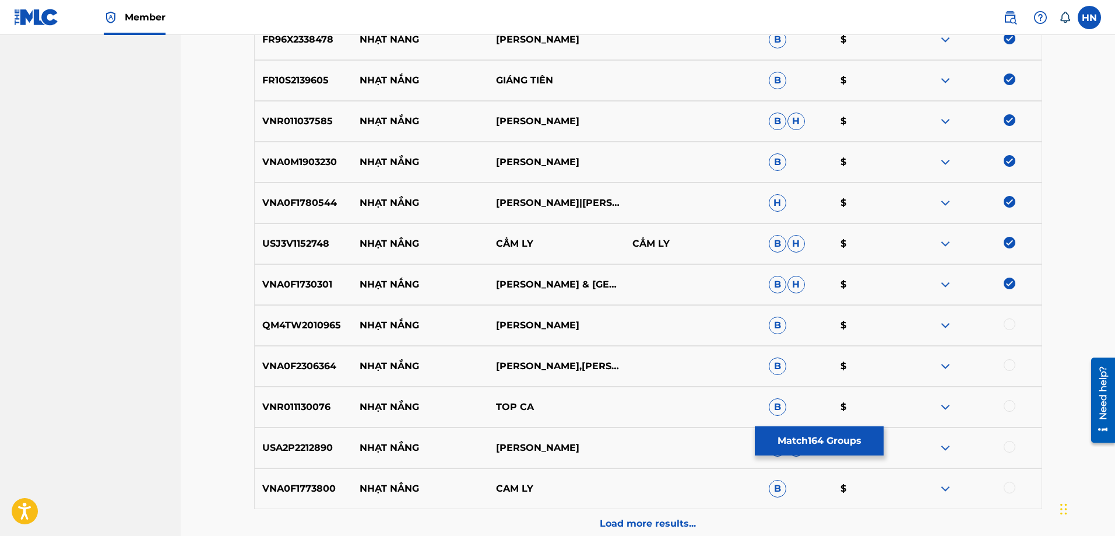
click at [301, 319] on p "QM4TW2010965" at bounding box center [304, 325] width 98 height 14
click at [1004, 325] on div at bounding box center [1010, 324] width 12 height 12
click at [291, 360] on p "VNA0F2306364" at bounding box center [304, 366] width 98 height 14
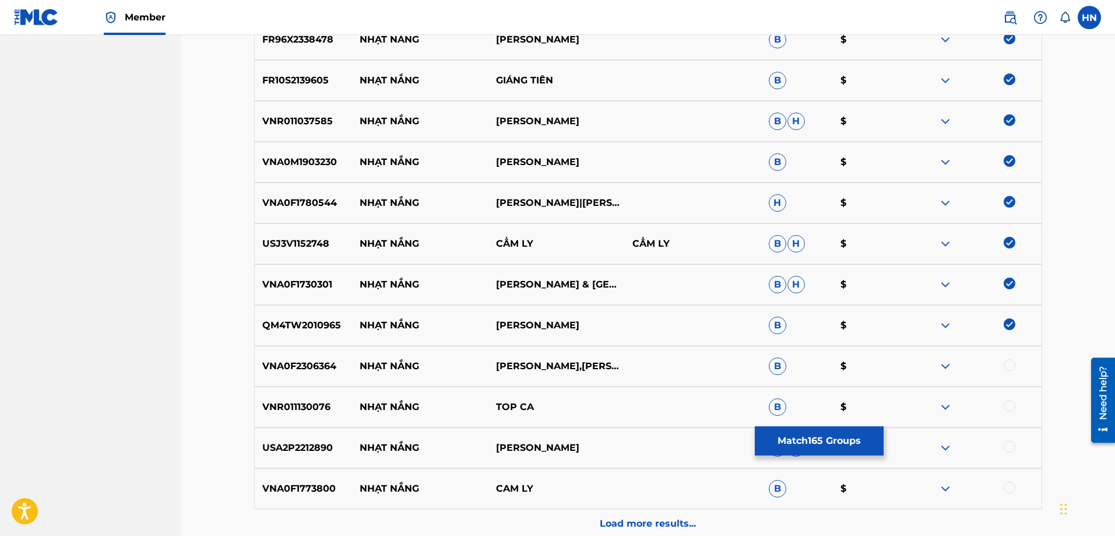
click at [1007, 366] on div at bounding box center [1010, 365] width 12 height 12
click at [275, 405] on p "VNR011130076" at bounding box center [304, 407] width 98 height 14
click at [1011, 408] on div at bounding box center [1010, 406] width 12 height 12
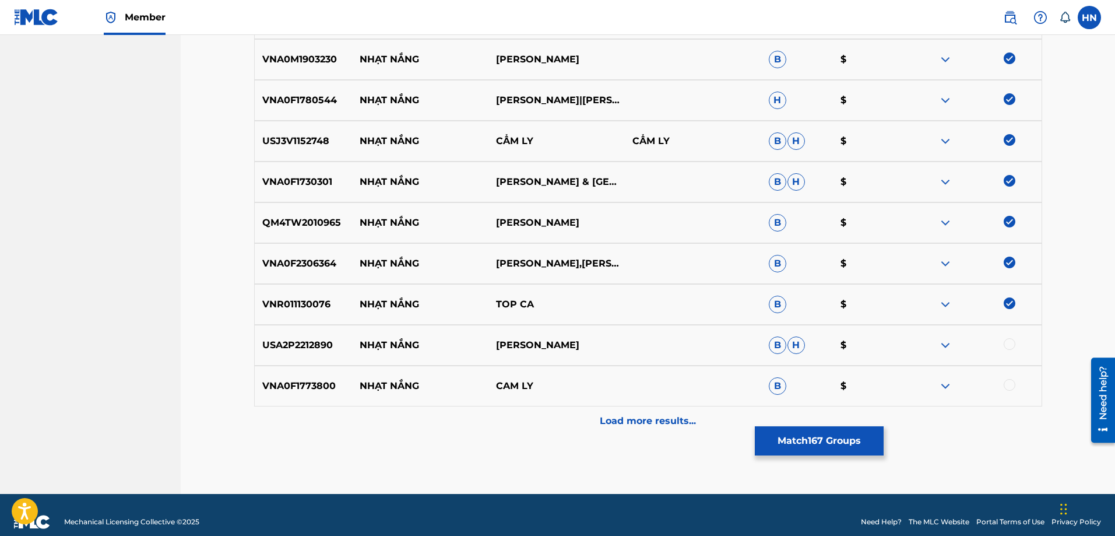
scroll to position [6992, 0]
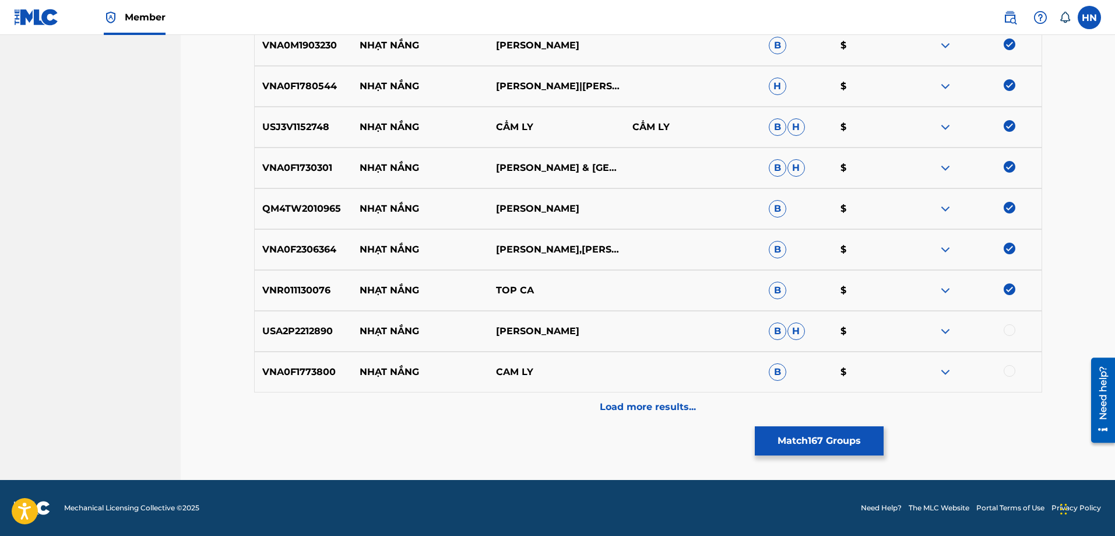
click at [270, 332] on p "USA2P2212890" at bounding box center [304, 331] width 98 height 14
click at [1004, 330] on div at bounding box center [1010, 330] width 12 height 12
click at [287, 367] on p "VNA0F1773800" at bounding box center [304, 372] width 98 height 14
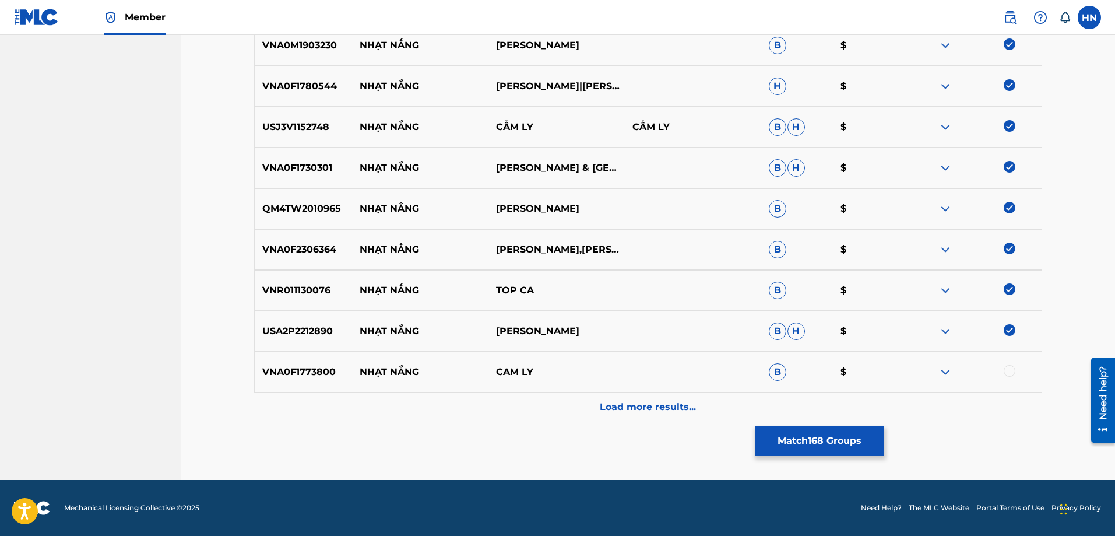
click at [1001, 369] on div at bounding box center [973, 372] width 136 height 14
click at [1004, 371] on div at bounding box center [1010, 371] width 12 height 12
click at [650, 392] on div "Load more results..." at bounding box center [648, 406] width 788 height 29
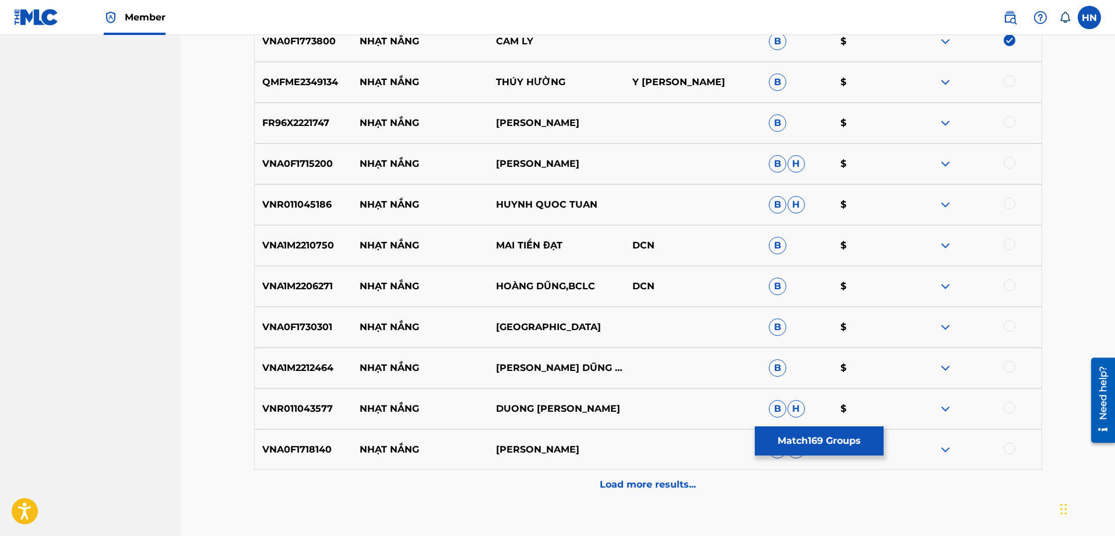
scroll to position [7342, 0]
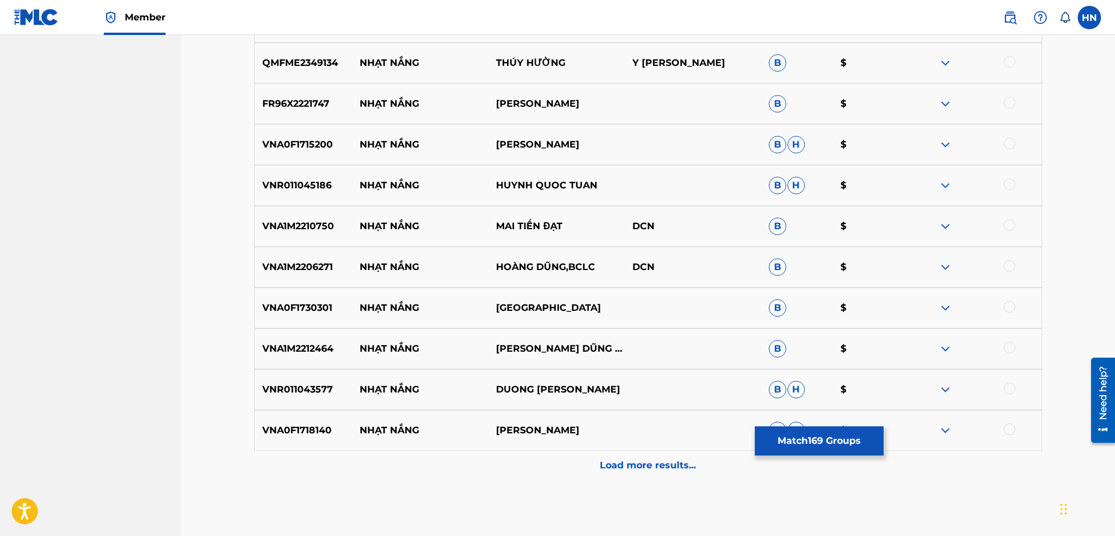
click at [297, 59] on p "QMFME2349134" at bounding box center [304, 63] width 98 height 14
click at [1009, 64] on div at bounding box center [1010, 62] width 12 height 12
click at [321, 105] on p "FR96X2221747" at bounding box center [304, 104] width 98 height 14
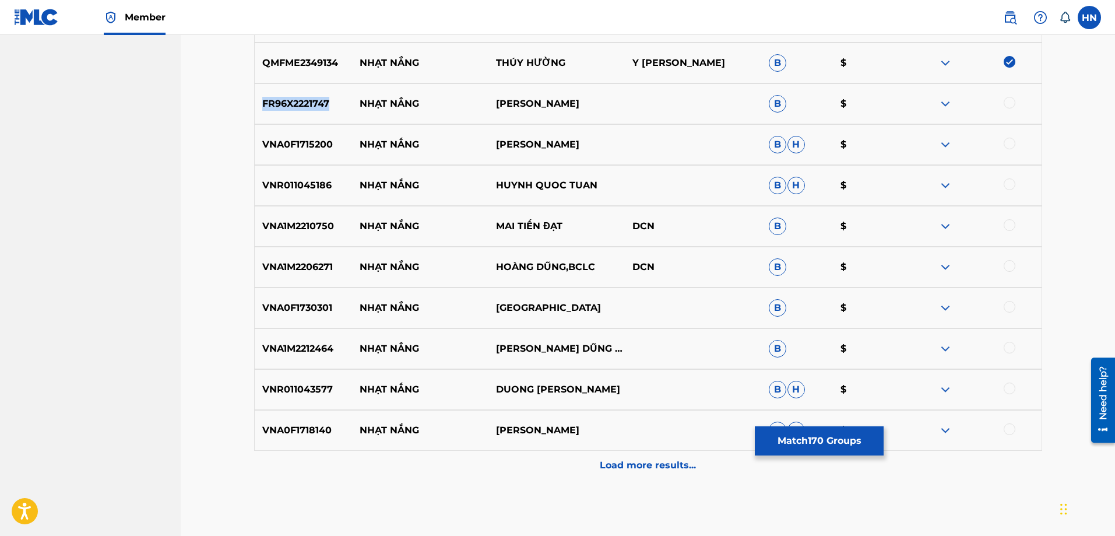
click at [321, 105] on p "FR96X2221747" at bounding box center [304, 104] width 98 height 14
click at [1013, 103] on div at bounding box center [1010, 103] width 12 height 12
click at [326, 154] on div "VNA0F1715200 NHẠT NẮNG NGỌC SƠN B H $" at bounding box center [648, 144] width 788 height 41
click at [1007, 147] on div at bounding box center [1010, 144] width 12 height 12
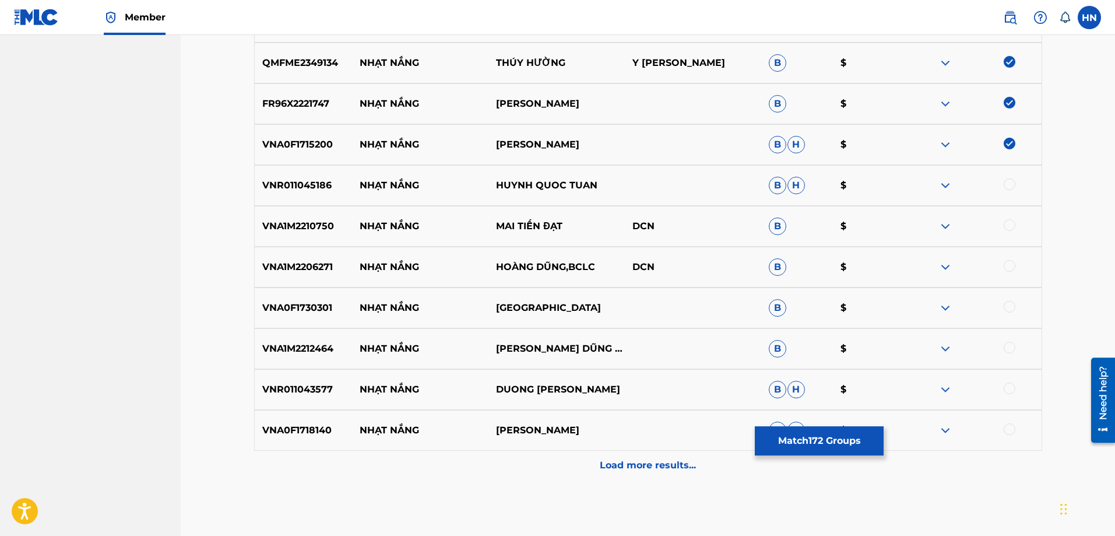
click at [283, 188] on p "VNR011045186" at bounding box center [304, 185] width 98 height 14
click at [1007, 180] on div at bounding box center [1010, 184] width 12 height 12
click at [280, 218] on div "VNA1M2210750 NHẠT NẮNG MAI TIẾN ĐẠT DCN B $" at bounding box center [648, 226] width 788 height 41
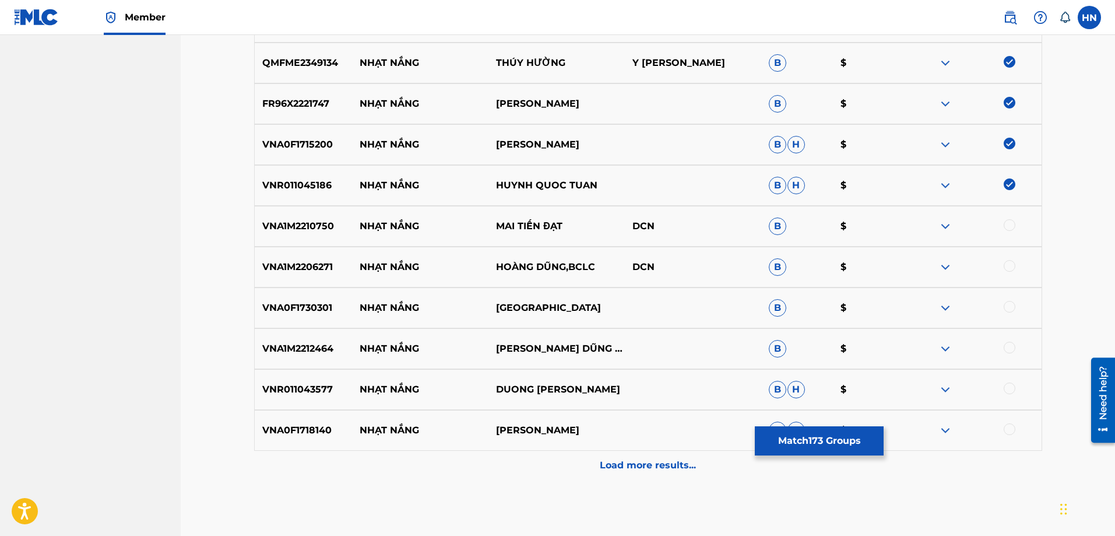
click at [1007, 219] on div at bounding box center [1010, 225] width 12 height 12
click at [273, 260] on p "VNA1M2206271" at bounding box center [304, 267] width 98 height 14
click at [1009, 267] on div at bounding box center [1010, 266] width 12 height 12
click at [295, 302] on p "VNA0F1730301" at bounding box center [304, 308] width 98 height 14
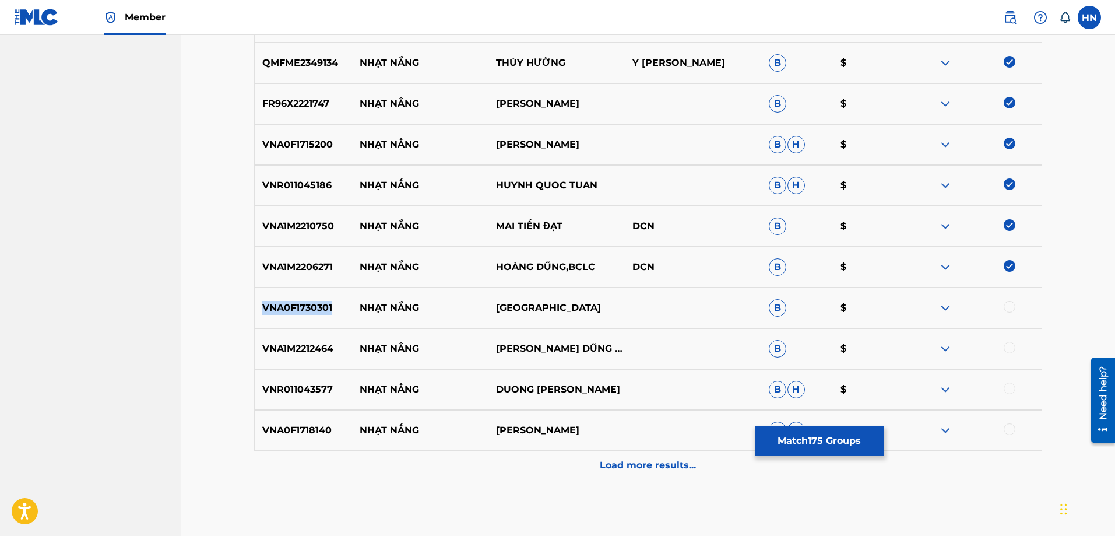
click at [295, 302] on p "VNA0F1730301" at bounding box center [304, 308] width 98 height 14
click at [1011, 300] on div "VNA0F1730301 NHẠT NẮNG CẨM TIÊN B $" at bounding box center [648, 307] width 788 height 41
click at [1011, 305] on div at bounding box center [1010, 307] width 12 height 12
click at [272, 355] on p "VNA1M2212464" at bounding box center [304, 349] width 98 height 14
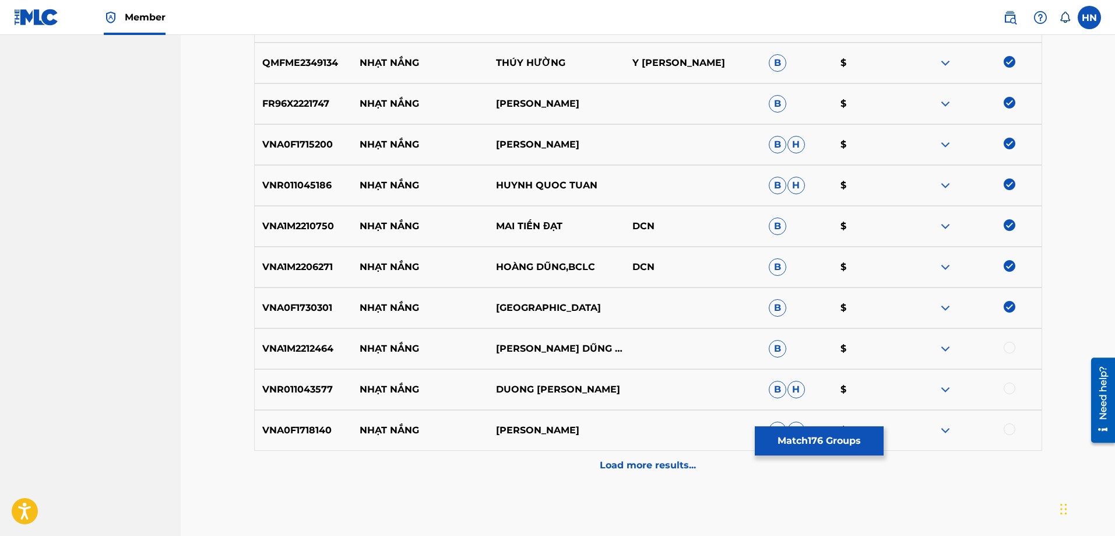
click at [1012, 344] on div at bounding box center [1010, 348] width 12 height 12
click at [299, 389] on p "VNR011043577" at bounding box center [304, 389] width 98 height 14
click at [1004, 386] on div at bounding box center [1010, 388] width 12 height 12
click at [317, 427] on p "VNA0F1718140" at bounding box center [304, 430] width 98 height 14
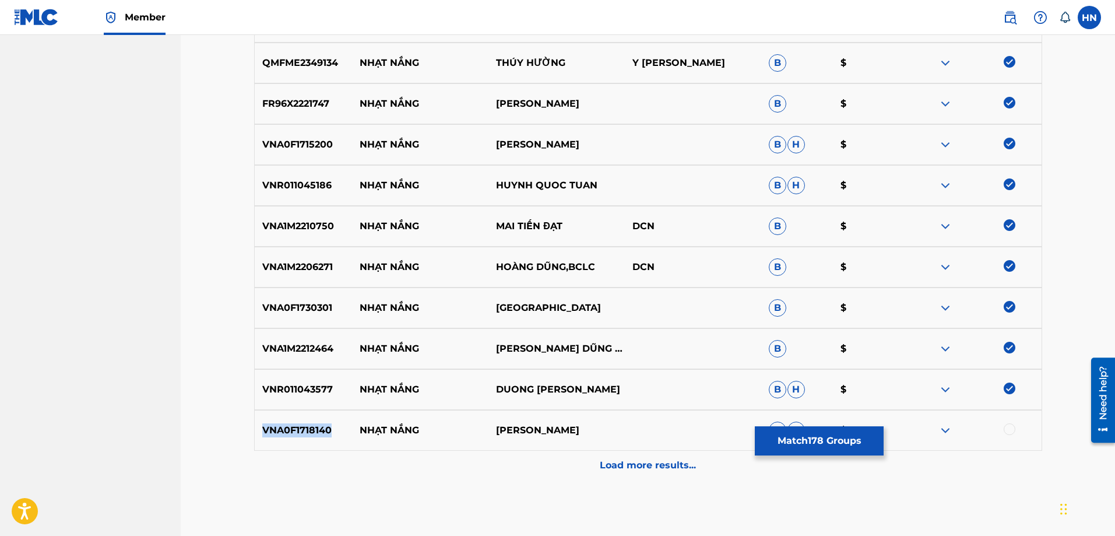
click at [317, 427] on p "VNA0F1718140" at bounding box center [304, 430] width 98 height 14
click at [1011, 423] on div "VNA0F1718140 NHẠT NẮNG PHƯƠNG THÙY B H $" at bounding box center [648, 430] width 788 height 41
click at [1011, 427] on div at bounding box center [1010, 429] width 12 height 12
click at [639, 455] on div "Load more results..." at bounding box center [648, 465] width 788 height 29
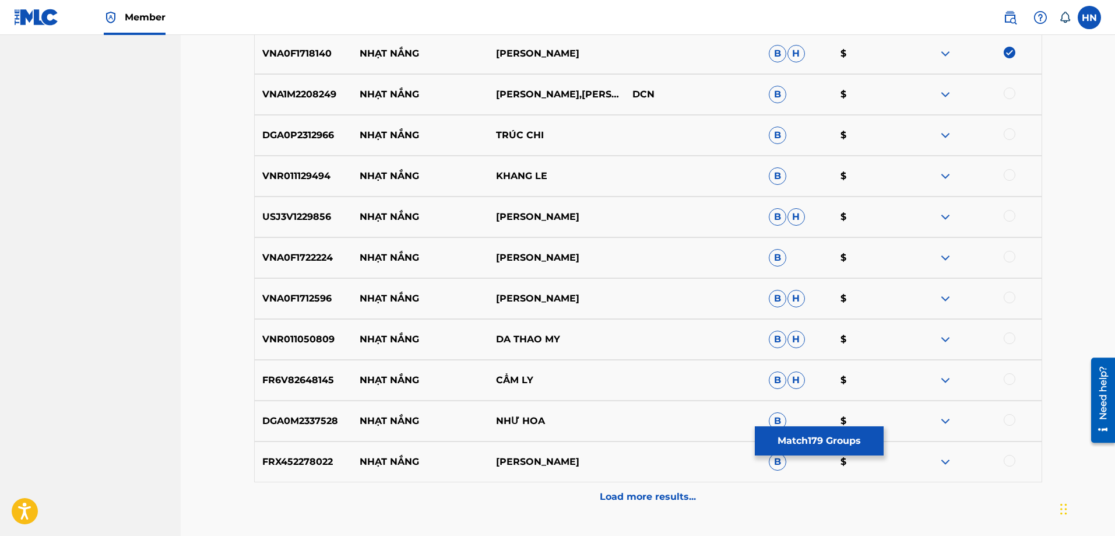
scroll to position [7692, 0]
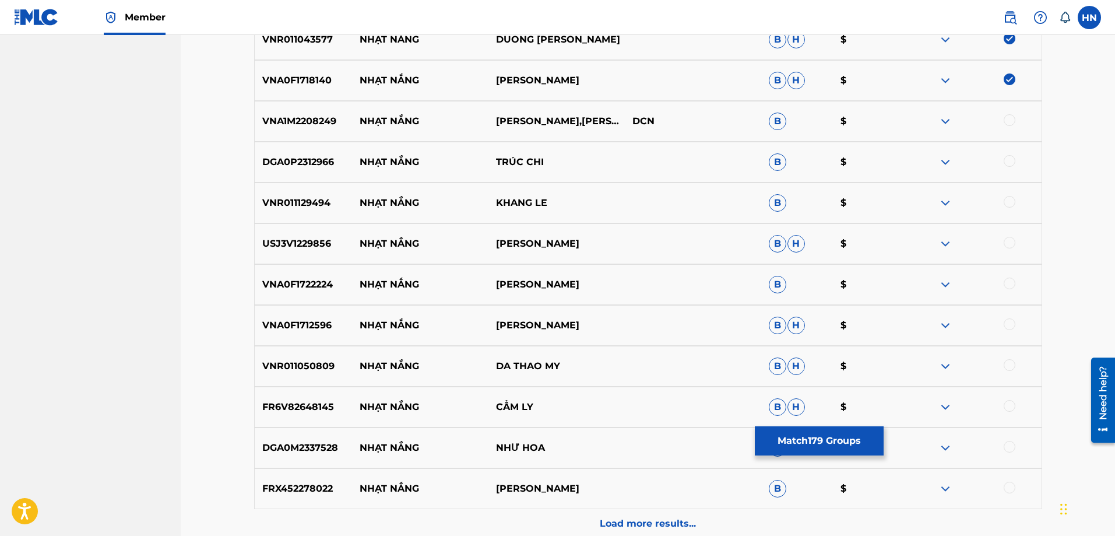
click at [302, 125] on p "VNA1M2208249" at bounding box center [304, 121] width 98 height 14
click at [1011, 122] on div at bounding box center [1010, 120] width 12 height 12
click at [275, 157] on p "DGA0P2312966" at bounding box center [304, 162] width 98 height 14
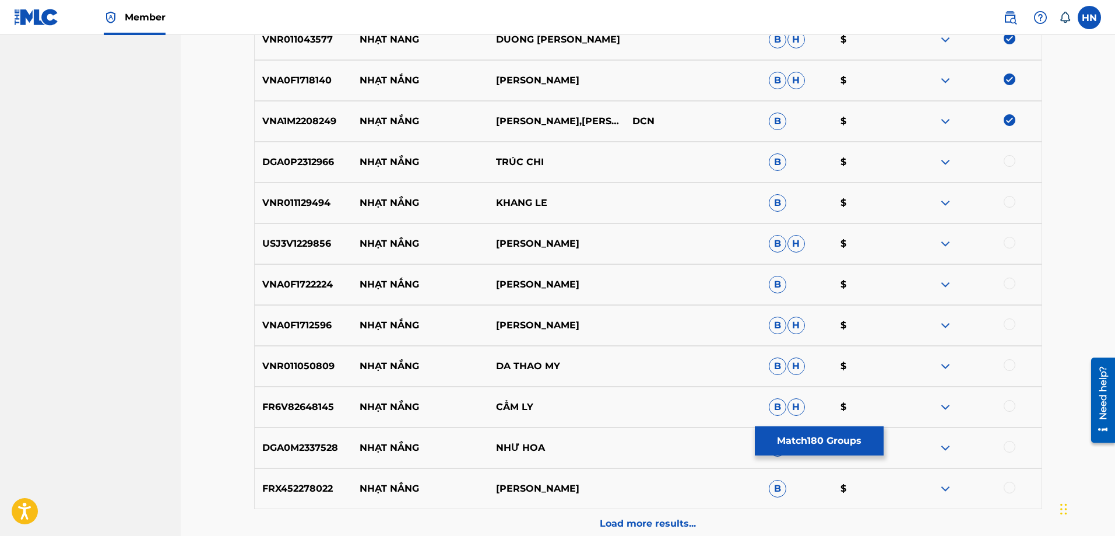
click at [1012, 162] on div at bounding box center [1010, 161] width 12 height 12
click at [289, 216] on div "VNR011129494 NHẠT NẮNG KHANG LE B $" at bounding box center [648, 202] width 788 height 41
click at [1004, 202] on div at bounding box center [1010, 202] width 12 height 12
click at [304, 244] on p "USJ3V1229856" at bounding box center [304, 244] width 98 height 14
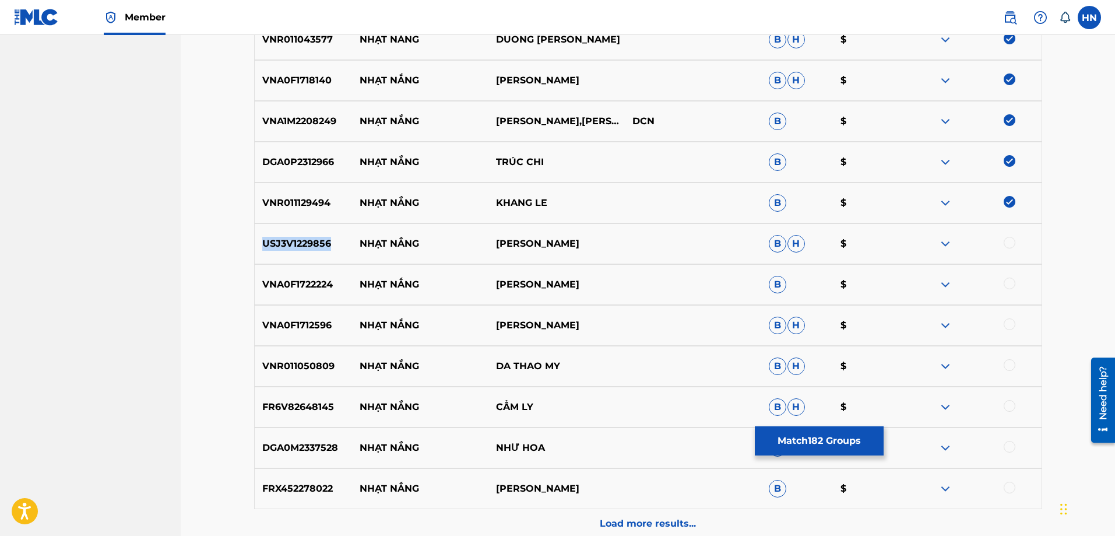
click at [304, 244] on p "USJ3V1229856" at bounding box center [304, 244] width 98 height 14
click at [1012, 242] on div at bounding box center [1010, 243] width 12 height 12
click at [315, 284] on p "VNA0F1722224" at bounding box center [304, 284] width 98 height 14
click at [1007, 285] on div at bounding box center [1010, 283] width 12 height 12
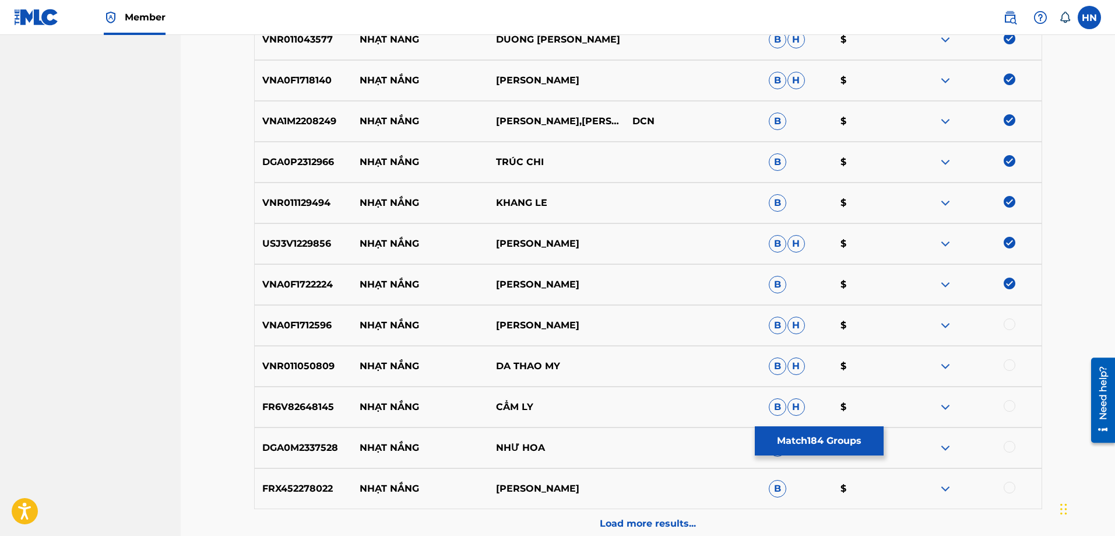
click at [310, 326] on p "VNA0F1712596" at bounding box center [304, 325] width 98 height 14
click at [1009, 328] on div at bounding box center [1010, 324] width 12 height 12
click at [281, 354] on div "VNR011050809 NHẠT NẮNG DA THAO MY B H $" at bounding box center [648, 366] width 788 height 41
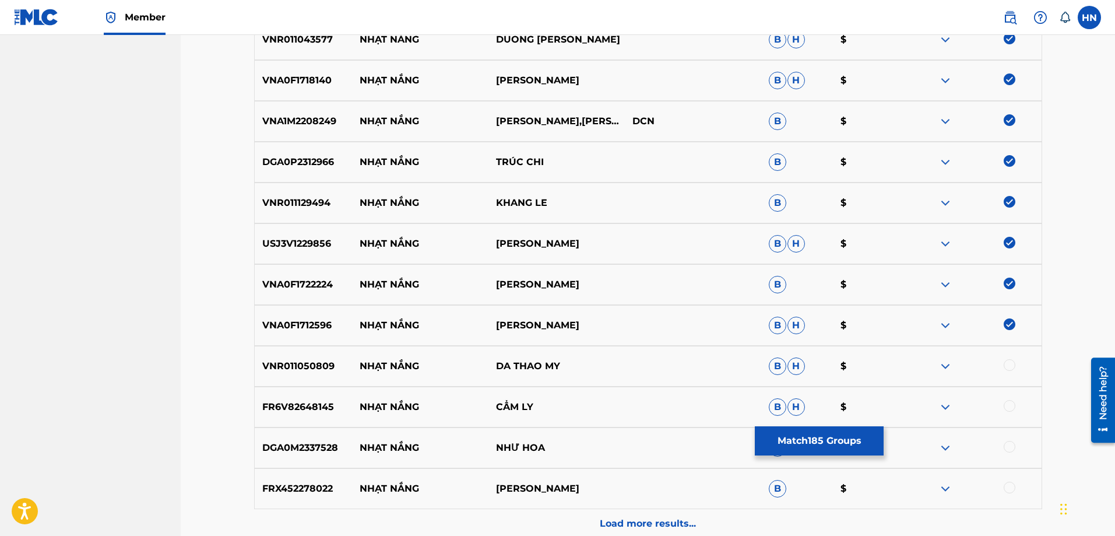
click at [1003, 368] on div at bounding box center [973, 366] width 136 height 14
click at [1005, 368] on div at bounding box center [1010, 365] width 12 height 12
click at [305, 408] on p "FR6V82648145" at bounding box center [304, 407] width 98 height 14
click at [1004, 404] on div at bounding box center [1010, 406] width 12 height 12
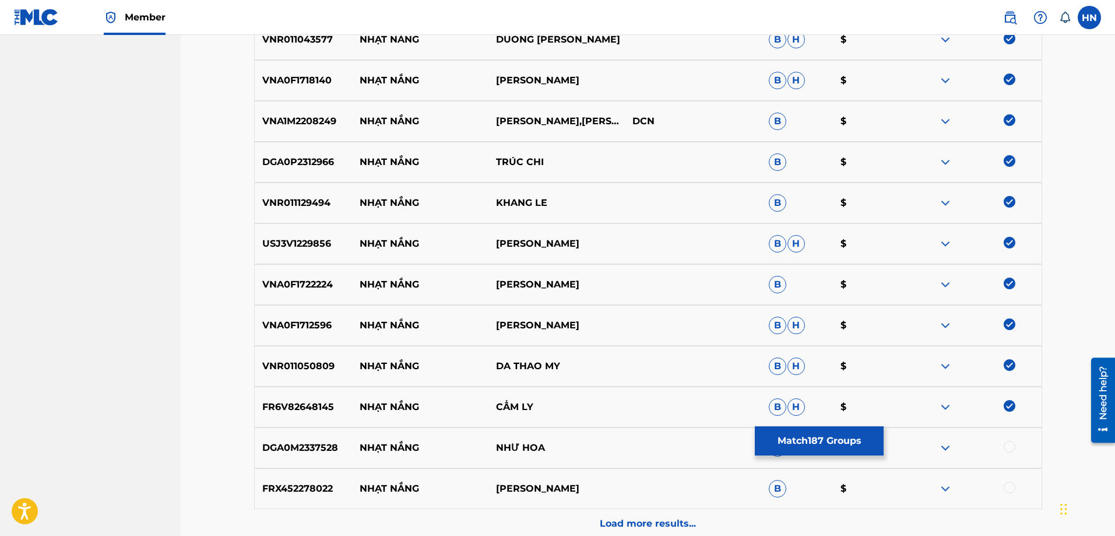
click at [266, 455] on div "DGA0M2337528 NHẠT NẮNG NHƯ HOA B $" at bounding box center [648, 447] width 788 height 41
click at [1011, 449] on div at bounding box center [1010, 447] width 12 height 12
click at [312, 485] on p "FRX452278022" at bounding box center [304, 488] width 98 height 14
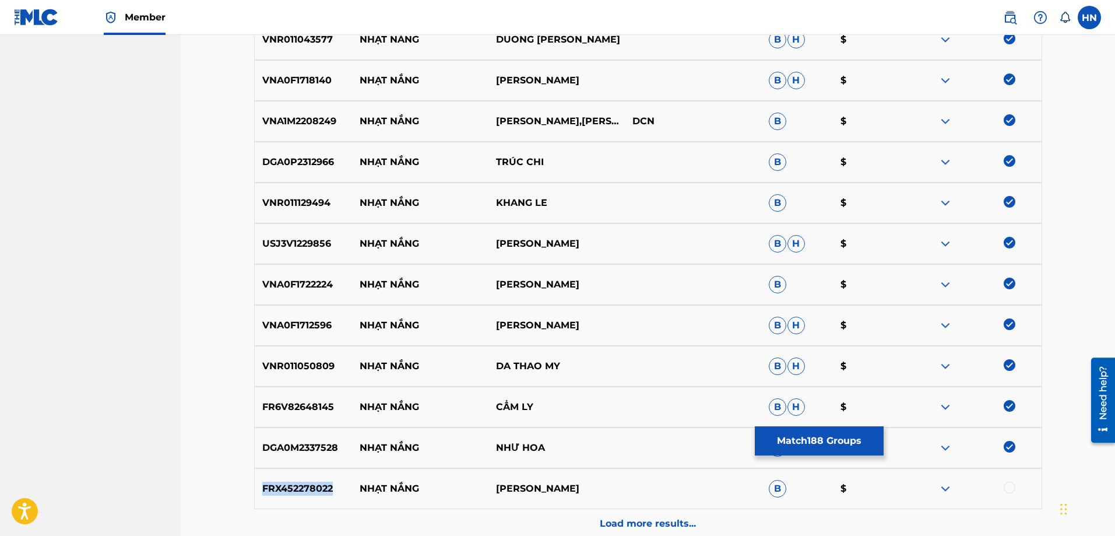
drag, startPoint x: 361, startPoint y: 489, endPoint x: 624, endPoint y: 497, distance: 262.4
click at [622, 497] on div "FRX452278022 NHẠT NẮNG [PERSON_NAME] TUẤN CHÂU B $" at bounding box center [648, 488] width 788 height 41
click at [526, 533] on div "Load more results..." at bounding box center [648, 523] width 788 height 29
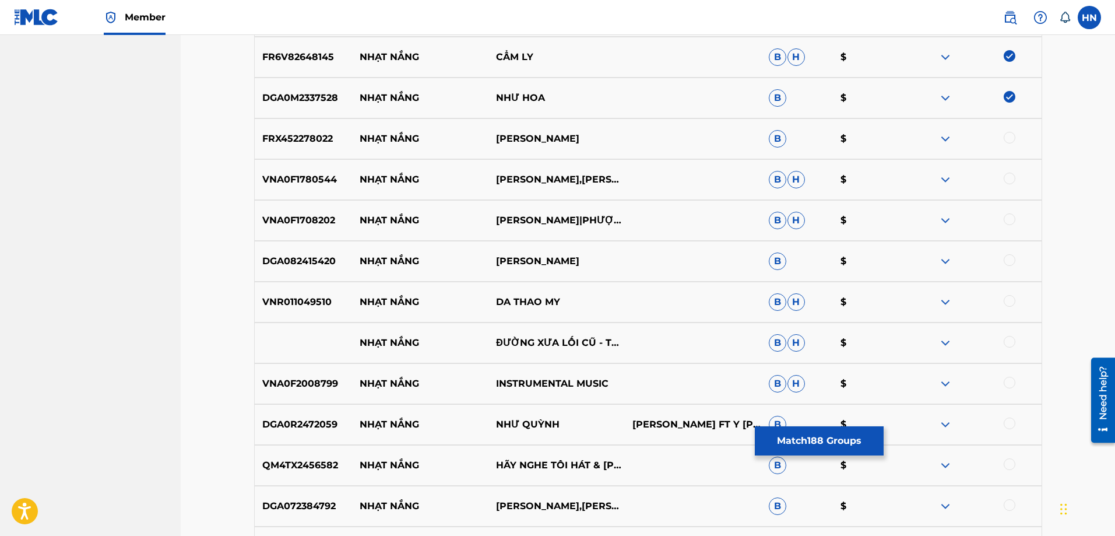
scroll to position [8100, 0]
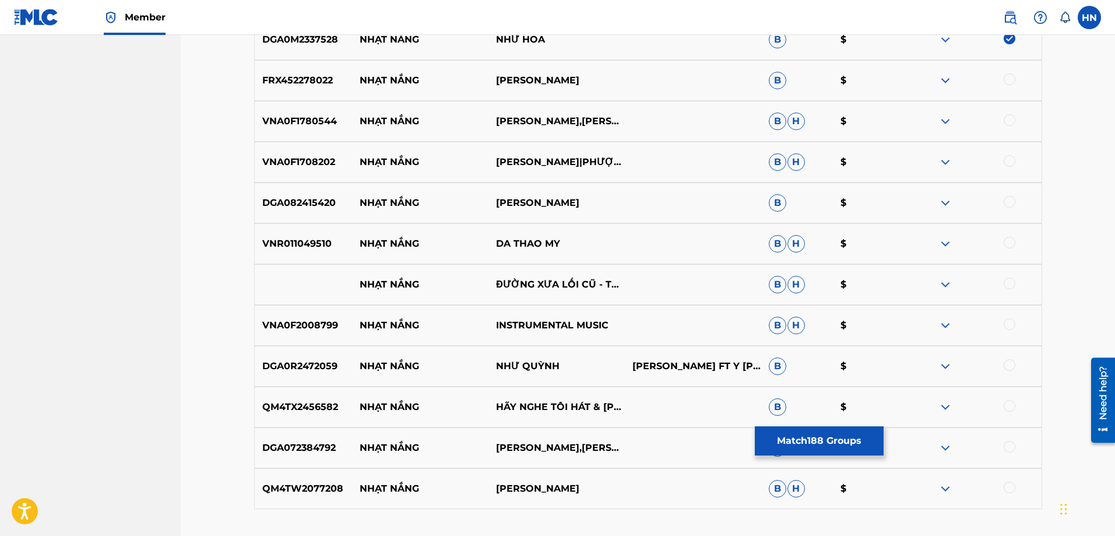
click at [301, 115] on p "VNA0F1780544" at bounding box center [304, 121] width 98 height 14
click at [337, 119] on p "VNA0F1780544" at bounding box center [304, 121] width 98 height 14
click at [284, 85] on p "FRX452278022" at bounding box center [304, 80] width 98 height 14
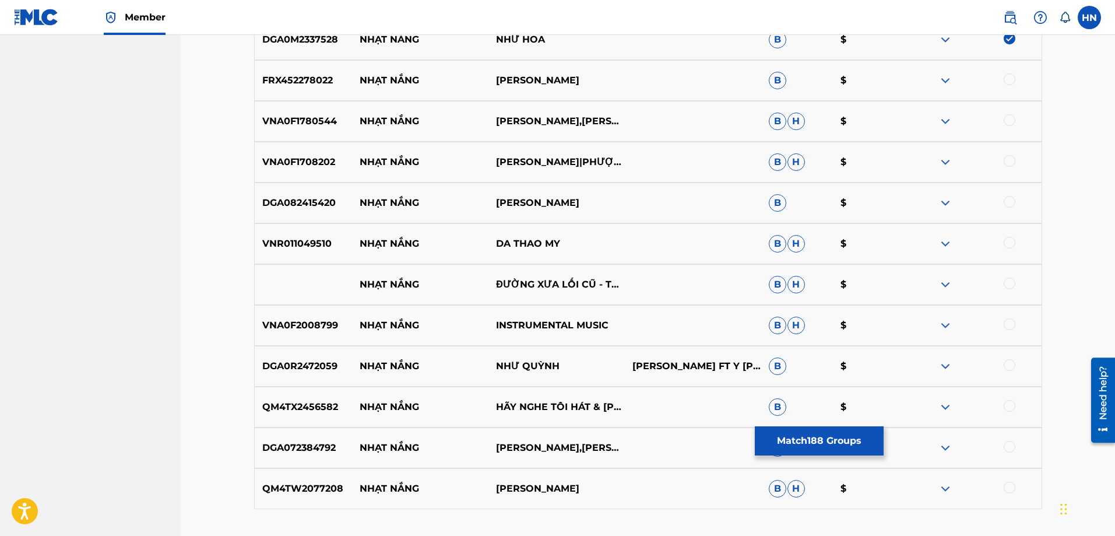
click at [295, 129] on div "VNA0F1780544 NHẠT NẮNG QUANG BÌNH,TRANG THANH LAN B H $" at bounding box center [648, 121] width 788 height 41
click at [1016, 121] on div at bounding box center [973, 121] width 136 height 14
click at [1010, 121] on div at bounding box center [1010, 120] width 12 height 12
click at [276, 156] on p "VNA0F1708202" at bounding box center [304, 162] width 98 height 14
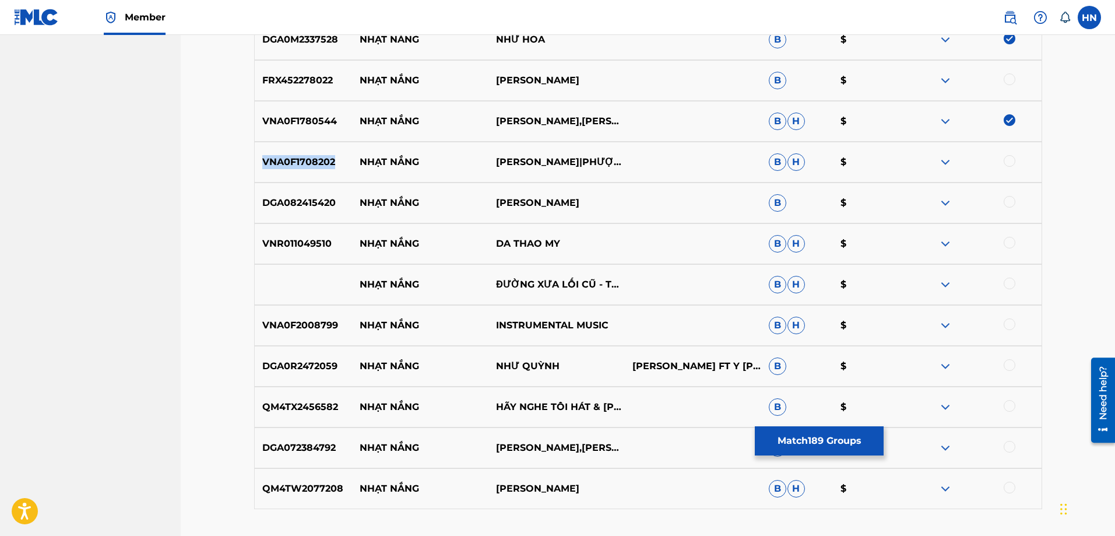
click at [276, 156] on p "VNA0F1708202" at bounding box center [304, 162] width 98 height 14
click at [1006, 161] on div at bounding box center [1010, 161] width 12 height 12
click at [300, 193] on div "DGA082415420 NHẠT NẮNG VŨ TUẤN B $" at bounding box center [648, 202] width 788 height 41
click at [1007, 205] on div at bounding box center [1010, 202] width 12 height 12
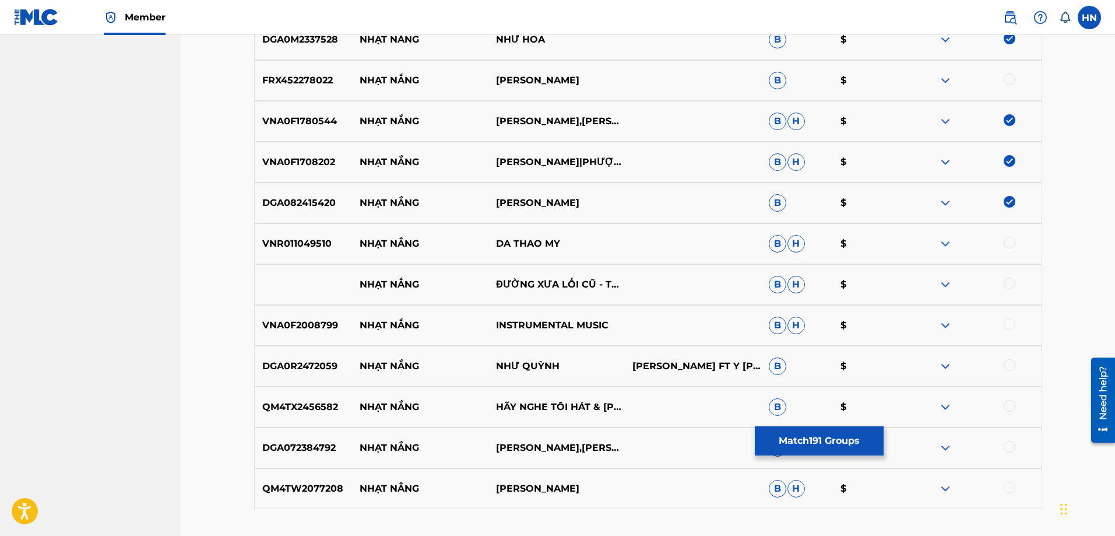
click at [307, 230] on div "VNR011049510 NHẠT NẮNG DA THAO MY B H $" at bounding box center [648, 243] width 788 height 41
click at [1010, 243] on div at bounding box center [1010, 243] width 12 height 12
drag, startPoint x: 336, startPoint y: 282, endPoint x: 621, endPoint y: 299, distance: 285.5
click at [621, 299] on div "NHẠT NẮNG ĐƯỜNG XƯA LỐI CŨ - TUYỂN TẬP INSTRUMENTAL VOL 2 B H $" at bounding box center [648, 284] width 788 height 41
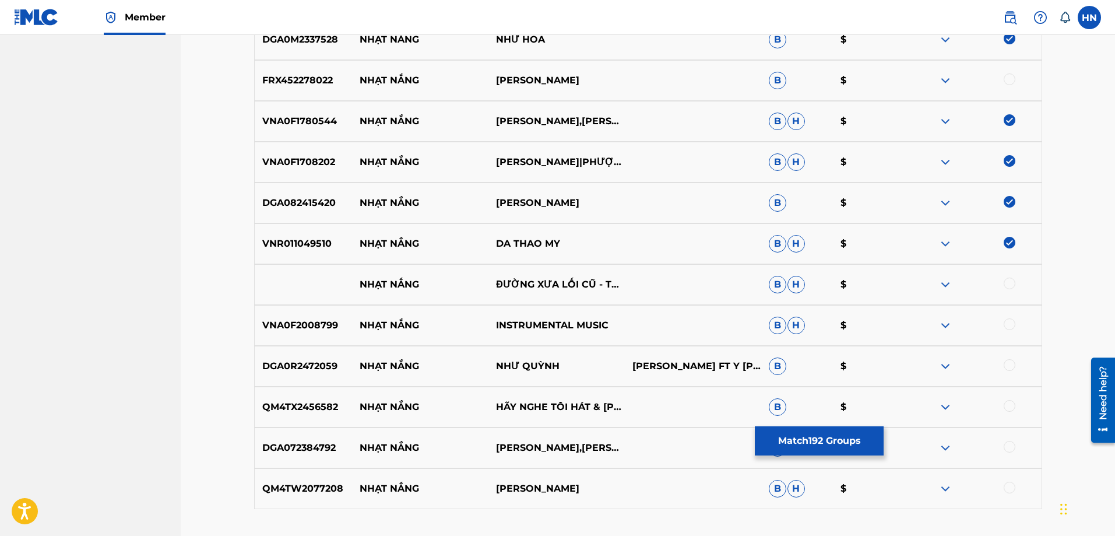
drag, startPoint x: 868, startPoint y: 276, endPoint x: 879, endPoint y: 323, distance: 48.1
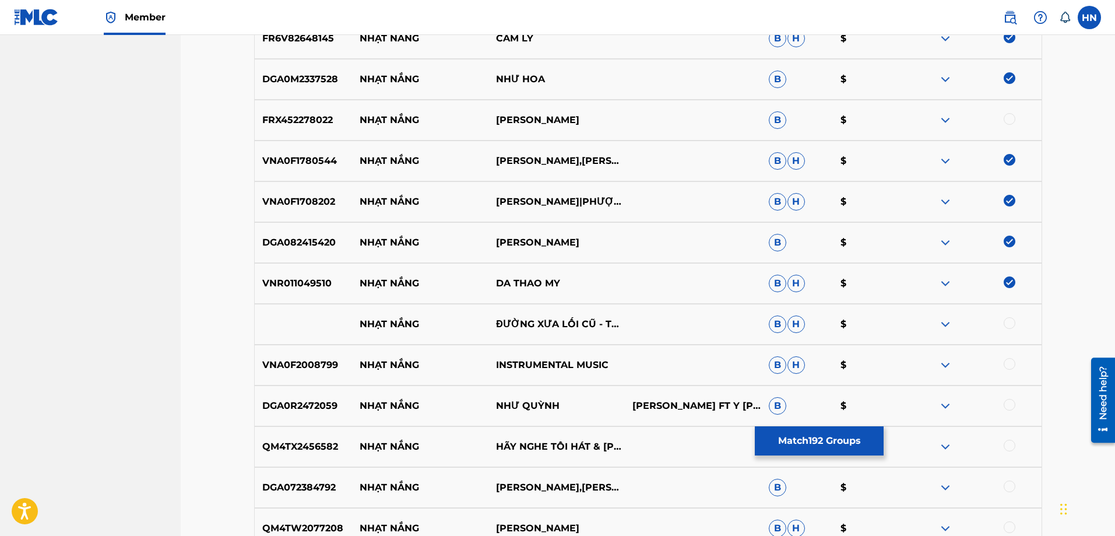
scroll to position [8187, 0]
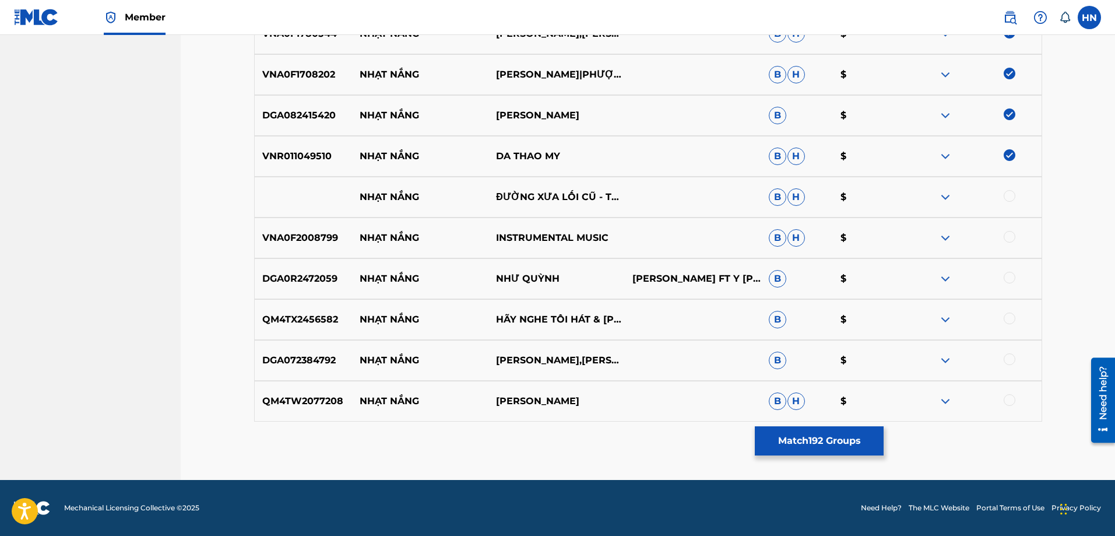
click at [1005, 196] on div at bounding box center [1010, 196] width 12 height 12
click at [949, 198] on img at bounding box center [945, 197] width 14 height 14
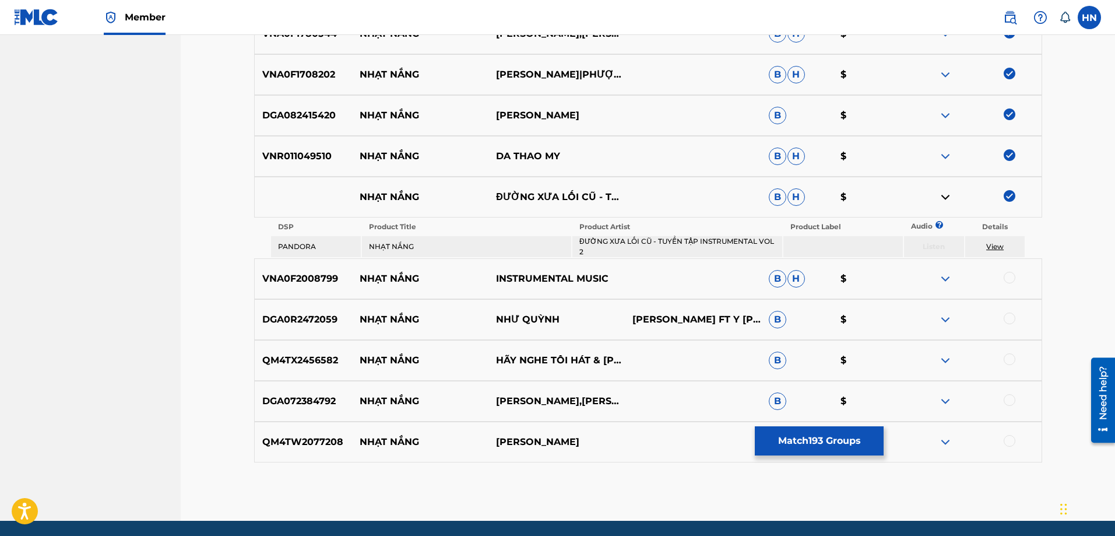
click at [312, 271] on div "VNA0F2008799 NHẠT NẮNG INSTRUMENTAL MUSIC B H $" at bounding box center [648, 278] width 788 height 41
click at [1016, 277] on div at bounding box center [973, 279] width 136 height 14
click at [1008, 280] on div at bounding box center [1010, 278] width 12 height 12
click at [308, 330] on div "DGA0R2472059 NHẠT NẮNG NHƯ [PERSON_NAME] FT Y VÂN B $" at bounding box center [648, 319] width 788 height 41
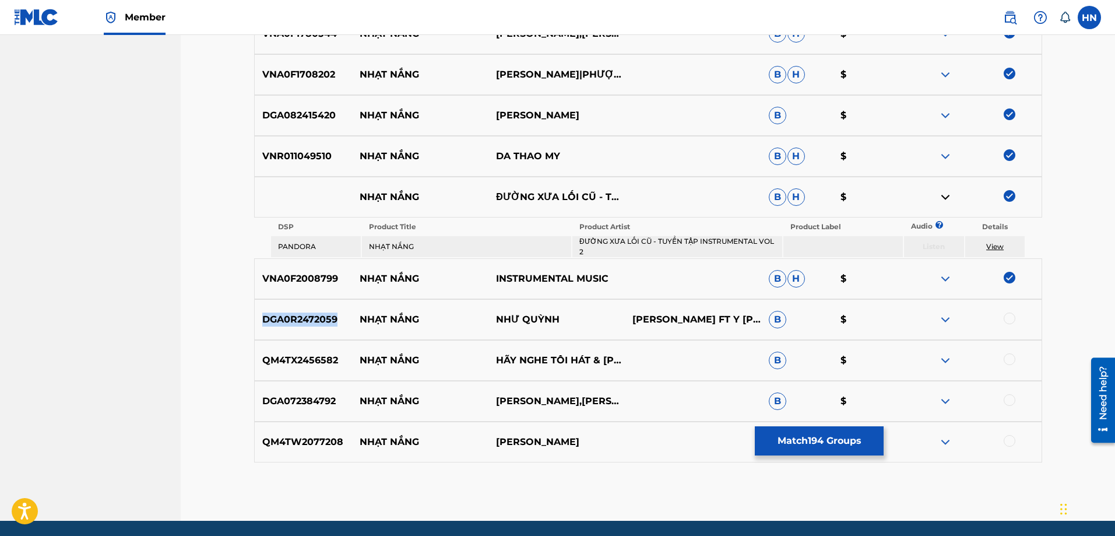
click at [308, 330] on div "DGA0R2472059 NHẠT NẮNG NHƯ [PERSON_NAME] FT Y VÂN B $" at bounding box center [648, 319] width 788 height 41
click at [1009, 322] on div at bounding box center [1010, 318] width 12 height 12
click at [283, 370] on div "QM4TX2456582 NHẠT NẮNG HÃY NGHE TÔI HÁT & VÕ HẠ TRÂM B $" at bounding box center [648, 360] width 788 height 41
click at [1009, 365] on div at bounding box center [973, 360] width 136 height 14
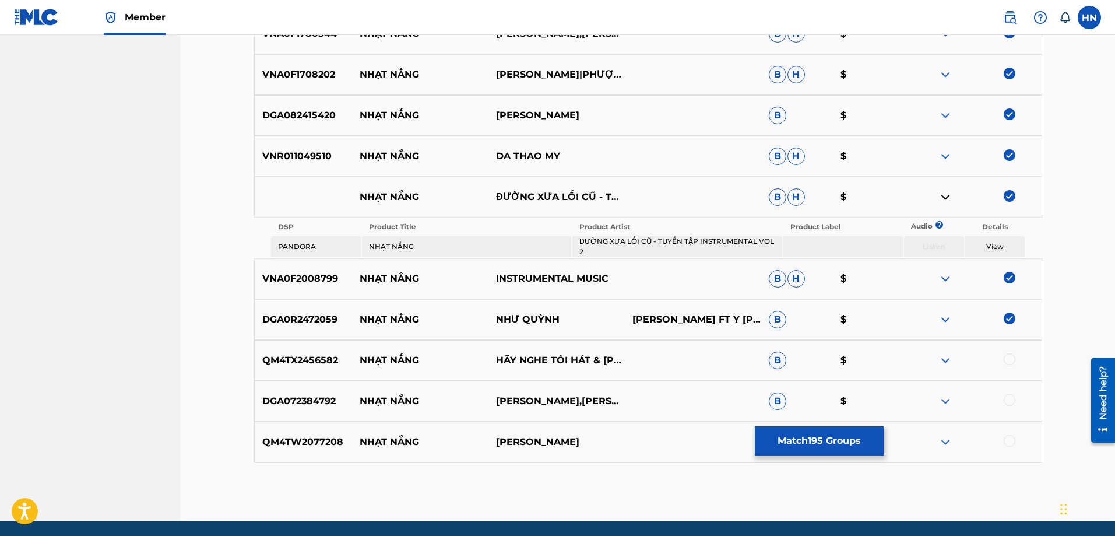
click at [1009, 360] on div at bounding box center [1010, 359] width 12 height 12
click at [300, 393] on div "DGA072384792 NHẠT NẮNG LƯU THIÊN ÂN,HỒNG PHƯỢNG B $" at bounding box center [648, 401] width 788 height 41
click at [1014, 403] on div at bounding box center [1010, 400] width 12 height 12
click at [322, 431] on div "QM4TW2077208 NHẠT NẮNG HOÀI NAM B H $" at bounding box center [648, 441] width 788 height 41
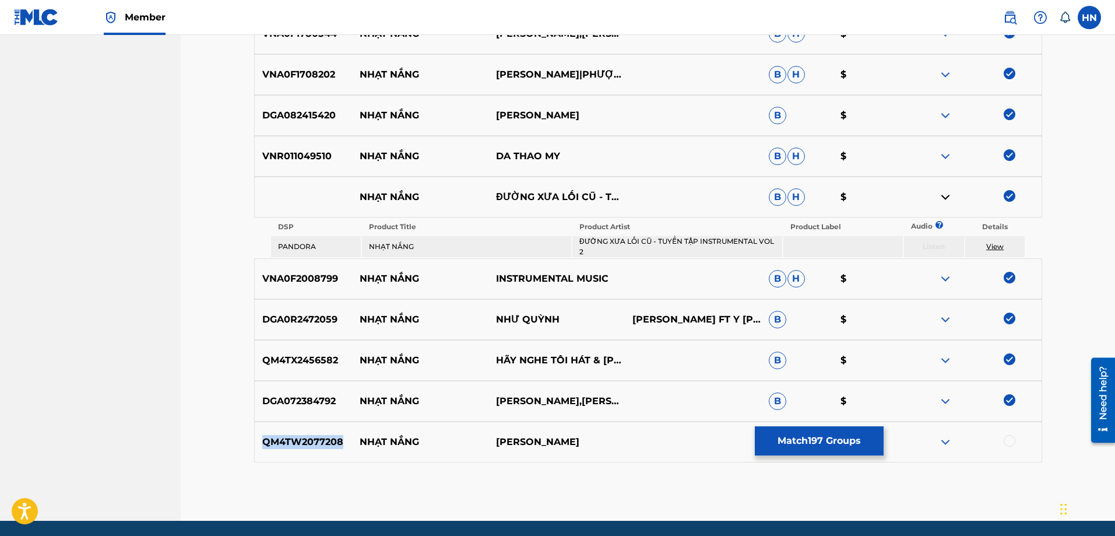
click at [322, 431] on div "QM4TW2077208 NHẠT NẮNG HOÀI NAM B H $" at bounding box center [648, 441] width 788 height 41
click at [1007, 444] on div at bounding box center [1010, 441] width 12 height 12
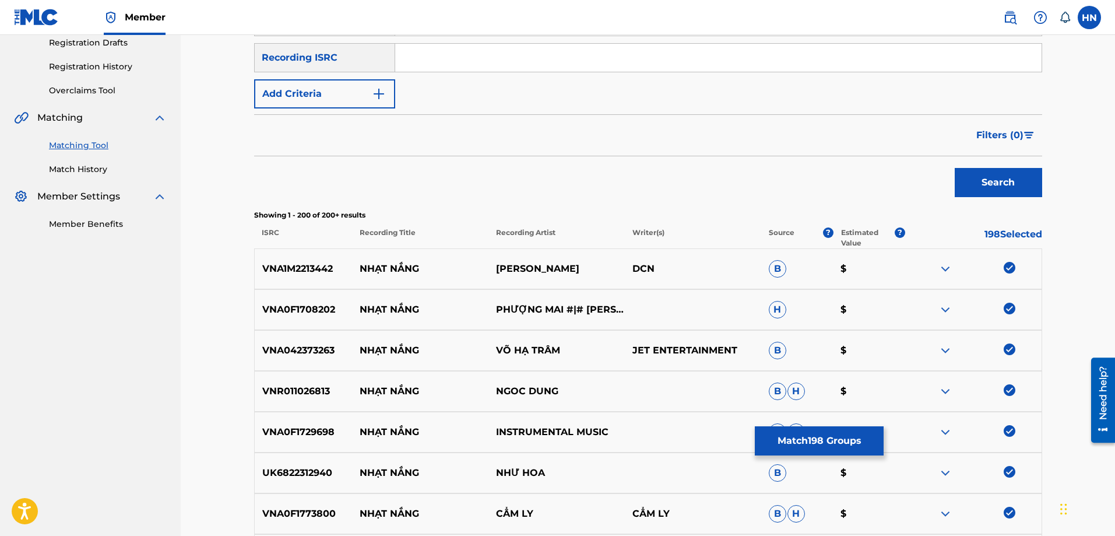
scroll to position [0, 0]
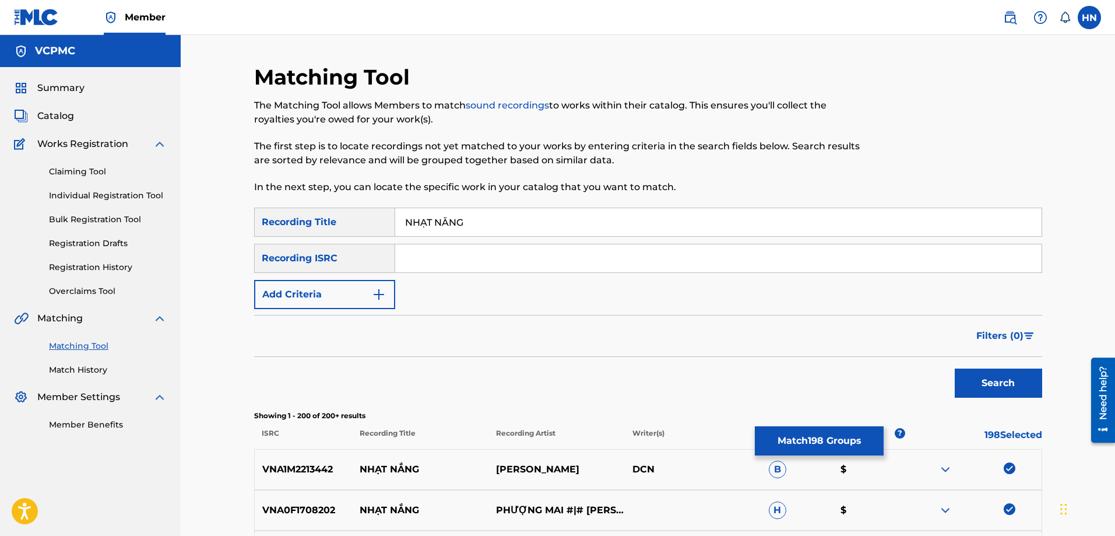
click at [427, 224] on input "NHẠT NẮNG" at bounding box center [718, 222] width 646 height 28
click at [448, 223] on input "NHAT NẮNG" at bounding box center [718, 222] width 646 height 28
type input "NHAT NANG"
click at [955, 368] on button "Search" at bounding box center [998, 382] width 87 height 29
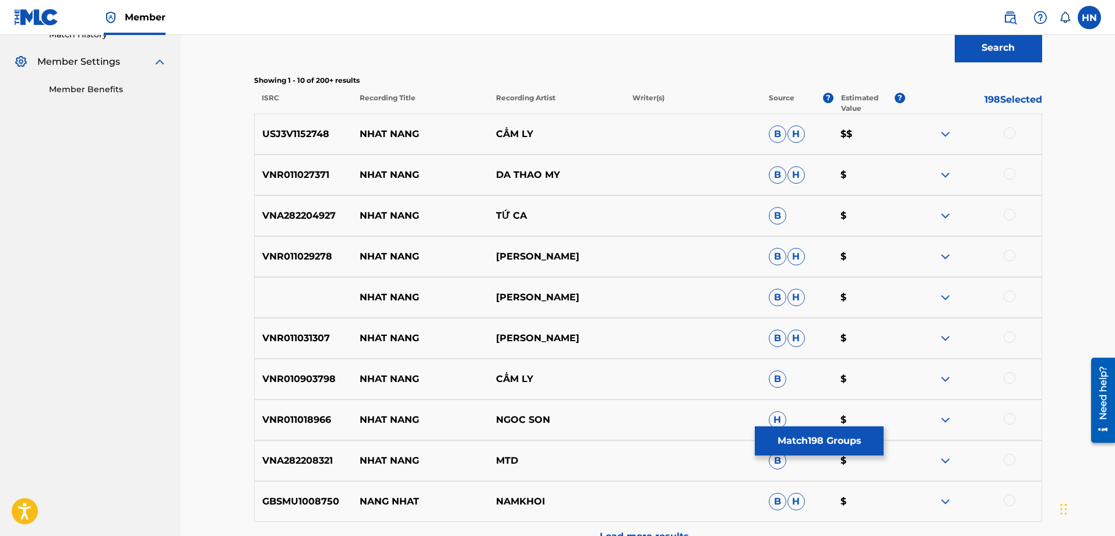
scroll to position [393, 0]
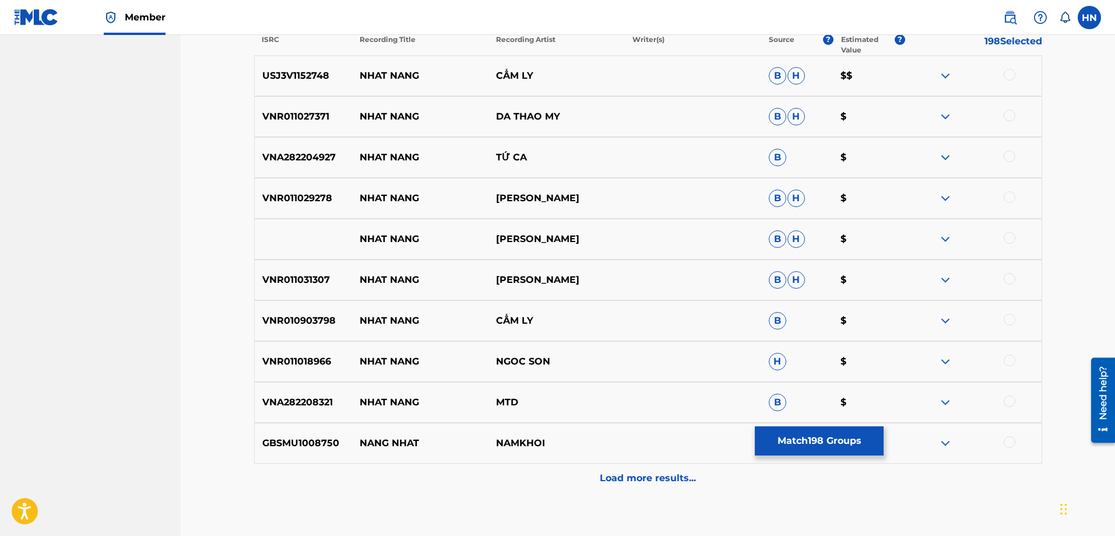
click at [329, 77] on p "USJ3V1152748" at bounding box center [304, 76] width 98 height 14
click at [315, 83] on div "USJ3V1152748 NHAT NANG CẨM LY B H $$" at bounding box center [648, 75] width 788 height 41
click at [1008, 73] on div at bounding box center [1010, 75] width 12 height 12
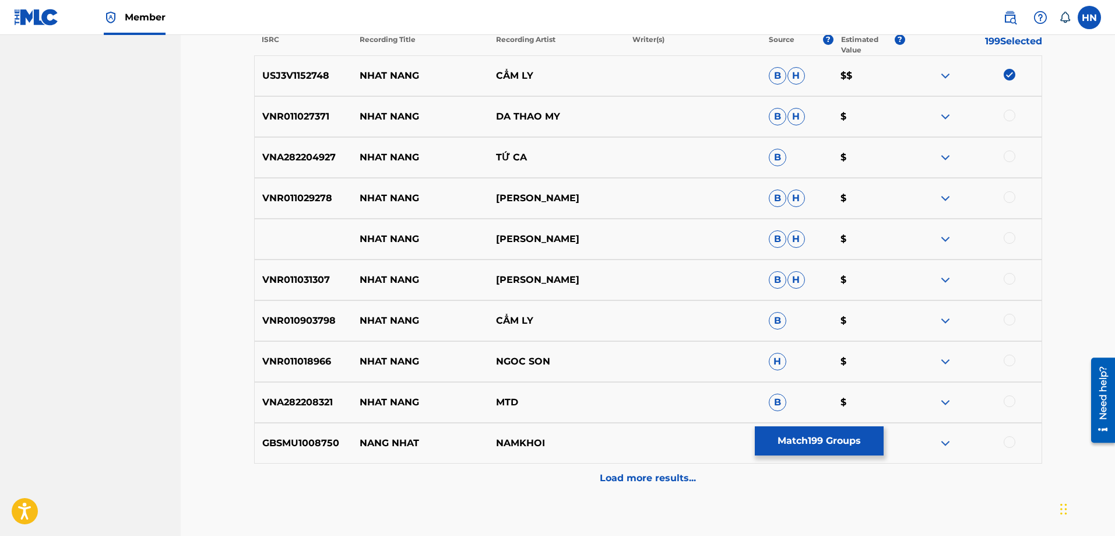
click at [317, 98] on div "VNR011027371 NHAT NANG DA THAO MY B H $" at bounding box center [648, 116] width 788 height 41
click at [1012, 118] on div at bounding box center [1010, 116] width 12 height 12
click at [269, 146] on div "VNA282204927 NHAT NANG TỨ CA B $" at bounding box center [648, 157] width 788 height 41
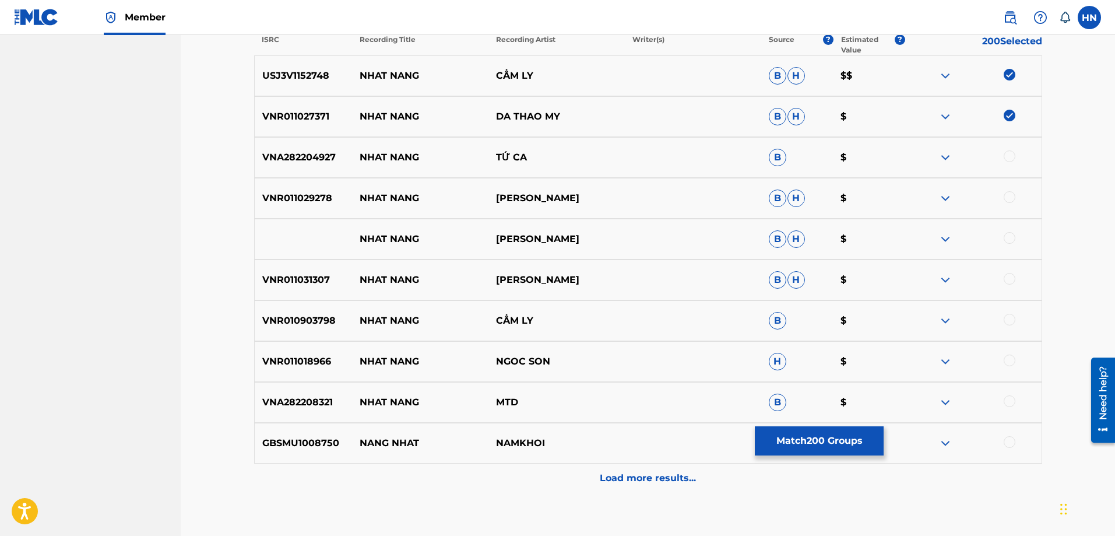
click at [1007, 157] on div at bounding box center [1010, 156] width 12 height 12
click at [312, 195] on p "VNR011029278" at bounding box center [304, 198] width 98 height 14
click at [1006, 198] on div at bounding box center [1010, 197] width 12 height 12
drag, startPoint x: 334, startPoint y: 241, endPoint x: 575, endPoint y: 227, distance: 241.7
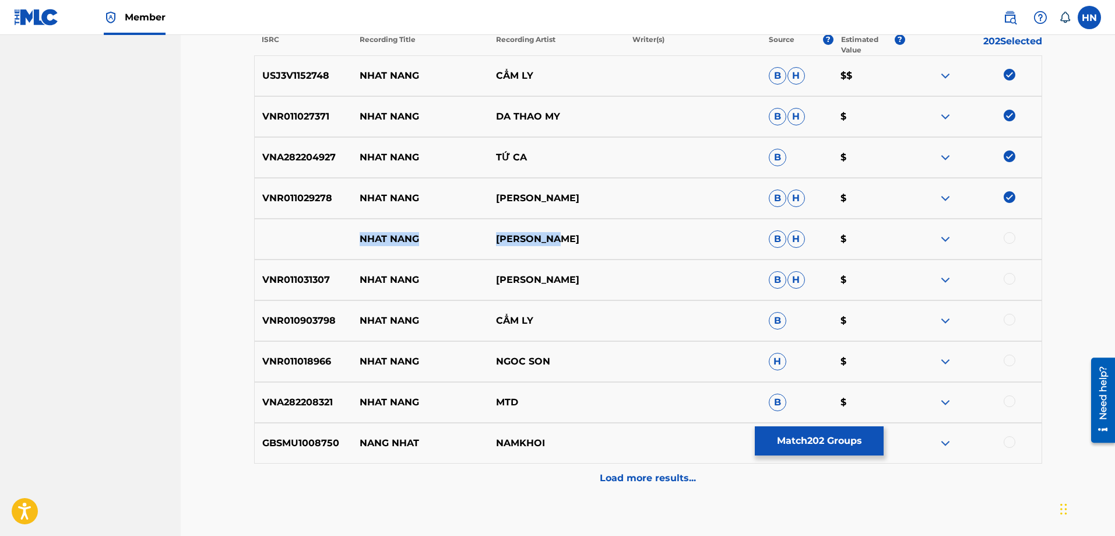
click at [574, 227] on div "NHAT NANG PHUONG LAM B H $" at bounding box center [648, 239] width 788 height 41
click at [1004, 238] on div at bounding box center [1010, 238] width 12 height 12
click at [944, 235] on img at bounding box center [945, 239] width 14 height 14
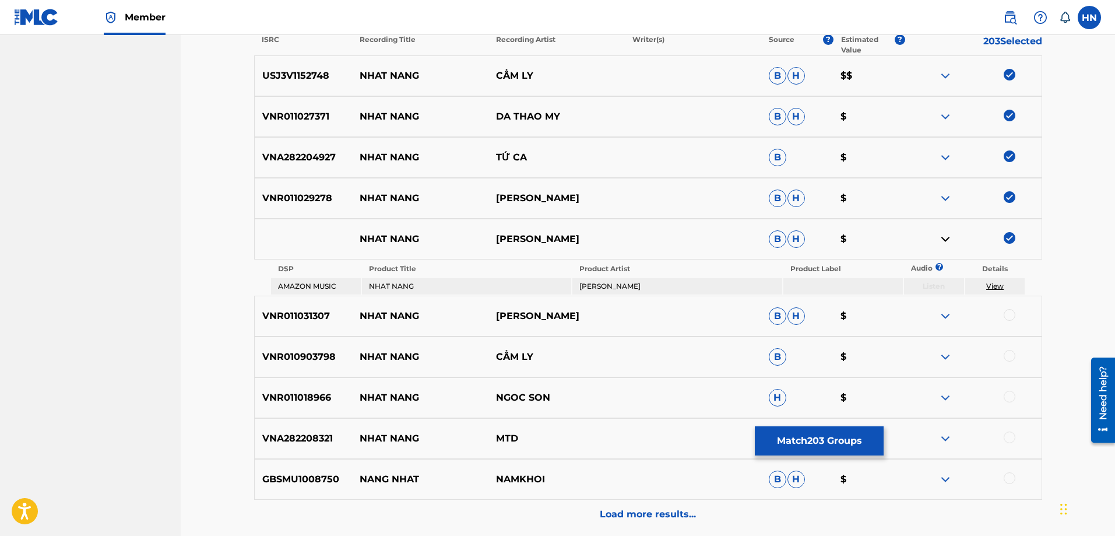
click at [294, 318] on p "VNR011031307" at bounding box center [304, 316] width 98 height 14
click at [1007, 316] on div at bounding box center [1010, 315] width 12 height 12
click at [295, 370] on div "VNR010903798 NHAT NANG CẨM LY B $" at bounding box center [648, 356] width 788 height 41
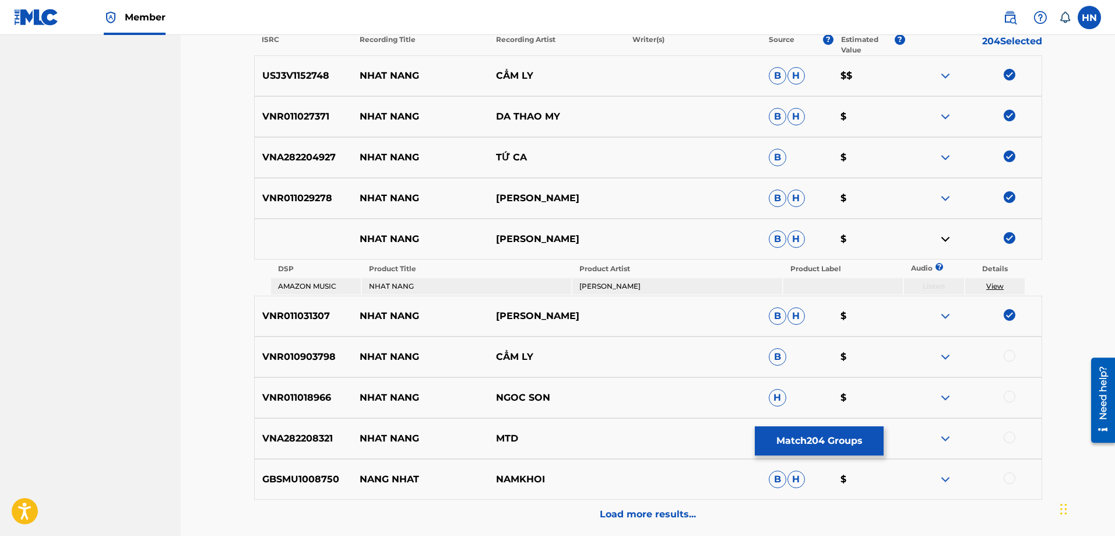
click at [1008, 358] on div at bounding box center [1010, 356] width 12 height 12
click at [297, 397] on p "VNR011018966" at bounding box center [304, 397] width 98 height 14
click at [296, 396] on p "VNR011018966" at bounding box center [304, 397] width 98 height 14
click at [1011, 398] on div at bounding box center [1010, 396] width 12 height 12
click at [297, 465] on div "GBSMU1008750 NANG NHAT NAMKHOI B H $" at bounding box center [648, 479] width 788 height 41
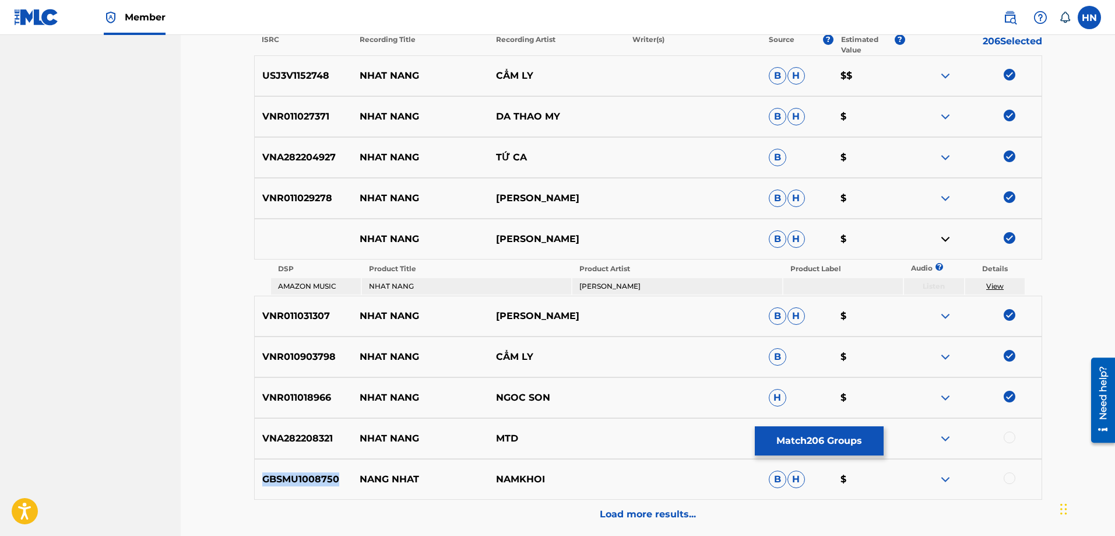
click at [297, 465] on div "GBSMU1008750 NANG NHAT NAMKHOI B H $" at bounding box center [648, 479] width 788 height 41
click at [953, 474] on div at bounding box center [973, 479] width 136 height 14
click at [944, 476] on img at bounding box center [945, 479] width 14 height 14
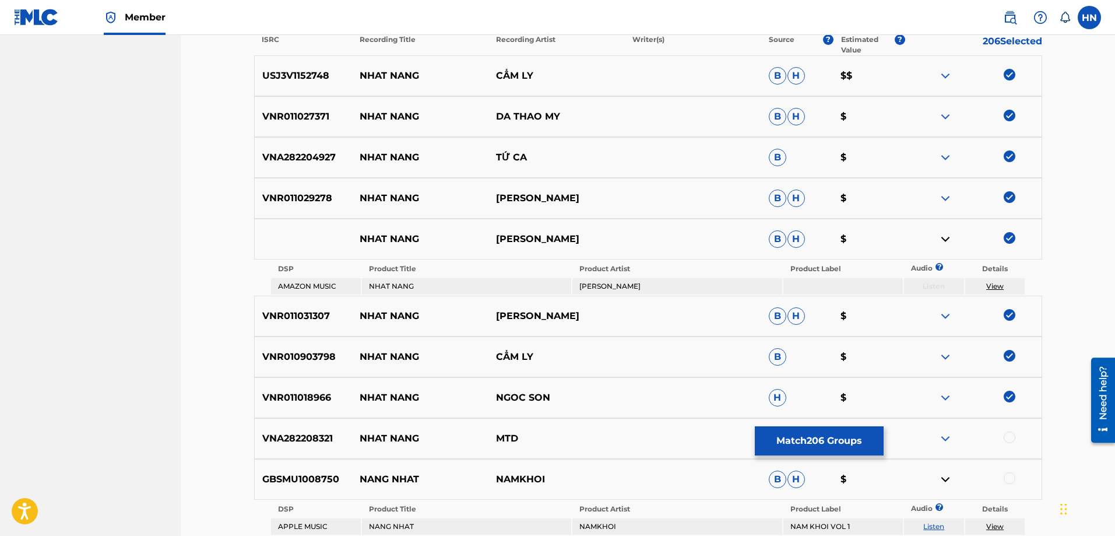
click at [936, 525] on link "Listen" at bounding box center [933, 526] width 21 height 9
click at [325, 448] on div "VNA282208321 NHAT NANG MTD B $" at bounding box center [648, 438] width 788 height 41
click at [283, 480] on p "GBSMU1008750" at bounding box center [304, 479] width 98 height 14
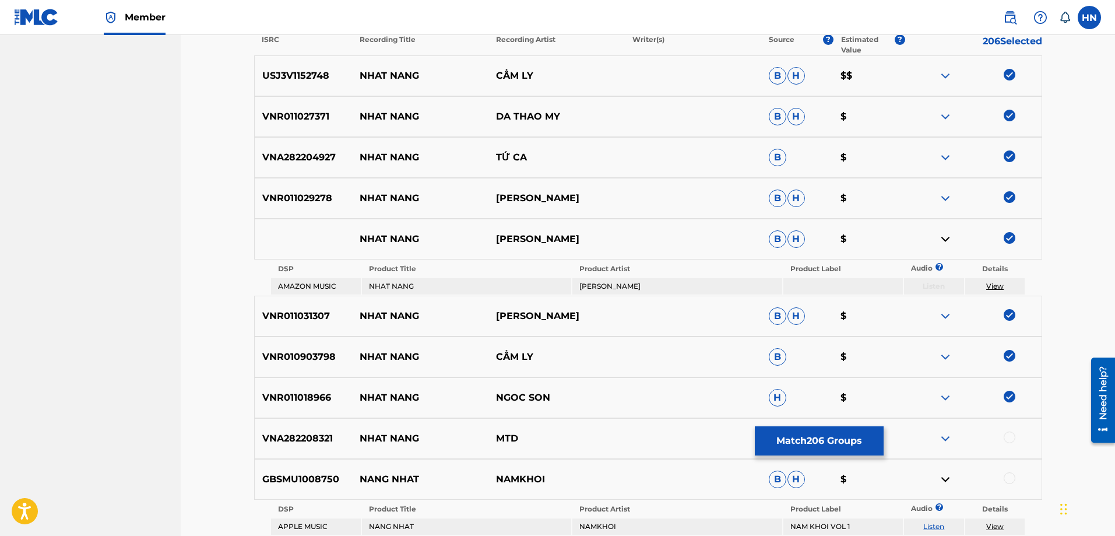
click at [1005, 477] on div at bounding box center [1010, 478] width 12 height 12
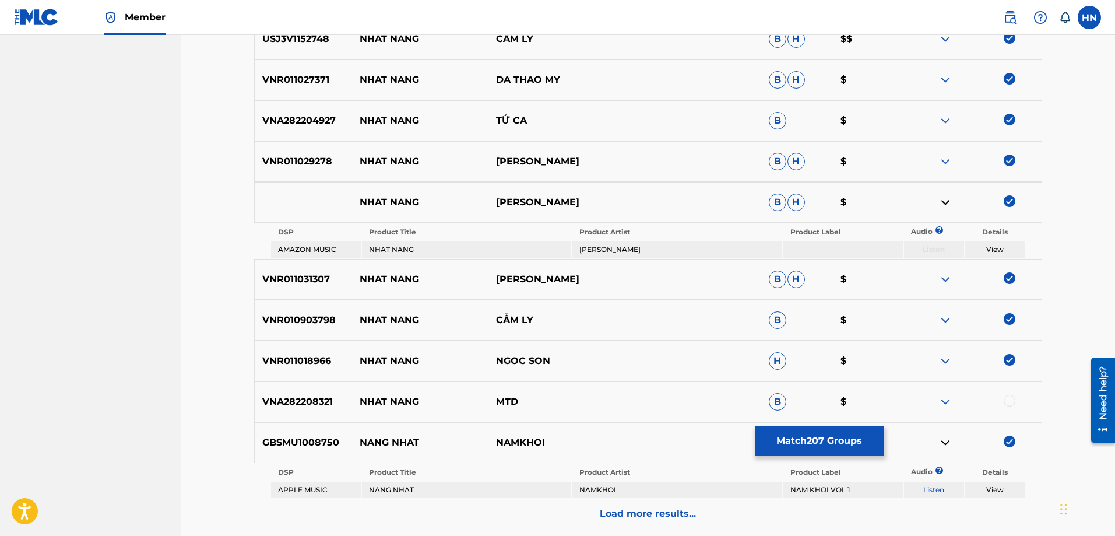
scroll to position [537, 0]
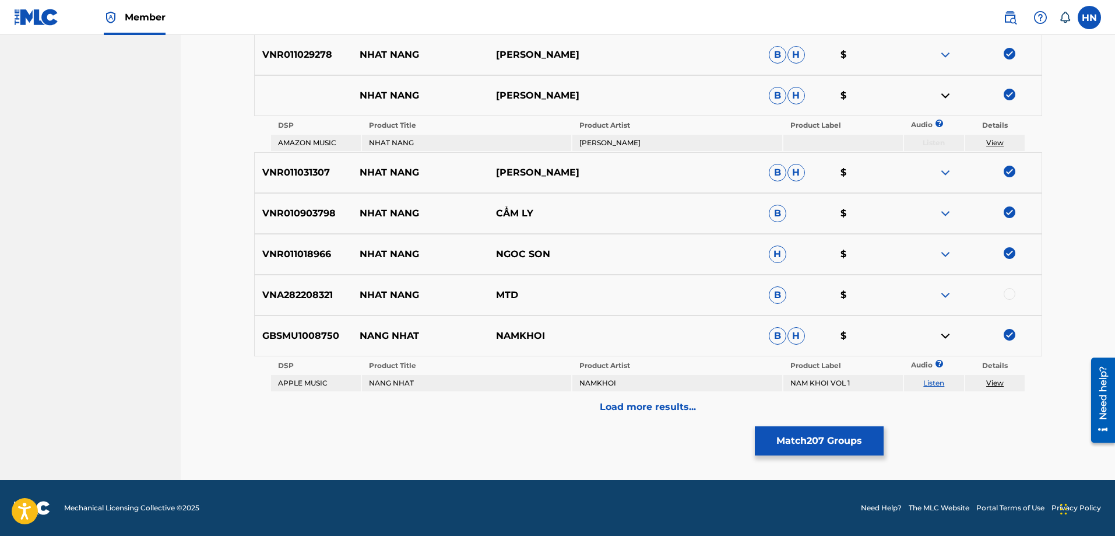
click at [661, 416] on div "Load more results..." at bounding box center [648, 406] width 788 height 29
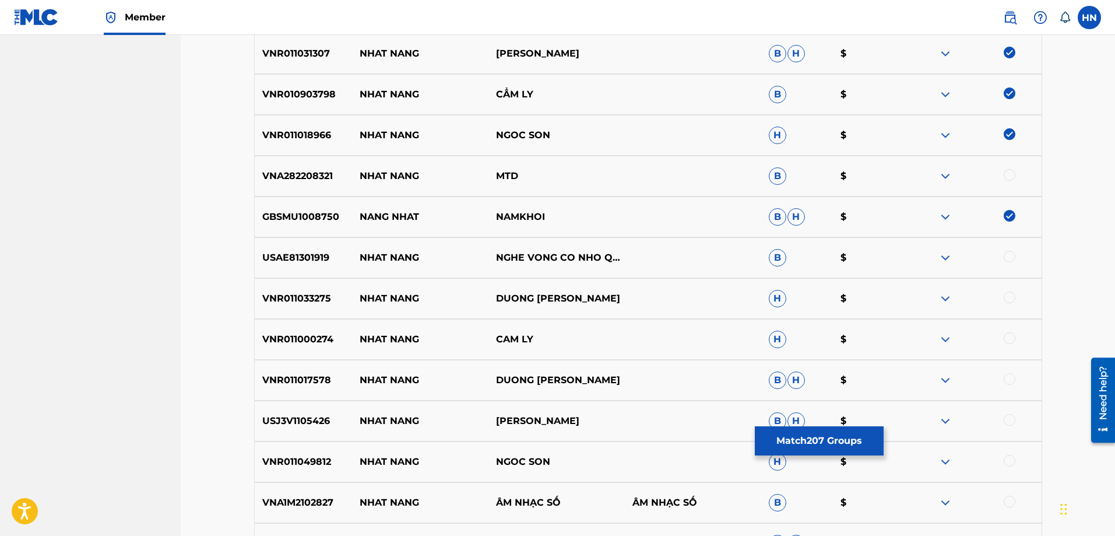
scroll to position [770, 0]
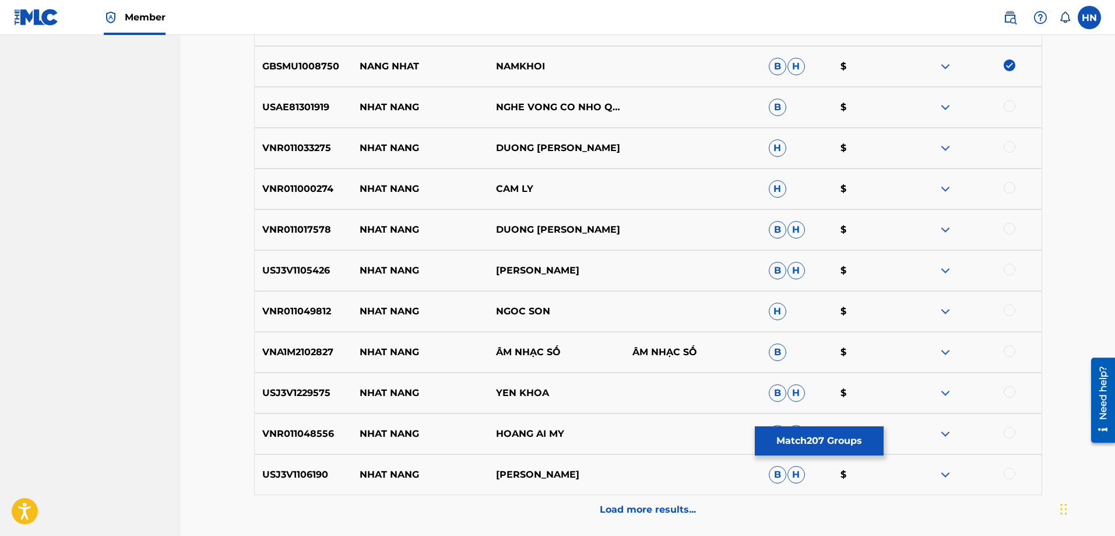
click at [318, 105] on p "USAE81301919" at bounding box center [304, 107] width 98 height 14
click at [297, 156] on div "VNR011033275 NHAT NANG DUONG [PERSON_NAME]" at bounding box center [648, 148] width 788 height 41
click at [1013, 150] on div at bounding box center [1010, 147] width 12 height 12
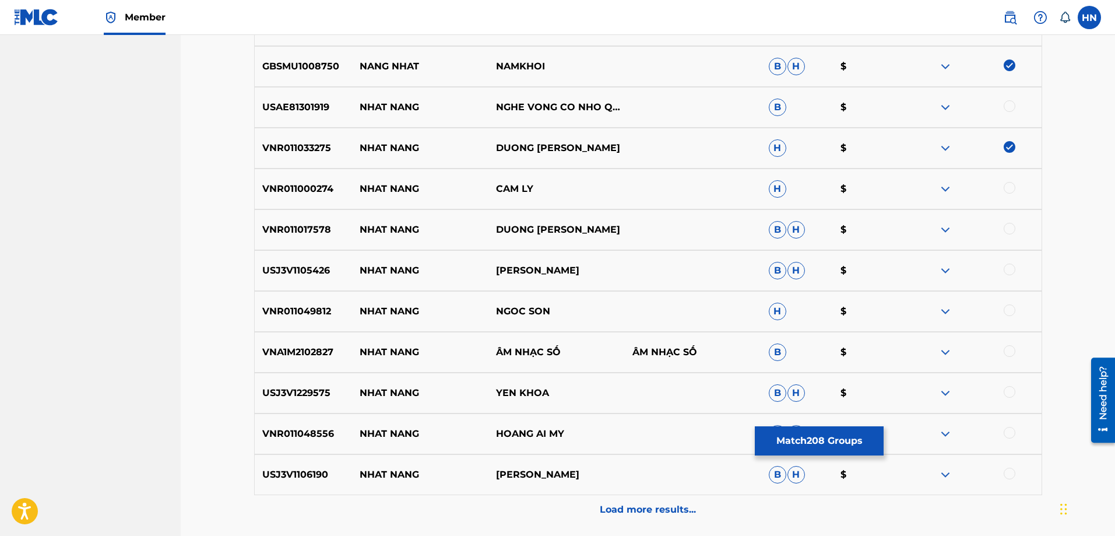
click at [302, 199] on div "VNR011000274 NHAT NANG CAM LY H $" at bounding box center [648, 188] width 788 height 41
click at [1011, 189] on div at bounding box center [1010, 188] width 12 height 12
click at [291, 227] on p "VNR011017578" at bounding box center [304, 230] width 98 height 14
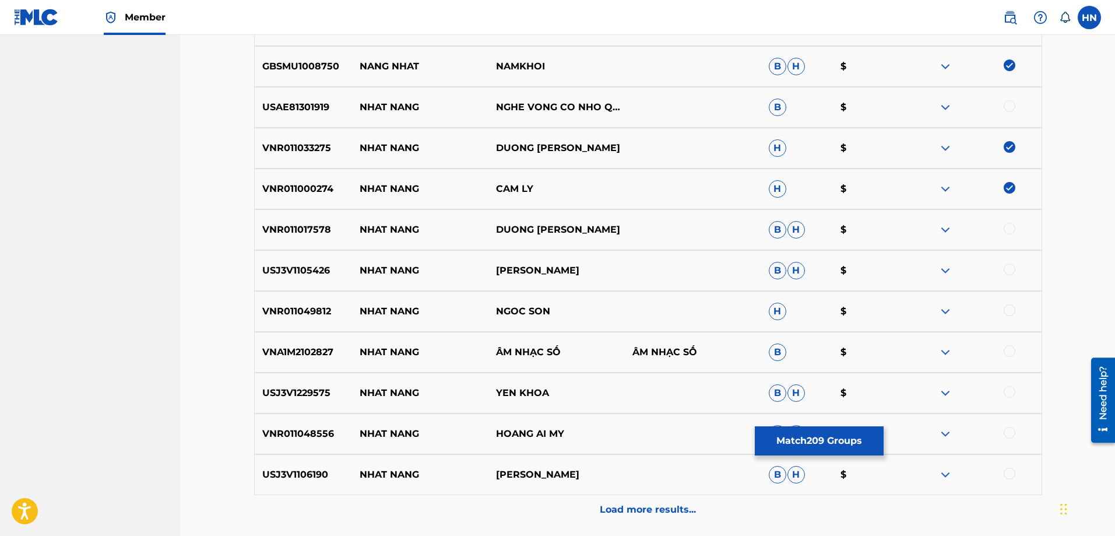
click at [1018, 231] on div at bounding box center [973, 230] width 136 height 14
click at [1012, 227] on div at bounding box center [1010, 229] width 12 height 12
click at [286, 269] on p "USJ3V1105426" at bounding box center [304, 270] width 98 height 14
click at [1008, 270] on div at bounding box center [1010, 269] width 12 height 12
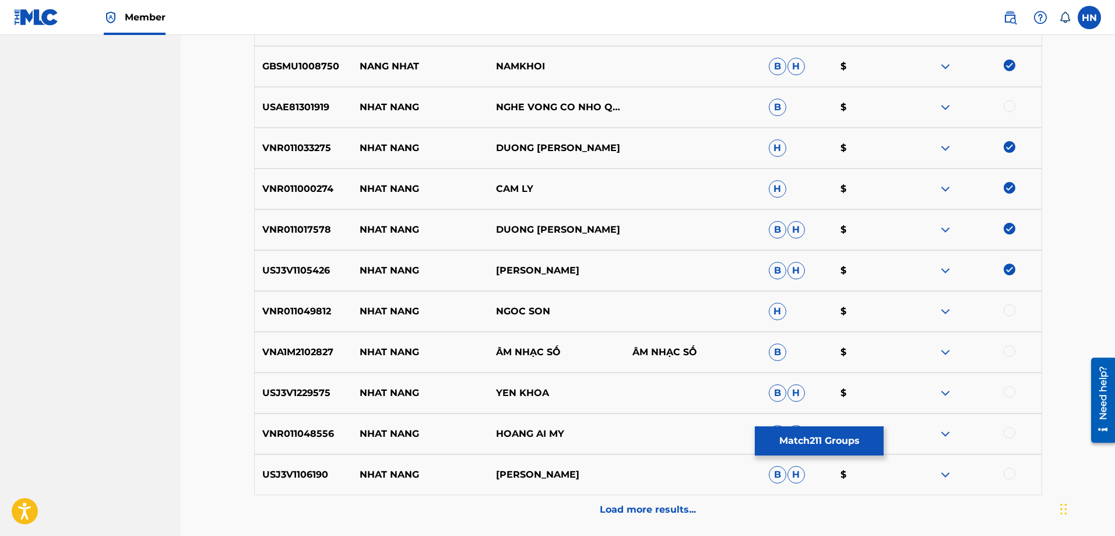
click at [329, 314] on p "VNR011049812" at bounding box center [304, 311] width 98 height 14
click at [288, 312] on p "VNR011049812" at bounding box center [304, 311] width 98 height 14
click at [1007, 308] on div at bounding box center [1010, 310] width 12 height 12
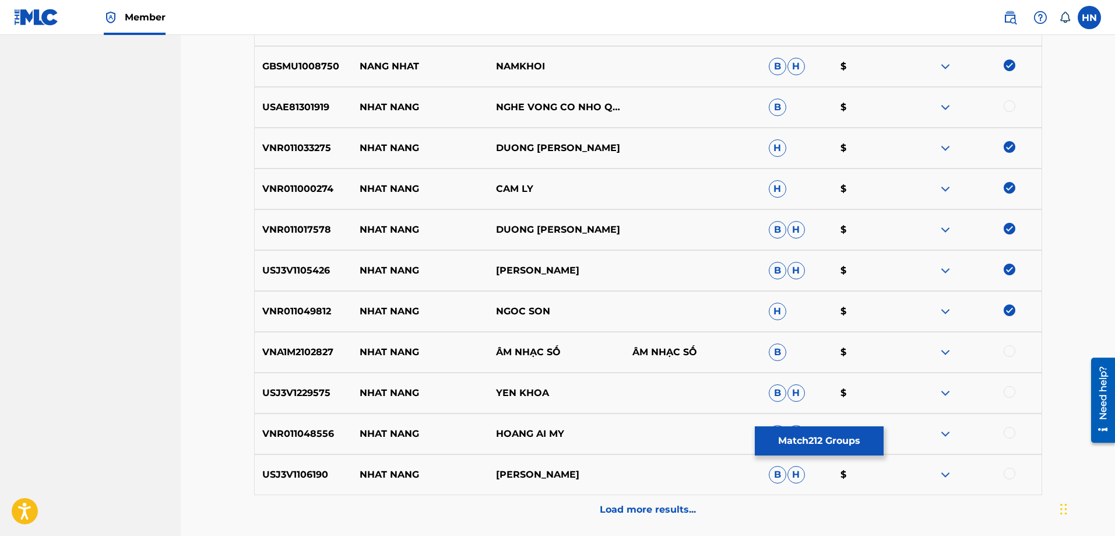
click at [307, 353] on p "VNA1M2102827" at bounding box center [304, 352] width 98 height 14
click at [1005, 350] on div at bounding box center [1010, 351] width 12 height 12
click at [306, 390] on p "USJ3V1229575" at bounding box center [304, 393] width 98 height 14
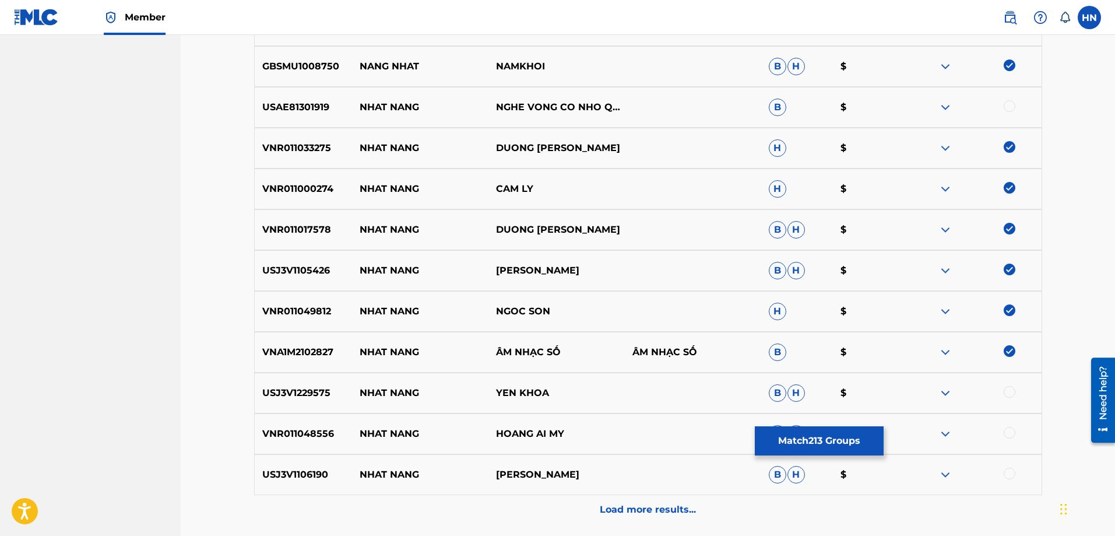
click at [1011, 389] on div at bounding box center [1010, 392] width 12 height 12
click at [315, 431] on p "VNR011048556" at bounding box center [304, 434] width 98 height 14
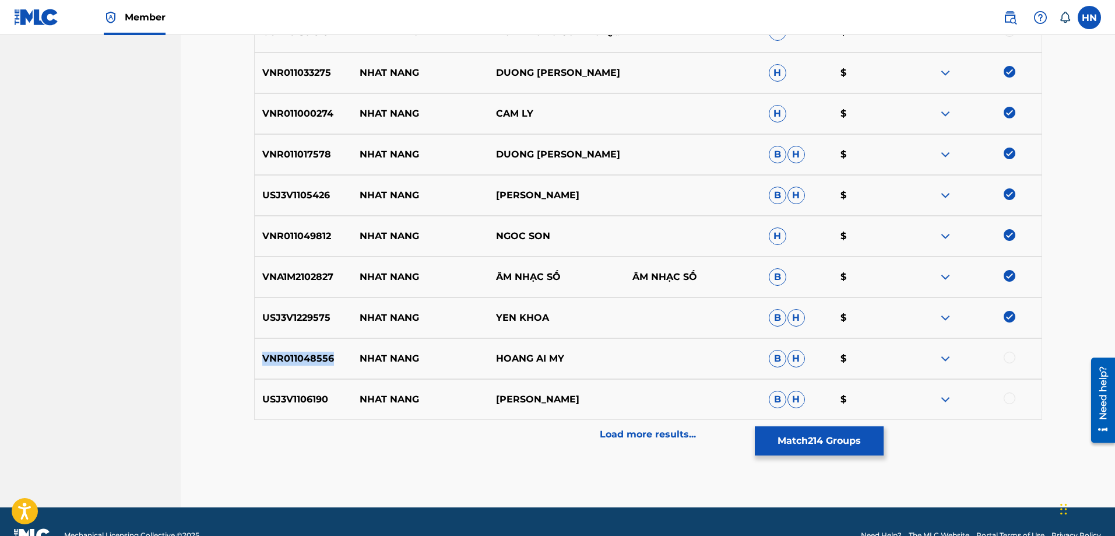
scroll to position [872, 0]
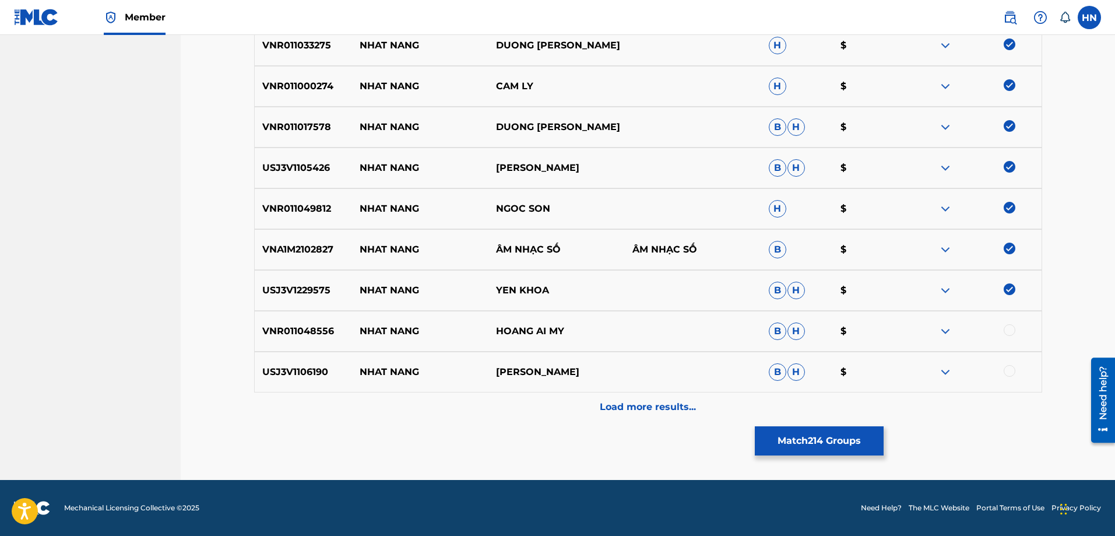
click at [1009, 330] on div at bounding box center [1010, 330] width 12 height 12
click at [306, 369] on p "USJ3V1106190" at bounding box center [304, 372] width 98 height 14
click at [1004, 372] on div at bounding box center [1010, 371] width 12 height 12
click at [682, 409] on p "Load more results..." at bounding box center [648, 407] width 96 height 14
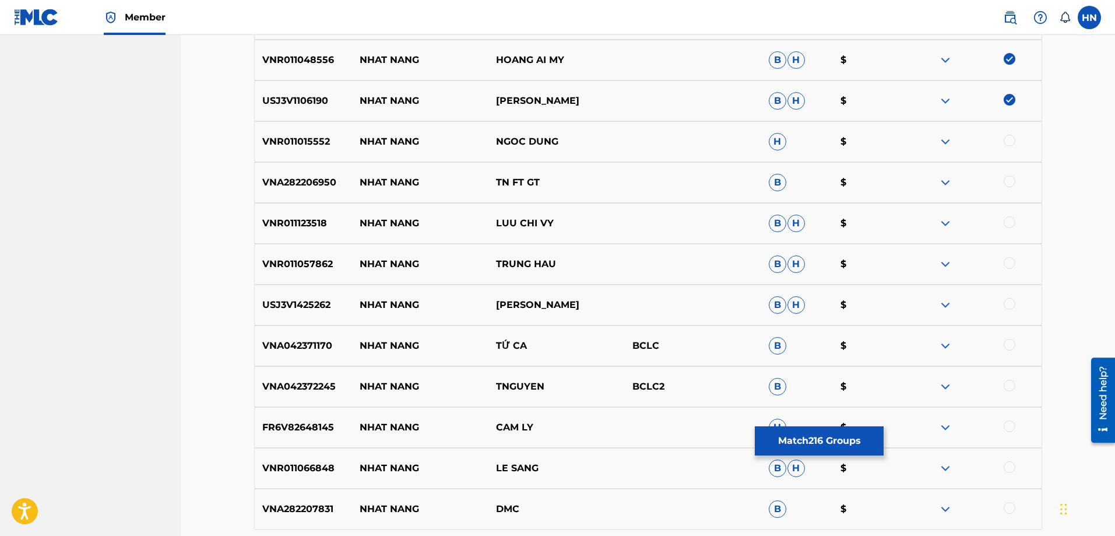
scroll to position [1164, 0]
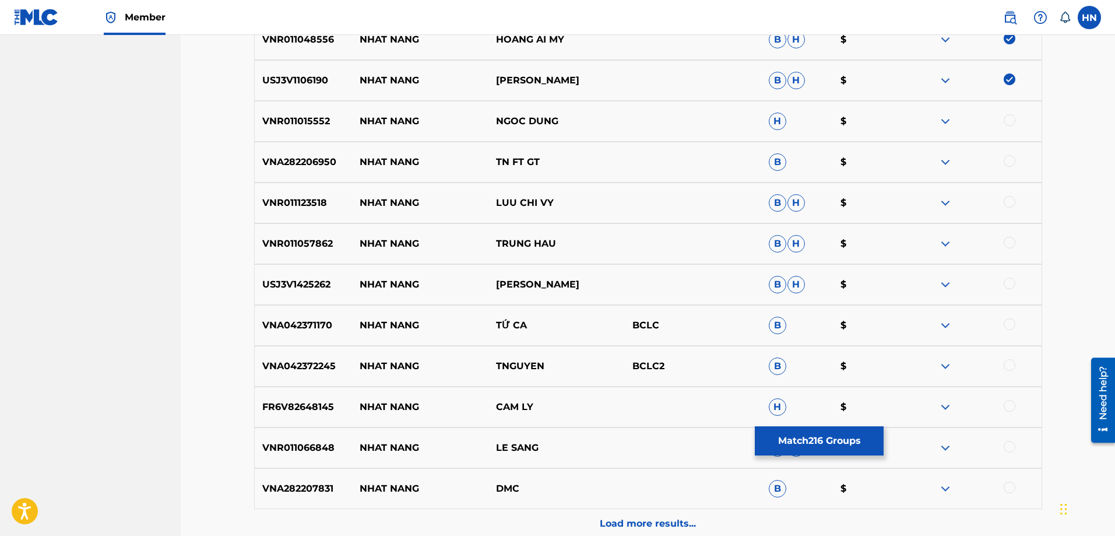
click at [310, 123] on p "VNR011015552" at bounding box center [304, 121] width 98 height 14
click at [1013, 122] on div at bounding box center [1010, 120] width 12 height 12
click at [262, 208] on p "VNR011123518" at bounding box center [304, 203] width 98 height 14
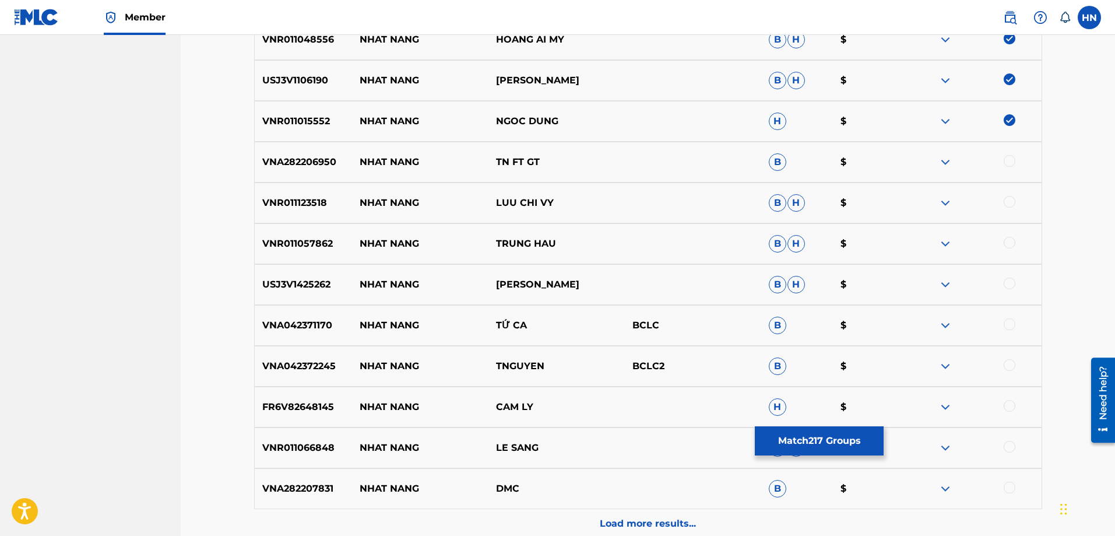
click at [1008, 202] on div at bounding box center [1010, 202] width 12 height 12
click at [294, 242] on p "VNR011057862" at bounding box center [304, 244] width 98 height 14
click at [1004, 242] on div at bounding box center [1010, 243] width 12 height 12
click at [257, 277] on div "USJ3V1425262 NHAT NANG MẠNH QUỲNH B H $" at bounding box center [648, 284] width 788 height 41
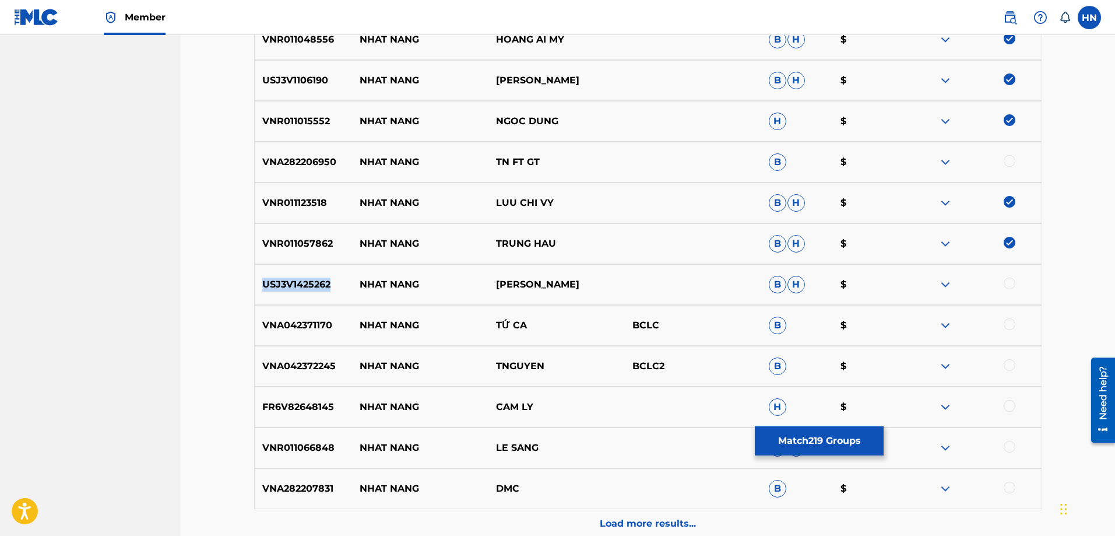
click at [257, 277] on div "USJ3V1425262 NHAT NANG MẠNH QUỲNH B H $" at bounding box center [648, 284] width 788 height 41
click at [1003, 286] on div at bounding box center [973, 284] width 136 height 14
click at [1008, 283] on div at bounding box center [1010, 283] width 12 height 12
click at [300, 323] on p "VNA042371170" at bounding box center [304, 325] width 98 height 14
click at [300, 406] on p "FR6V82648145" at bounding box center [304, 407] width 98 height 14
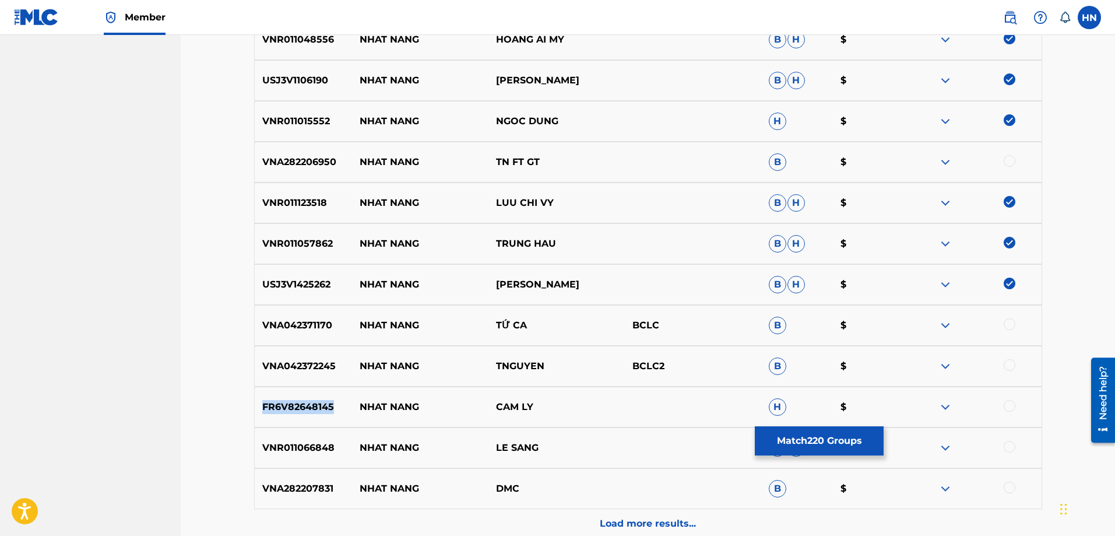
click at [300, 406] on p "FR6V82648145" at bounding box center [304, 407] width 98 height 14
click at [1003, 406] on div at bounding box center [973, 407] width 136 height 14
click at [1005, 406] on div at bounding box center [1010, 406] width 12 height 12
click at [292, 453] on p "VNR011066848" at bounding box center [304, 448] width 98 height 14
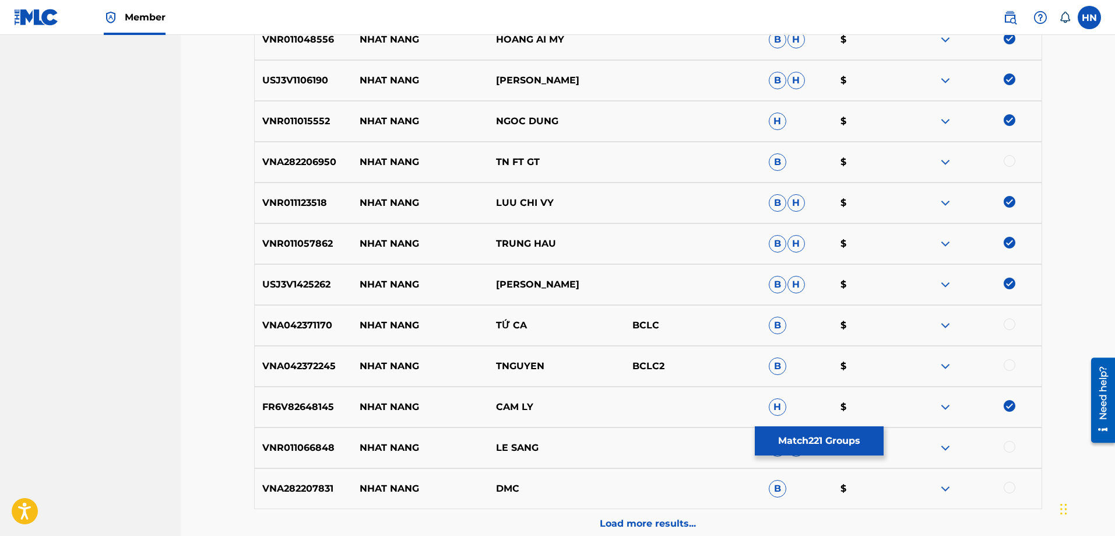
click at [1009, 445] on div at bounding box center [1010, 447] width 12 height 12
click at [691, 523] on p "Load more results..." at bounding box center [648, 523] width 96 height 14
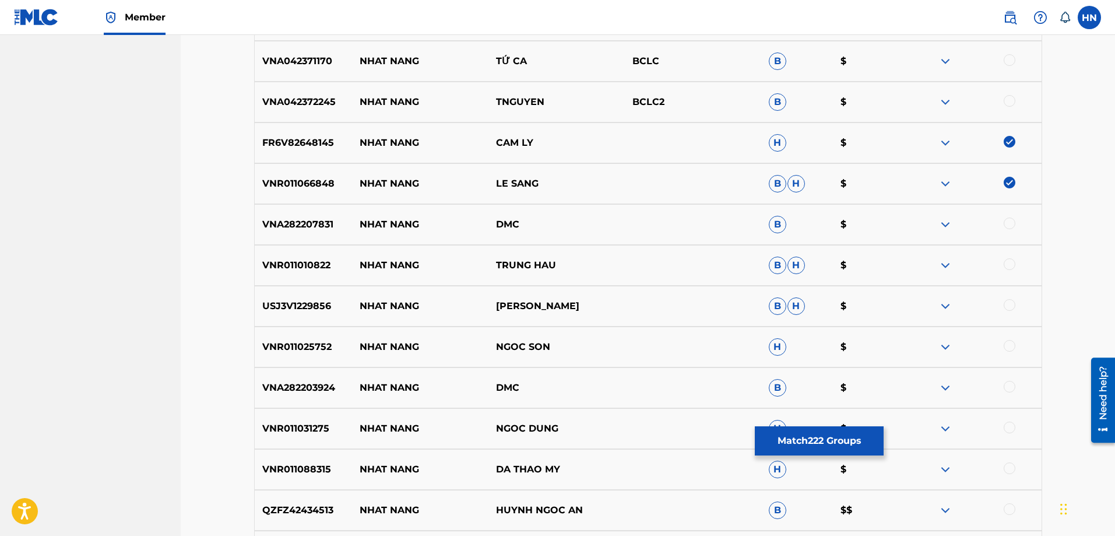
scroll to position [1455, 0]
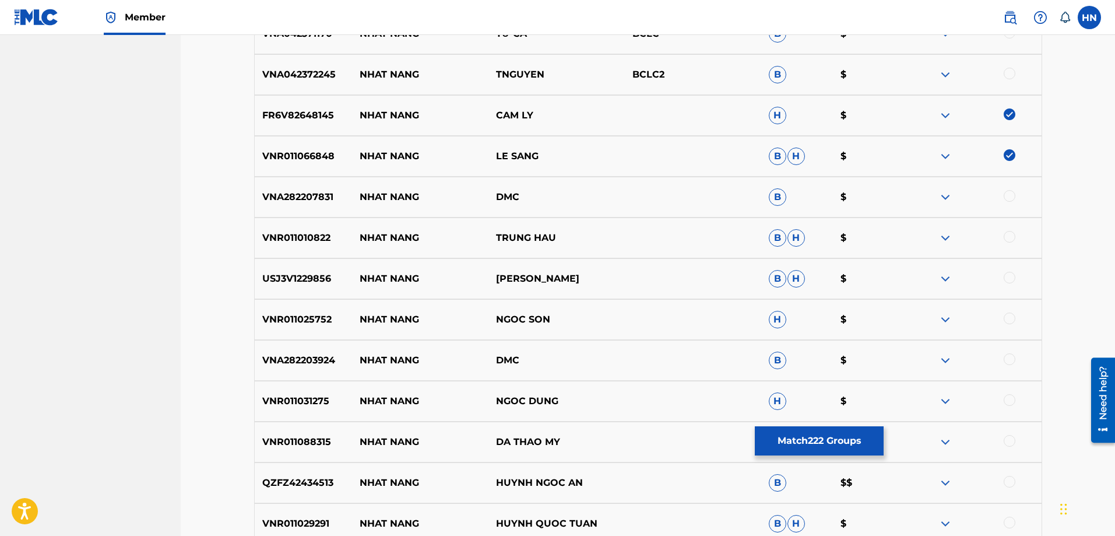
click at [305, 244] on p "VNR011010822" at bounding box center [304, 238] width 98 height 14
click at [1005, 236] on div at bounding box center [1010, 237] width 12 height 12
click at [328, 274] on p "USJ3V1229856" at bounding box center [304, 279] width 98 height 14
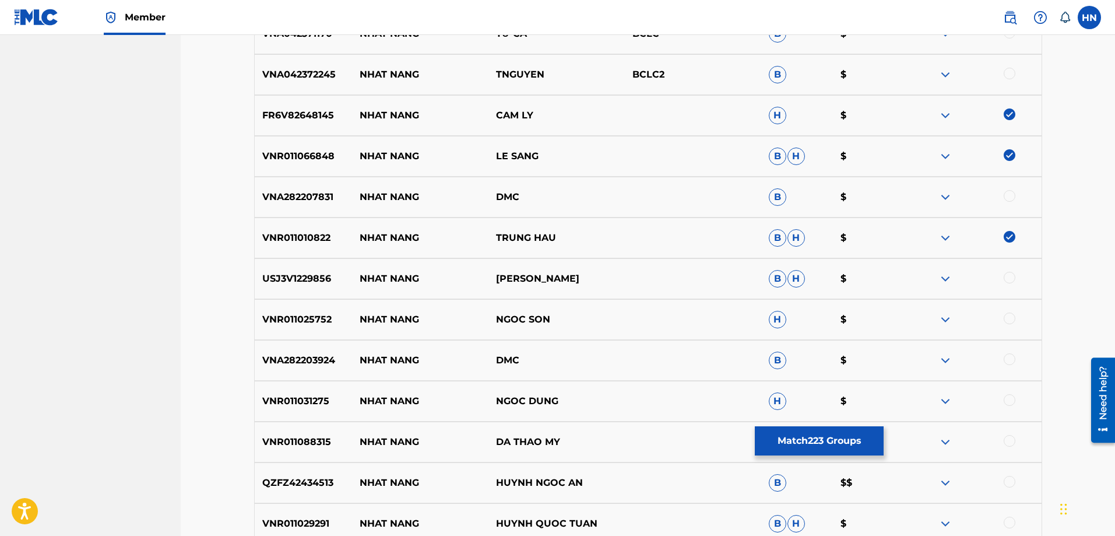
click at [1007, 278] on div at bounding box center [1010, 278] width 12 height 12
click at [315, 320] on p "VNR011025752" at bounding box center [304, 319] width 98 height 14
click at [1008, 317] on div at bounding box center [1010, 318] width 12 height 12
click at [304, 397] on p "VNR011031275" at bounding box center [304, 401] width 98 height 14
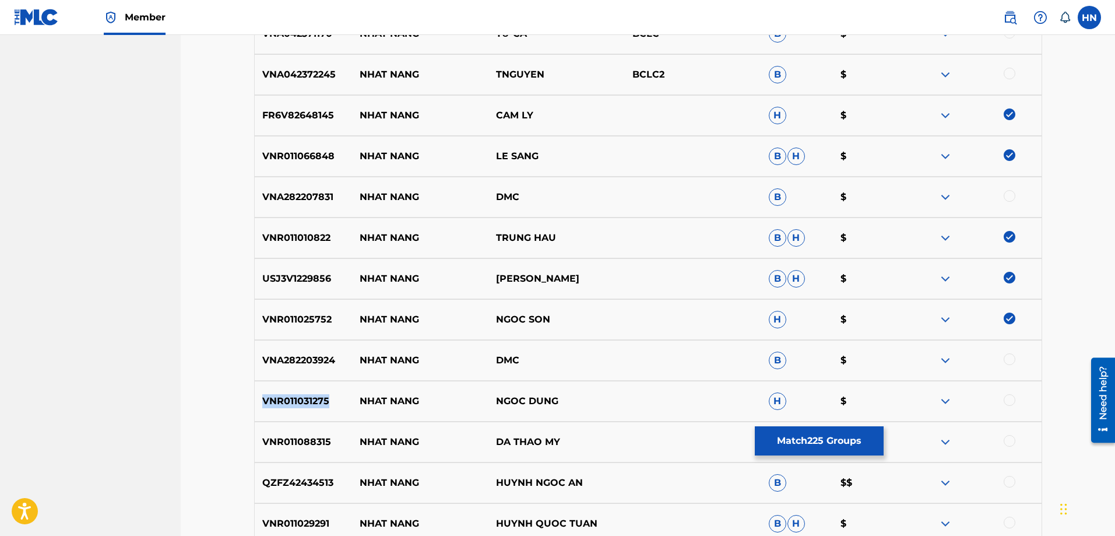
click at [304, 397] on p "VNR011031275" at bounding box center [304, 401] width 98 height 14
click at [1009, 397] on div at bounding box center [1010, 400] width 12 height 12
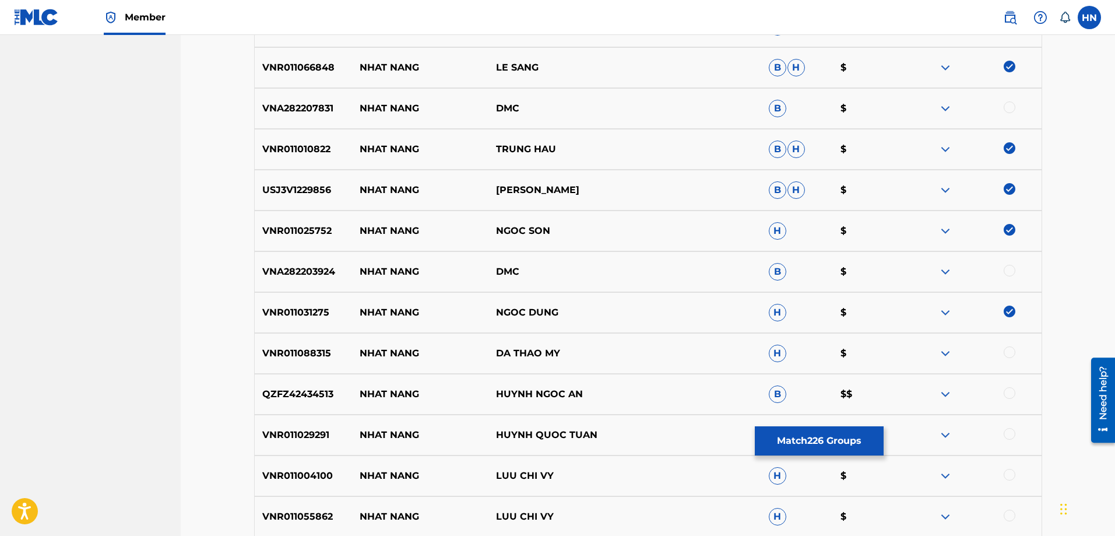
scroll to position [1688, 0]
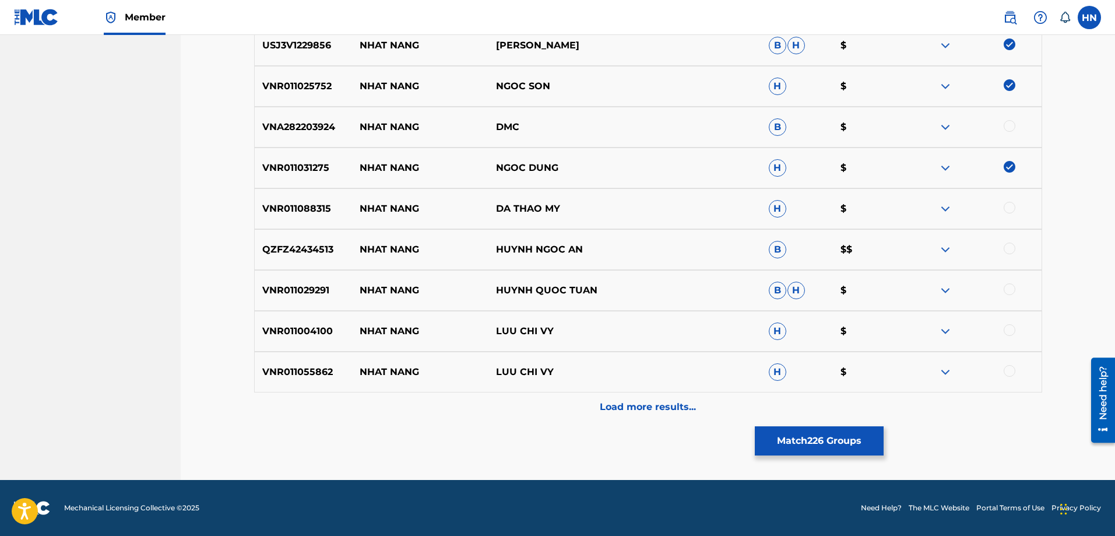
click at [322, 221] on div "VNR011088315 NHAT NANG DA THAO MY H $" at bounding box center [648, 208] width 788 height 41
click at [1007, 205] on div at bounding box center [1010, 208] width 12 height 12
click at [287, 242] on p "QZFZ42434513" at bounding box center [304, 249] width 98 height 14
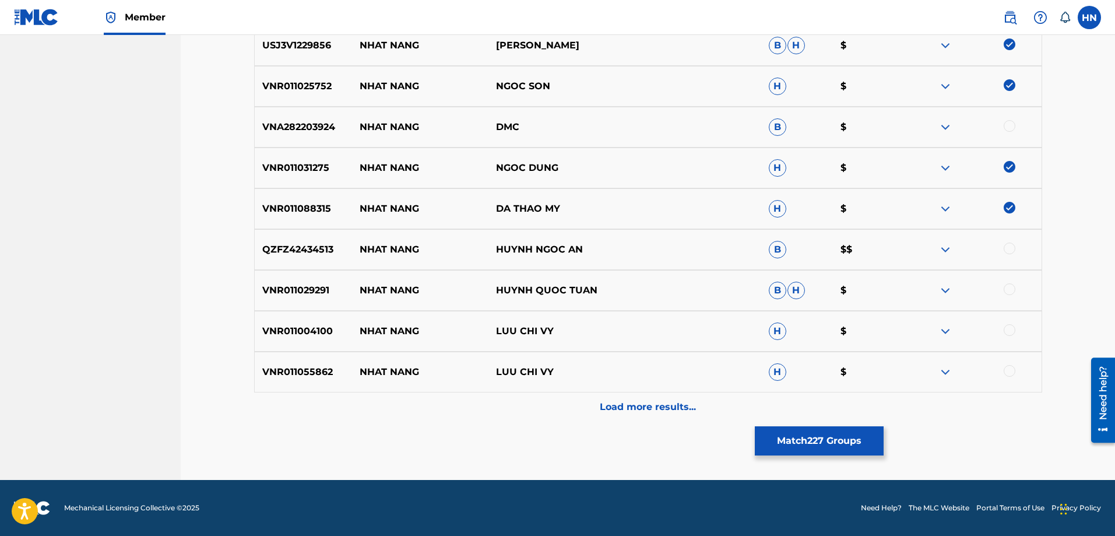
click at [1008, 247] on div at bounding box center [1010, 248] width 12 height 12
click at [286, 288] on p "VNR011029291" at bounding box center [304, 290] width 98 height 14
click at [1003, 284] on div at bounding box center [973, 290] width 136 height 14
click at [1006, 287] on div at bounding box center [1010, 289] width 12 height 12
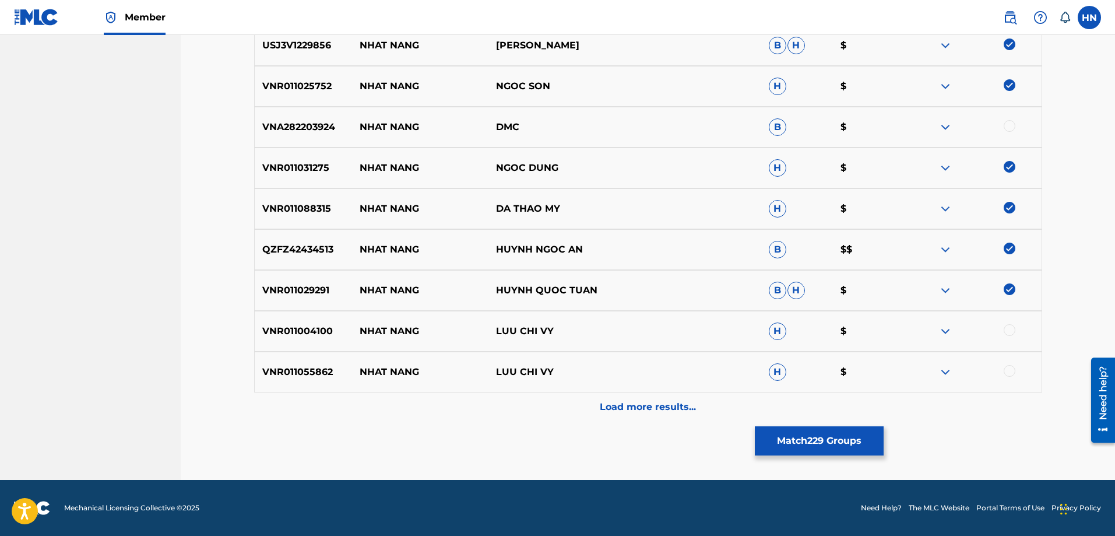
click at [292, 319] on div "VNR011004100 NHAT NANG LUU CHI VY H $" at bounding box center [648, 331] width 788 height 41
click at [1008, 327] on div at bounding box center [1010, 330] width 12 height 12
click at [311, 367] on p "VNR011055862" at bounding box center [304, 372] width 98 height 14
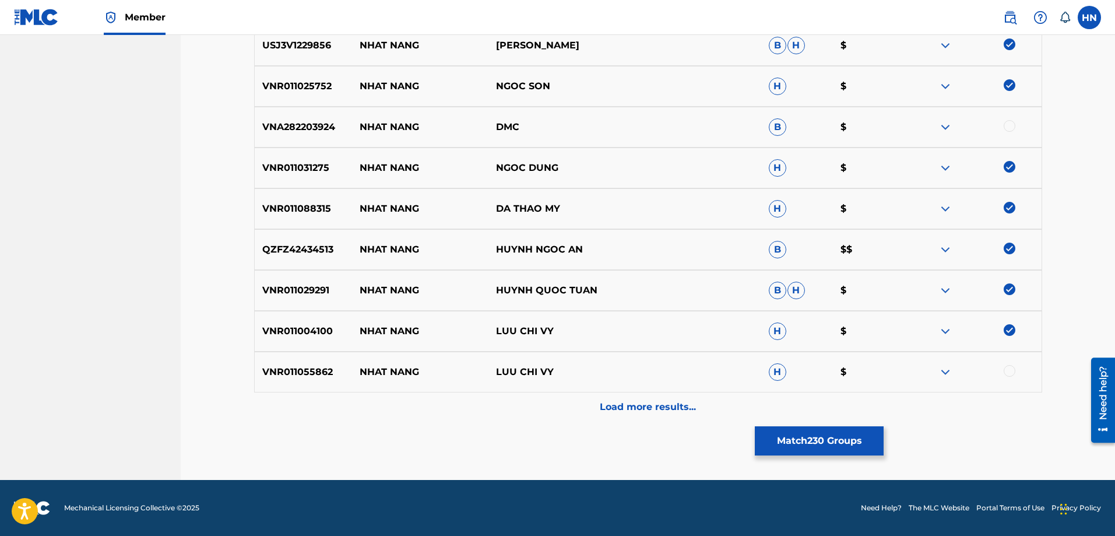
click at [1011, 369] on div at bounding box center [1010, 371] width 12 height 12
click at [675, 403] on p "Load more results..." at bounding box center [648, 407] width 96 height 14
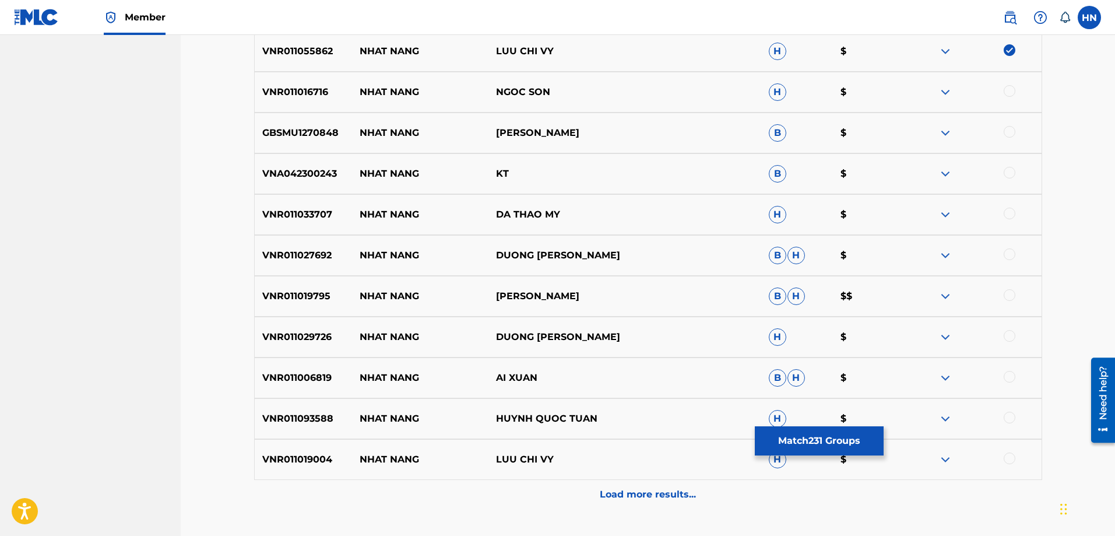
scroll to position [2038, 0]
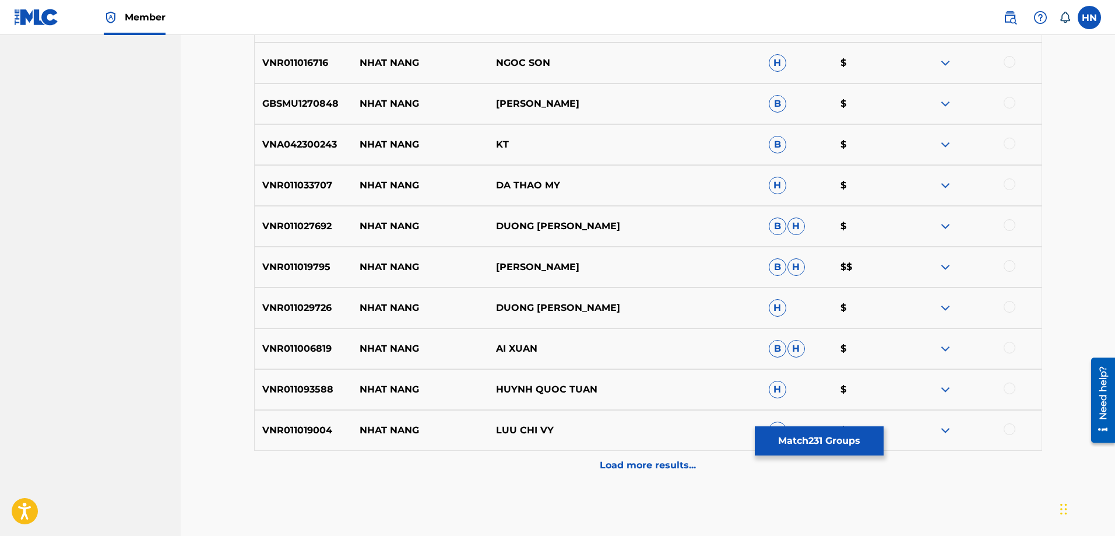
click at [308, 75] on div "VNR011016716 NHAT NANG NGOC SON H $" at bounding box center [648, 63] width 788 height 41
click at [1011, 62] on div at bounding box center [1010, 62] width 12 height 12
click at [254, 93] on div "GBSMU1270848 NHAT NANG NGỌC SƠN B $" at bounding box center [648, 103] width 788 height 41
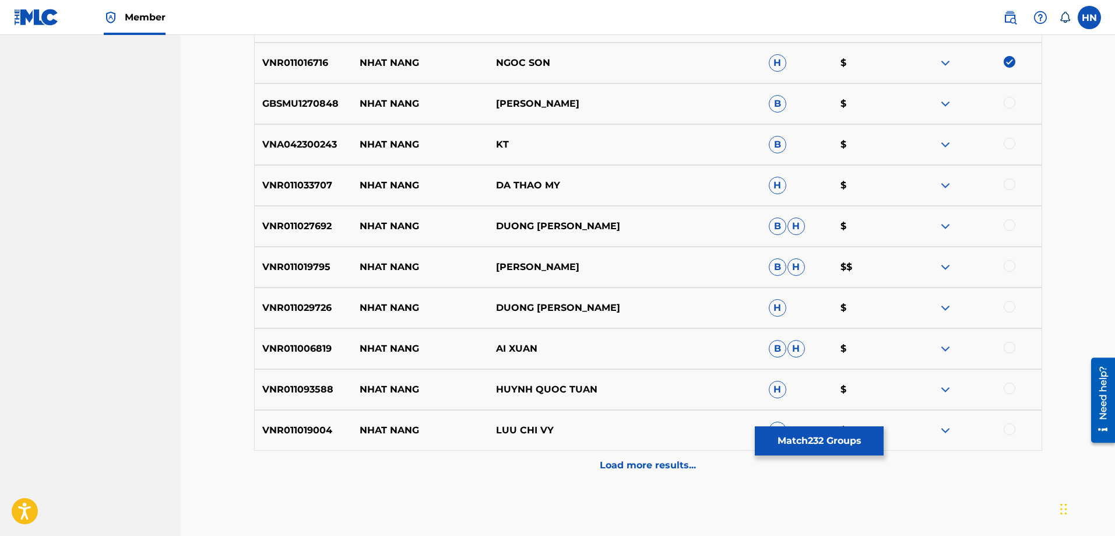
click at [1003, 101] on div at bounding box center [973, 104] width 136 height 14
click at [1005, 105] on div at bounding box center [1010, 103] width 12 height 12
click at [286, 189] on p "VNR011033707" at bounding box center [304, 185] width 98 height 14
click at [1007, 181] on div at bounding box center [1010, 184] width 12 height 12
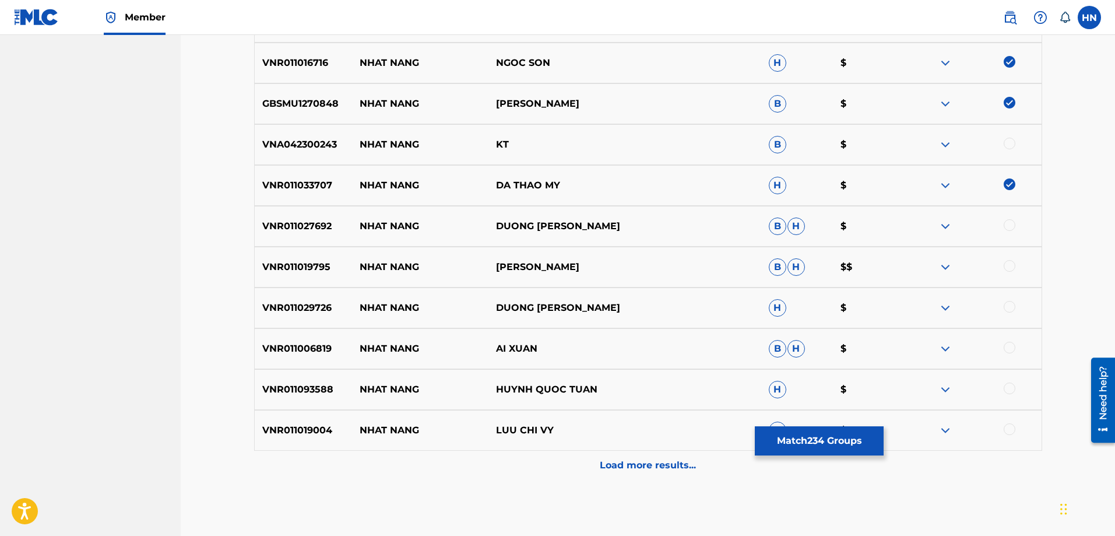
click at [318, 229] on p "VNR011027692" at bounding box center [304, 226] width 98 height 14
click at [1006, 228] on div at bounding box center [1010, 225] width 12 height 12
click at [297, 279] on div "VNR011019795 NHAT NANG LƯU CHÍ VỸ B H $$" at bounding box center [648, 267] width 788 height 41
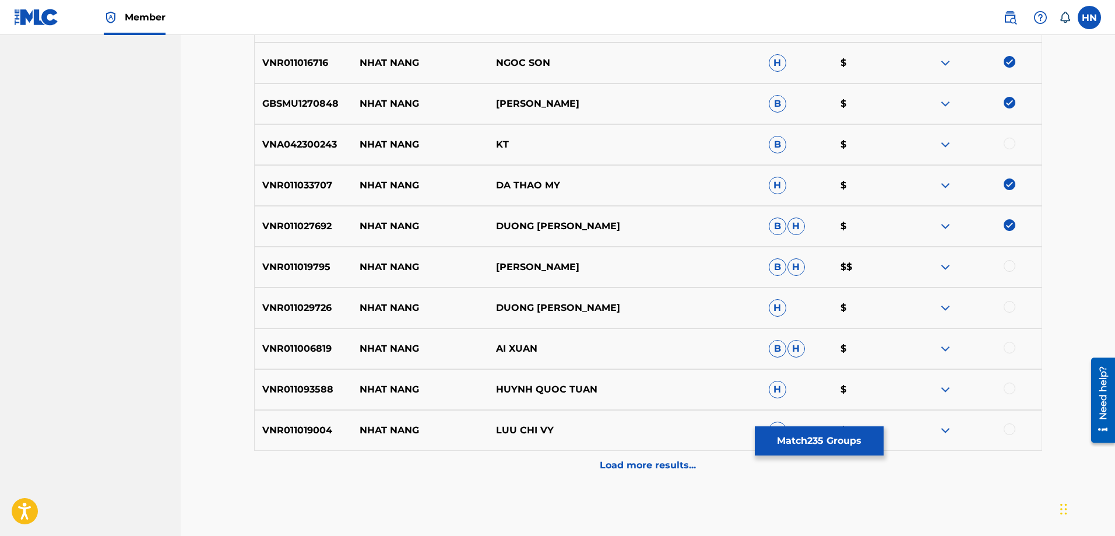
click at [1005, 268] on div at bounding box center [1010, 266] width 12 height 12
click at [288, 307] on p "VNR011029726" at bounding box center [304, 308] width 98 height 14
click at [1008, 305] on div at bounding box center [1010, 307] width 12 height 12
click at [332, 361] on div "VNR011006819 NHAT NANG AI XUAN B H $" at bounding box center [648, 348] width 788 height 41
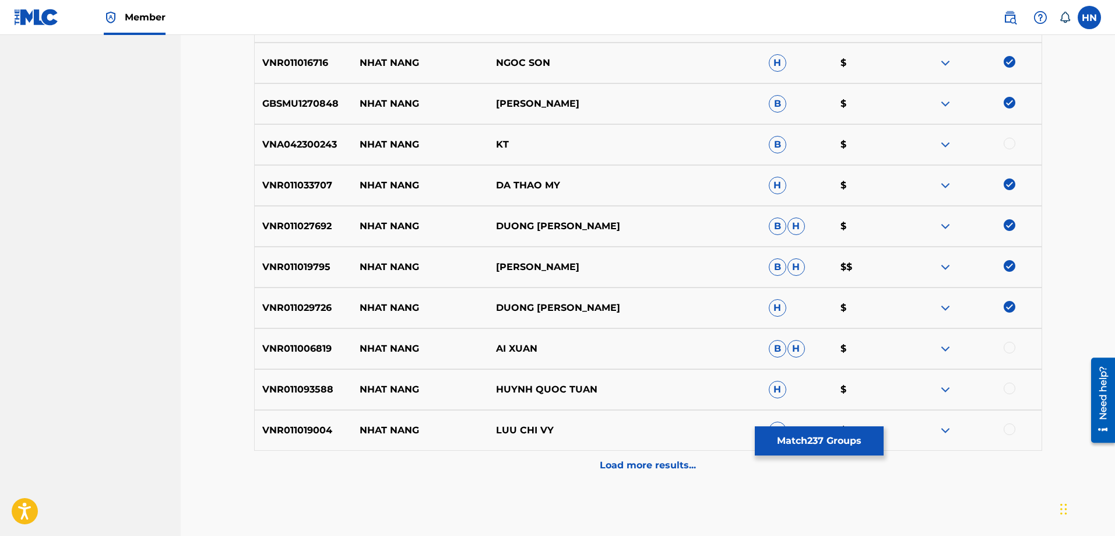
click at [322, 353] on p "VNR011006819" at bounding box center [304, 349] width 98 height 14
click at [1012, 346] on div at bounding box center [1010, 348] width 12 height 12
click at [269, 385] on p "VNR011093588" at bounding box center [304, 389] width 98 height 14
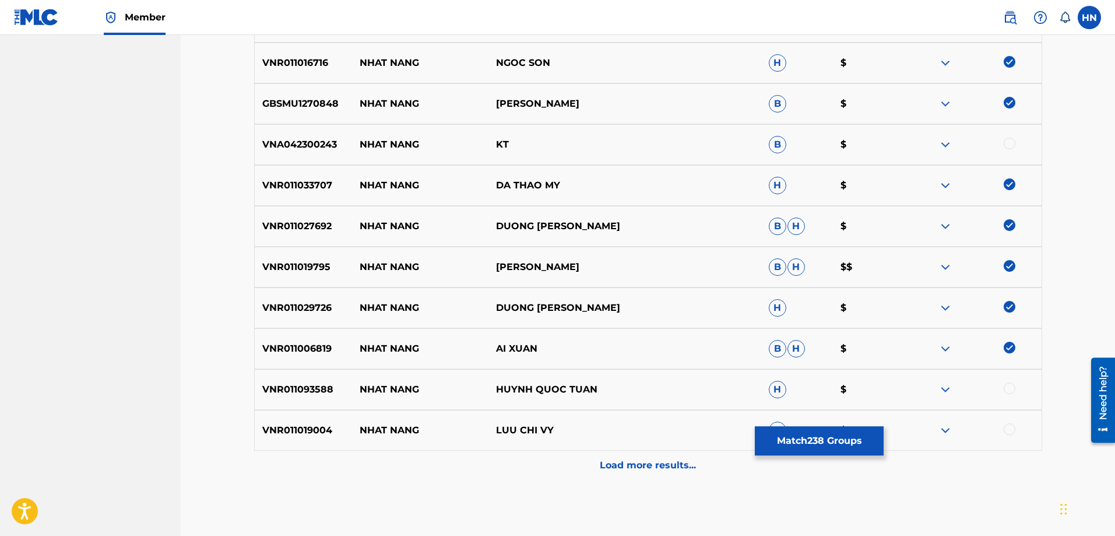
click at [1009, 384] on div at bounding box center [1010, 388] width 12 height 12
click at [316, 425] on p "VNR011019004" at bounding box center [304, 430] width 98 height 14
click at [1011, 431] on div at bounding box center [1010, 429] width 12 height 12
click at [660, 473] on div "Load more results..." at bounding box center [648, 465] width 788 height 29
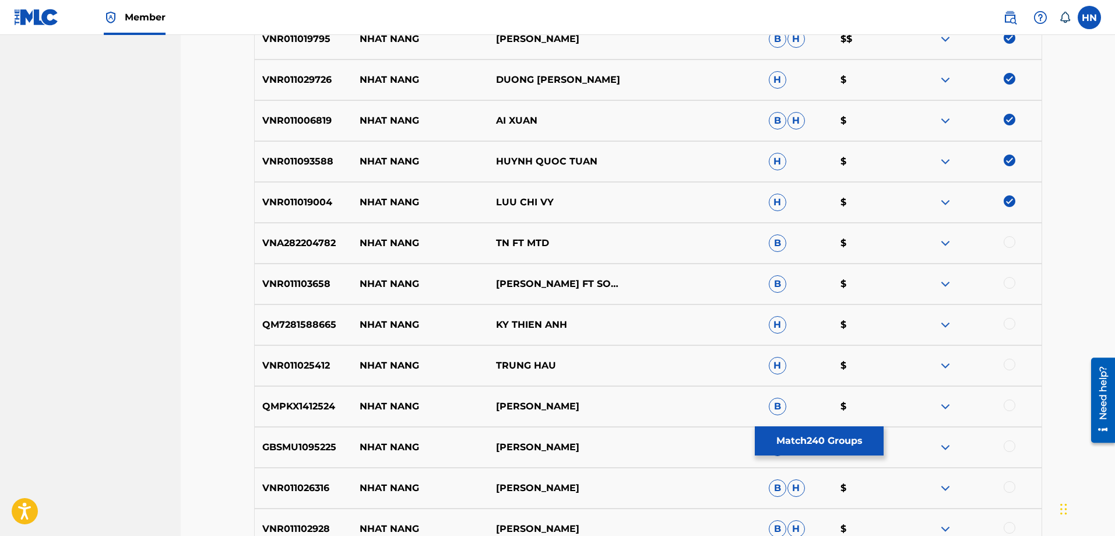
scroll to position [2271, 0]
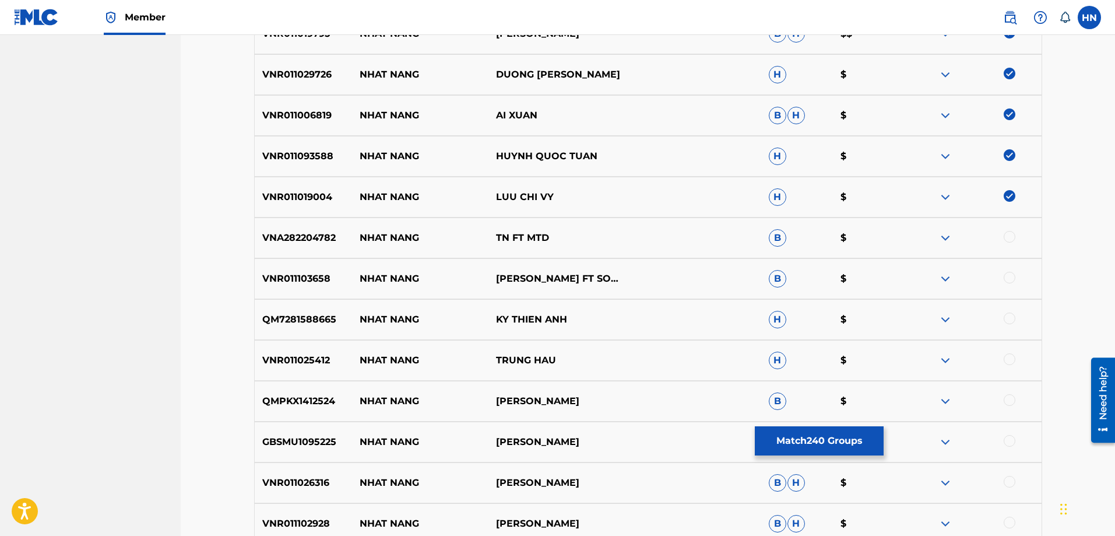
click at [288, 277] on p "VNR011103658" at bounding box center [304, 279] width 98 height 14
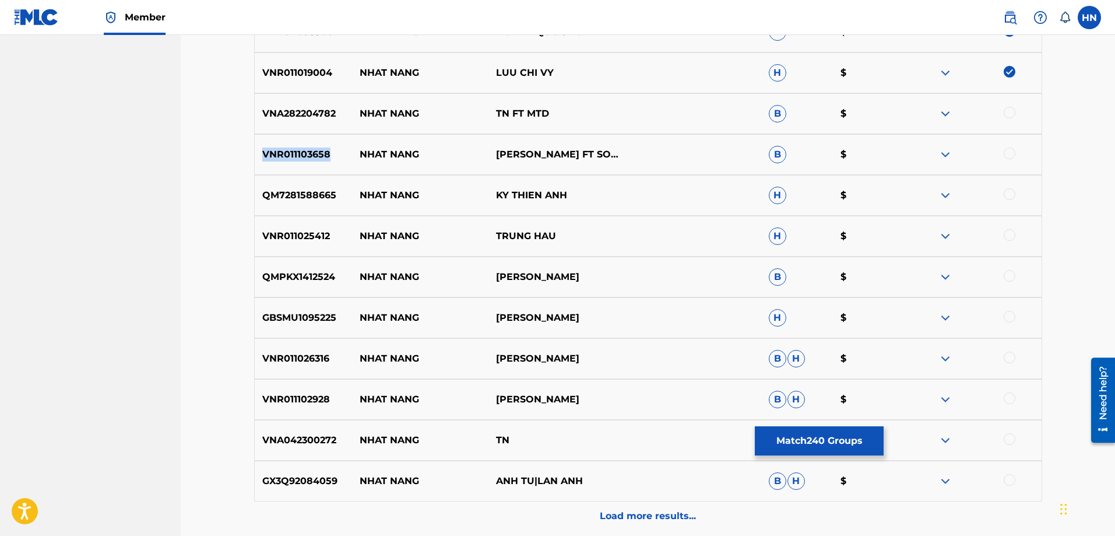
scroll to position [2446, 0]
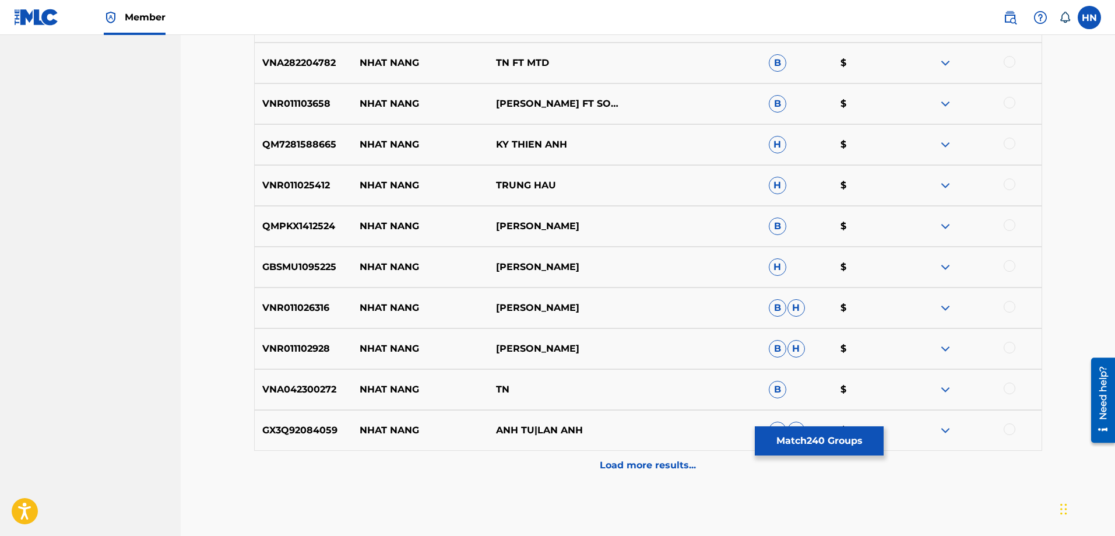
click at [1014, 102] on div at bounding box center [1010, 103] width 12 height 12
click at [274, 138] on p "QM7281588665" at bounding box center [304, 145] width 98 height 14
click at [1007, 145] on div at bounding box center [1010, 144] width 12 height 12
click at [316, 185] on p "VNR011025412" at bounding box center [304, 185] width 98 height 14
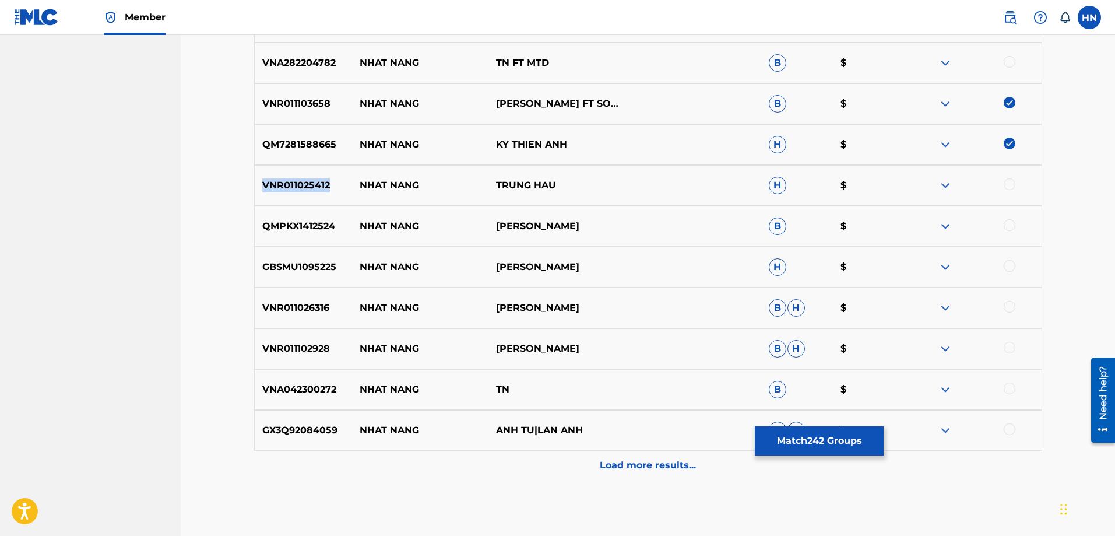
click at [316, 185] on p "VNR011025412" at bounding box center [304, 185] width 98 height 14
click at [1006, 185] on div at bounding box center [1010, 184] width 12 height 12
click at [311, 221] on p "QMPKX1412524" at bounding box center [304, 226] width 98 height 14
click at [1007, 226] on div at bounding box center [1010, 225] width 12 height 12
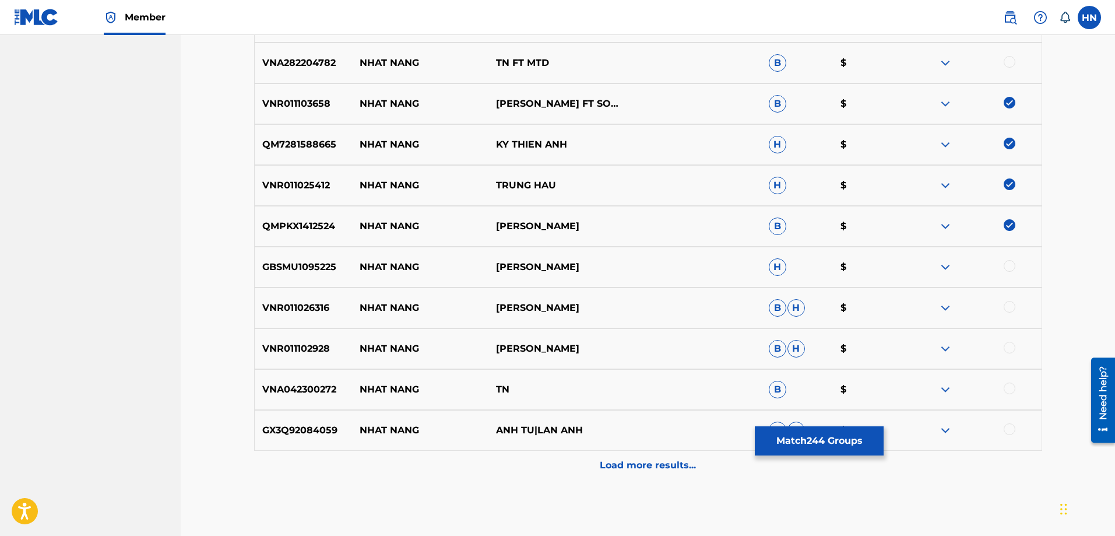
click at [276, 263] on p "GBSMU1095225" at bounding box center [304, 267] width 98 height 14
click at [1014, 266] on div at bounding box center [1010, 266] width 12 height 12
click at [319, 307] on p "VNR011026316" at bounding box center [304, 308] width 98 height 14
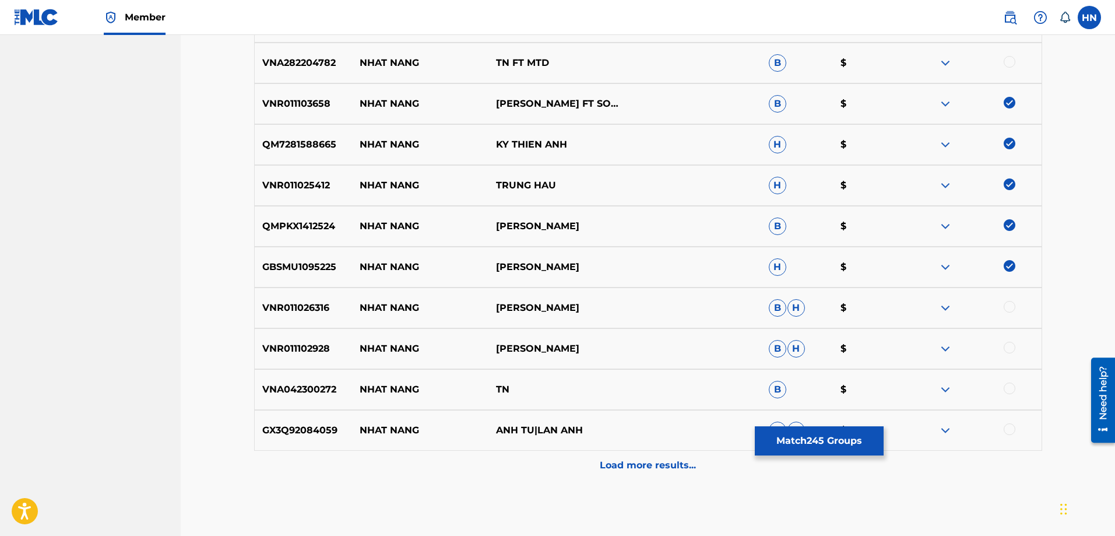
click at [1014, 308] on div at bounding box center [1010, 307] width 12 height 12
click at [330, 352] on p "VNR011102928" at bounding box center [304, 349] width 98 height 14
click at [311, 354] on p "VNR011102928" at bounding box center [304, 349] width 98 height 14
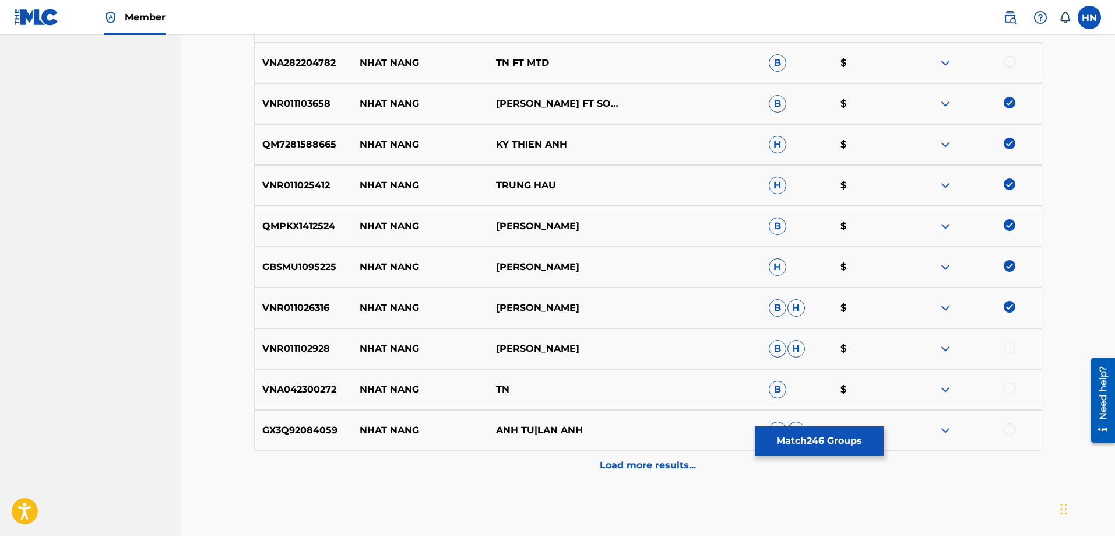
click at [1011, 348] on div at bounding box center [1010, 348] width 12 height 12
click at [291, 440] on div "GX3Q92084059 NHAT NANG ANH TU|LAN ANH B H $" at bounding box center [648, 430] width 788 height 41
click at [1008, 428] on div at bounding box center [1010, 429] width 12 height 12
drag, startPoint x: 701, startPoint y: 442, endPoint x: 691, endPoint y: 451, distance: 13.2
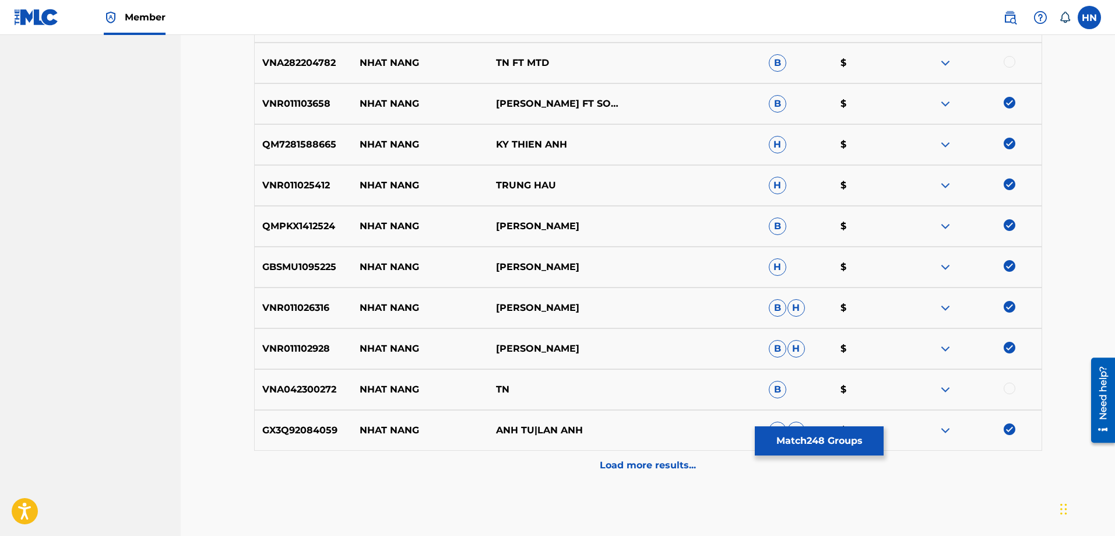
click at [701, 442] on div "GX3Q92084059 NHAT NANG ANH TU|LAN ANH B H $" at bounding box center [648, 430] width 788 height 41
click at [691, 451] on div "Load more results..." at bounding box center [648, 465] width 788 height 29
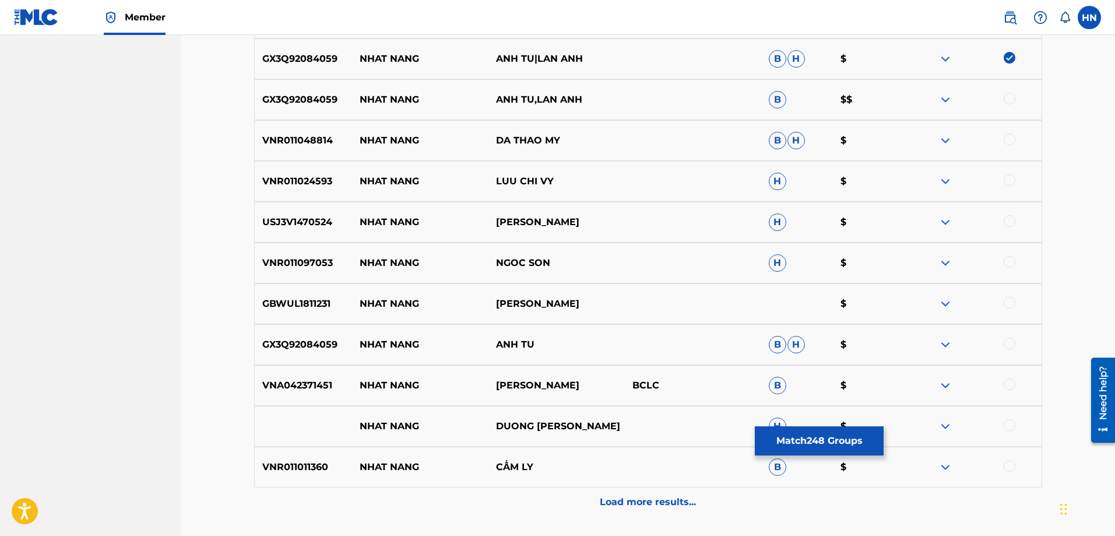
scroll to position [2854, 0]
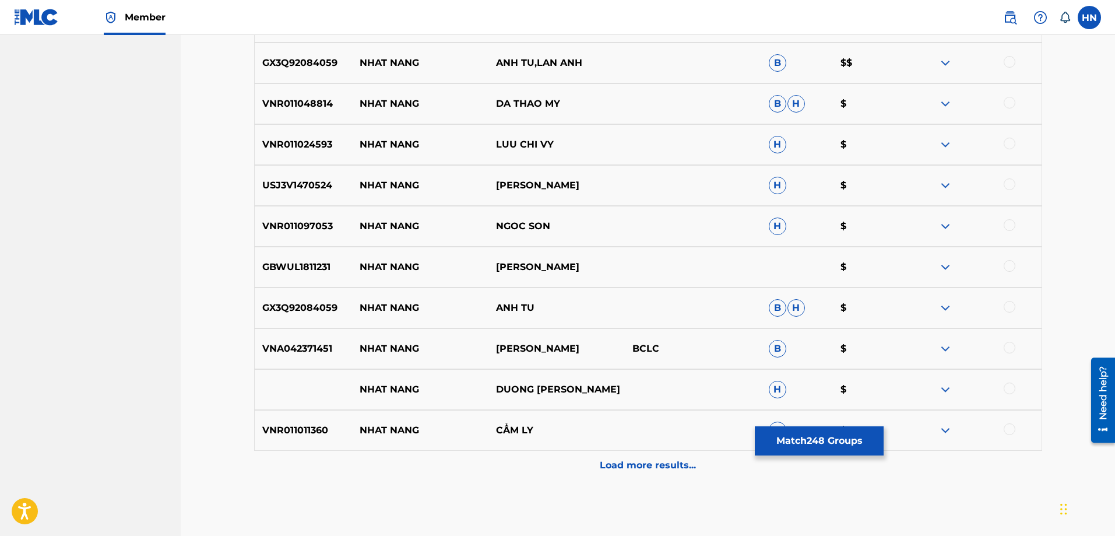
click at [319, 58] on p "GX3Q92084059" at bounding box center [304, 63] width 98 height 14
click at [1006, 65] on div at bounding box center [1010, 62] width 12 height 12
click at [277, 96] on div "VNR011048814 NHAT NANG DA THAO MY B H $" at bounding box center [648, 103] width 788 height 41
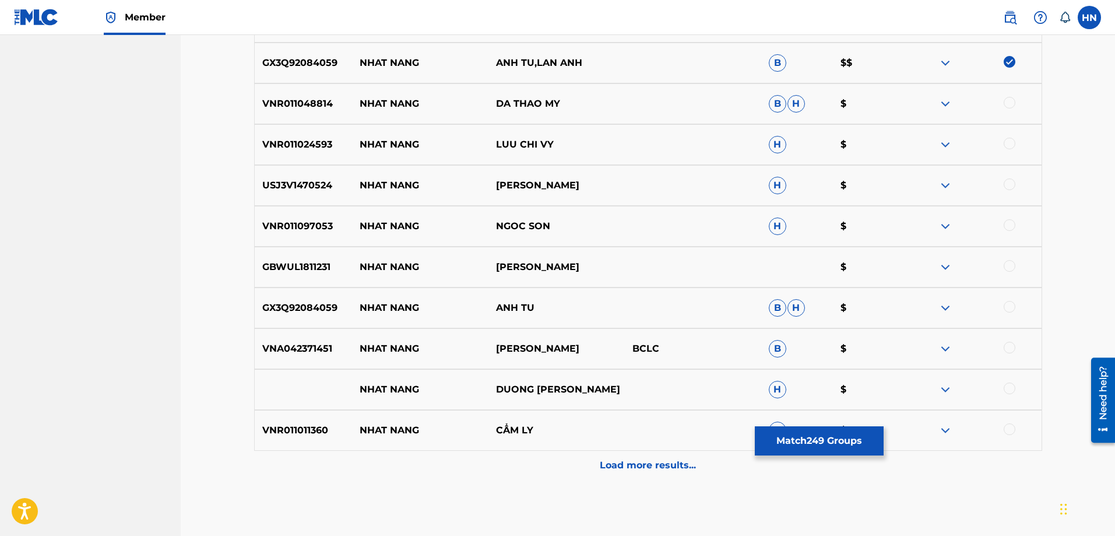
click at [1010, 97] on div at bounding box center [1010, 103] width 12 height 12
click at [320, 153] on div "VNR011024593 NHAT NANG LUU CHI VY H $" at bounding box center [648, 144] width 788 height 41
click at [1008, 143] on div at bounding box center [1010, 144] width 12 height 12
click at [315, 186] on p "USJ3V1470524" at bounding box center [304, 185] width 98 height 14
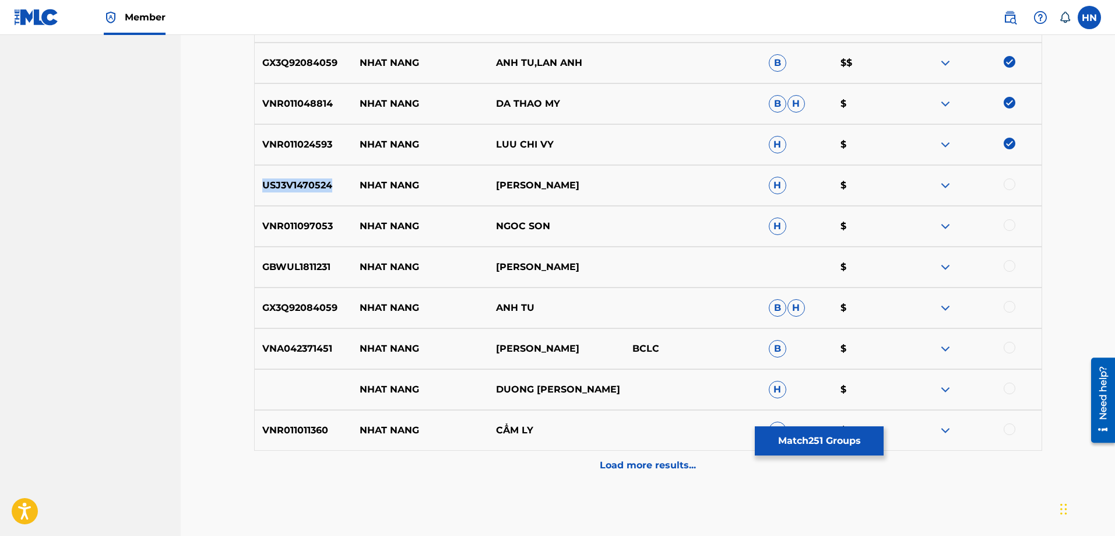
click at [315, 186] on p "USJ3V1470524" at bounding box center [304, 185] width 98 height 14
click at [1003, 185] on div at bounding box center [973, 185] width 136 height 14
click at [1014, 184] on div at bounding box center [1010, 184] width 12 height 12
click at [273, 270] on p "GBWUL1811231" at bounding box center [304, 267] width 98 height 14
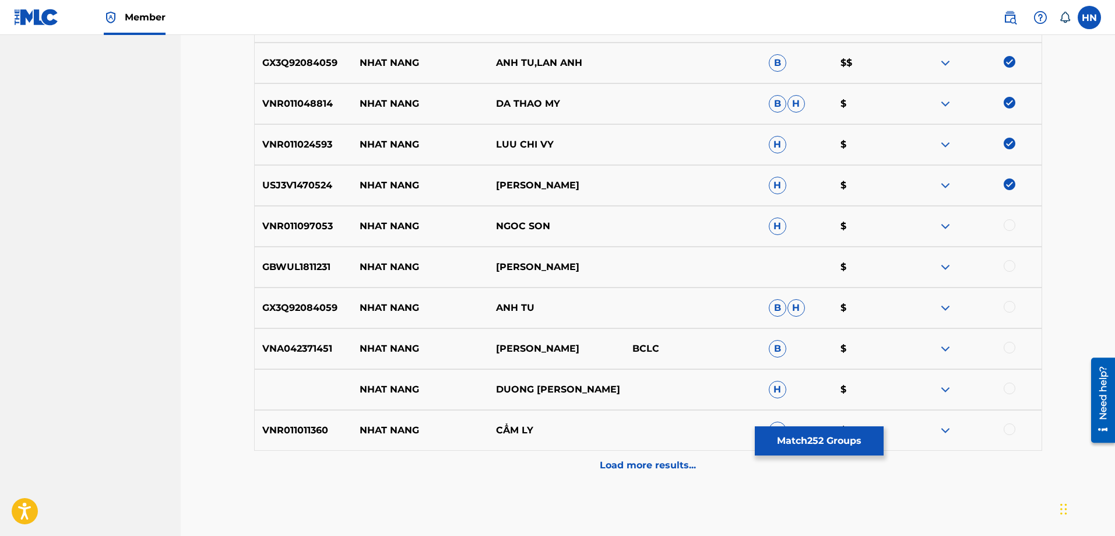
click at [1009, 268] on div at bounding box center [1010, 266] width 12 height 12
click at [293, 225] on p "VNR011097053" at bounding box center [304, 226] width 98 height 14
click at [1004, 226] on div at bounding box center [1010, 225] width 12 height 12
click at [312, 314] on p "GX3Q92084059" at bounding box center [304, 308] width 98 height 14
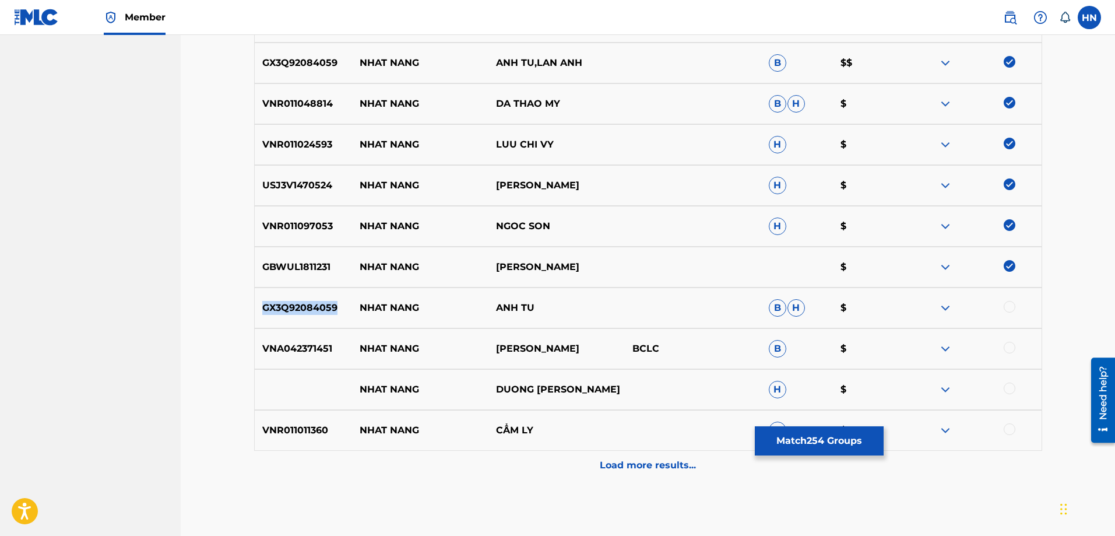
click at [312, 314] on p "GX3Q92084059" at bounding box center [304, 308] width 98 height 14
click at [1008, 306] on div at bounding box center [1010, 307] width 12 height 12
click at [314, 355] on p "VNA042371451" at bounding box center [304, 349] width 98 height 14
click at [1006, 349] on div at bounding box center [1010, 348] width 12 height 12
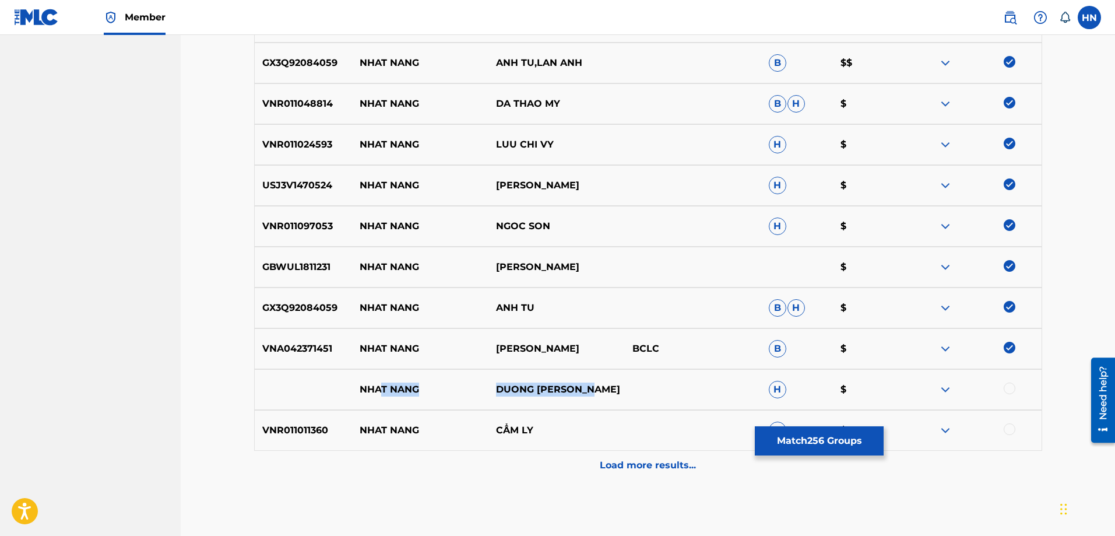
drag, startPoint x: 628, startPoint y: 386, endPoint x: 344, endPoint y: 381, distance: 283.9
click at [346, 381] on div "NHAT NANG DUONG HONG LOAN H $" at bounding box center [648, 389] width 788 height 41
click at [1007, 389] on div at bounding box center [1010, 388] width 12 height 12
click at [940, 387] on img at bounding box center [945, 389] width 14 height 14
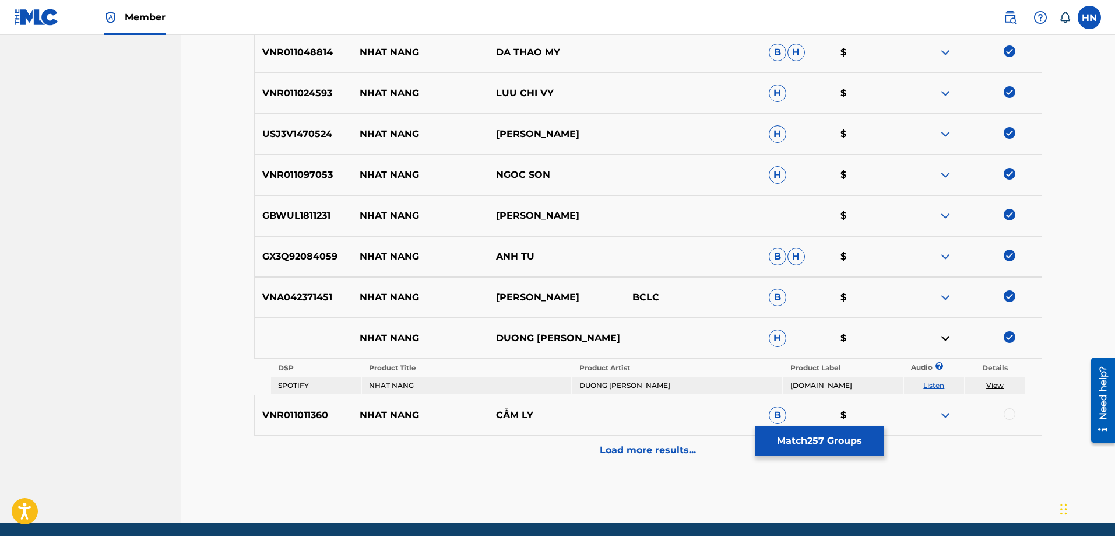
scroll to position [2949, 0]
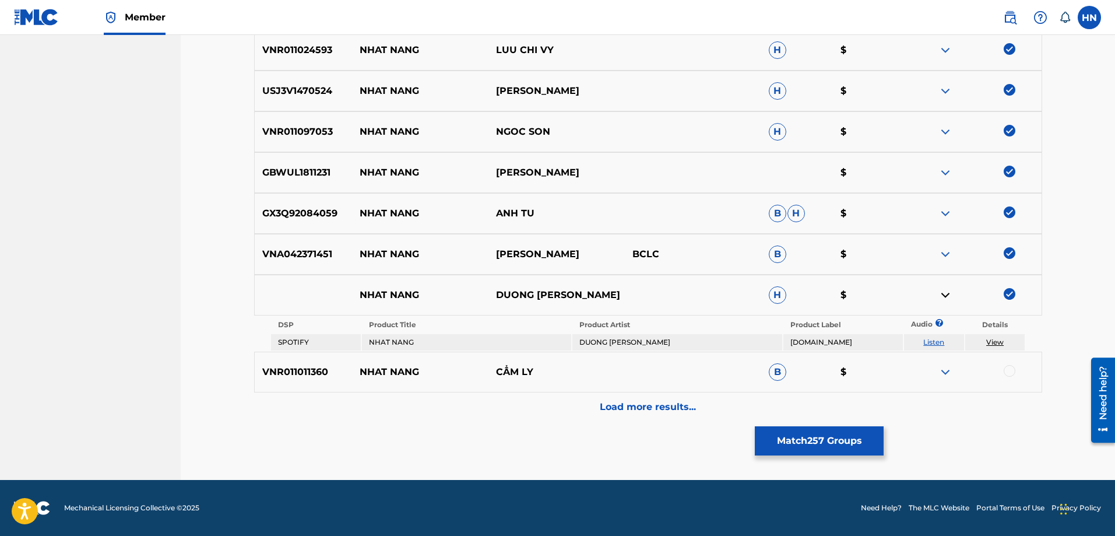
click at [940, 343] on link "Listen" at bounding box center [933, 341] width 21 height 9
click at [278, 371] on p "VNR011011360" at bounding box center [304, 372] width 98 height 14
click at [1011, 373] on div at bounding box center [1010, 371] width 12 height 12
click at [691, 399] on div "Load more results..." at bounding box center [648, 406] width 788 height 29
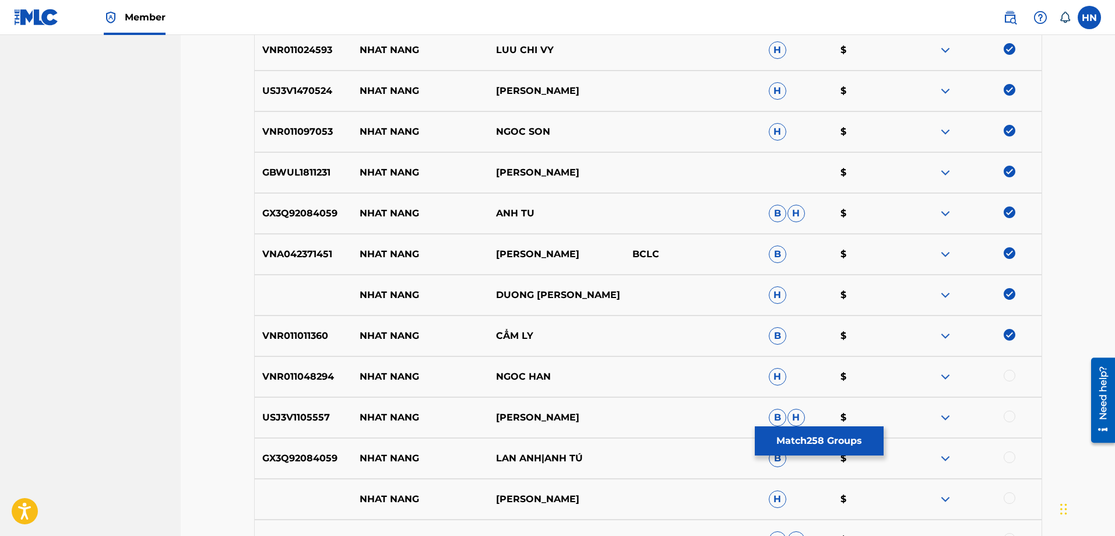
click at [309, 358] on div "VNR011048294 NHAT NANG NGOC HAN H $" at bounding box center [648, 376] width 788 height 41
click at [1005, 379] on div at bounding box center [1010, 376] width 12 height 12
click at [295, 409] on div "USJ3V1105557 NHAT [PERSON_NAME]" at bounding box center [648, 417] width 788 height 41
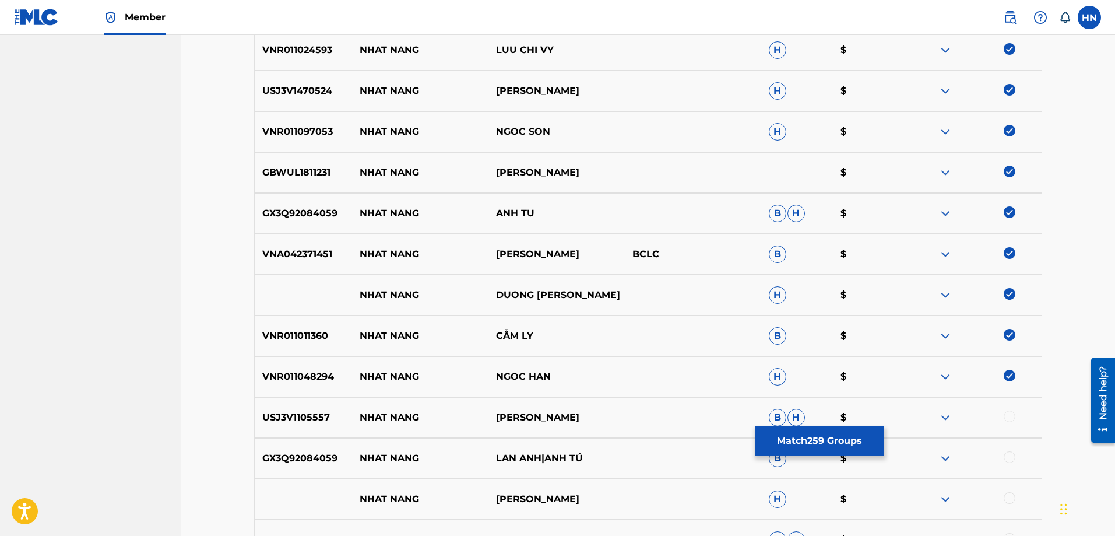
click at [1014, 417] on div at bounding box center [1010, 416] width 12 height 12
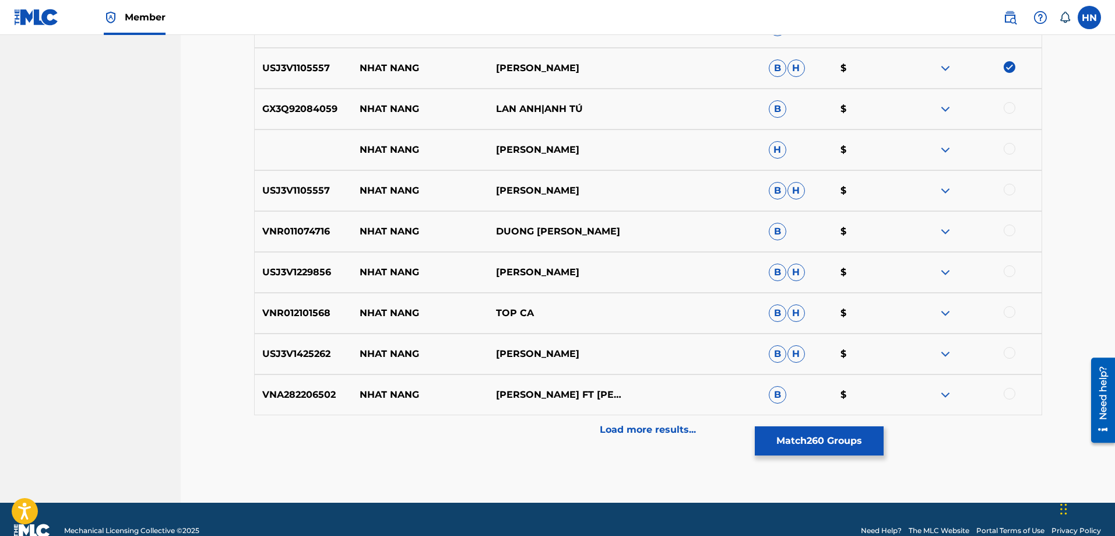
scroll to position [3298, 0]
click at [324, 110] on p "GX3Q92084059" at bounding box center [304, 108] width 98 height 14
click at [1015, 111] on div at bounding box center [973, 108] width 136 height 14
click at [1010, 106] on div at bounding box center [1010, 107] width 12 height 12
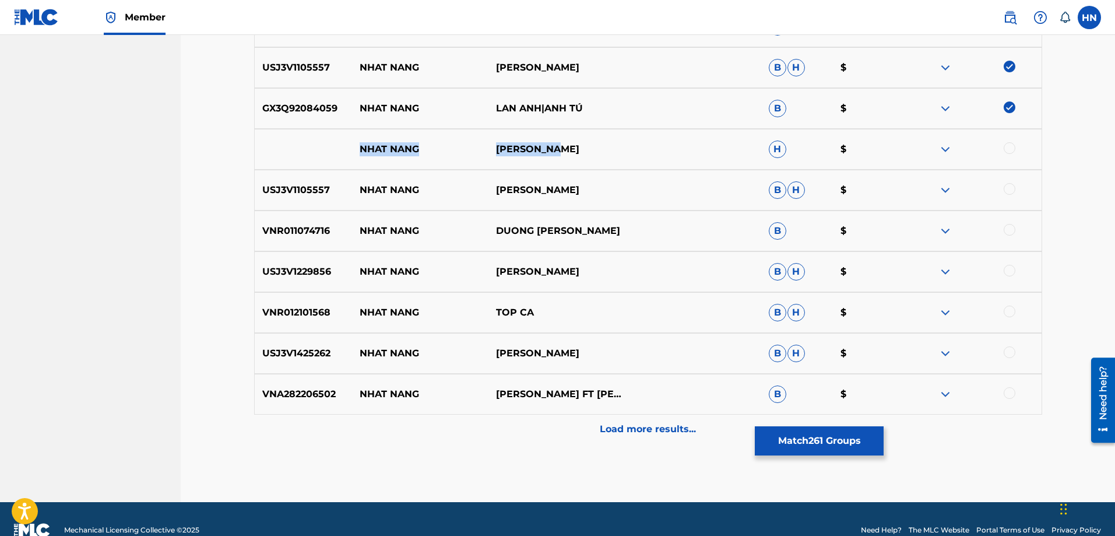
drag, startPoint x: 583, startPoint y: 152, endPoint x: 336, endPoint y: 159, distance: 247.2
click at [339, 159] on div "NHAT NANG MANH QUYNH H $" at bounding box center [648, 149] width 788 height 41
click at [1005, 149] on div at bounding box center [1010, 148] width 12 height 12
click at [945, 150] on img at bounding box center [945, 149] width 14 height 14
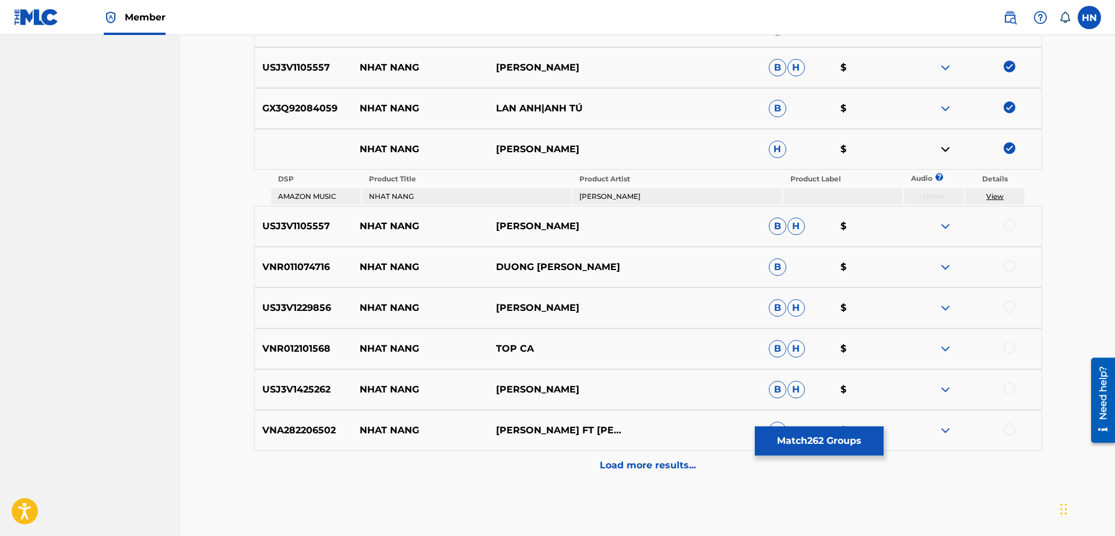
click at [283, 229] on p "USJ3V1105557" at bounding box center [304, 226] width 98 height 14
click at [1005, 223] on div at bounding box center [1010, 225] width 12 height 12
click at [303, 269] on p "VNR011074716" at bounding box center [304, 267] width 98 height 14
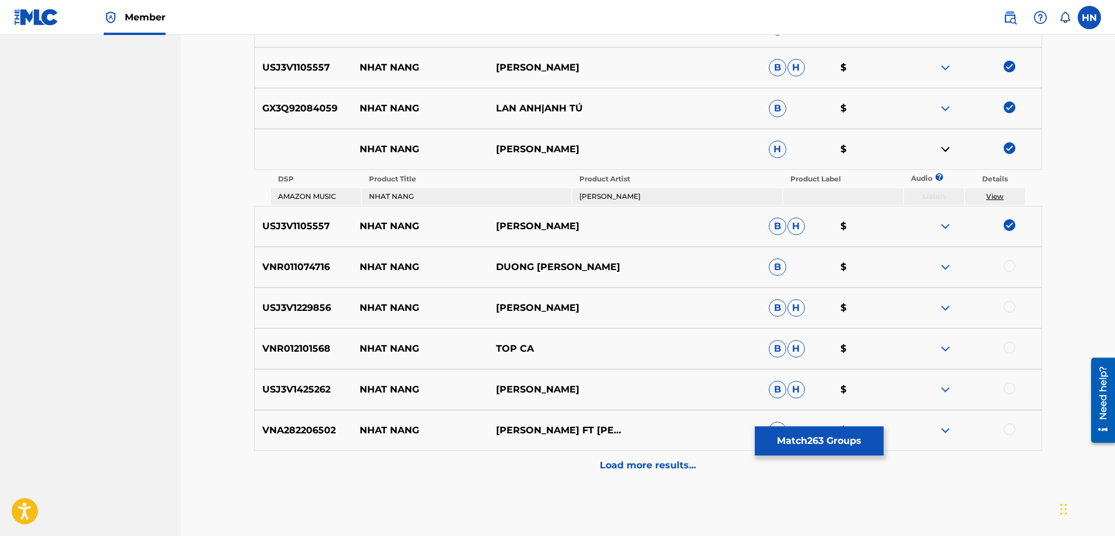
click at [1008, 266] on div at bounding box center [1010, 266] width 12 height 12
click at [333, 290] on div "USJ3V1229856 NHAT NANG KIM TỬ [PERSON_NAME]" at bounding box center [648, 307] width 788 height 41
click at [326, 295] on div "USJ3V1229856 NHAT NANG KIM TỬ [PERSON_NAME]" at bounding box center [648, 307] width 788 height 41
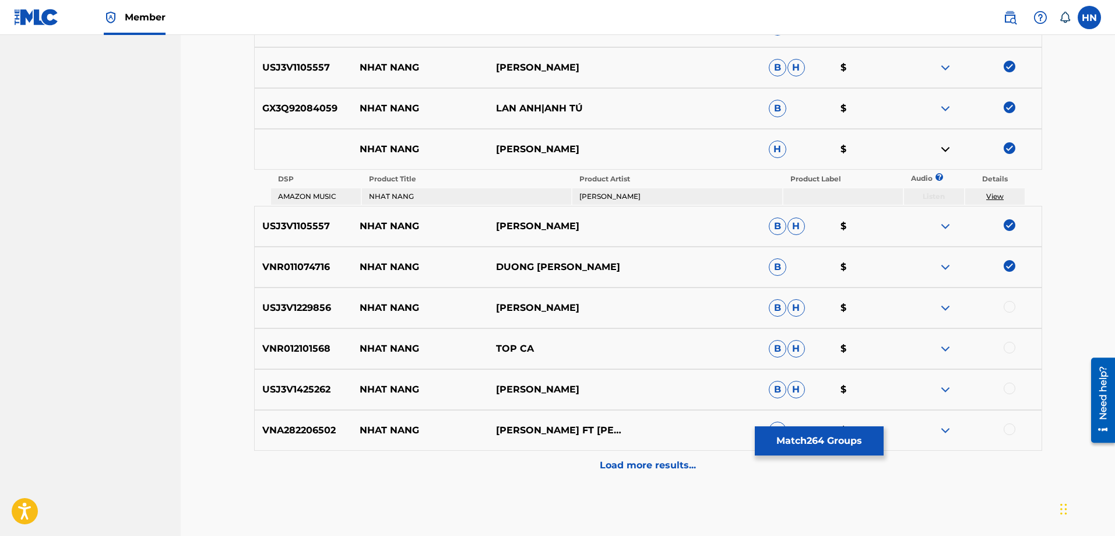
click at [1007, 305] on div at bounding box center [1010, 307] width 12 height 12
click at [314, 339] on div "VNR012101568 NHAT NANG TOP CA B H $" at bounding box center [648, 348] width 788 height 41
click at [1007, 344] on div at bounding box center [1010, 348] width 12 height 12
click at [313, 395] on p "USJ3V1425262" at bounding box center [304, 389] width 98 height 14
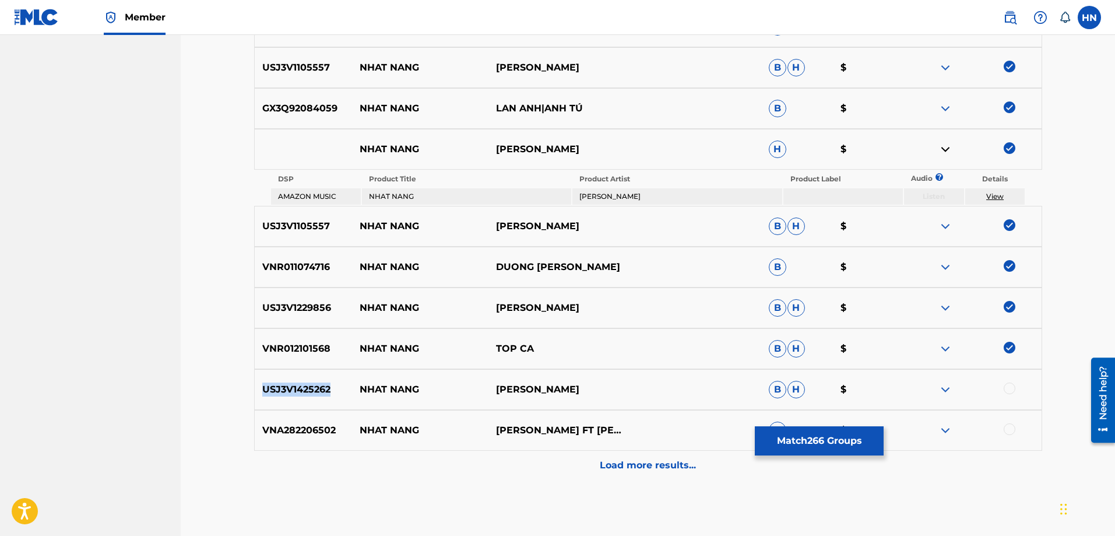
click at [313, 395] on p "USJ3V1425262" at bounding box center [304, 389] width 98 height 14
click at [1011, 388] on div at bounding box center [1010, 388] width 12 height 12
click at [314, 426] on p "VNA282206502" at bounding box center [304, 430] width 98 height 14
click at [1011, 428] on div at bounding box center [1010, 429] width 12 height 12
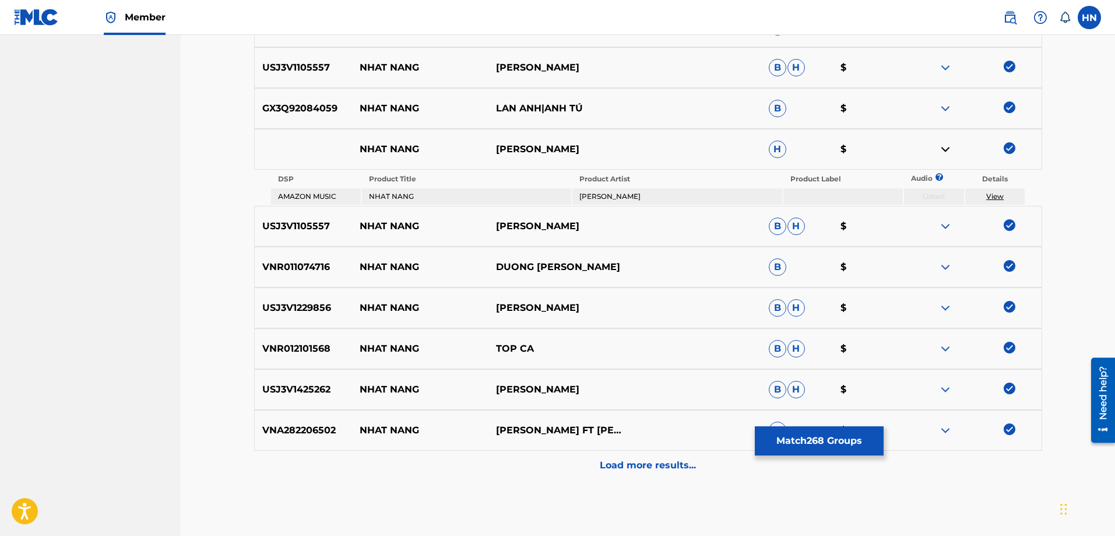
click at [687, 479] on div "Load more results..." at bounding box center [648, 465] width 788 height 29
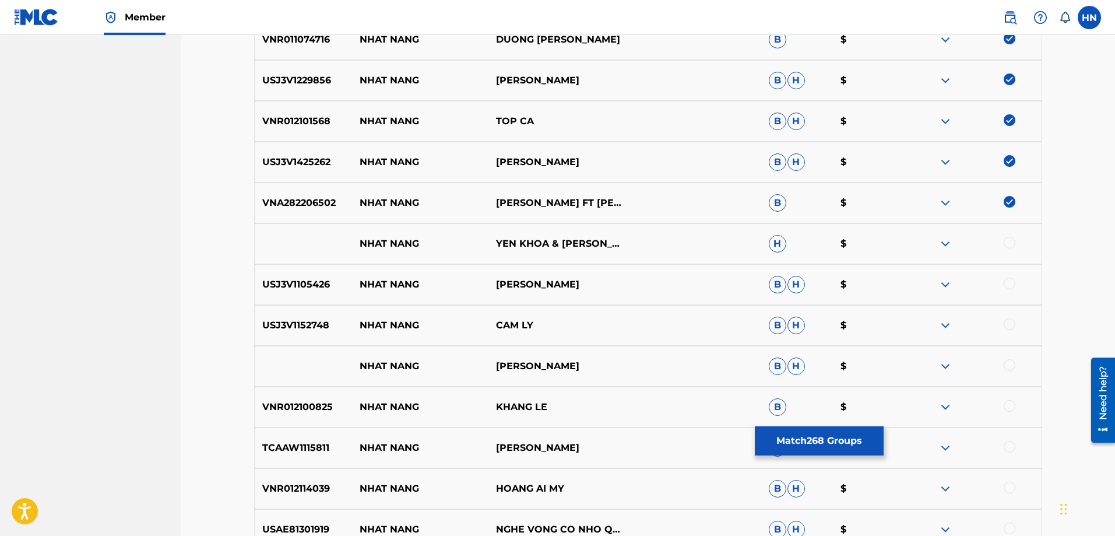
scroll to position [3590, 0]
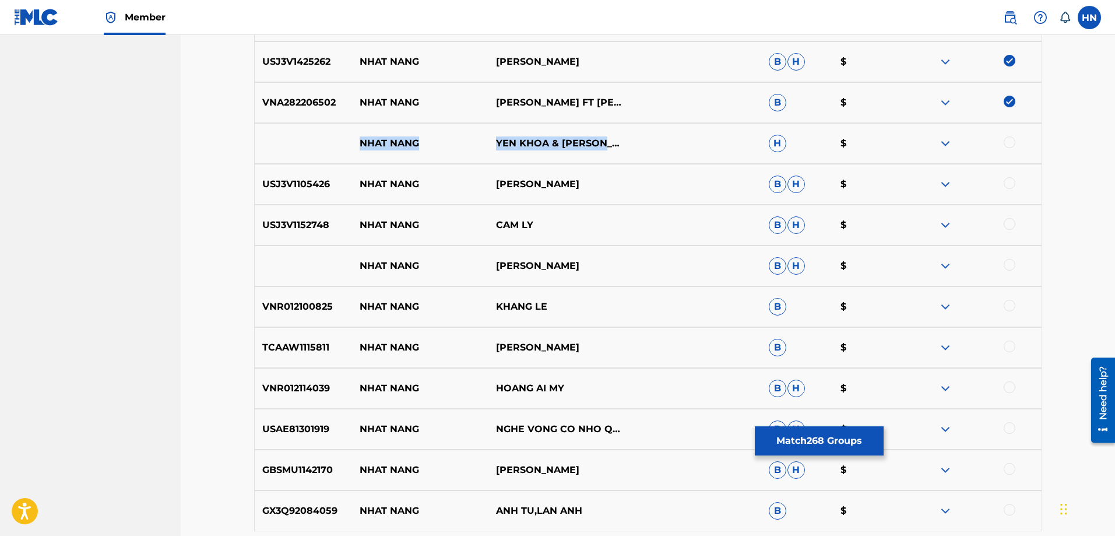
drag, startPoint x: 342, startPoint y: 140, endPoint x: 632, endPoint y: 129, distance: 290.4
click at [631, 129] on div "NHAT NANG YEN KHOA & MAI TUAN H $" at bounding box center [648, 143] width 788 height 41
click at [1013, 145] on div at bounding box center [1010, 142] width 12 height 12
click at [952, 142] on img at bounding box center [945, 143] width 14 height 14
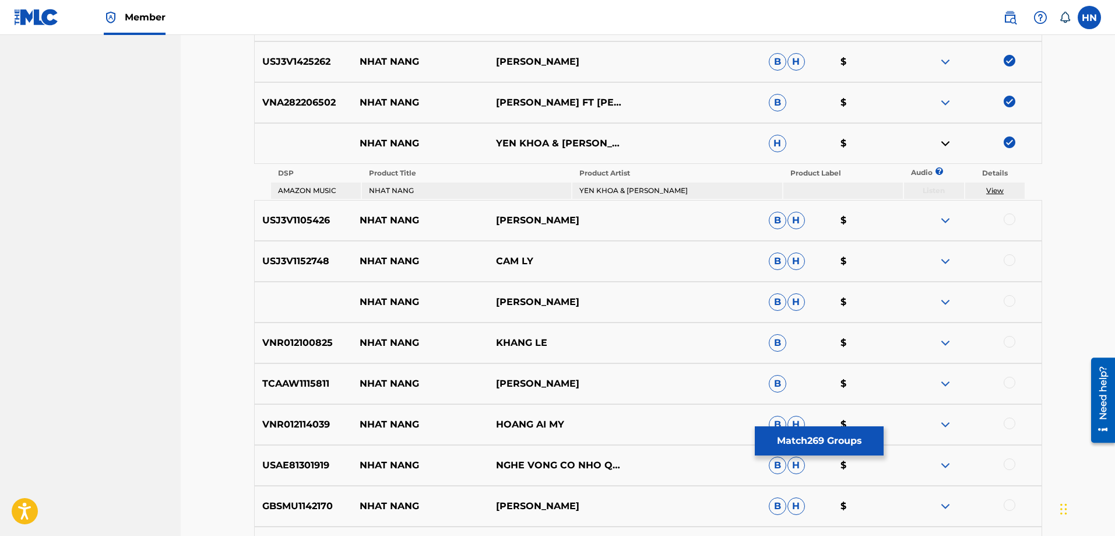
click at [279, 218] on p "USJ3V1105426" at bounding box center [304, 220] width 98 height 14
click at [1007, 217] on div at bounding box center [1010, 219] width 12 height 12
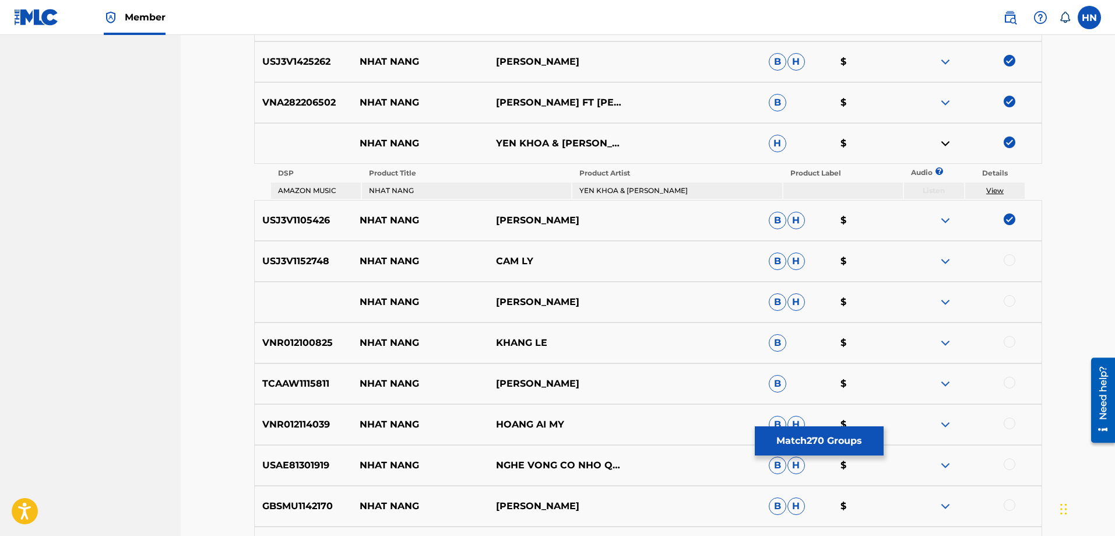
click at [1008, 260] on div at bounding box center [1010, 260] width 12 height 12
drag, startPoint x: 558, startPoint y: 294, endPoint x: 325, endPoint y: 293, distance: 233.1
click at [325, 293] on div "NHAT NANG TUAN VU B H $" at bounding box center [648, 302] width 788 height 41
click at [1013, 301] on div at bounding box center [1010, 301] width 12 height 12
click at [953, 301] on div at bounding box center [973, 302] width 136 height 14
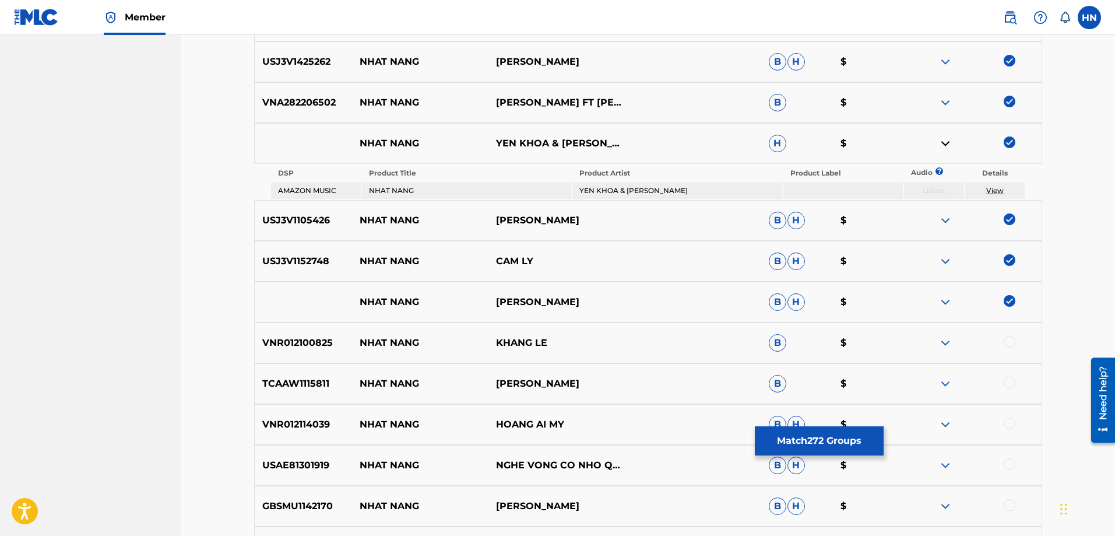
click at [941, 305] on img at bounding box center [945, 302] width 14 height 14
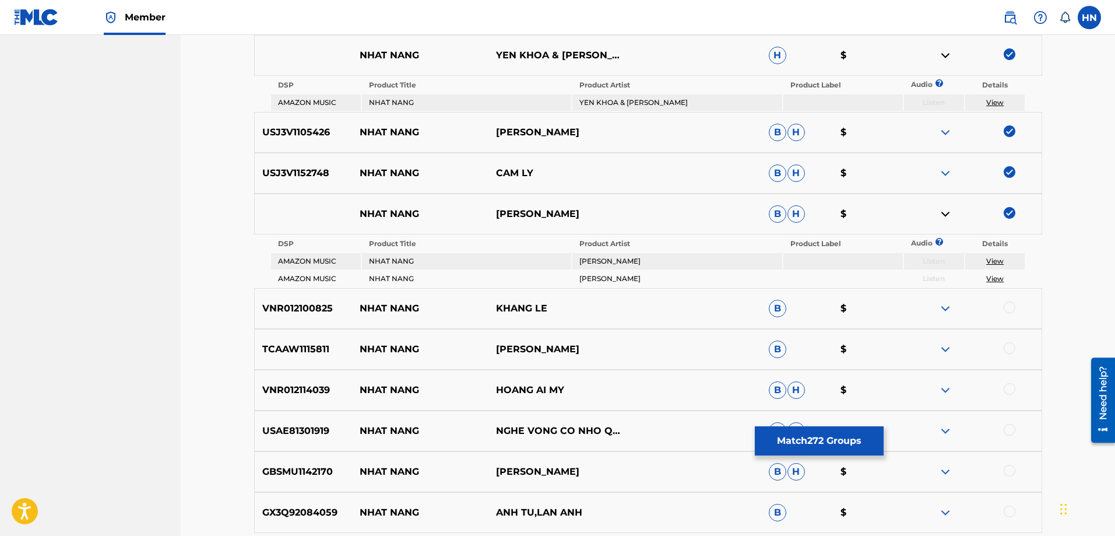
scroll to position [3818, 0]
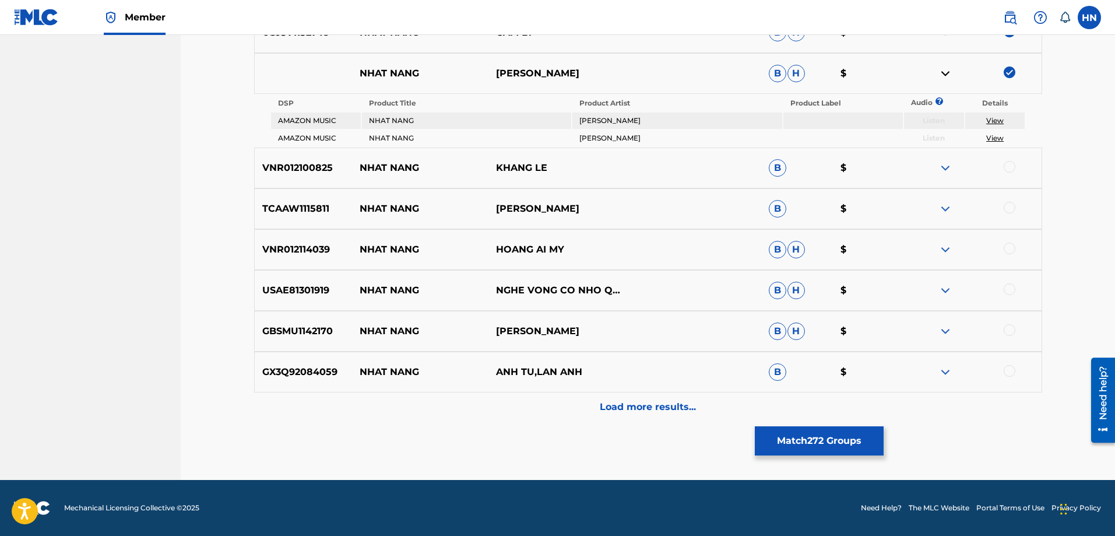
click at [326, 166] on p "VNR012100825" at bounding box center [304, 168] width 98 height 14
click at [1009, 166] on div at bounding box center [1010, 167] width 12 height 12
click at [335, 210] on p "TCAAW1115811" at bounding box center [304, 209] width 98 height 14
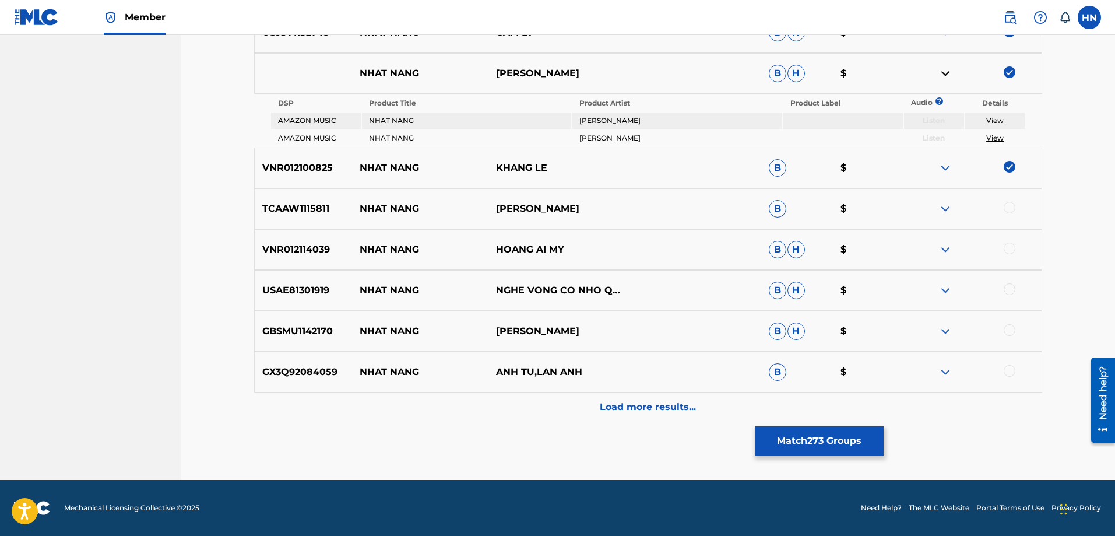
click at [321, 208] on p "TCAAW1115811" at bounding box center [304, 209] width 98 height 14
click at [1005, 209] on div at bounding box center [1010, 208] width 12 height 12
click at [299, 252] on p "VNR012114039" at bounding box center [304, 249] width 98 height 14
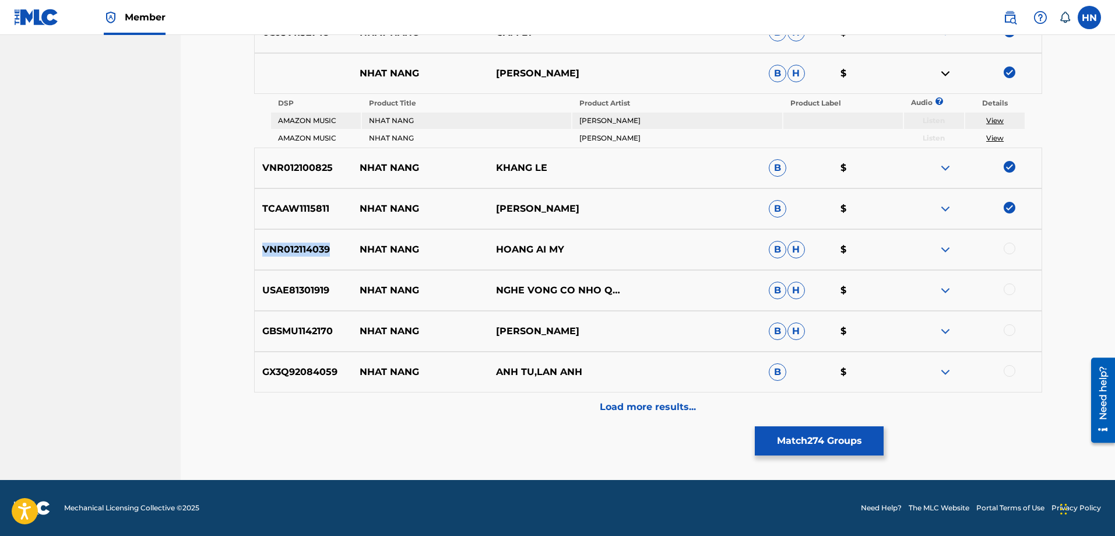
click at [1007, 243] on div at bounding box center [1010, 248] width 12 height 12
click at [323, 293] on p "USAE81301919" at bounding box center [304, 290] width 98 height 14
click at [316, 332] on p "GBSMU1142170" at bounding box center [304, 331] width 98 height 14
click at [1004, 331] on div at bounding box center [1010, 330] width 12 height 12
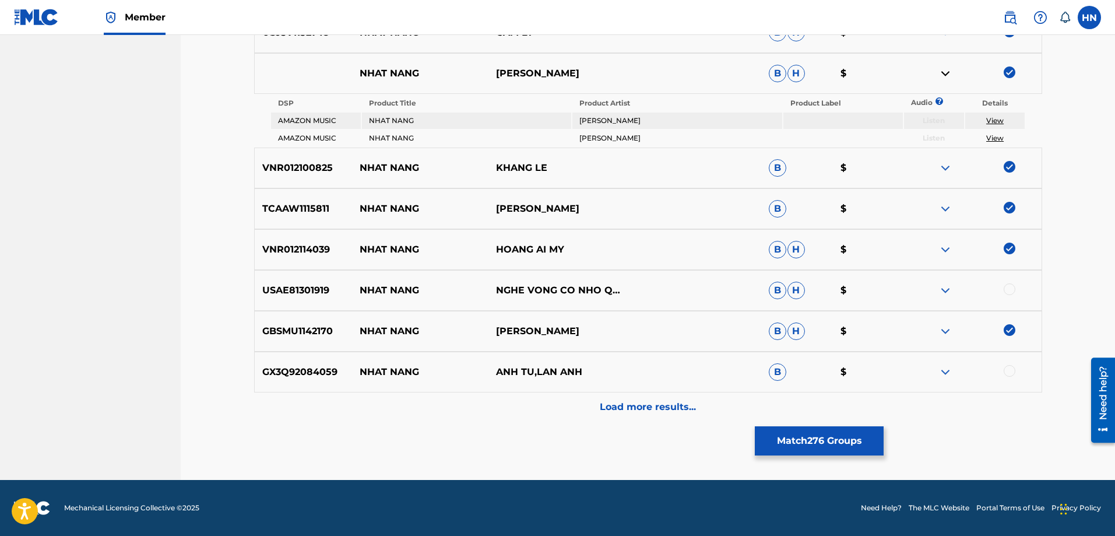
click at [275, 362] on div "GX3Q92084059 NHAT NANG ANH TU,LAN ANH B $" at bounding box center [648, 371] width 788 height 41
click at [1012, 375] on div at bounding box center [1010, 371] width 12 height 12
click at [662, 397] on div "Load more results..." at bounding box center [648, 406] width 788 height 29
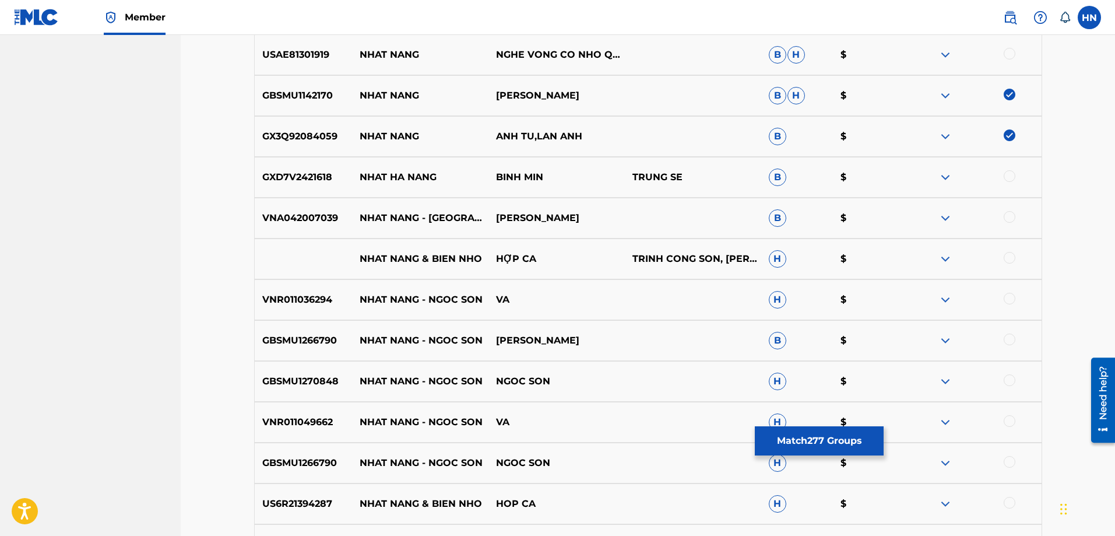
scroll to position [4051, 0]
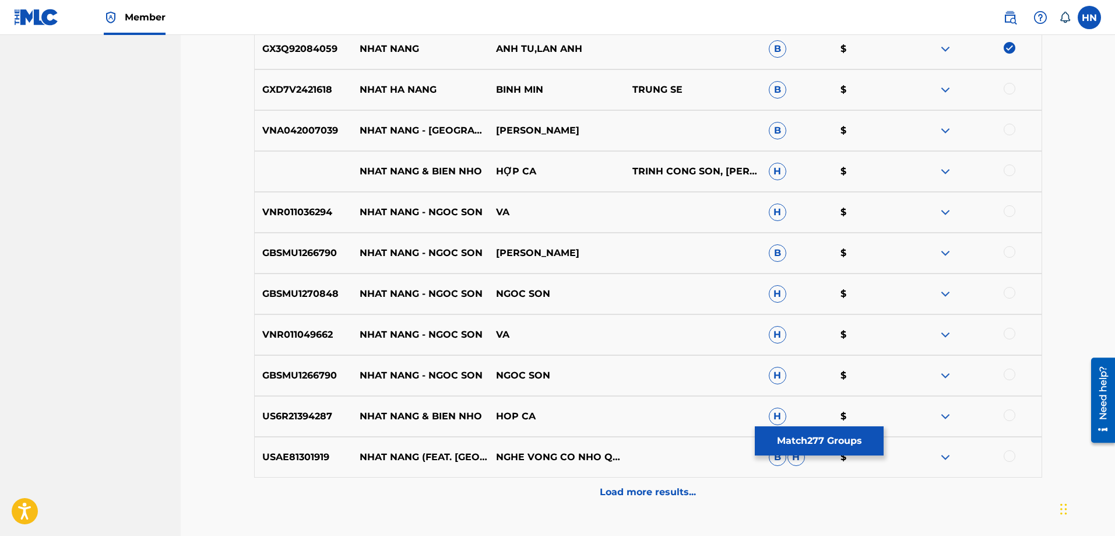
click at [311, 90] on p "GXD7V2421618" at bounding box center [304, 90] width 98 height 14
click at [1006, 87] on div at bounding box center [1010, 89] width 12 height 12
click at [303, 133] on p "VNA042007039" at bounding box center [304, 131] width 98 height 14
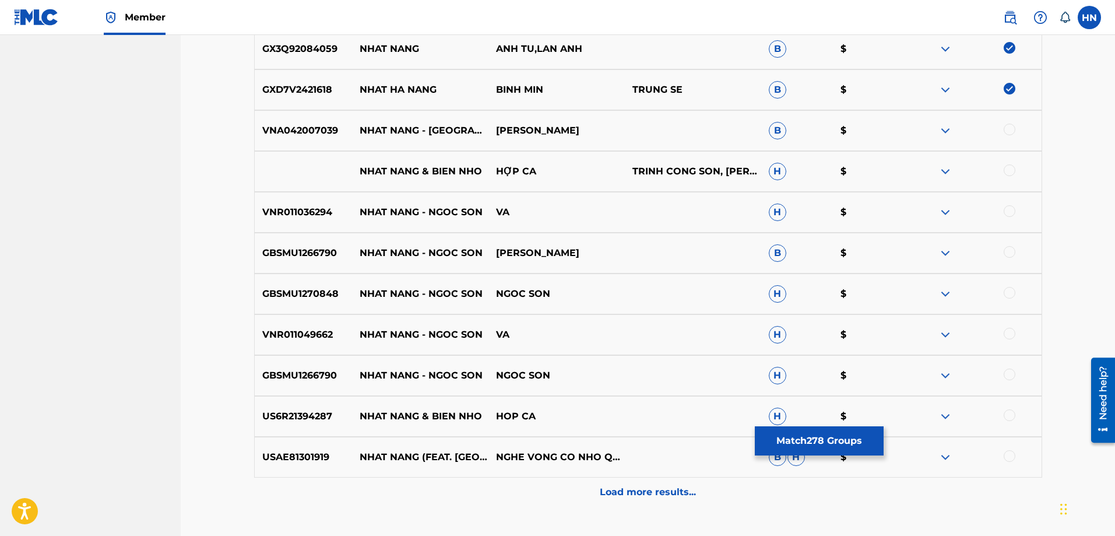
click at [1011, 128] on div at bounding box center [1010, 130] width 12 height 12
drag, startPoint x: 537, startPoint y: 170, endPoint x: 359, endPoint y: 162, distance: 177.9
click at [359, 162] on div "NHAT NANG & BIEN NHO HỢP CA TRINH CONG SON, [PERSON_NAME], Y [PERSON_NAME]" at bounding box center [648, 171] width 788 height 41
click at [312, 214] on p "VNR011036294" at bounding box center [304, 212] width 98 height 14
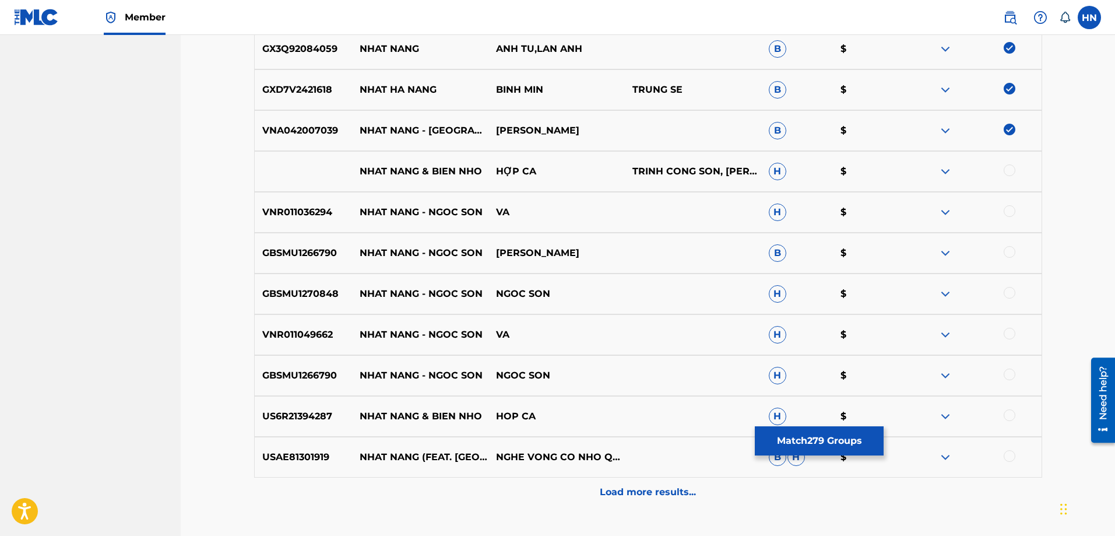
click at [1011, 210] on div at bounding box center [1010, 211] width 12 height 12
click at [291, 249] on p "GBSMU1266790" at bounding box center [304, 253] width 98 height 14
click at [1011, 251] on div at bounding box center [1010, 252] width 12 height 12
click at [277, 291] on p "GBSMU1270848" at bounding box center [304, 294] width 98 height 14
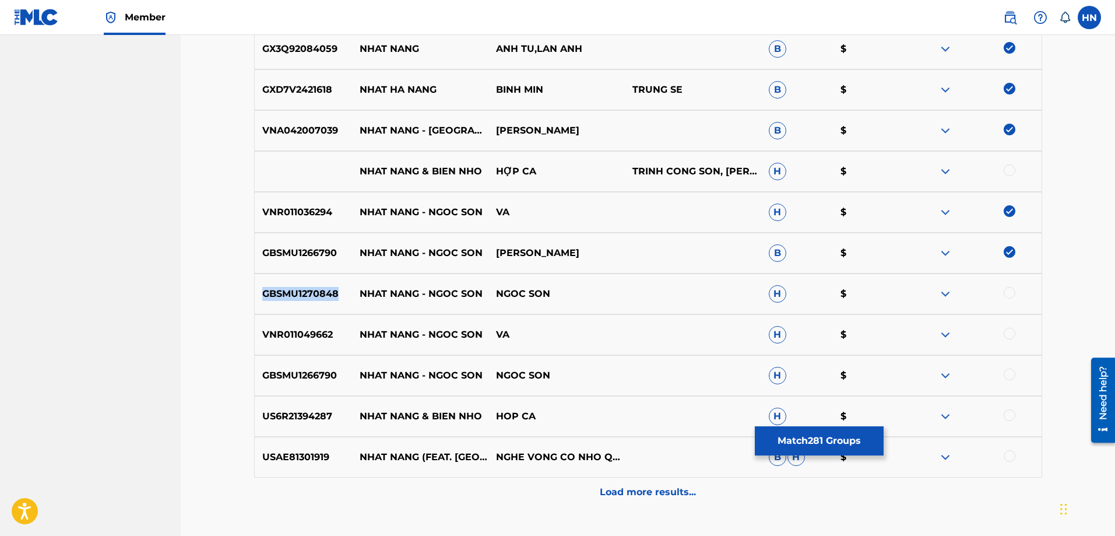
click at [277, 291] on p "GBSMU1270848" at bounding box center [304, 294] width 98 height 14
click at [1011, 293] on div at bounding box center [1010, 293] width 12 height 12
click at [301, 345] on div "VNR011049662 NHAT NANG - NGOC SON VA H $" at bounding box center [648, 334] width 788 height 41
click at [1005, 335] on div at bounding box center [1010, 334] width 12 height 12
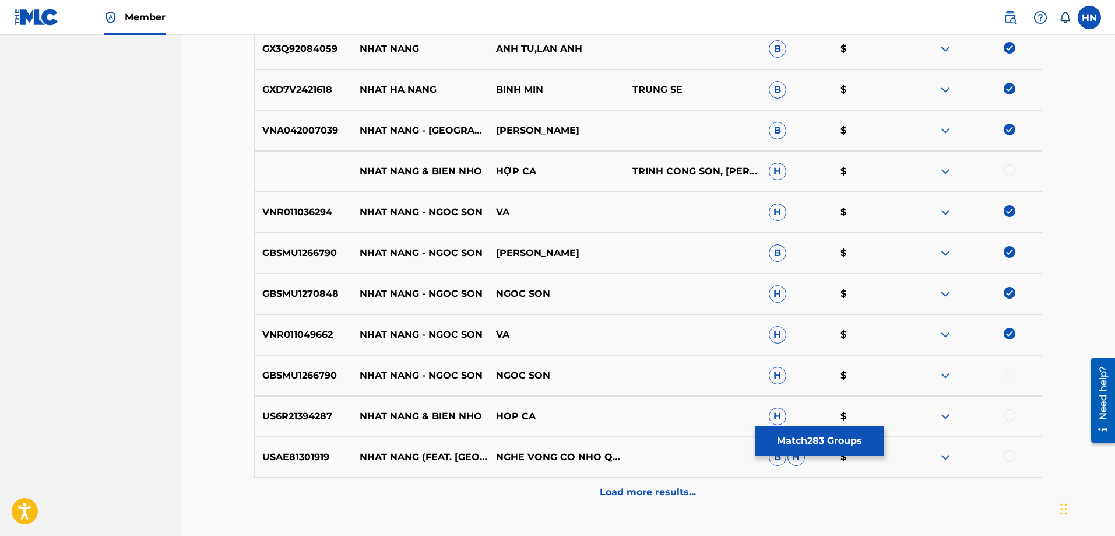
click at [283, 386] on div "GBSMU1266790 NHAT NANG - NGOC SON NGOC SON H $" at bounding box center [648, 375] width 788 height 41
click at [1005, 375] on div at bounding box center [1010, 374] width 12 height 12
click at [599, 490] on div "Load more results..." at bounding box center [648, 491] width 788 height 29
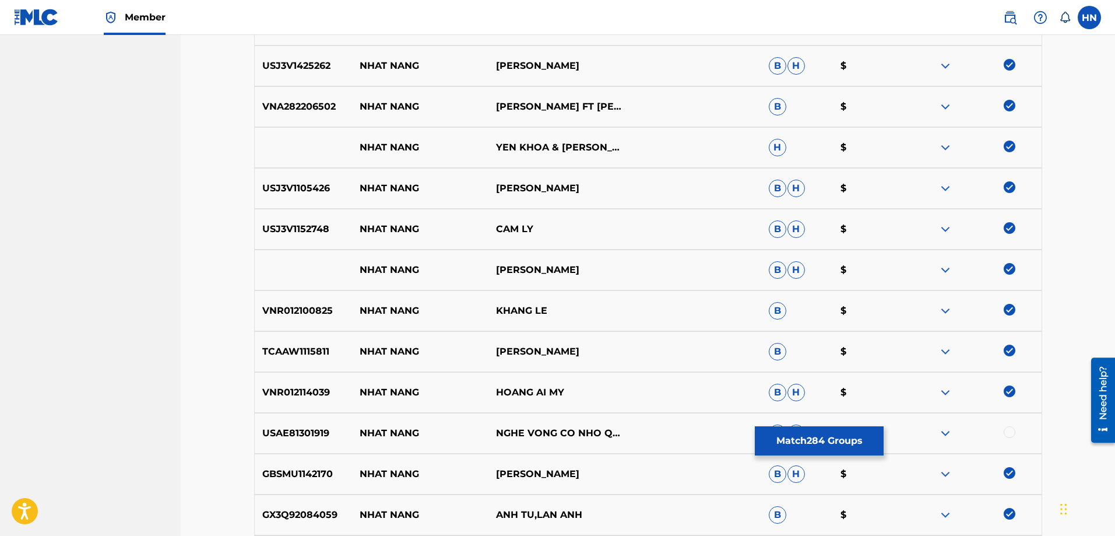
scroll to position [3585, 0]
click at [771, 432] on button "Match 284 Groups" at bounding box center [819, 440] width 129 height 29
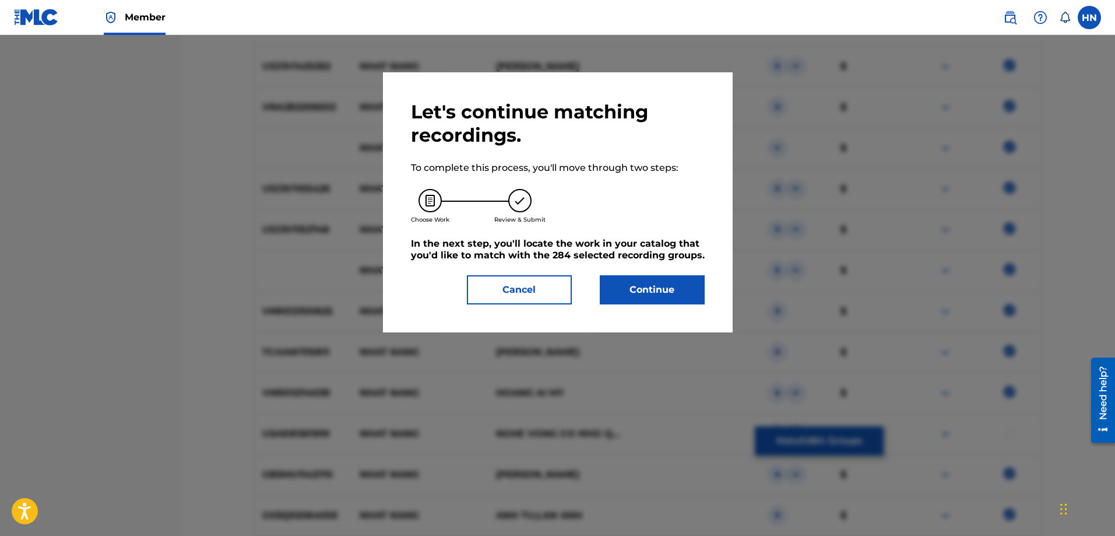
click at [620, 293] on button "Continue" at bounding box center [652, 289] width 105 height 29
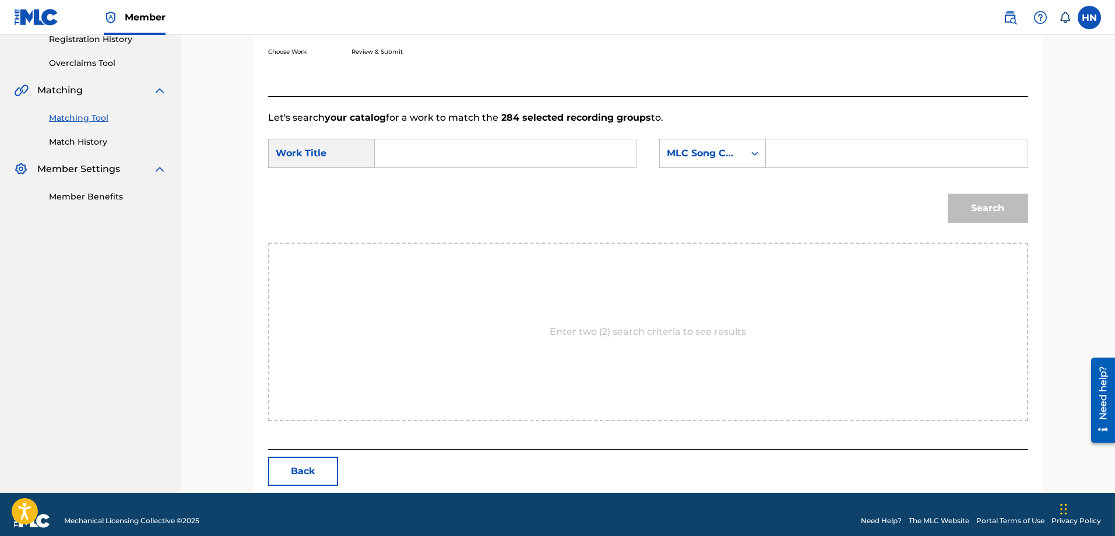
scroll to position [241, 0]
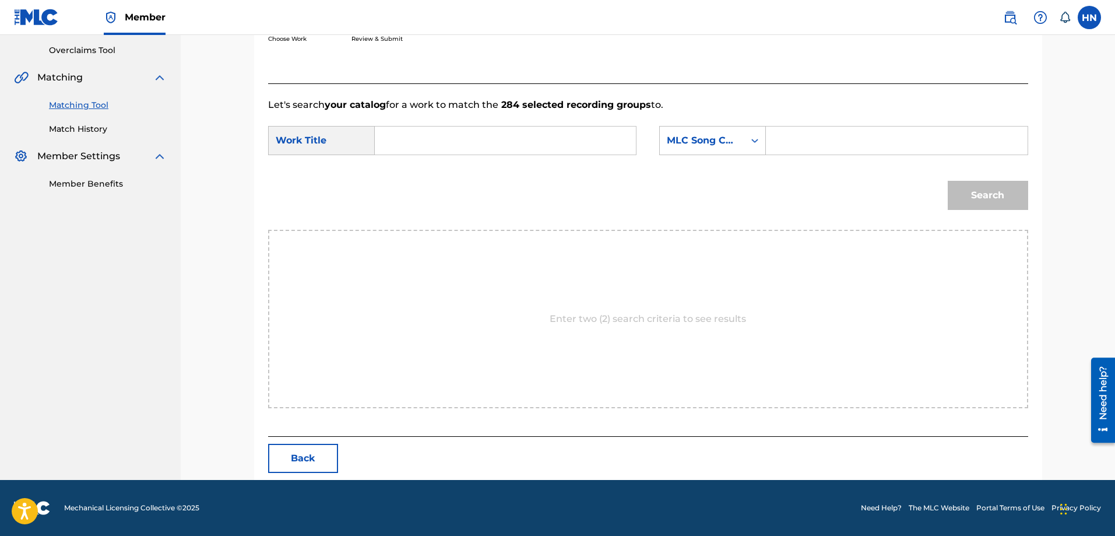
click at [539, 143] on input "Search Form" at bounding box center [505, 140] width 241 height 28
paste input "NHẠT NẮNG"
type input "NHẠT NẮNG"
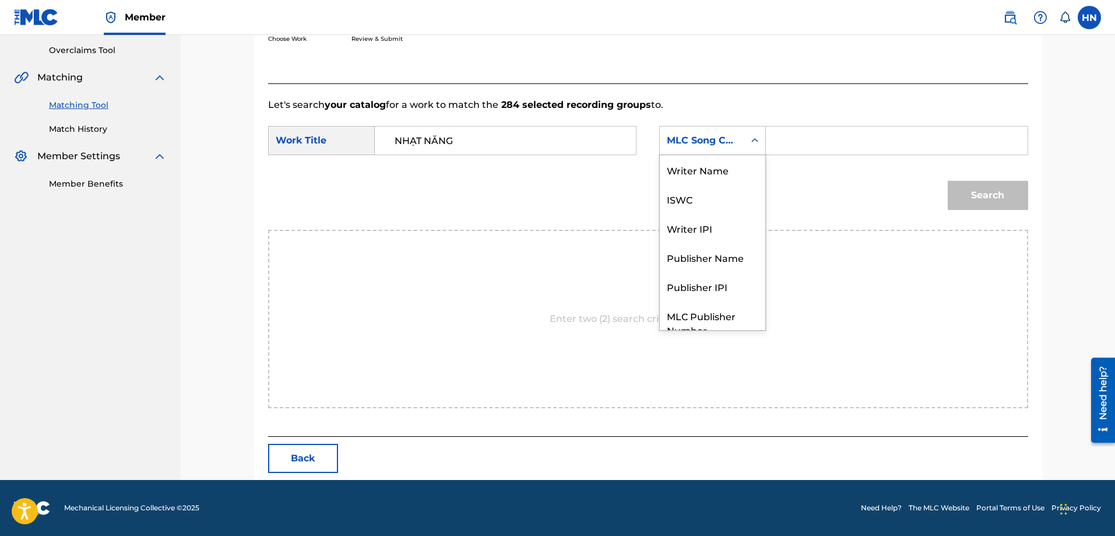
click at [717, 143] on div "MLC Song Code" at bounding box center [702, 140] width 71 height 14
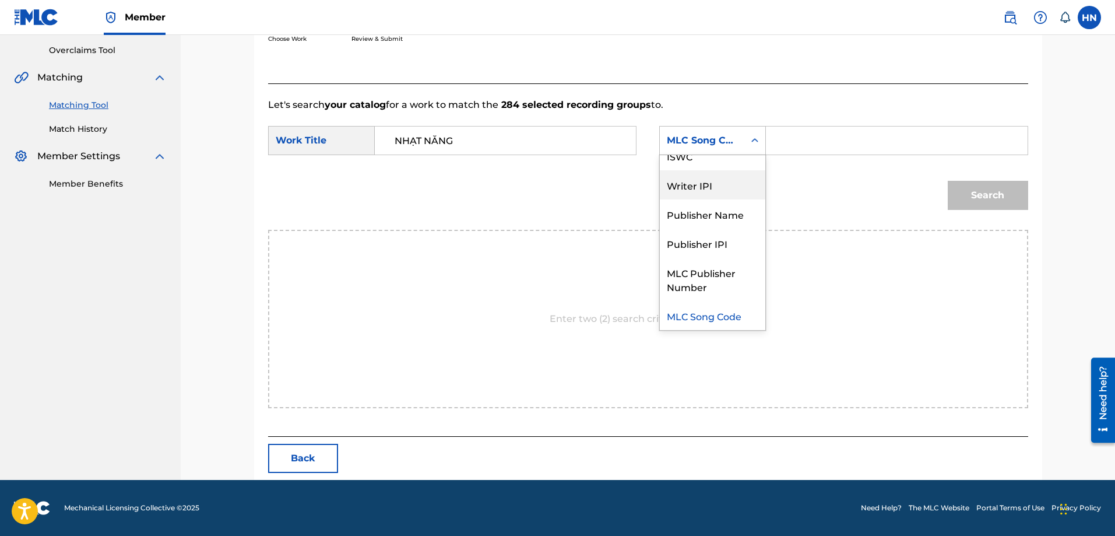
scroll to position [0, 0]
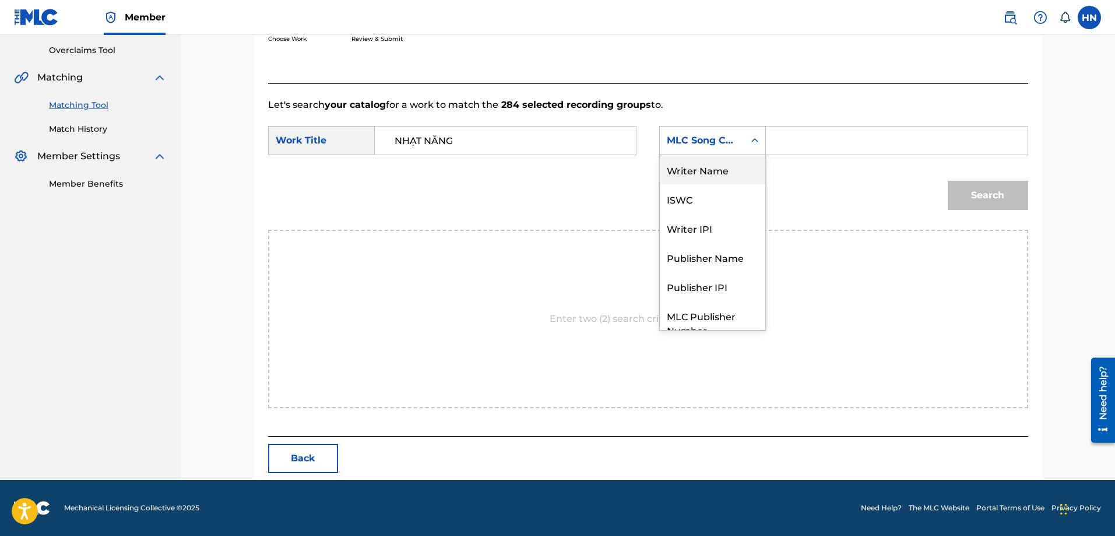
click at [719, 178] on div "Writer Name" at bounding box center [712, 169] width 105 height 29
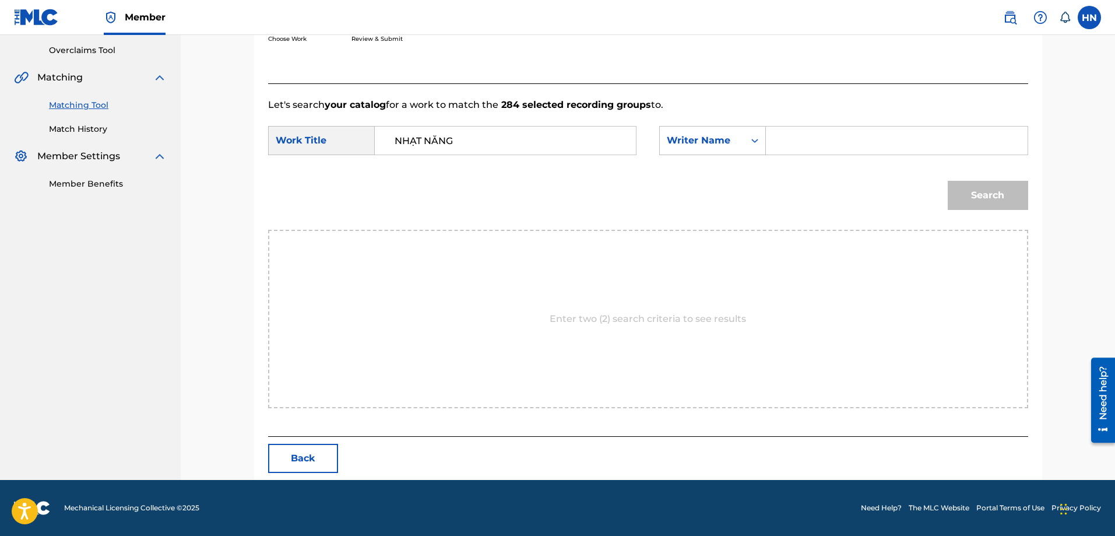
click at [784, 145] on input "Search Form" at bounding box center [896, 140] width 241 height 28
type input "van y"
click at [948, 181] on button "Search" at bounding box center [988, 195] width 80 height 29
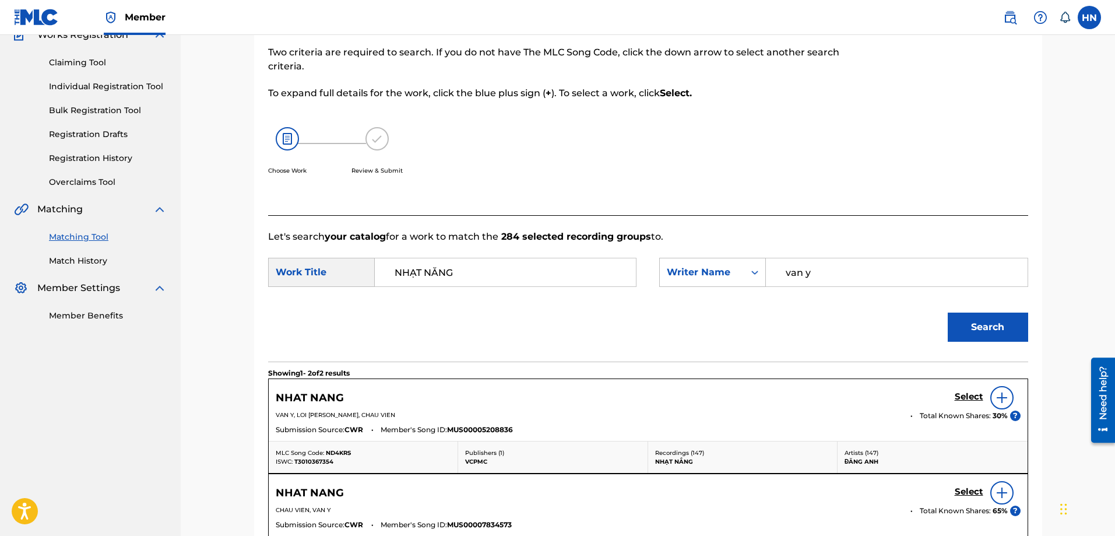
scroll to position [241, 0]
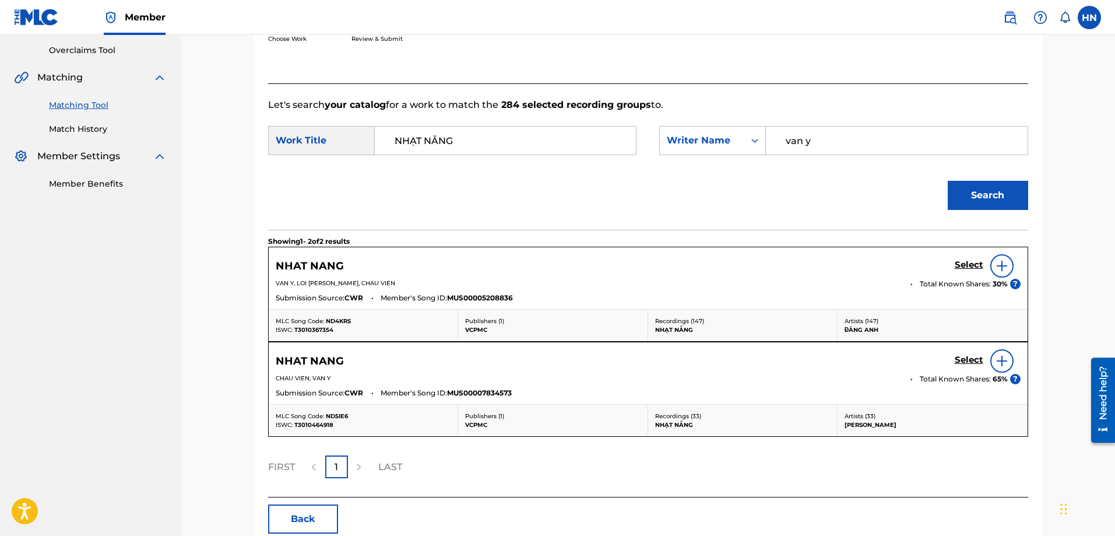
click at [969, 263] on h5 "Select" at bounding box center [969, 264] width 29 height 11
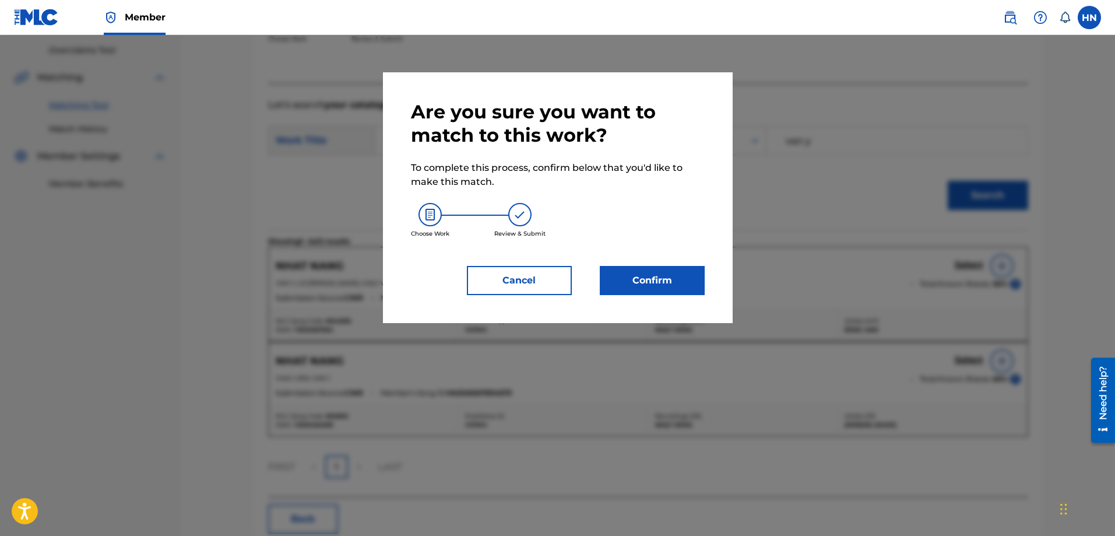
click at [644, 266] on button "Confirm" at bounding box center [652, 280] width 105 height 29
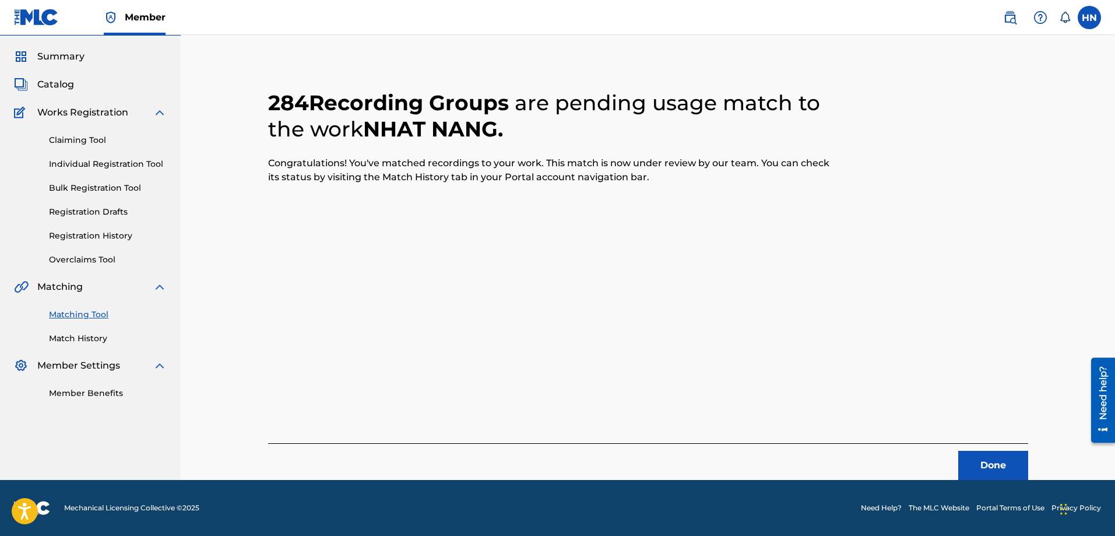
scroll to position [31, 0]
click at [992, 456] on button "Done" at bounding box center [993, 465] width 70 height 29
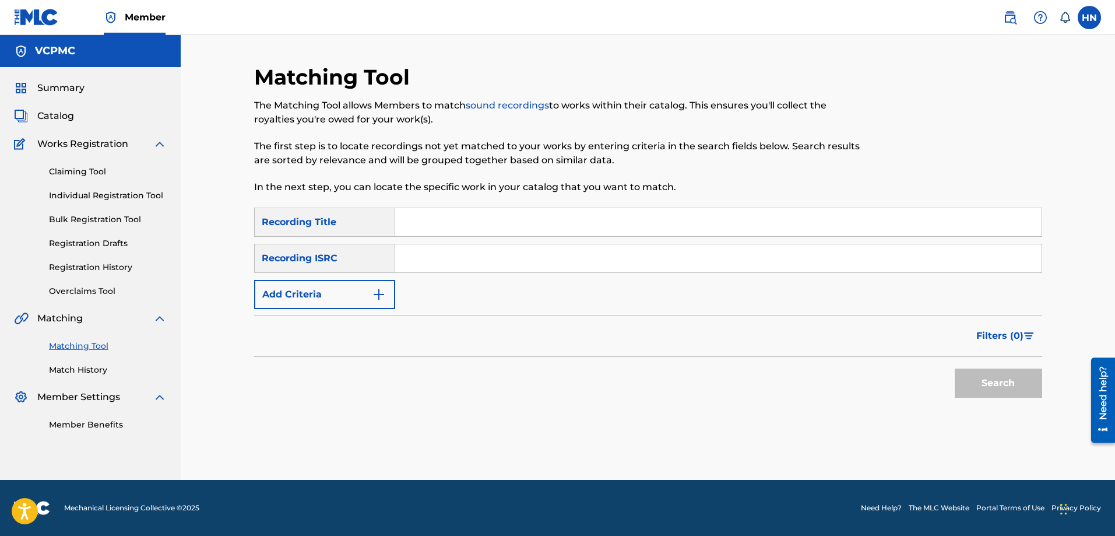
click at [448, 216] on input "Search Form" at bounding box center [718, 222] width 646 height 28
paste input "VỚI ANH EM VẪN LÀ CÔ BÉ"
type input "VỚI ANH EM VẪN LÀ CÔ BÉ"
click at [955, 368] on button "Search" at bounding box center [998, 382] width 87 height 29
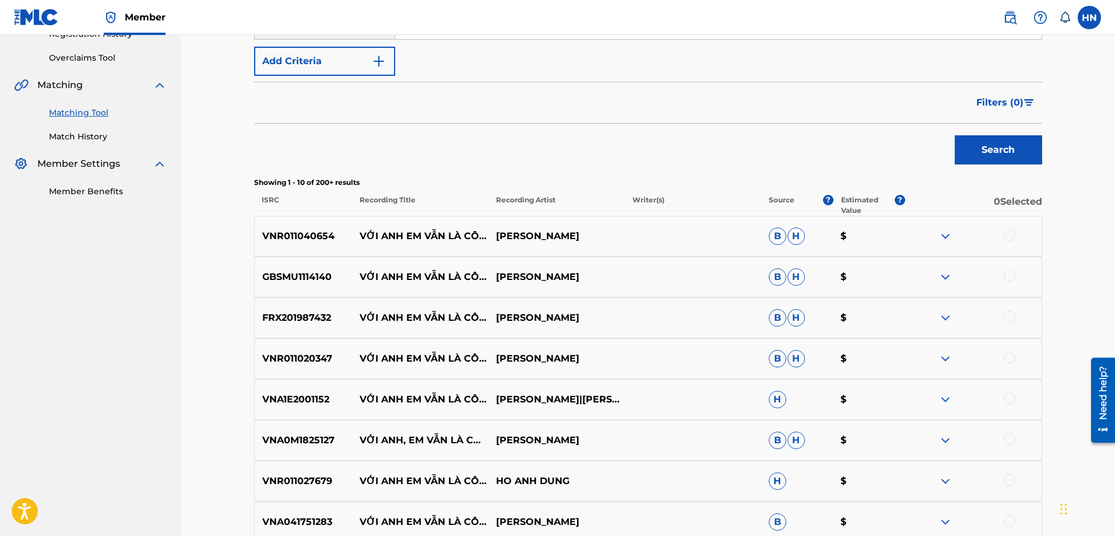
scroll to position [291, 0]
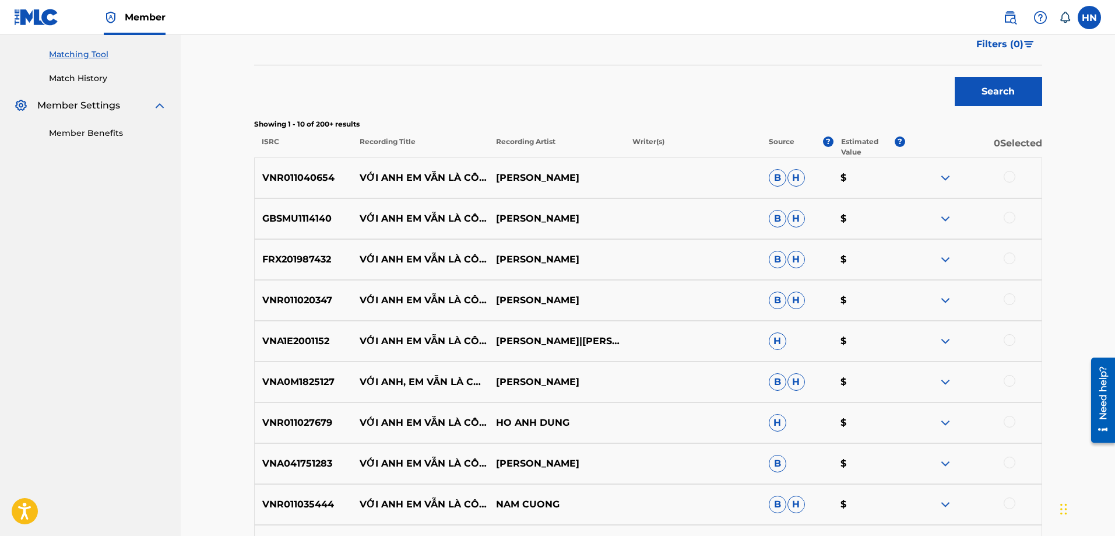
click at [310, 206] on div "GBSMU1114140 VỚI ANH EM VẪN LÀ CÔ BÉ [PERSON_NAME]" at bounding box center [648, 218] width 788 height 41
click at [1012, 215] on div at bounding box center [1010, 218] width 12 height 12
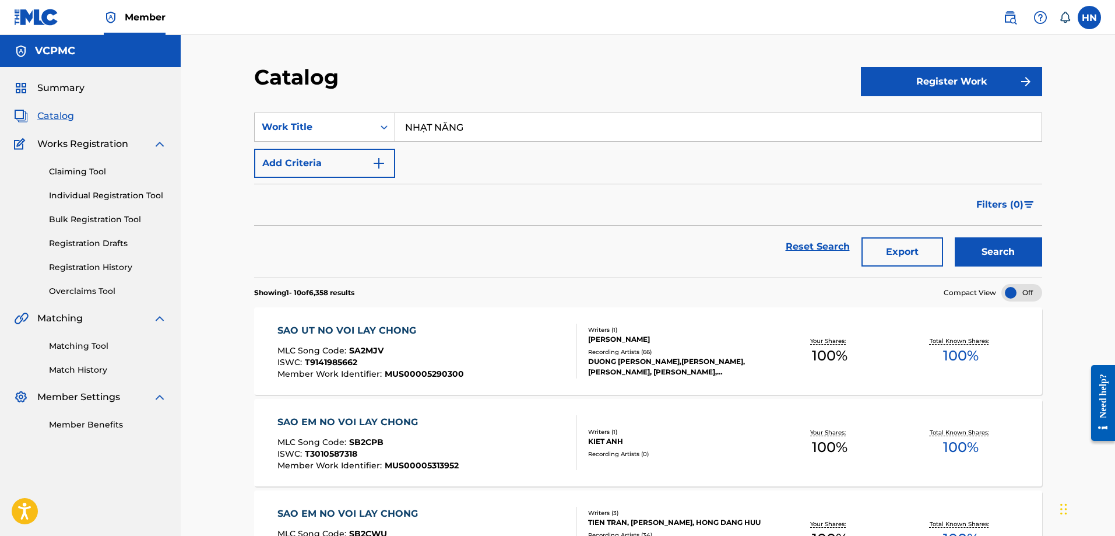
type input "NHẠT NẮNG"
click at [955, 237] on button "Search" at bounding box center [998, 251] width 87 height 29
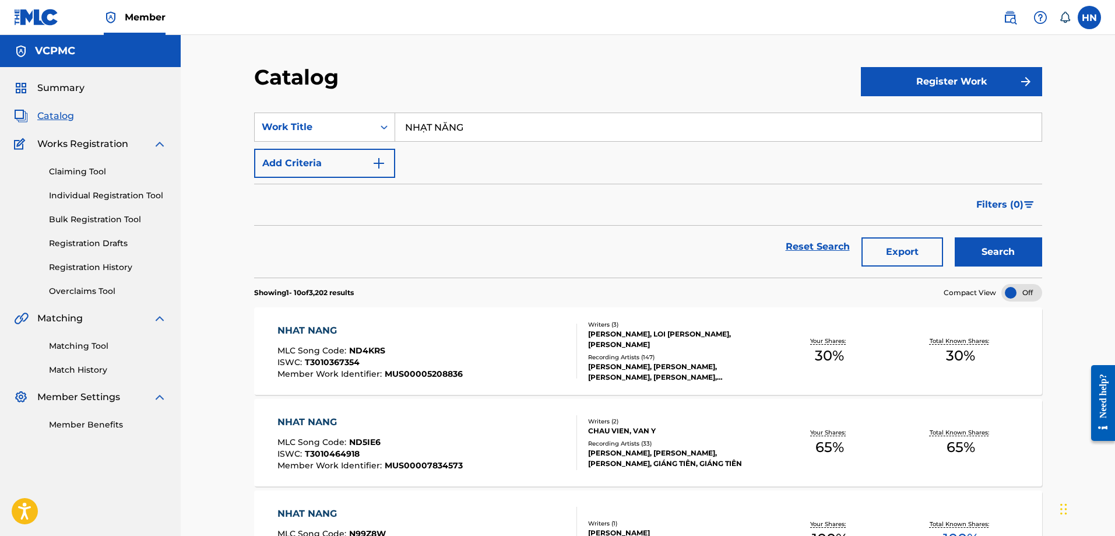
click at [446, 125] on input "NHẠT NẮNG" at bounding box center [718, 127] width 646 height 28
paste input "VỚI ANH EM VẪN LÀ CÔ BÉ"
type input "VỚI ANH EM VẪN LÀ CÔ BÉ"
click at [955, 237] on button "Search" at bounding box center [998, 251] width 87 height 29
